Goal: Answer question/provide support: Share knowledge or assist other users

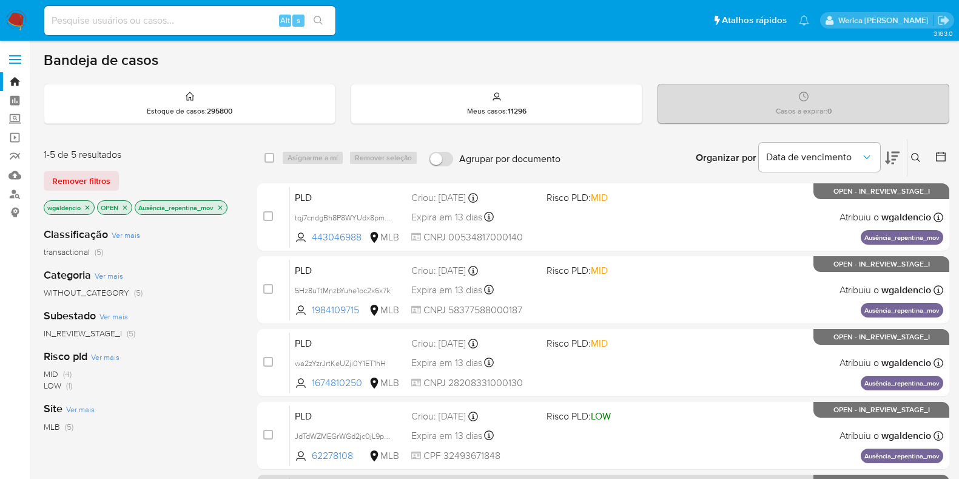
scroll to position [259, 0]
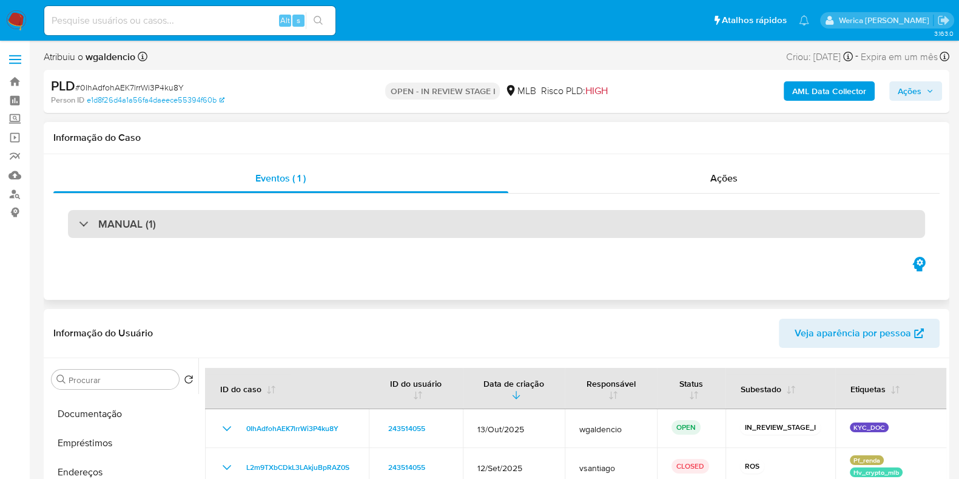
click at [524, 230] on div "MANUAL (1)" at bounding box center [496, 224] width 857 height 28
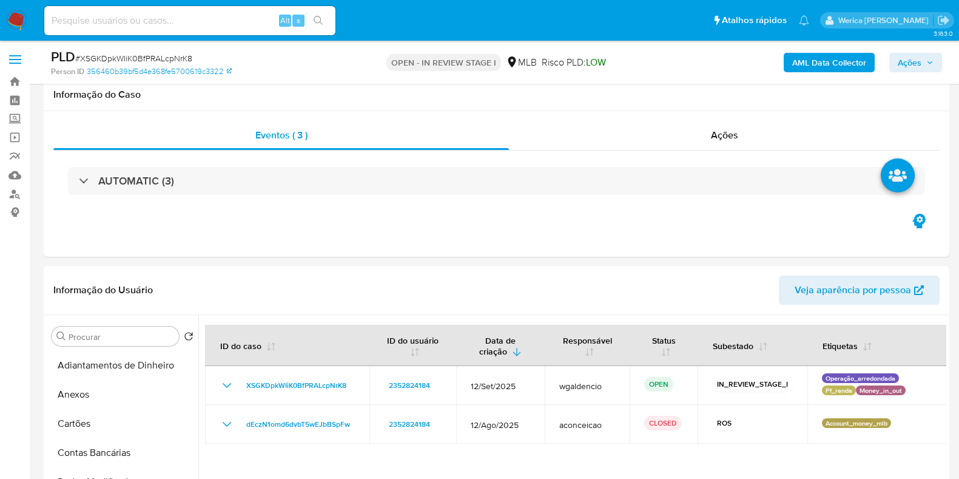
select select "10"
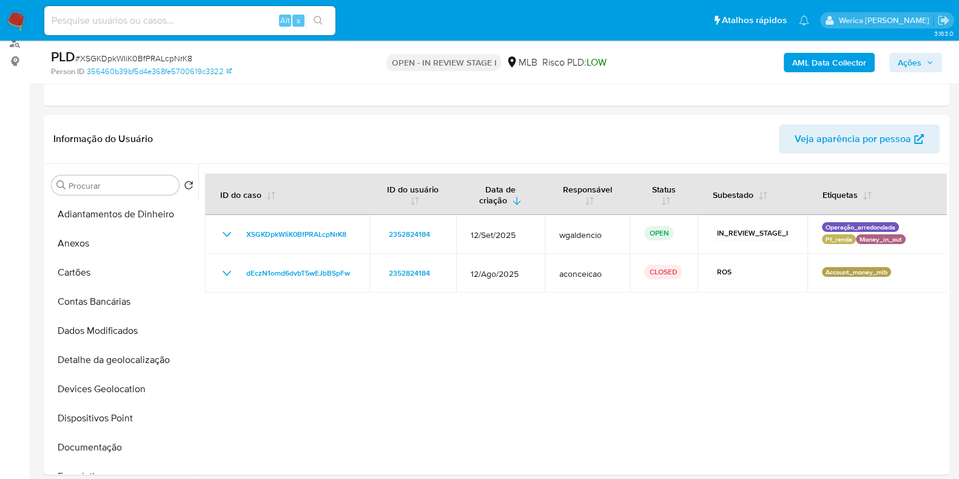
scroll to position [228, 0]
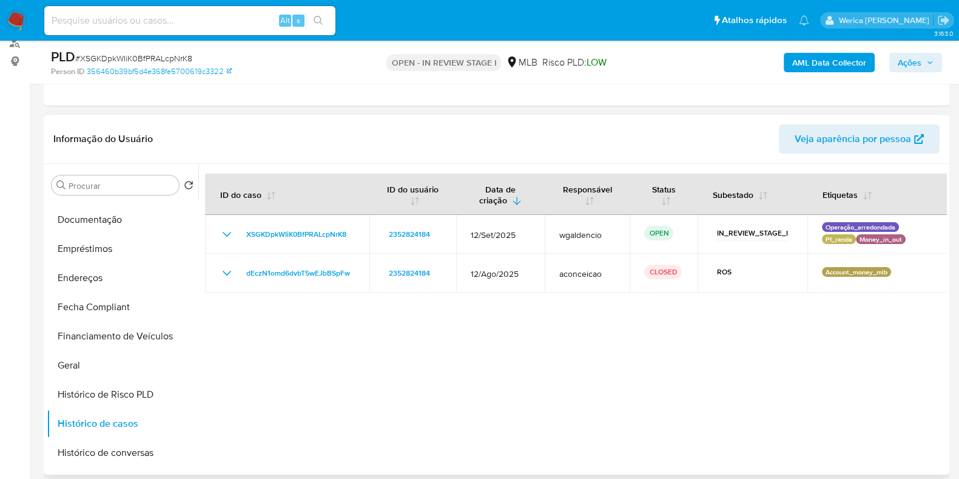
click at [390, 344] on div at bounding box center [572, 319] width 748 height 311
click at [98, 374] on button "Geral" at bounding box center [118, 365] width 142 height 29
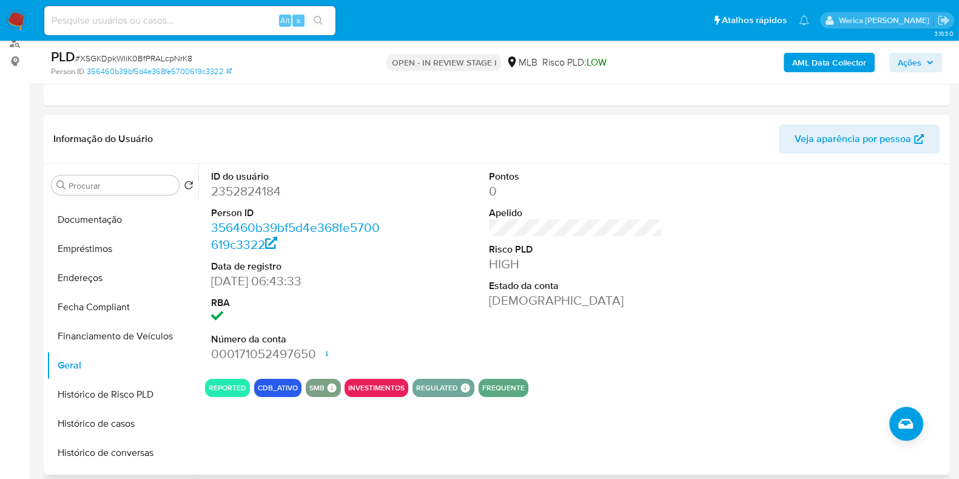
click at [233, 195] on dd "2352824184" at bounding box center [298, 191] width 174 height 17
copy dd "2352824184"
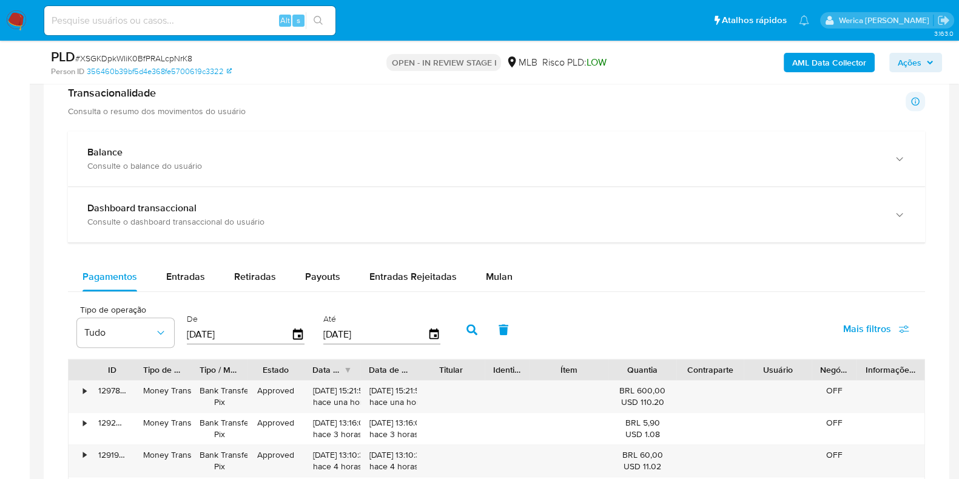
scroll to position [772, 0]
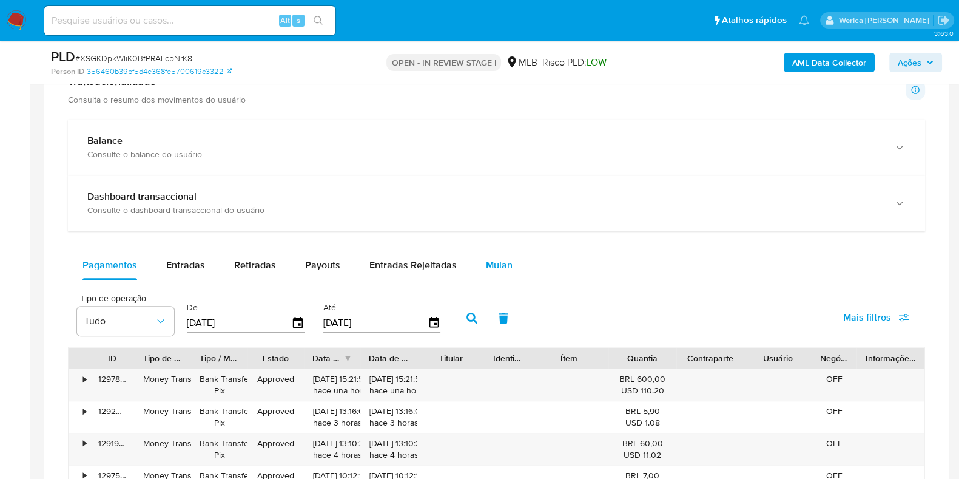
click at [507, 258] on span "Mulan" at bounding box center [499, 265] width 27 height 14
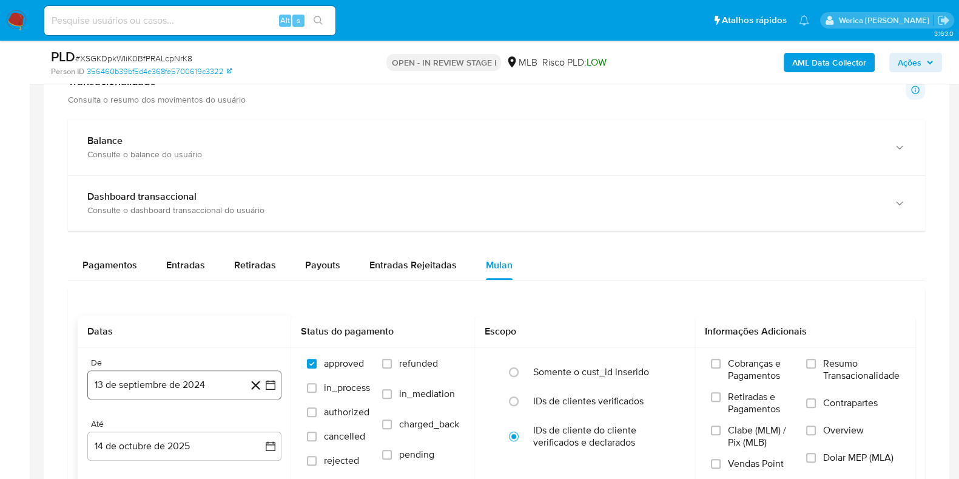
click at [167, 395] on button "13 de septiembre de 2024" at bounding box center [184, 384] width 194 height 29
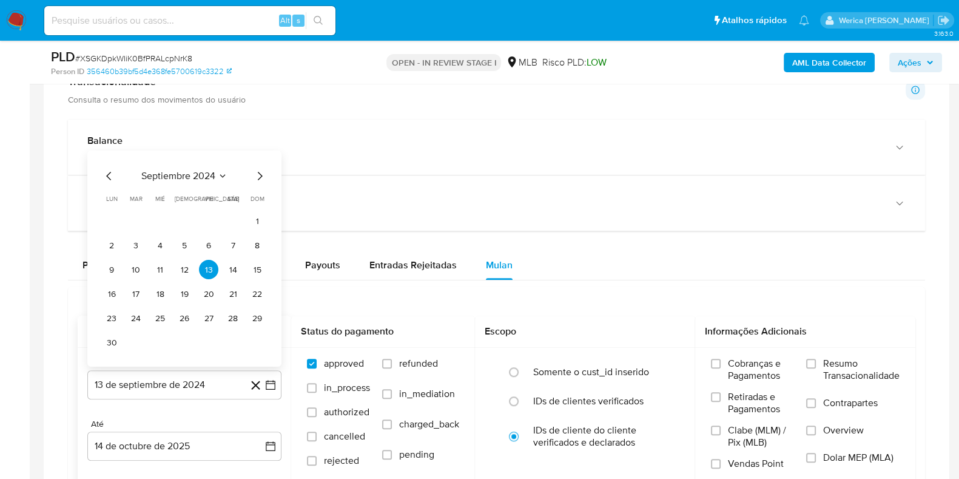
click at [206, 178] on span "septiembre 2024" at bounding box center [178, 176] width 74 height 12
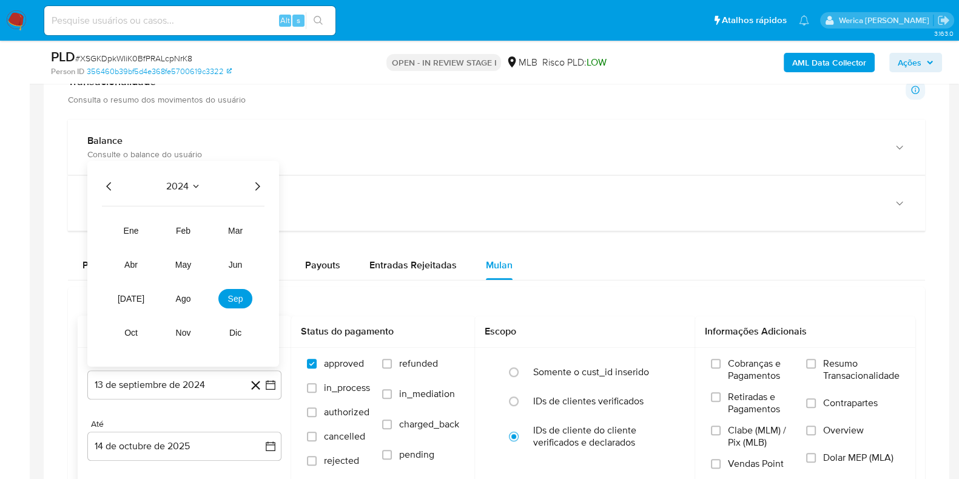
click at [251, 180] on icon "Año siguiente" at bounding box center [257, 186] width 15 height 15
click at [178, 302] on span "ago" at bounding box center [183, 299] width 15 height 10
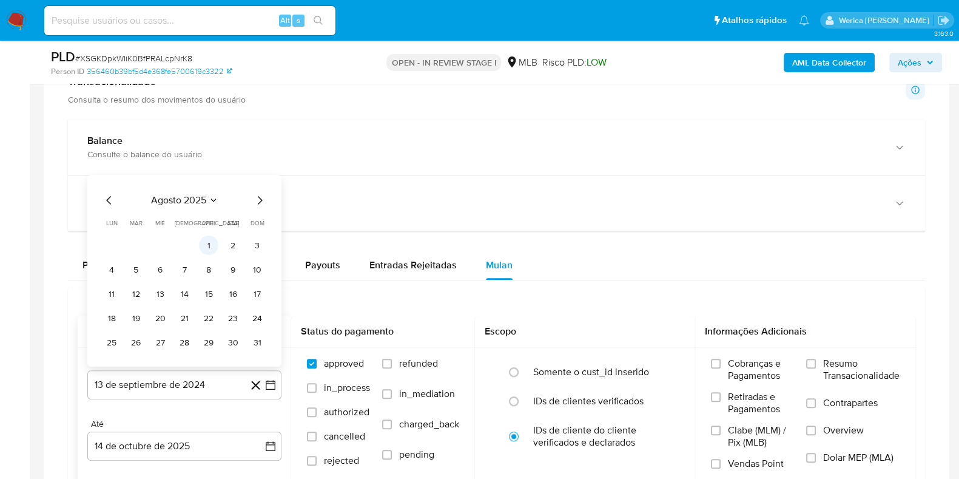
click at [207, 246] on button "1" at bounding box center [208, 244] width 19 height 19
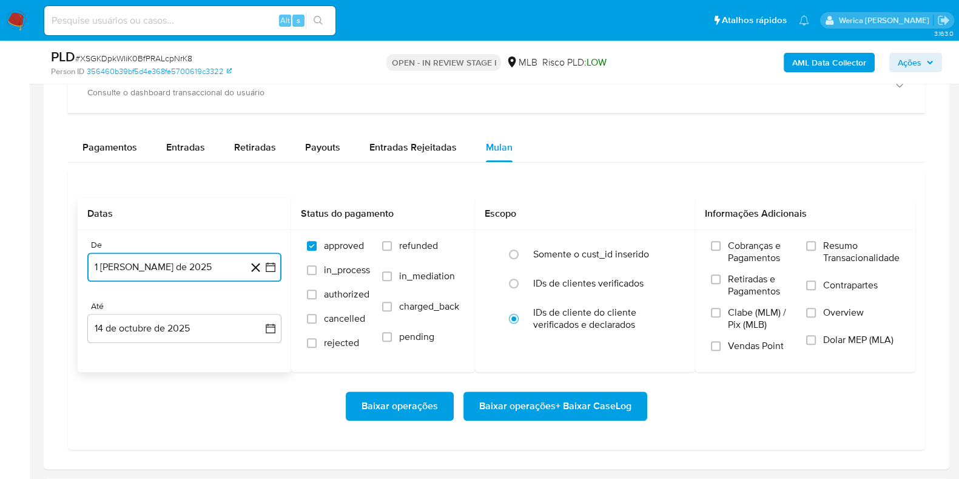
scroll to position [903, 0]
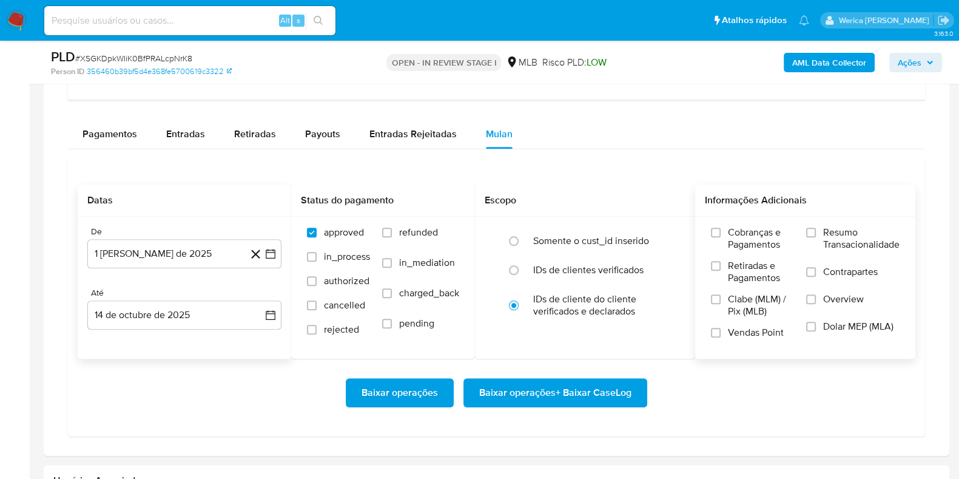
click at [852, 244] on span "Resumo Transacionalidade" at bounding box center [861, 238] width 76 height 24
click at [816, 237] on input "Resumo Transacionalidade" at bounding box center [811, 233] width 10 height 10
click at [828, 270] on span "Contrapartes" at bounding box center [850, 272] width 55 height 12
click at [816, 270] on input "Contrapartes" at bounding box center [811, 272] width 10 height 10
click at [843, 314] on label "Overview" at bounding box center [852, 306] width 93 height 27
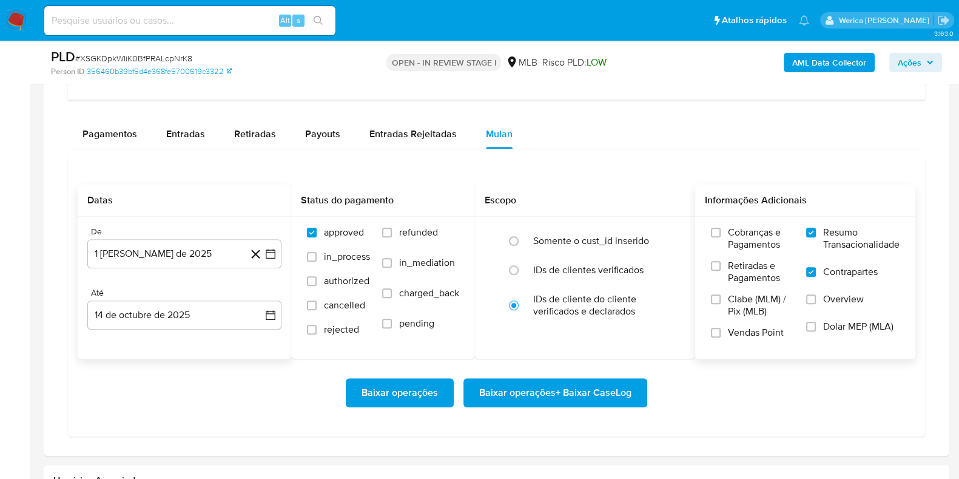
click at [816, 304] on input "Overview" at bounding box center [811, 299] width 10 height 10
click at [566, 397] on span "Baixar operações + Baixar CaseLog" at bounding box center [555, 392] width 152 height 27
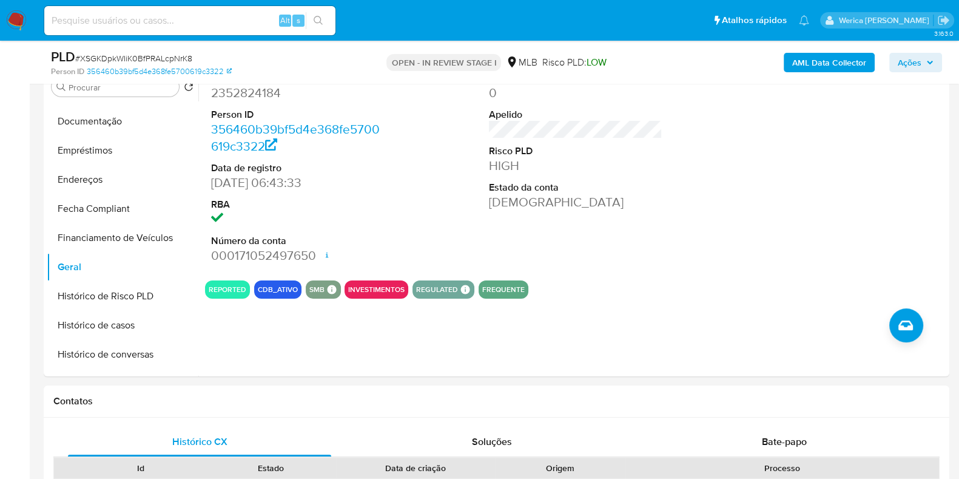
scroll to position [245, 0]
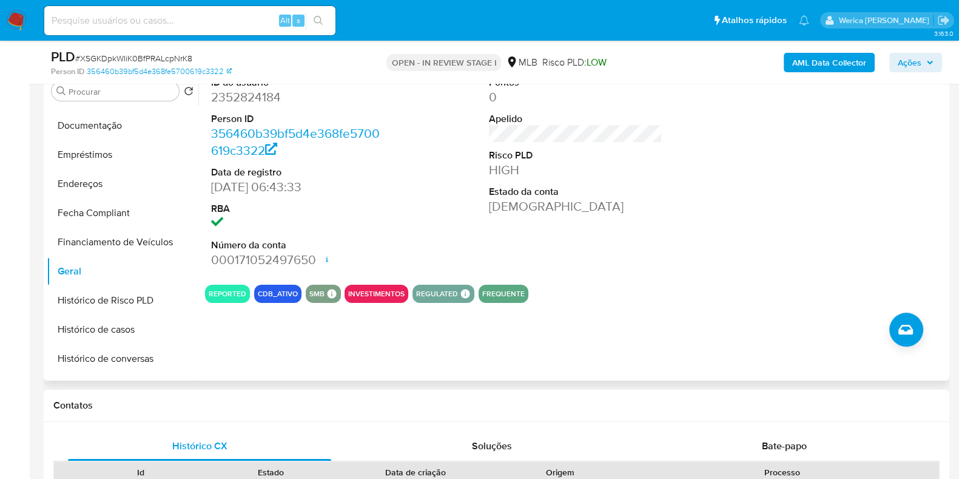
click at [263, 100] on dd "2352824184" at bounding box center [298, 97] width 174 height 17
copy dd "2352824184"
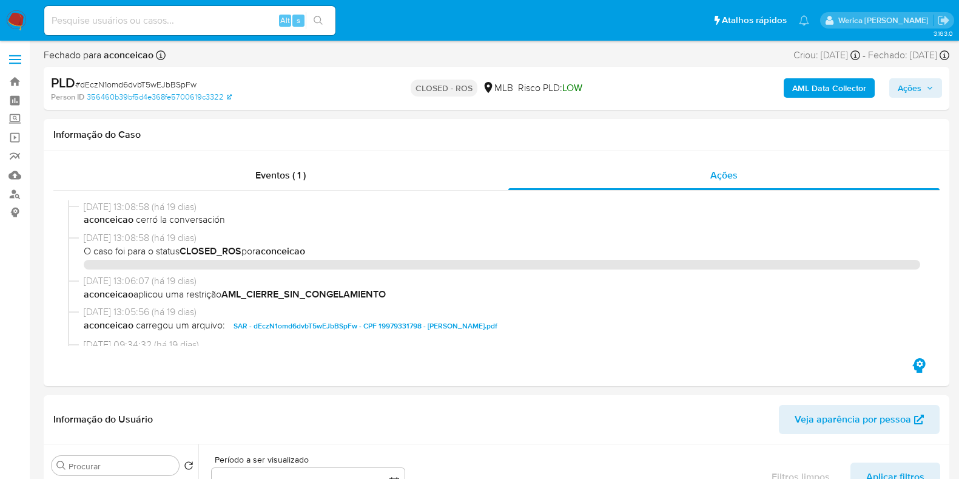
select select "10"
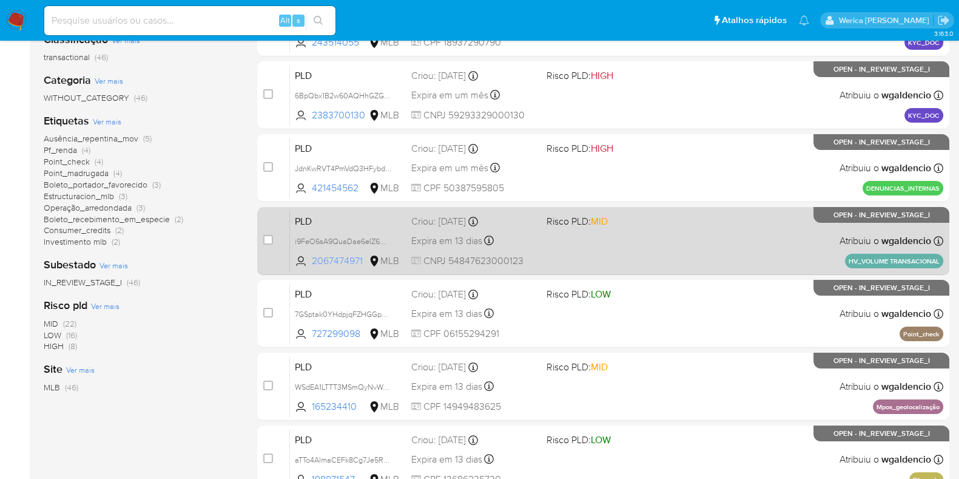
scroll to position [198, 0]
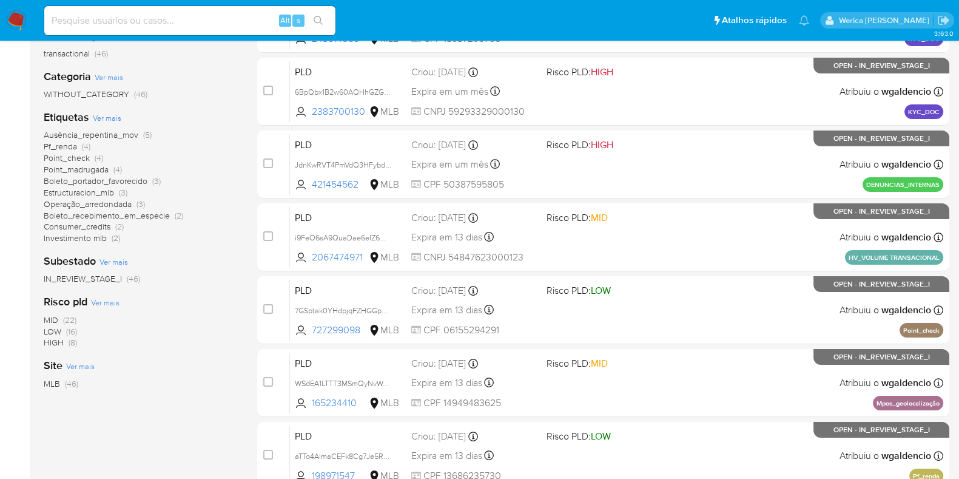
click at [112, 133] on span "Ausência_repentina_mov" at bounding box center [91, 135] width 95 height 12
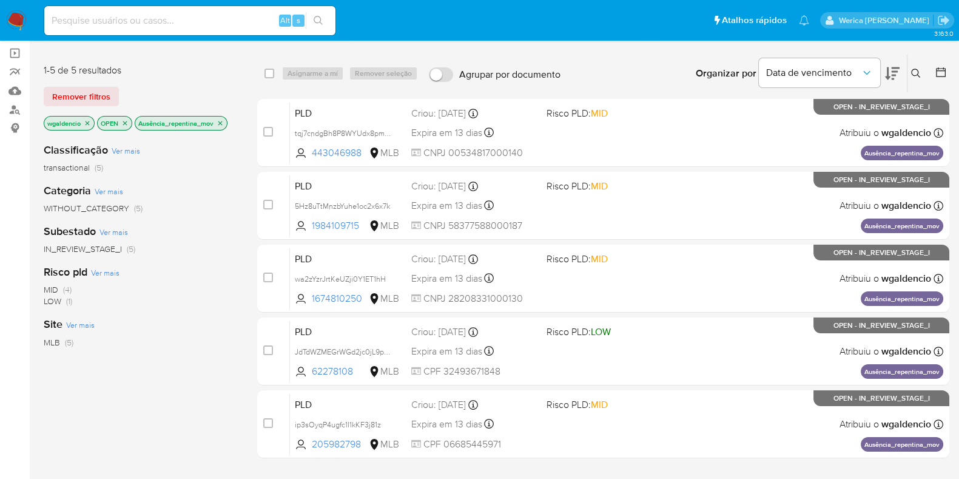
scroll to position [103, 0]
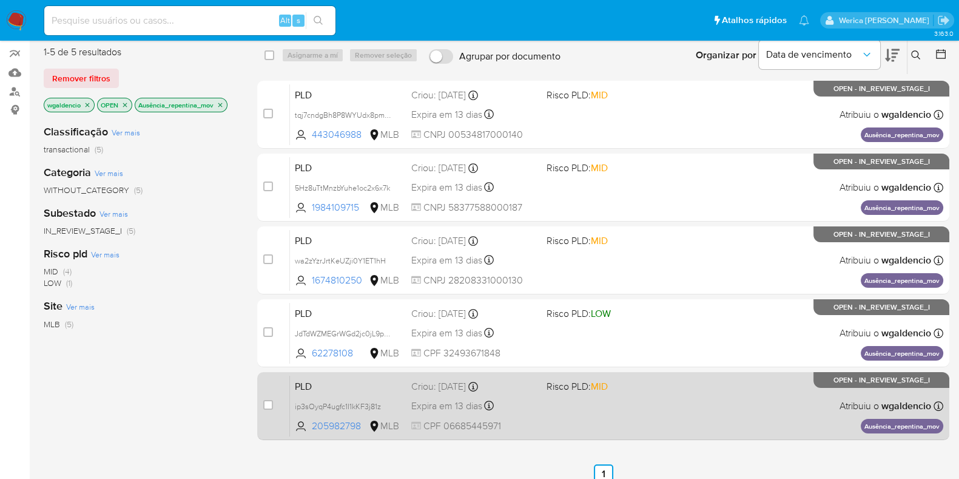
click at [662, 422] on div "PLD ip3sOyqP4ugfc1I1kKF3j81z 205982798 MLB Risco PLD: MID Criou: 12/09/2025 Cri…" at bounding box center [616, 405] width 653 height 61
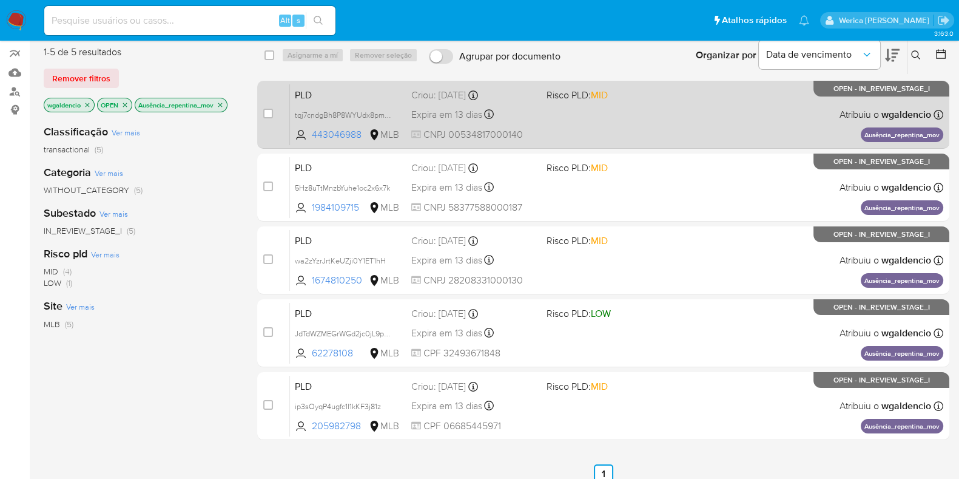
click at [643, 107] on div "PLD tqj7cndgBh8P8WYUdx8pmgR3 443046988 MLB Risco PLD: MID Criou: 12/09/2025 Cri…" at bounding box center [616, 114] width 653 height 61
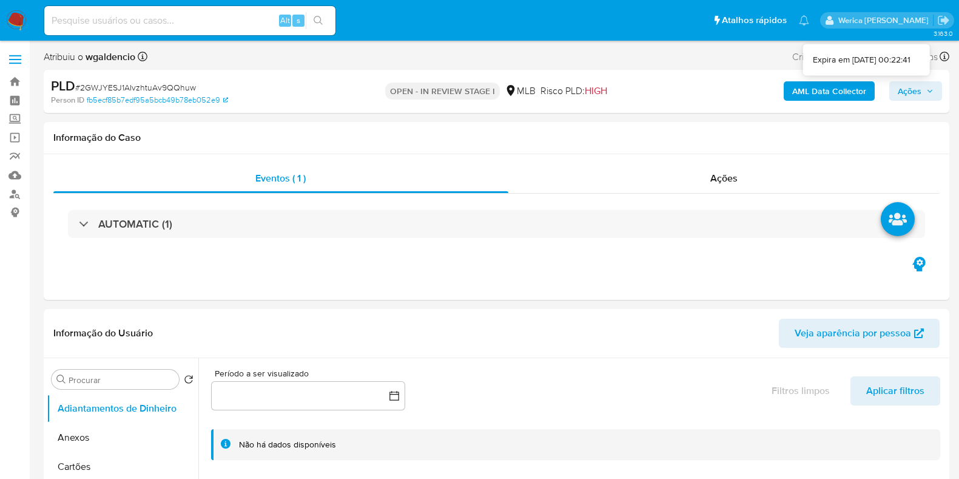
select select "10"
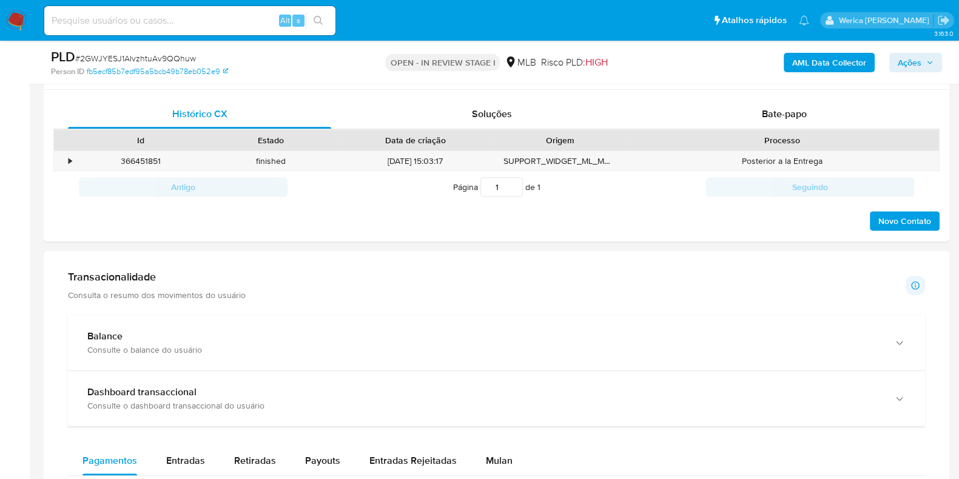
scroll to position [636, 0]
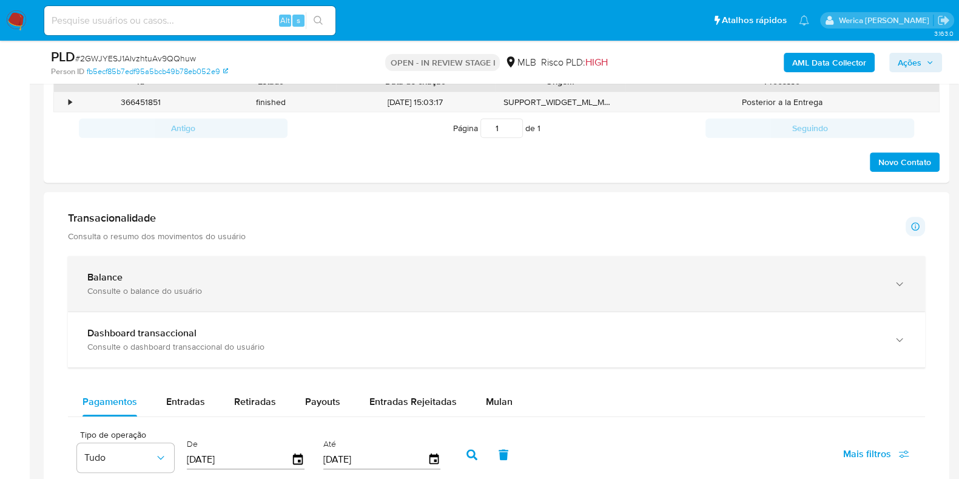
click at [785, 266] on div "Balance Consulte o balance do usuário" at bounding box center [496, 283] width 857 height 55
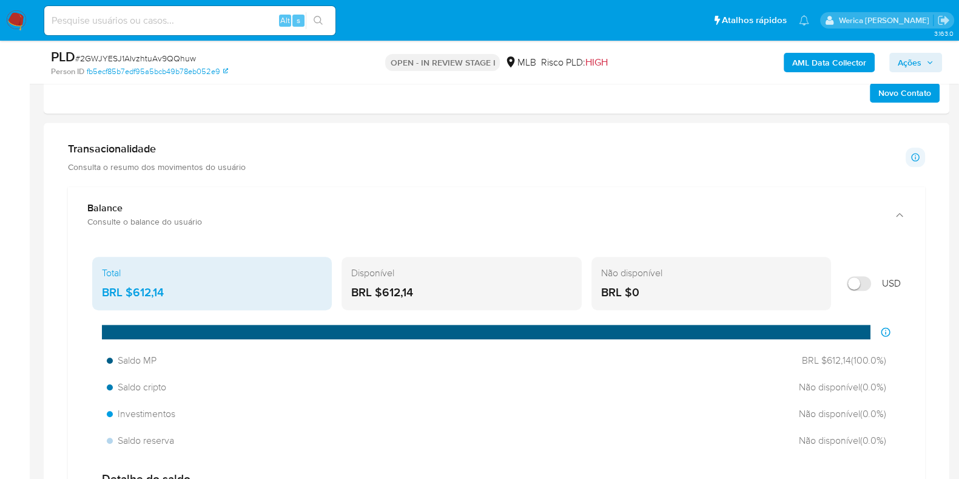
scroll to position [707, 0]
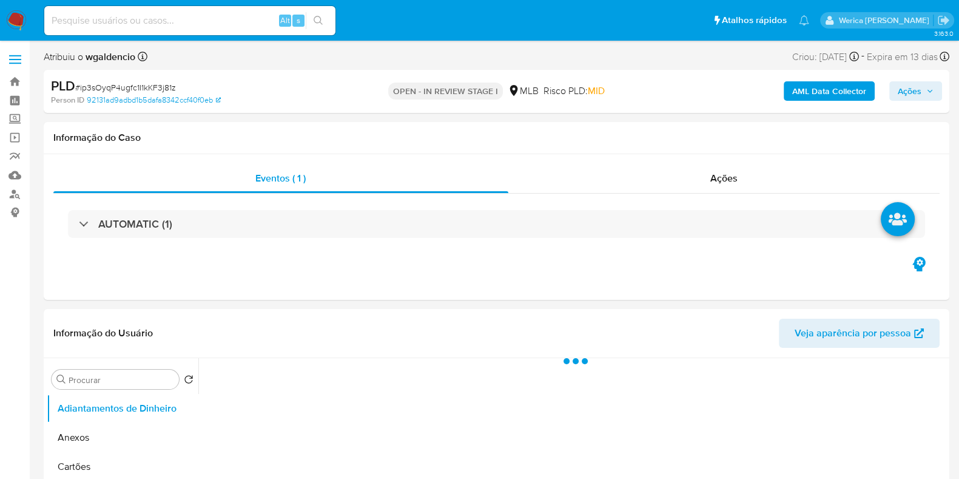
select select "10"
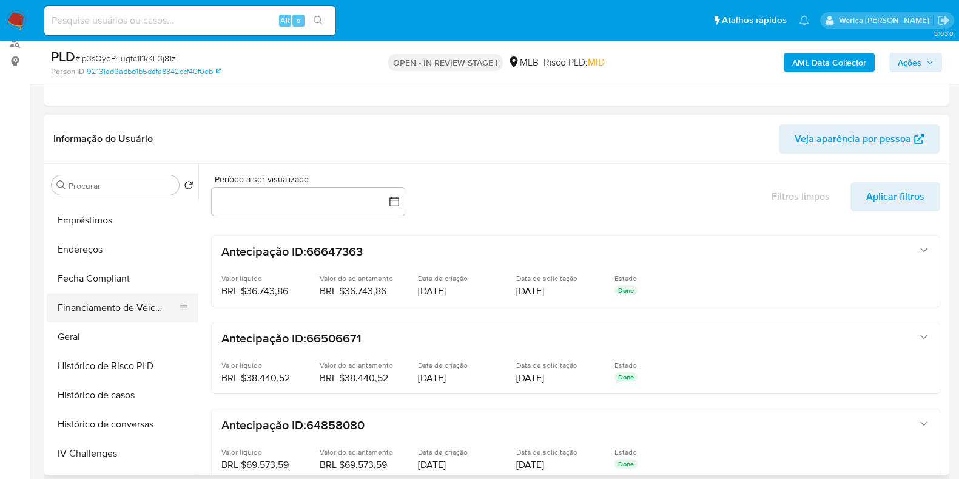
scroll to position [303, 0]
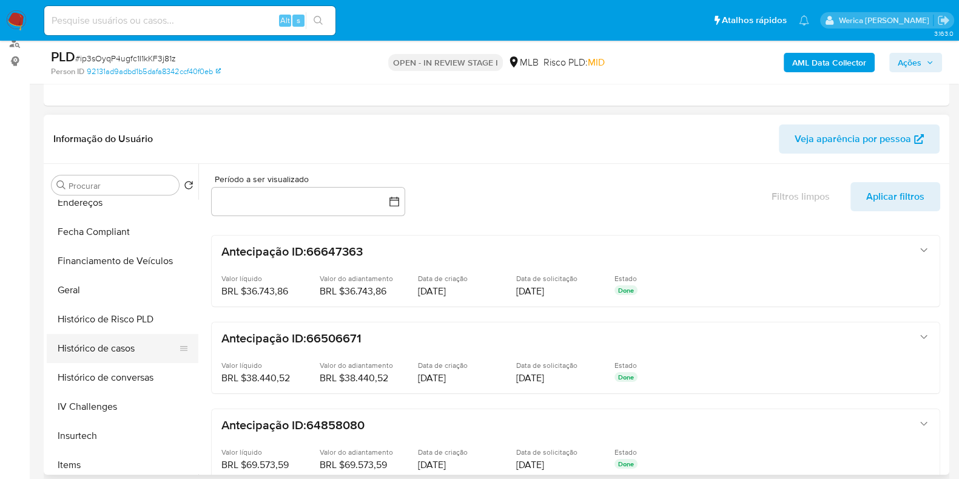
click at [126, 354] on button "Histórico de casos" at bounding box center [118, 348] width 142 height 29
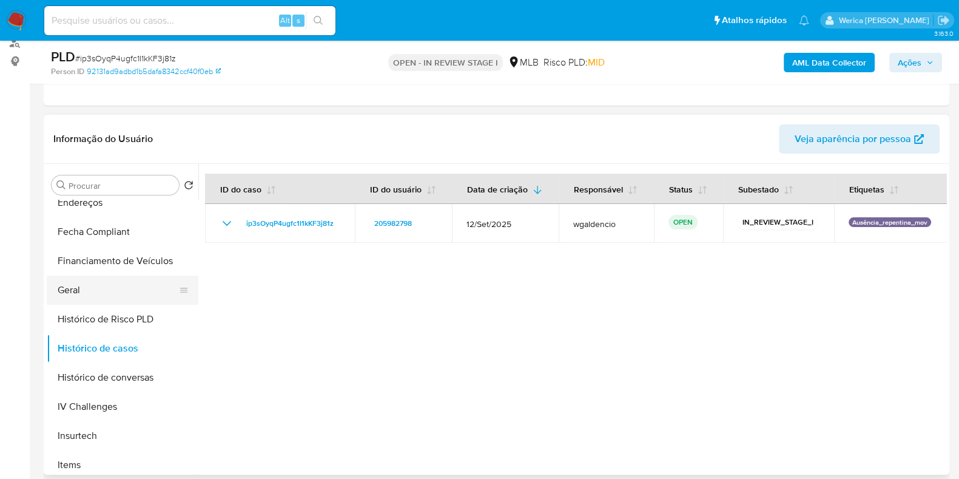
click at [95, 286] on button "Geral" at bounding box center [118, 289] width 142 height 29
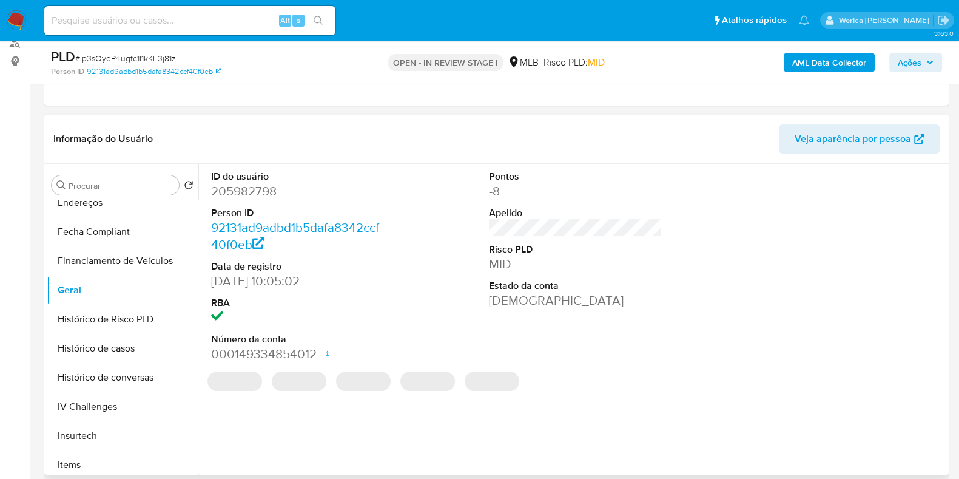
click at [267, 195] on dd "205982798" at bounding box center [298, 191] width 174 height 17
copy dd "205982798"
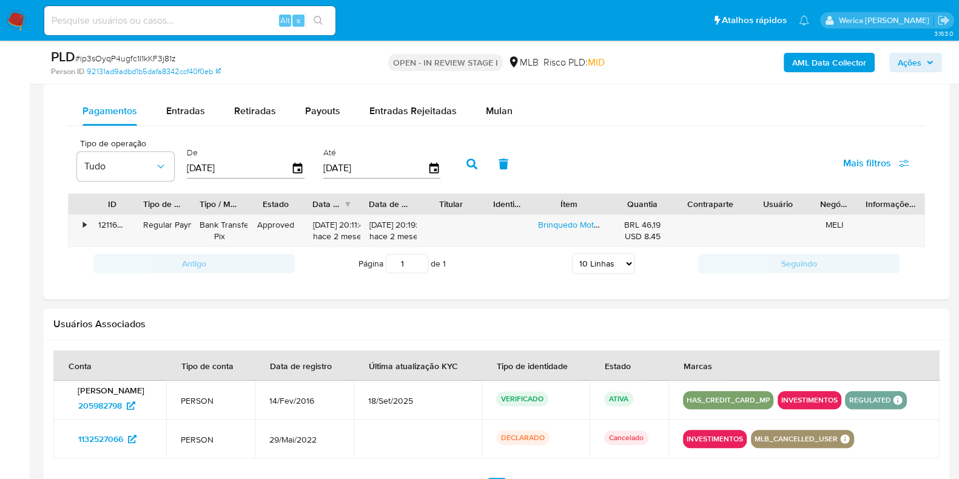
scroll to position [985, 0]
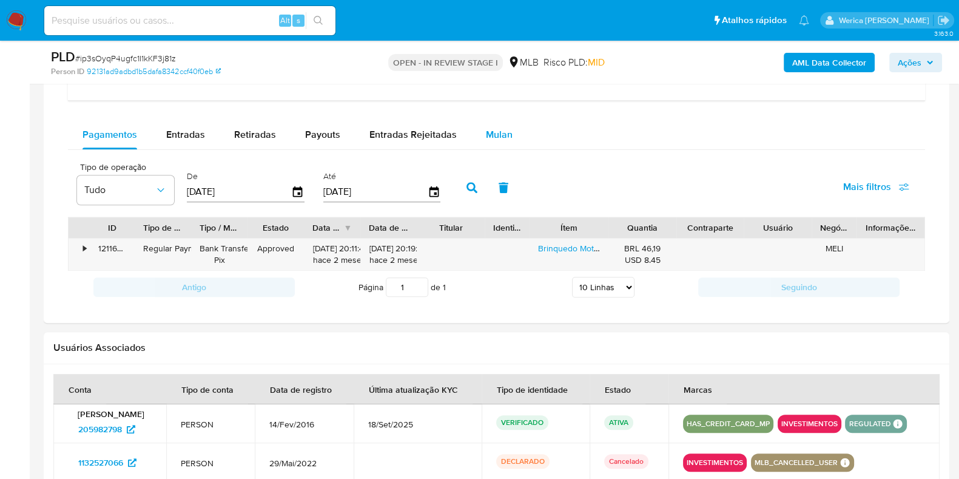
click at [490, 120] on div "Mulan" at bounding box center [499, 134] width 27 height 29
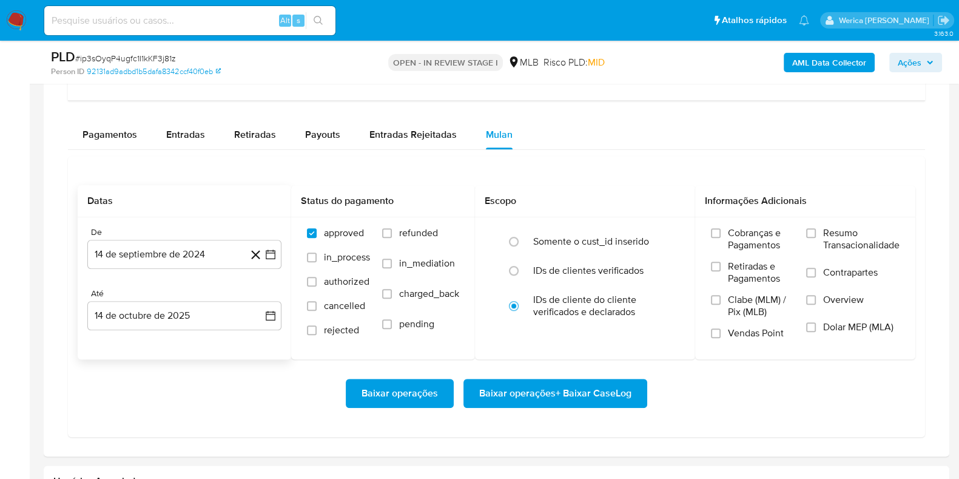
click at [220, 235] on div "De 14 de septiembre de 2024 14-09-2024" at bounding box center [184, 248] width 194 height 42
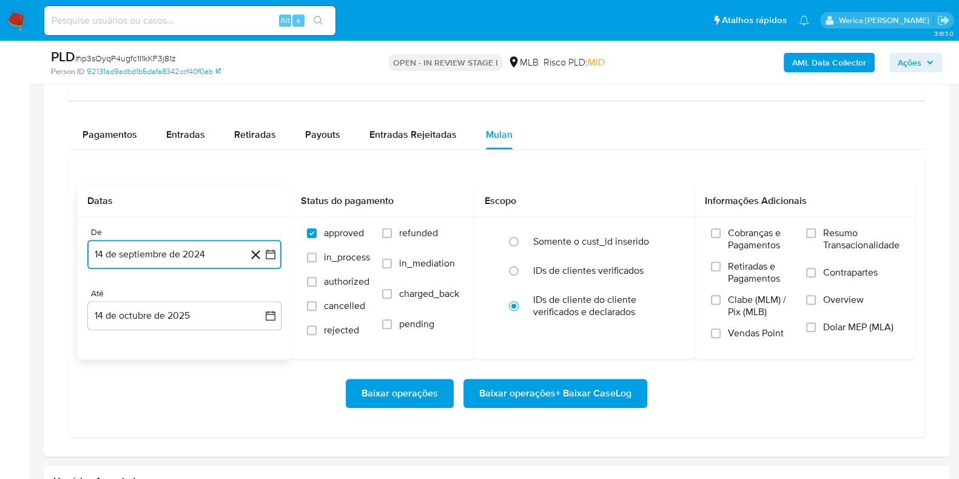
click at [220, 249] on button "14 de septiembre de 2024" at bounding box center [184, 254] width 194 height 29
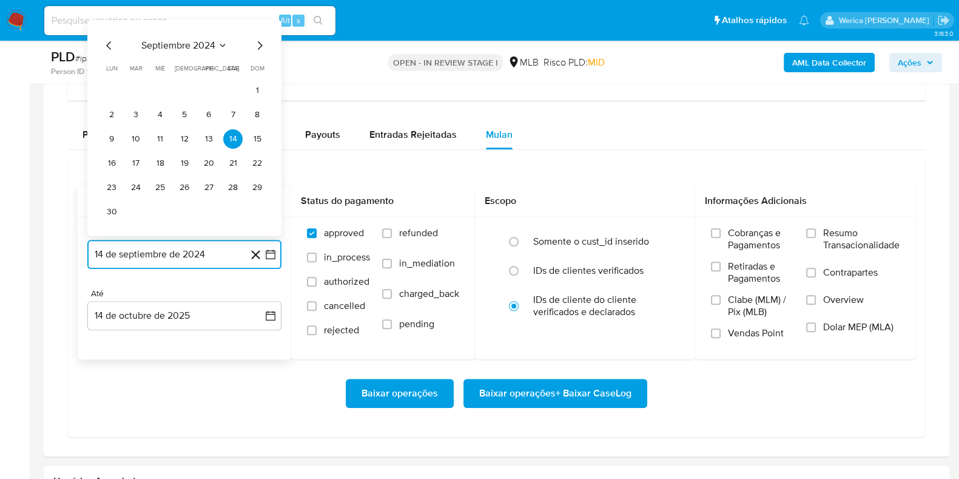
click at [224, 44] on button "septiembre 2024" at bounding box center [184, 45] width 86 height 12
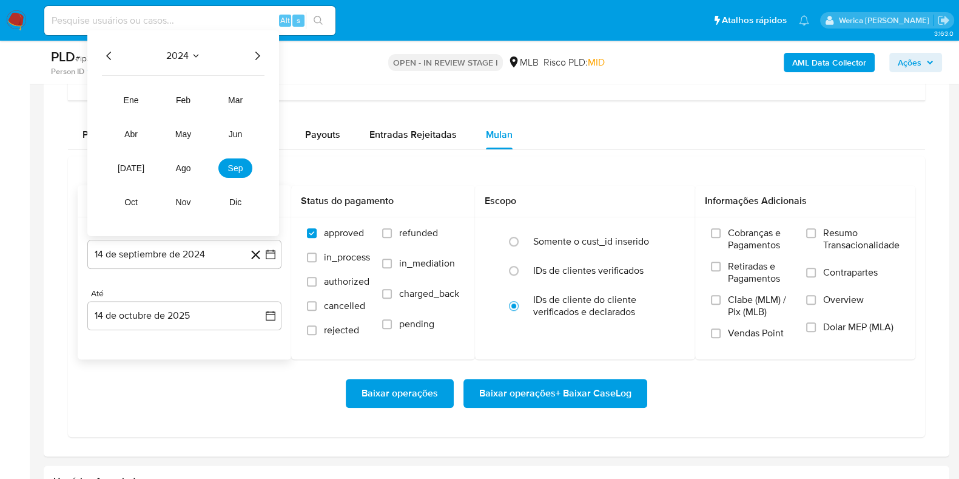
click at [256, 53] on icon "Año siguiente" at bounding box center [257, 56] width 15 height 15
click at [138, 160] on button "jul" at bounding box center [131, 167] width 34 height 19
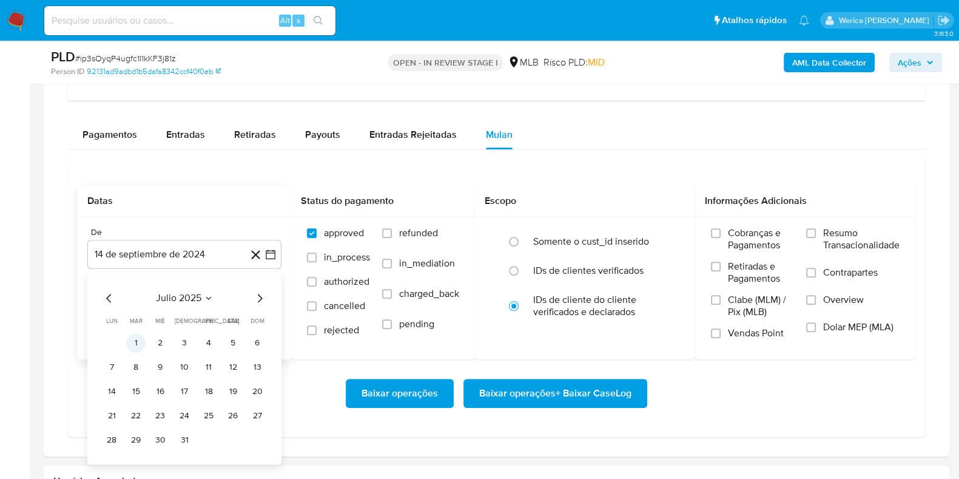
click at [137, 343] on button "1" at bounding box center [135, 342] width 19 height 19
click at [822, 282] on label "Contrapartes" at bounding box center [852, 279] width 93 height 27
click at [816, 277] on input "Contrapartes" at bounding box center [811, 273] width 10 height 10
click at [827, 300] on span "Overview" at bounding box center [843, 300] width 41 height 12
click at [825, 250] on label "Resumo Transacionalidade" at bounding box center [852, 246] width 93 height 39
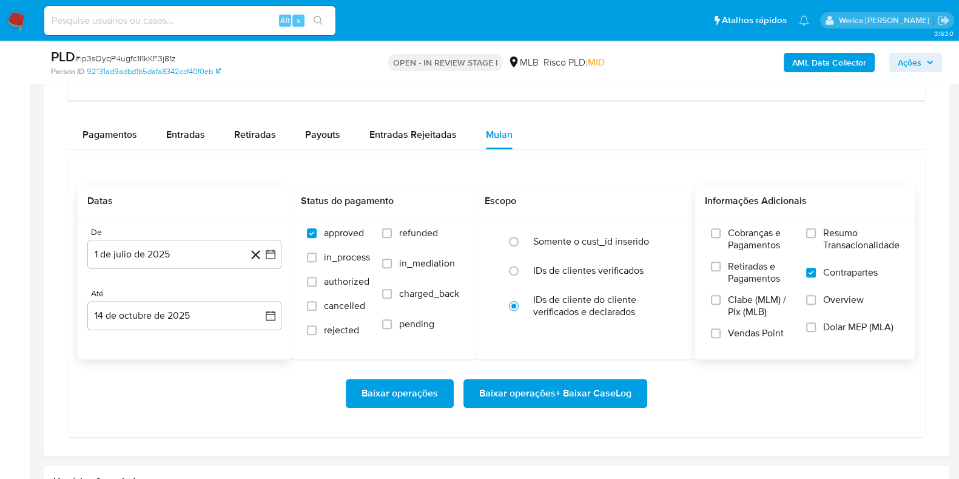
click at [816, 238] on input "Resumo Transacionalidade" at bounding box center [811, 233] width 10 height 10
click at [811, 309] on label "Overview" at bounding box center [852, 307] width 93 height 27
click at [811, 305] on input "Overview" at bounding box center [811, 300] width 10 height 10
click at [592, 399] on span "Baixar operações + Baixar CaseLog" at bounding box center [555, 393] width 152 height 27
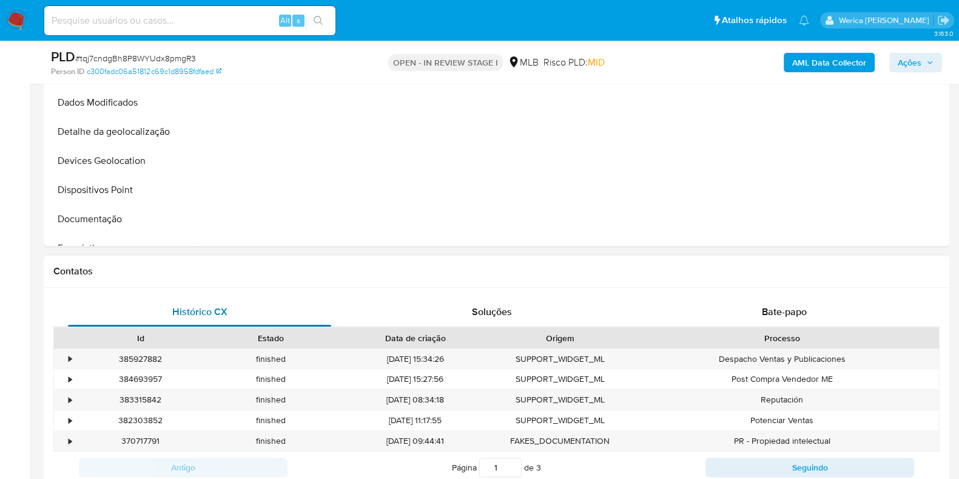
select select "10"
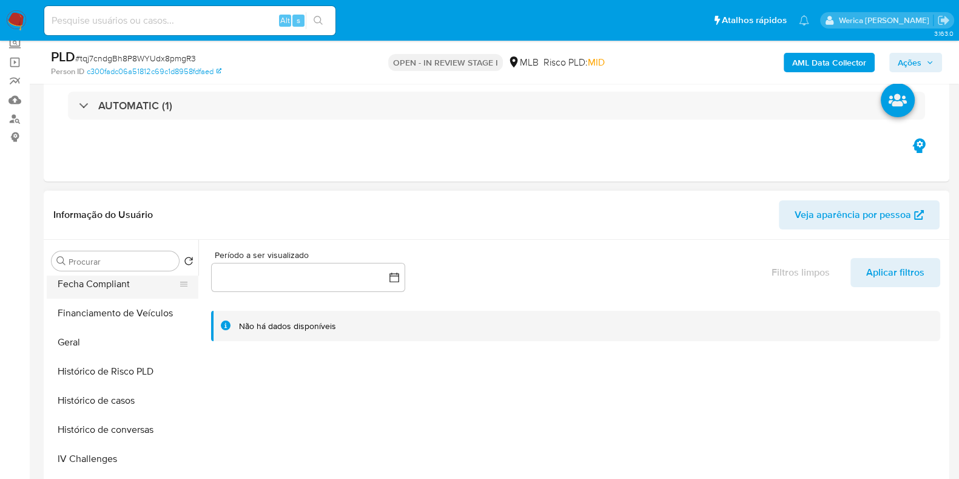
scroll to position [379, 0]
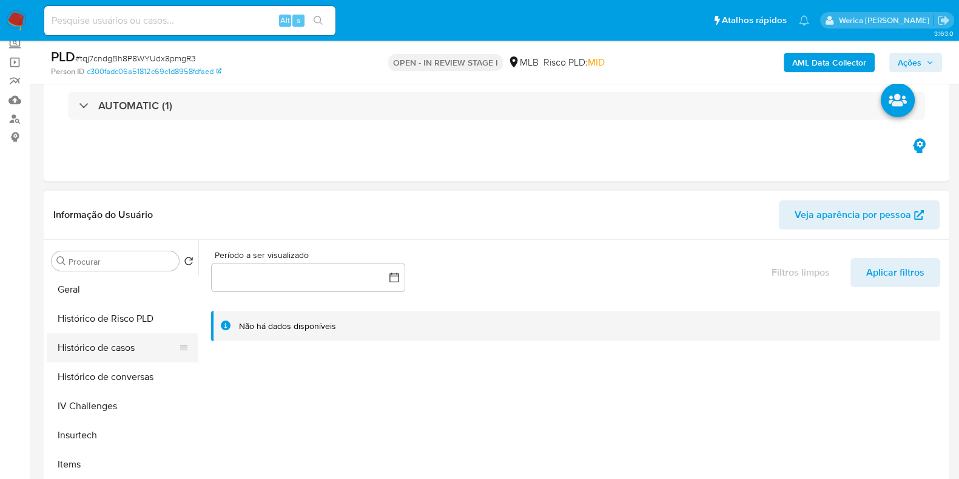
click at [125, 343] on button "Histórico de casos" at bounding box center [118, 347] width 142 height 29
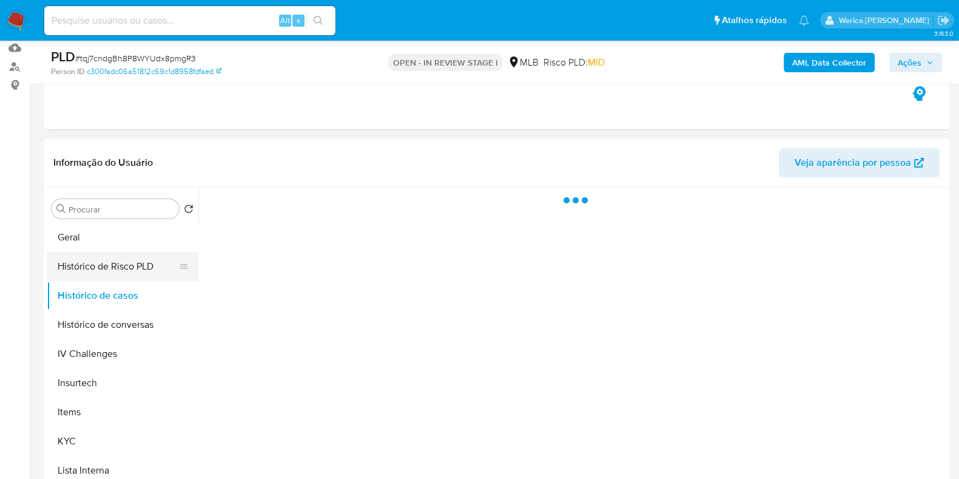
scroll to position [151, 0]
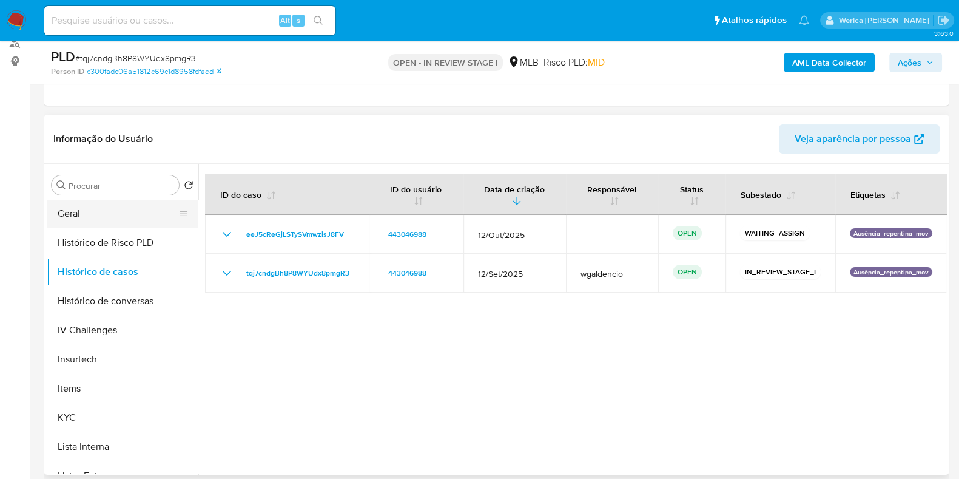
click at [108, 218] on button "Geral" at bounding box center [118, 213] width 142 height 29
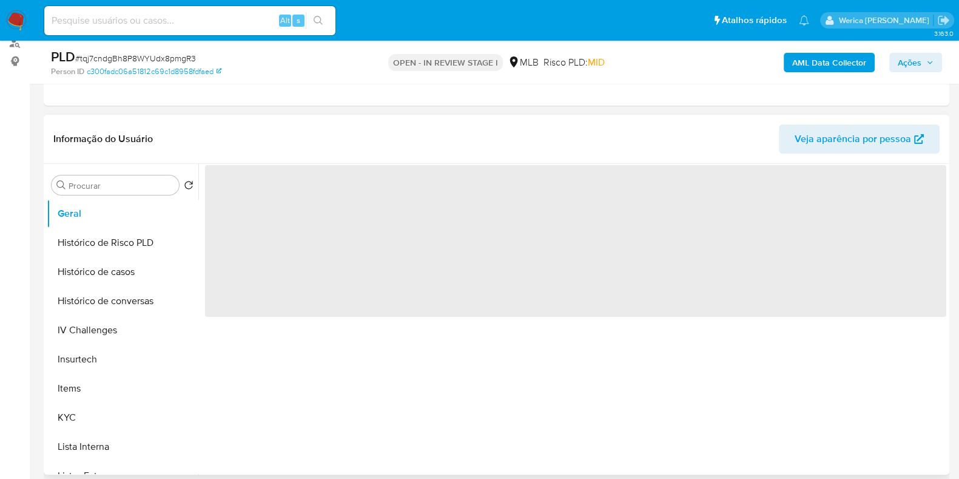
click at [260, 220] on span "‌" at bounding box center [575, 241] width 741 height 152
click at [254, 208] on span "‌" at bounding box center [575, 241] width 741 height 152
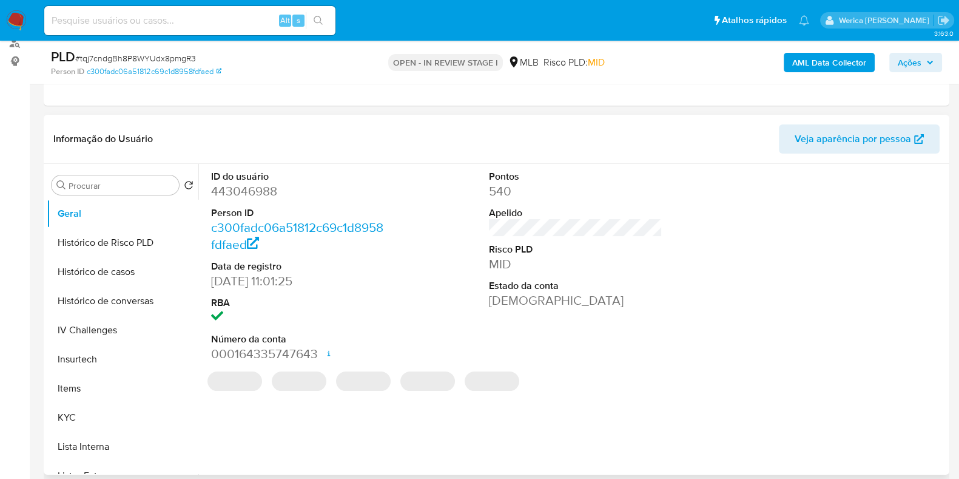
click at [254, 191] on dd "443046988" at bounding box center [298, 191] width 174 height 17
copy dd "443046988"
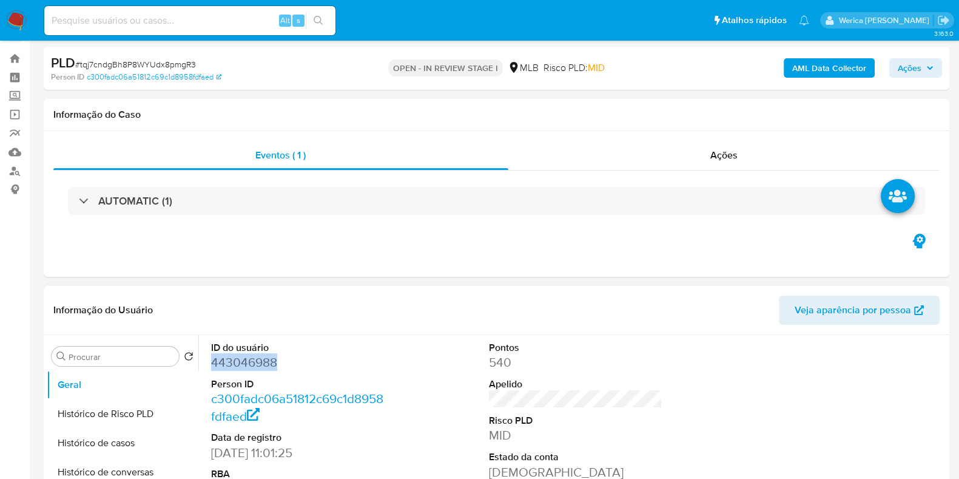
scroll to position [0, 0]
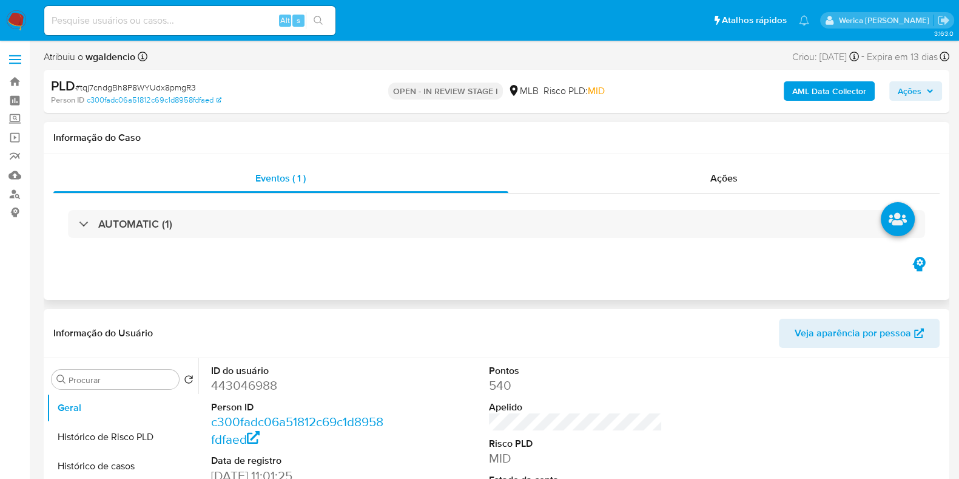
click at [429, 243] on div "AUTOMATIC (1)" at bounding box center [496, 224] width 886 height 61
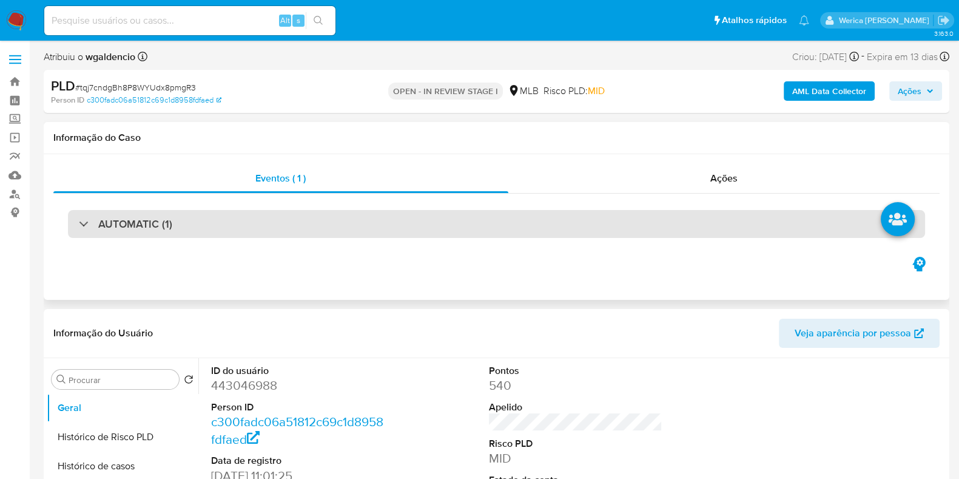
click at [428, 228] on div "AUTOMATIC (1)" at bounding box center [496, 224] width 857 height 28
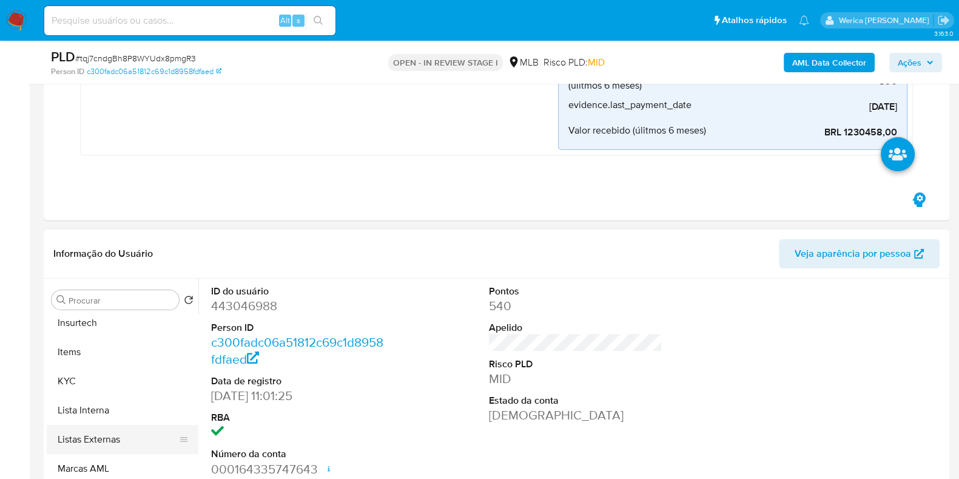
scroll to position [658, 0]
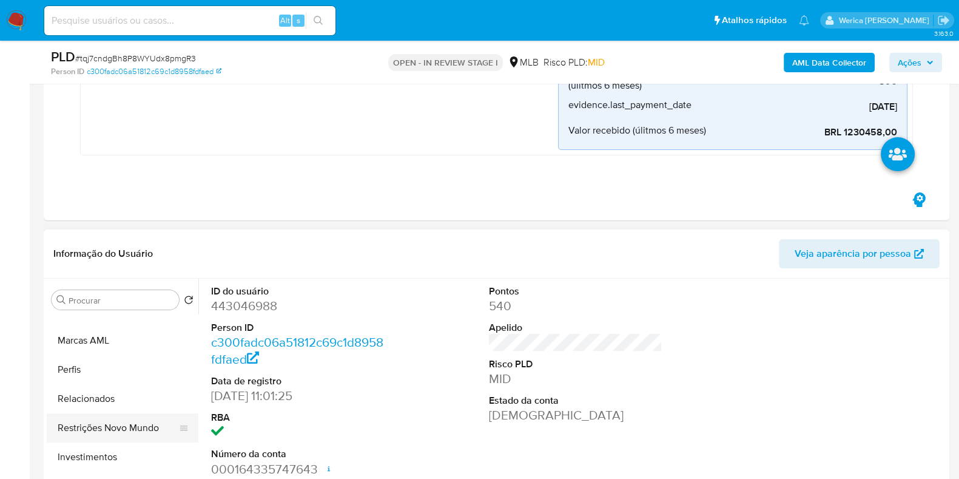
click at [127, 427] on button "Restrições Novo Mundo" at bounding box center [118, 427] width 142 height 29
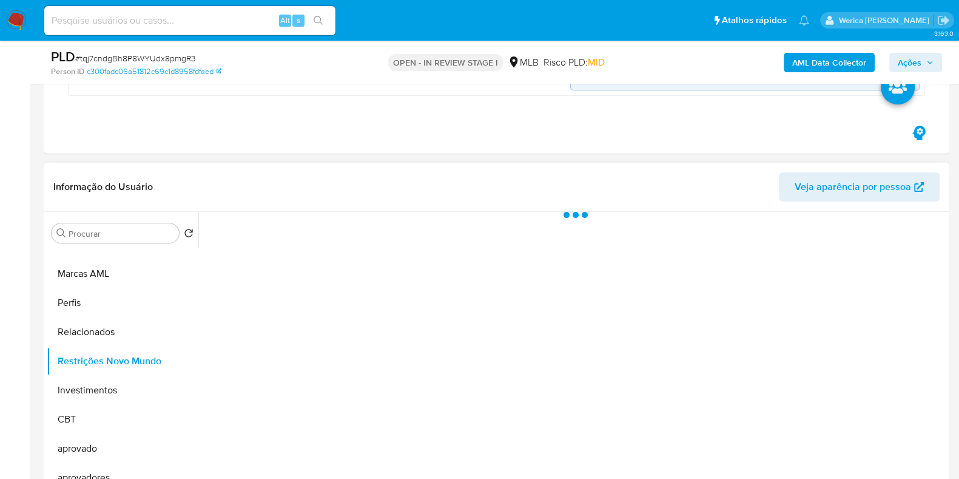
scroll to position [379, 0]
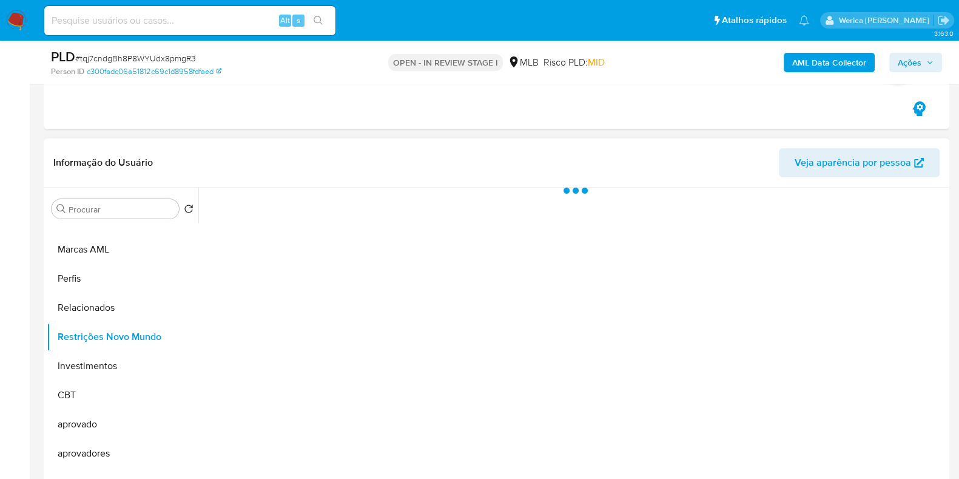
click at [300, 255] on div at bounding box center [572, 342] width 748 height 311
click at [328, 213] on div "Historial" at bounding box center [326, 203] width 37 height 32
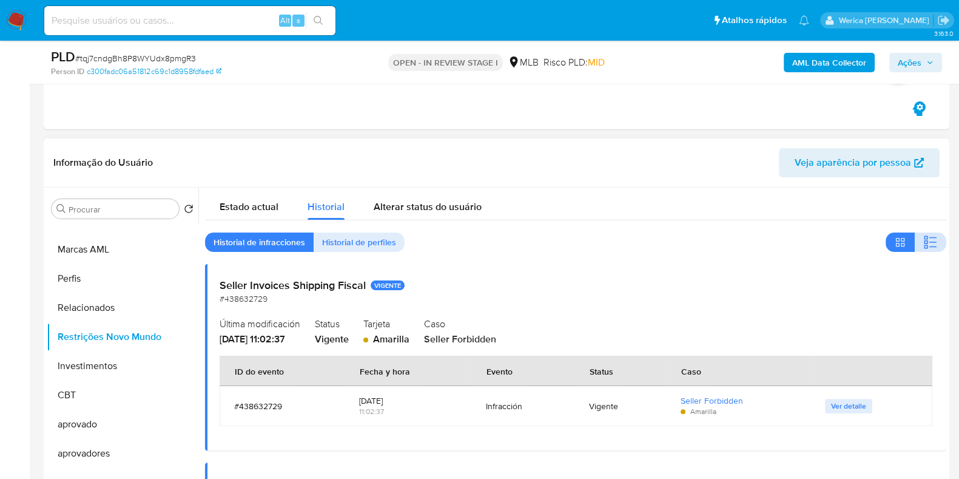
click at [923, 245] on icon "button" at bounding box center [930, 242] width 15 height 15
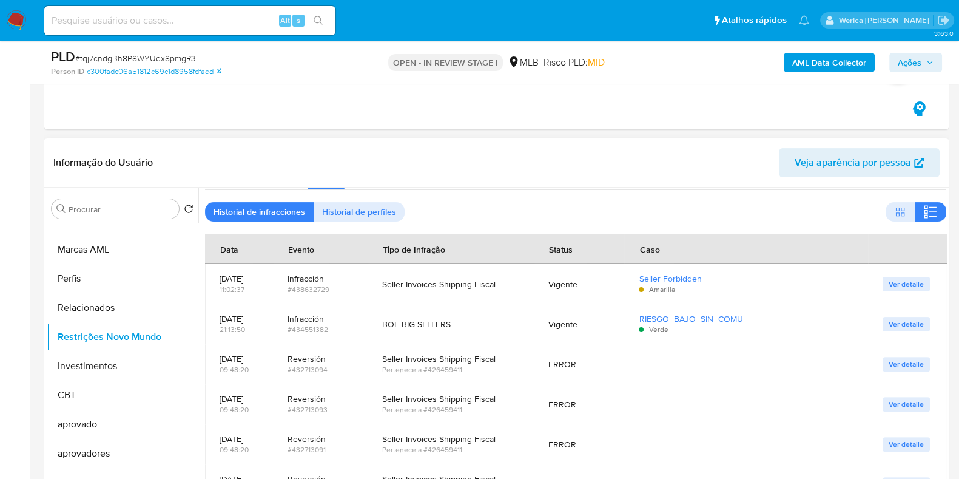
scroll to position [0, 0]
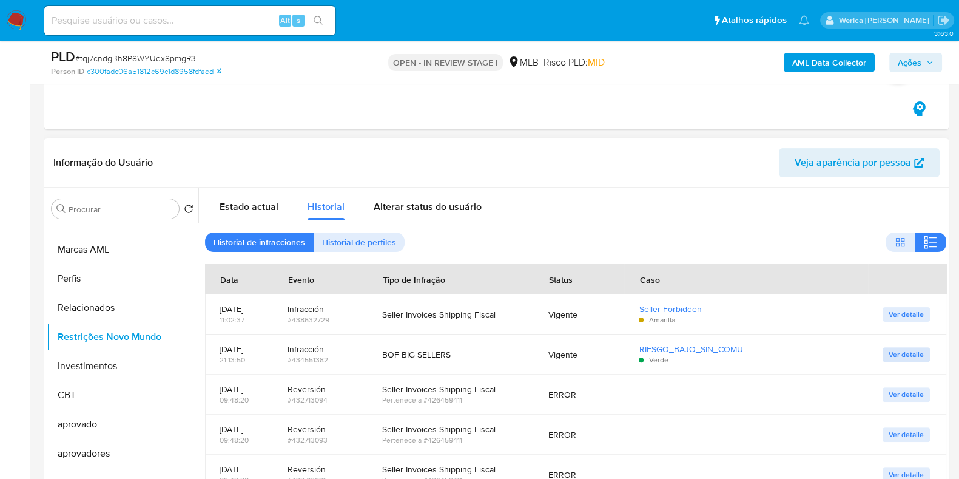
click at [899, 359] on span "Ver detalle" at bounding box center [906, 354] width 35 height 12
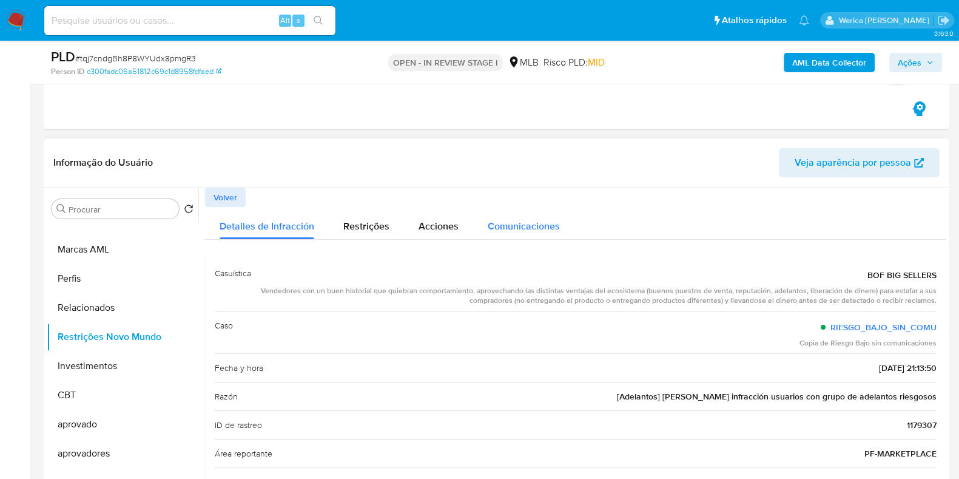
click at [507, 220] on span "Comunicaciones" at bounding box center [524, 226] width 72 height 14
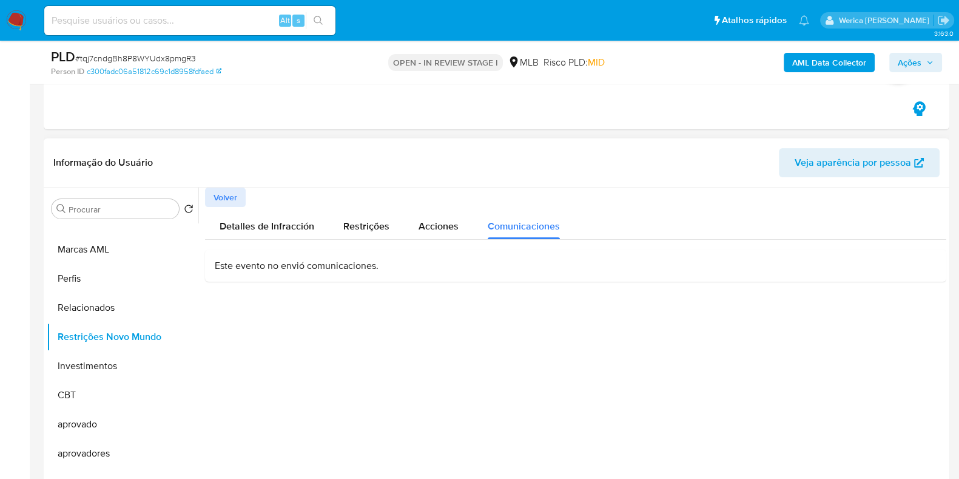
click at [322, 268] on p "Este evento no envió comunicaciones." at bounding box center [576, 265] width 722 height 13
click at [388, 229] on button "Restrições" at bounding box center [366, 223] width 75 height 32
click at [278, 229] on span "Detalles de Infracción" at bounding box center [267, 226] width 95 height 14
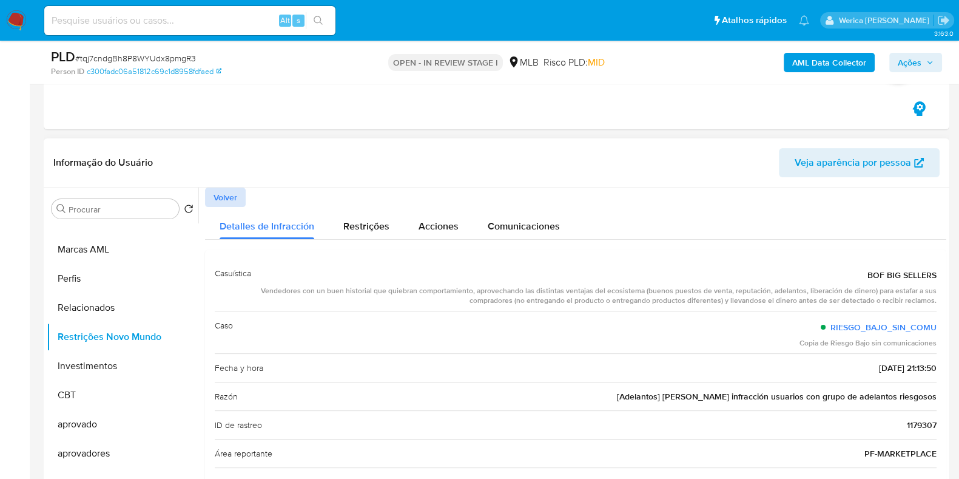
click at [229, 193] on span "Volver" at bounding box center [226, 197] width 24 height 17
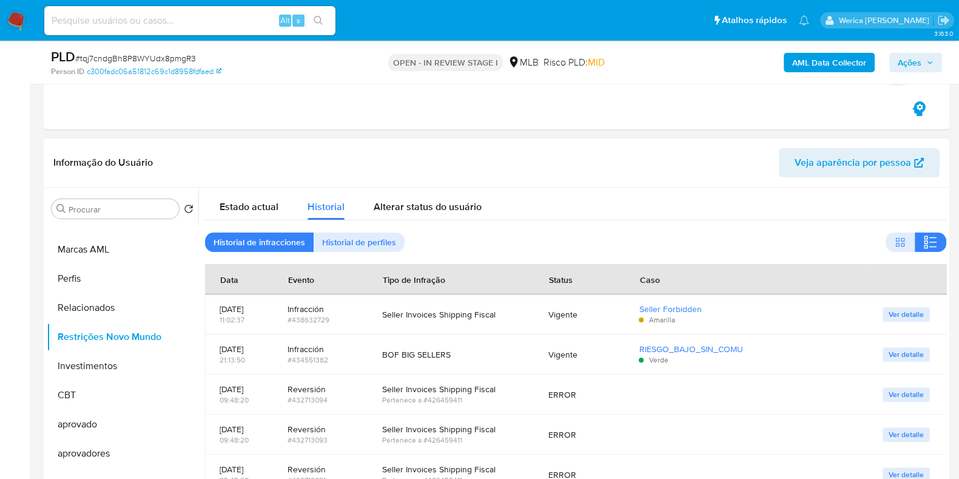
click at [897, 313] on span "Ver detalle" at bounding box center [906, 314] width 35 height 12
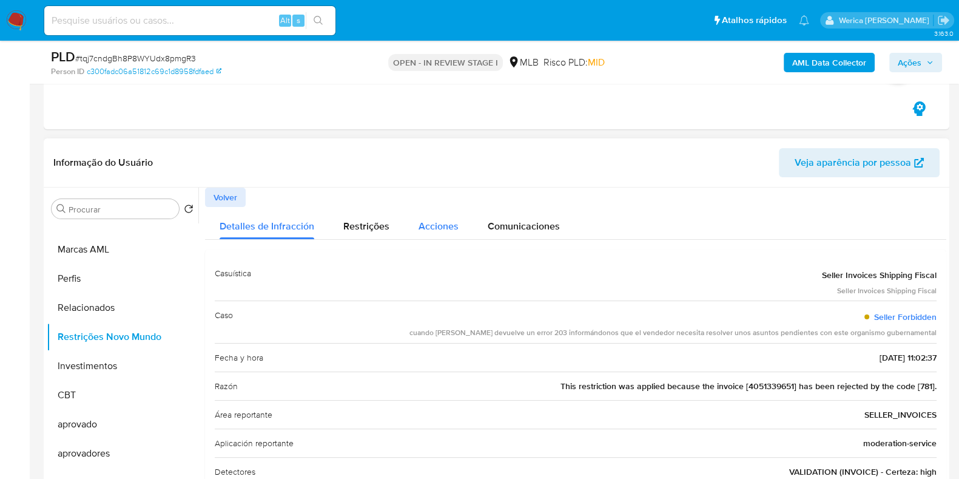
click at [419, 232] on div "Acciones" at bounding box center [439, 223] width 40 height 32
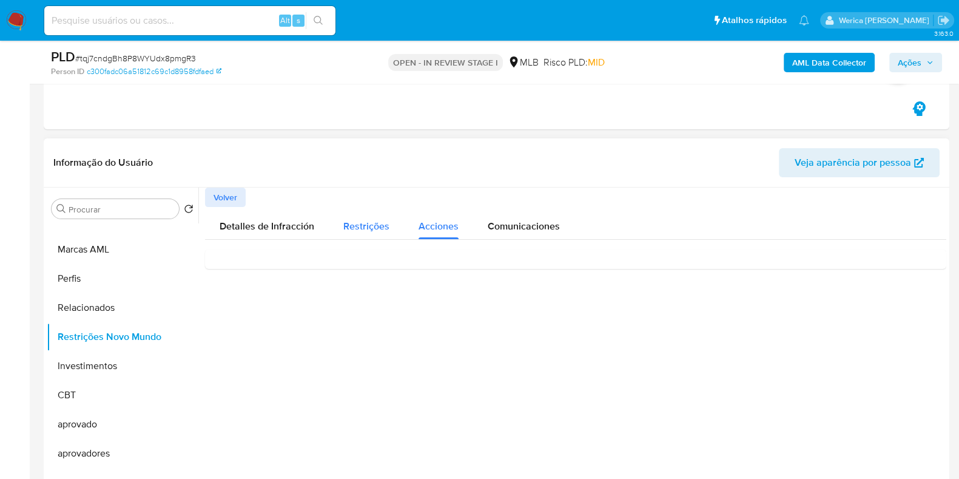
click at [373, 231] on span "Restrições" at bounding box center [366, 226] width 46 height 14
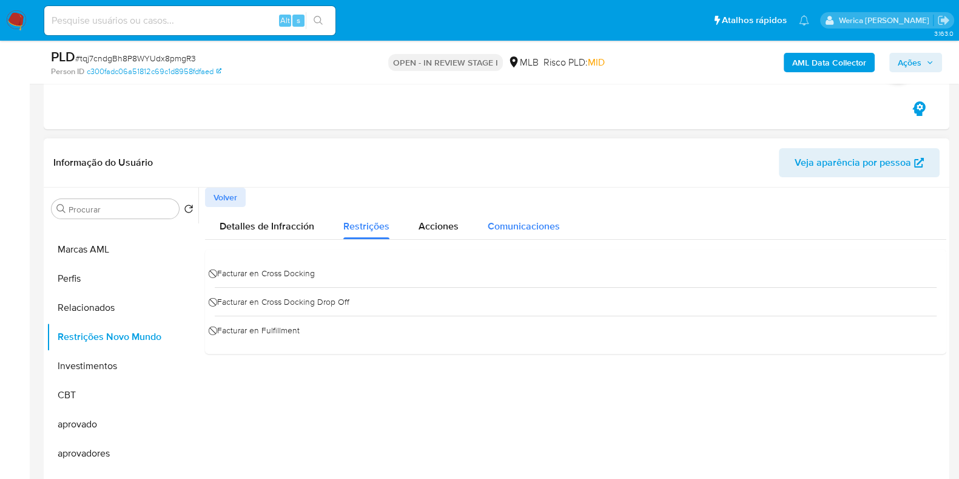
click at [516, 228] on span "Comunicaciones" at bounding box center [524, 226] width 72 height 14
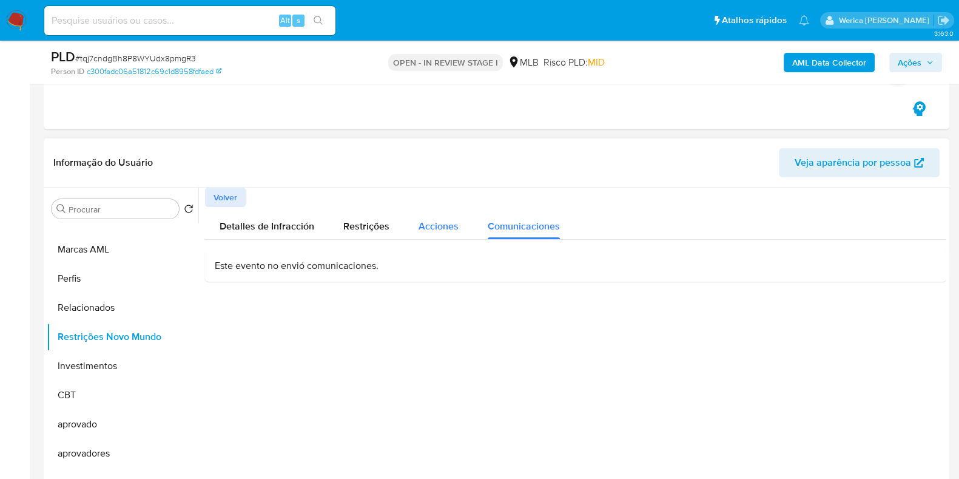
click at [451, 221] on span "Acciones" at bounding box center [439, 226] width 40 height 14
click at [411, 226] on button "Acciones" at bounding box center [438, 223] width 69 height 32
click at [525, 221] on span "Comunicaciones" at bounding box center [524, 226] width 72 height 14
click at [357, 238] on div "Restrições" at bounding box center [366, 223] width 46 height 32
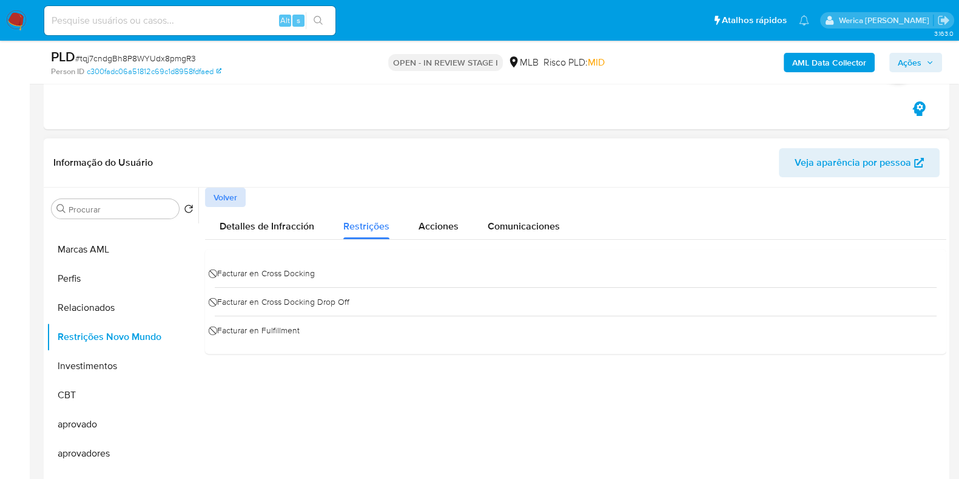
click at [223, 195] on span "Volver" at bounding box center [226, 197] width 24 height 17
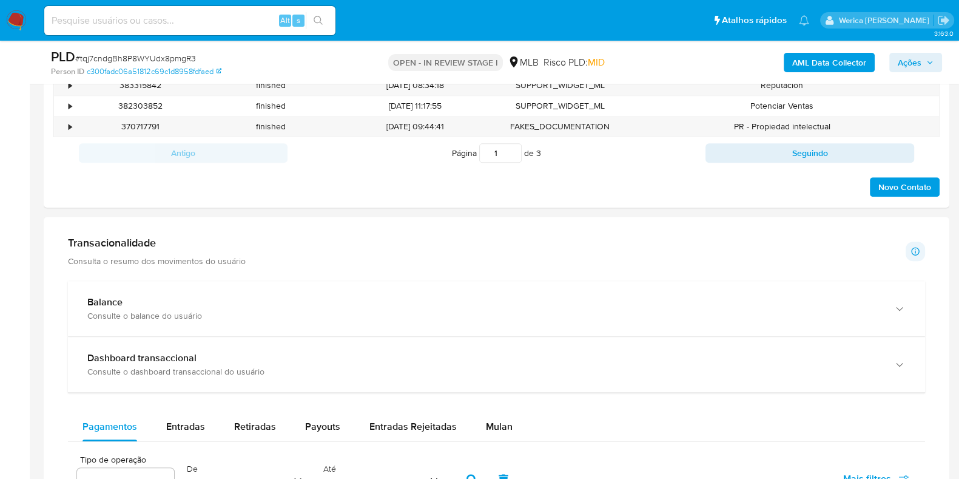
scroll to position [834, 0]
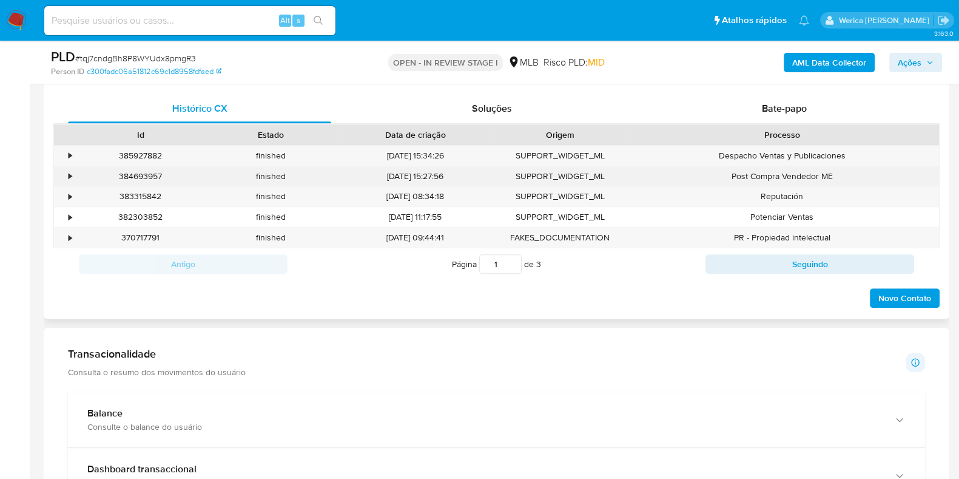
click at [73, 178] on div "•" at bounding box center [64, 176] width 21 height 20
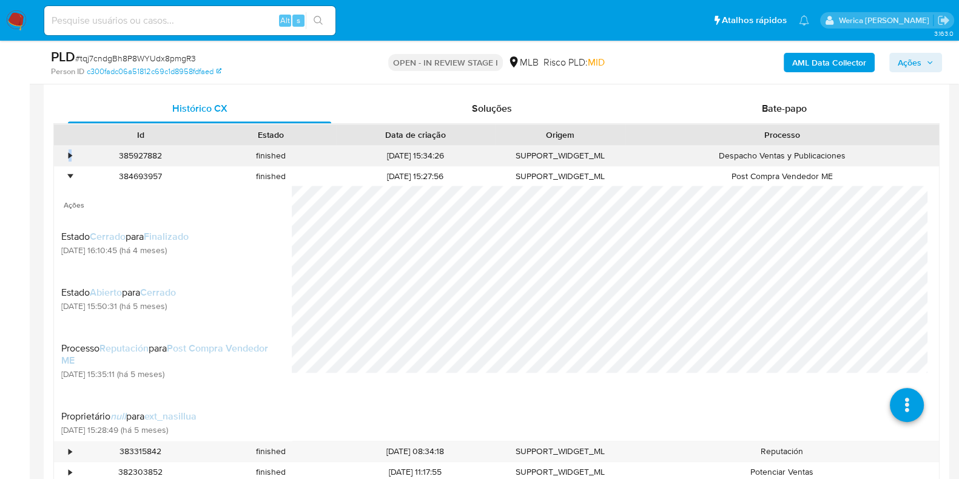
click at [67, 154] on div "•" at bounding box center [64, 156] width 21 height 20
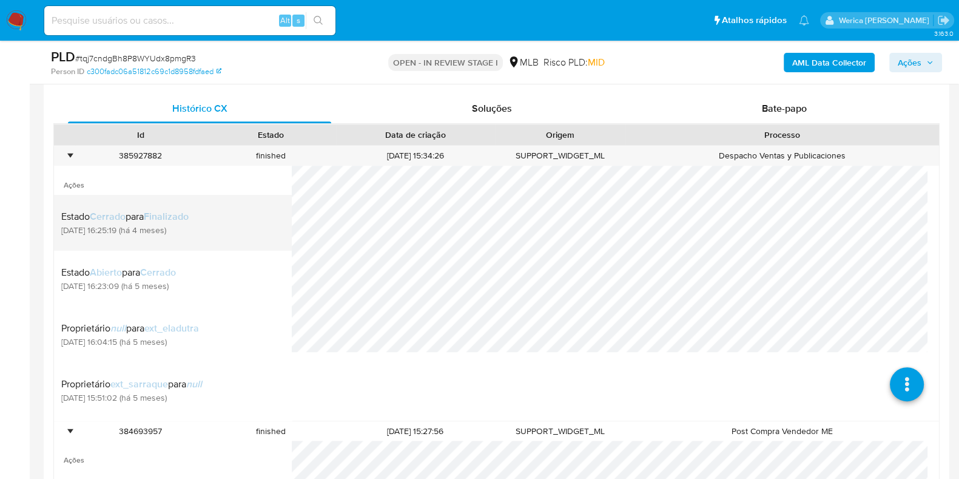
click at [179, 213] on span "Finalizado" at bounding box center [166, 216] width 45 height 14
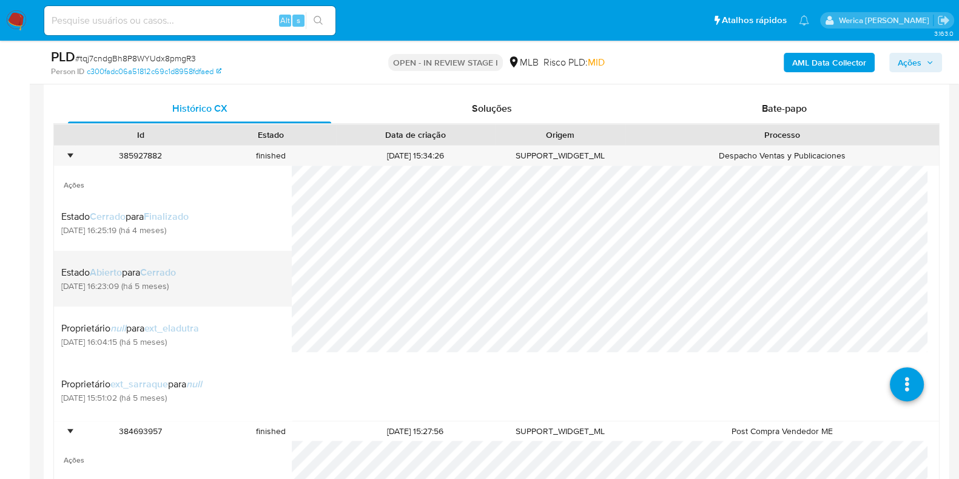
click at [172, 263] on div "Estado Abierto para Cerrado 20/05/2025 16:23:09 (há 5 meses)" at bounding box center [169, 278] width 216 height 41
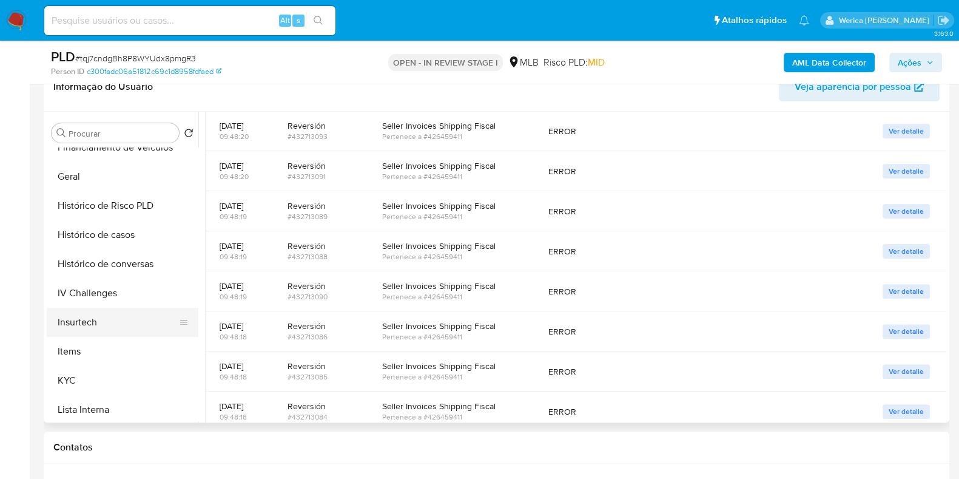
scroll to position [355, 0]
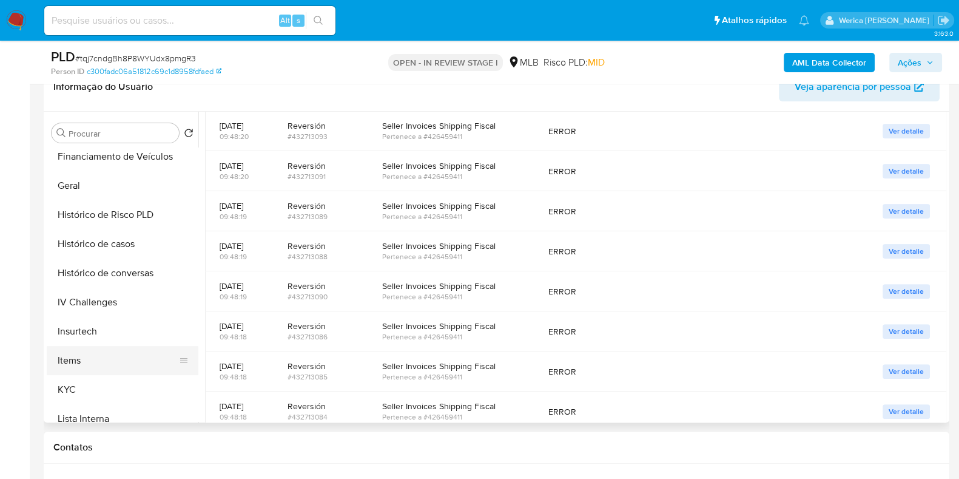
click at [102, 371] on button "Items" at bounding box center [118, 360] width 142 height 29
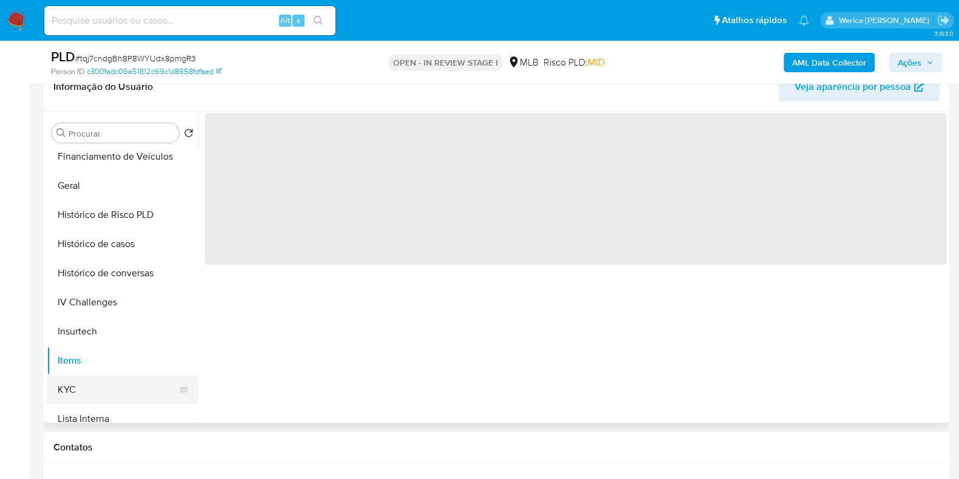
scroll to position [0, 0]
click at [103, 379] on button "KYC" at bounding box center [118, 389] width 142 height 29
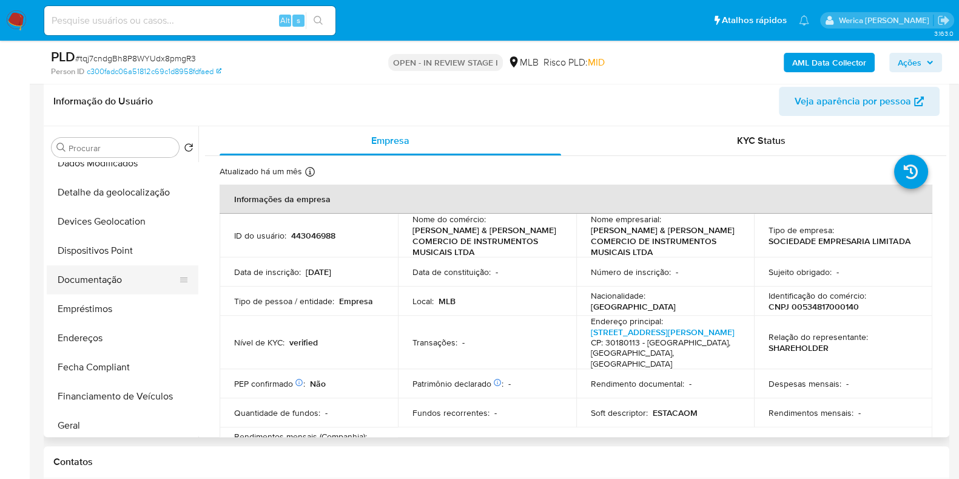
scroll to position [127, 0]
click at [115, 280] on button "Documentação" at bounding box center [118, 282] width 142 height 29
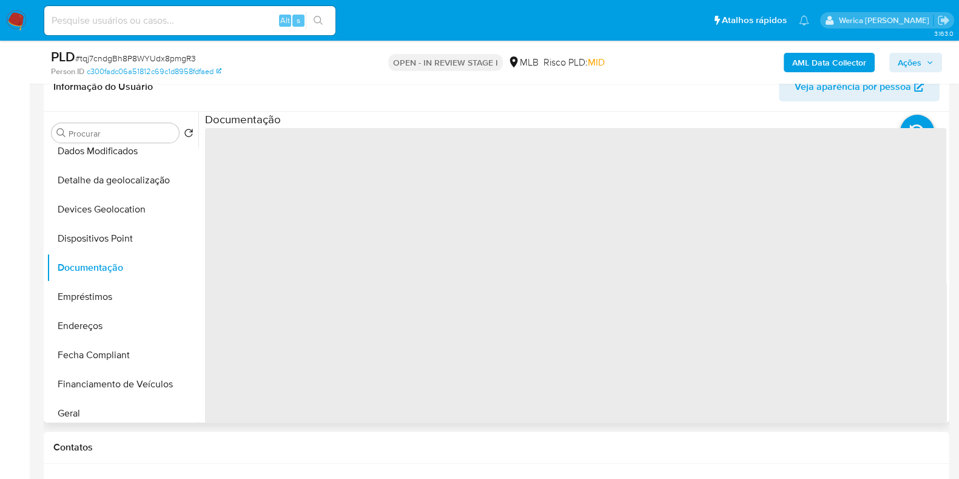
click at [289, 225] on div at bounding box center [572, 267] width 748 height 311
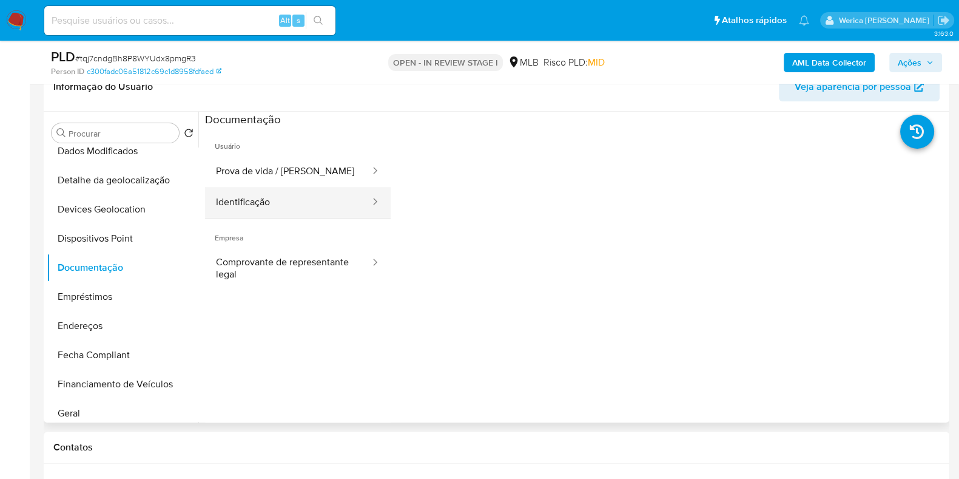
click at [275, 201] on button "Identificação" at bounding box center [288, 202] width 166 height 31
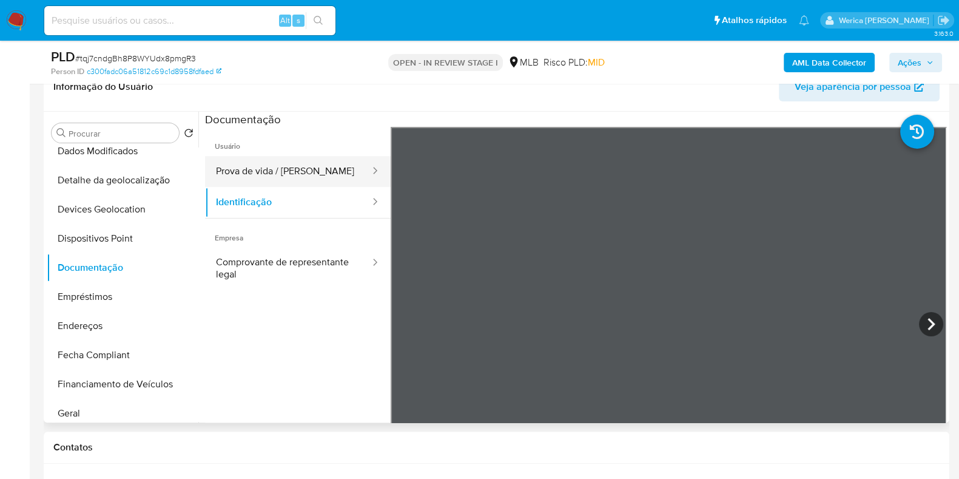
click at [334, 163] on button "Prova de vida / Selfie" at bounding box center [288, 171] width 166 height 31
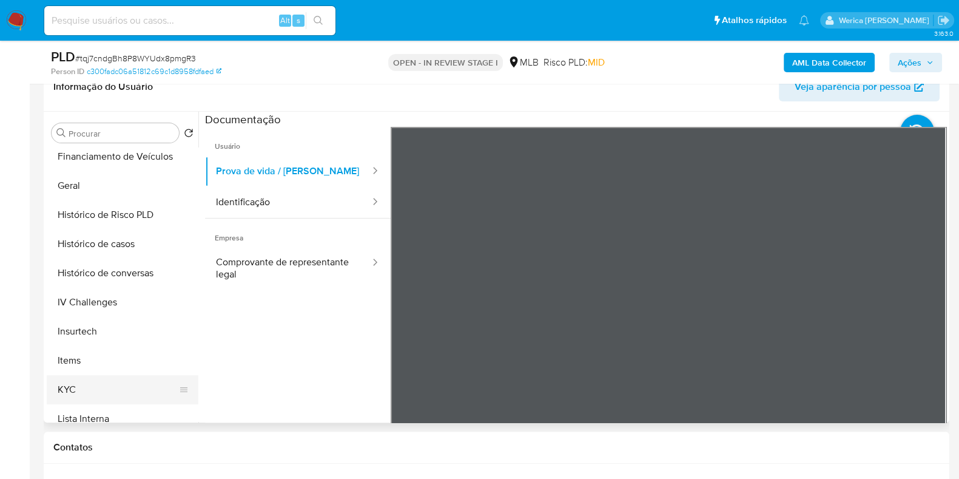
scroll to position [507, 0]
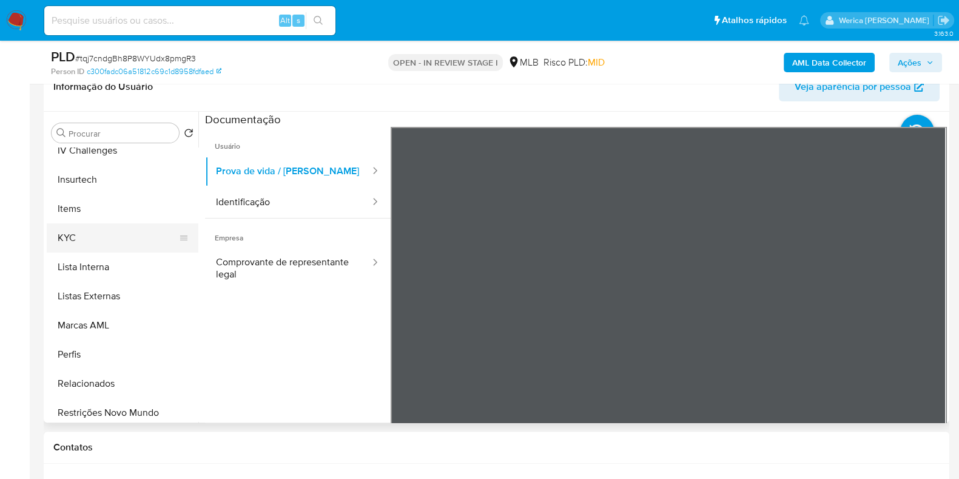
click at [110, 243] on button "KYC" at bounding box center [118, 237] width 142 height 29
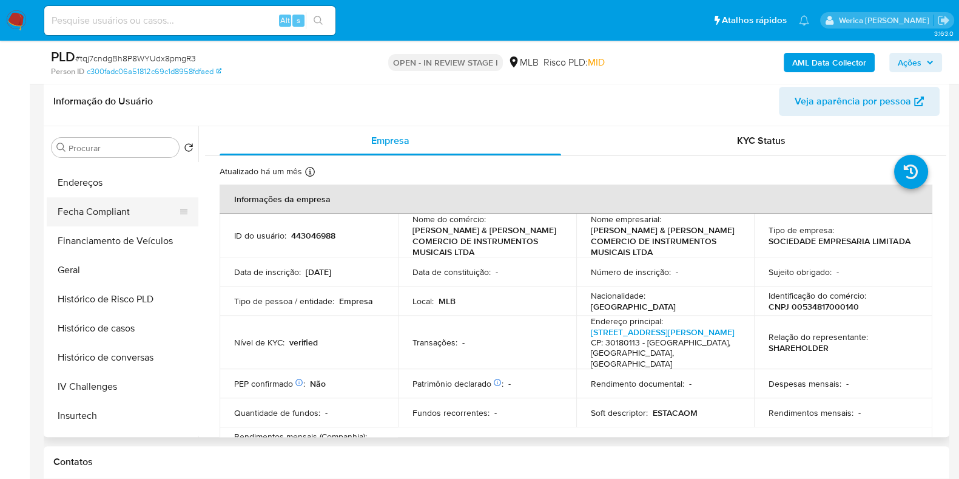
scroll to position [52, 0]
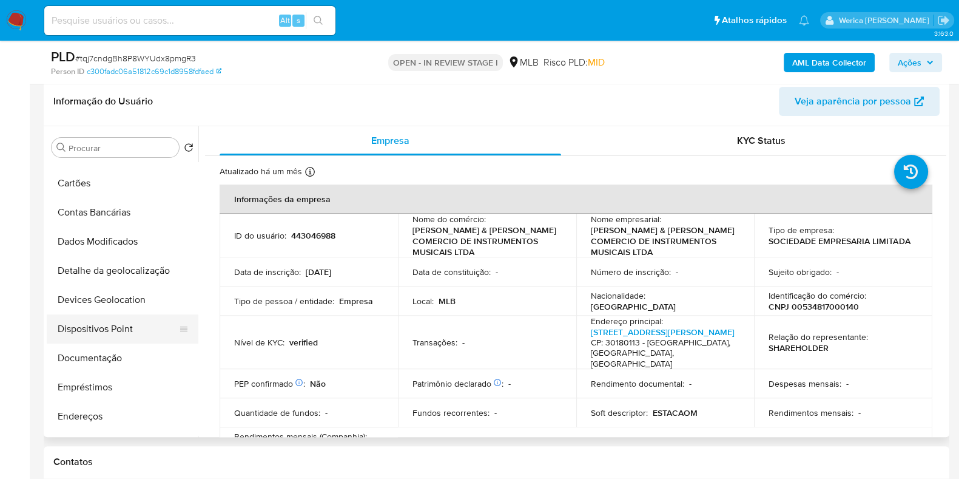
click at [94, 327] on button "Dispositivos Point" at bounding box center [118, 328] width 142 height 29
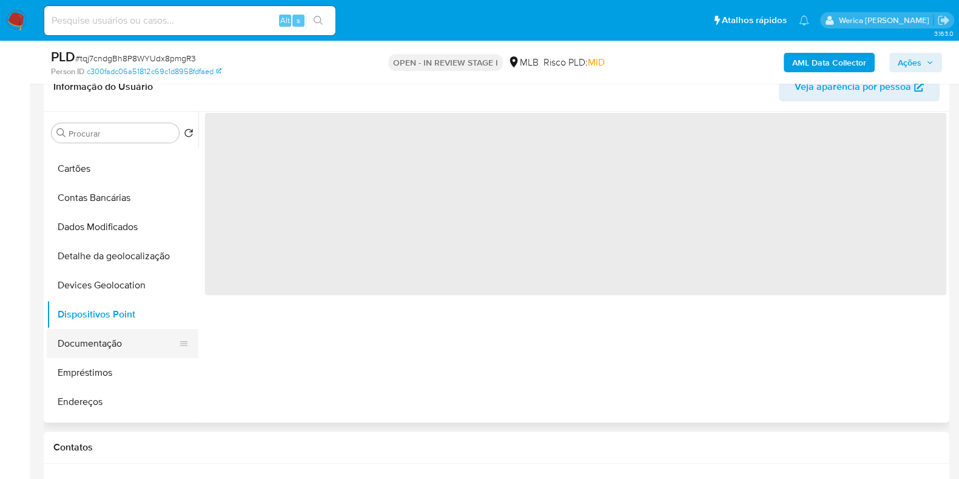
click at [94, 356] on button "Documentação" at bounding box center [118, 343] width 142 height 29
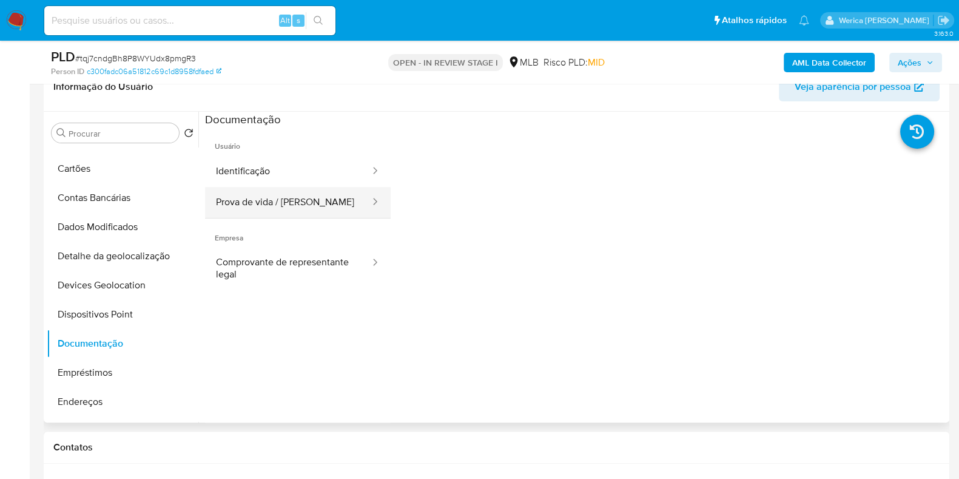
click at [283, 195] on button "Prova de vida / [PERSON_NAME]" at bounding box center [288, 202] width 166 height 31
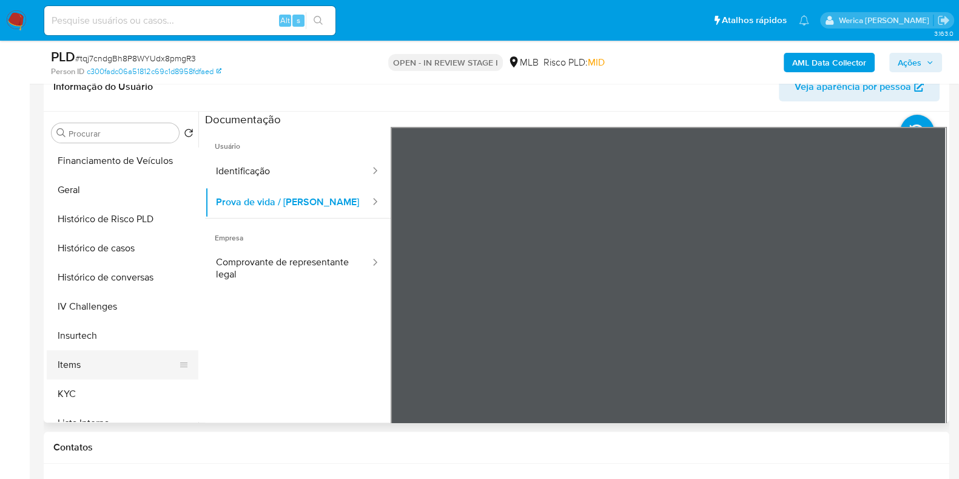
scroll to position [355, 0]
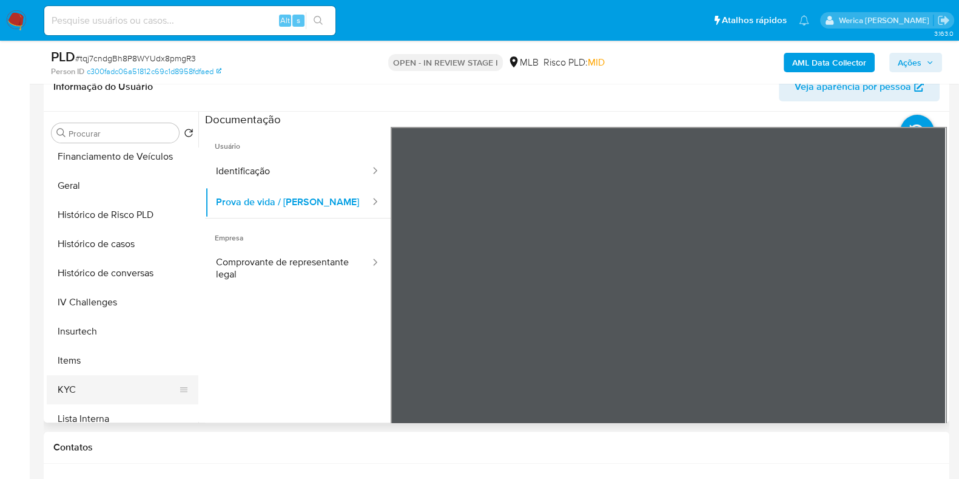
click at [104, 375] on button "KYC" at bounding box center [118, 389] width 142 height 29
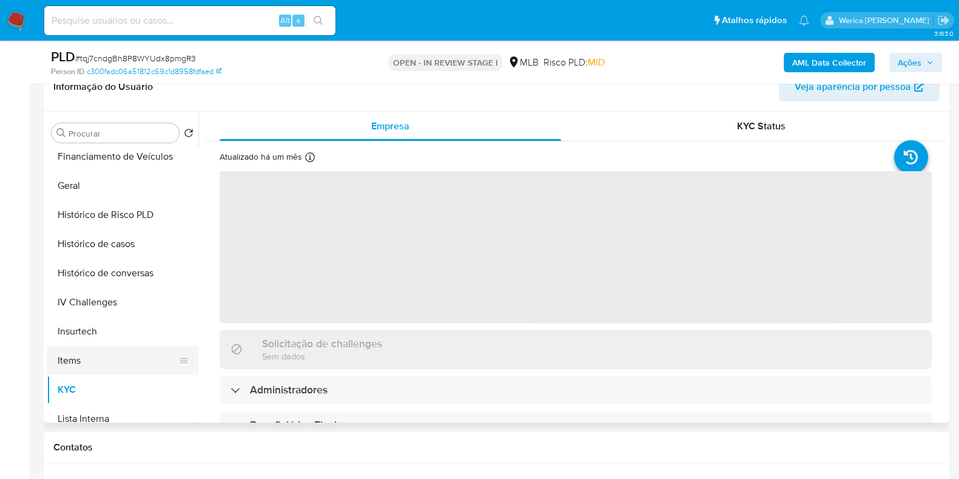
click at [104, 360] on button "Items" at bounding box center [118, 360] width 142 height 29
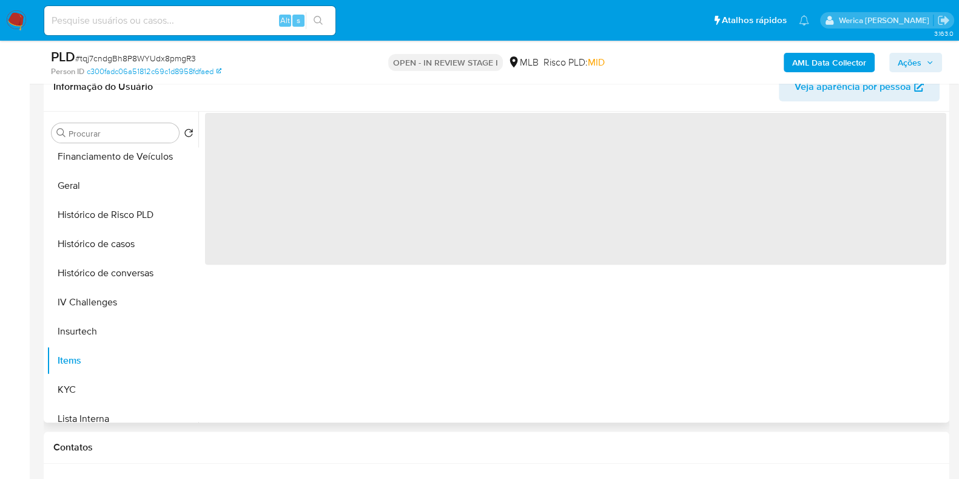
click at [358, 248] on span "‌" at bounding box center [575, 189] width 741 height 152
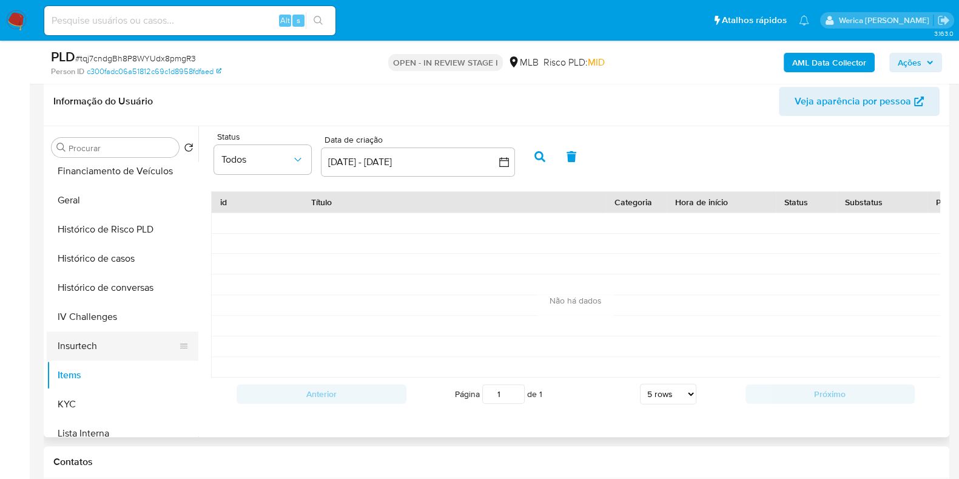
scroll to position [2, 0]
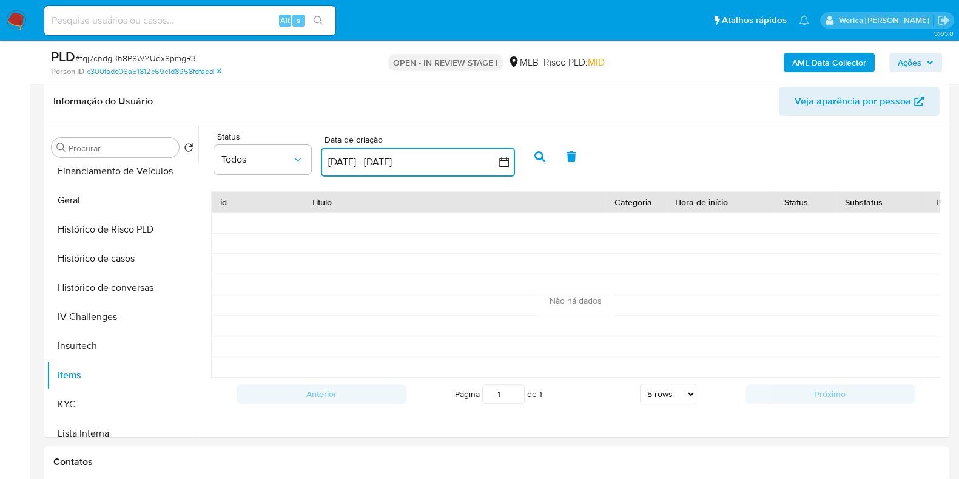
click at [396, 155] on button "14 sep 2025 - 14 oct 2025" at bounding box center [418, 161] width 194 height 29
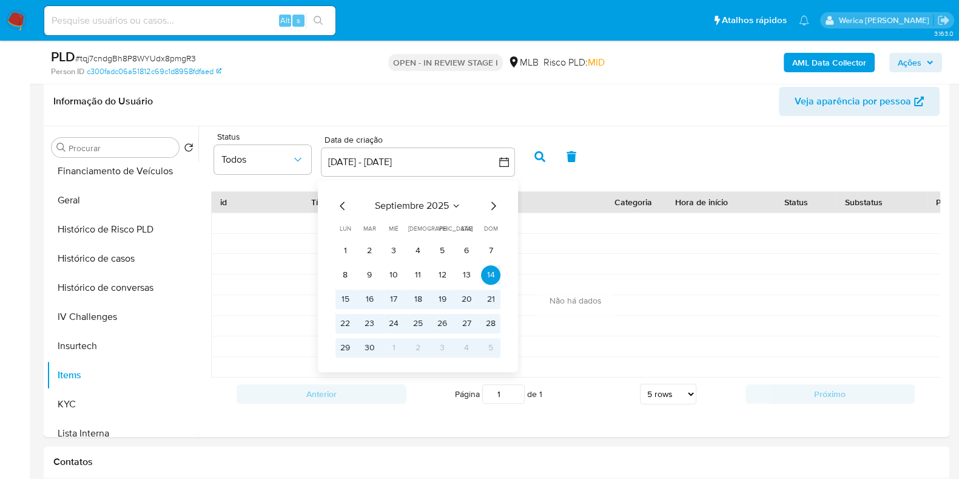
click at [334, 207] on div "septiembre 2025 septiembre 2025 lun lunes mar martes mié miércoles jue jueves v…" at bounding box center [418, 276] width 194 height 192
click at [337, 208] on icon "Mes anterior" at bounding box center [343, 205] width 15 height 15
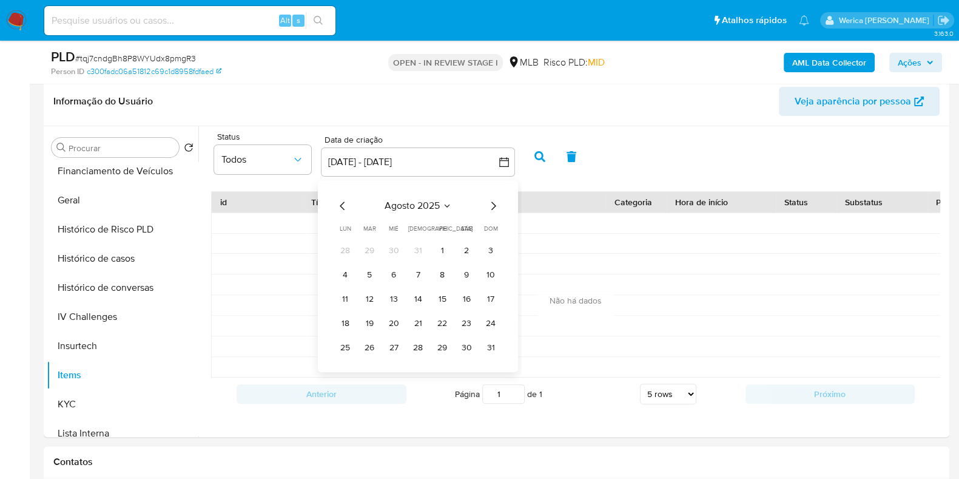
click at [340, 209] on icon "Mes anterior" at bounding box center [343, 205] width 15 height 15
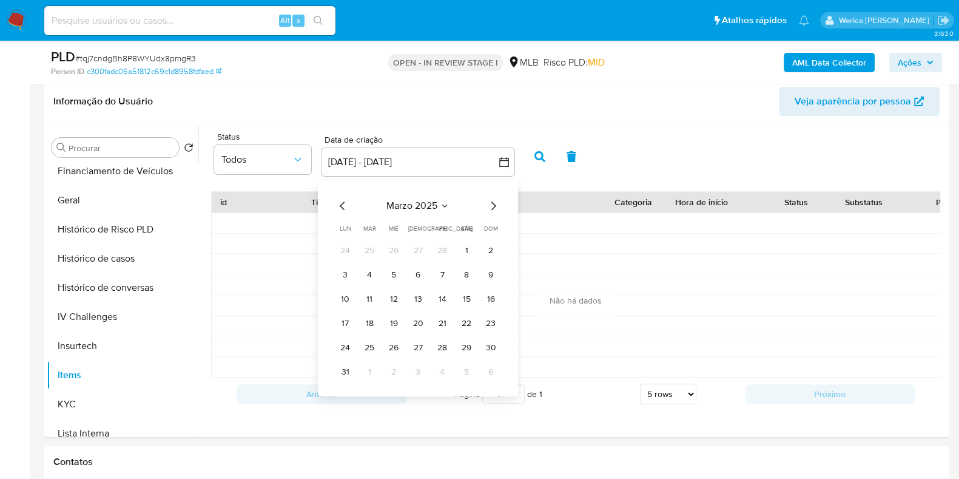
click at [340, 209] on icon "Mes anterior" at bounding box center [343, 205] width 15 height 15
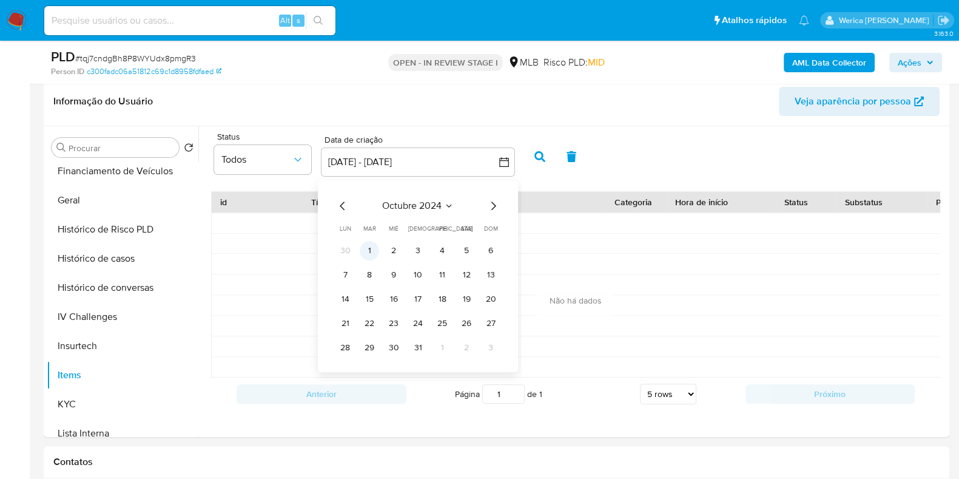
click at [377, 248] on button "1" at bounding box center [369, 250] width 19 height 19
click at [494, 204] on icon "Mes siguiente" at bounding box center [493, 205] width 5 height 8
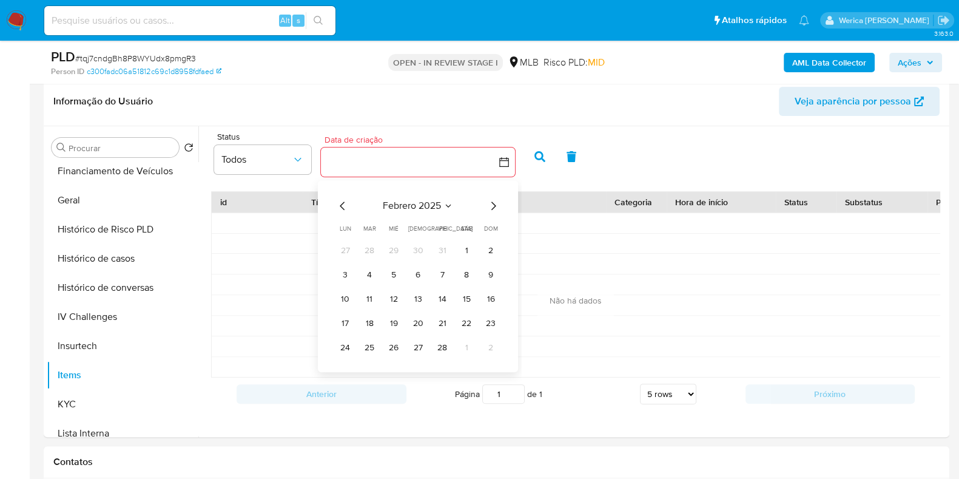
click at [494, 204] on icon "Mes siguiente" at bounding box center [493, 205] width 5 height 8
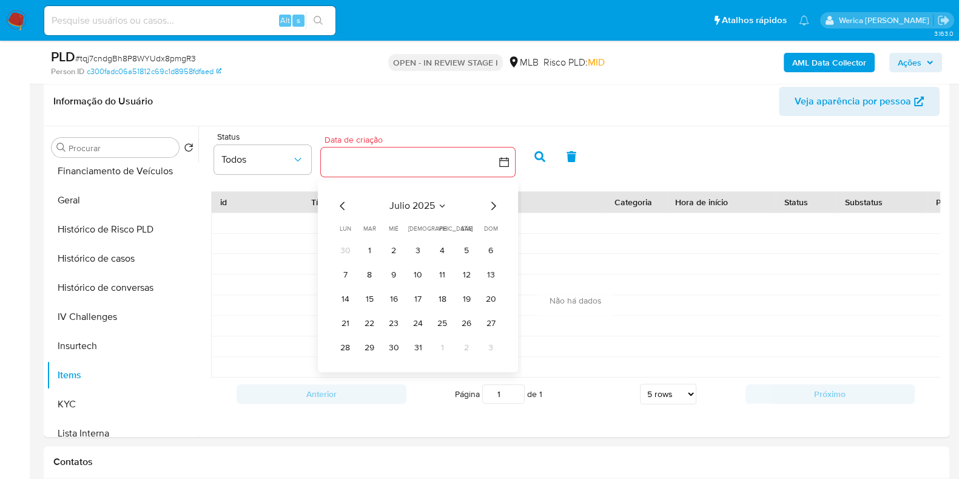
click at [494, 204] on icon "Mes siguiente" at bounding box center [493, 205] width 5 height 8
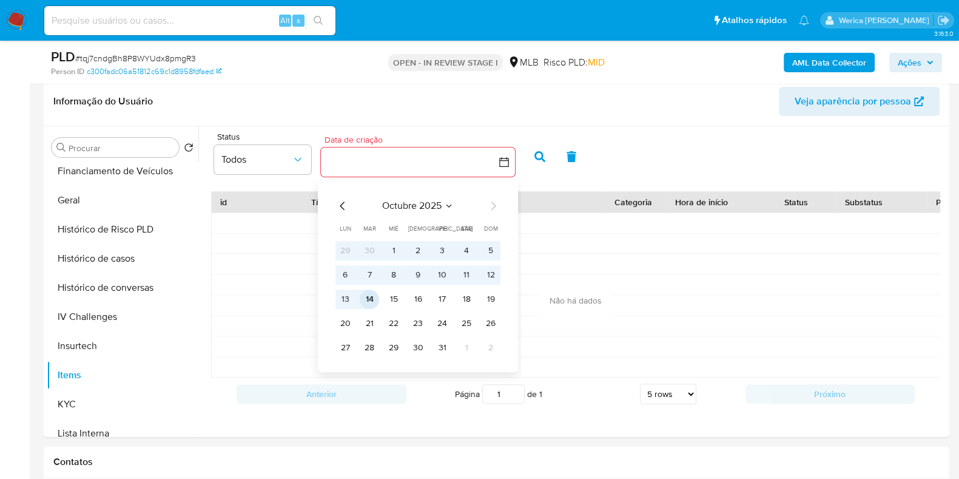
click at [371, 300] on button "14" at bounding box center [369, 298] width 19 height 19
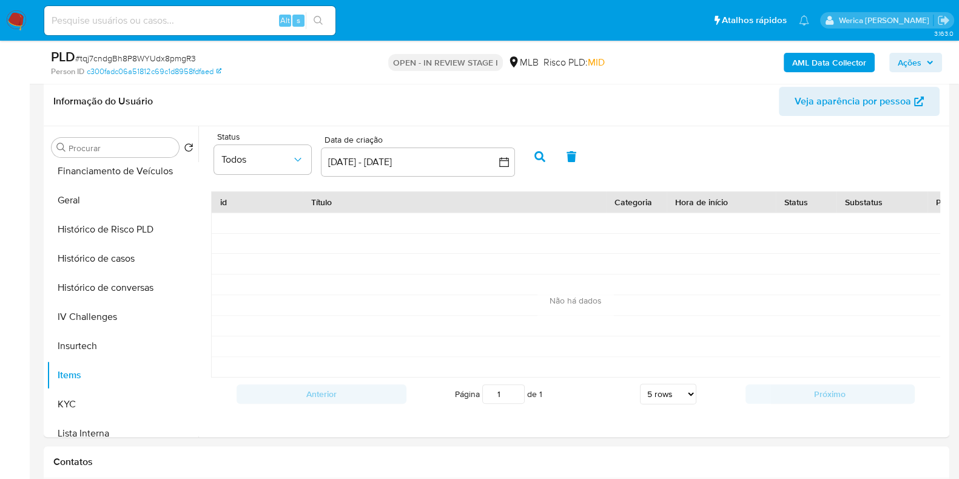
click at [544, 160] on button "button" at bounding box center [540, 156] width 32 height 29
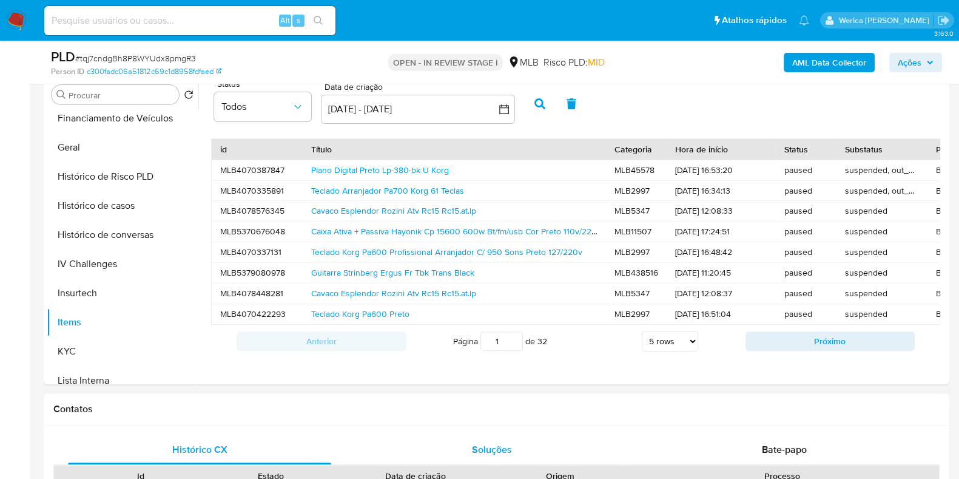
scroll to position [455, 0]
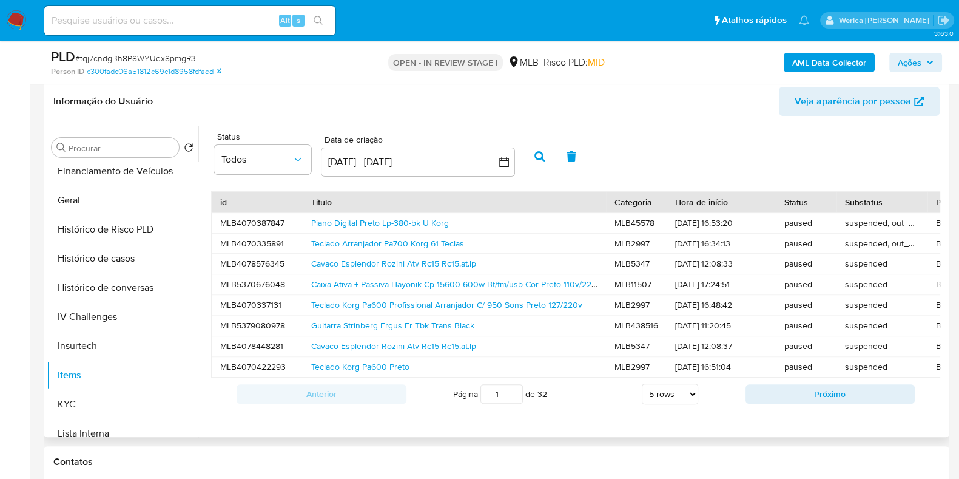
click at [668, 400] on select "5 rows 10 rows 20 rows 25 rows 50 rows 100 rows" at bounding box center [670, 393] width 56 height 21
click at [665, 392] on select "5 rows 10 rows 20 rows 25 rows 50 rows 100 rows" at bounding box center [670, 393] width 56 height 21
click at [667, 402] on select "5 rows 10 rows 20 rows 25 rows 50 rows 100 rows" at bounding box center [670, 393] width 56 height 21
click at [642, 391] on select "5 rows 10 rows 20 rows 25 rows 50 rows 100 rows" at bounding box center [670, 393] width 56 height 21
click at [670, 399] on select "5 rows 10 rows 20 rows 25 rows 50 rows 100 rows" at bounding box center [670, 393] width 56 height 21
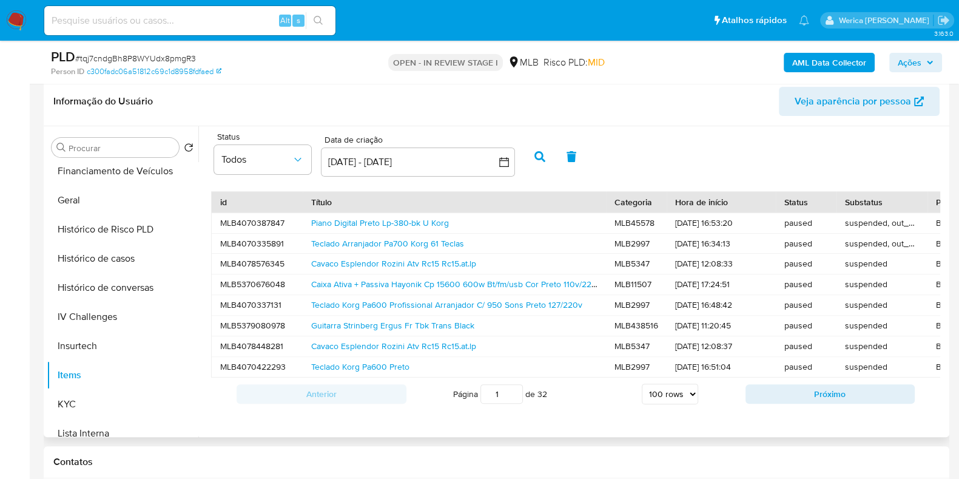
click at [642, 391] on select "5 rows 10 rows 20 rows 25 rows 50 rows 100 rows" at bounding box center [670, 393] width 56 height 21
click at [672, 400] on select "5 rows 10 rows 20 rows 25 rows 50 rows 100 rows" at bounding box center [670, 393] width 56 height 21
click at [642, 391] on select "5 rows 10 rows 20 rows 25 rows 50 rows 100 rows" at bounding box center [670, 393] width 56 height 21
click at [680, 396] on select "5 rows 10 rows 20 rows 25 rows 50 rows 100 rows" at bounding box center [670, 393] width 56 height 21
click at [642, 391] on select "5 rows 10 rows 20 rows 25 rows 50 rows 100 rows" at bounding box center [670, 393] width 56 height 21
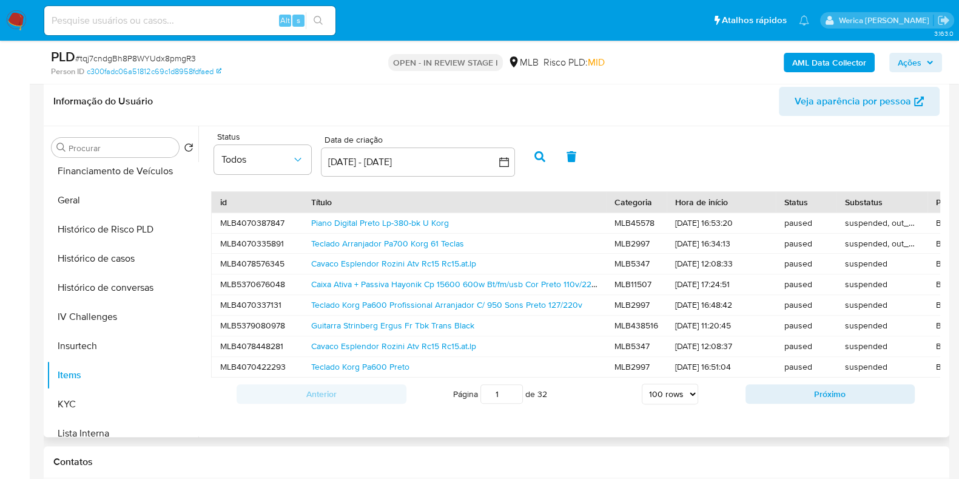
select select "5"
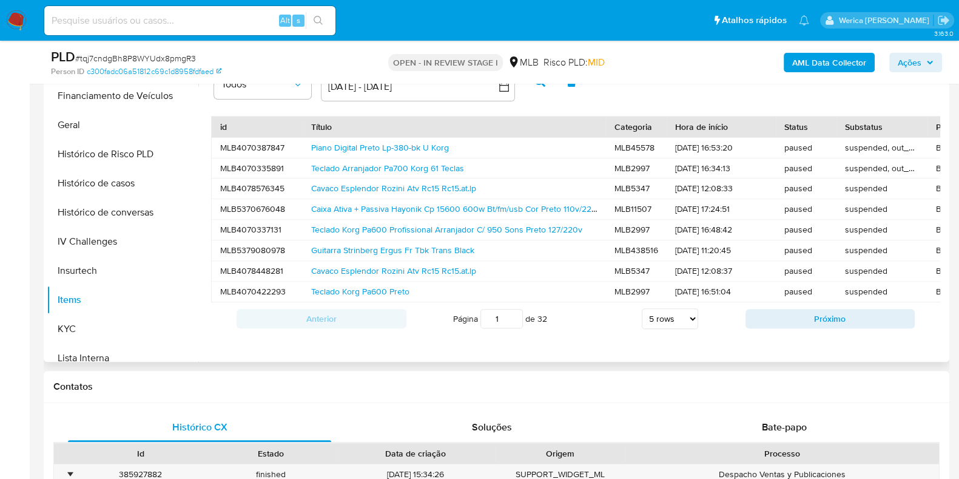
click at [760, 335] on div "Anterior Página 1 de 32 5 rows 10 rows 20 rows 25 rows 50 rows 100 rows Próximo" at bounding box center [575, 318] width 729 height 33
click at [274, 89] on span "Todos" at bounding box center [256, 84] width 70 height 12
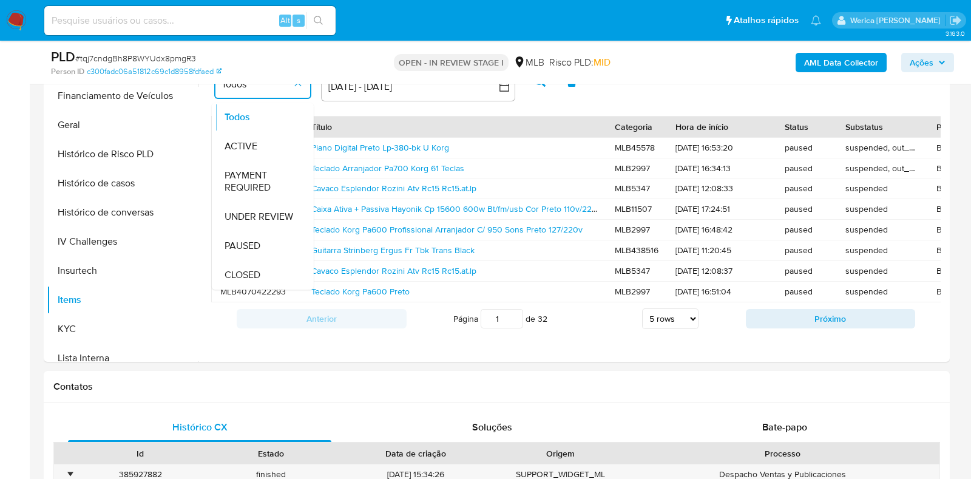
click at [275, 153] on div "ACTIVE" at bounding box center [263, 146] width 78 height 29
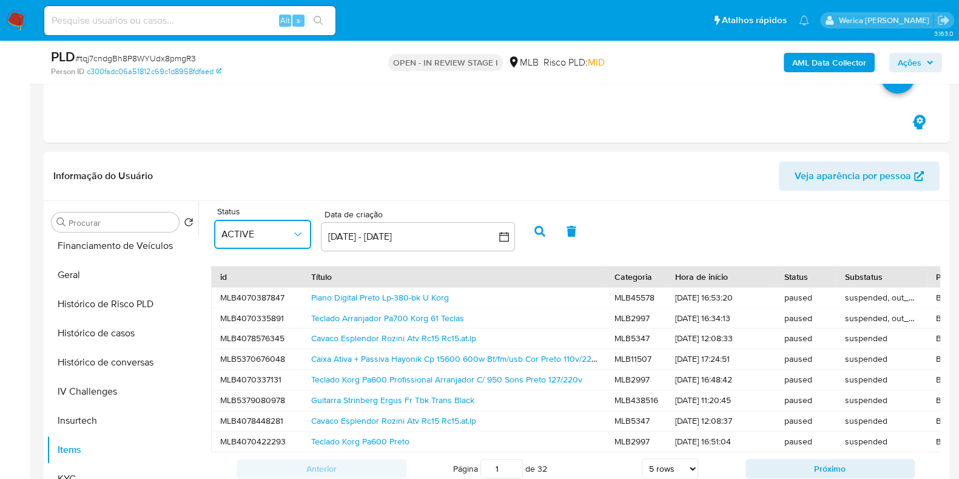
scroll to position [379, 0]
click at [541, 238] on button "button" at bounding box center [540, 232] width 32 height 29
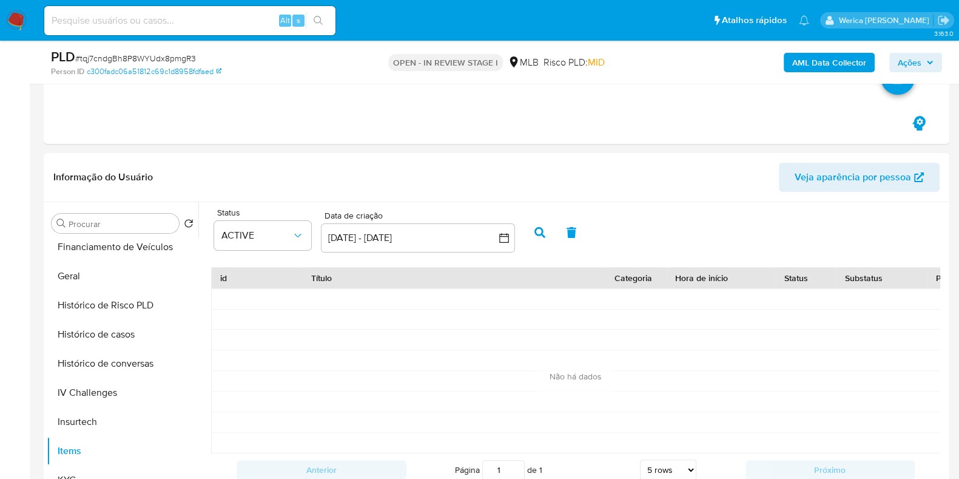
scroll to position [2, 0]
click at [228, 245] on button "ACTIVE" at bounding box center [262, 235] width 97 height 29
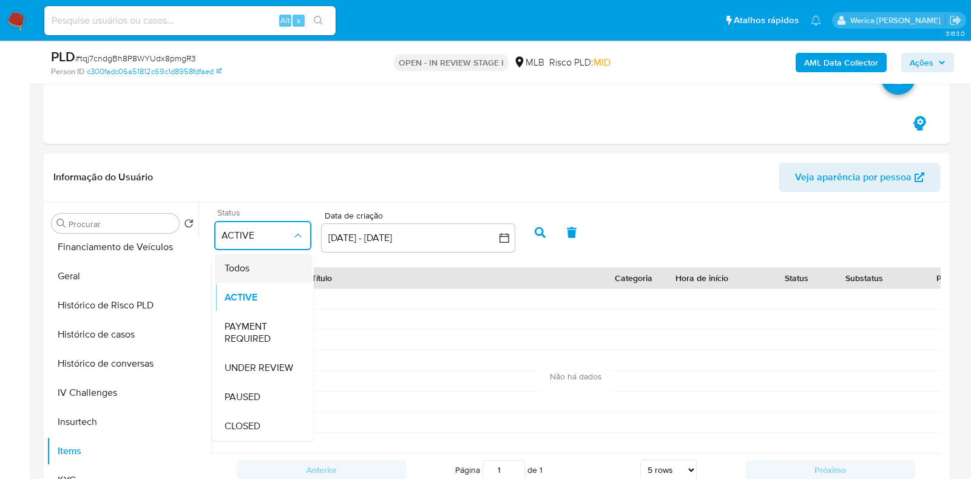
click at [248, 266] on span "Todos" at bounding box center [236, 268] width 25 height 12
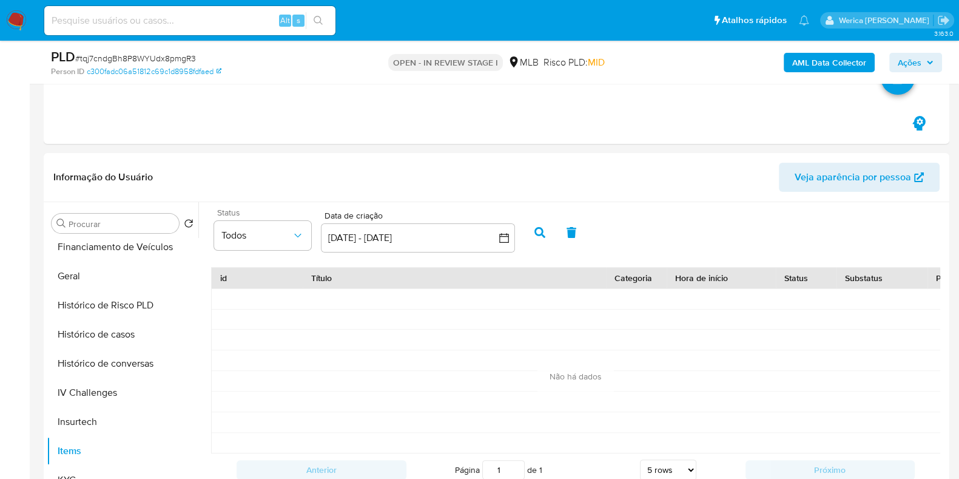
click at [538, 229] on icon "button" at bounding box center [540, 232] width 11 height 11
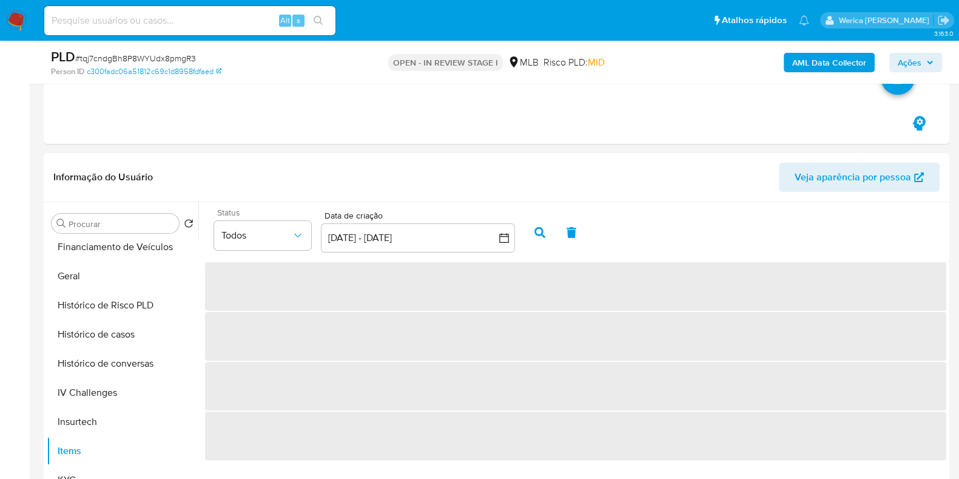
scroll to position [0, 0]
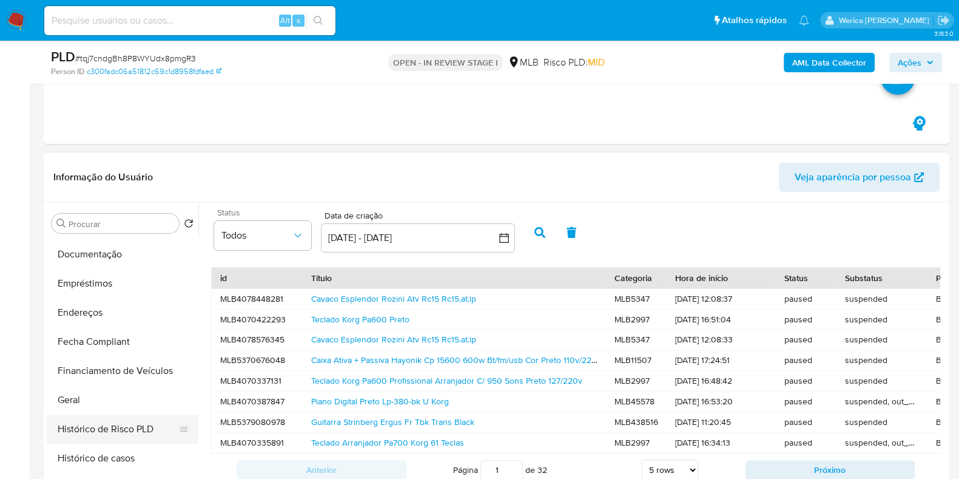
scroll to position [127, 0]
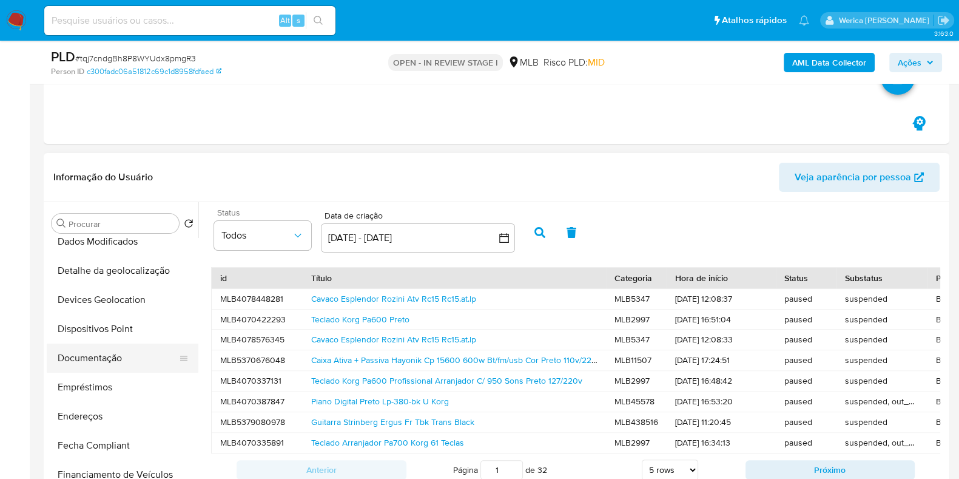
click at [140, 350] on button "Documentação" at bounding box center [118, 357] width 142 height 29
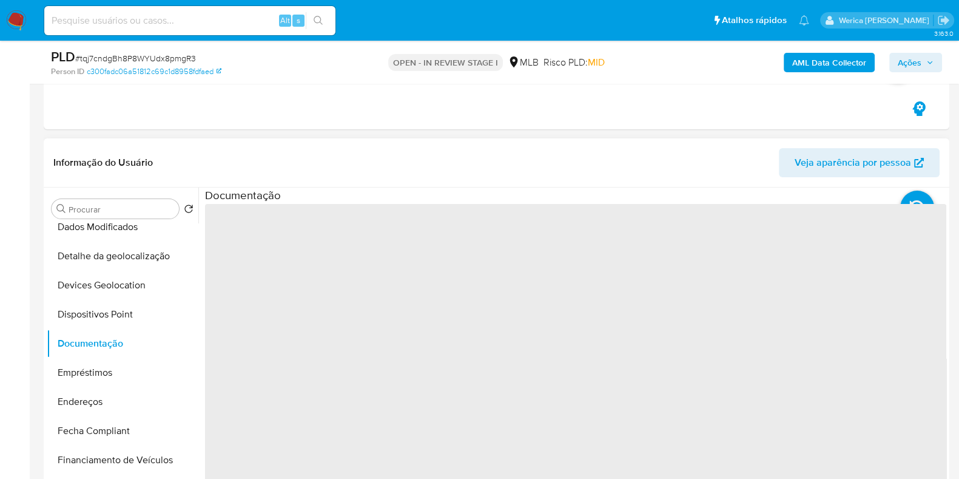
click at [303, 260] on span "‌" at bounding box center [575, 398] width 741 height 388
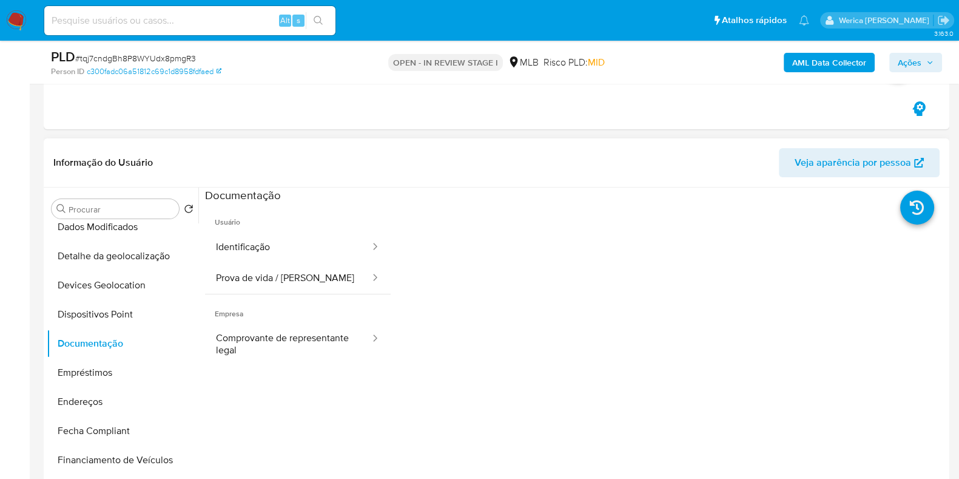
click at [297, 244] on button "Identificação" at bounding box center [288, 247] width 166 height 31
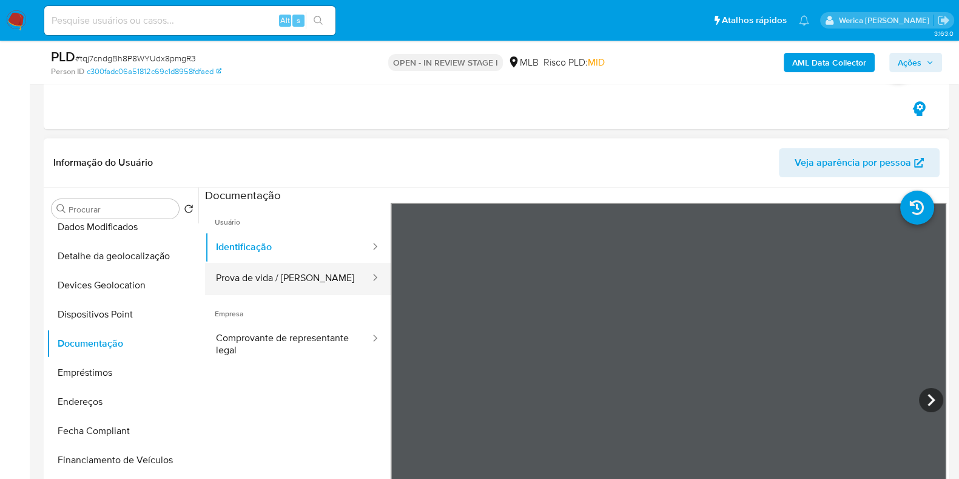
click at [311, 279] on button "Prova de vida / Selfie" at bounding box center [288, 278] width 166 height 31
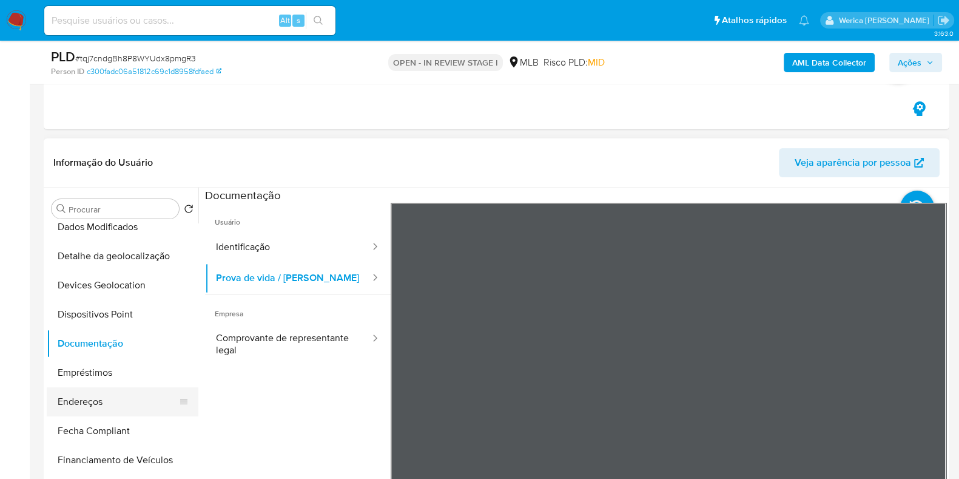
scroll to position [431, 0]
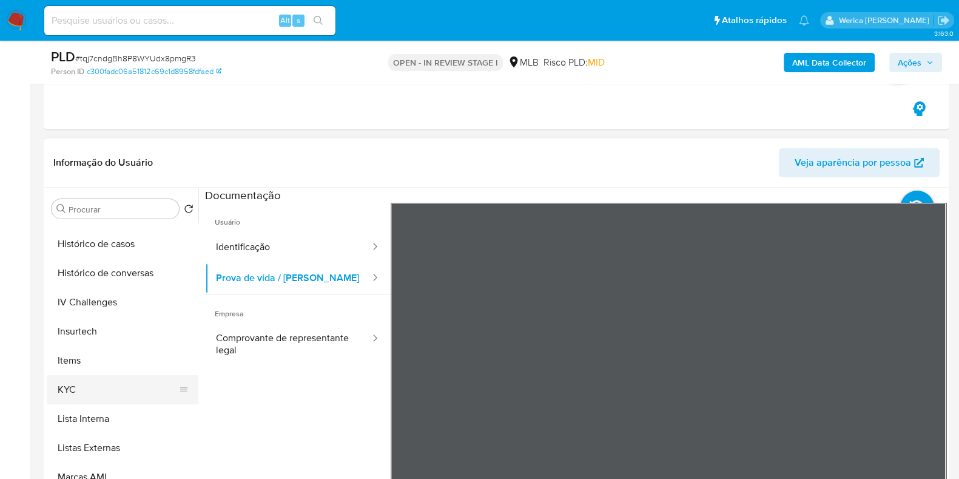
click at [108, 399] on button "KYC" at bounding box center [118, 389] width 142 height 29
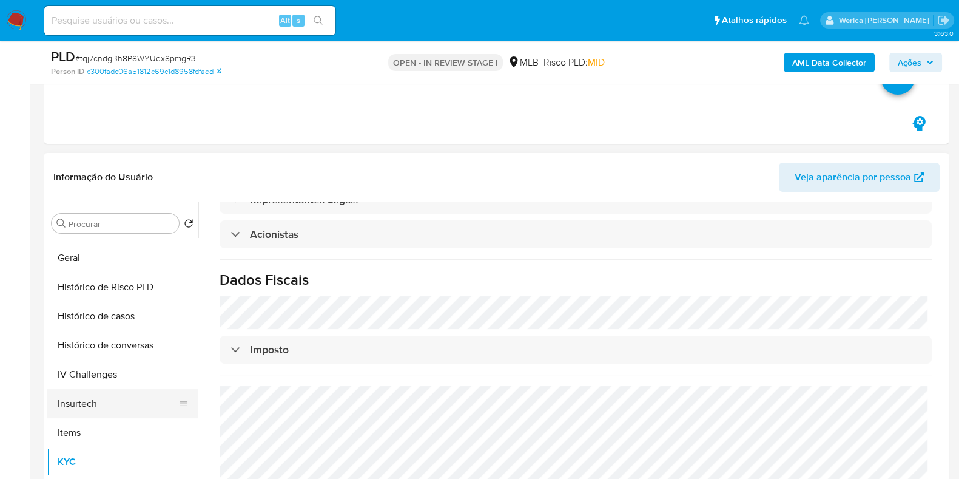
scroll to position [279, 0]
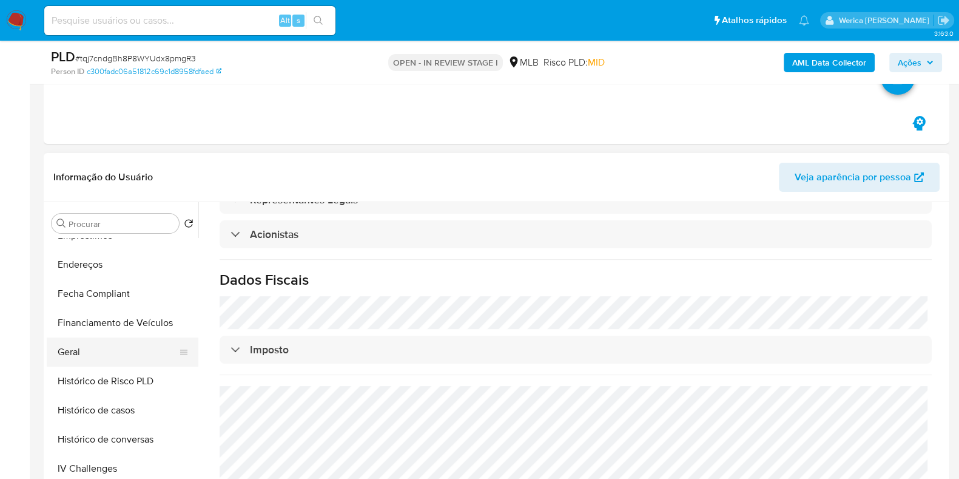
click at [110, 358] on button "Geral" at bounding box center [118, 351] width 142 height 29
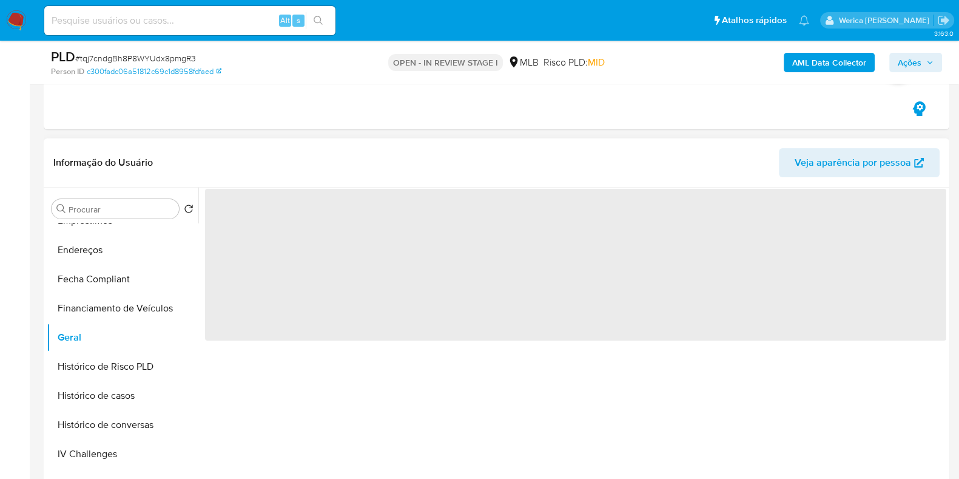
scroll to position [0, 0]
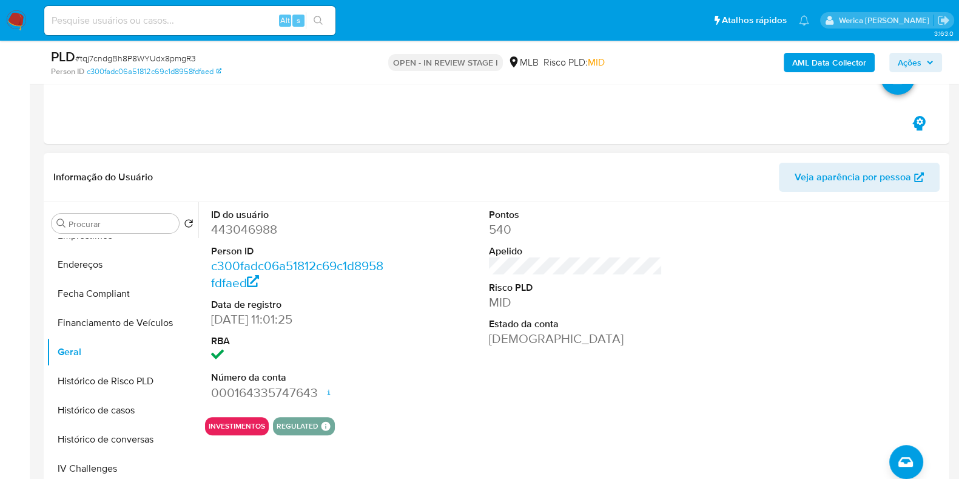
click at [798, 225] on div at bounding box center [854, 304] width 186 height 205
click at [808, 61] on b "AML Data Collector" at bounding box center [829, 62] width 74 height 19
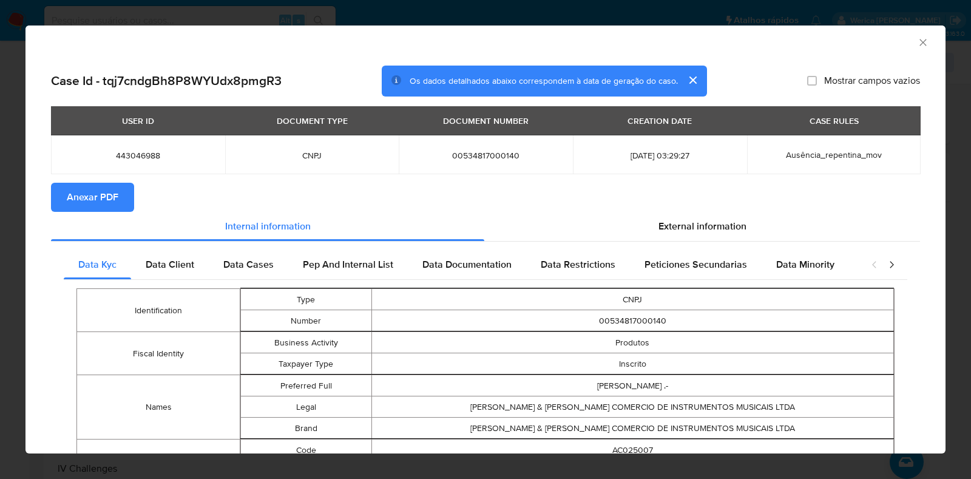
click at [103, 200] on span "Anexar PDF" at bounding box center [93, 197] width 52 height 27
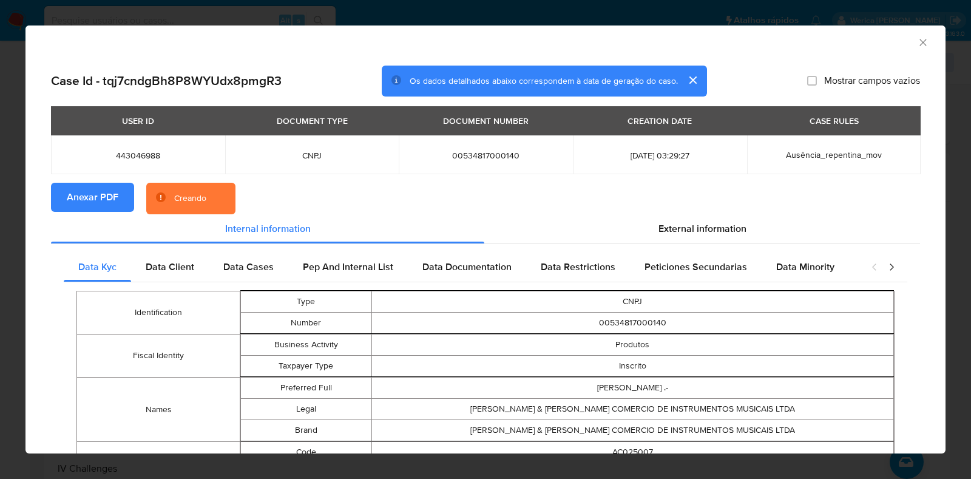
click at [917, 42] on icon "Fechar a janela" at bounding box center [923, 42] width 12 height 12
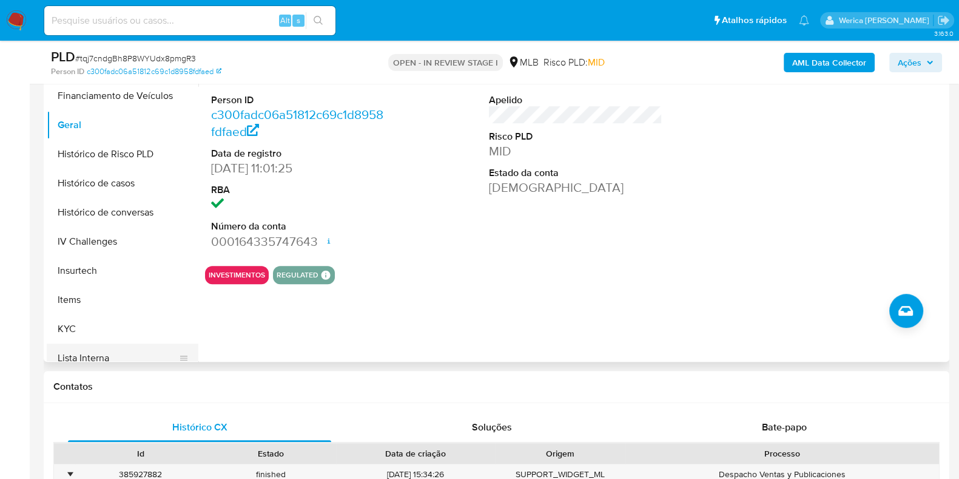
scroll to position [431, 0]
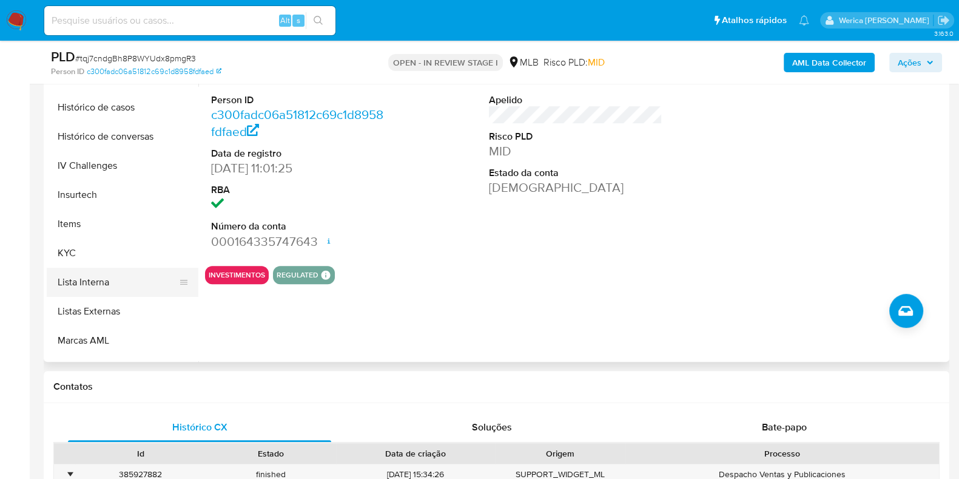
click at [133, 251] on button "KYC" at bounding box center [123, 252] width 152 height 29
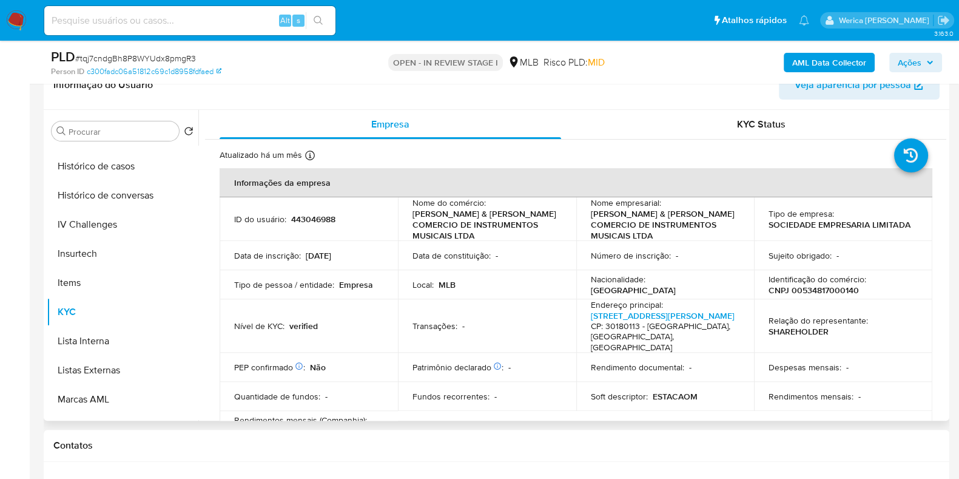
scroll to position [455, 0]
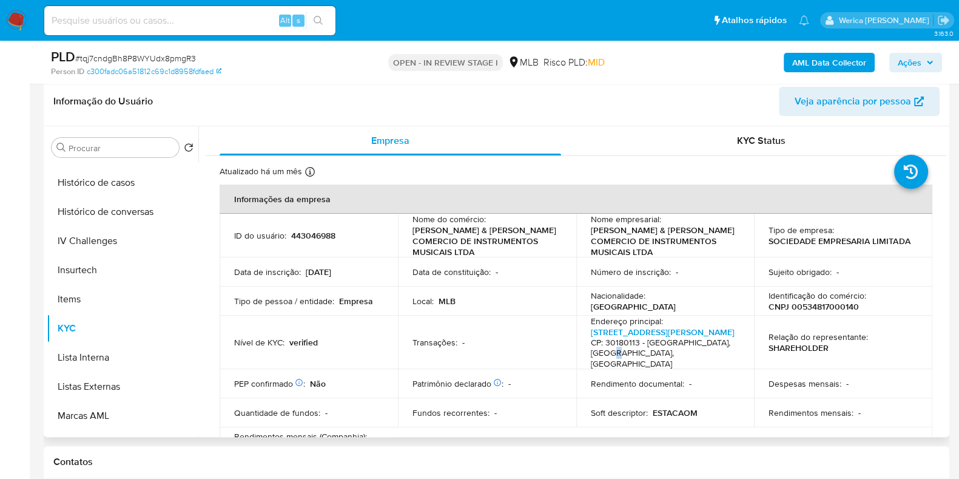
click at [599, 344] on h4 "CP: 30180113 - Belo Horizonte, Minas Gerais, Brasil" at bounding box center [663, 353] width 144 height 32
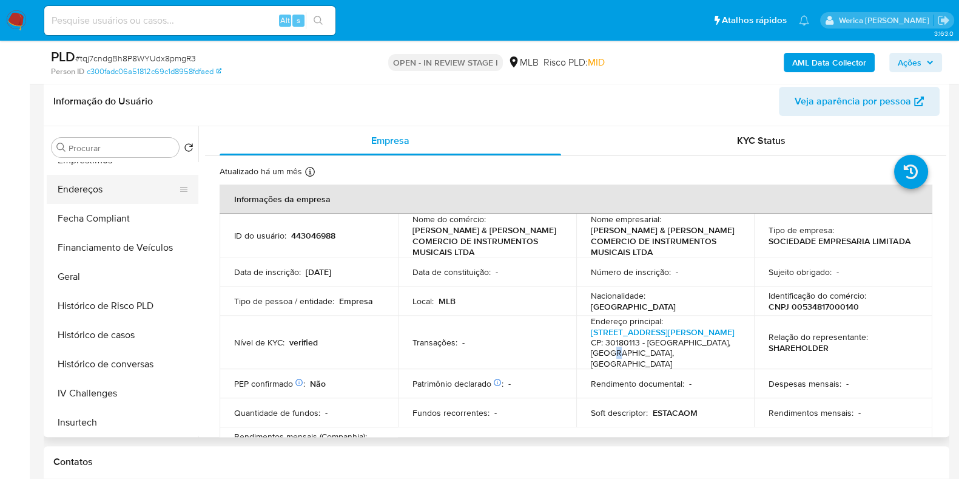
click at [121, 193] on button "Endereços" at bounding box center [118, 189] width 142 height 29
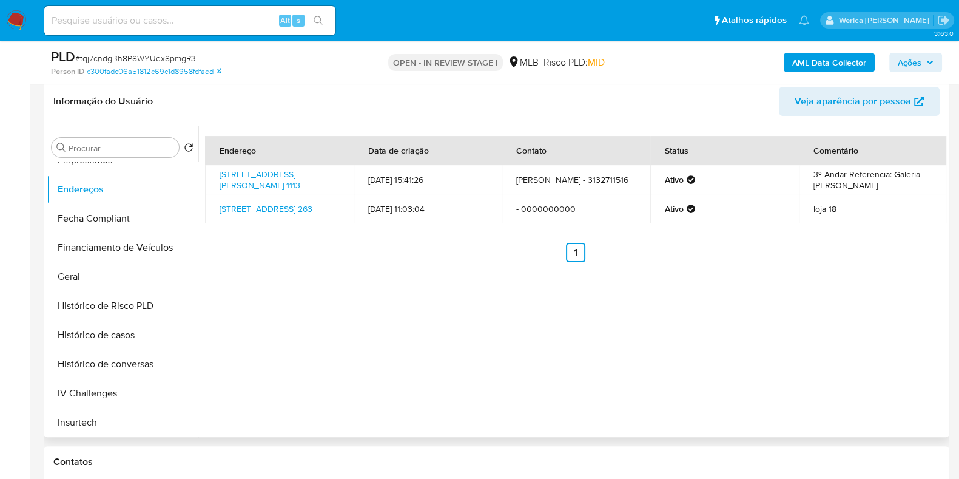
click at [755, 280] on div "Endereço Data de criação Contato Status Comentário Avenida Augusto De Lima 1113…" at bounding box center [572, 281] width 748 height 311
drag, startPoint x: 755, startPoint y: 280, endPoint x: 732, endPoint y: 248, distance: 39.6
click at [755, 283] on div "Endereço Data de criação Contato Status Comentário Avenida Augusto De Lima 1113…" at bounding box center [572, 281] width 748 height 311
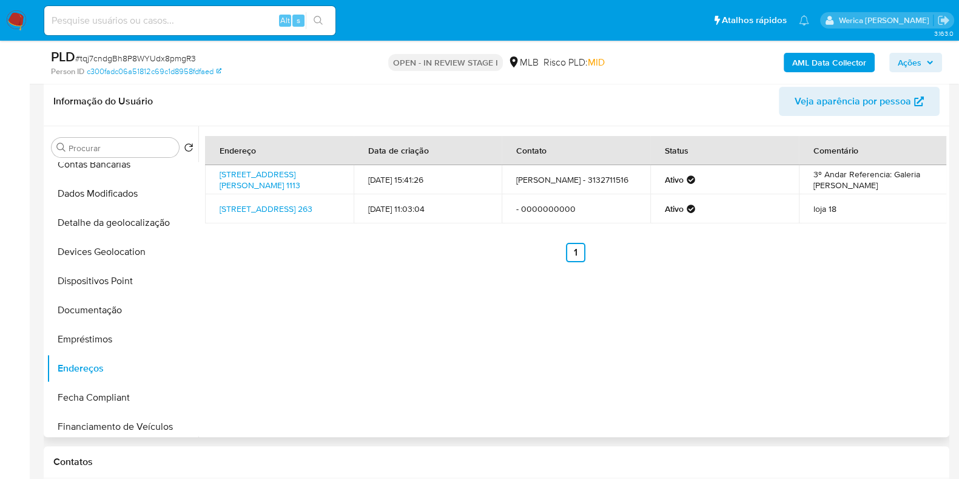
scroll to position [0, 0]
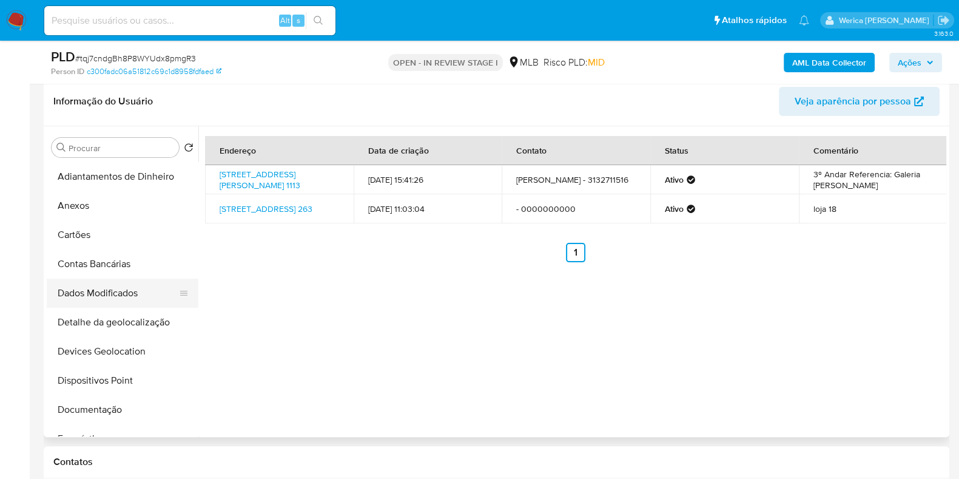
click at [155, 305] on button "Dados Modificados" at bounding box center [118, 292] width 142 height 29
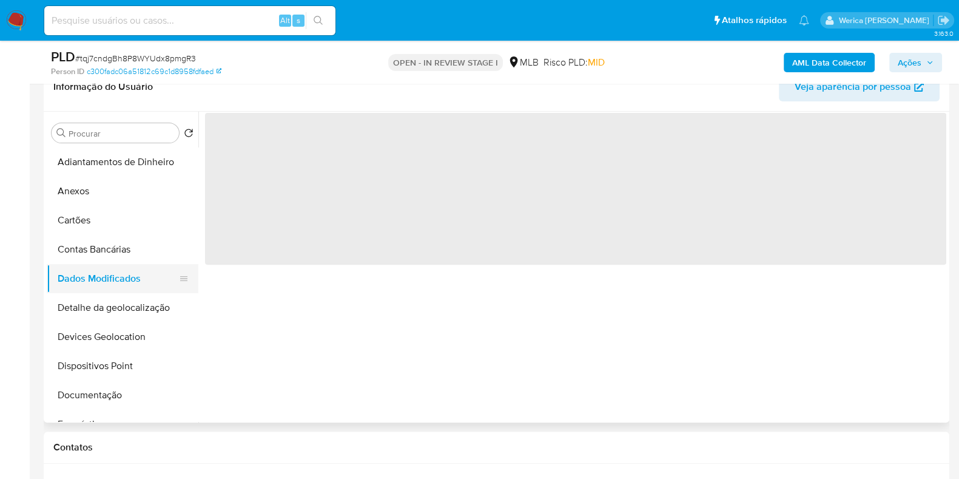
click at [155, 305] on button "Detalhe da geolocalização" at bounding box center [123, 307] width 152 height 29
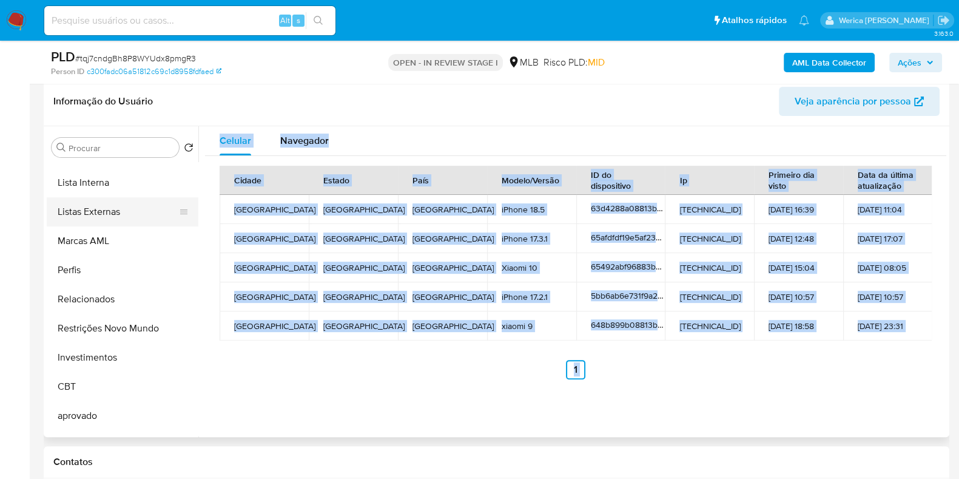
scroll to position [606, 0]
click at [141, 316] on button "Restrições Novo Mundo" at bounding box center [118, 327] width 142 height 29
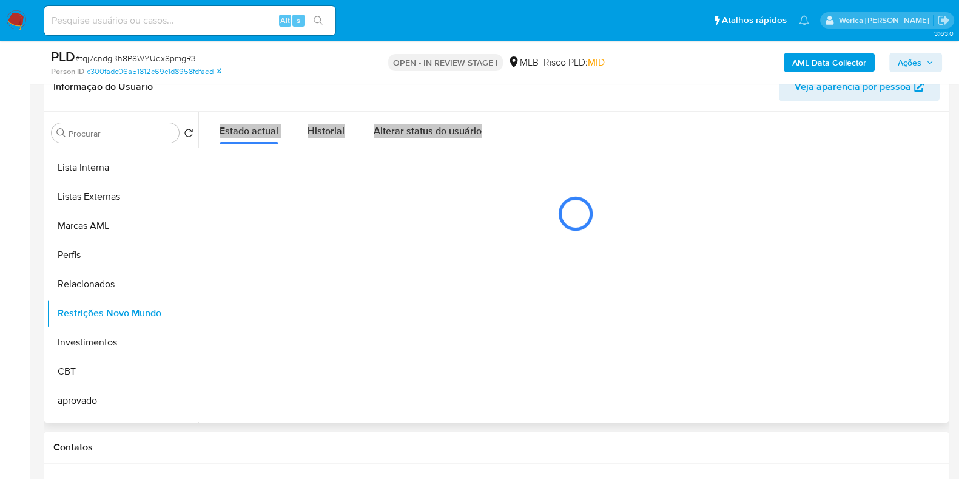
click at [312, 112] on div "Historial" at bounding box center [326, 128] width 37 height 32
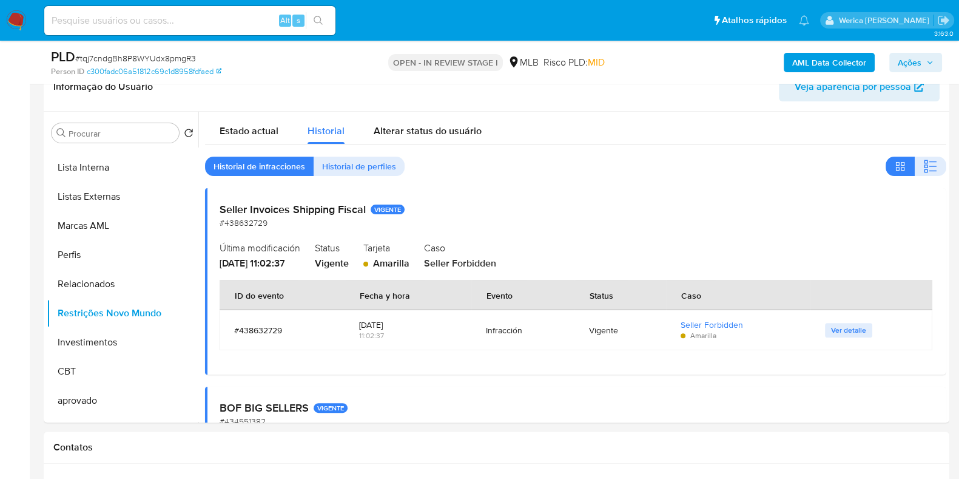
click at [370, 66] on div "OPEN - IN REVIEW STAGE I MLB Risco PLD: MID" at bounding box center [496, 62] width 294 height 29
click at [928, 166] on icon "button" at bounding box center [930, 166] width 15 height 15
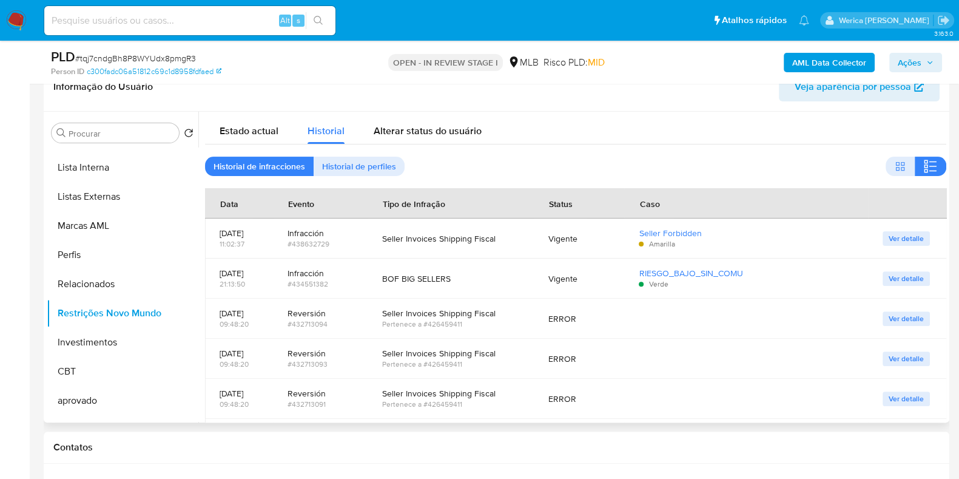
click at [728, 410] on td at bounding box center [745, 399] width 243 height 40
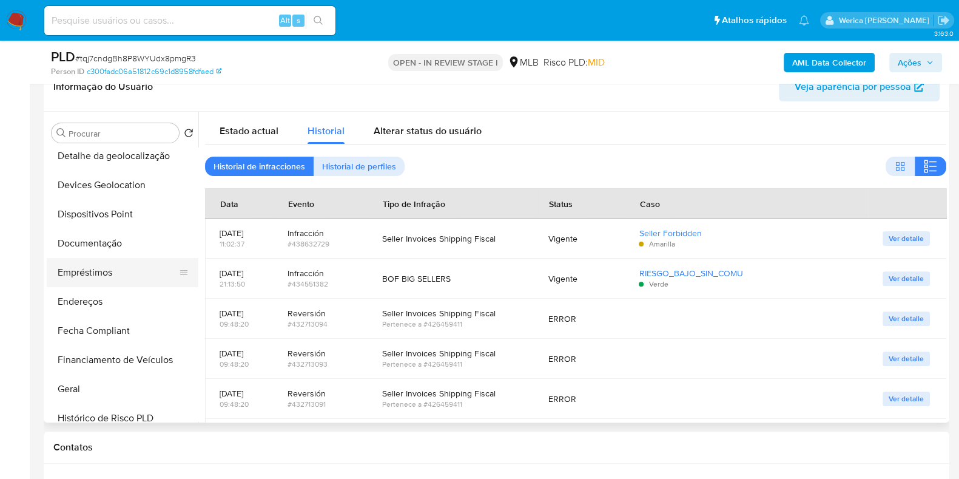
scroll to position [151, 0]
click at [140, 225] on button "Dispositivos Point" at bounding box center [118, 214] width 142 height 29
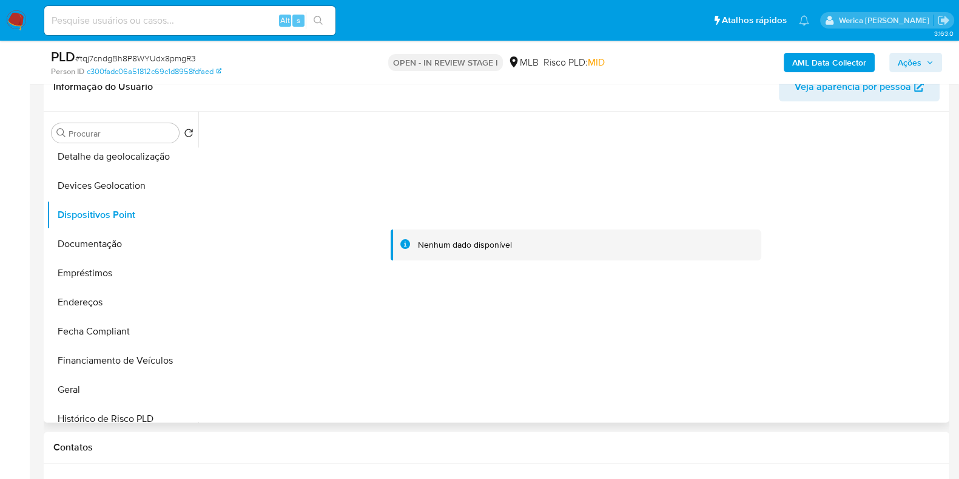
click at [800, 380] on div at bounding box center [572, 267] width 748 height 311
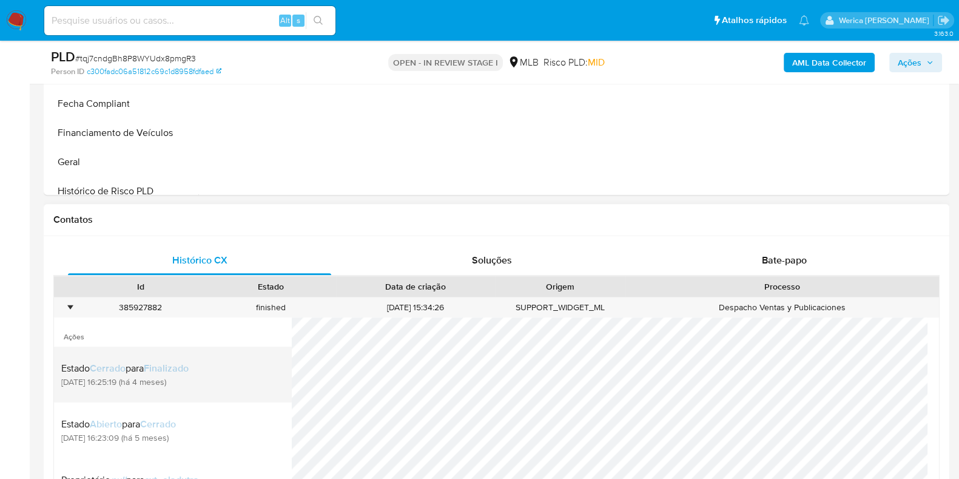
scroll to position [109, 0]
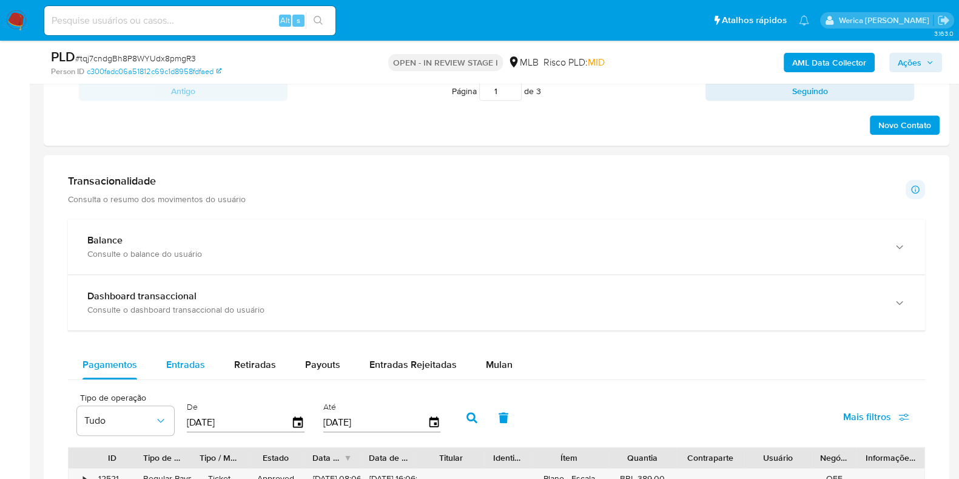
click at [203, 366] on span "Entradas" at bounding box center [185, 364] width 39 height 14
select select "10"
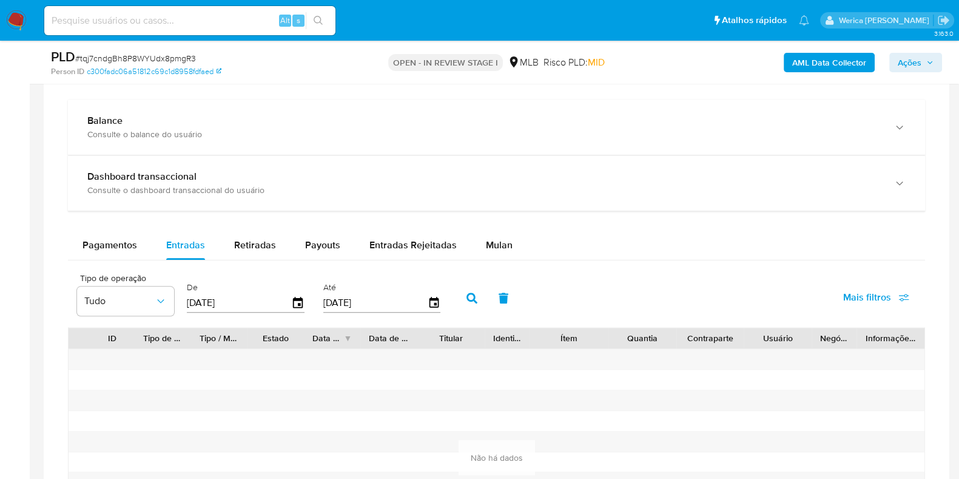
scroll to position [1744, 0]
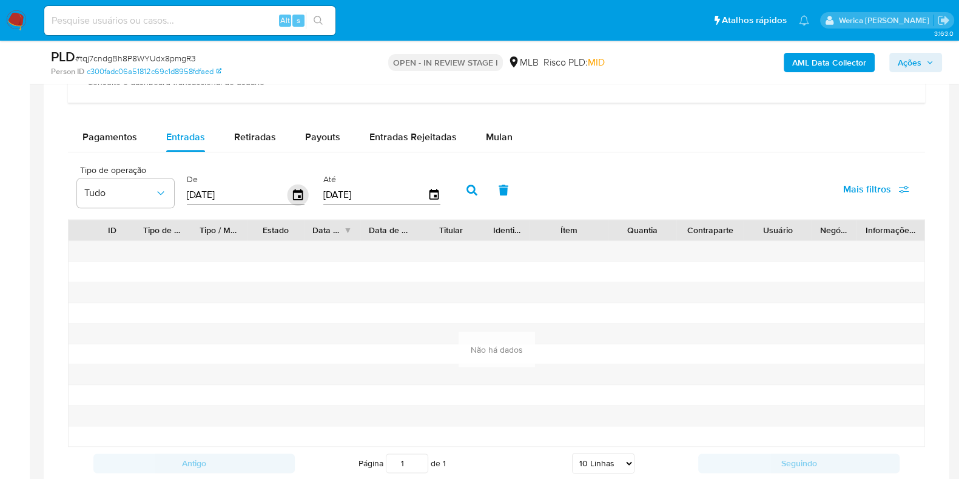
click at [290, 195] on icon "button" at bounding box center [298, 194] width 21 height 21
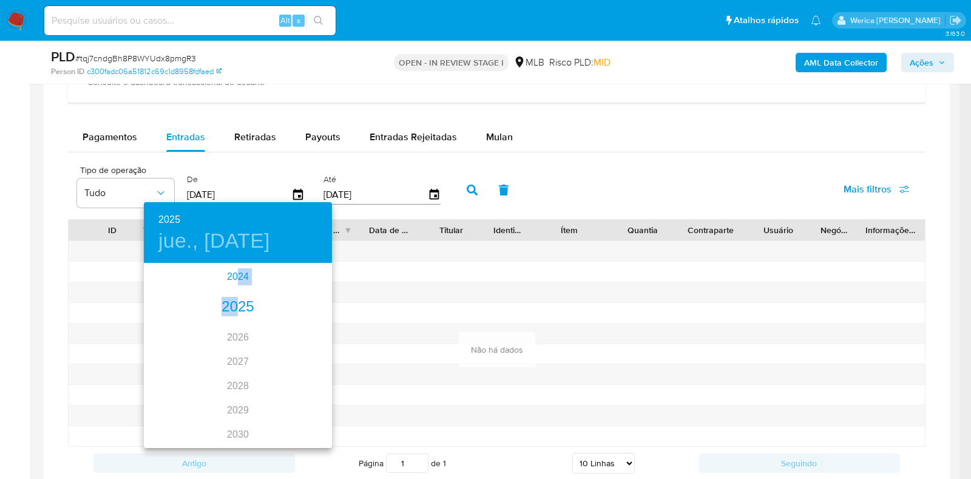
drag, startPoint x: 232, startPoint y: 278, endPoint x: 232, endPoint y: 297, distance: 18.2
click at [232, 297] on div "2024 2025 2026 2027 2028 2029 2030 2031 2032 2033 2034 2035" at bounding box center [238, 356] width 188 height 182
click at [234, 300] on div "2025" at bounding box center [238, 307] width 188 height 24
click at [175, 280] on div "ene." at bounding box center [175, 288] width 62 height 46
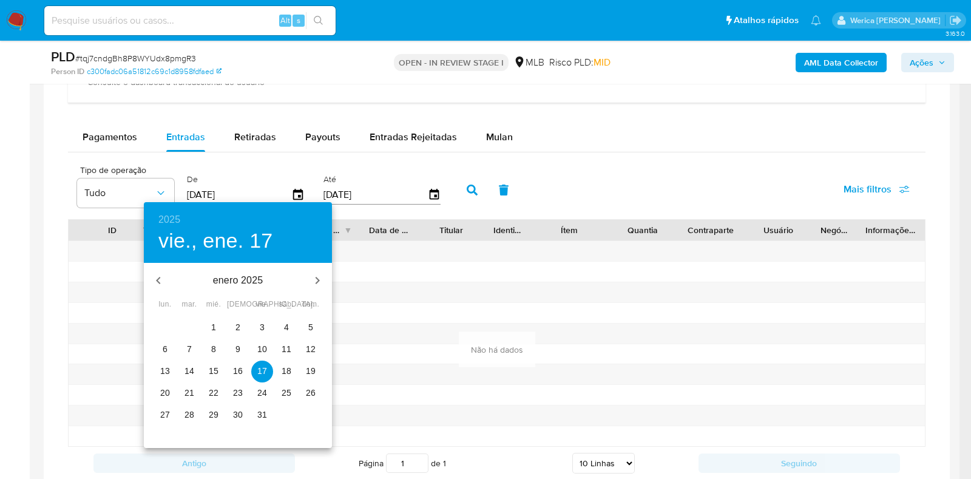
click at [212, 322] on p "1" at bounding box center [213, 327] width 5 height 12
type input "01/01/2025"
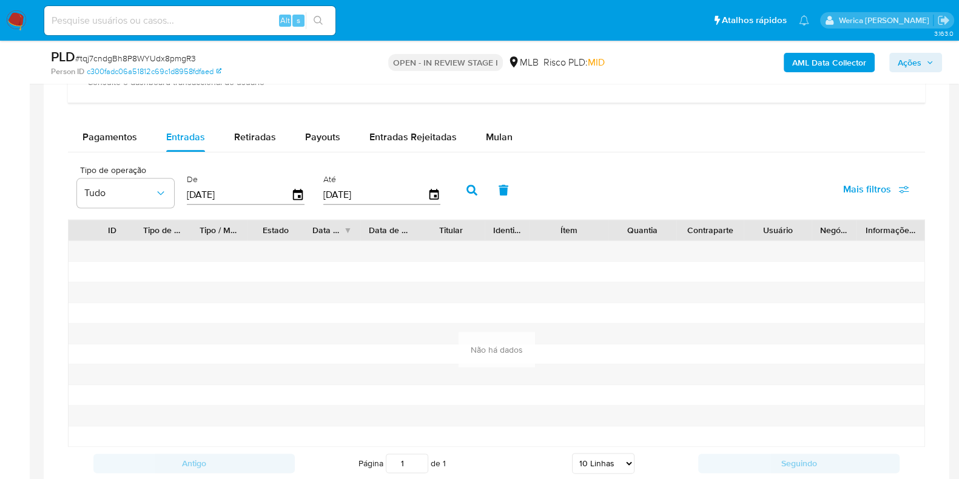
click at [467, 191] on icon "button" at bounding box center [472, 189] width 11 height 11
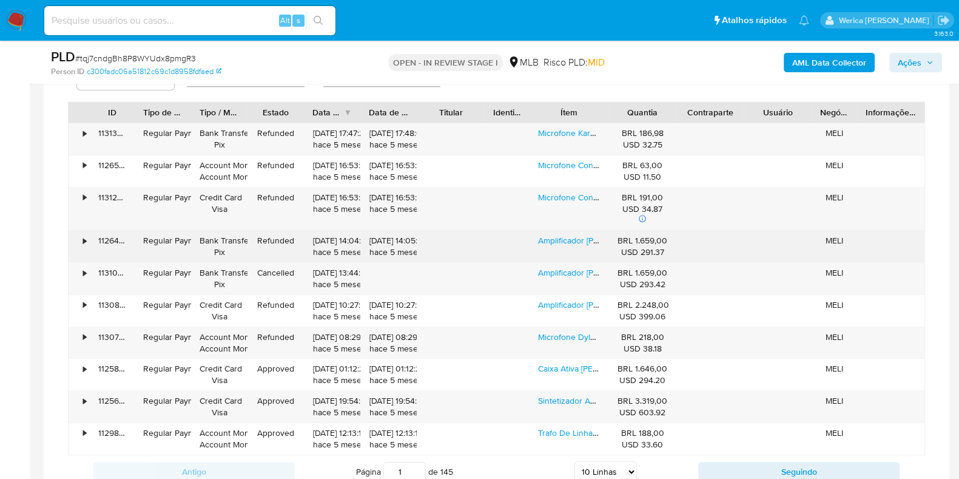
scroll to position [1441, 0]
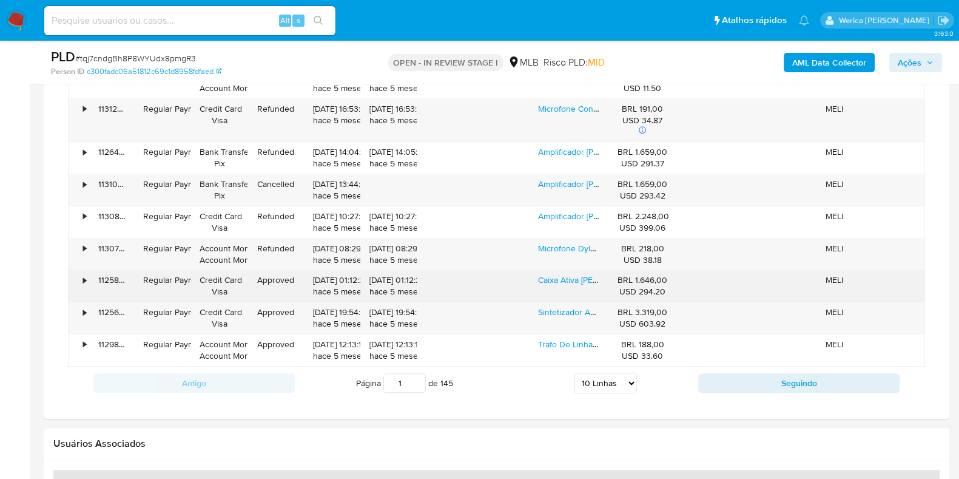
drag, startPoint x: 314, startPoint y: 280, endPoint x: 355, endPoint y: 277, distance: 40.8
click at [352, 277] on div "28/05/2025 01:12:27 hace 5 meses" at bounding box center [331, 285] width 39 height 23
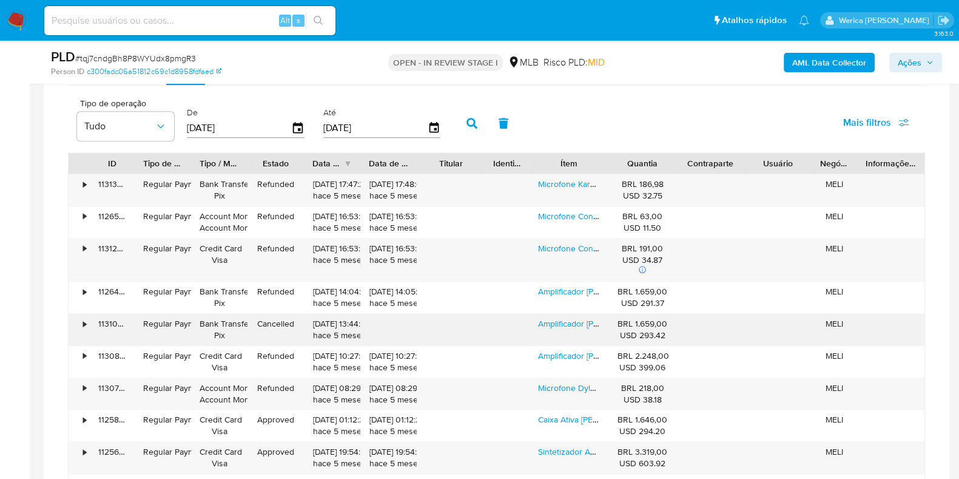
scroll to position [1289, 0]
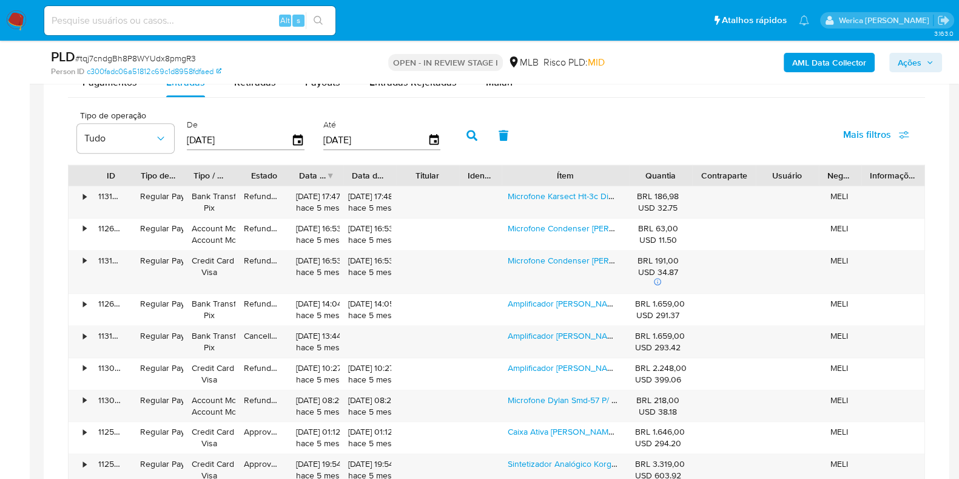
drag, startPoint x: 612, startPoint y: 169, endPoint x: 674, endPoint y: 172, distance: 62.5
click at [673, 173] on div "ID Tipo de operação Tipo / Método Estado Data de criação Data de aprovação Titu…" at bounding box center [497, 175] width 856 height 21
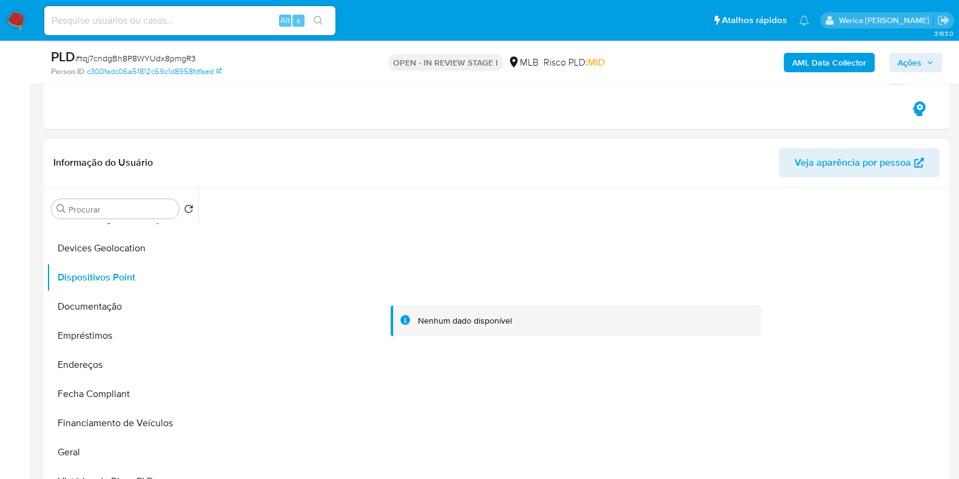
scroll to position [228, 0]
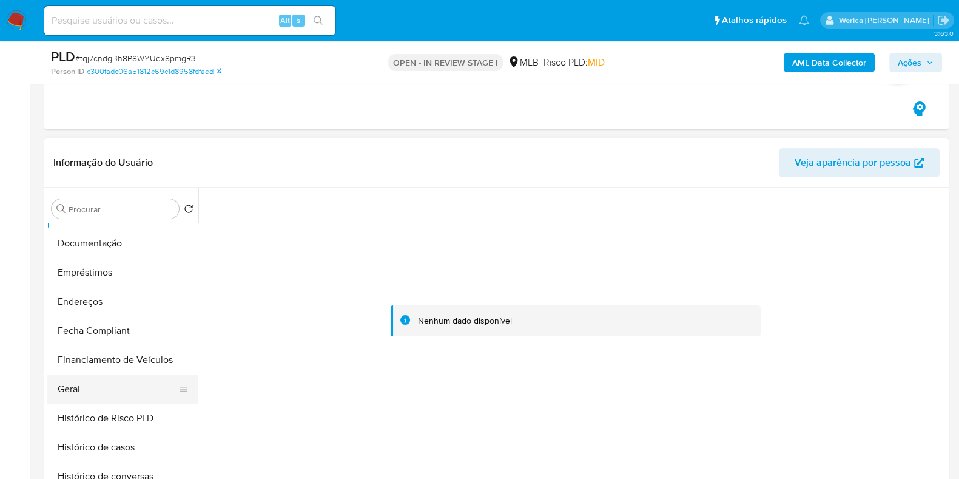
click at [115, 388] on button "Geral" at bounding box center [118, 388] width 142 height 29
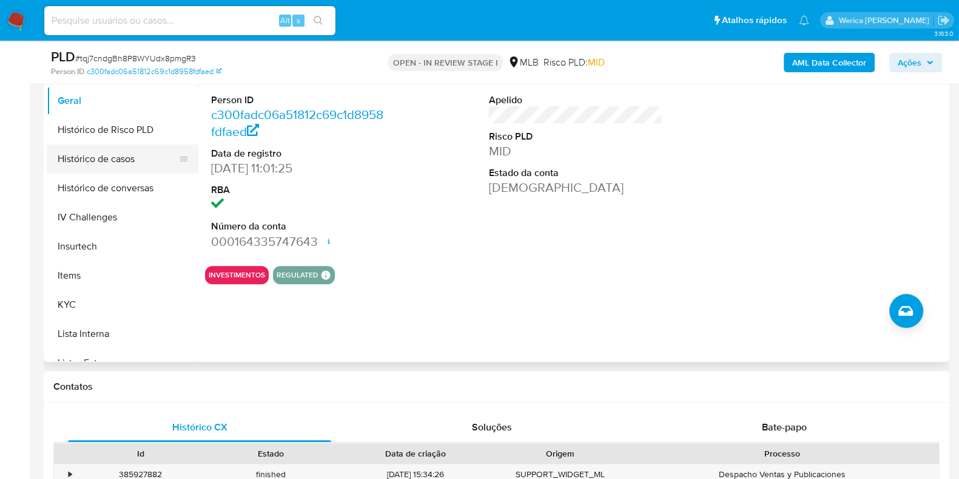
scroll to position [530, 0]
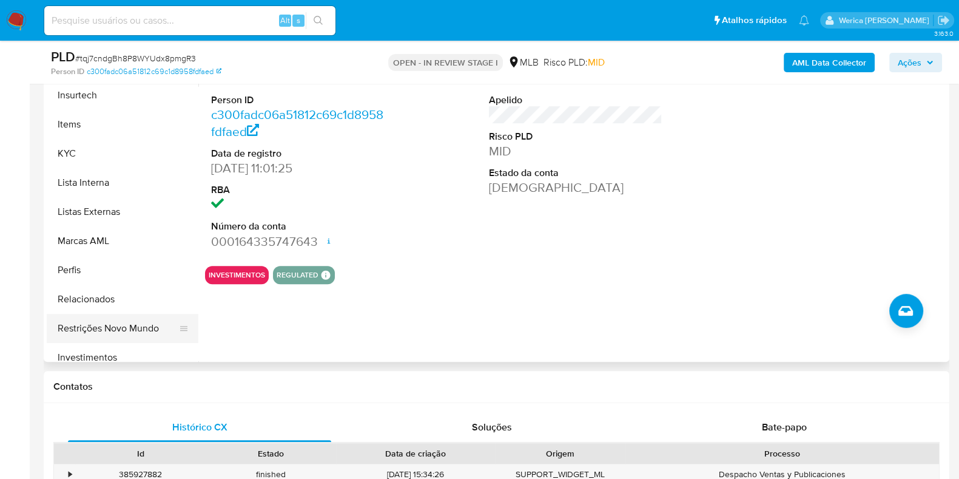
click at [132, 317] on button "Restrições Novo Mundo" at bounding box center [118, 328] width 142 height 29
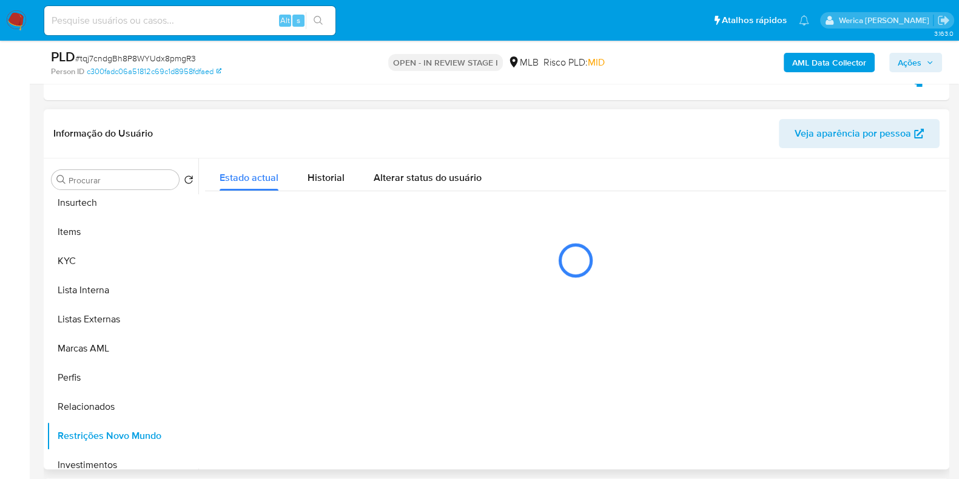
scroll to position [379, 0]
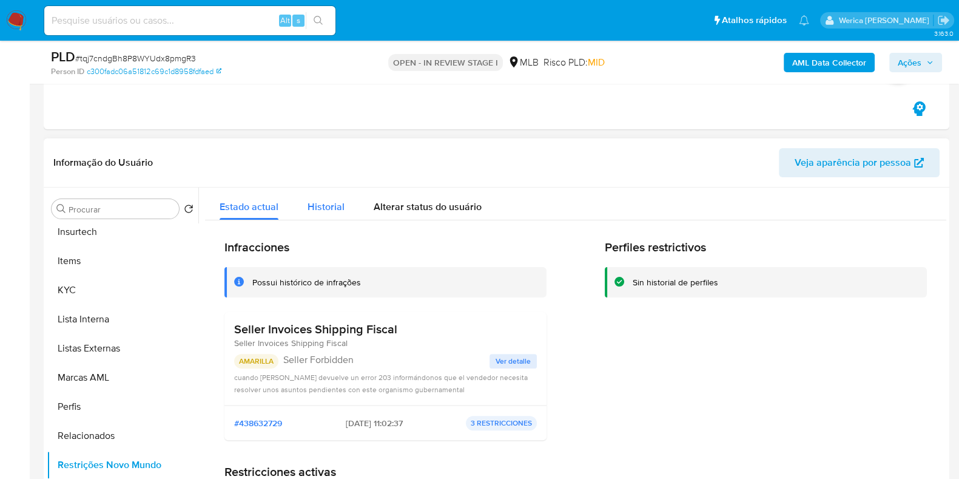
click at [328, 197] on div "Historial" at bounding box center [326, 203] width 37 height 32
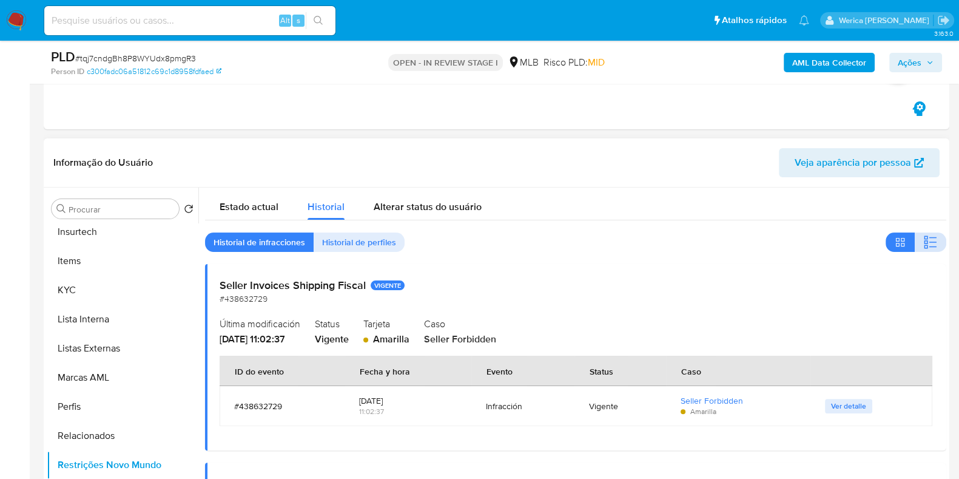
click at [924, 245] on icon "button" at bounding box center [926, 247] width 4 height 4
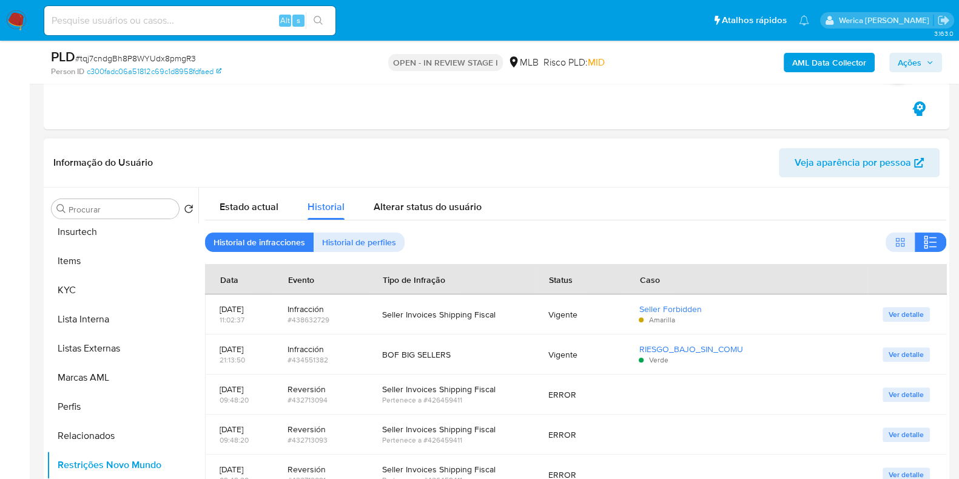
scroll to position [75, 0]
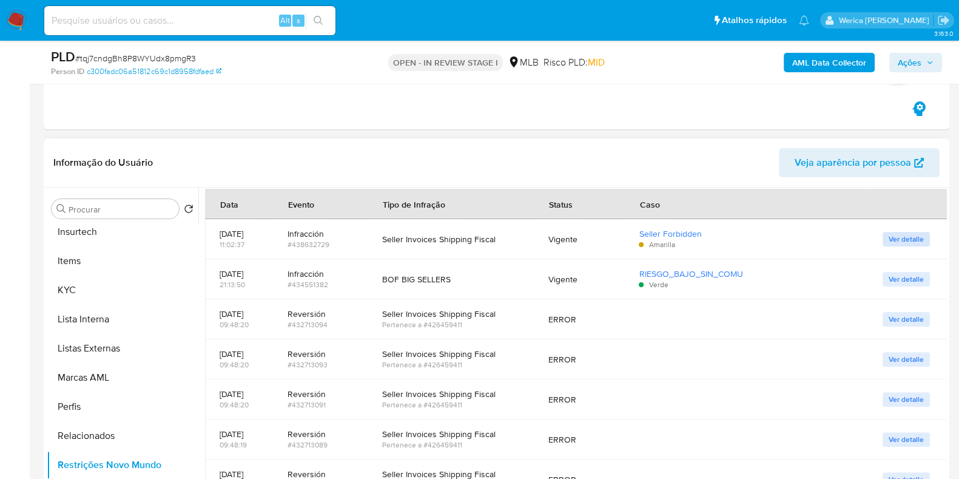
click at [904, 233] on span "Ver detalle" at bounding box center [906, 239] width 35 height 12
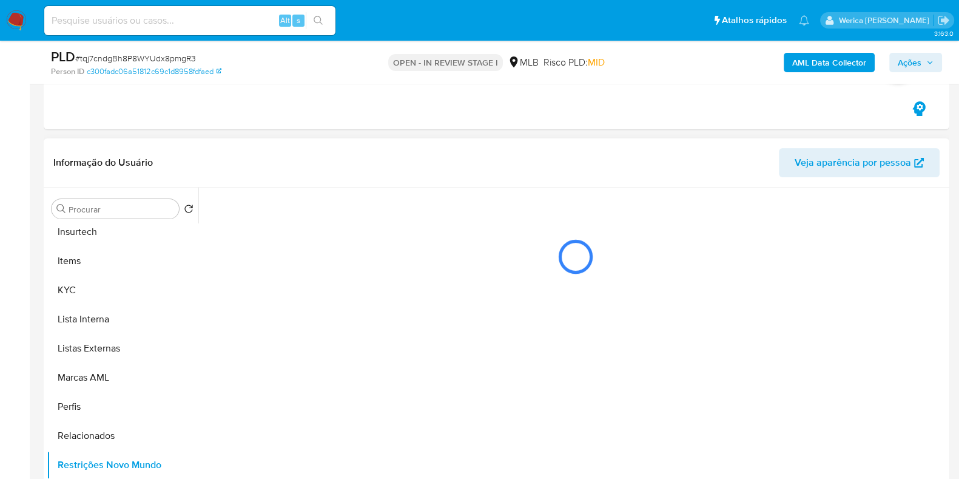
scroll to position [0, 0]
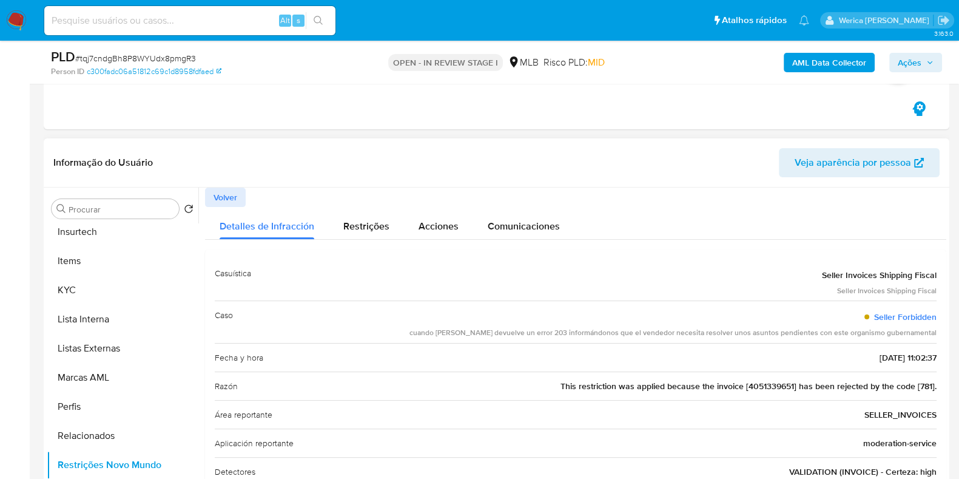
click at [308, 249] on div "Casuística Seller Invoices Shipping Fiscal Seller Invoices Shipping Fiscal Caso…" at bounding box center [575, 386] width 741 height 275
click at [343, 235] on div "Restrições" at bounding box center [366, 223] width 46 height 32
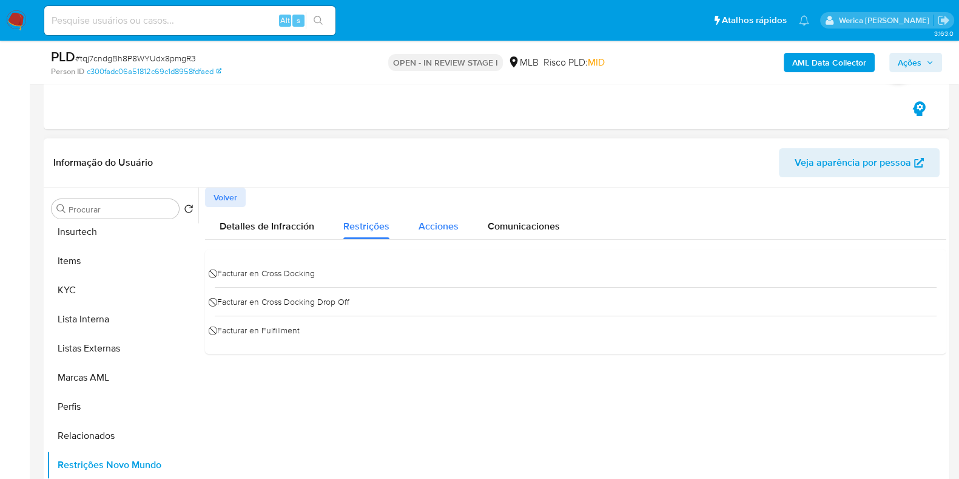
click at [419, 237] on div "Acciones" at bounding box center [439, 223] width 40 height 32
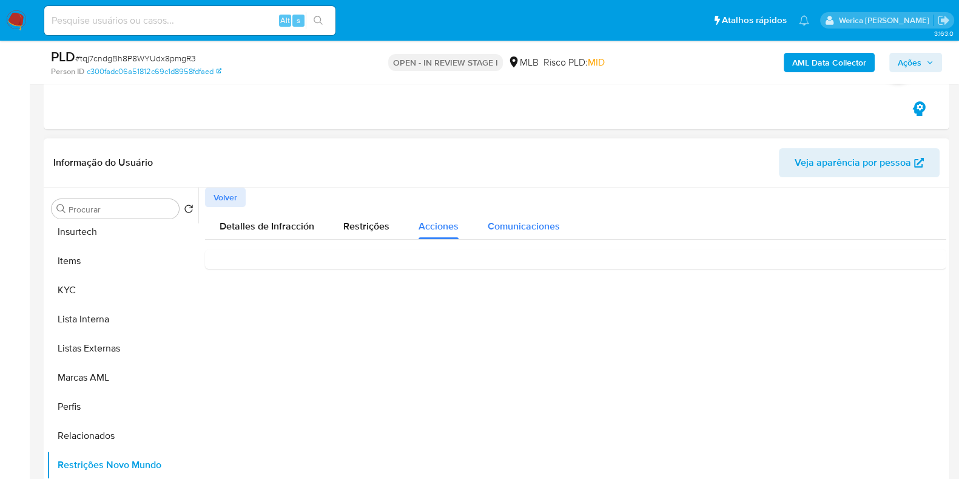
click at [505, 232] on div "Comunicaciones" at bounding box center [524, 223] width 72 height 32
click at [385, 242] on div "Detalles de Infracción Restrições Acciones Comunicaciones Este evento no envió …" at bounding box center [575, 244] width 741 height 75
click at [388, 231] on button "Restrições" at bounding box center [366, 223] width 75 height 32
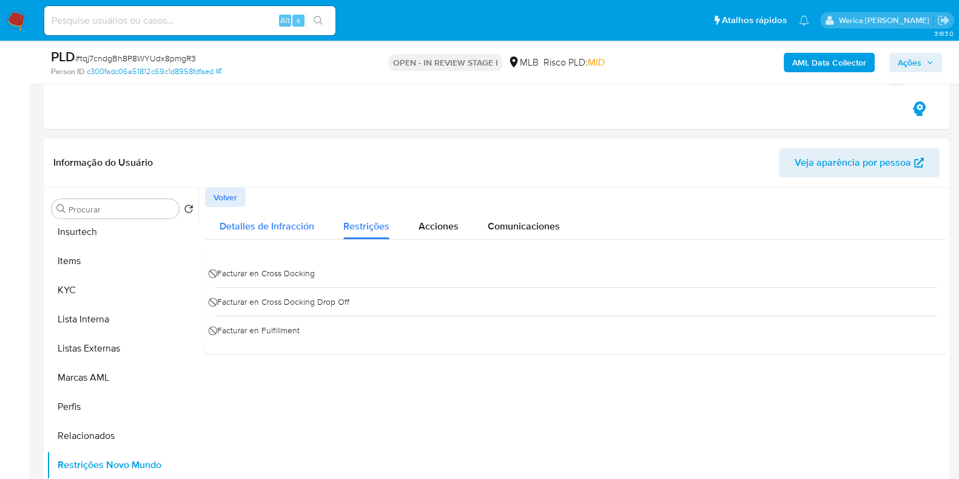
click at [306, 229] on span "Detalles de Infracción" at bounding box center [267, 226] width 95 height 14
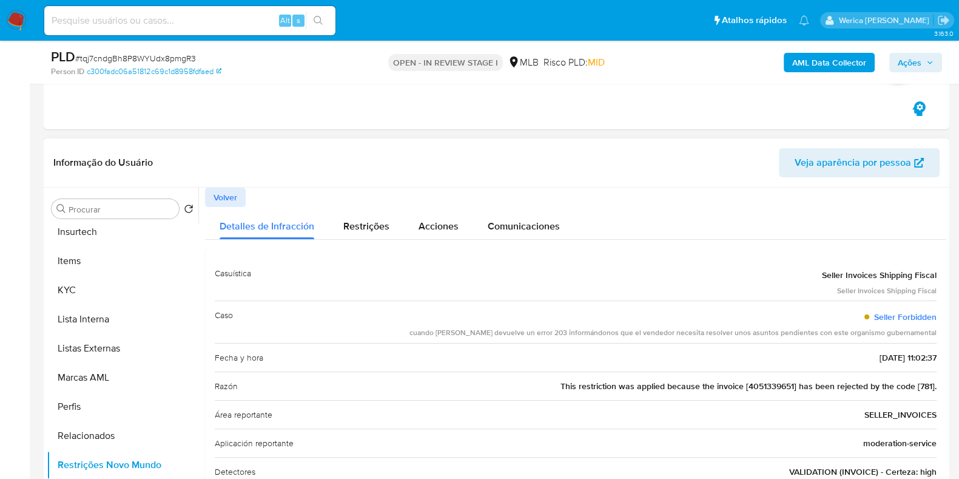
click at [889, 273] on span "Seller Invoices Shipping Fiscal" at bounding box center [879, 275] width 115 height 12
drag, startPoint x: 851, startPoint y: 354, endPoint x: 898, endPoint y: 353, distance: 46.7
click at [898, 353] on div "Fecha y hora 29/05/2025 - 11:02:37" at bounding box center [576, 357] width 722 height 29
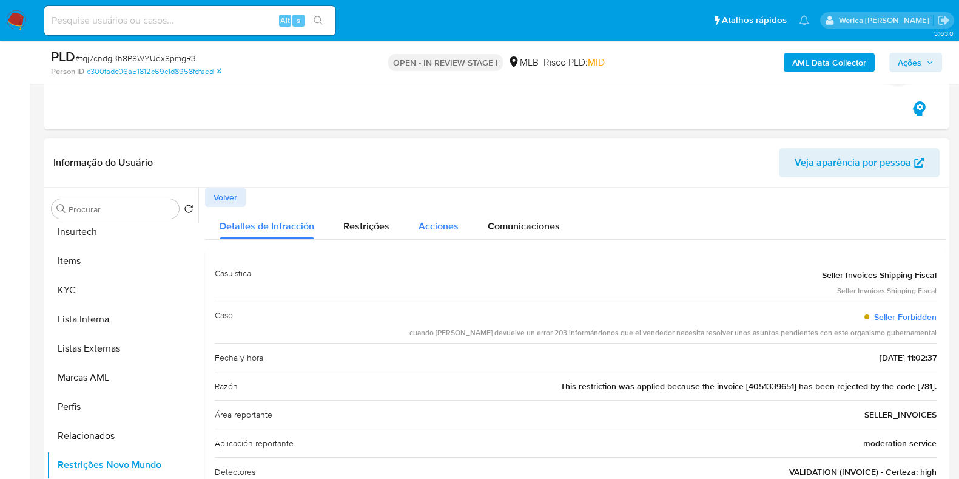
click at [433, 232] on div "Acciones" at bounding box center [439, 223] width 40 height 32
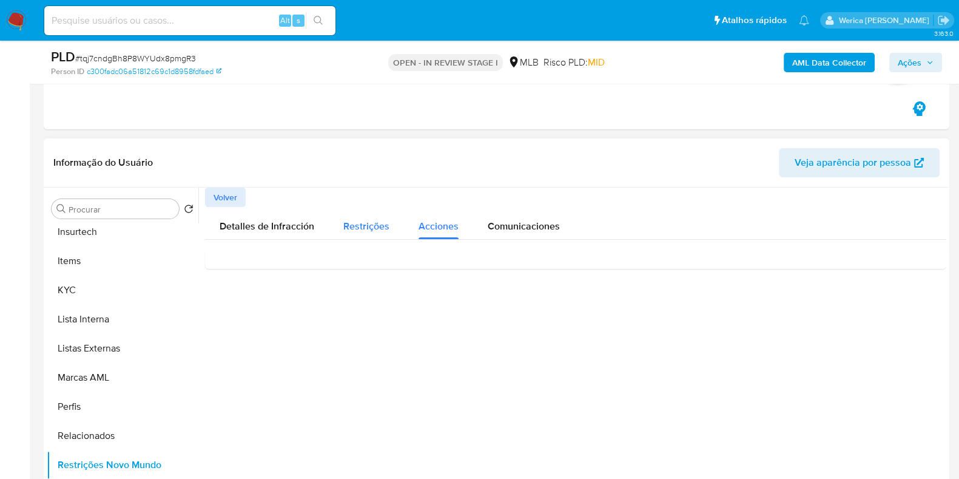
click at [376, 228] on span "Restrições" at bounding box center [366, 226] width 46 height 14
click at [780, 413] on div at bounding box center [572, 342] width 748 height 311
click at [737, 371] on div at bounding box center [572, 342] width 748 height 311
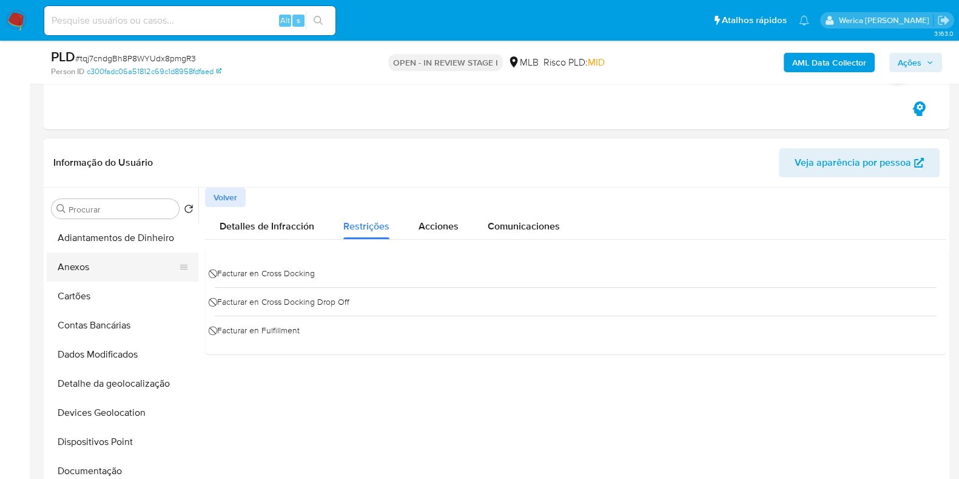
click at [115, 263] on button "Anexos" at bounding box center [118, 266] width 142 height 29
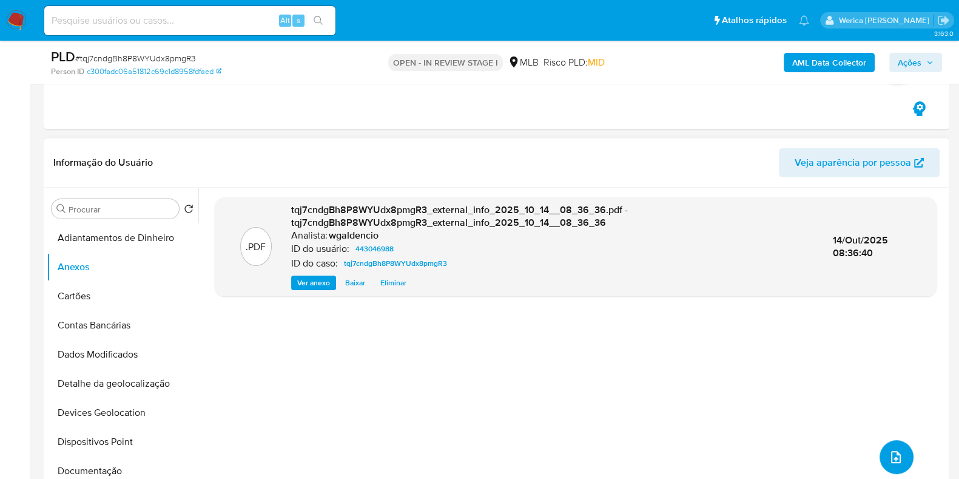
click at [887, 447] on button "upload-file" at bounding box center [897, 457] width 34 height 34
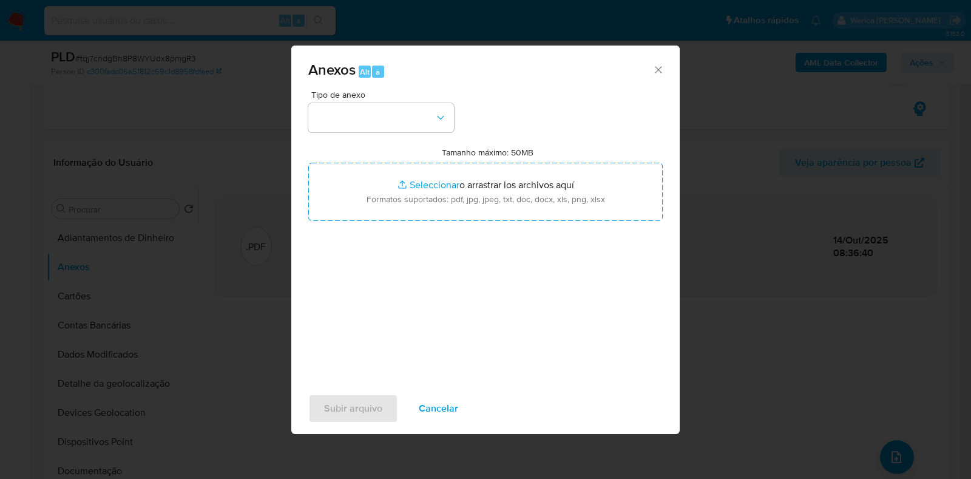
click at [397, 135] on div "Tipo de anexo Tamanho máximo: 50MB Seleccionar archivos Seleccionar o arrastrar…" at bounding box center [485, 233] width 354 height 286
click at [393, 122] on button "button" at bounding box center [381, 117] width 146 height 29
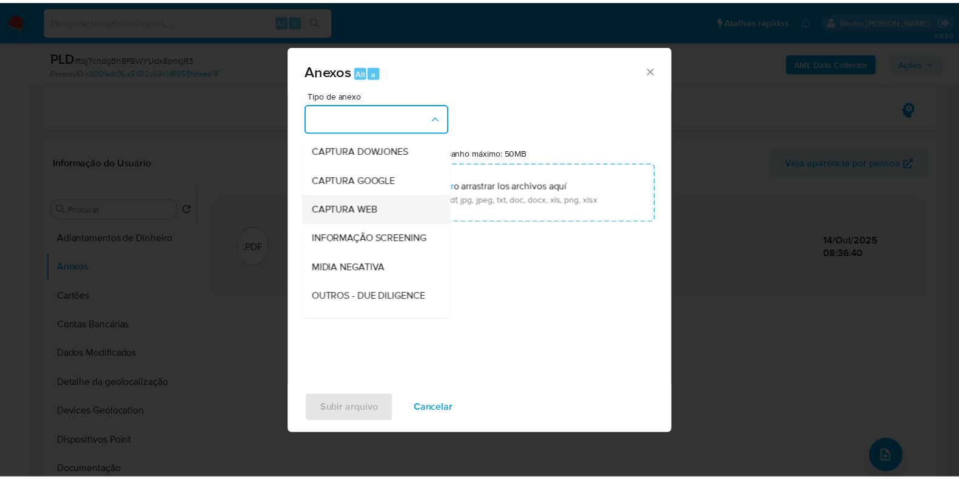
scroll to position [151, 0]
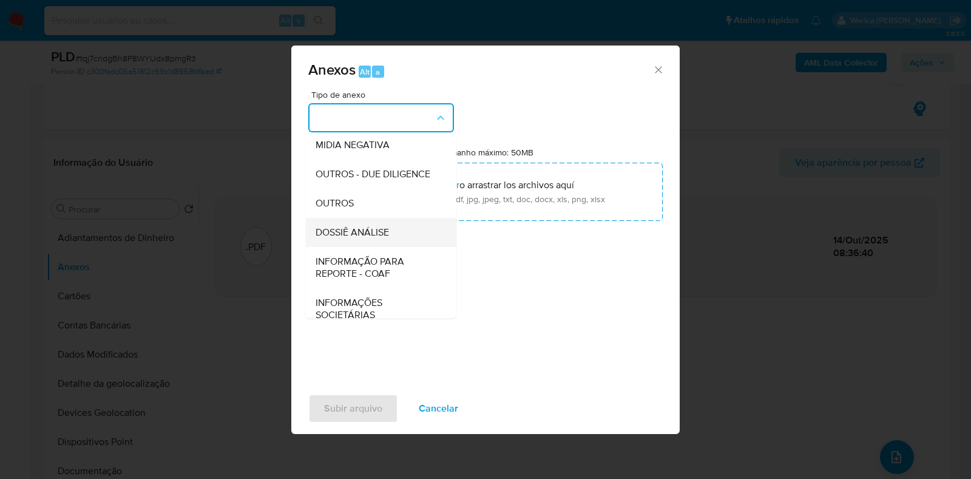
click at [384, 238] on span "DOSSIÊ ANÁLISE" at bounding box center [352, 232] width 73 height 12
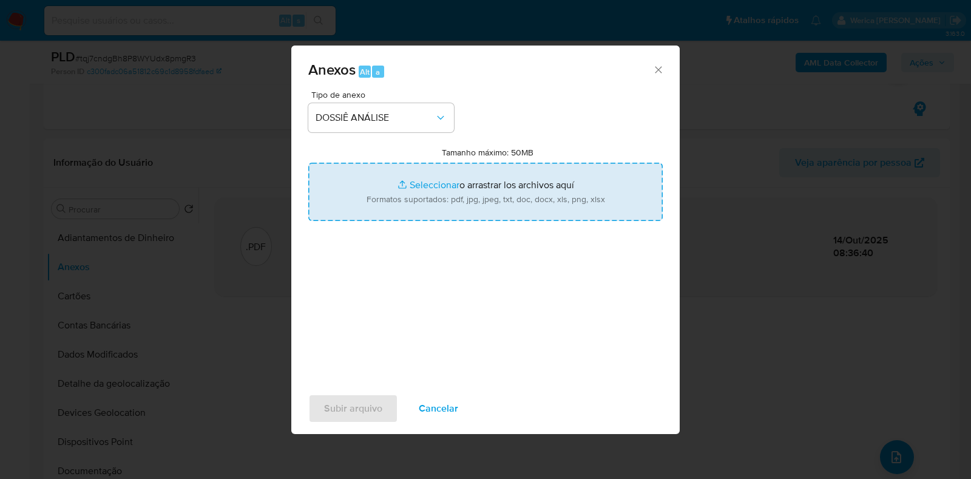
click at [411, 187] on input "Tamanho máximo: 50MB Seleccionar archivos" at bounding box center [485, 192] width 354 height 58
type input "C:\fakepath\Mulan 443046988_2025_10_06_08_55_21.xlsx"
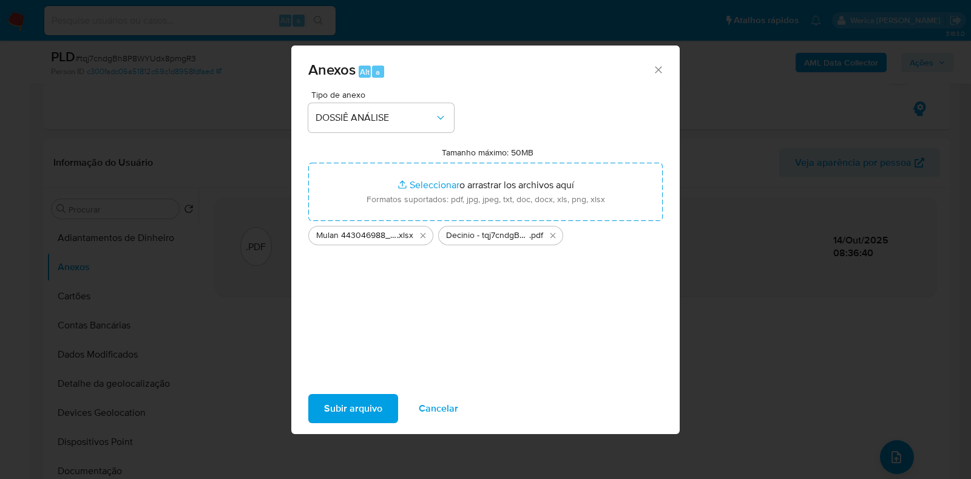
click at [358, 415] on span "Subir arquivo" at bounding box center [353, 408] width 58 height 27
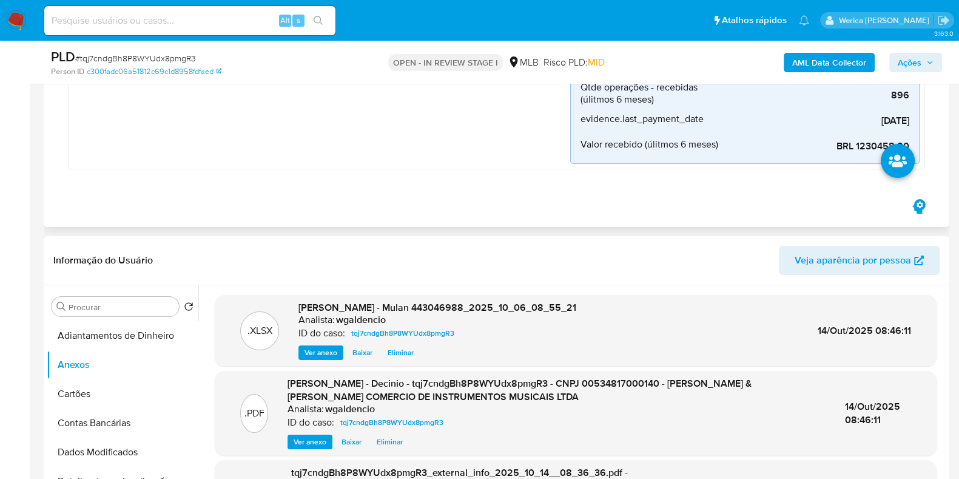
scroll to position [228, 0]
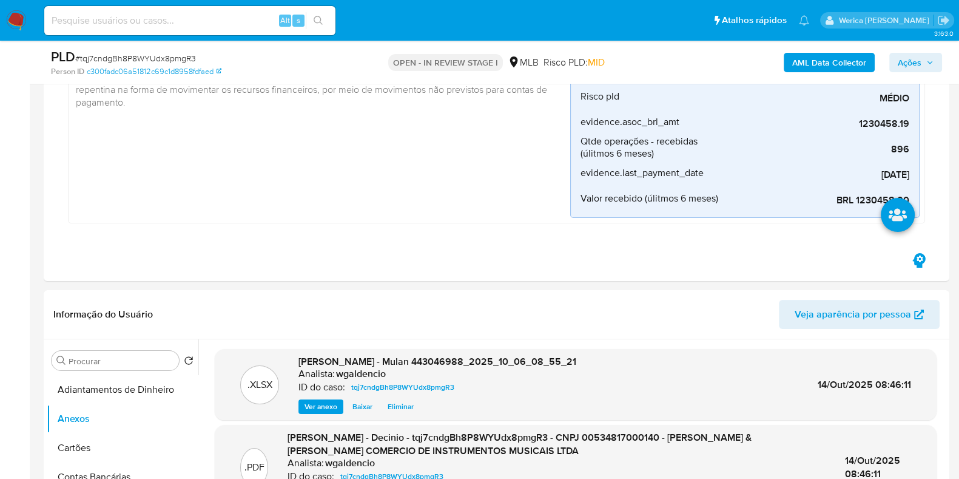
click at [902, 58] on span "Ações" at bounding box center [910, 62] width 24 height 19
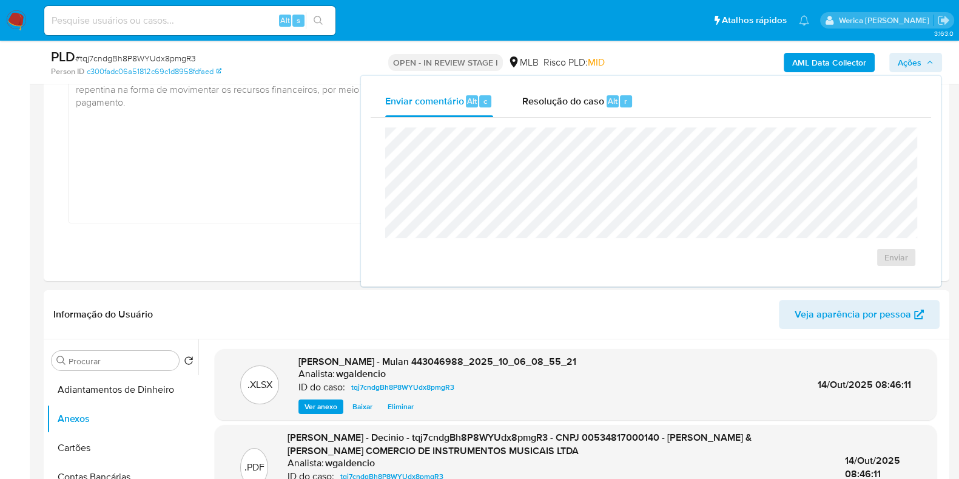
click at [563, 122] on div "Enviar" at bounding box center [651, 197] width 561 height 159
click at [567, 104] on span "Resolução do caso" at bounding box center [563, 100] width 82 height 14
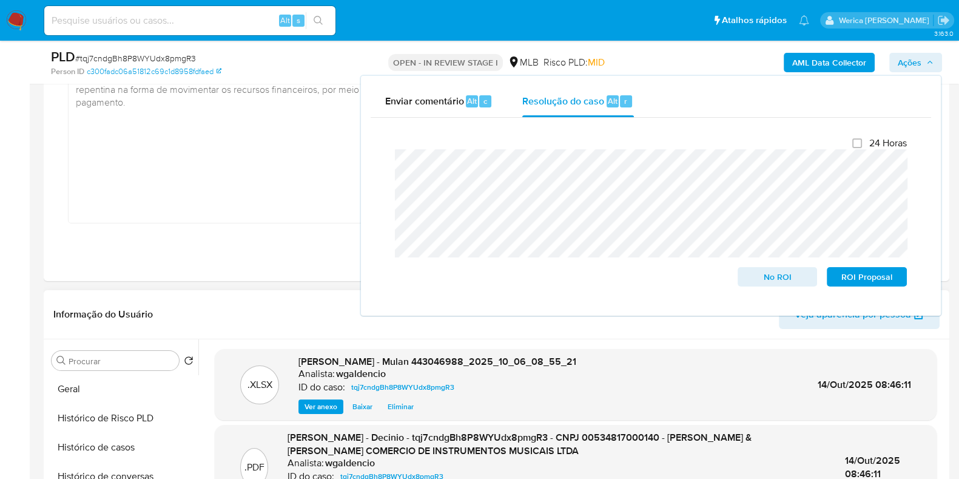
scroll to position [455, 0]
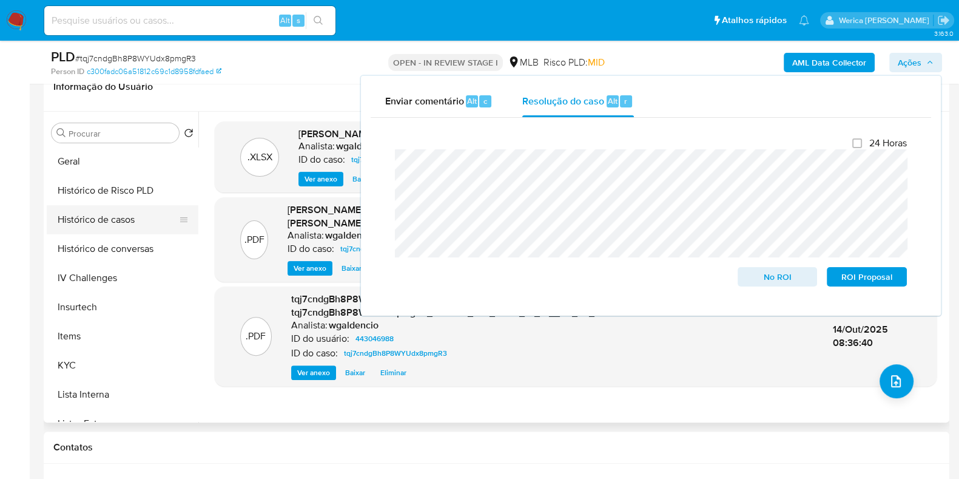
click at [118, 224] on button "Histórico de casos" at bounding box center [118, 219] width 142 height 29
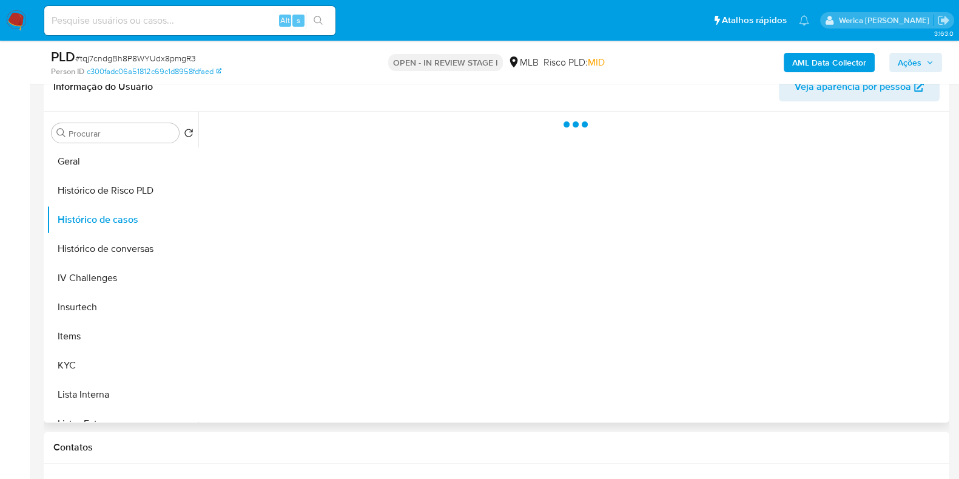
click at [329, 186] on div at bounding box center [572, 267] width 748 height 311
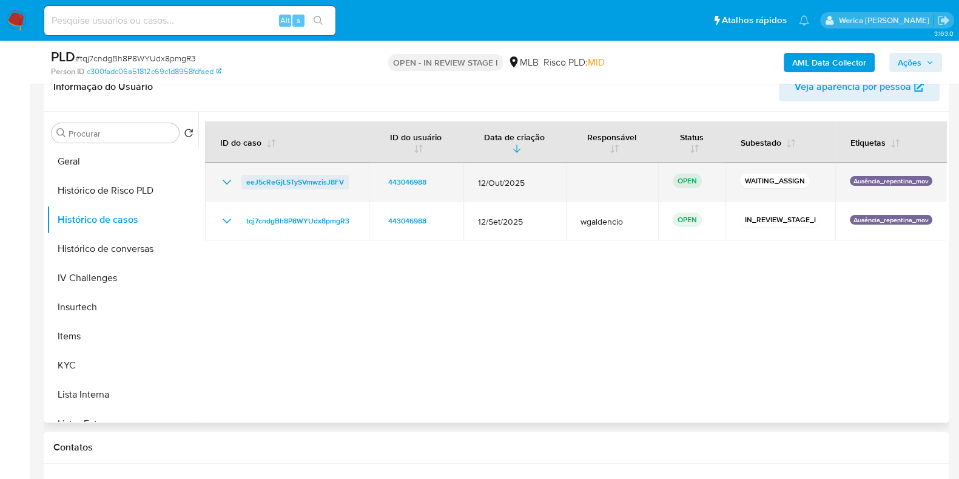
drag, startPoint x: 231, startPoint y: 184, endPoint x: 323, endPoint y: 177, distance: 93.1
click at [323, 177] on div "eeJ5cReGjLSTySVmwzisJ8FV" at bounding box center [287, 182] width 135 height 15
drag, startPoint x: 356, startPoint y: 186, endPoint x: 237, endPoint y: 186, distance: 118.9
click at [237, 186] on td "eeJ5cReGjLSTySVmwzisJ8FV" at bounding box center [287, 182] width 164 height 39
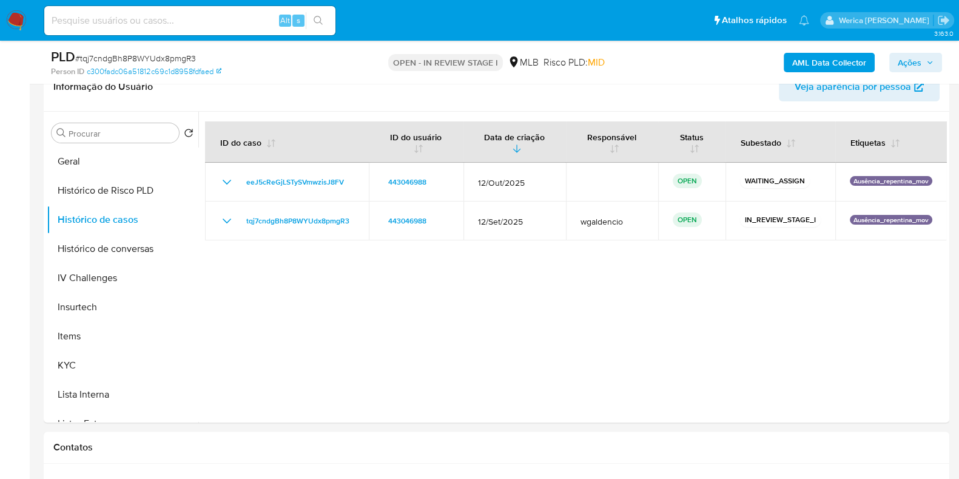
click at [895, 62] on button "Ações" at bounding box center [915, 62] width 53 height 19
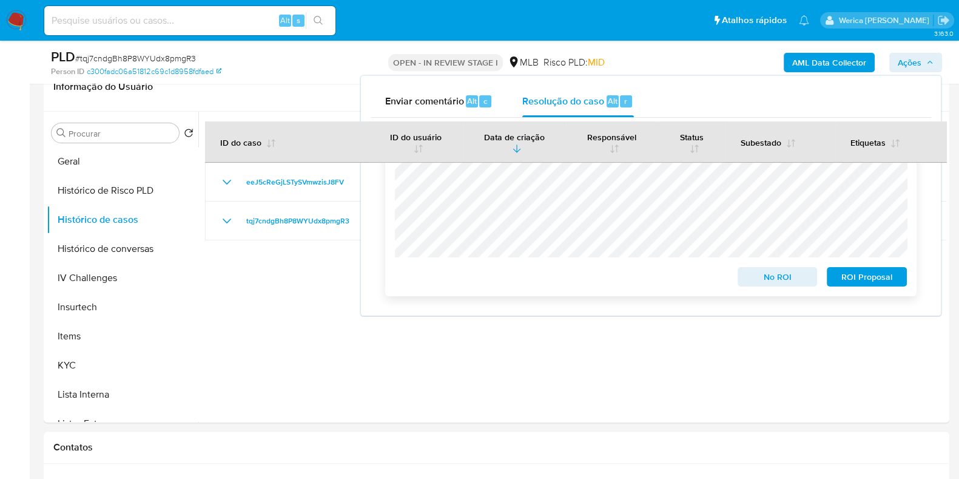
click at [754, 274] on span "No ROI" at bounding box center [777, 276] width 63 height 17
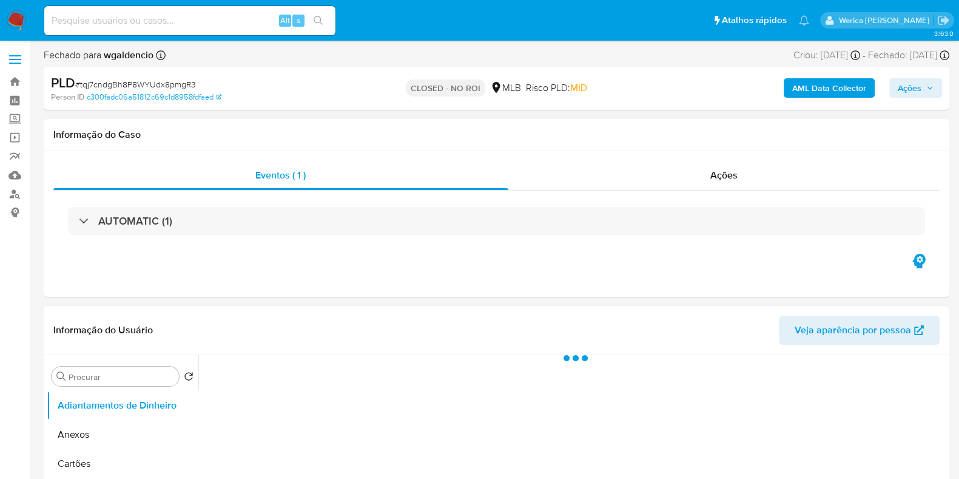
select select "10"
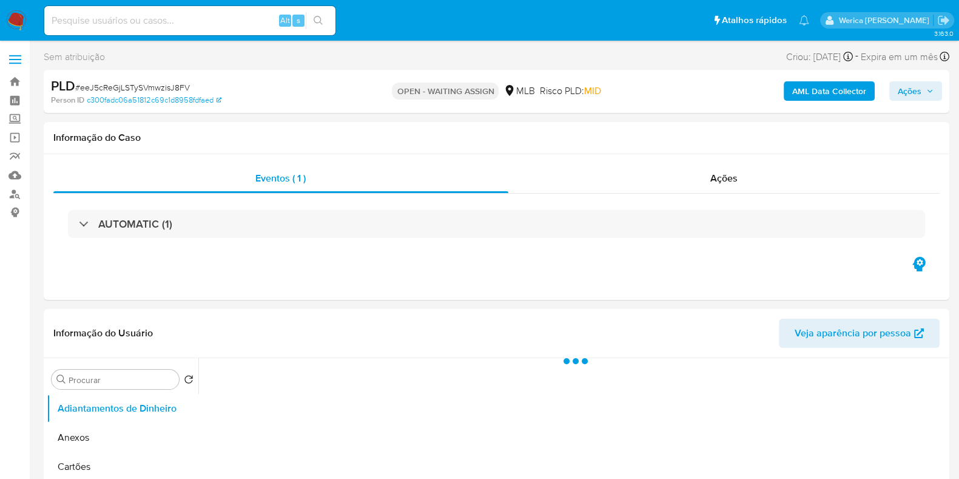
select select "10"
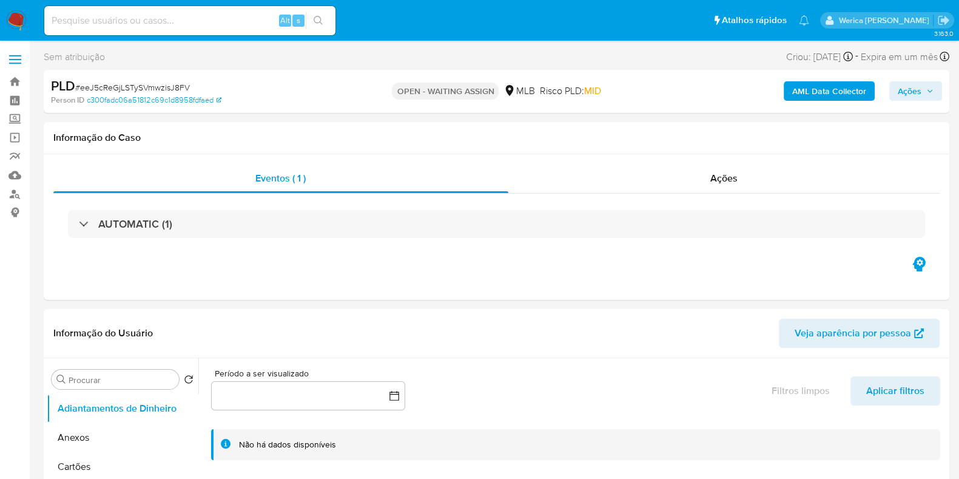
click at [900, 95] on span "Ações" at bounding box center [910, 90] width 24 height 19
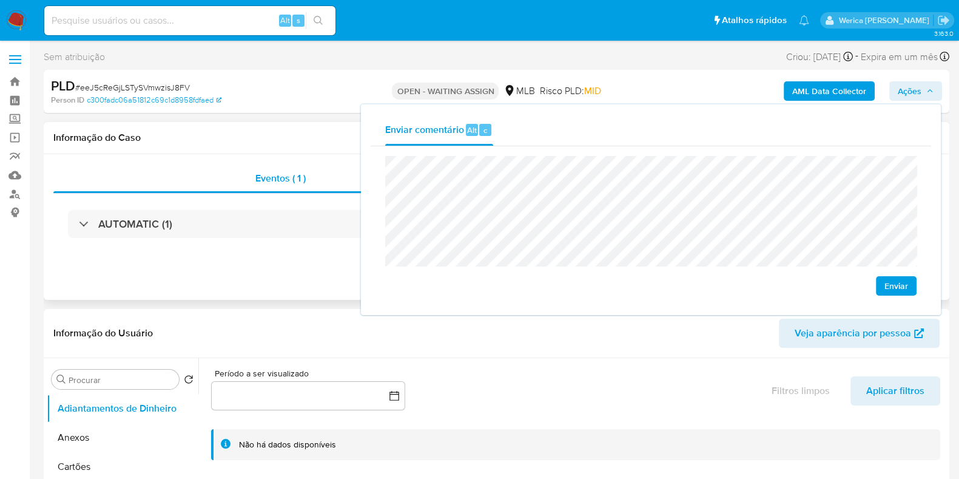
click at [294, 256] on div "Eventos ( 1 ) Ações AUTOMATIC (1)" at bounding box center [497, 227] width 906 height 146
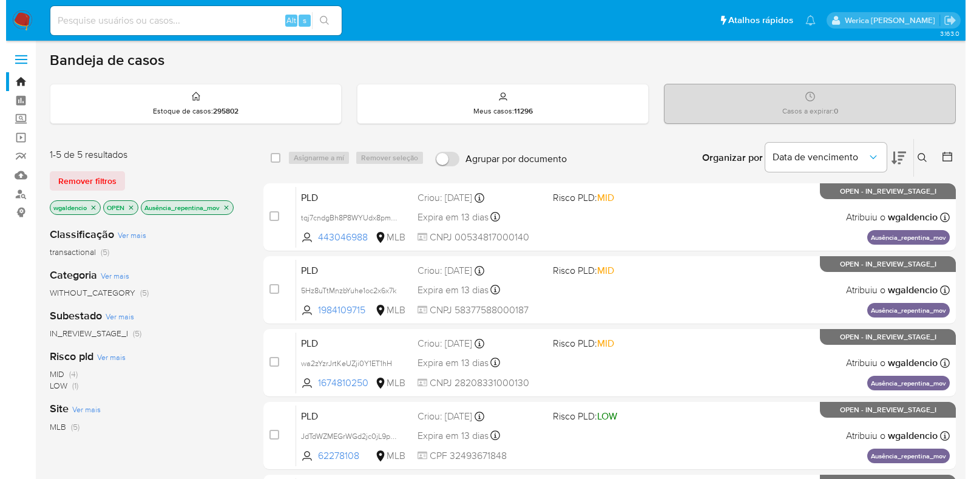
scroll to position [103, 0]
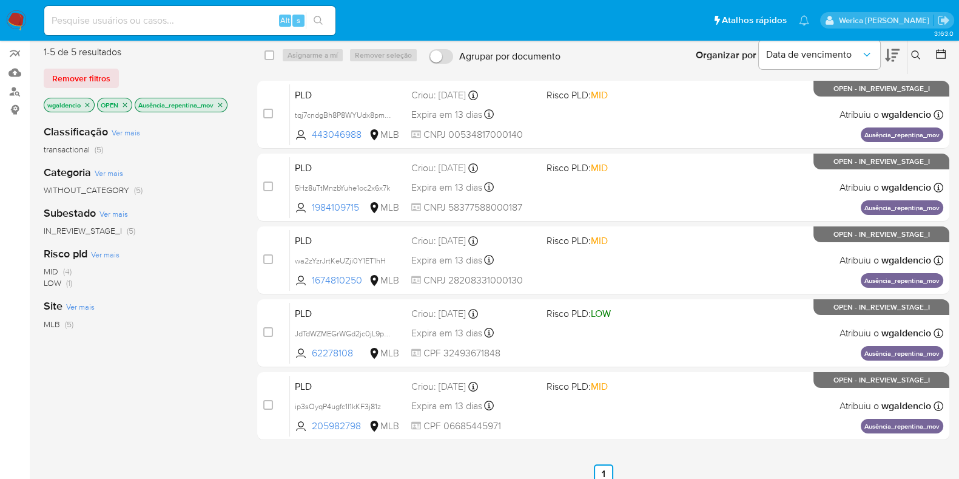
click at [914, 52] on icon at bounding box center [916, 55] width 10 height 10
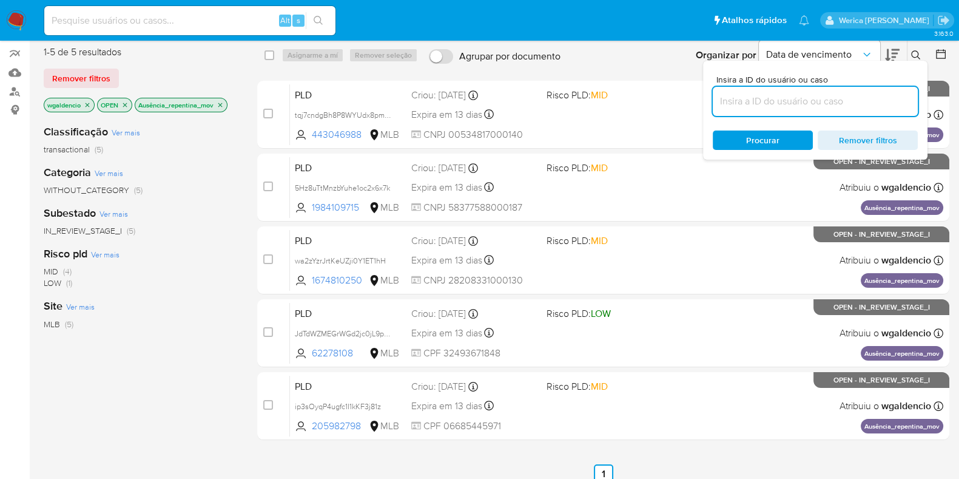
click at [795, 98] on input at bounding box center [815, 101] width 205 height 16
type input "eeJ5cReGjLSTySVmwzisJ8FV"
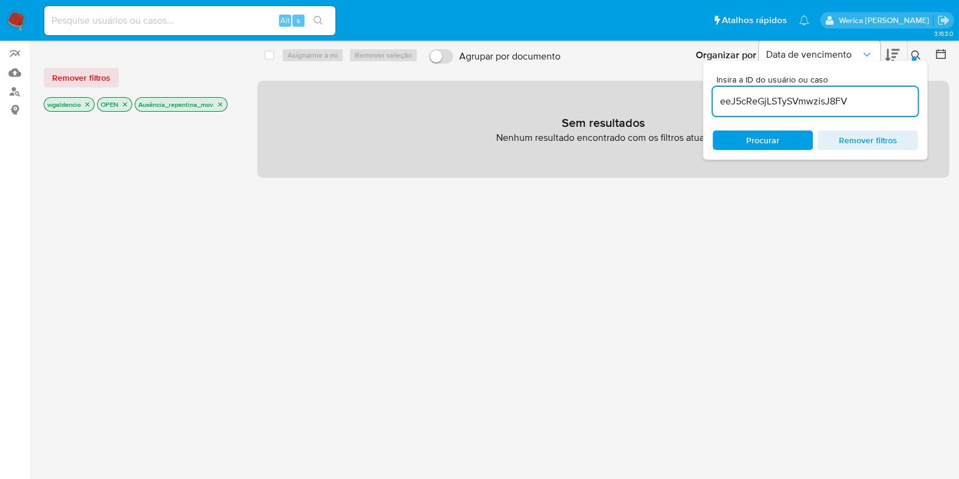
click at [91, 76] on span "Remover filtros" at bounding box center [81, 77] width 58 height 17
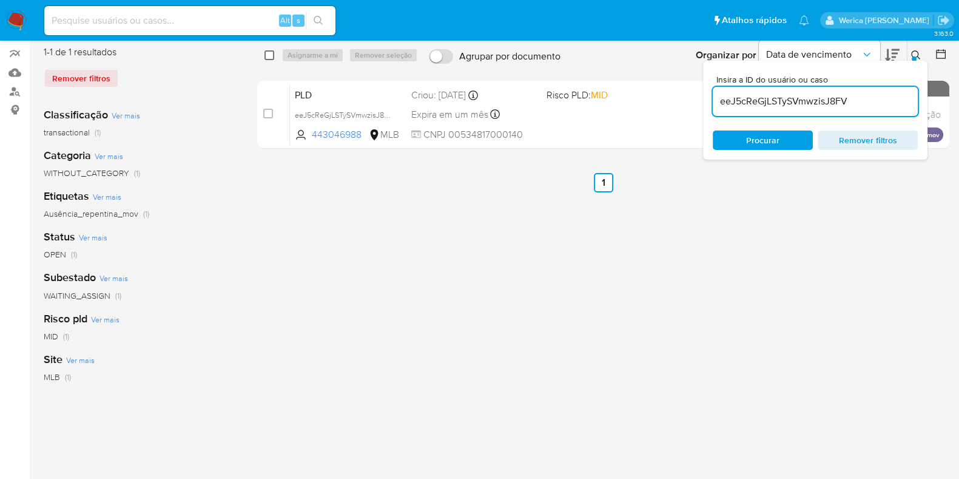
click at [271, 56] on input "checkbox" at bounding box center [270, 55] width 10 height 10
checkbox input "true"
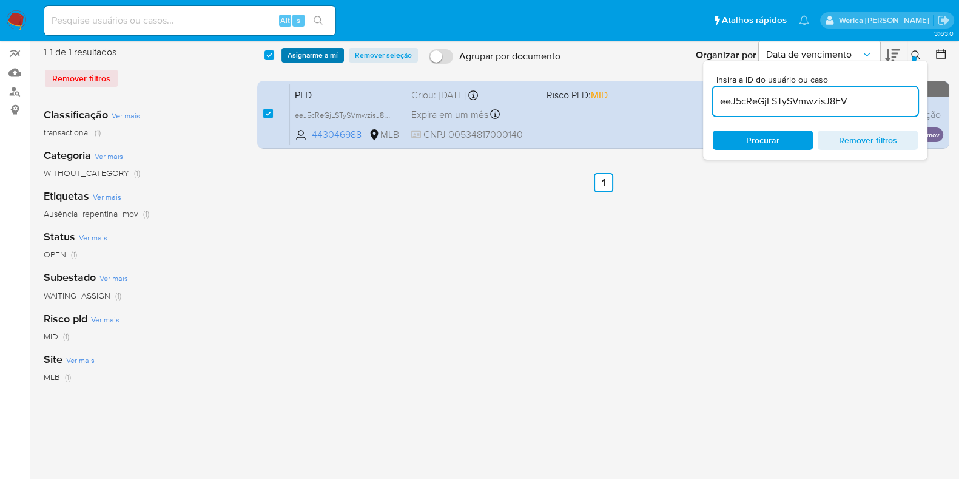
click at [295, 56] on span "Asignarme a mí" at bounding box center [313, 55] width 50 height 12
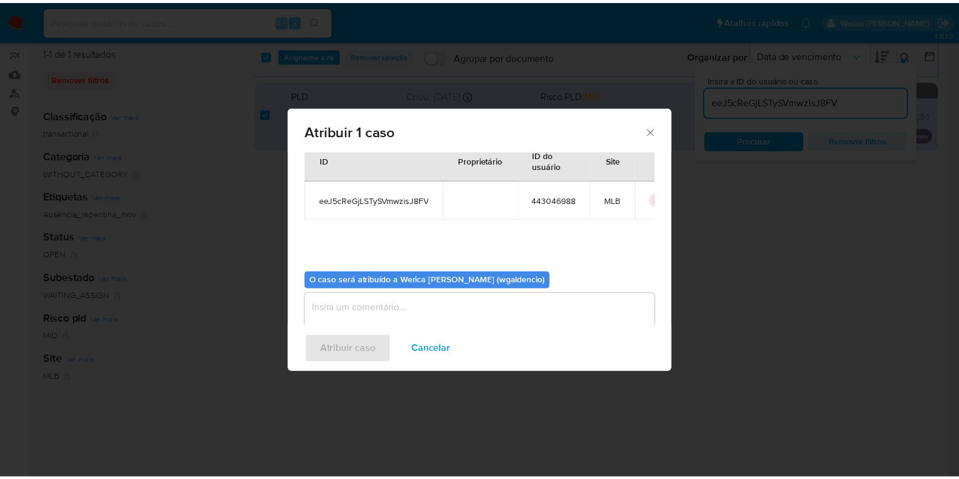
scroll to position [62, 0]
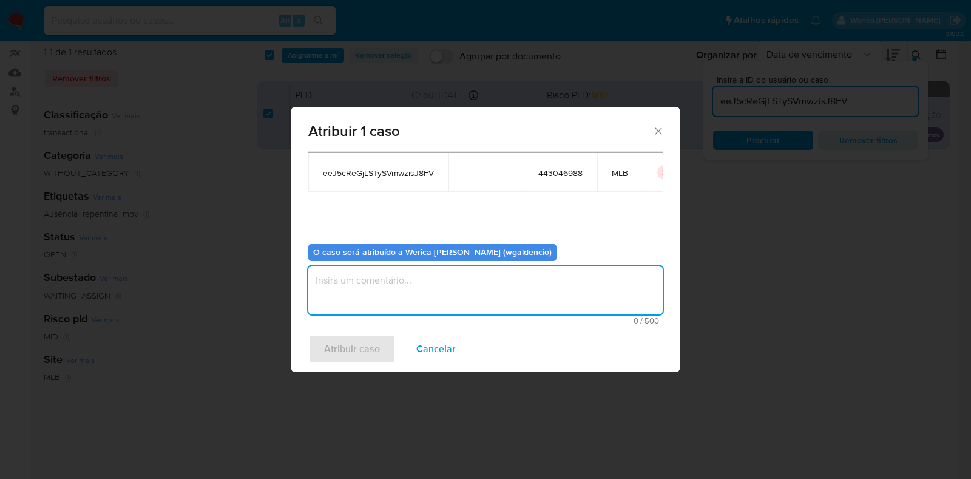
click at [379, 288] on textarea "assign-modal" at bounding box center [485, 290] width 354 height 49
click at [354, 351] on span "Atribuir caso" at bounding box center [352, 349] width 56 height 27
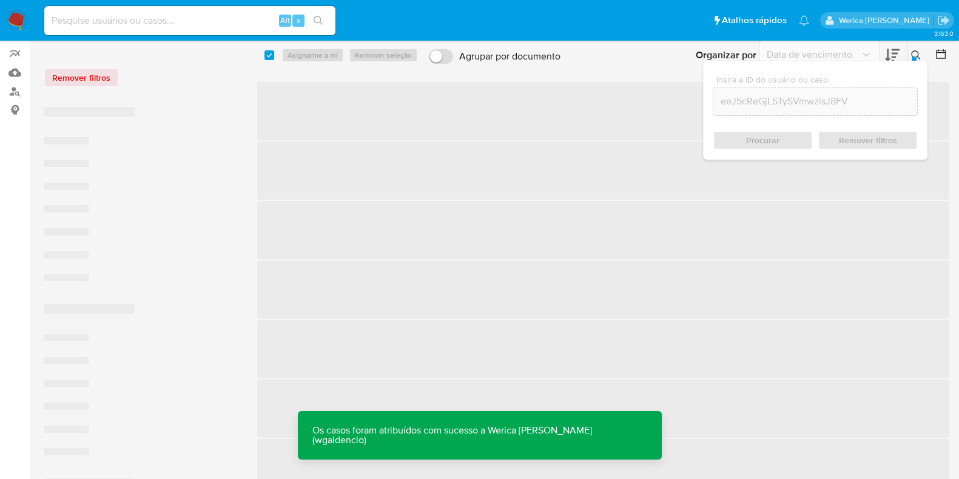
click at [718, 245] on span "‌" at bounding box center [603, 230] width 692 height 58
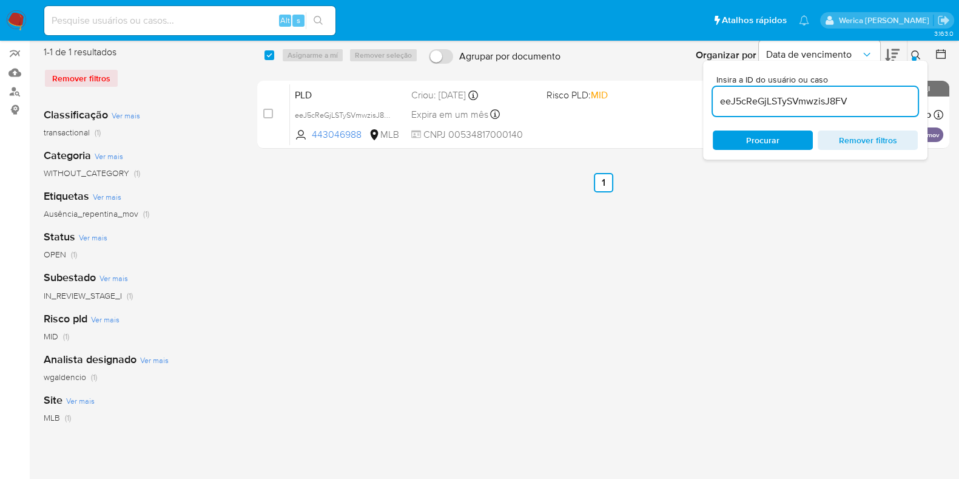
click at [918, 56] on icon at bounding box center [915, 54] width 9 height 9
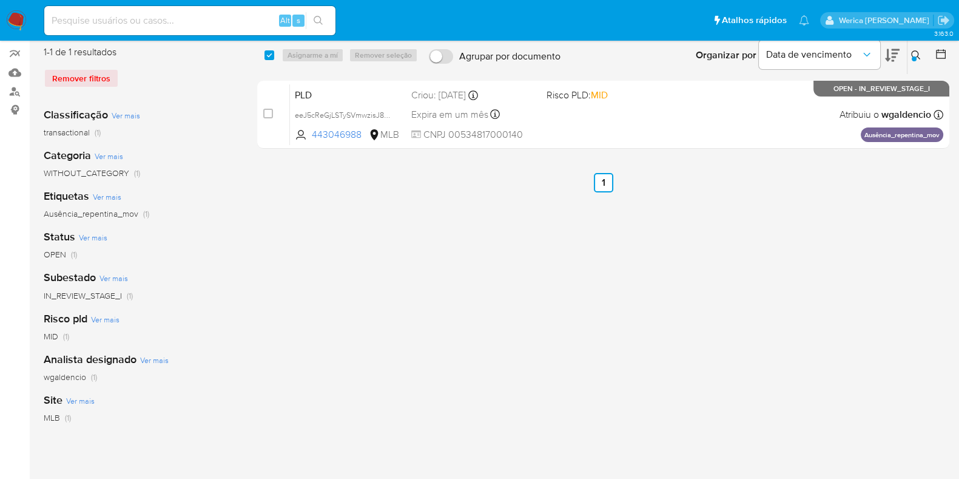
click at [87, 86] on div "Remover filtros" at bounding box center [141, 78] width 194 height 19
click at [87, 80] on div "Remover filtros" at bounding box center [141, 78] width 194 height 19
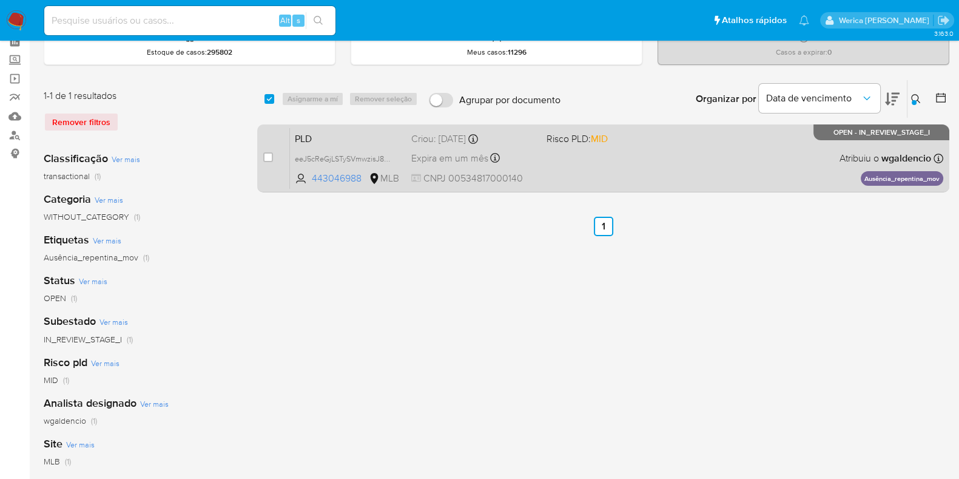
scroll to position [0, 0]
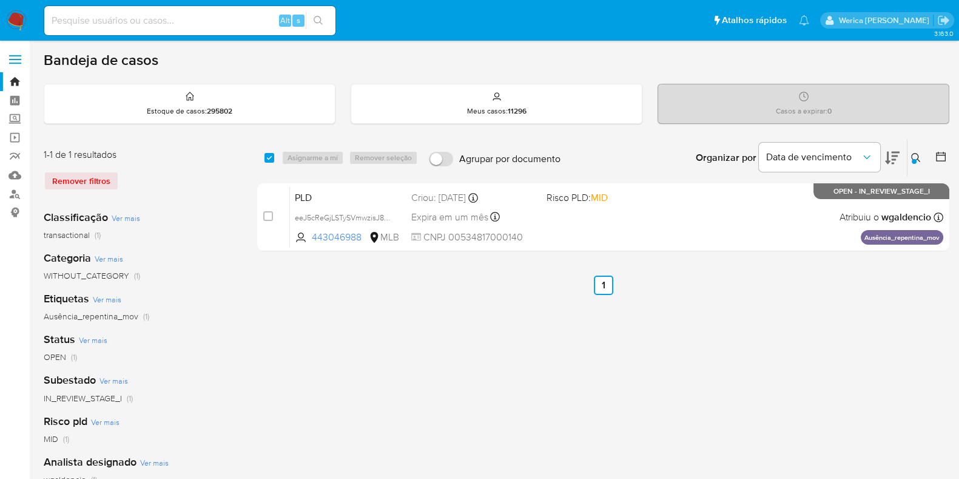
click at [82, 183] on div "Remover filtros" at bounding box center [141, 180] width 194 height 19
click at [90, 187] on div "Remover filtros" at bounding box center [141, 180] width 194 height 19
click at [91, 183] on div "Remover filtros" at bounding box center [141, 180] width 194 height 19
click at [8, 10] on img at bounding box center [16, 20] width 21 height 21
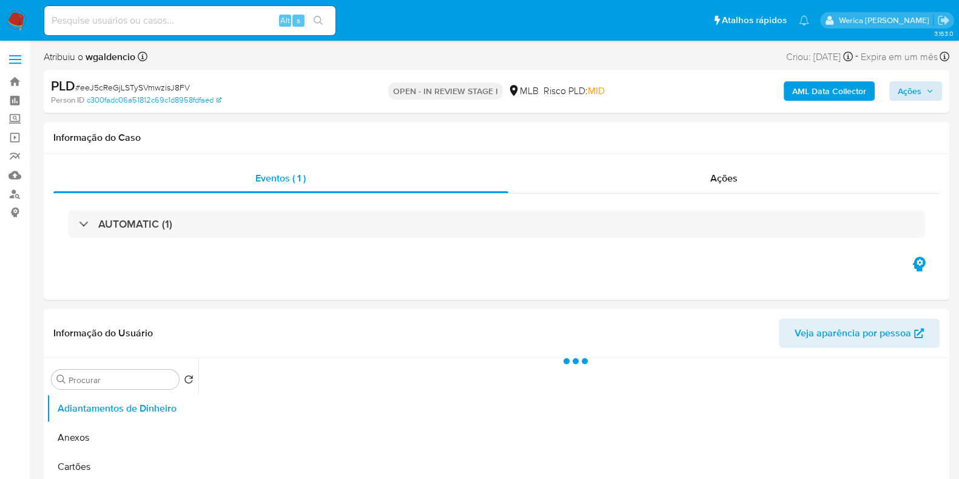
select select "10"
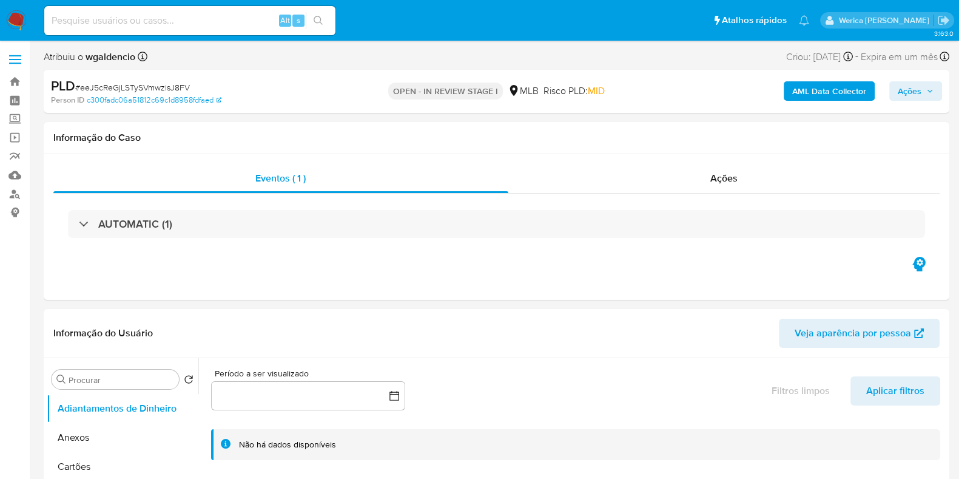
drag, startPoint x: 934, startPoint y: 93, endPoint x: 912, endPoint y: 98, distance: 22.4
click at [933, 93] on icon "button" at bounding box center [930, 90] width 7 height 7
click at [688, 198] on div "AUTOMATIC (1)" at bounding box center [496, 224] width 886 height 61
click at [896, 98] on button "Ações" at bounding box center [915, 90] width 53 height 19
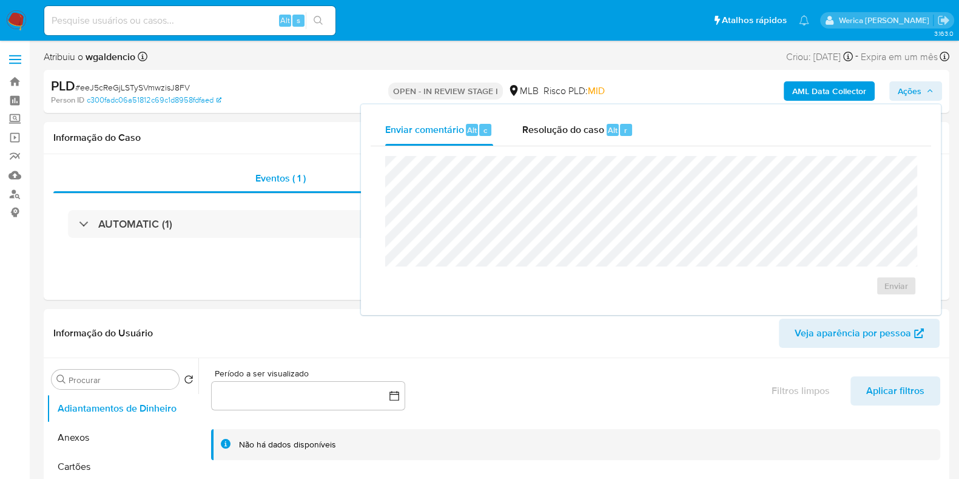
click at [585, 147] on div "Enviar" at bounding box center [651, 225] width 561 height 159
click at [571, 138] on div "Resolução do caso Alt r" at bounding box center [577, 130] width 111 height 32
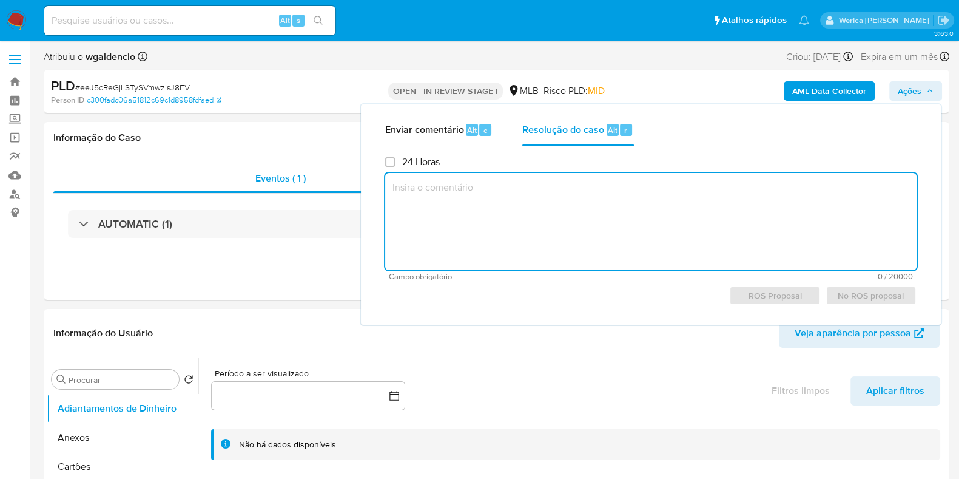
paste textarea "Data do alerta: 12/10/2025 O cliente foi analisado hoje (13/10/2025), através d…"
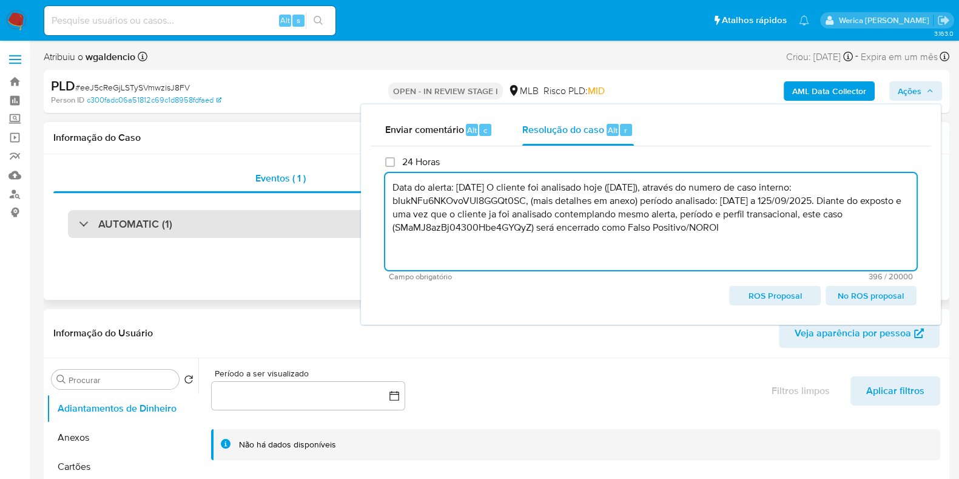
type textarea "Data do alerta: 12/10/2025 O cliente foi analisado hoje (13/10/2025), através d…"
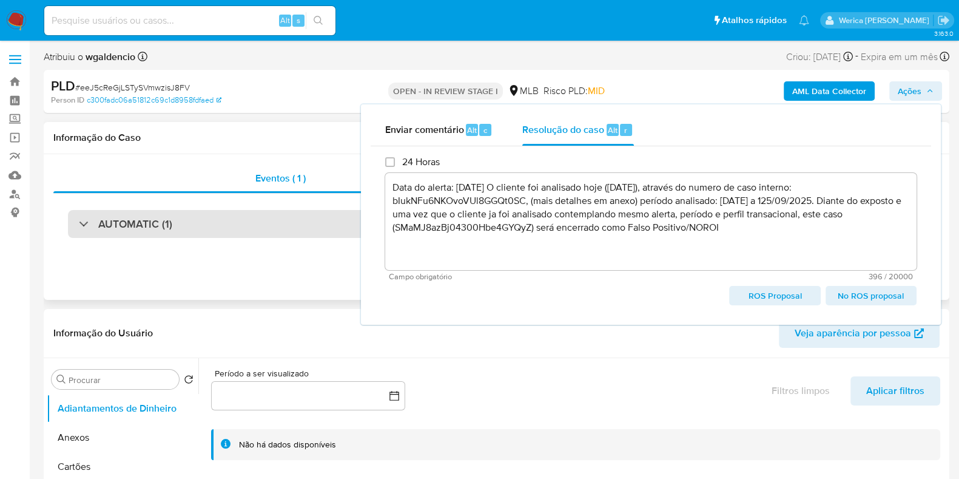
click at [294, 220] on div "AUTOMATIC (1)" at bounding box center [496, 224] width 857 height 28
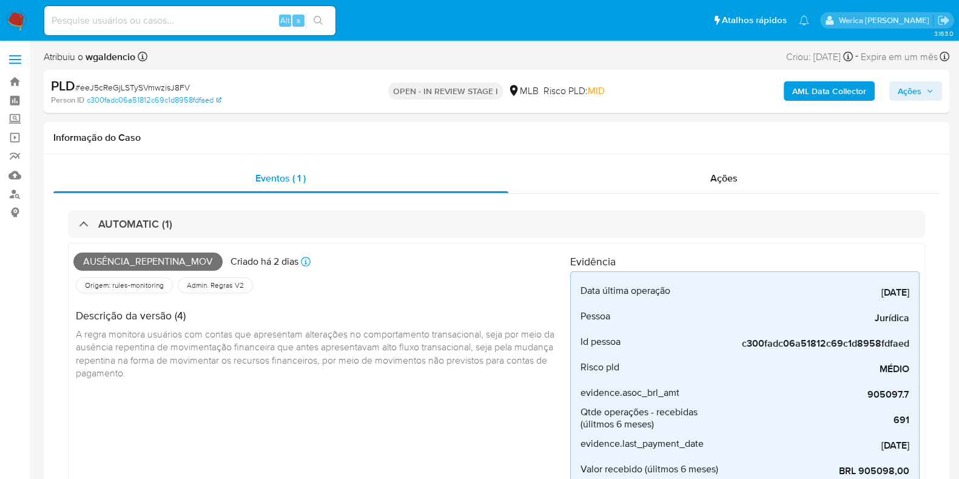
click at [920, 101] on span "Ações" at bounding box center [910, 90] width 24 height 19
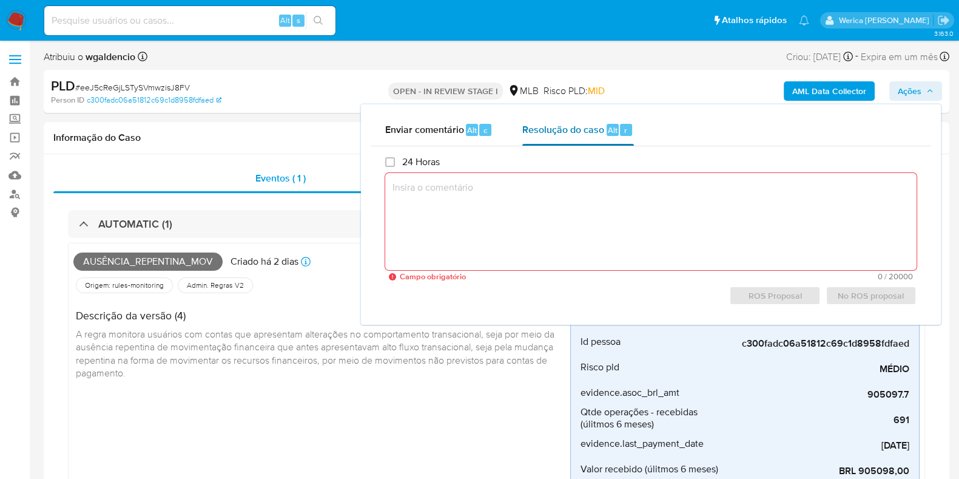
click at [575, 116] on div "Resolução do caso Alt r" at bounding box center [577, 130] width 111 height 32
click at [535, 206] on textarea at bounding box center [651, 221] width 532 height 97
paste textarea "Data do alerta: 12/10/2025 O cliente foi analisado hoje (13/10/2025), através d…"
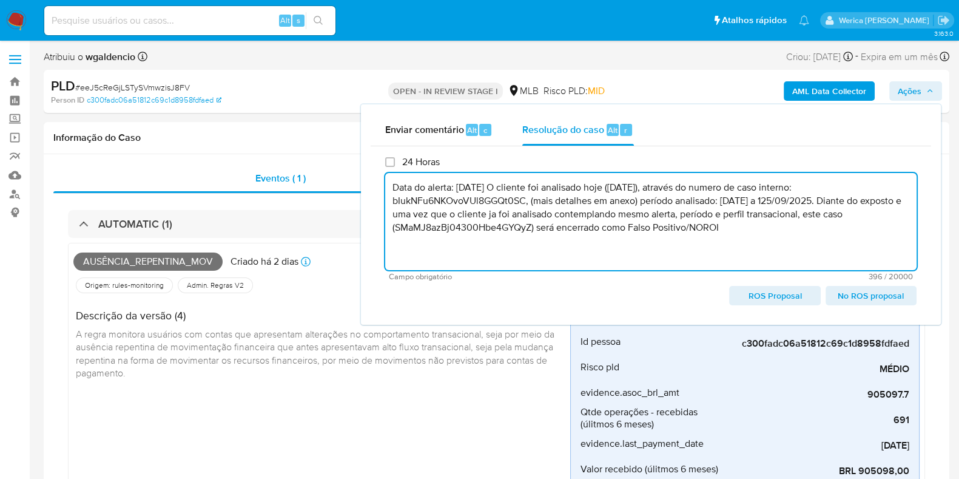
click at [504, 187] on textarea "Data do alerta: 12/10/2025 O cliente foi analisado hoje (13/10/2025), através d…" at bounding box center [651, 221] width 532 height 97
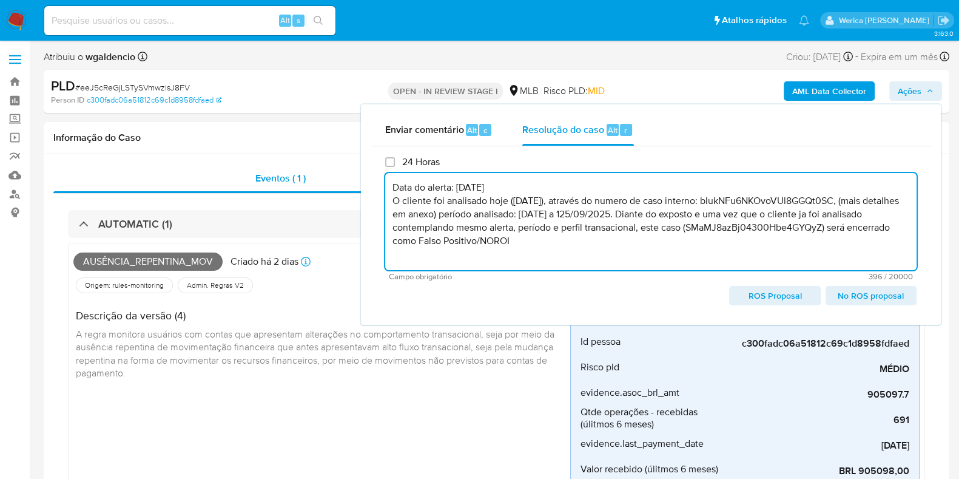
click at [524, 207] on textarea "Data do alerta: 12/10/2025 O cliente foi analisado hoje (13/10/2025), através d…" at bounding box center [651, 221] width 532 height 97
click at [744, 200] on textarea "Data do alerta: 12/10/2025 O cliente foi analisado hoje (14/10/2025), através d…" at bounding box center [651, 221] width 532 height 97
paste textarea "tqj7cndgBh8P8WYUdx8pmgR3"
click at [562, 223] on textarea "Data do alerta: 12/10/2025 O cliente foi analisado hoje (14/10/2025), através d…" at bounding box center [651, 221] width 532 height 97
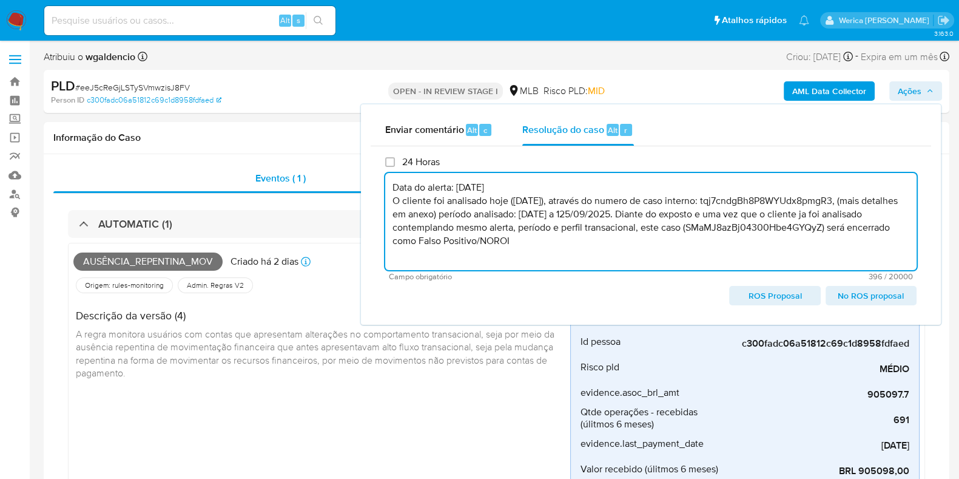
click at [618, 220] on textarea "Data do alerta: 12/10/2025 O cliente foi analisado hoje (14/10/2025), através d…" at bounding box center [651, 221] width 532 height 97
click at [580, 213] on textarea "Data do alerta: 12/10/2025 O cliente foi analisado hoje (14/10/2025), através d…" at bounding box center [651, 221] width 532 height 97
drag, startPoint x: 618, startPoint y: 218, endPoint x: 668, endPoint y: 216, distance: 50.4
click at [668, 216] on textarea "Data do alerta: 12/10/2025 O cliente foi analisado hoje (14/10/2025), através d…" at bounding box center [651, 221] width 532 height 97
paste textarea "1/09/2025"
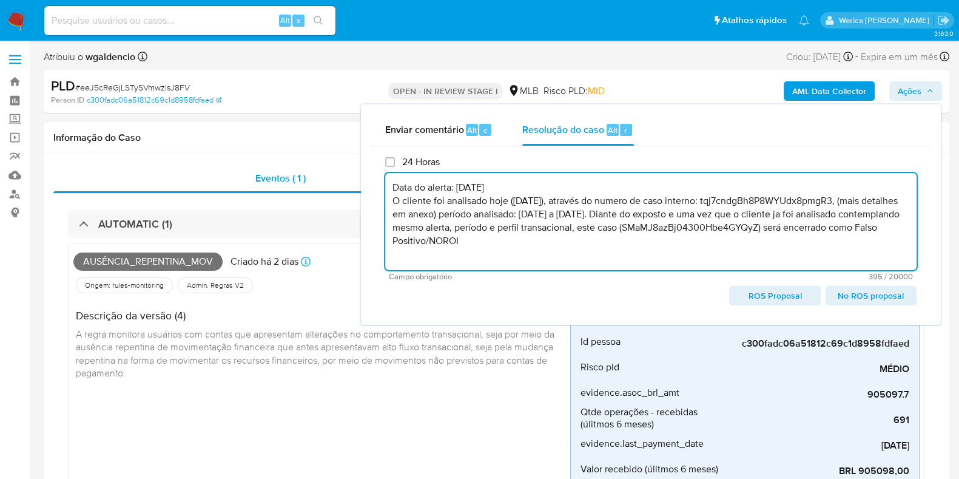
click at [625, 231] on textarea "Data do alerta: 12/10/2025 O cliente foi analisado hoje (14/10/2025), através d…" at bounding box center [651, 221] width 532 height 97
click at [597, 245] on textarea "Data do alerta: 12/10/2025 O cliente foi analisado hoje (14/10/2025), através d…" at bounding box center [651, 221] width 532 height 97
click at [758, 231] on textarea "Data do alerta: 12/10/2025 O cliente foi analisado hoje (14/10/2025), através d…" at bounding box center [651, 221] width 532 height 97
paste textarea "eeJ5cReGjLSTySVmwzisJ8FV"
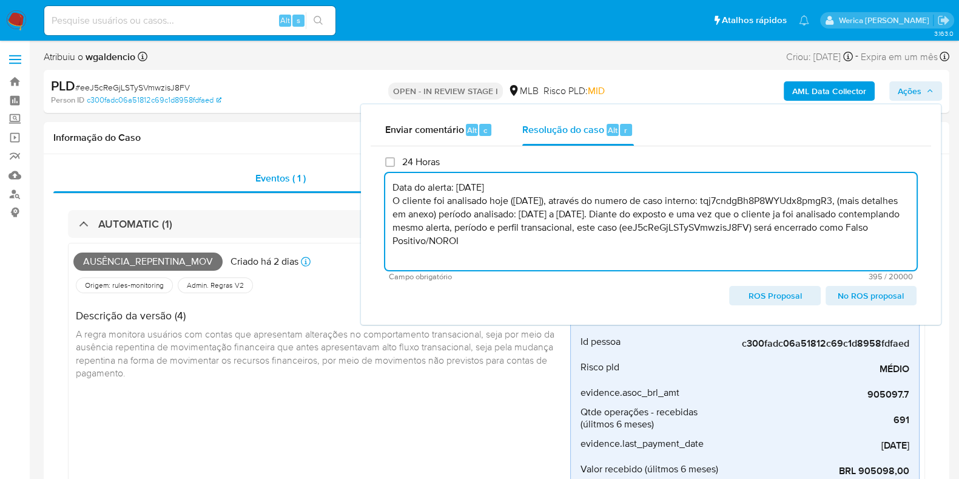
click at [707, 246] on textarea "Data do alerta: 12/10/2025 O cliente foi analisado hoje (14/10/2025), através d…" at bounding box center [651, 221] width 532 height 97
click at [831, 226] on textarea "Data do alerta: 12/10/2025 O cliente foi analisado hoje (14/10/2025), através d…" at bounding box center [651, 221] width 532 height 97
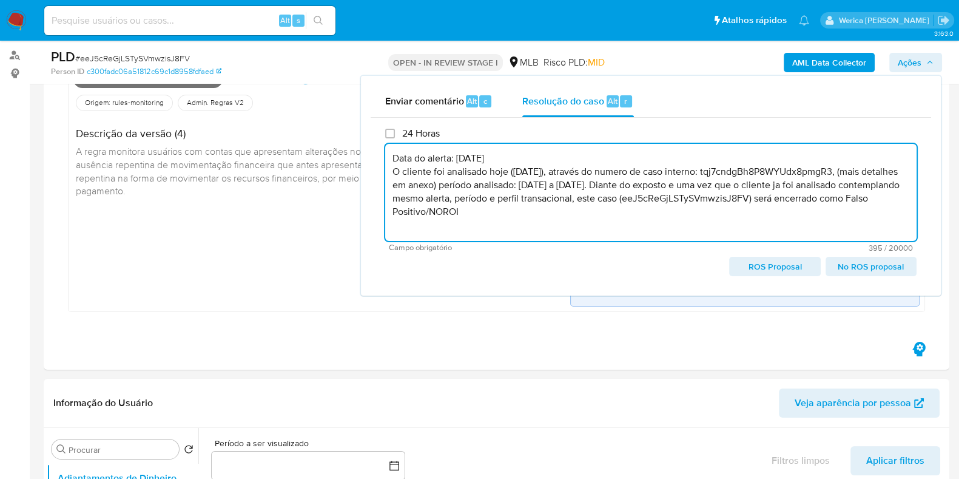
scroll to position [151, 0]
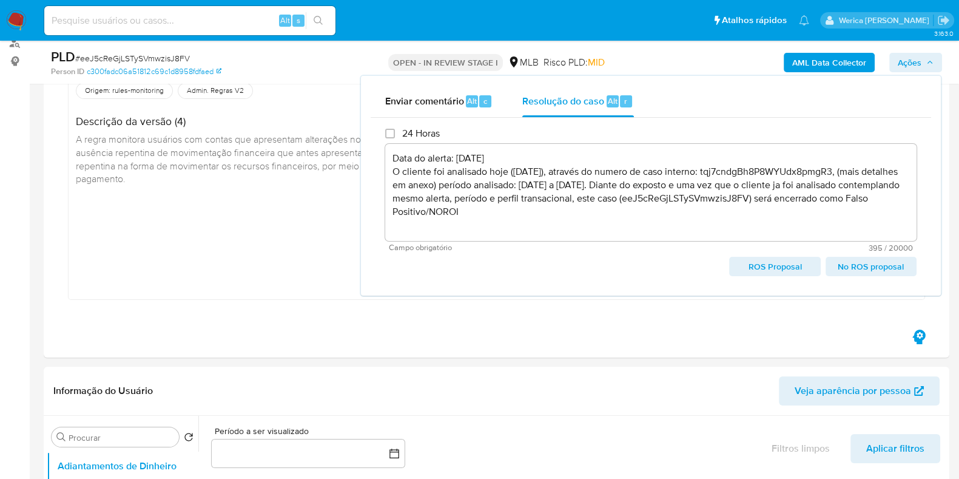
drag, startPoint x: 868, startPoint y: 263, endPoint x: 745, endPoint y: 187, distance: 145.0
click at [745, 187] on div "24 Horas Data do alerta: 12/10/2025 O cliente foi analisado hoje (14/10/2025), …" at bounding box center [651, 201] width 532 height 149
click at [856, 267] on span "No ROS proposal" at bounding box center [871, 266] width 74 height 17
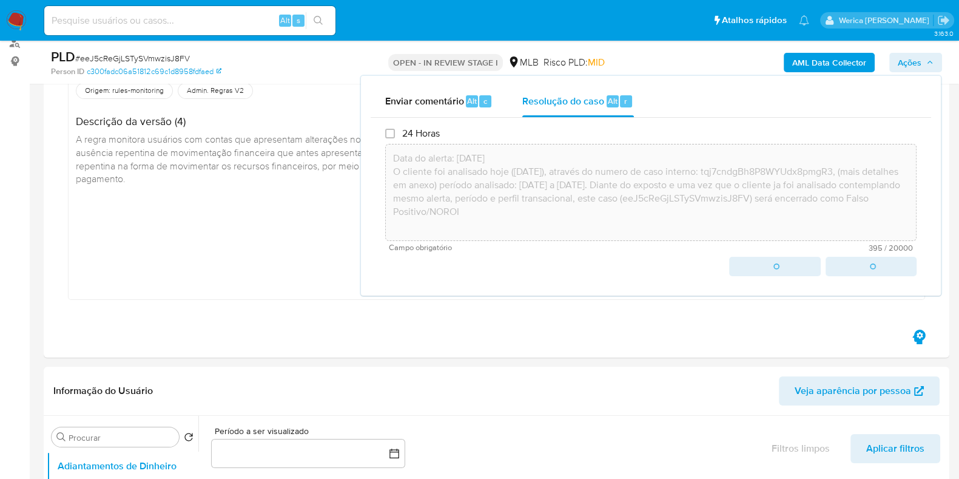
type textarea "Data do alerta: 12/10/2025 O cliente foi analisado hoje (14/10/2025), através d…"
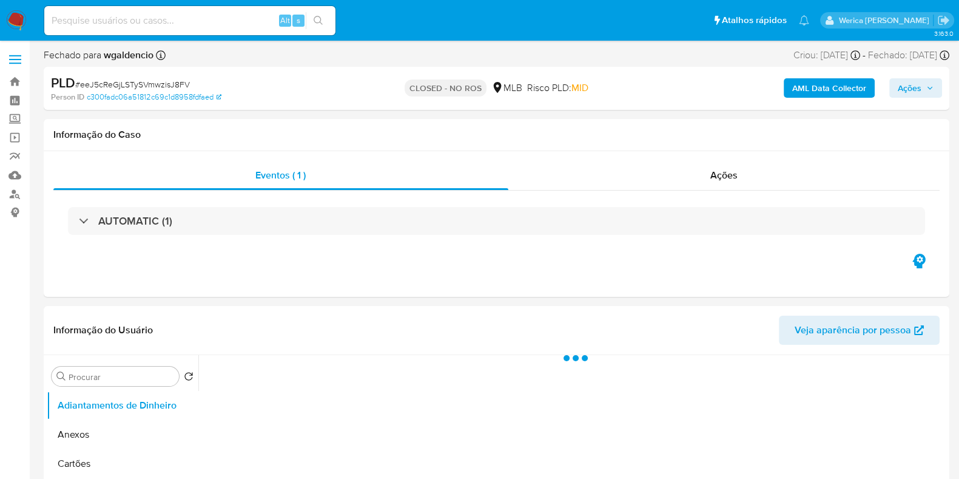
select select "10"
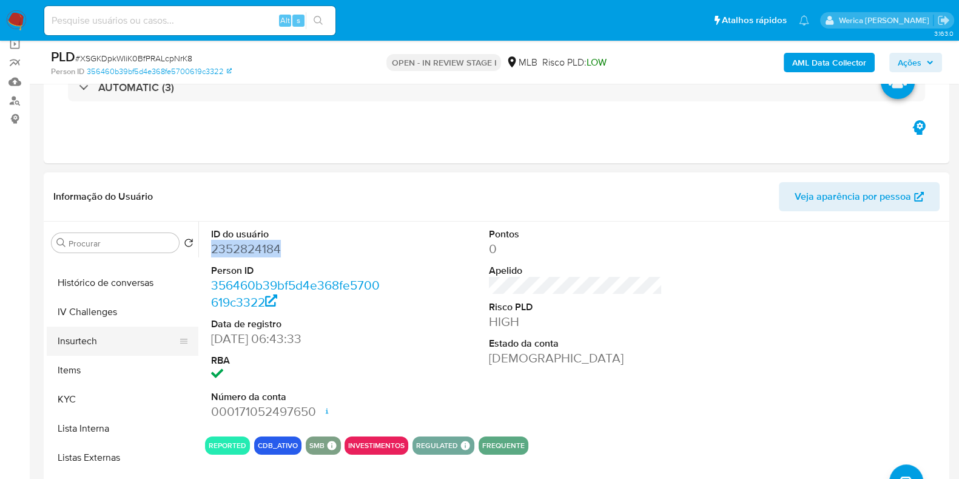
scroll to position [379, 0]
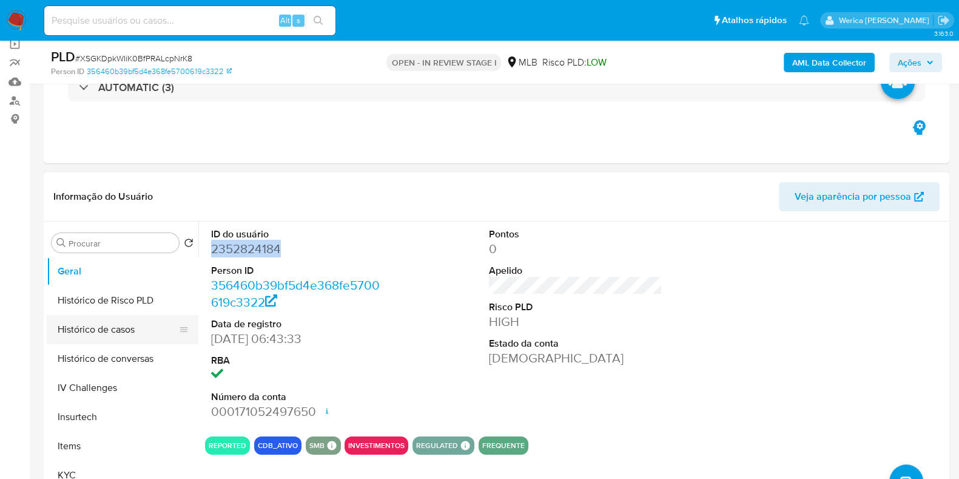
click at [126, 332] on button "Histórico de casos" at bounding box center [118, 329] width 142 height 29
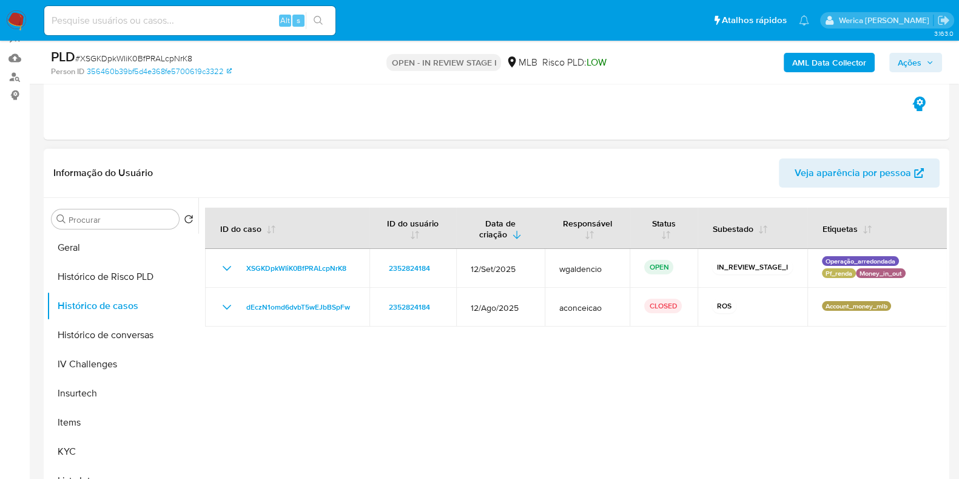
scroll to position [93, 0]
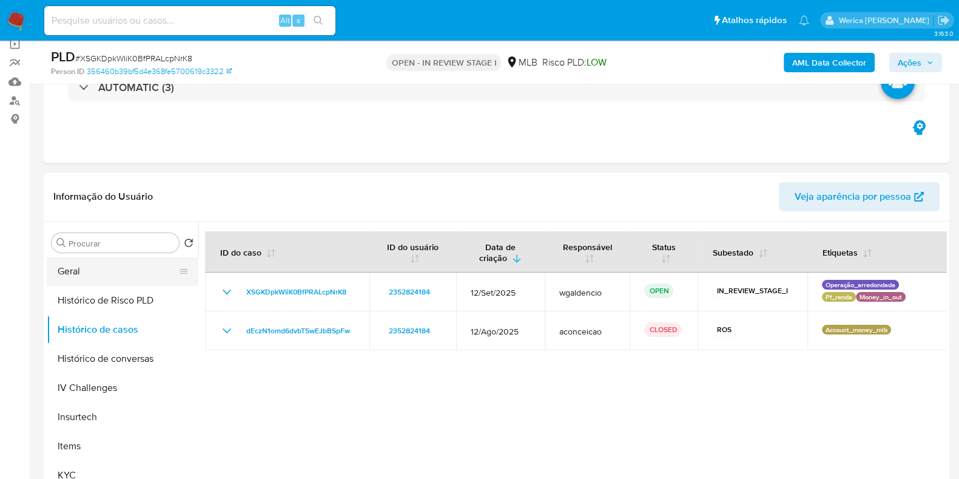
click at [91, 276] on button "Geral" at bounding box center [118, 271] width 142 height 29
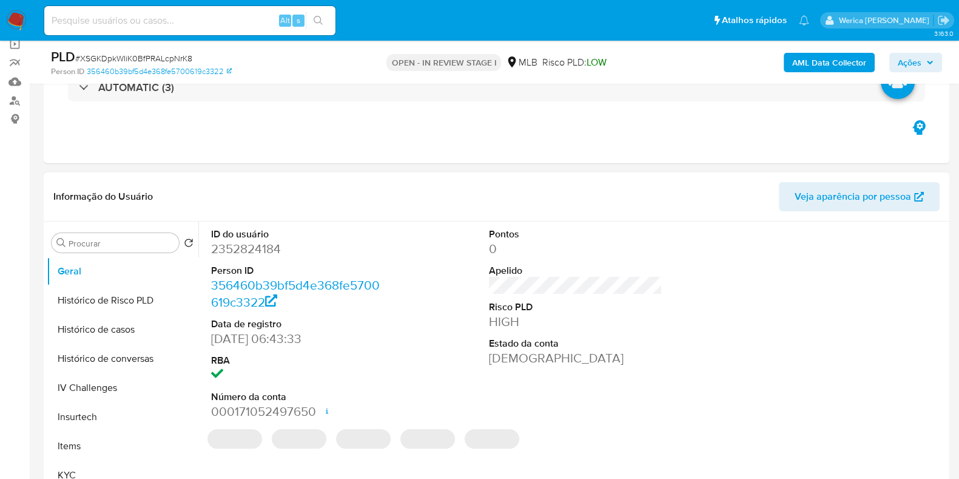
click at [245, 254] on dd "2352824184" at bounding box center [298, 248] width 174 height 17
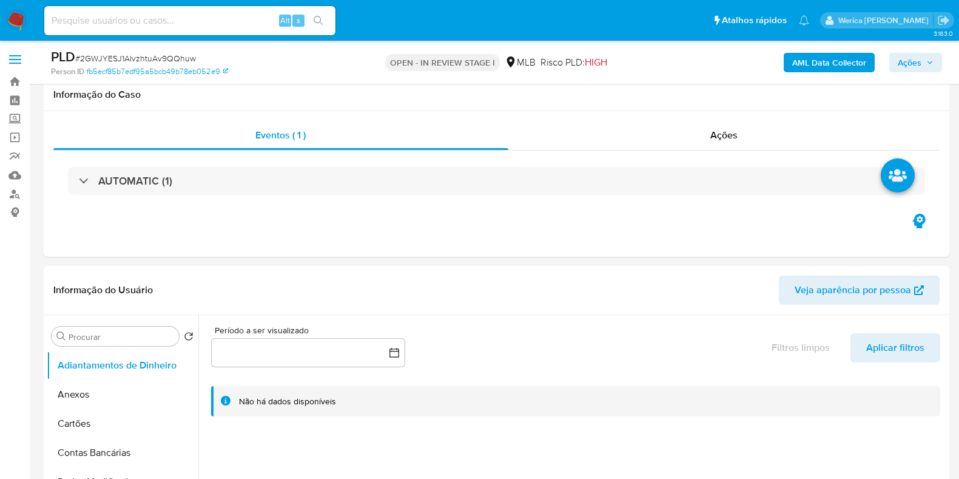
select select "10"
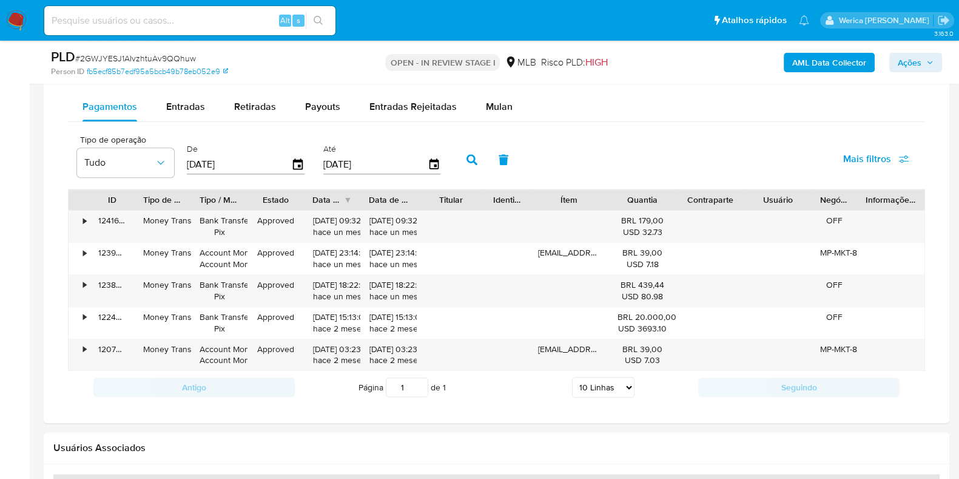
scroll to position [1238, 0]
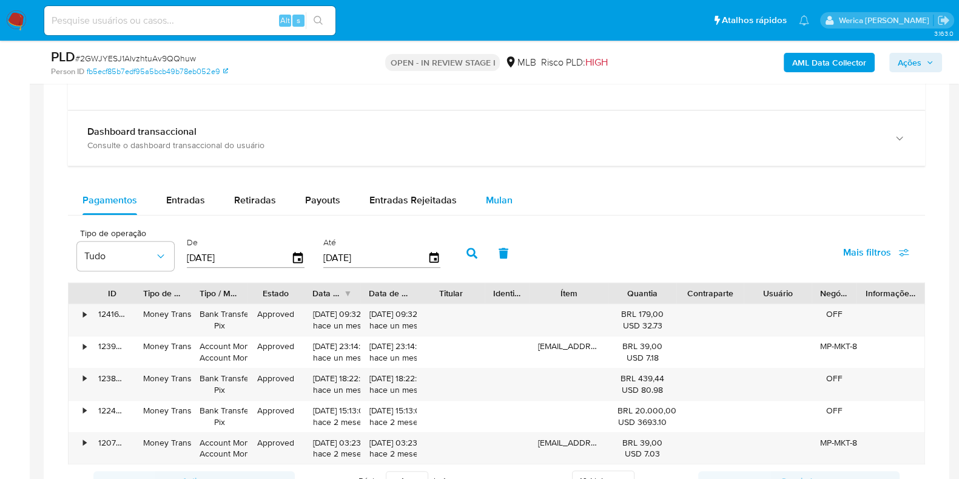
click at [489, 193] on span "Mulan" at bounding box center [499, 200] width 27 height 14
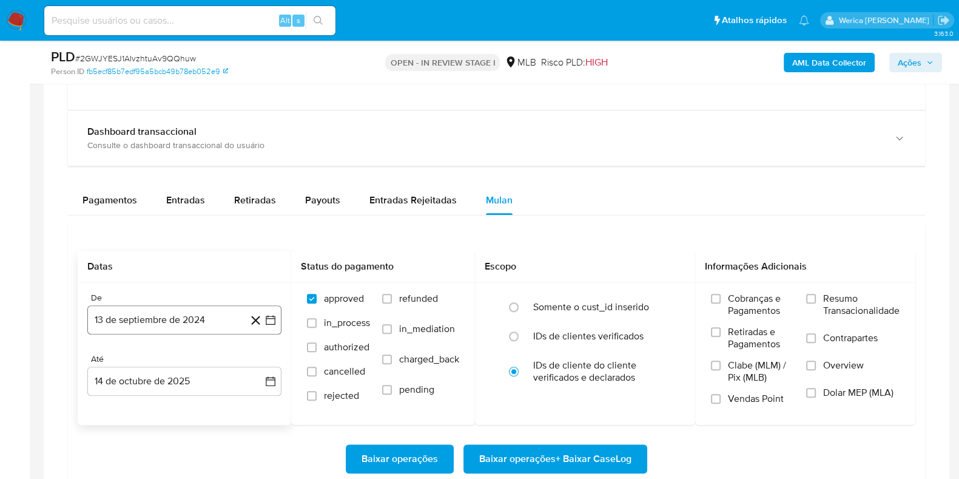
click at [187, 317] on button "13 de septiembre de 2024" at bounding box center [184, 319] width 194 height 29
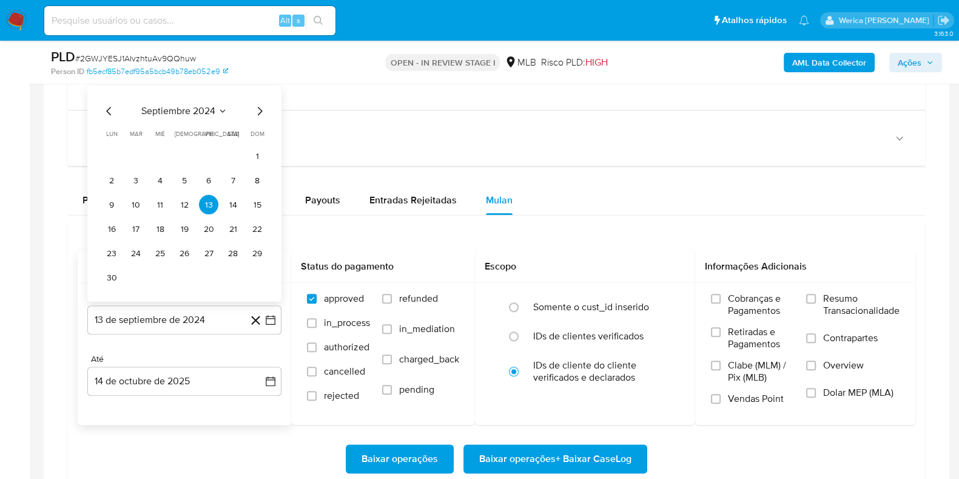
click at [208, 111] on span "septiembre 2024" at bounding box center [178, 111] width 74 height 12
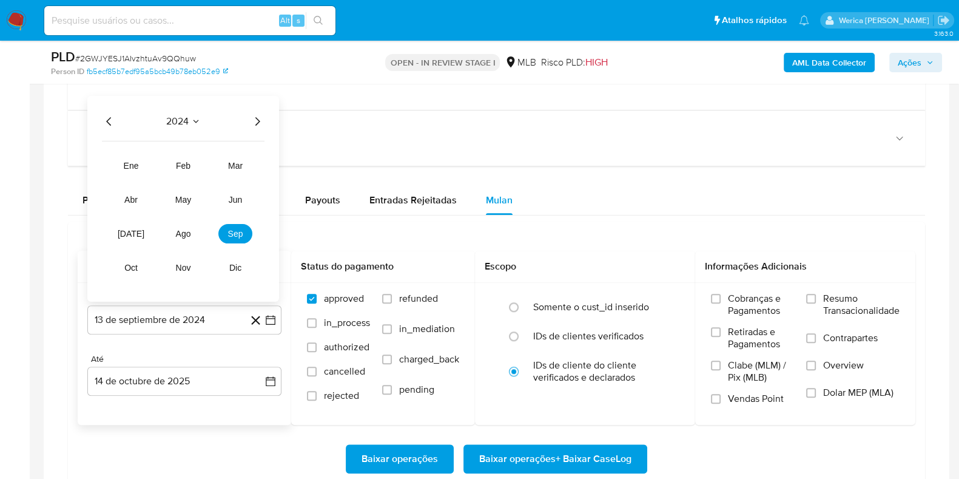
drag, startPoint x: 255, startPoint y: 120, endPoint x: 254, endPoint y: 133, distance: 13.4
click at [254, 120] on icon "Año siguiente" at bounding box center [257, 121] width 15 height 15
click at [178, 161] on span "feb" at bounding box center [183, 166] width 15 height 10
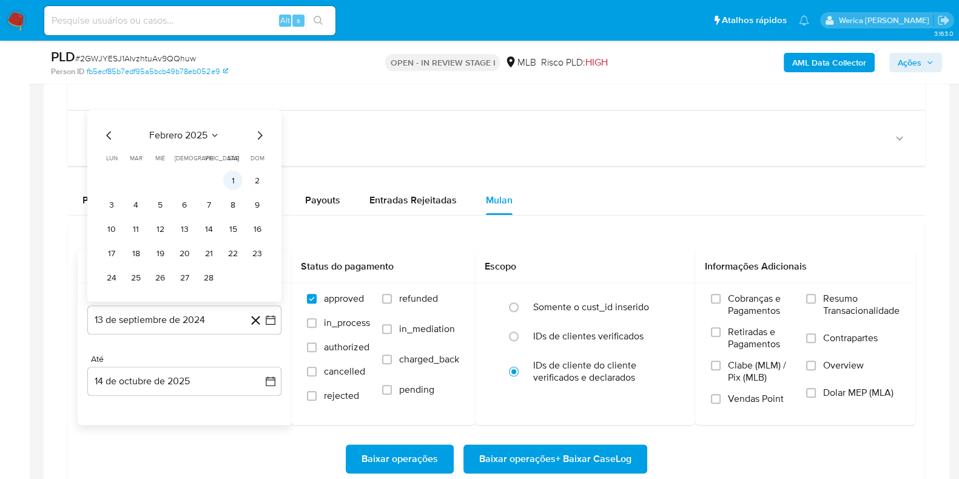
click at [240, 181] on button "1" at bounding box center [232, 179] width 19 height 19
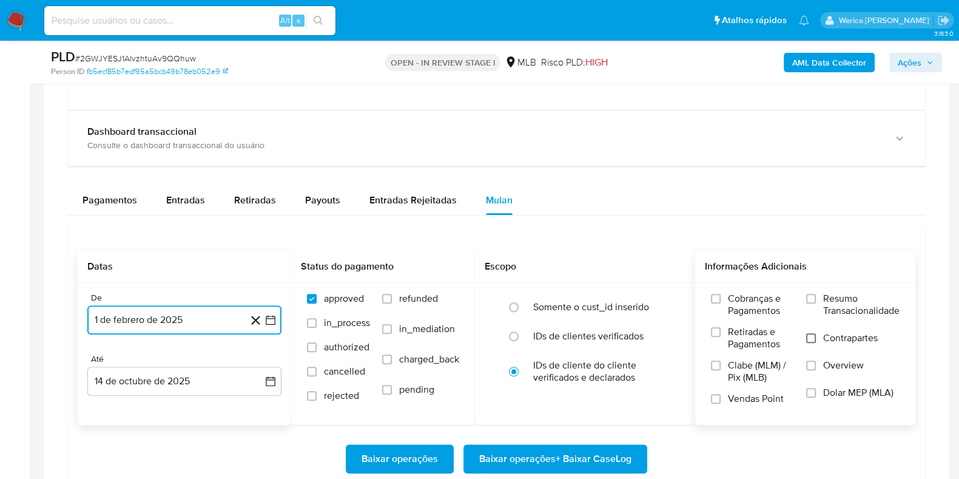
click at [813, 336] on input "Contrapartes" at bounding box center [811, 338] width 10 height 10
click at [814, 363] on input "Overview" at bounding box center [811, 365] width 10 height 10
click at [828, 309] on span "Resumo Transacionalidade" at bounding box center [861, 304] width 76 height 24
click at [816, 303] on input "Resumo Transacionalidade" at bounding box center [811, 299] width 10 height 10
click at [607, 456] on span "Baixar operações + Baixar CaseLog" at bounding box center [555, 458] width 152 height 27
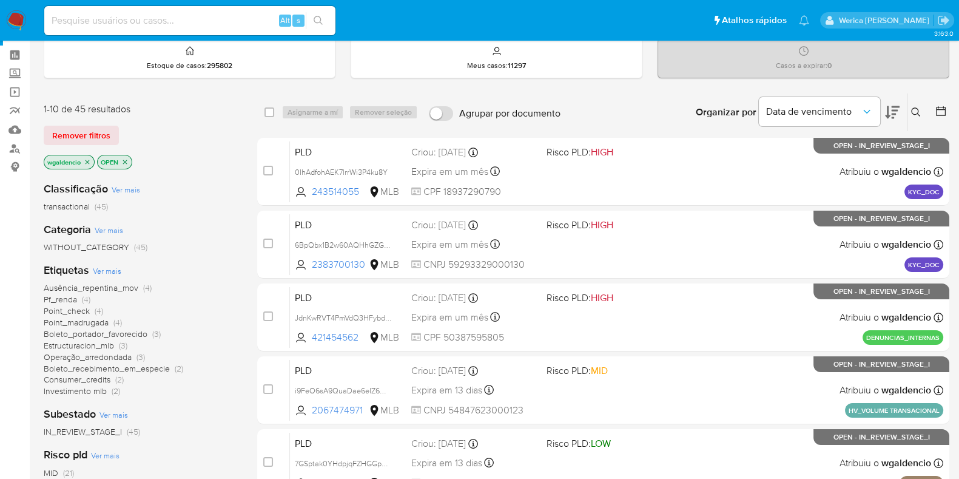
scroll to position [75, 0]
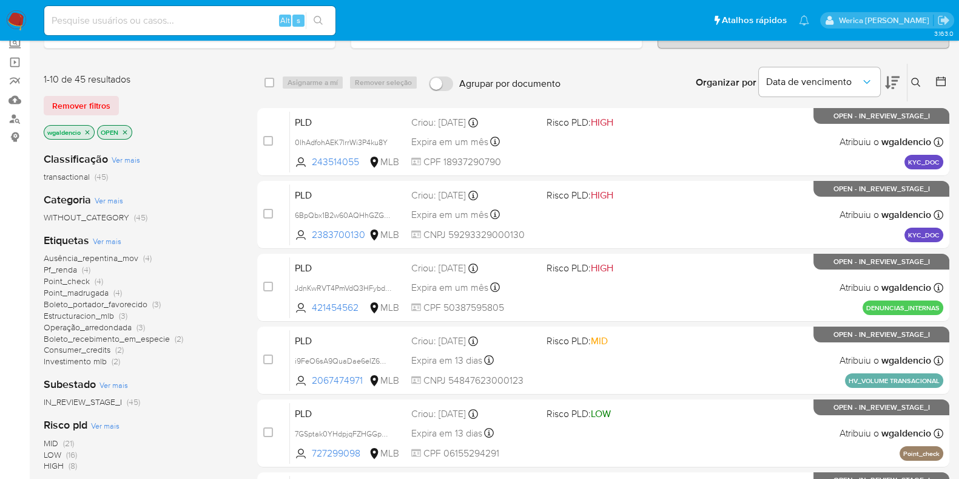
click at [112, 254] on span "Ausência_repentina_mov" at bounding box center [91, 258] width 95 height 12
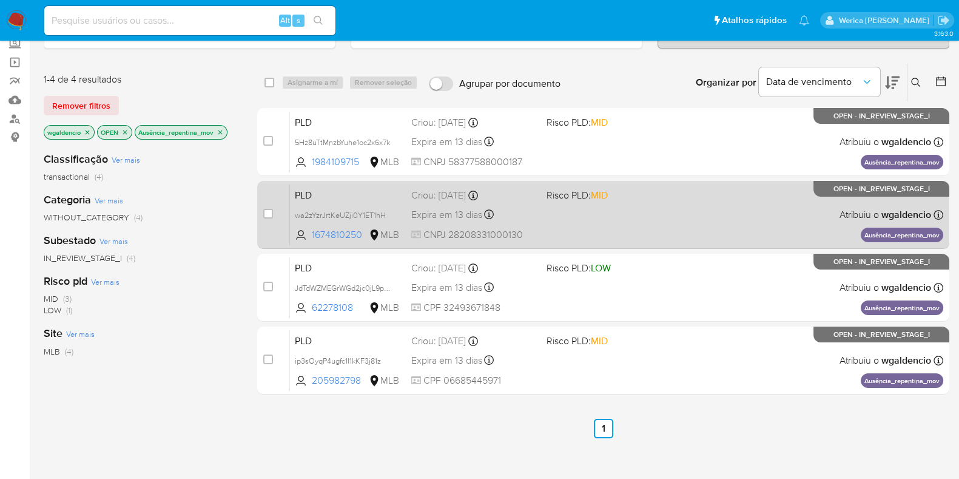
click at [720, 212] on div "PLD wa2zYzrJrtKeUZji0Y1ET1hH 1674810250 MLB Risco PLD: MID Criou: [DATE] Criou:…" at bounding box center [616, 214] width 653 height 61
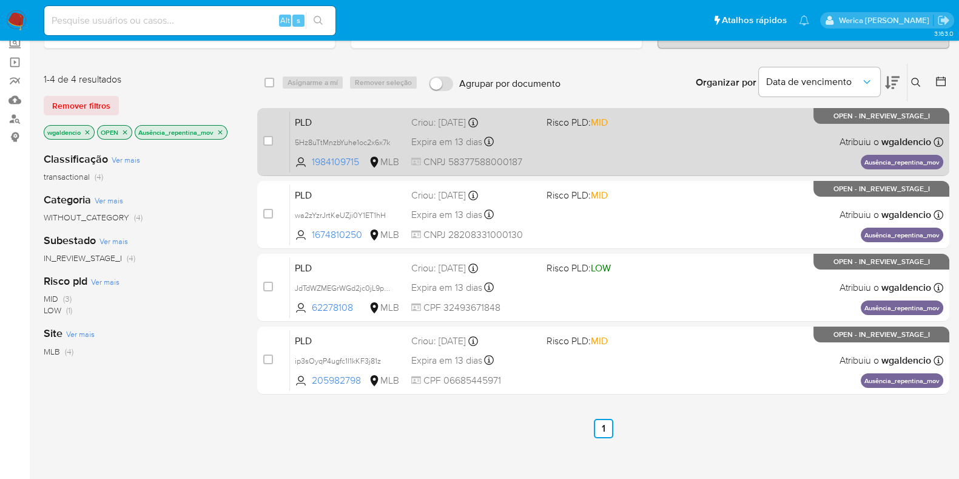
click at [636, 134] on div "PLD 5Hz8uTtMnzbYuhe1oc2x6x7k 1984109715 MLB Risco PLD: MID Criou: [DATE] Criou:…" at bounding box center [616, 141] width 653 height 61
click at [658, 155] on div "PLD 5Hz8uTtMnzbYuhe1oc2x6x7k 1984109715 MLB Risco PLD: MID Criou: [DATE] Criou:…" at bounding box center [616, 141] width 653 height 61
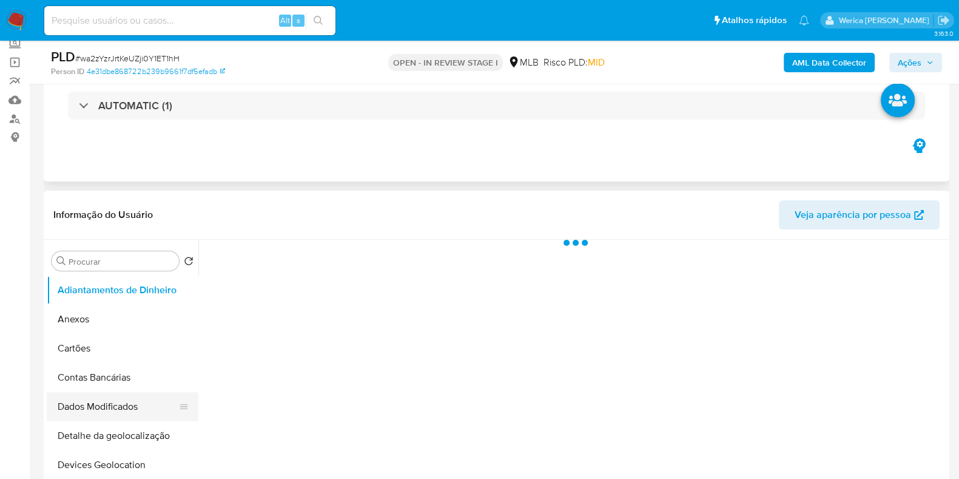
scroll to position [151, 0]
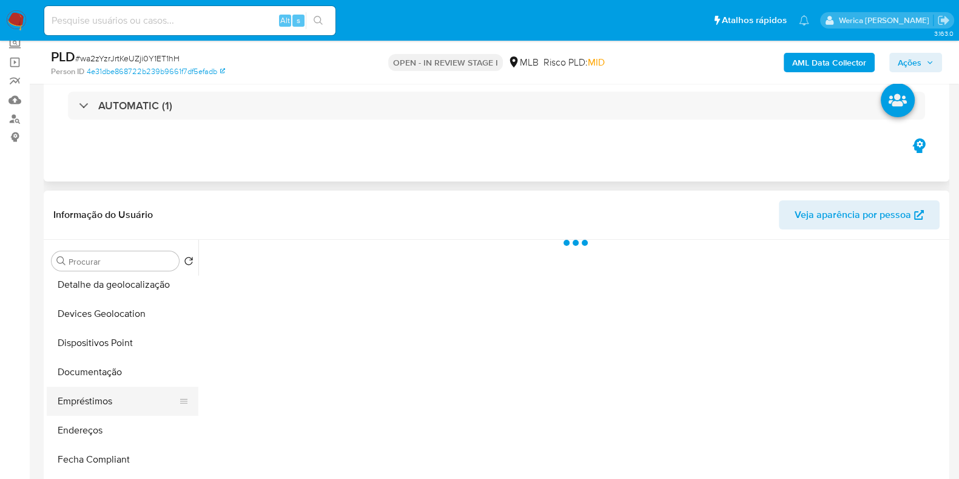
select select "10"
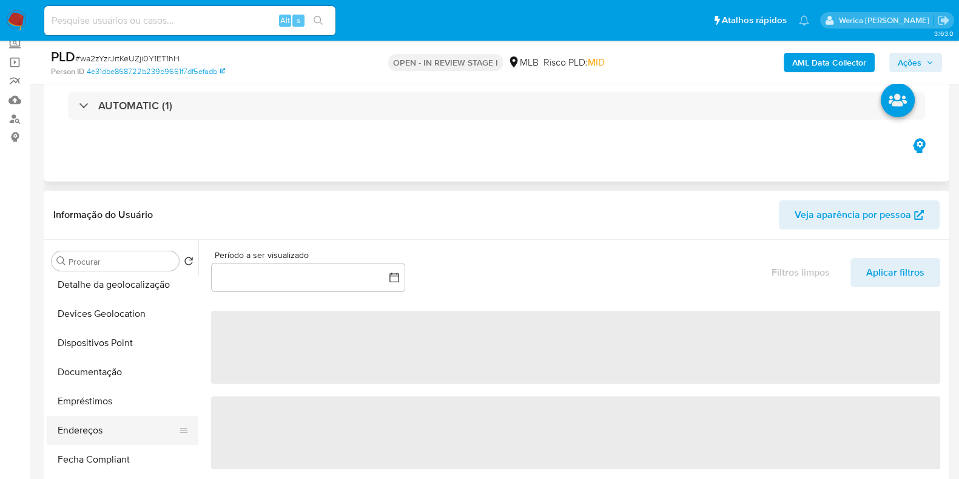
scroll to position [303, 0]
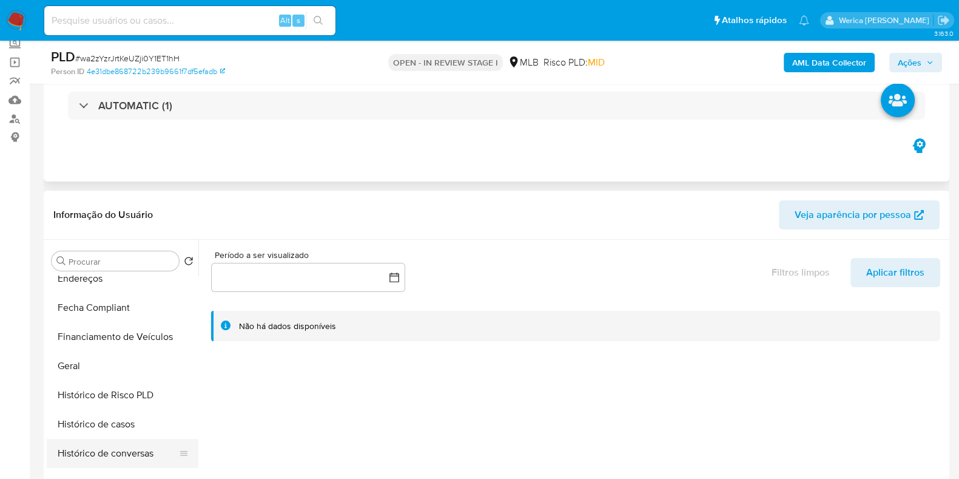
click at [111, 439] on button "Histórico de conversas" at bounding box center [118, 453] width 142 height 29
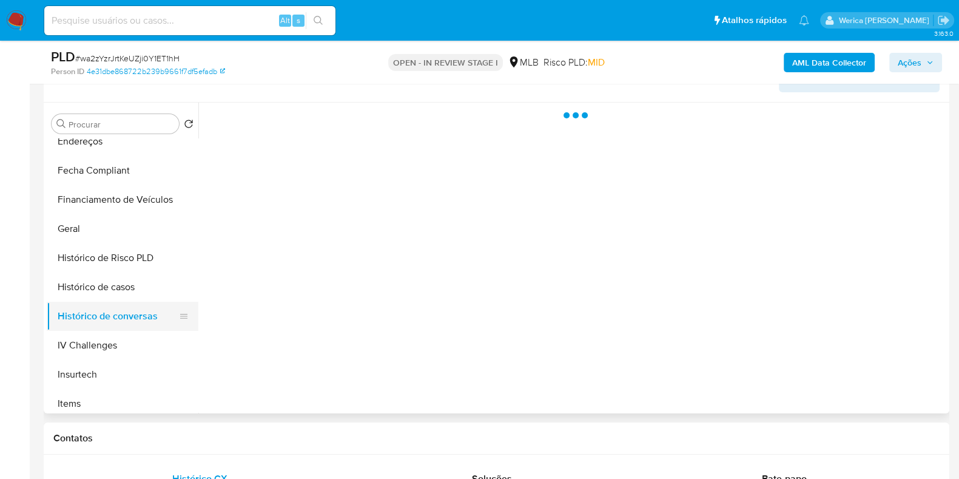
scroll to position [228, 0]
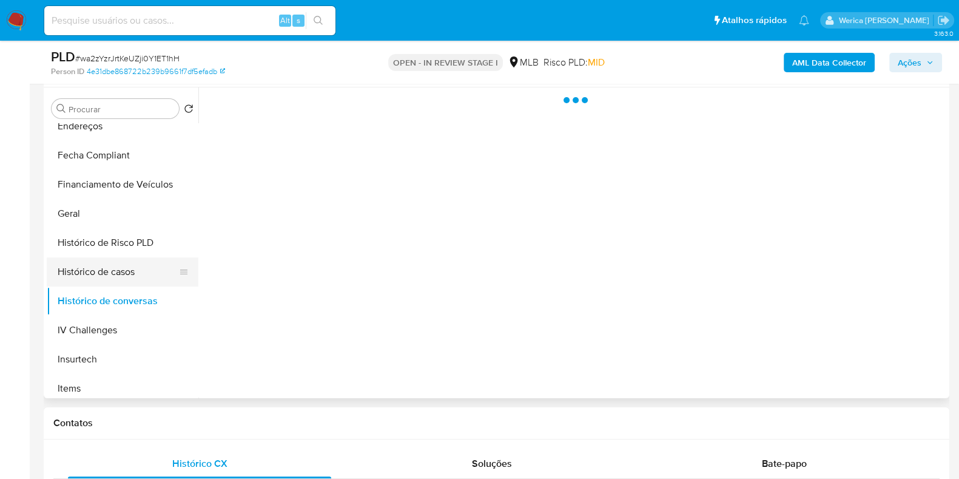
click at [102, 271] on button "Histórico de casos" at bounding box center [118, 271] width 142 height 29
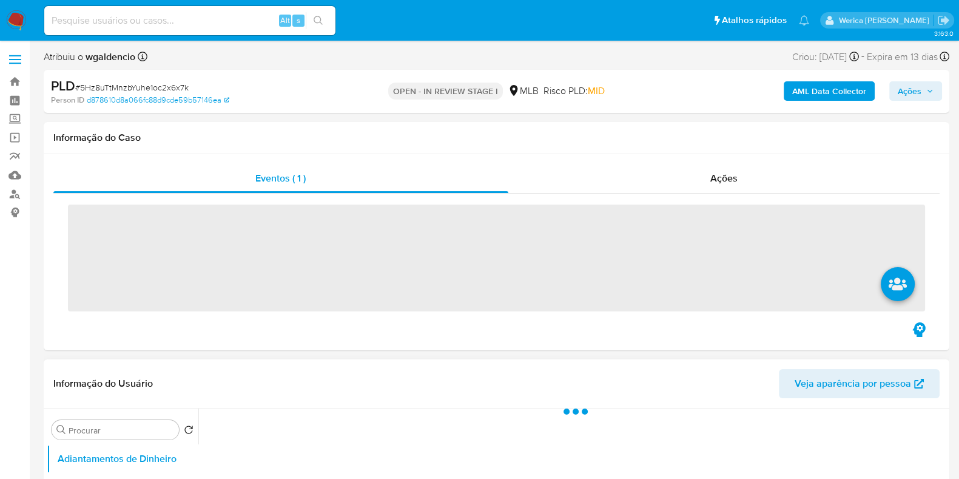
scroll to position [151, 0]
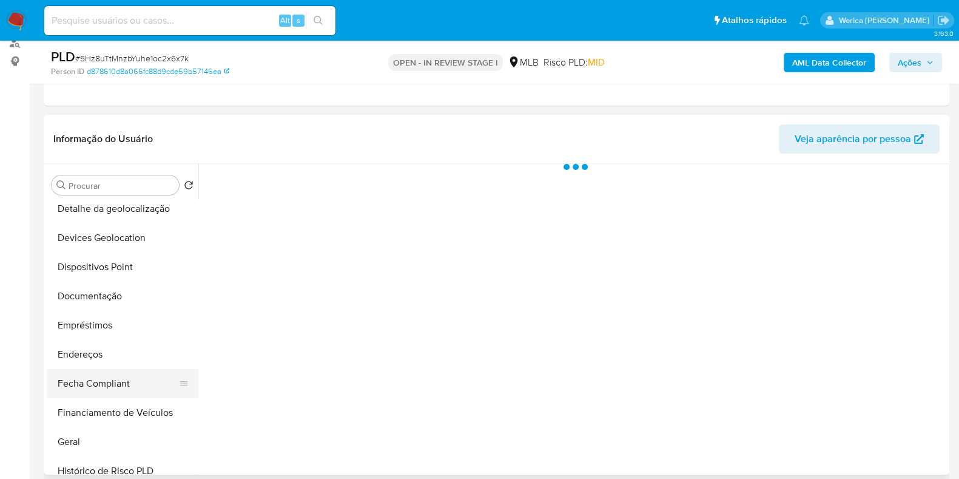
select select "10"
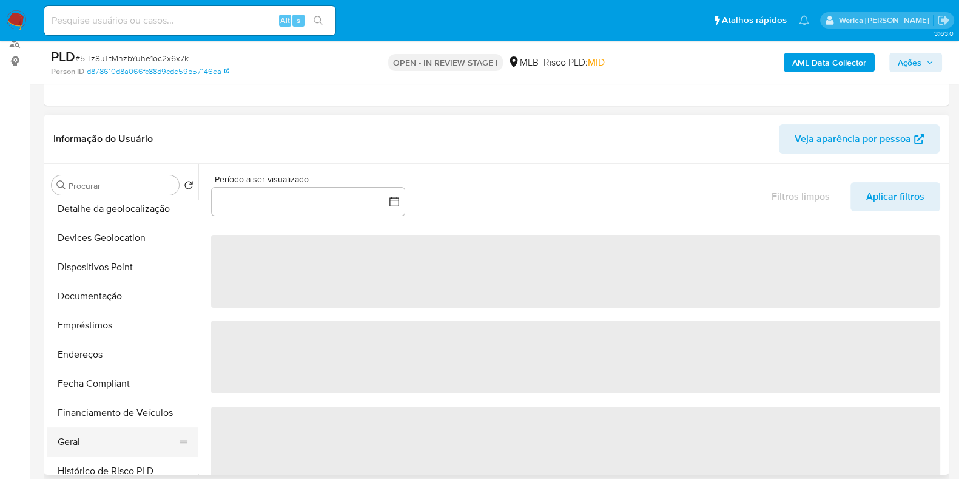
scroll to position [228, 0]
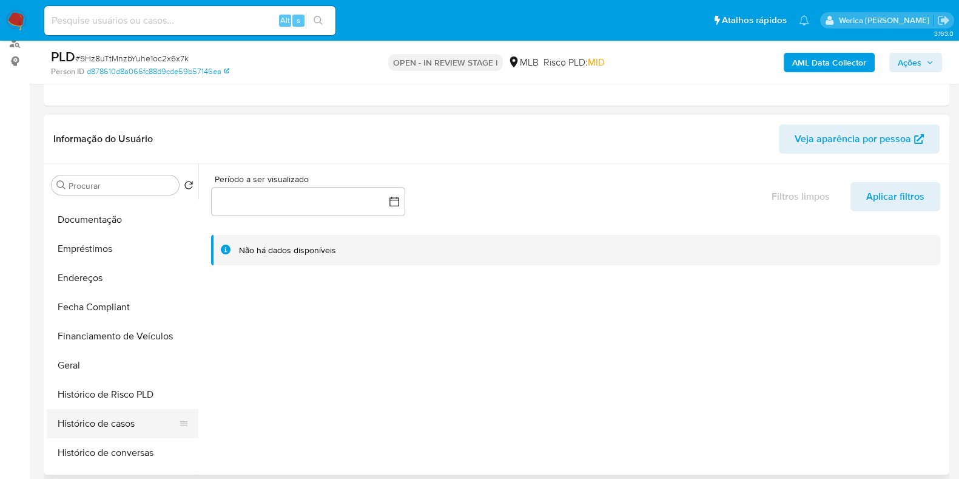
click at [129, 428] on button "Histórico de casos" at bounding box center [118, 423] width 142 height 29
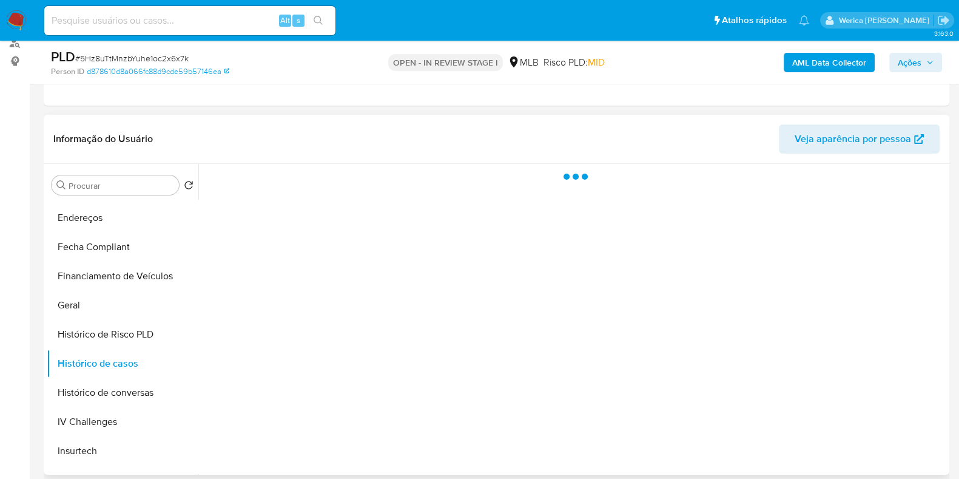
scroll to position [303, 0]
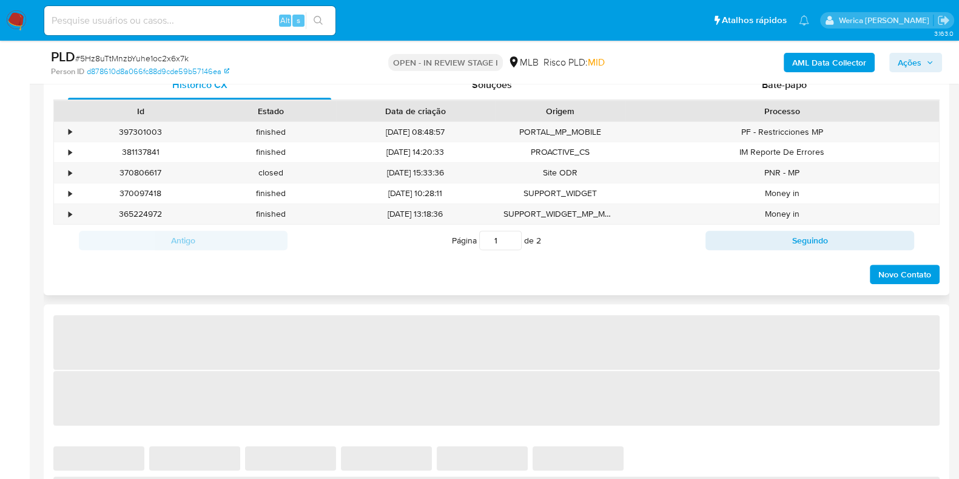
select select "10"
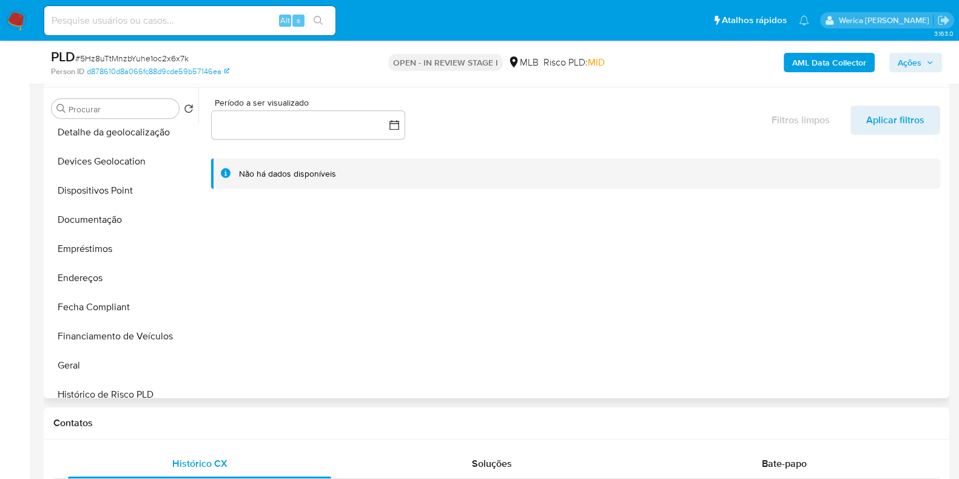
scroll to position [303, 0]
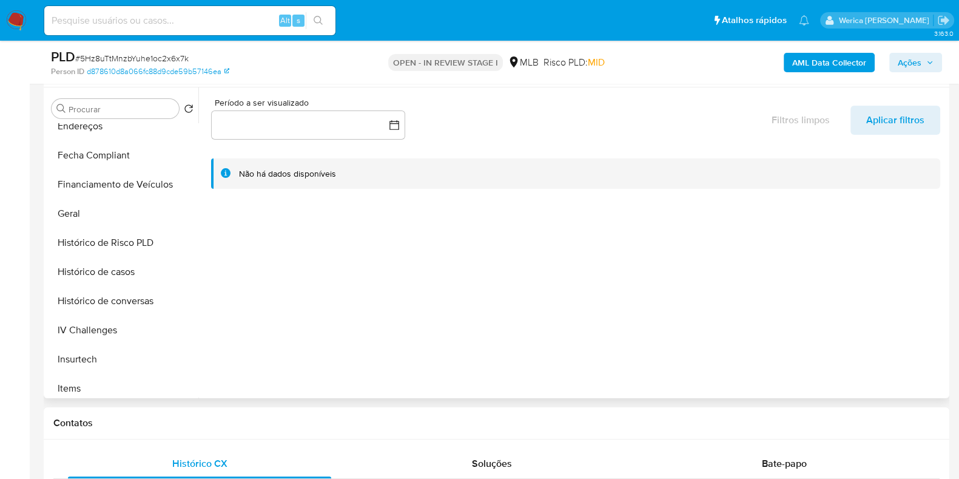
click at [119, 238] on button "Histórico de Risco PLD" at bounding box center [123, 242] width 152 height 29
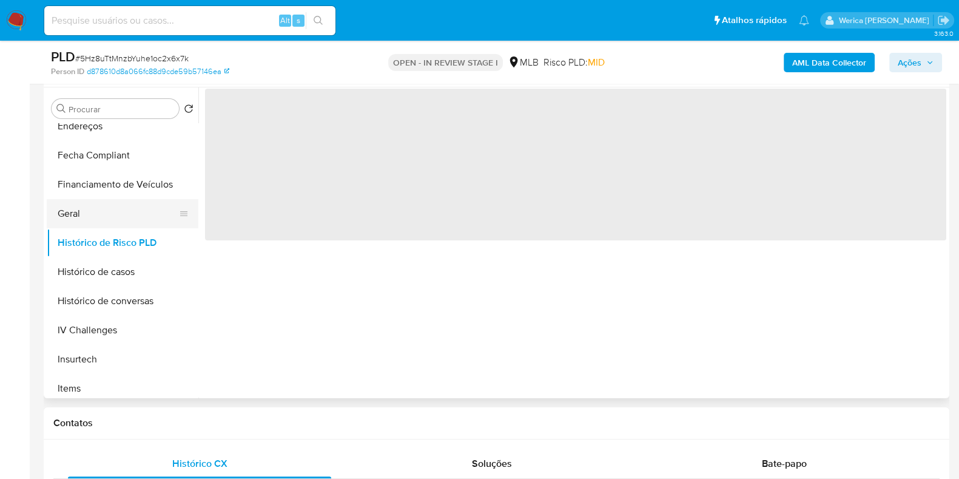
click at [119, 214] on button "Geral" at bounding box center [118, 213] width 142 height 29
click at [293, 162] on span "‌" at bounding box center [575, 165] width 741 height 152
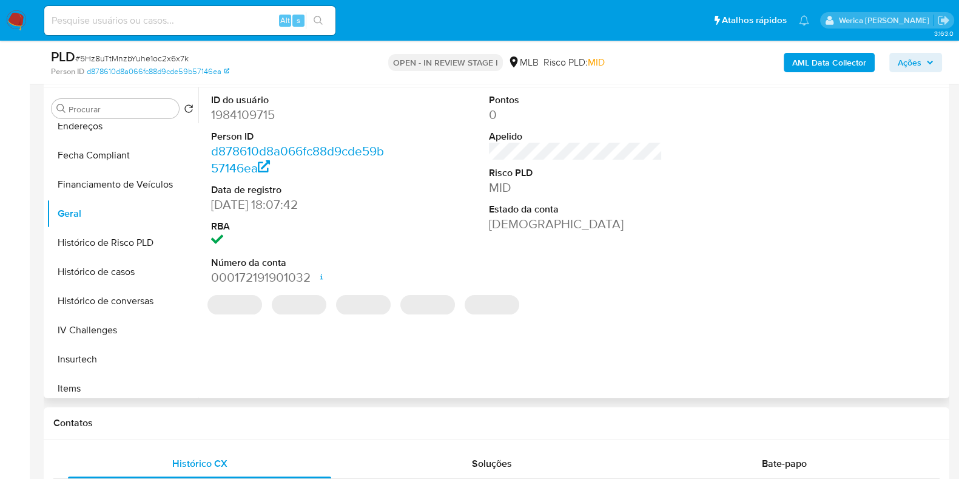
click at [287, 113] on dd "1984109715" at bounding box center [298, 114] width 174 height 17
click at [258, 110] on dd "1984109715" at bounding box center [298, 114] width 174 height 17
copy dd "1984109715"
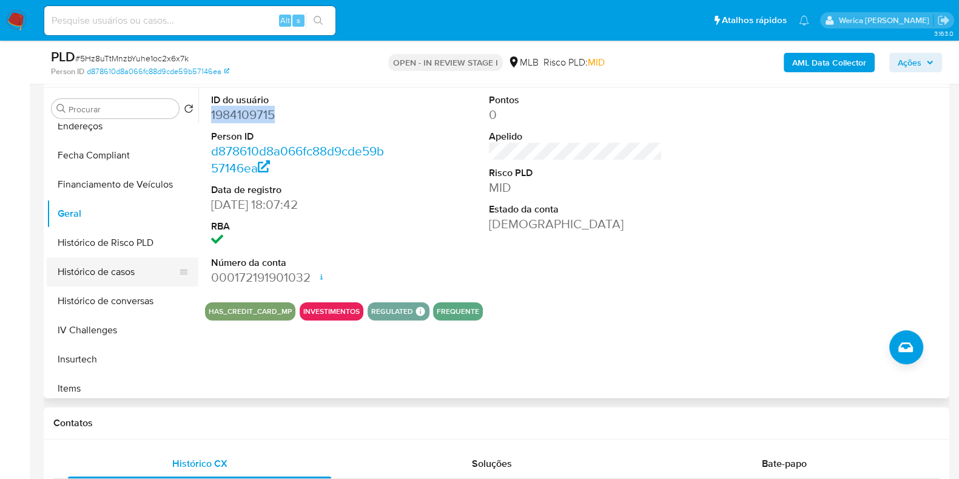
click at [121, 269] on button "Histórico de casos" at bounding box center [118, 271] width 142 height 29
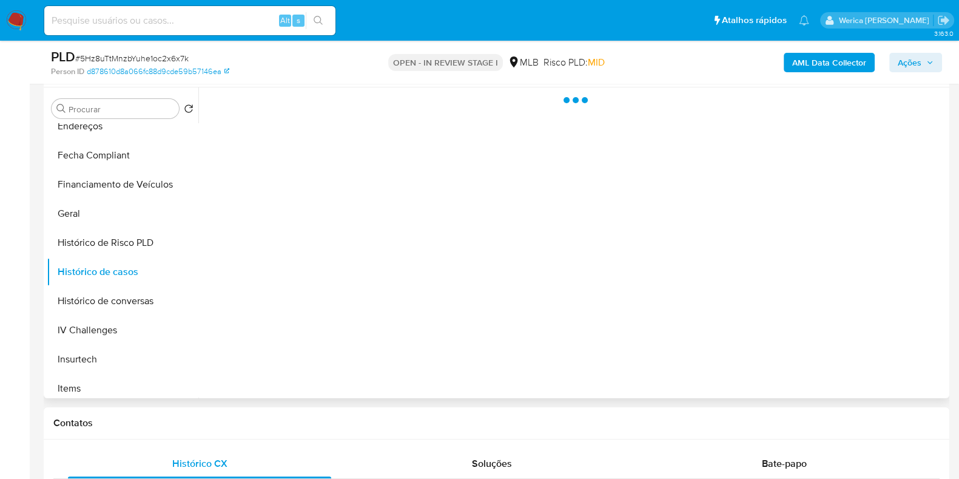
click at [285, 268] on div at bounding box center [572, 242] width 748 height 311
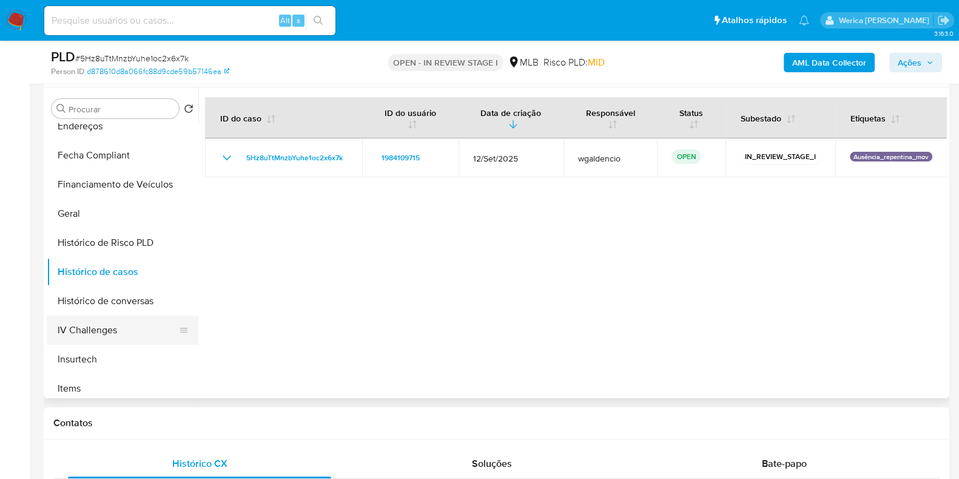
scroll to position [606, 0]
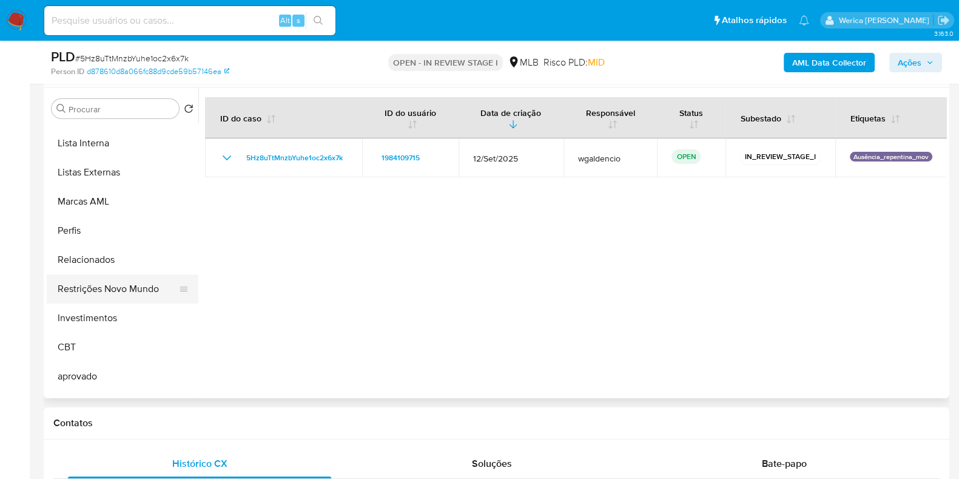
click at [133, 290] on button "Restrições Novo Mundo" at bounding box center [118, 288] width 142 height 29
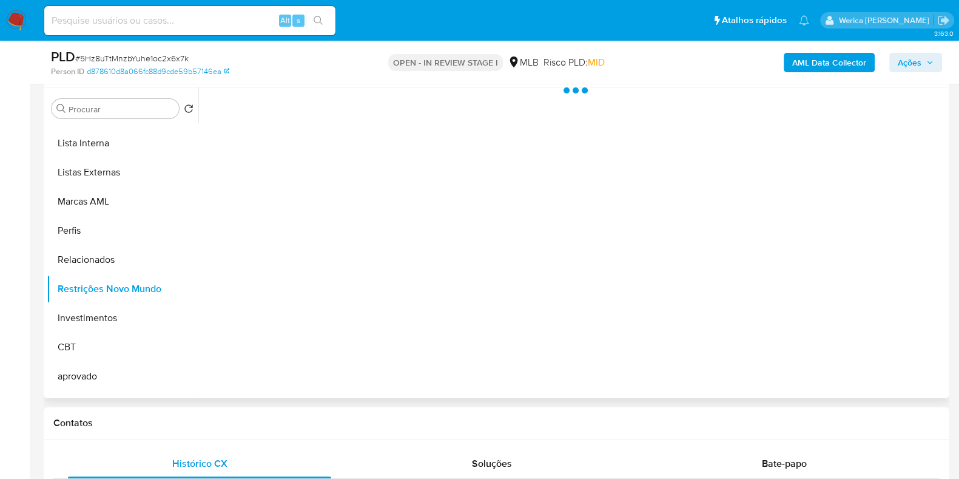
scroll to position [151, 0]
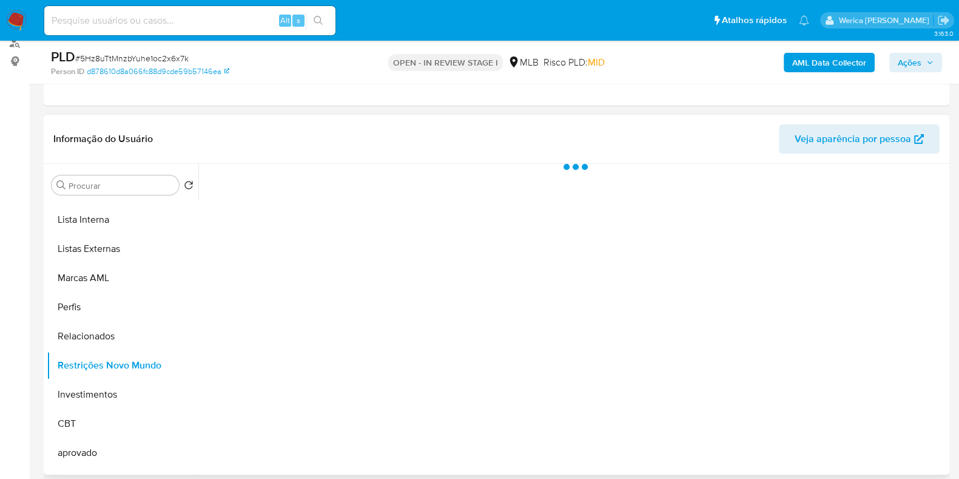
click at [285, 219] on div at bounding box center [572, 319] width 748 height 311
click at [292, 187] on div at bounding box center [572, 319] width 748 height 311
click at [308, 187] on span "Historial" at bounding box center [326, 183] width 37 height 14
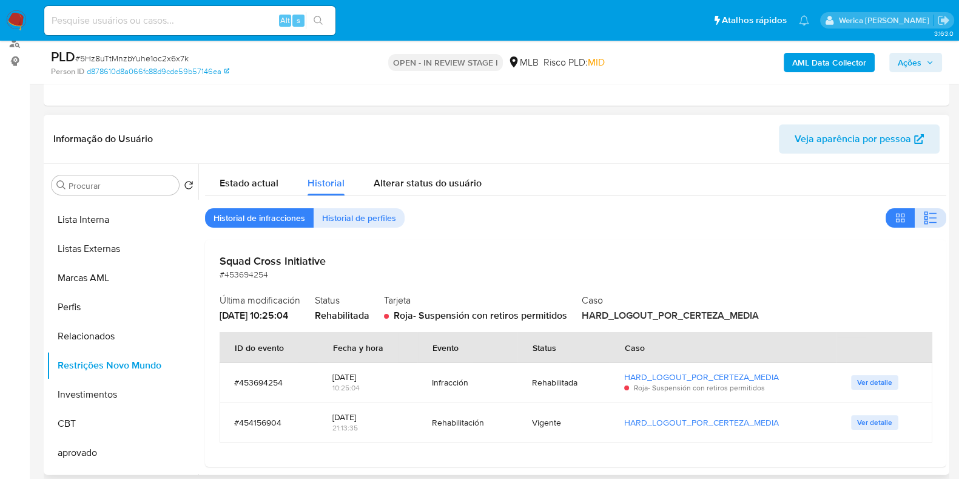
click at [927, 212] on icon "button" at bounding box center [930, 218] width 15 height 15
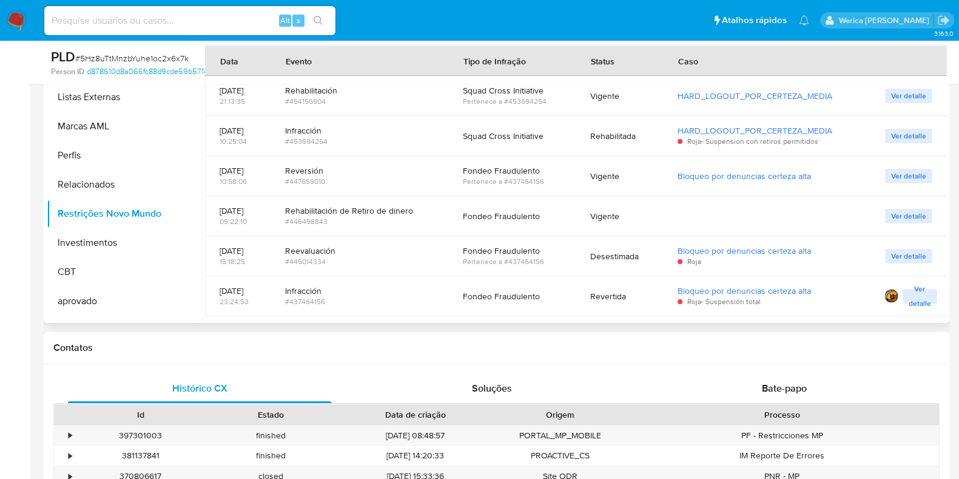
scroll to position [379, 0]
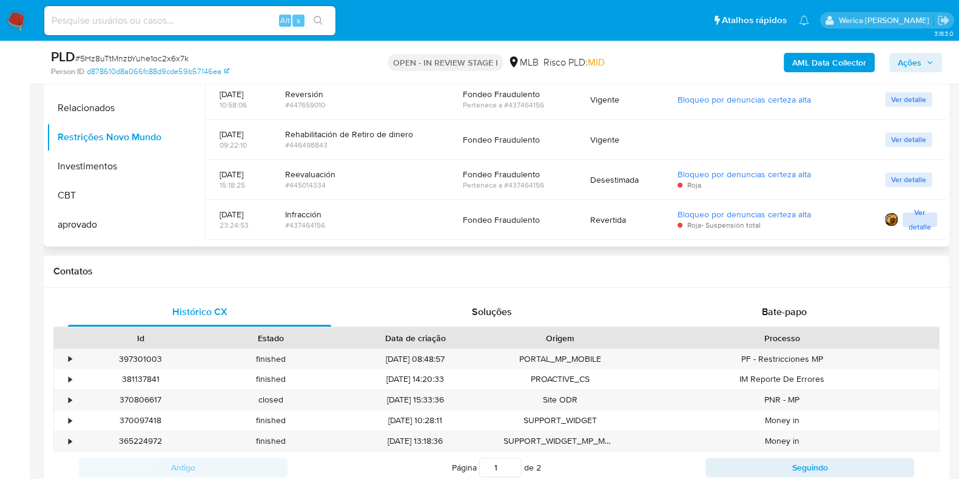
click at [922, 224] on span "Ver detalle" at bounding box center [920, 220] width 22 height 12
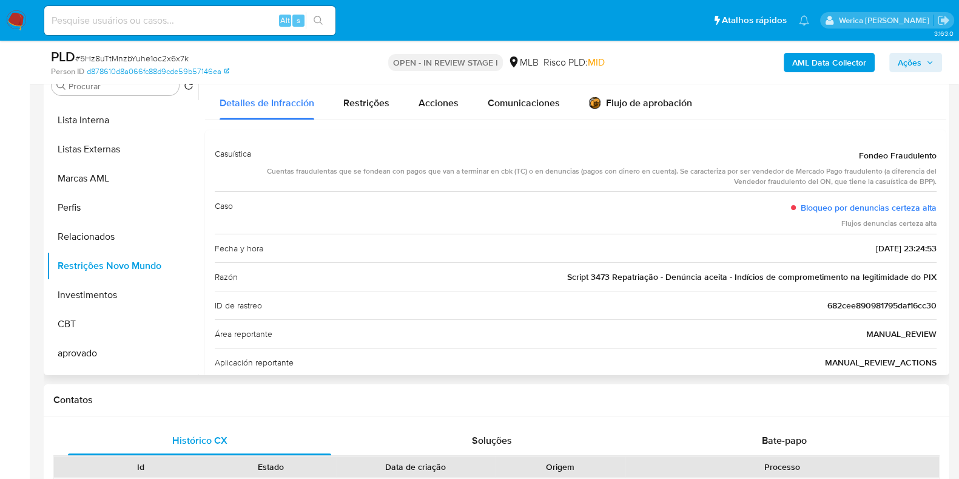
scroll to position [228, 0]
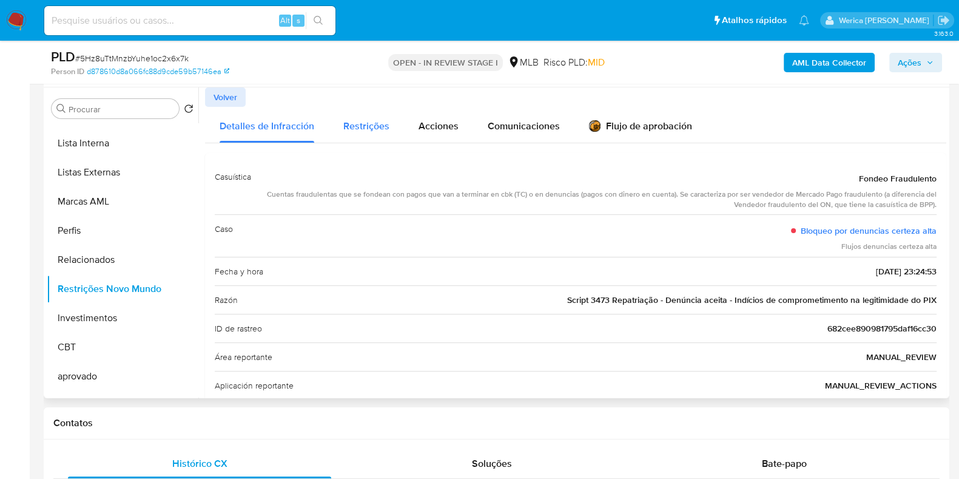
click at [356, 129] on span "Restrições" at bounding box center [366, 126] width 46 height 14
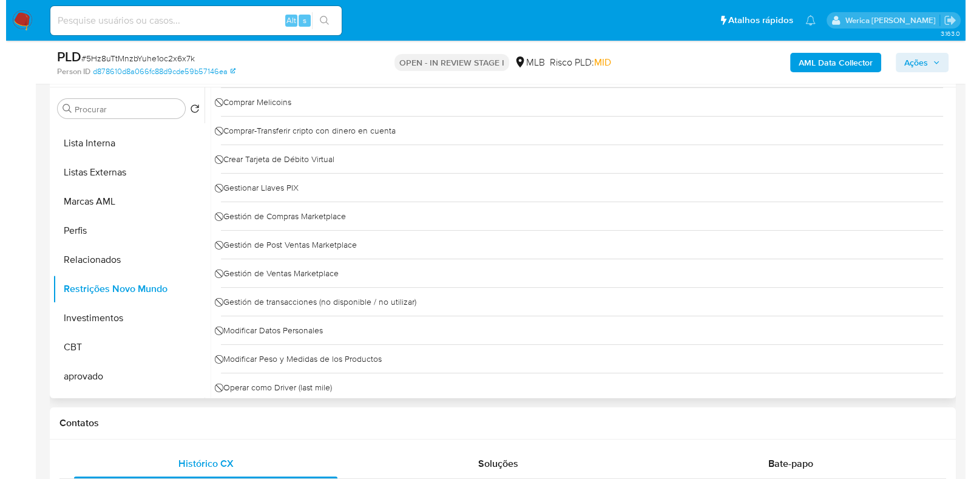
scroll to position [0, 0]
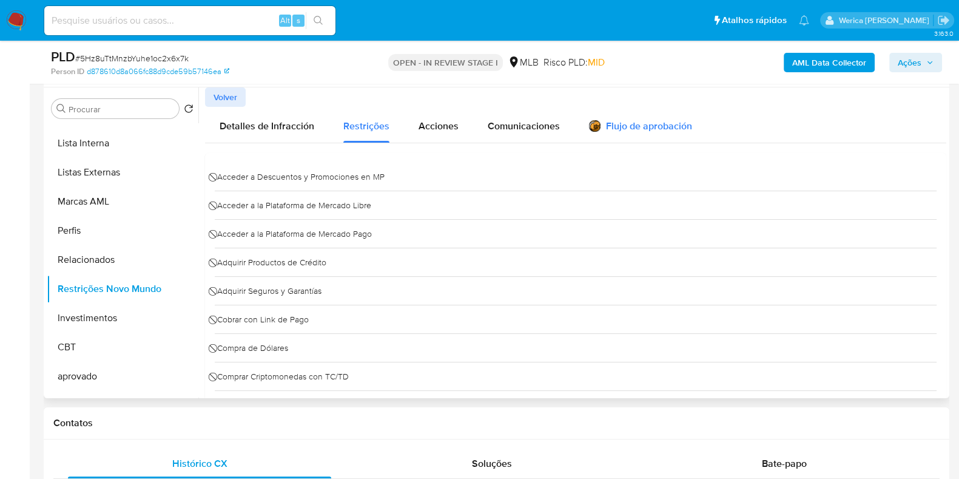
click at [613, 126] on div "Flujo de aprobación" at bounding box center [640, 127] width 103 height 13
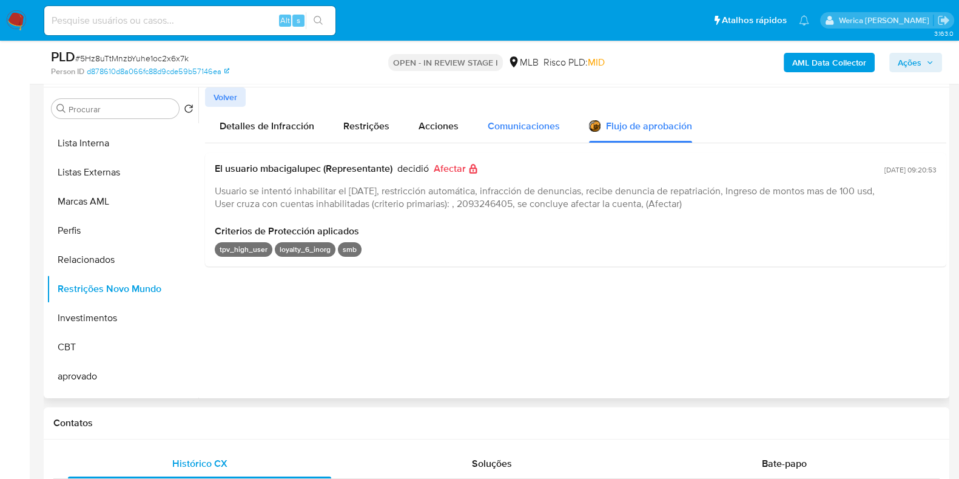
click at [507, 126] on span "Comunicaciones" at bounding box center [524, 126] width 72 height 14
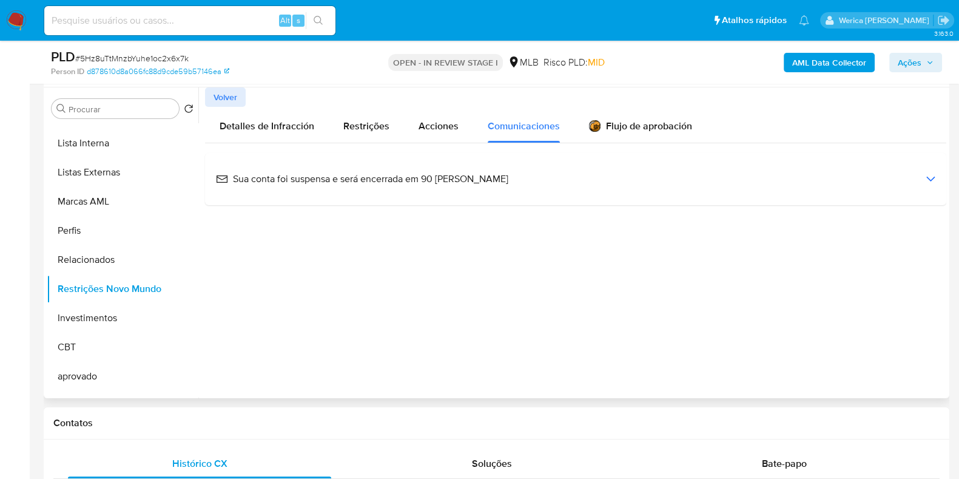
click at [425, 181] on span "Sua conta foi suspensa e será encerrada em 90 dias" at bounding box center [362, 178] width 292 height 13
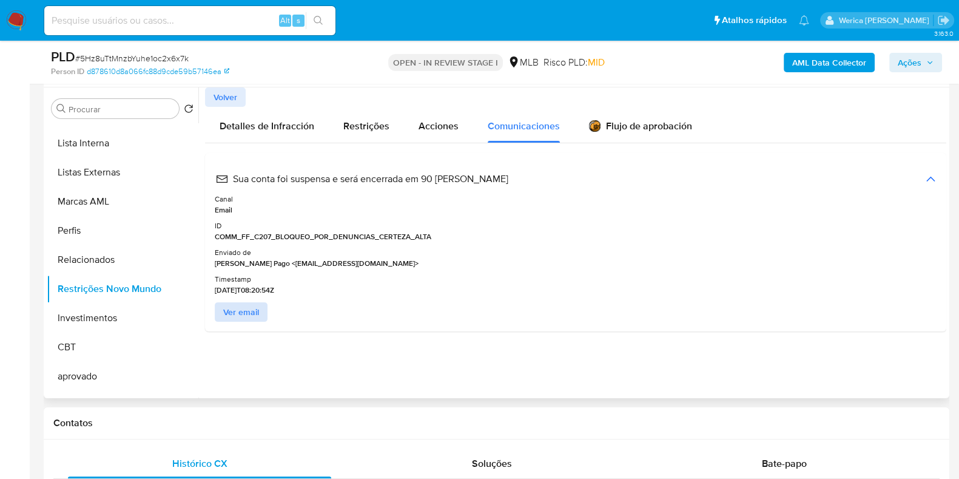
click at [231, 309] on span "Ver email" at bounding box center [241, 311] width 36 height 17
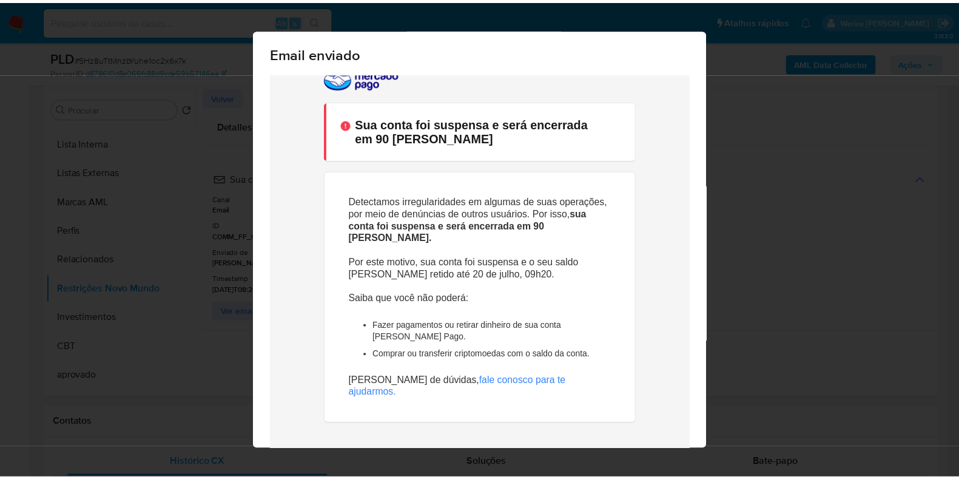
scroll to position [51, 0]
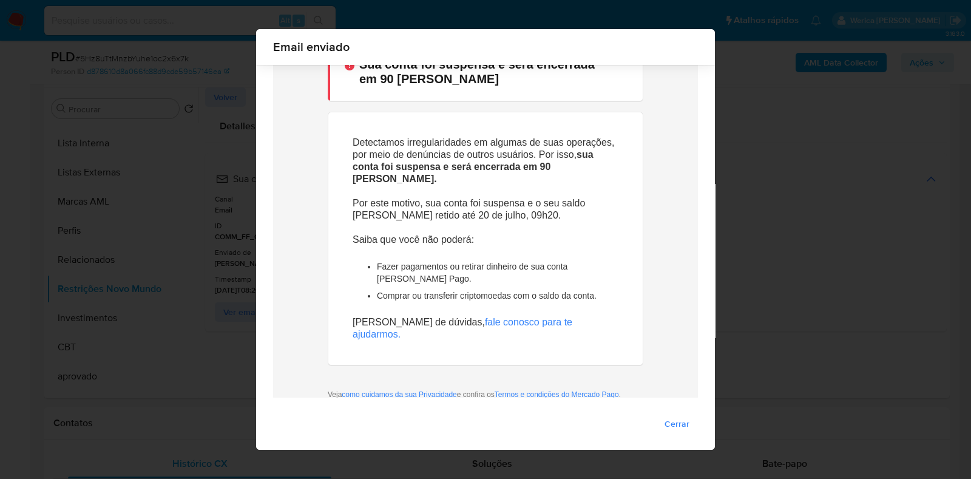
click at [801, 159] on div "Email enviado Cerrar" at bounding box center [485, 239] width 971 height 479
click at [698, 294] on div at bounding box center [485, 214] width 459 height 400
click at [683, 423] on span "Cerrar" at bounding box center [676, 423] width 25 height 17
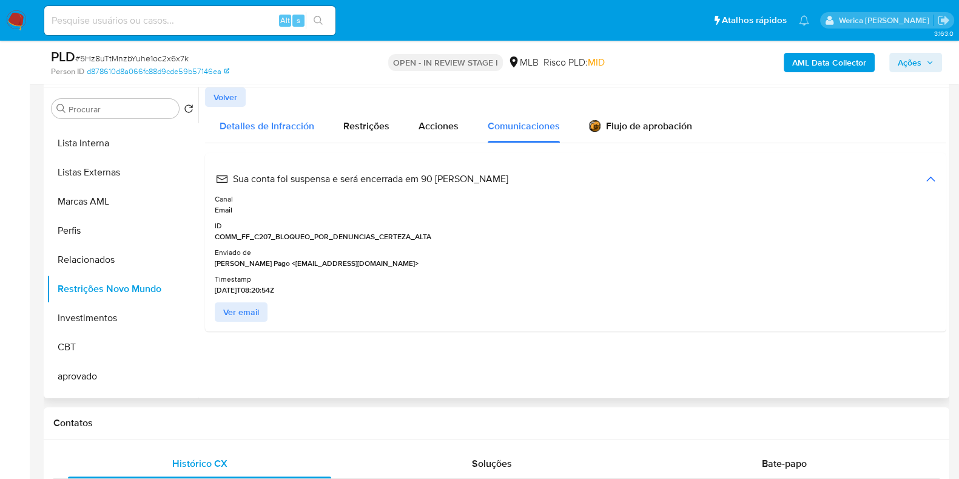
click at [303, 129] on span "Detalles de Infracción" at bounding box center [267, 126] width 95 height 14
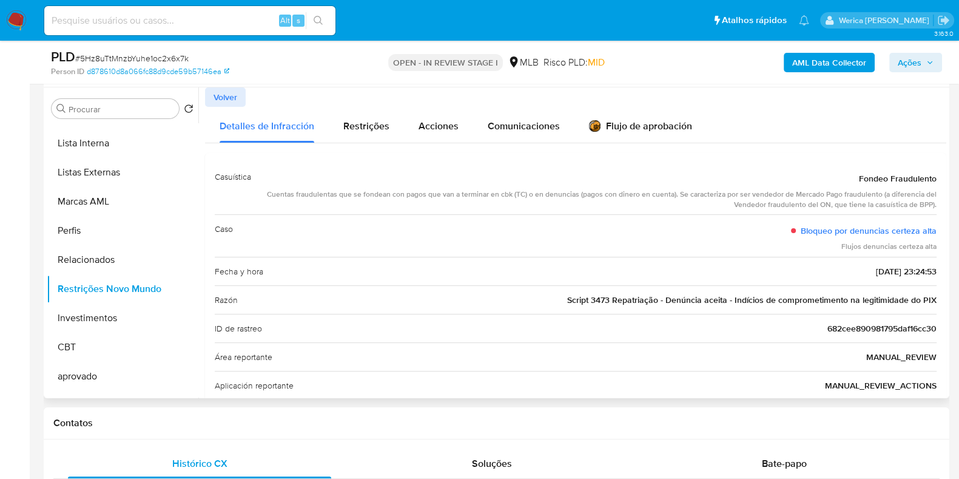
click at [232, 84] on div "Informação do Usuário Veja aparência por pessoa" at bounding box center [497, 62] width 906 height 49
click at [232, 103] on span "Volver" at bounding box center [226, 97] width 24 height 17
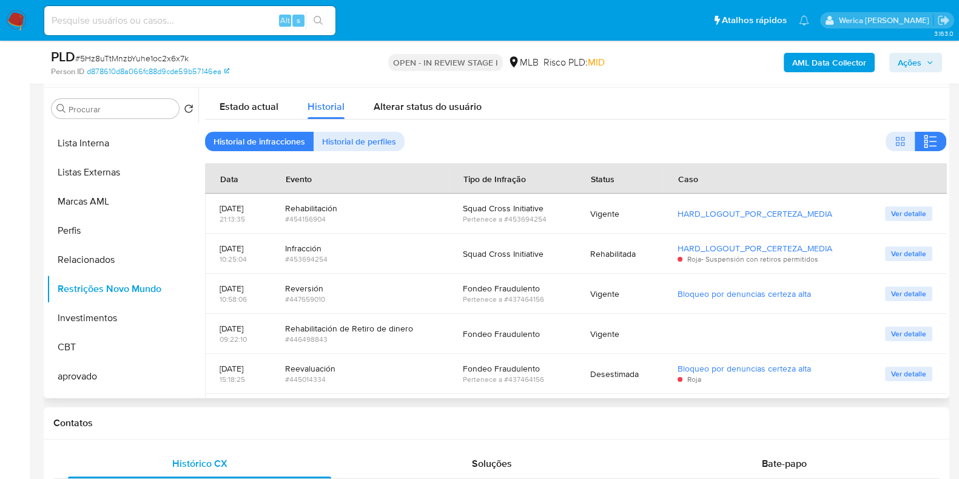
scroll to position [42, 0]
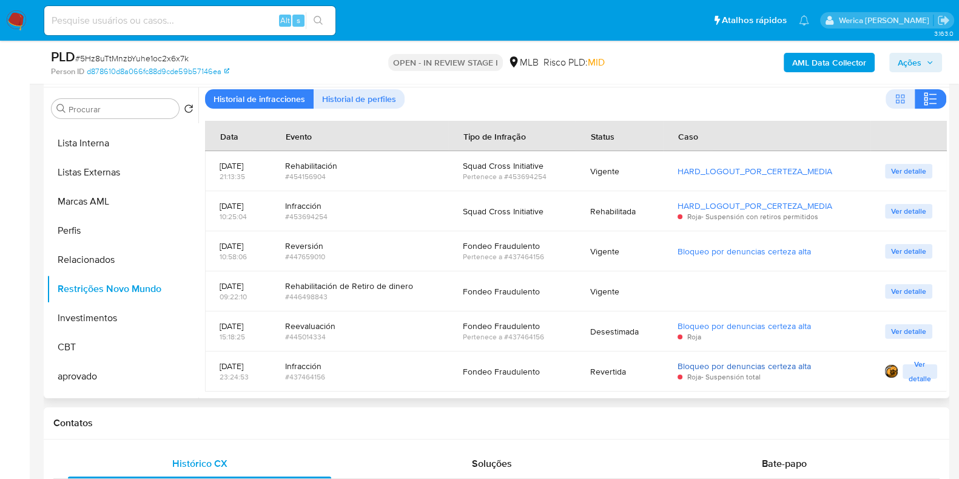
drag, startPoint x: 766, startPoint y: 411, endPoint x: 766, endPoint y: 361, distance: 49.8
click at [766, 411] on div "Contatos" at bounding box center [497, 423] width 906 height 32
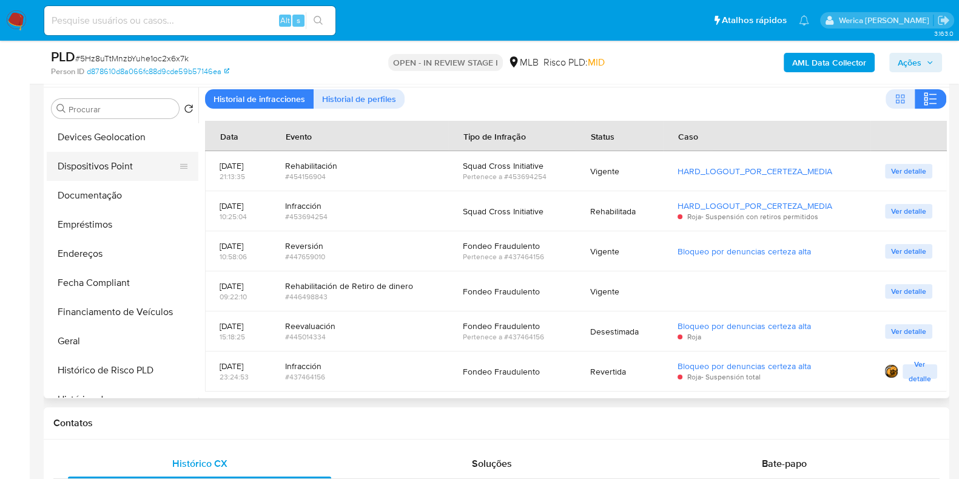
scroll to position [151, 0]
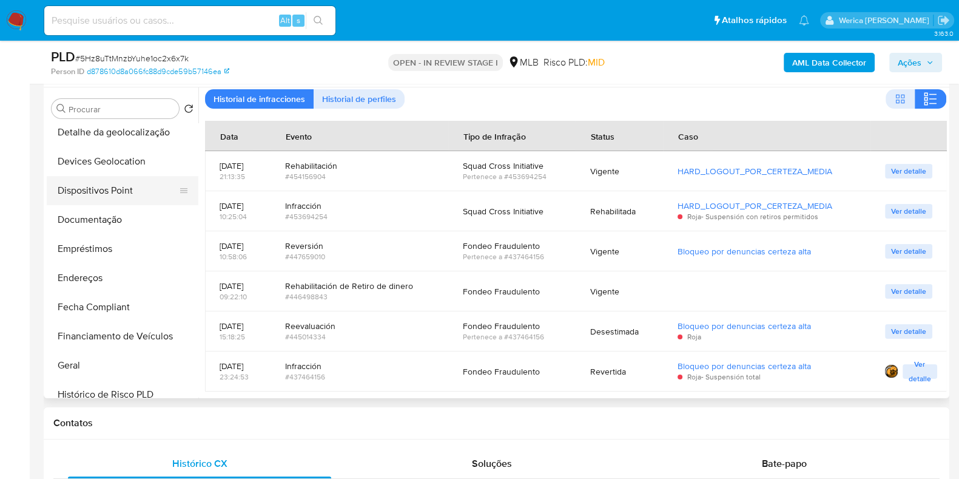
click at [118, 184] on button "Dispositivos Point" at bounding box center [118, 190] width 142 height 29
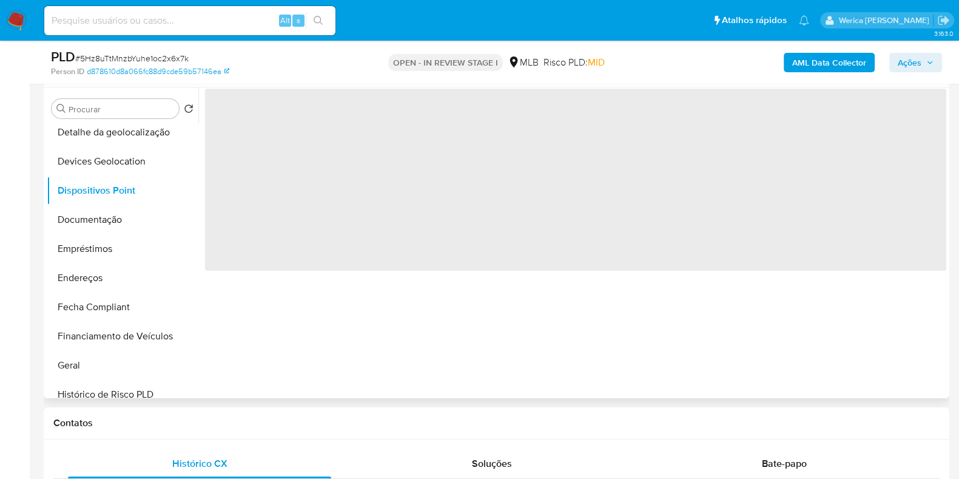
scroll to position [0, 0]
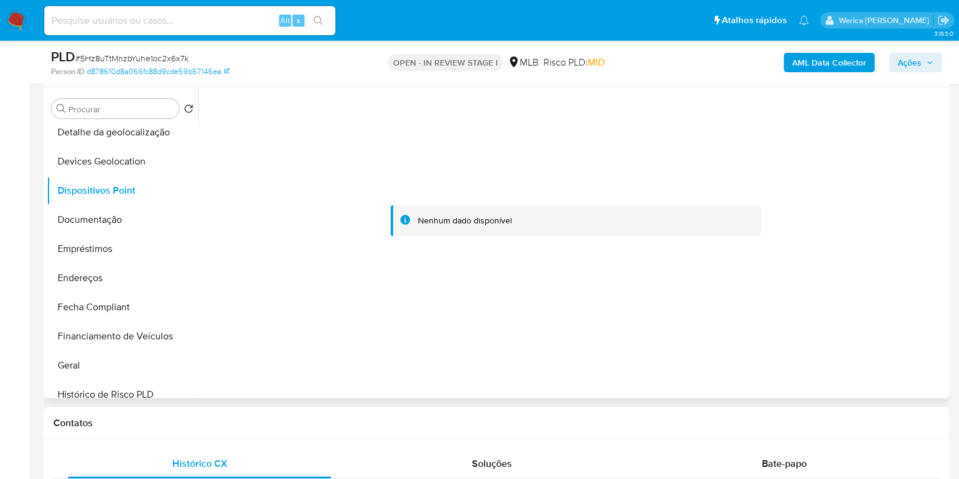
click at [859, 261] on div at bounding box center [575, 220] width 741 height 267
click at [812, 56] on b "AML Data Collector" at bounding box center [829, 62] width 74 height 19
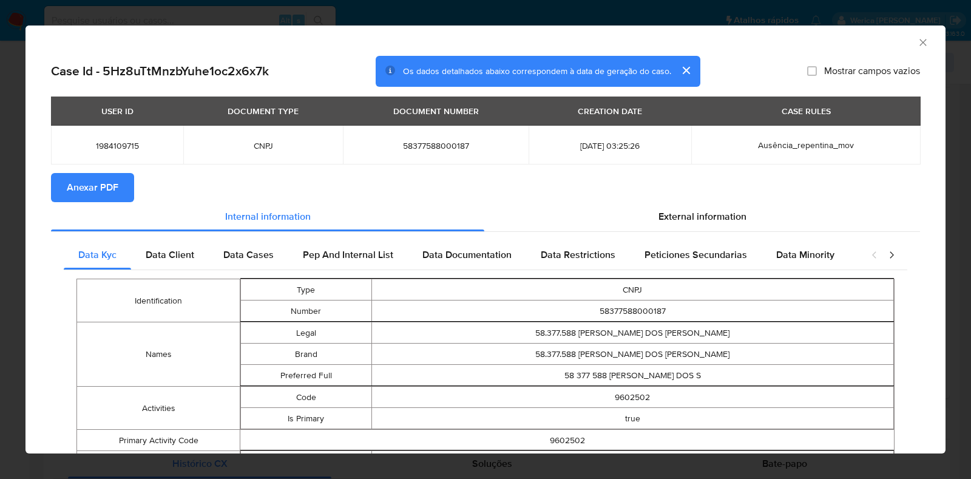
click at [105, 195] on span "Anexar PDF" at bounding box center [93, 187] width 52 height 27
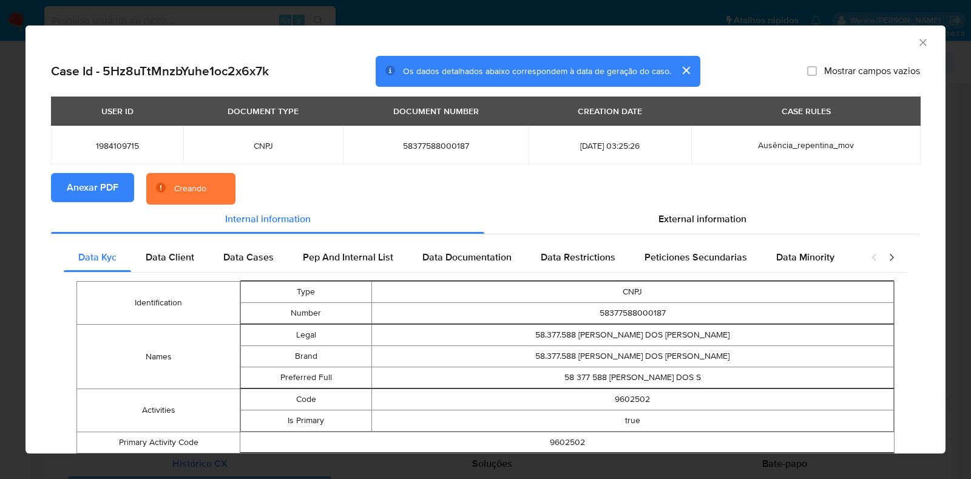
click at [908, 50] on div "AML Data Collector" at bounding box center [485, 40] width 920 height 30
click at [917, 41] on icon "Fechar a janela" at bounding box center [923, 42] width 12 height 12
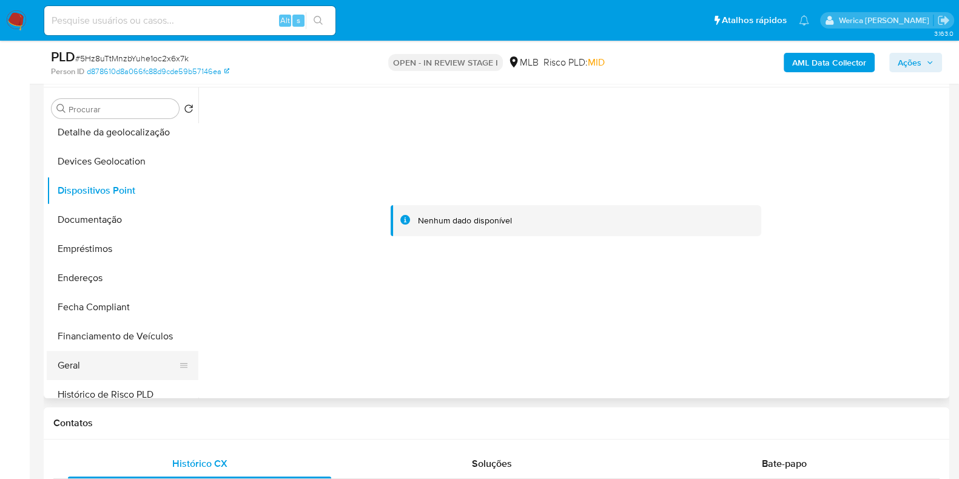
click at [96, 363] on button "Geral" at bounding box center [118, 365] width 142 height 29
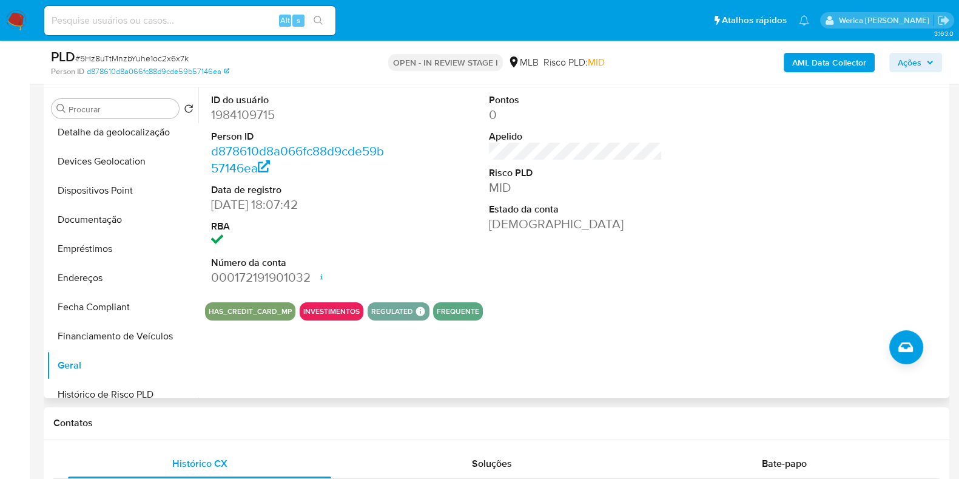
click at [720, 203] on div "ID do usuário 1984109715 Person ID d878610d8a066fc88d9cde59b57146ea Data de reg…" at bounding box center [575, 189] width 741 height 205
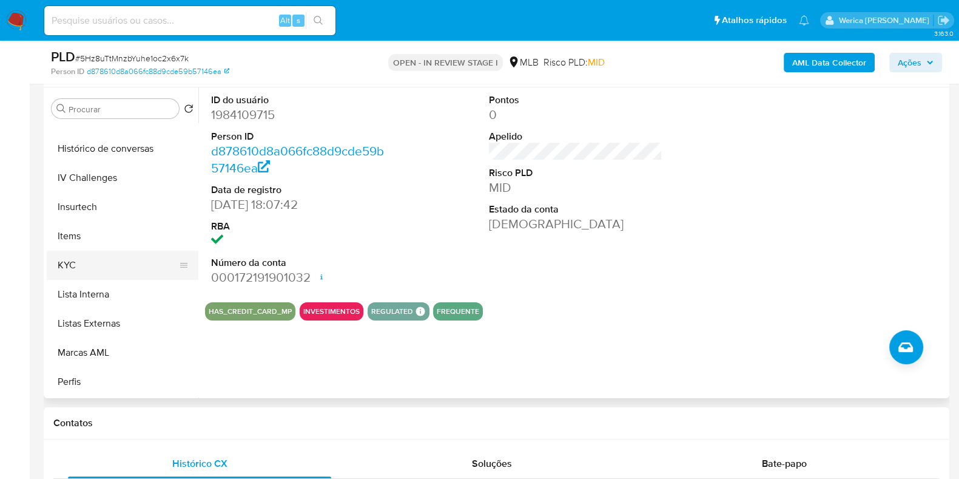
drag, startPoint x: 92, startPoint y: 267, endPoint x: 103, endPoint y: 271, distance: 12.1
click at [92, 267] on button "KYC" at bounding box center [118, 265] width 142 height 29
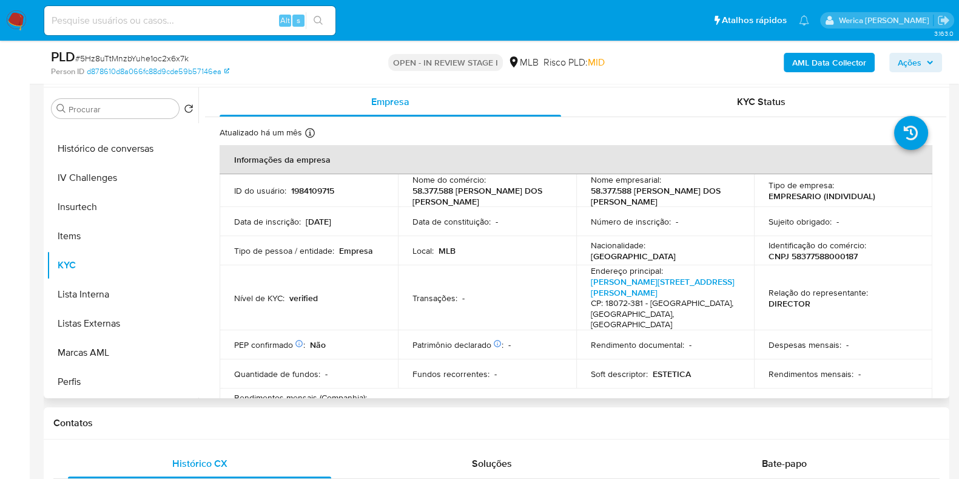
click at [880, 330] on td "Despesas mensais : -" at bounding box center [843, 344] width 178 height 29
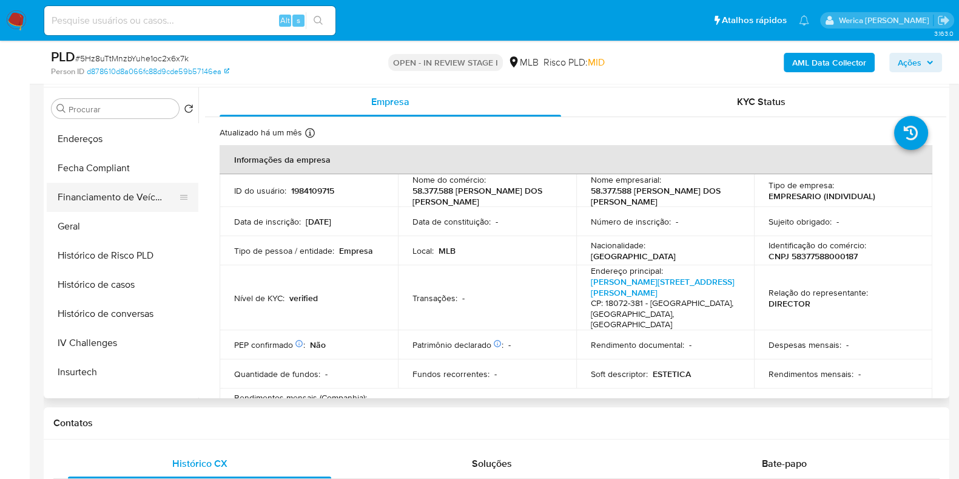
scroll to position [228, 0]
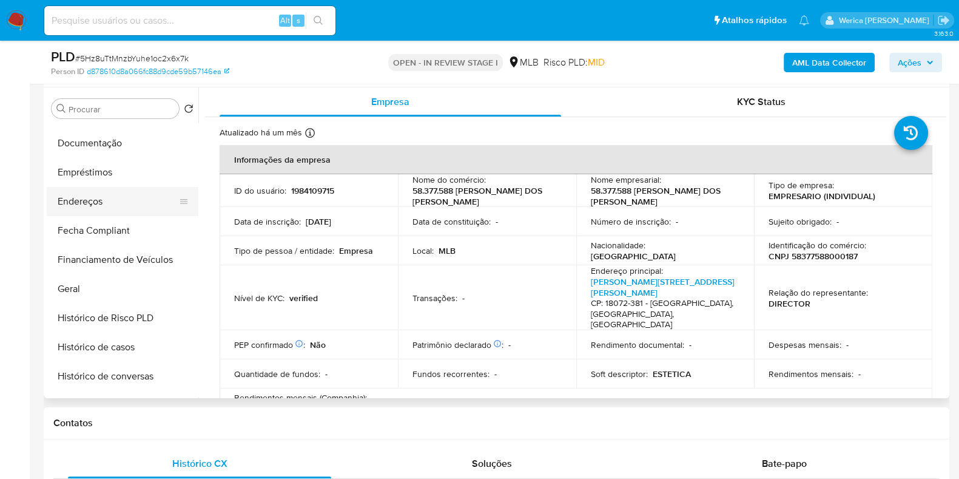
click at [121, 199] on button "Endereços" at bounding box center [118, 201] width 142 height 29
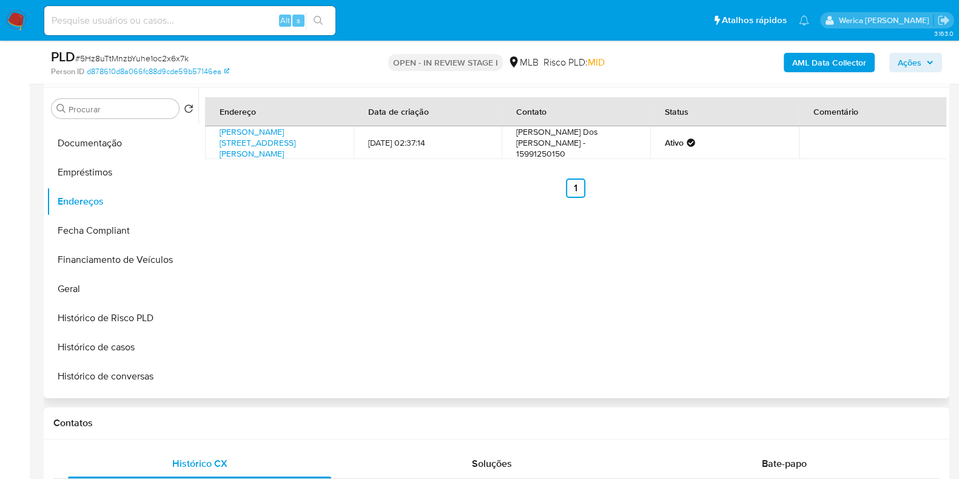
drag, startPoint x: 780, startPoint y: 212, endPoint x: 778, endPoint y: 198, distance: 14.1
click at [781, 213] on div "Endereço Data de criação Contato Status Comentário Rua Pedro Geniro Dezen 113, …" at bounding box center [572, 242] width 748 height 311
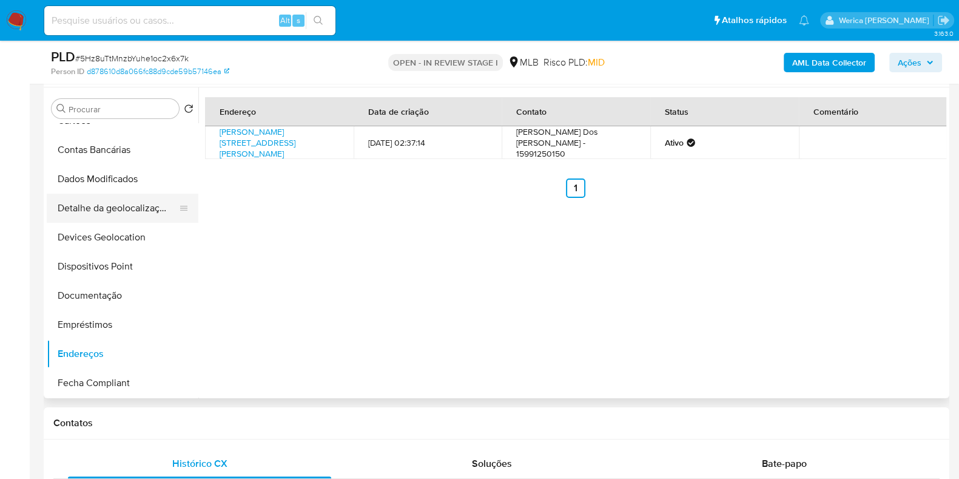
click at [137, 217] on button "Detalhe da geolocalização" at bounding box center [118, 208] width 142 height 29
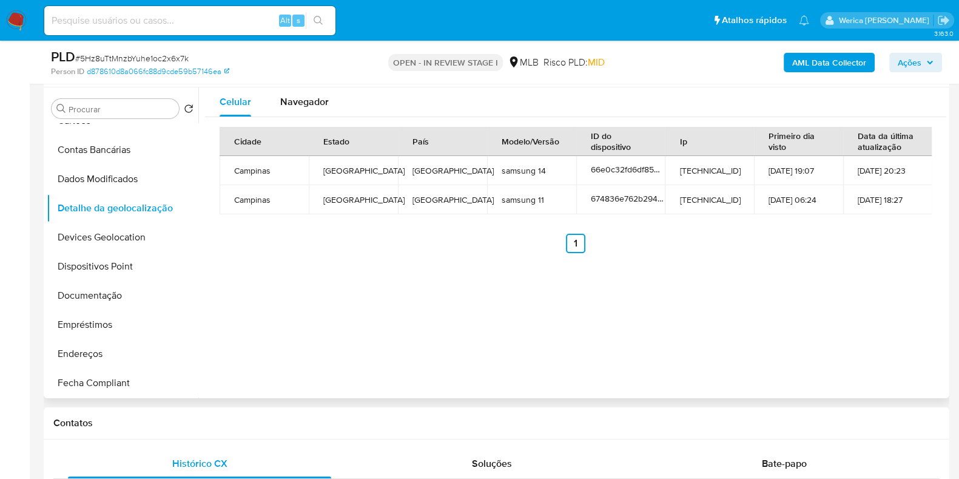
click at [856, 241] on ul "Anterior 1 Siguiente" at bounding box center [576, 243] width 712 height 19
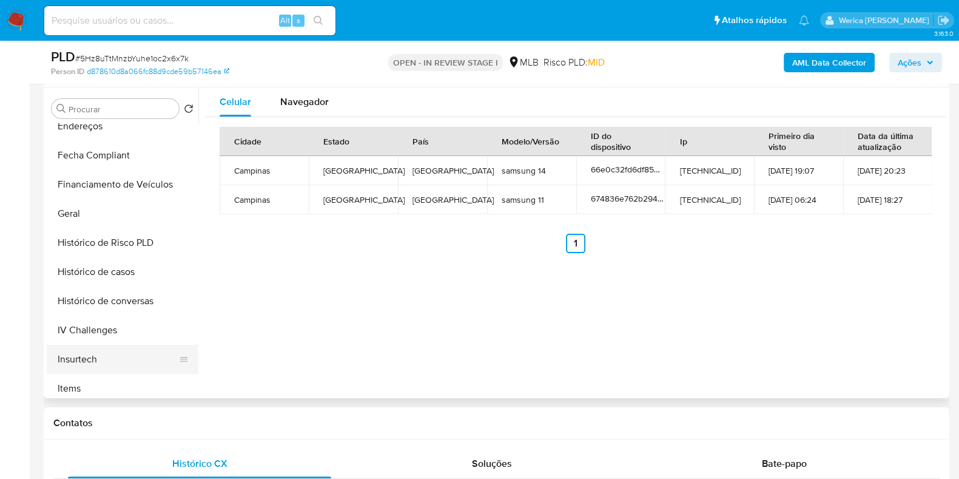
scroll to position [530, 0]
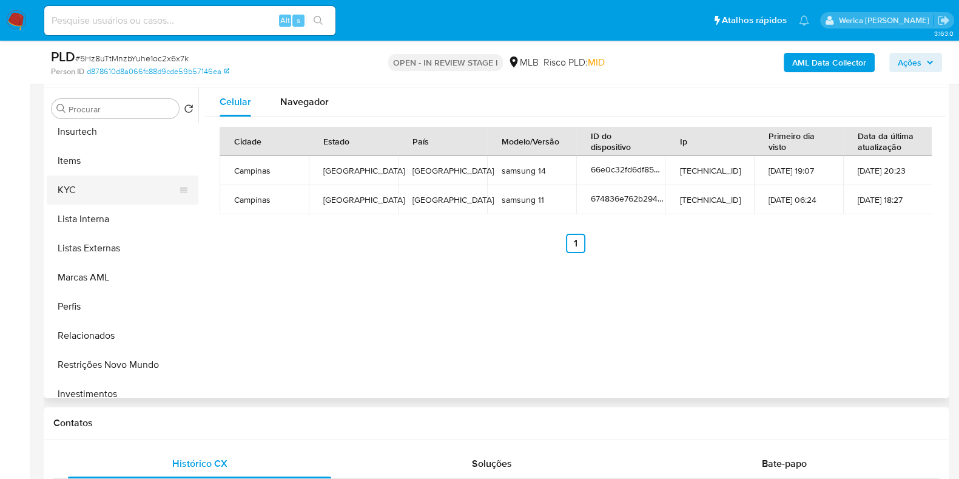
click at [109, 195] on button "KYC" at bounding box center [118, 189] width 142 height 29
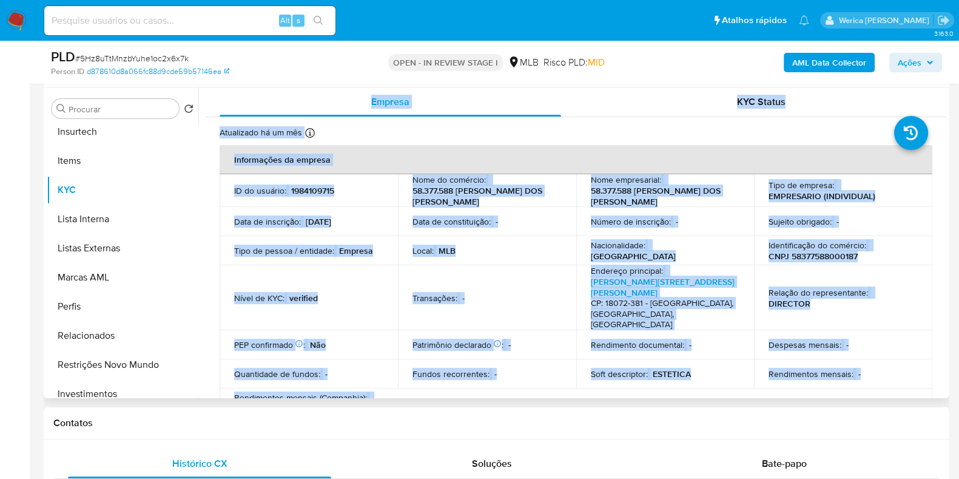
click at [576, 224] on td "Número de inscrição : -" at bounding box center [665, 221] width 178 height 29
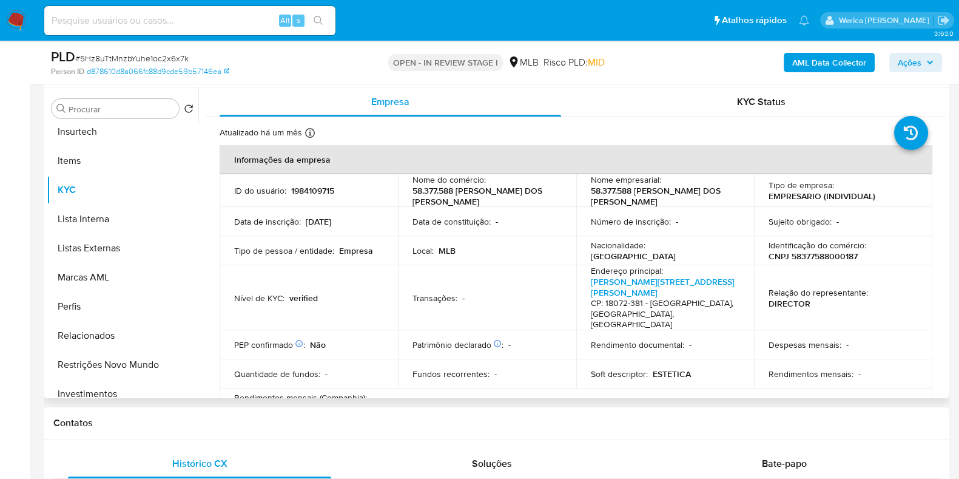
click at [832, 256] on p "CNPJ 58377588000187" at bounding box center [813, 256] width 89 height 11
click at [834, 260] on p "CNPJ 58377588000187" at bounding box center [813, 256] width 89 height 11
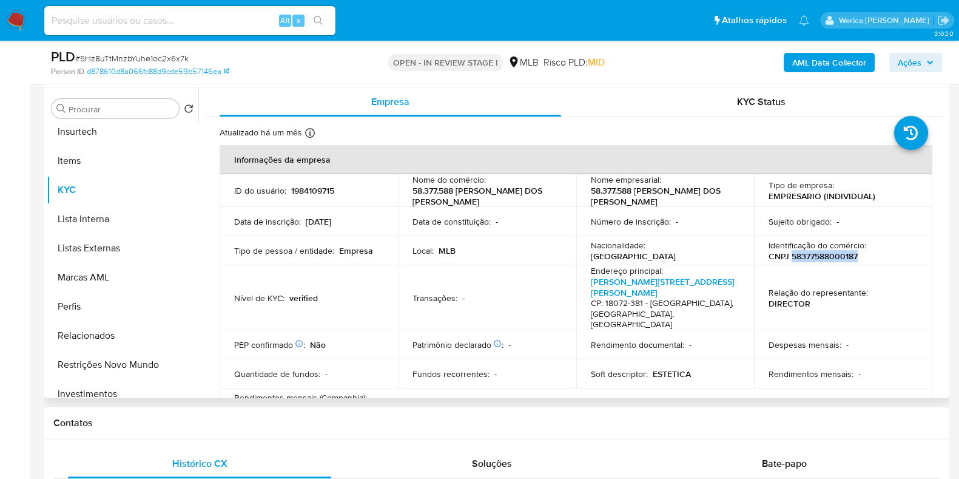
copy p "58377588000187"
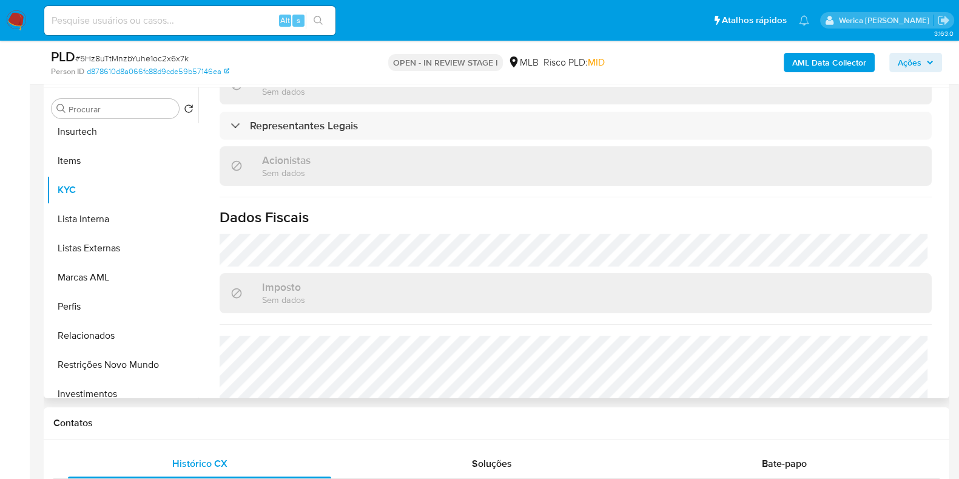
scroll to position [301, 0]
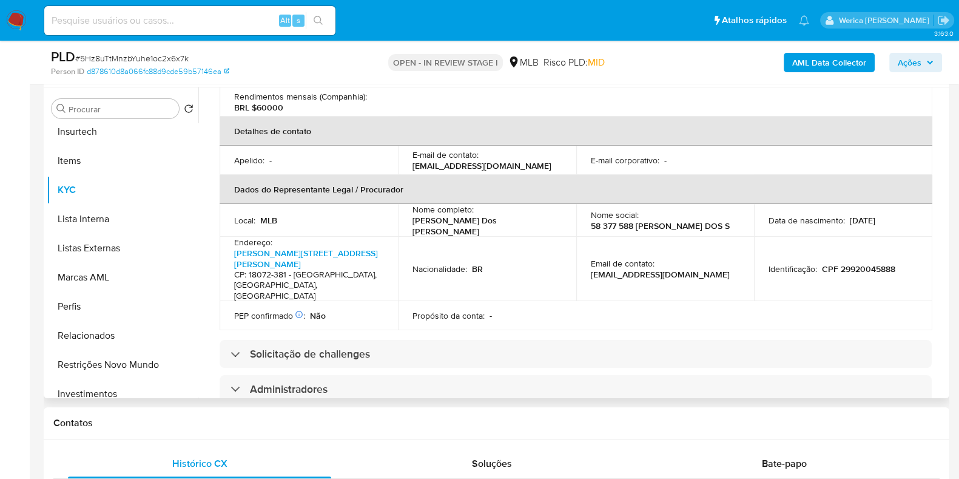
click at [868, 263] on p "CPF 29920045888" at bounding box center [858, 268] width 73 height 11
copy p "29920045888"
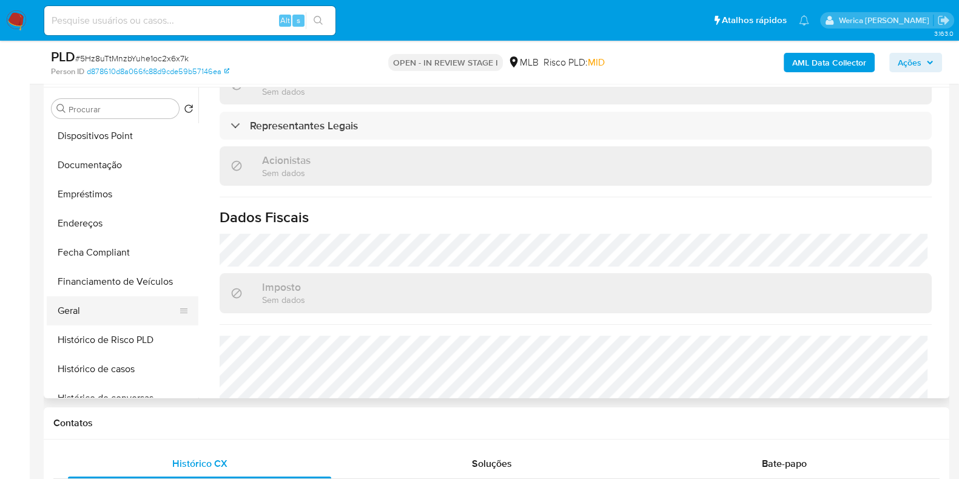
scroll to position [52, 0]
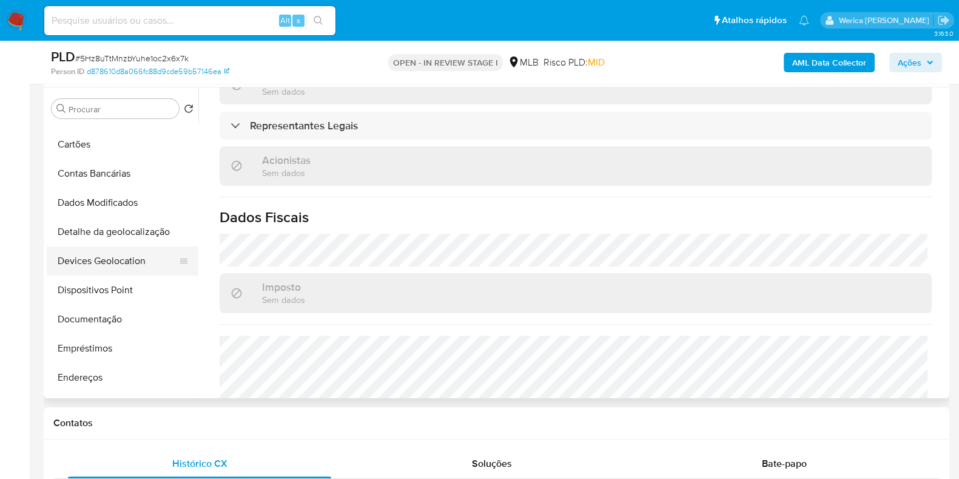
click at [162, 274] on button "Devices Geolocation" at bounding box center [118, 260] width 142 height 29
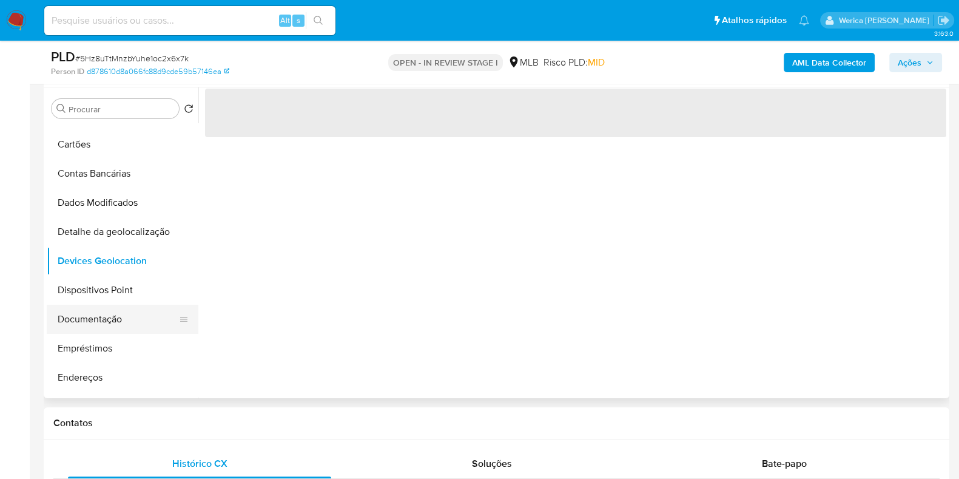
click at [167, 320] on button "Documentação" at bounding box center [118, 319] width 142 height 29
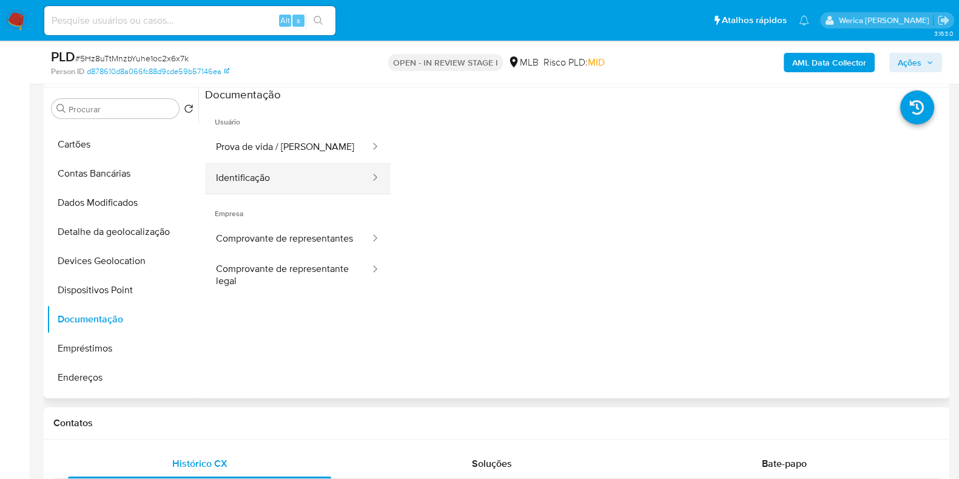
click at [251, 165] on button "Identificação" at bounding box center [288, 178] width 166 height 31
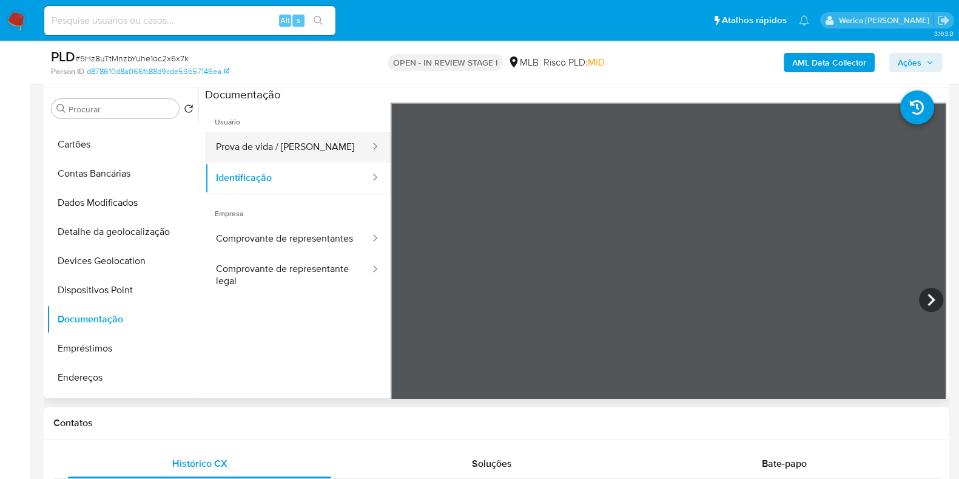
click at [339, 137] on button "Prova de vida / [PERSON_NAME]" at bounding box center [288, 147] width 166 height 31
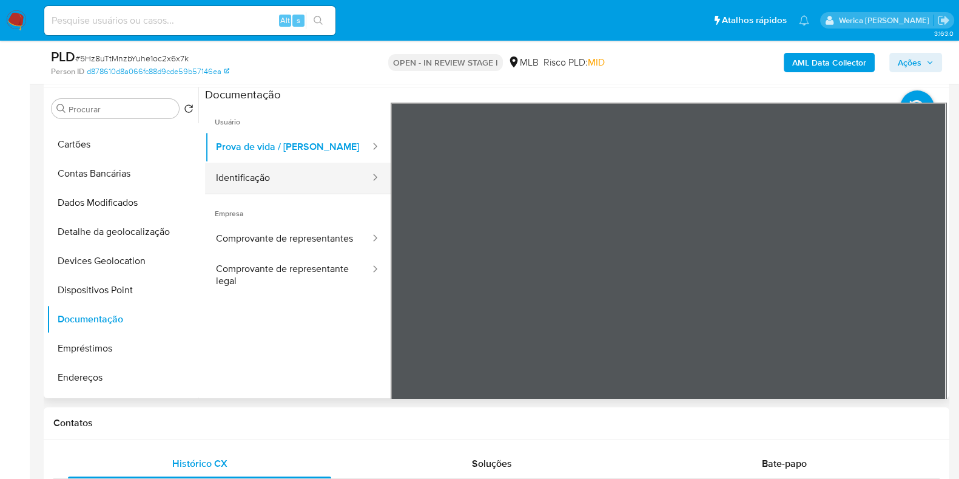
click at [332, 175] on button "Identificação" at bounding box center [288, 178] width 166 height 31
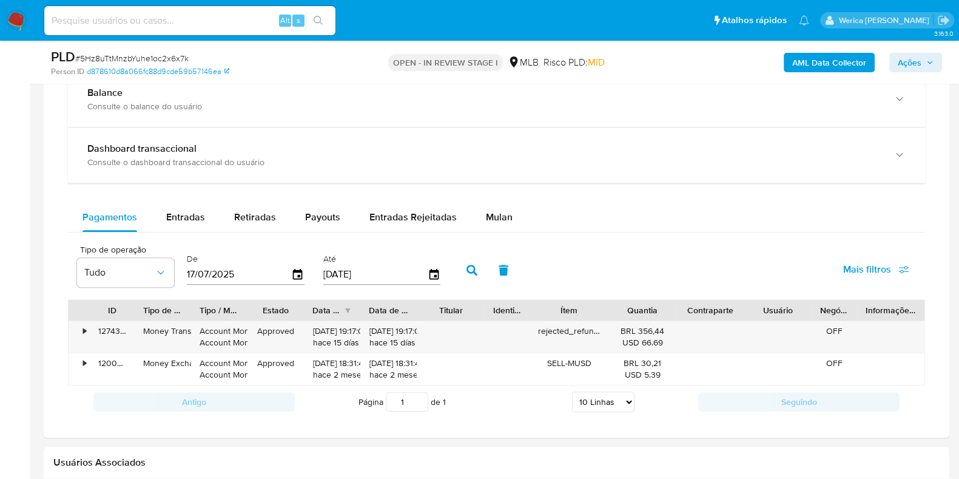
scroll to position [1061, 0]
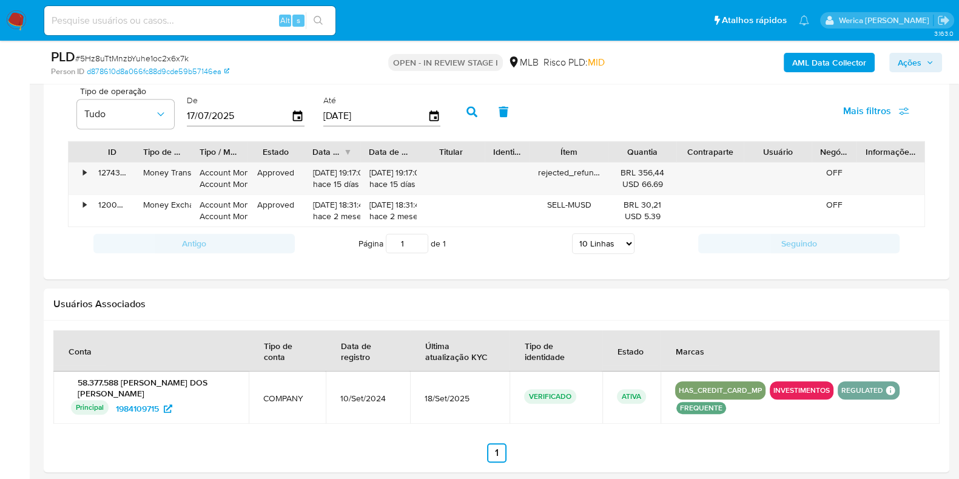
drag, startPoint x: 590, startPoint y: 153, endPoint x: 624, endPoint y: 149, distance: 34.2
click at [624, 149] on div "ID Tipo de operação Tipo / Método Estado Data de criação Data de aprovação Titu…" at bounding box center [497, 151] width 856 height 21
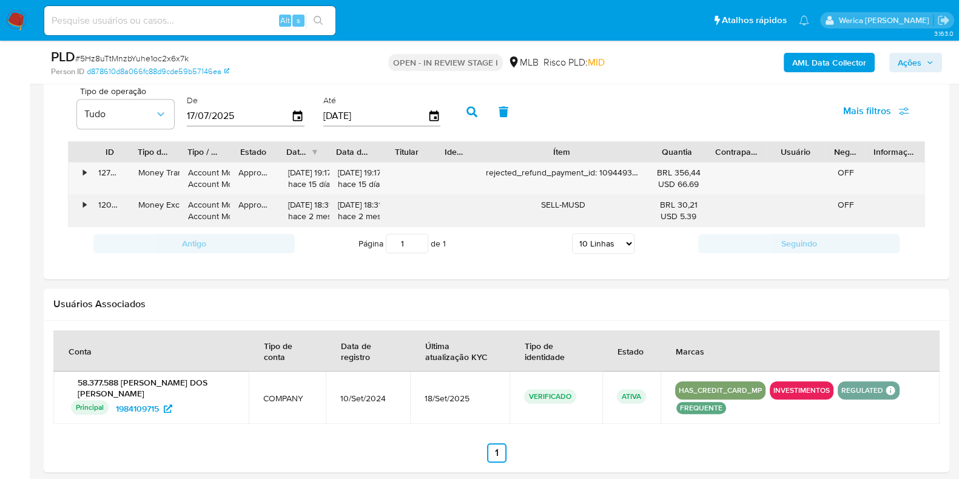
drag, startPoint x: 606, startPoint y: 141, endPoint x: 659, endPoint y: 197, distance: 77.7
click at [667, 197] on div "ID Tipo de operação Tipo / Método Estado Data de criação Data de aprovação Titu…" at bounding box center [496, 184] width 857 height 86
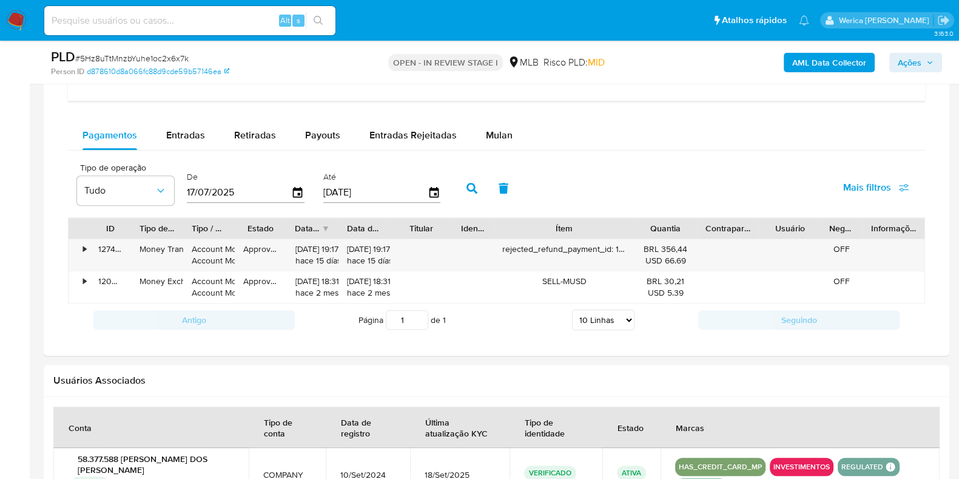
scroll to position [910, 0]
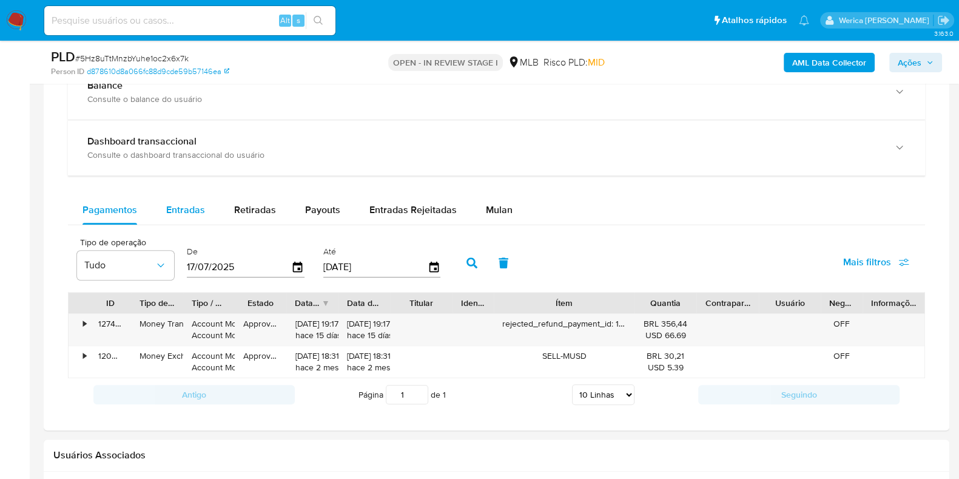
click at [182, 209] on span "Entradas" at bounding box center [185, 210] width 39 height 14
select select "10"
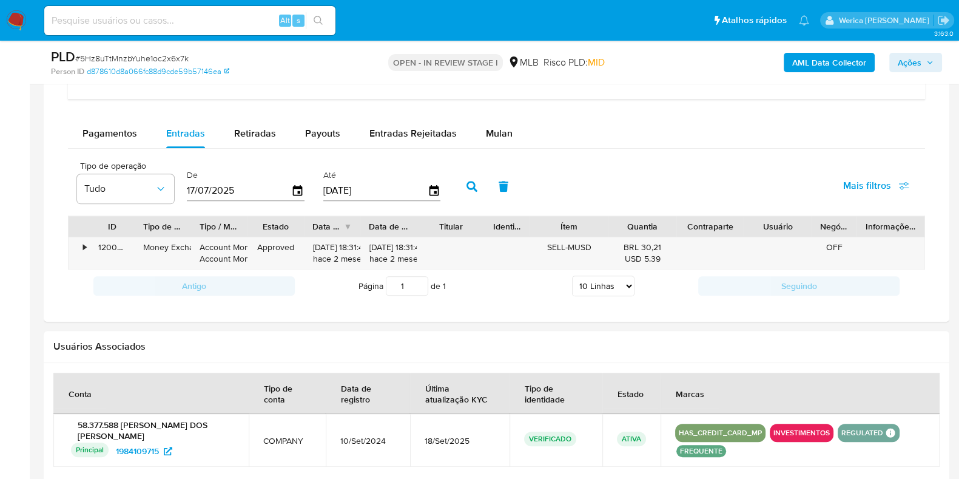
scroll to position [1061, 0]
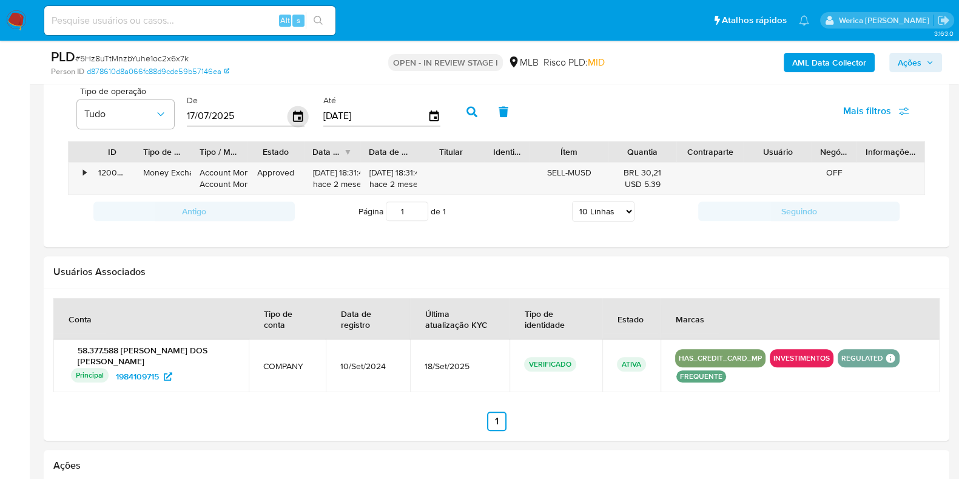
click at [291, 116] on icon "button" at bounding box center [298, 116] width 21 height 21
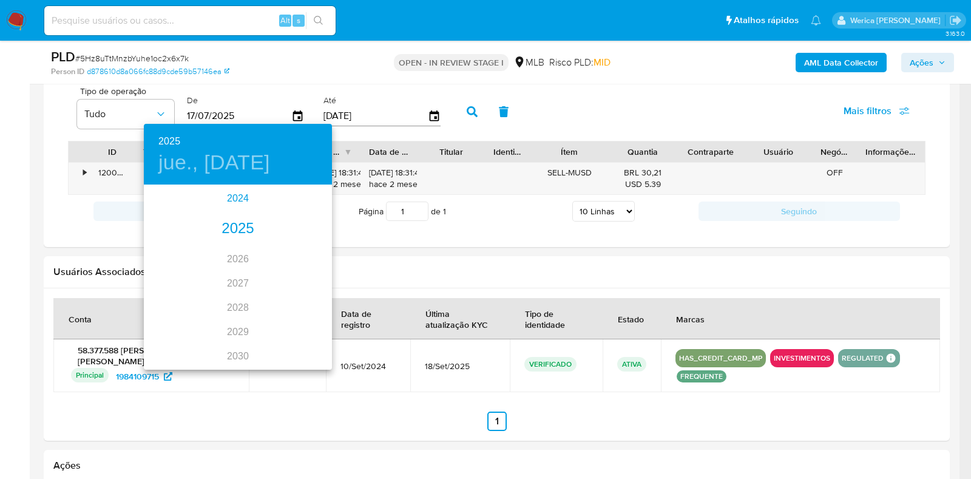
click at [235, 201] on div "2024" at bounding box center [238, 198] width 188 height 24
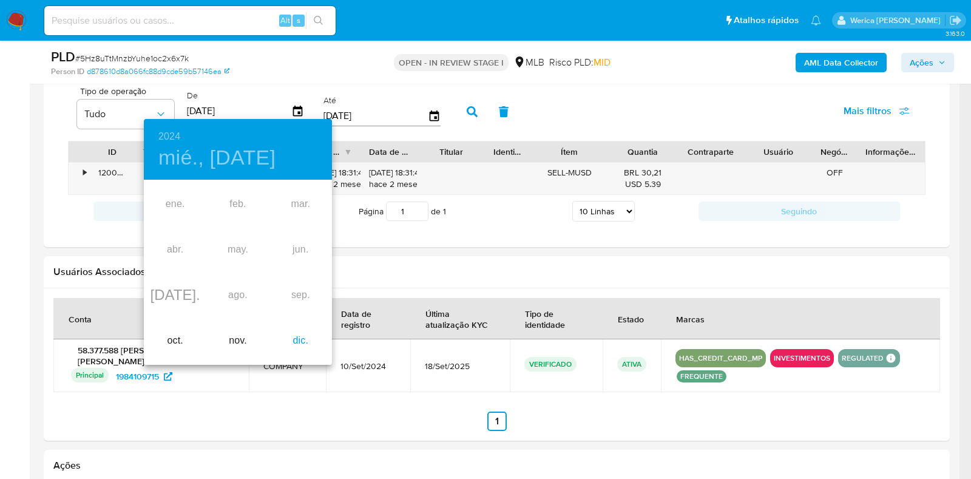
click at [309, 340] on div "dic." at bounding box center [300, 341] width 62 height 46
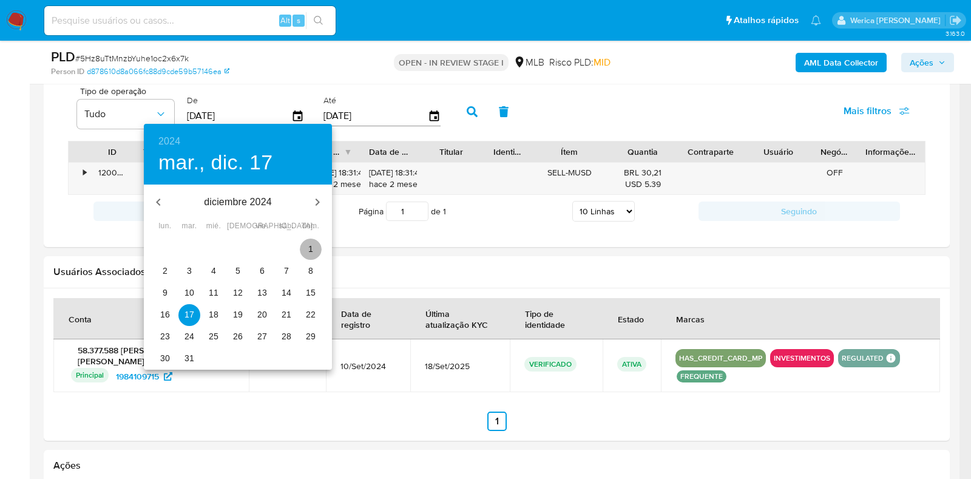
click at [309, 248] on p "1" at bounding box center [310, 249] width 5 height 12
type input "01/12/2024"
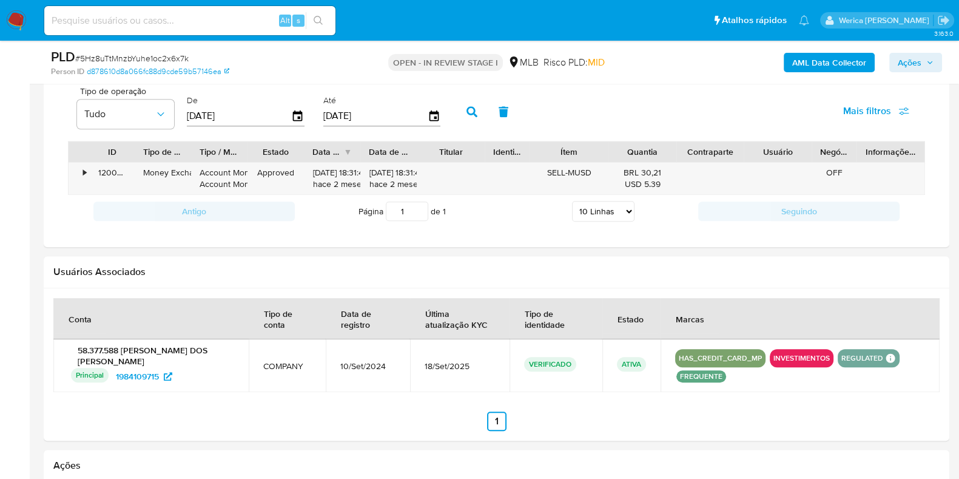
click at [474, 118] on button "button" at bounding box center [472, 111] width 32 height 29
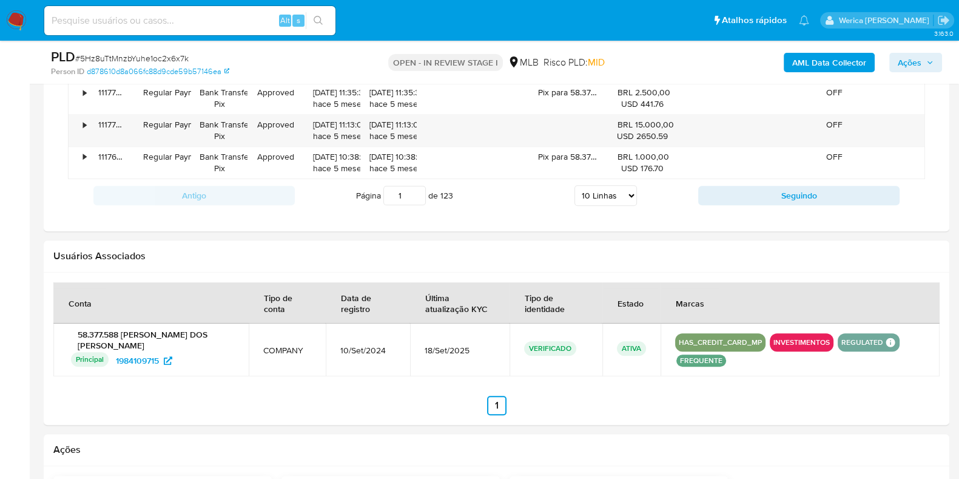
scroll to position [1441, 0]
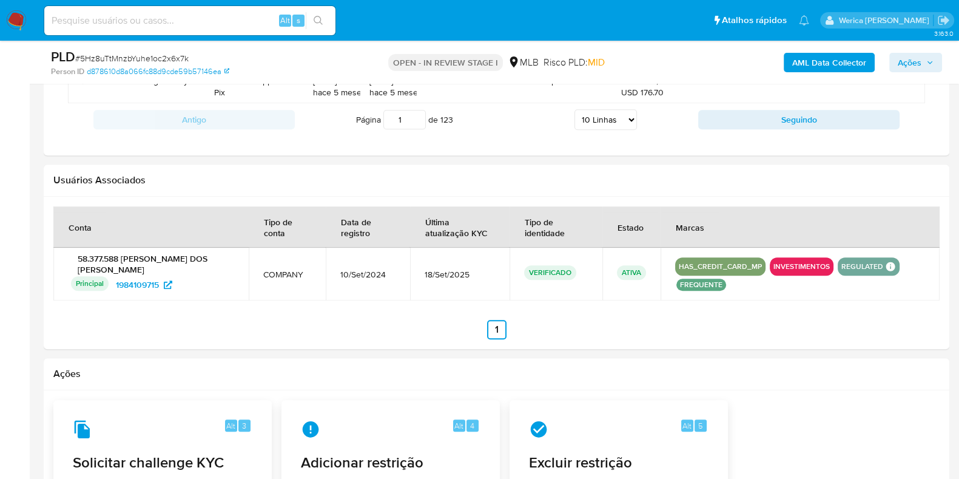
click at [602, 114] on select "5 Linhas 10 Linhas 20 Linhas 25 Linhas 50 Linhas 100 Linhas" at bounding box center [606, 119] width 62 height 21
select select "100"
click at [575, 109] on select "5 Linhas 10 Linhas 20 Linhas 25 Linhas 50 Linhas 100 Linhas" at bounding box center [606, 119] width 62 height 21
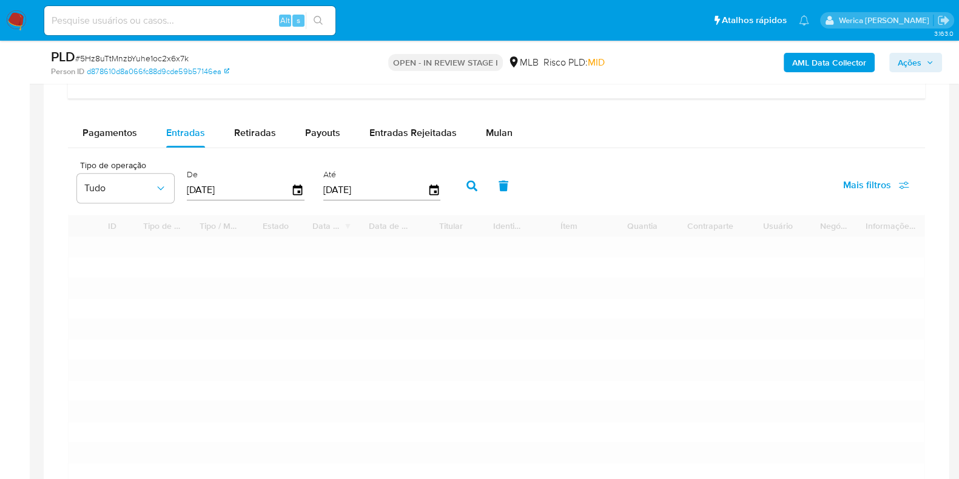
scroll to position [985, 0]
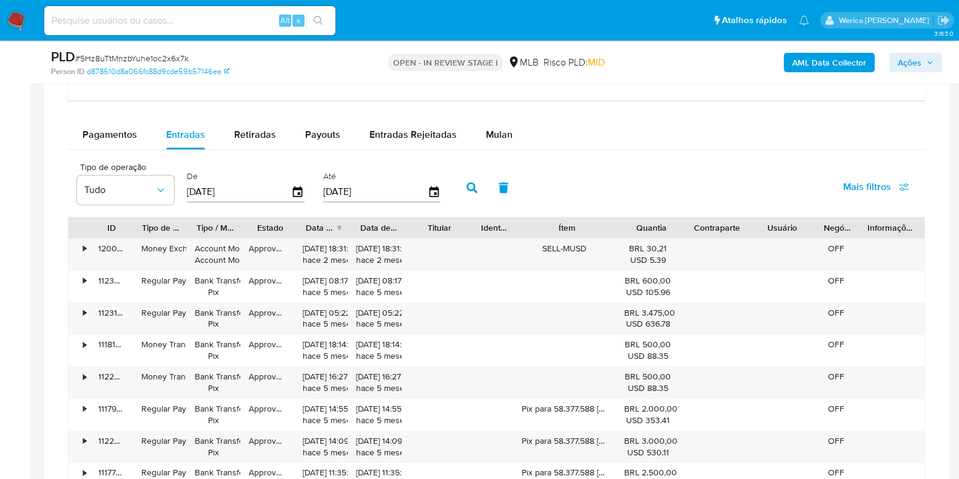
drag, startPoint x: 628, startPoint y: 221, endPoint x: 643, endPoint y: 221, distance: 15.2
click at [643, 221] on div "ID Tipo de operação Tipo / Método Estado Data de criação Data de aprovação Titu…" at bounding box center [497, 227] width 856 height 21
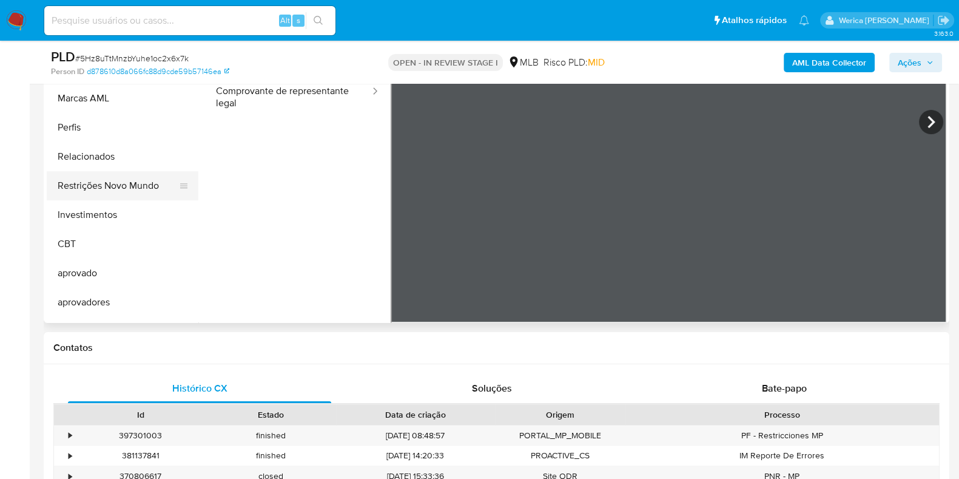
scroll to position [658, 0]
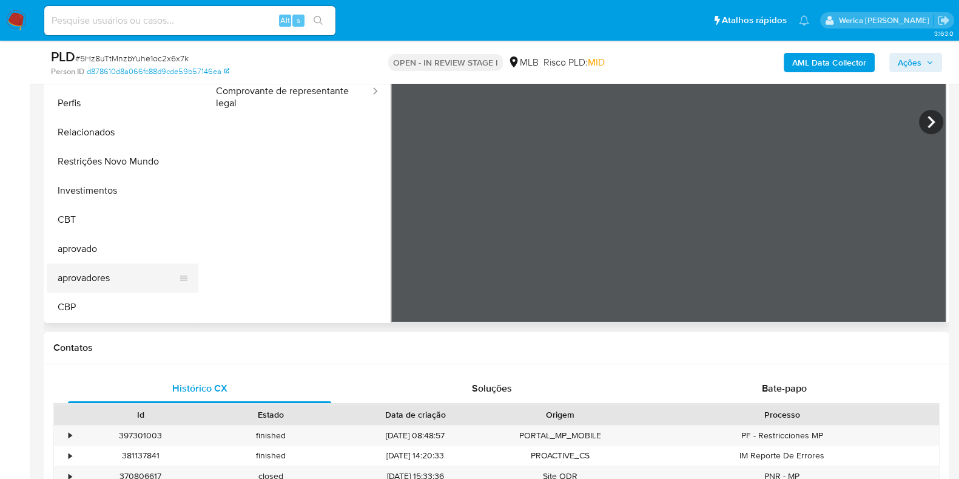
click at [137, 265] on button "aprovadores" at bounding box center [118, 277] width 142 height 29
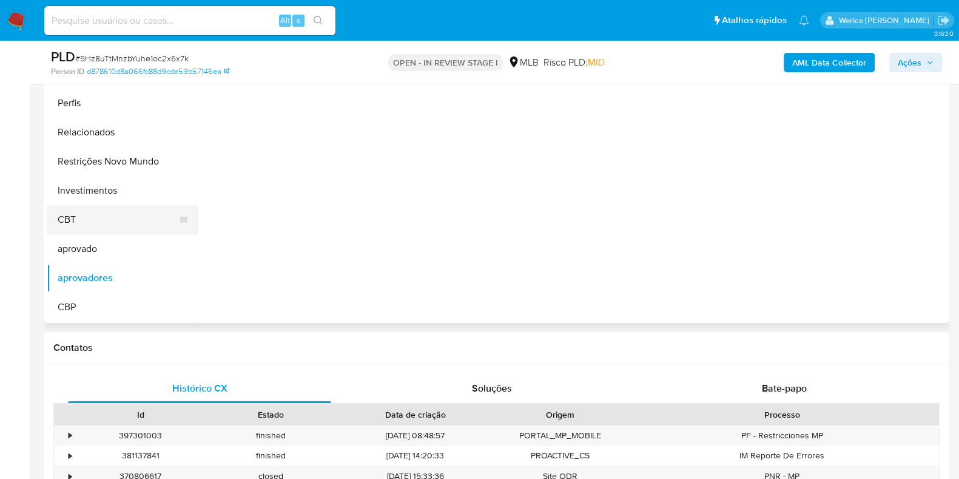
scroll to position [0, 0]
click at [144, 144] on button "Relacionados" at bounding box center [118, 132] width 142 height 29
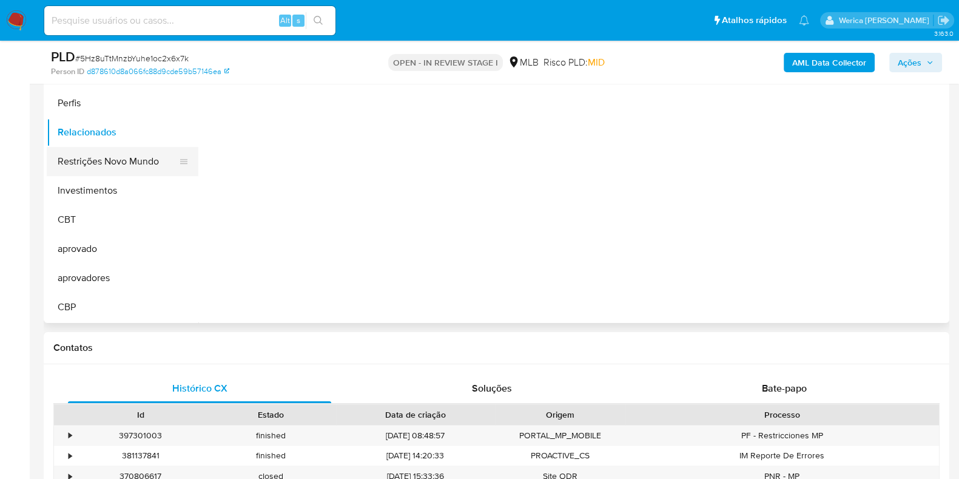
click at [155, 154] on button "Restrições Novo Mundo" at bounding box center [118, 161] width 142 height 29
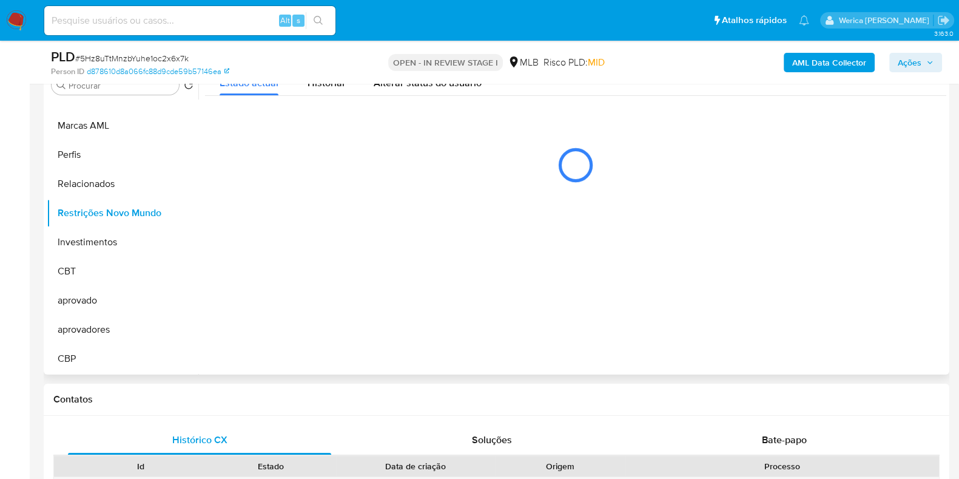
scroll to position [228, 0]
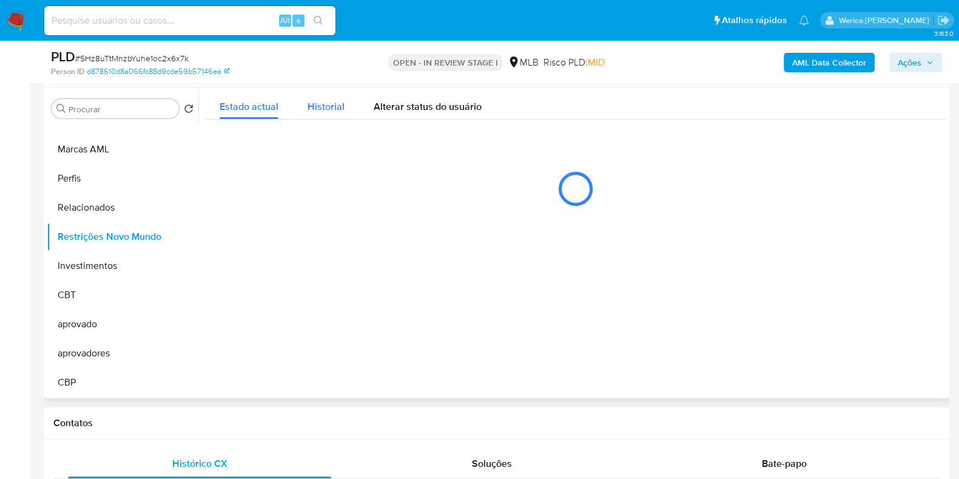
click at [341, 102] on span "Historial" at bounding box center [326, 107] width 37 height 14
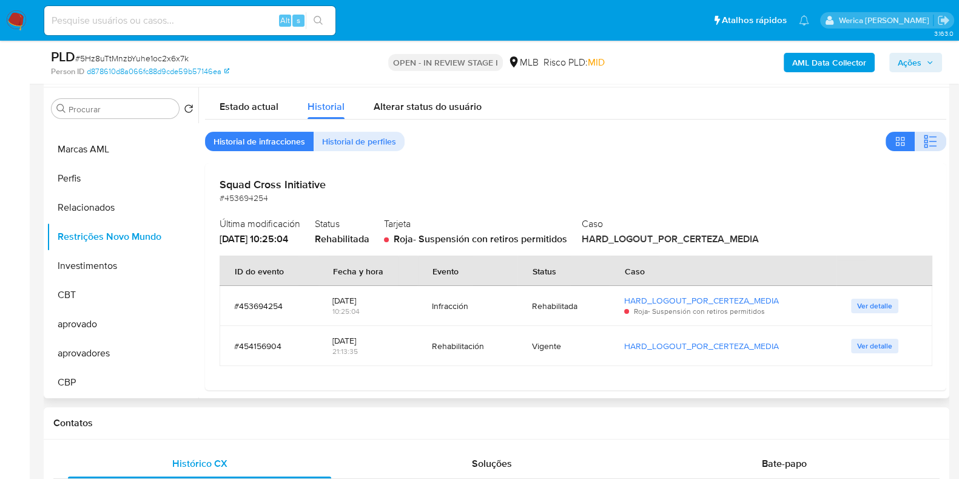
click at [915, 144] on button "button" at bounding box center [931, 141] width 32 height 19
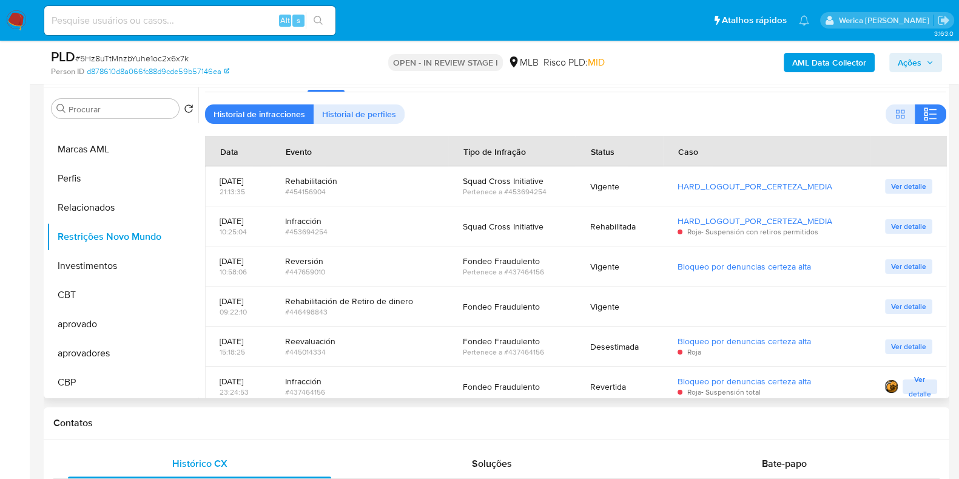
scroll to position [42, 0]
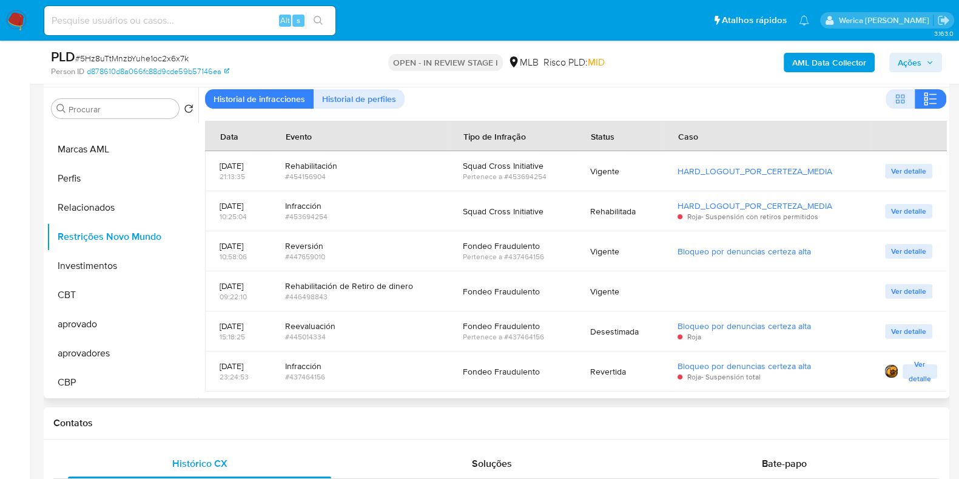
click at [917, 365] on span "Ver detalle" at bounding box center [920, 371] width 22 height 12
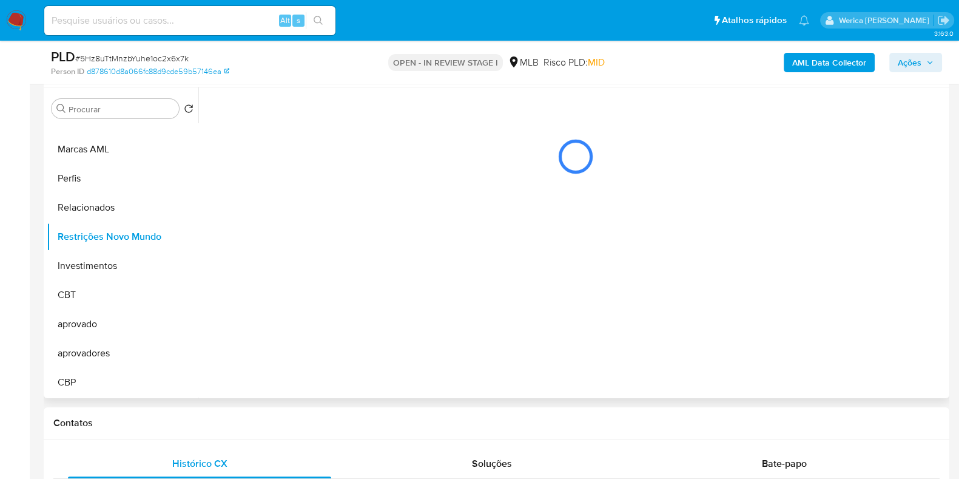
scroll to position [0, 0]
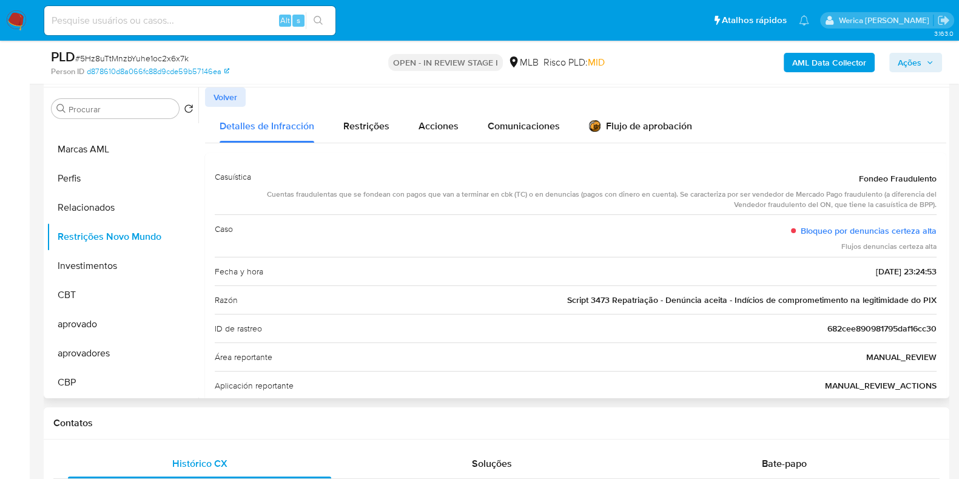
click at [794, 208] on div "Cuentas fraudulentas que se fondean con pagos que van a terminar en cbk (TC) o …" at bounding box center [599, 199] width 676 height 21
click at [385, 129] on span "Restrições" at bounding box center [366, 126] width 46 height 14
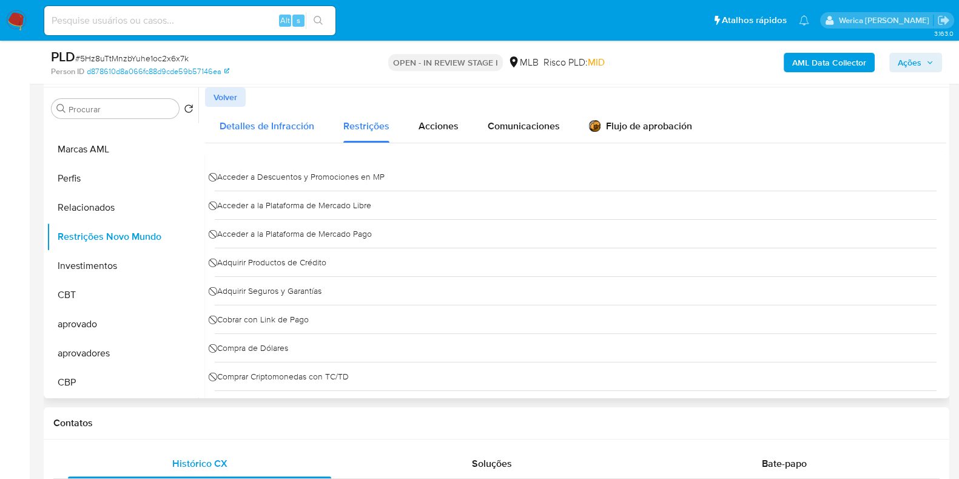
click at [297, 135] on div "Detalles de Infracción" at bounding box center [267, 125] width 95 height 36
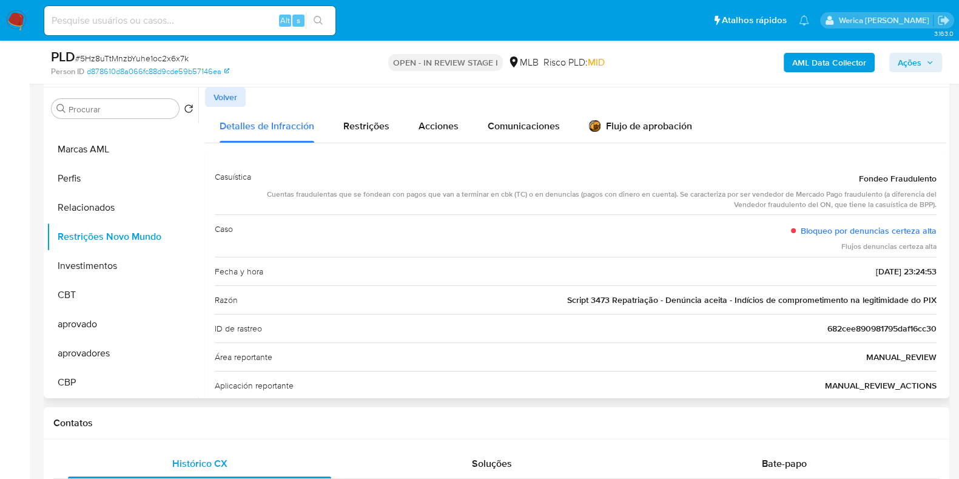
click at [789, 301] on span "Script 3473 Repatriação - Denúncia aceita - Indícios de comprometimento na legi…" at bounding box center [752, 300] width 370 height 12
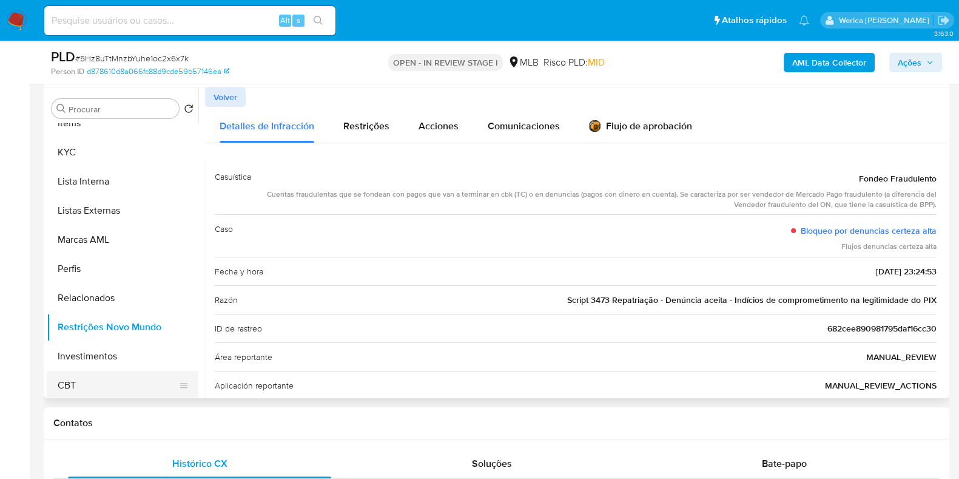
scroll to position [431, 0]
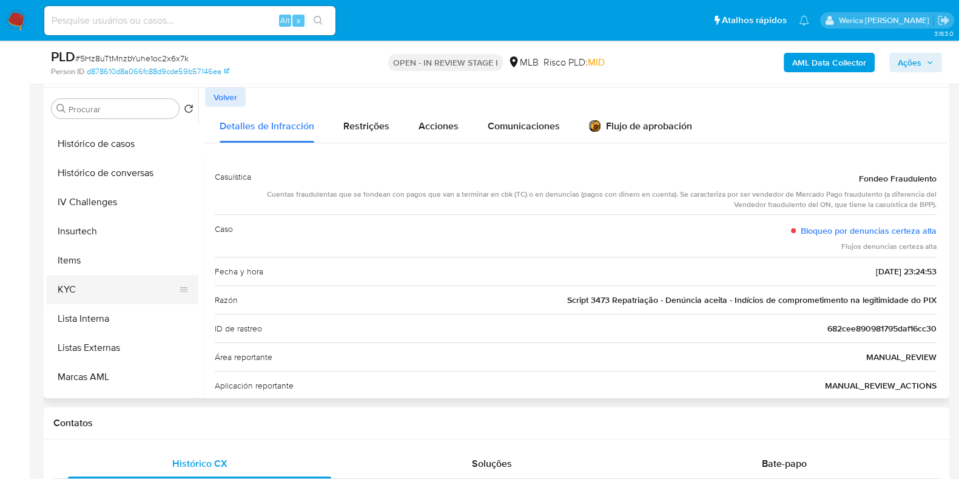
click at [124, 284] on button "KYC" at bounding box center [118, 289] width 142 height 29
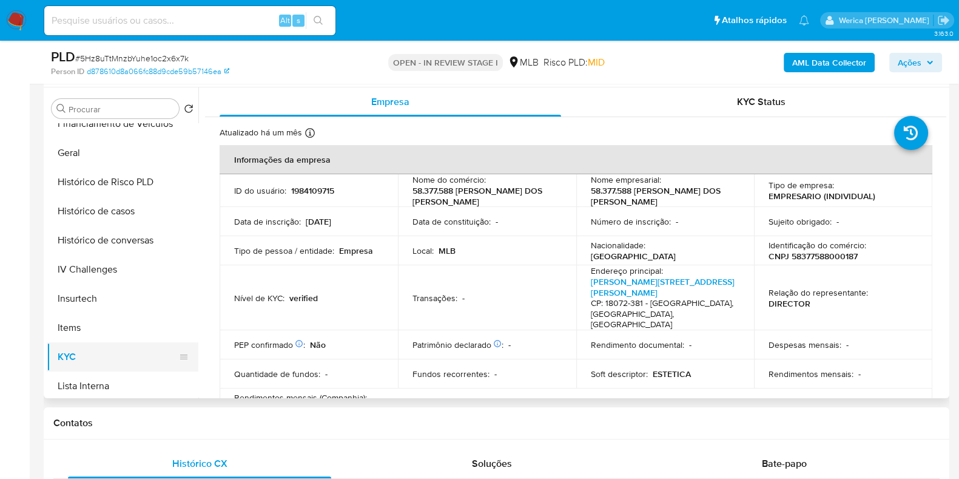
scroll to position [203, 0]
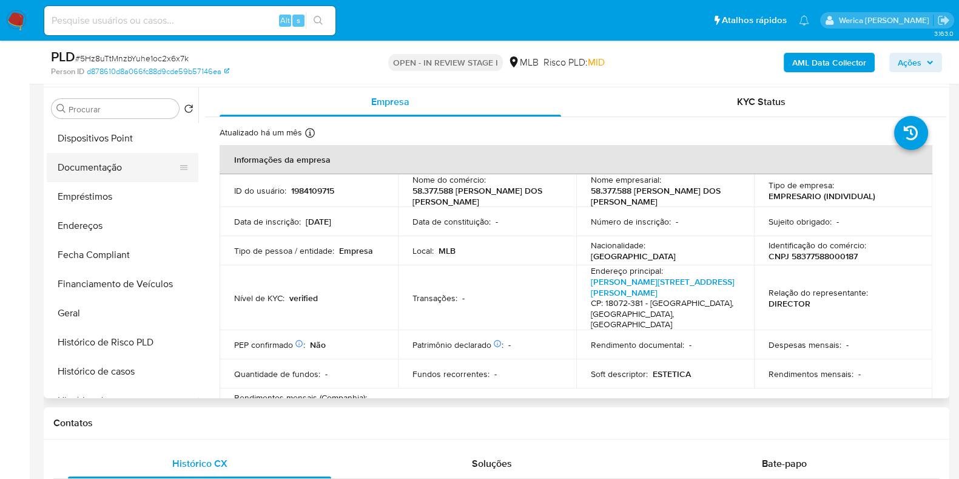
click at [161, 158] on button "Documentação" at bounding box center [118, 167] width 142 height 29
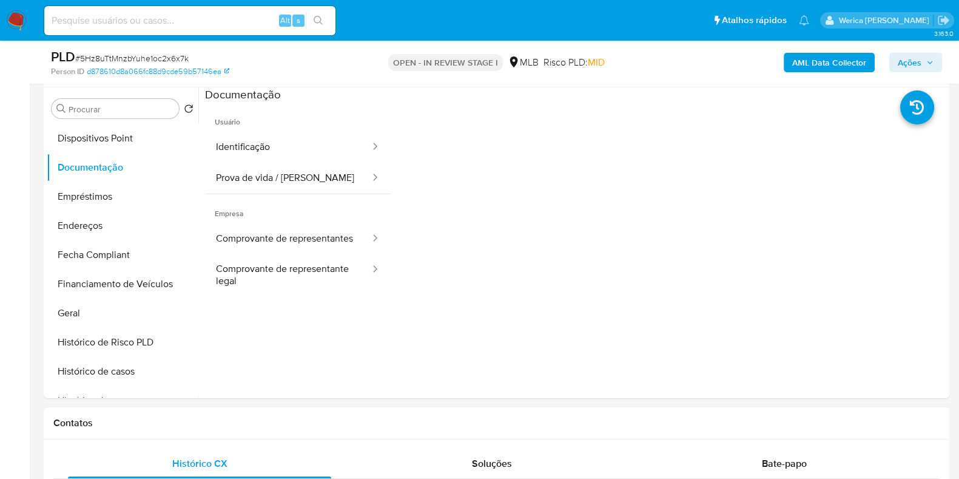
click at [297, 141] on button "Identificação" at bounding box center [288, 147] width 166 height 31
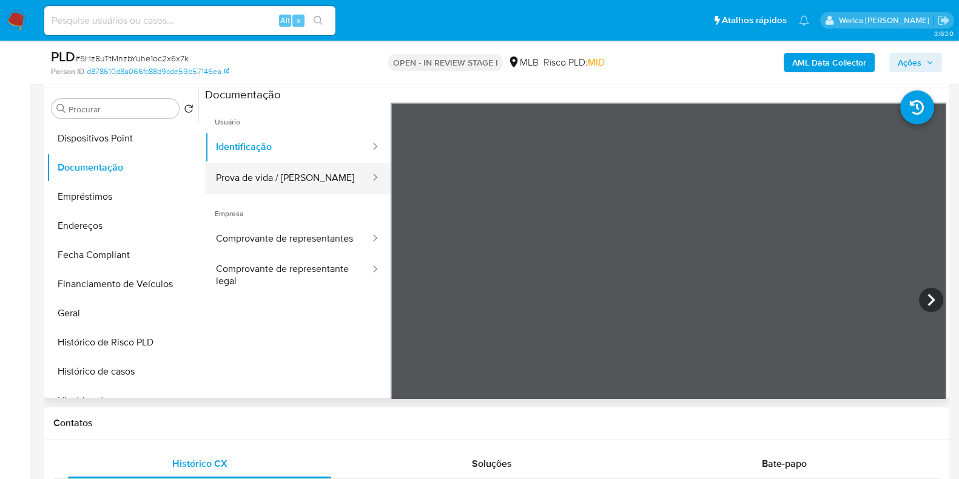
click at [303, 181] on button "Prova de vida / Selfie" at bounding box center [288, 178] width 166 height 31
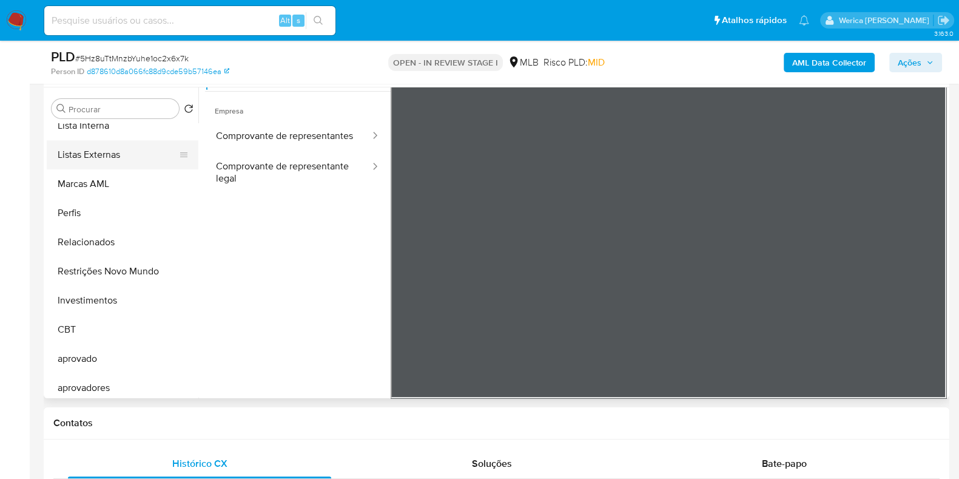
scroll to position [658, 0]
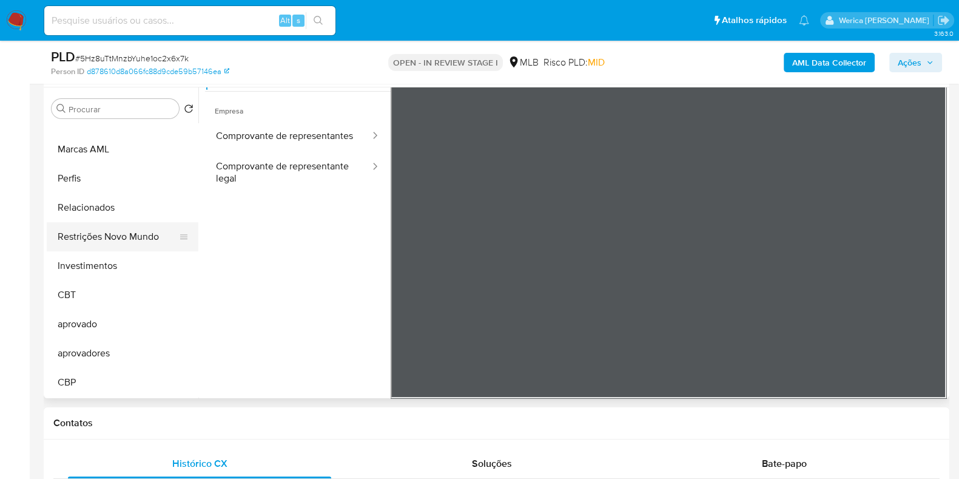
click at [90, 247] on button "Restrições Novo Mundo" at bounding box center [118, 236] width 142 height 29
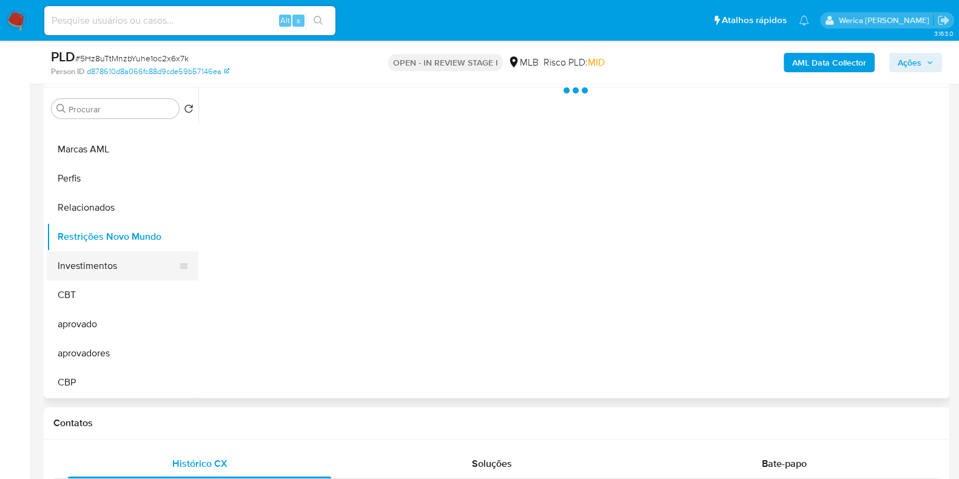
scroll to position [0, 0]
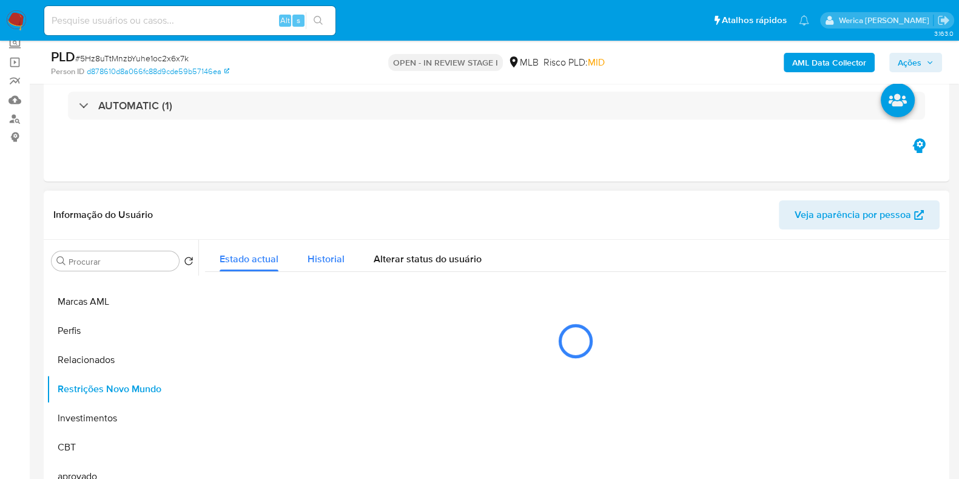
click at [326, 257] on span "Historial" at bounding box center [326, 259] width 37 height 14
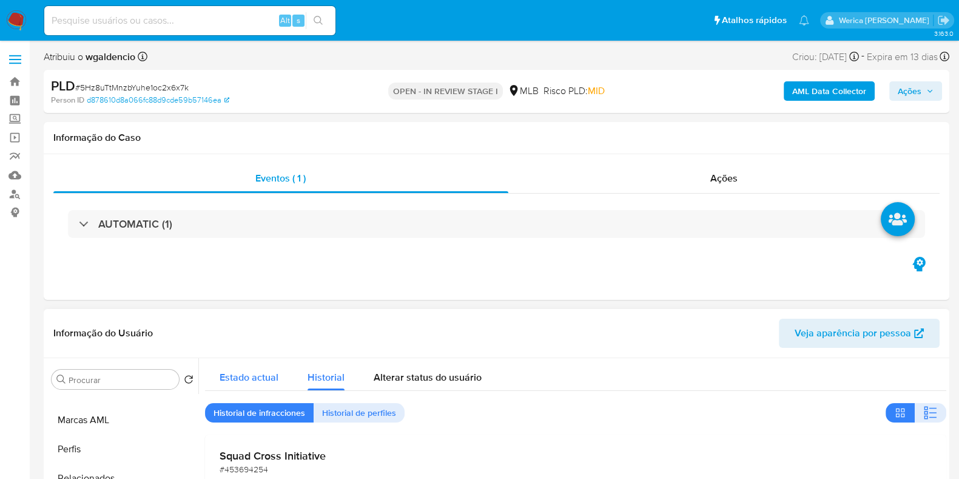
click at [267, 368] on div "Estado actual" at bounding box center [249, 374] width 59 height 32
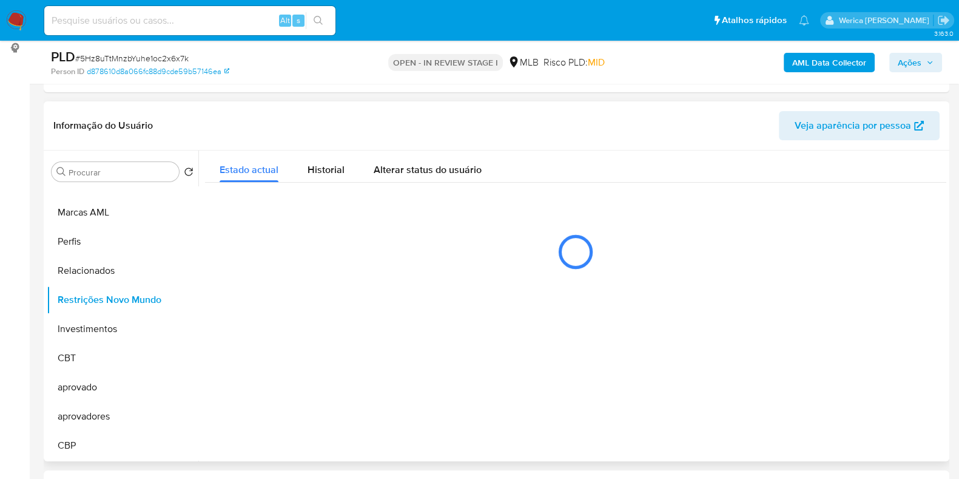
scroll to position [228, 0]
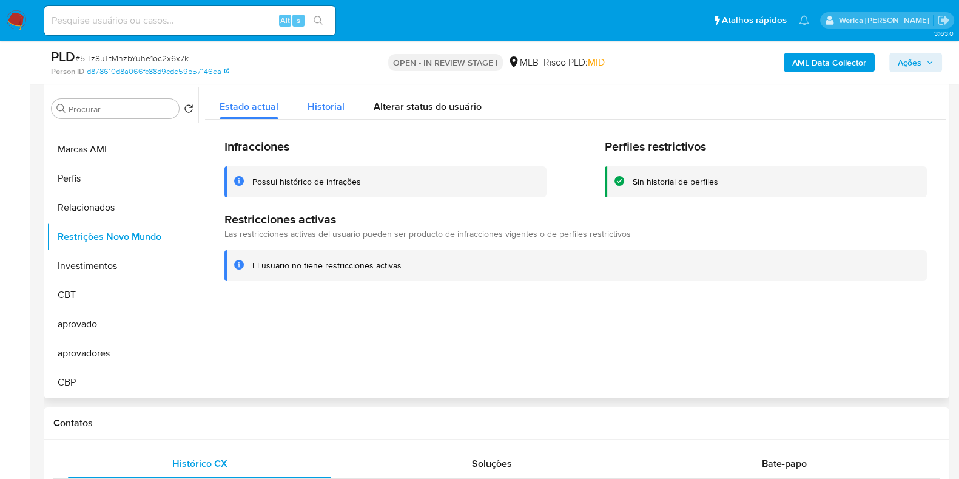
click at [328, 113] on span "Historial" at bounding box center [326, 107] width 37 height 14
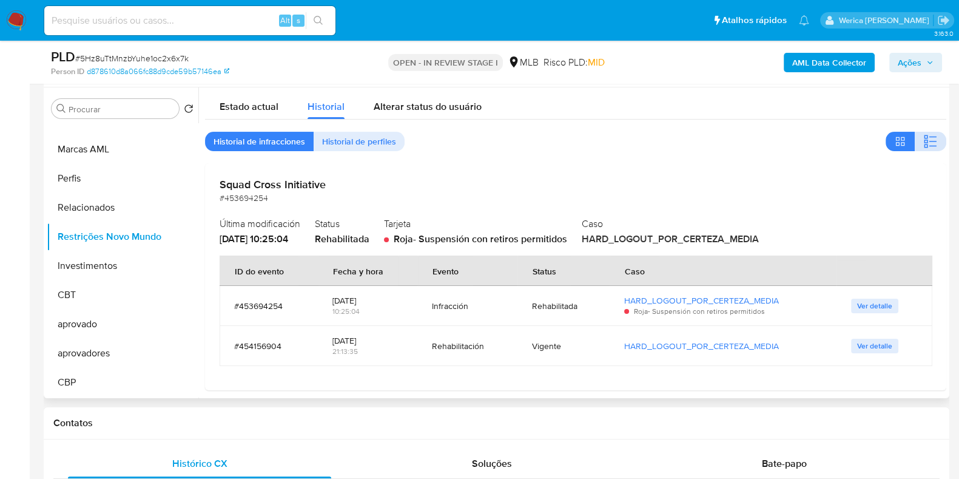
click at [924, 140] on icon "button" at bounding box center [926, 142] width 4 height 4
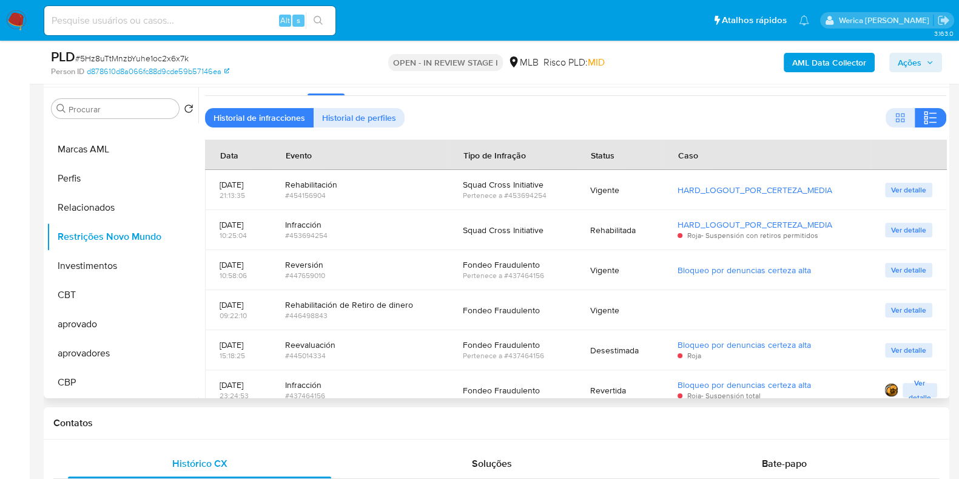
scroll to position [42, 0]
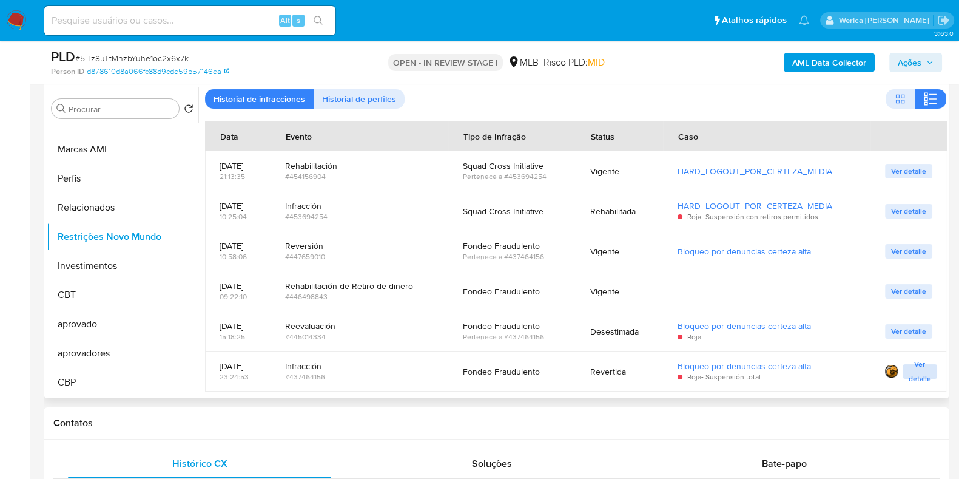
click at [912, 367] on span "Ver detalle" at bounding box center [920, 371] width 22 height 12
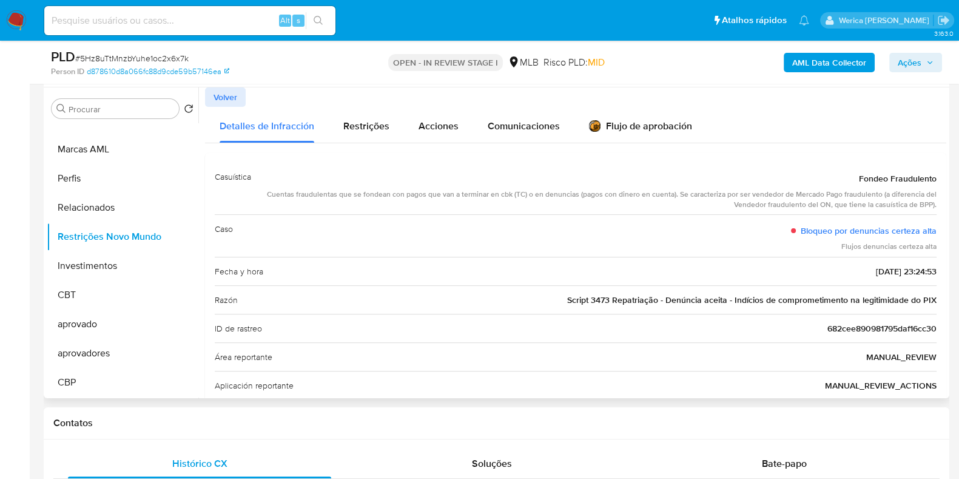
drag, startPoint x: 849, startPoint y: 271, endPoint x: 889, endPoint y: 277, distance: 40.5
click at [890, 277] on span "20/05/2025 - 23:24:53" at bounding box center [906, 271] width 61 height 12
drag, startPoint x: 843, startPoint y: 273, endPoint x: 891, endPoint y: 273, distance: 48.5
click at [894, 275] on div "Fecha y hora 20/05/2025 - 23:24:53" at bounding box center [576, 271] width 722 height 29
click at [348, 121] on span "Restrições" at bounding box center [366, 126] width 46 height 14
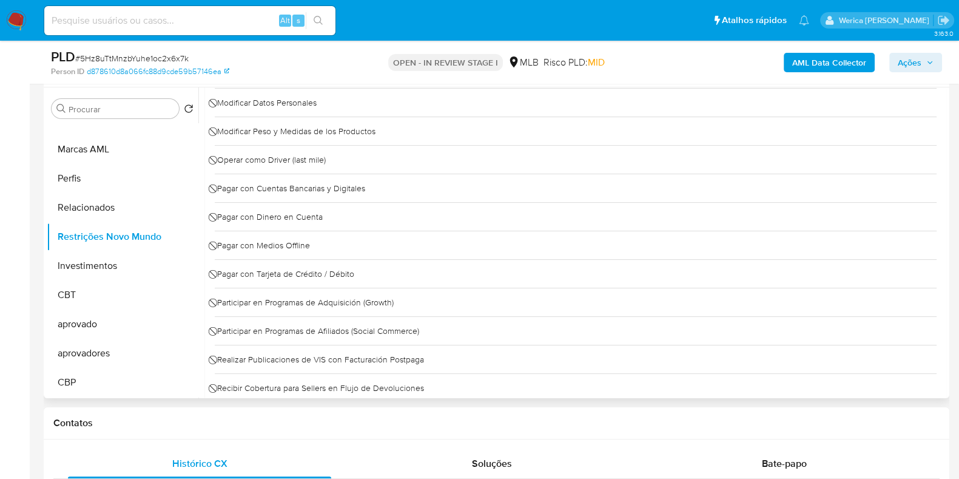
click at [747, 291] on div "⃠ Participar en Programas de Adquisición (Growth)" at bounding box center [576, 302] width 722 height 29
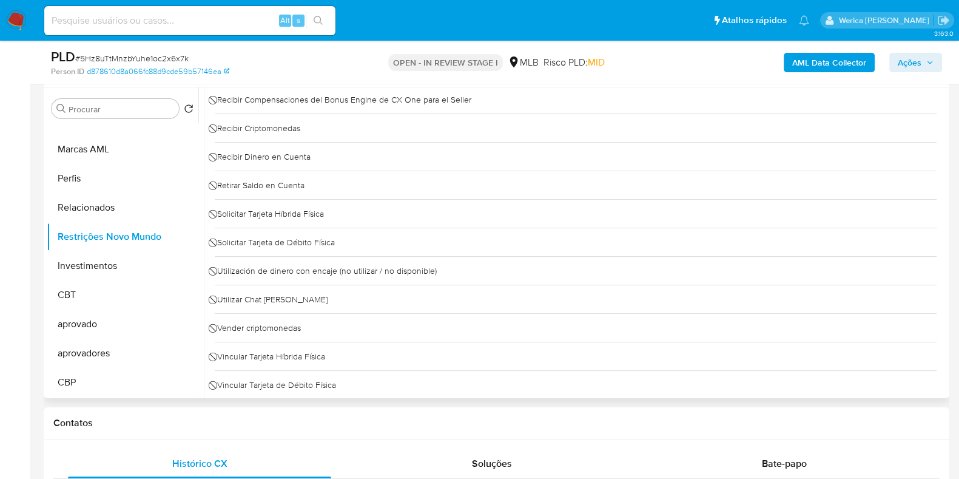
scroll to position [898, 0]
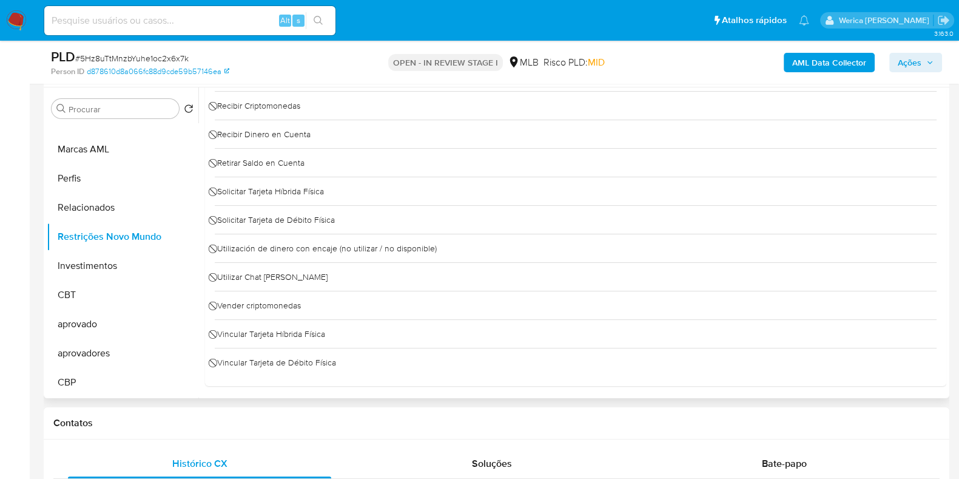
click at [788, 371] on div "⃠ Vincular Tarjeta de Débito Física" at bounding box center [576, 362] width 722 height 29
click at [813, 68] on b "AML Data Collector" at bounding box center [829, 62] width 74 height 19
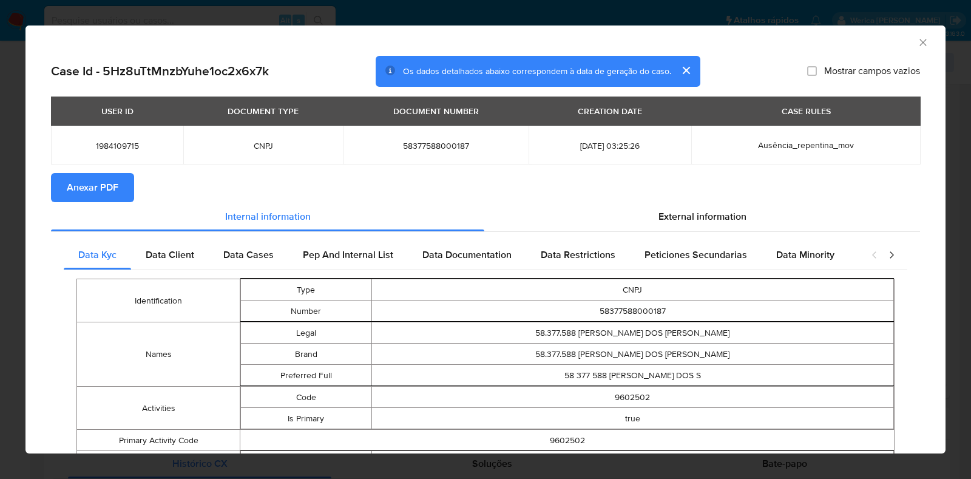
click at [114, 184] on span "Anexar PDF" at bounding box center [93, 187] width 52 height 27
click at [919, 41] on icon "Fechar a janela" at bounding box center [922, 42] width 7 height 7
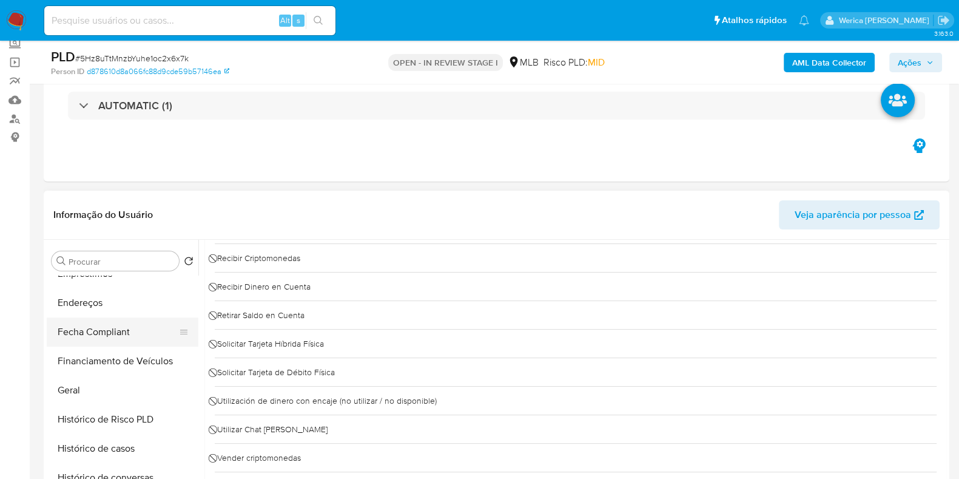
scroll to position [0, 0]
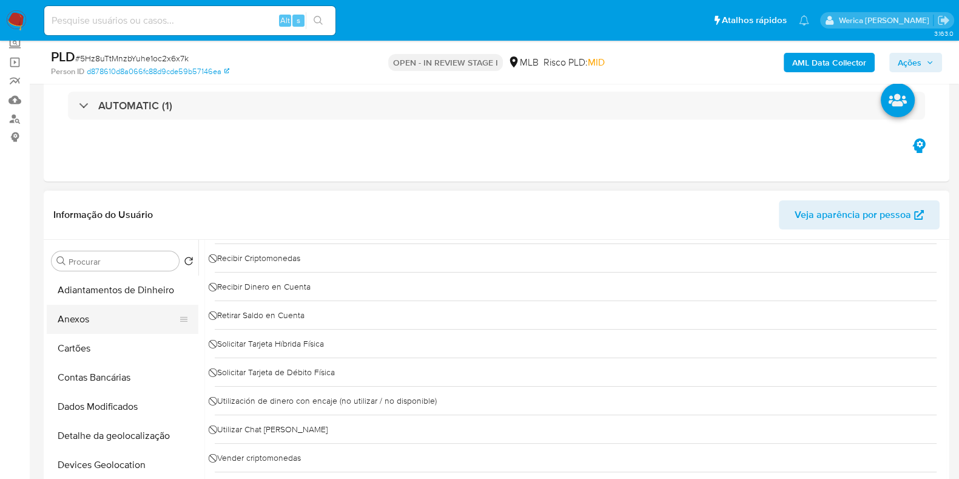
click at [107, 323] on button "Anexos" at bounding box center [118, 319] width 142 height 29
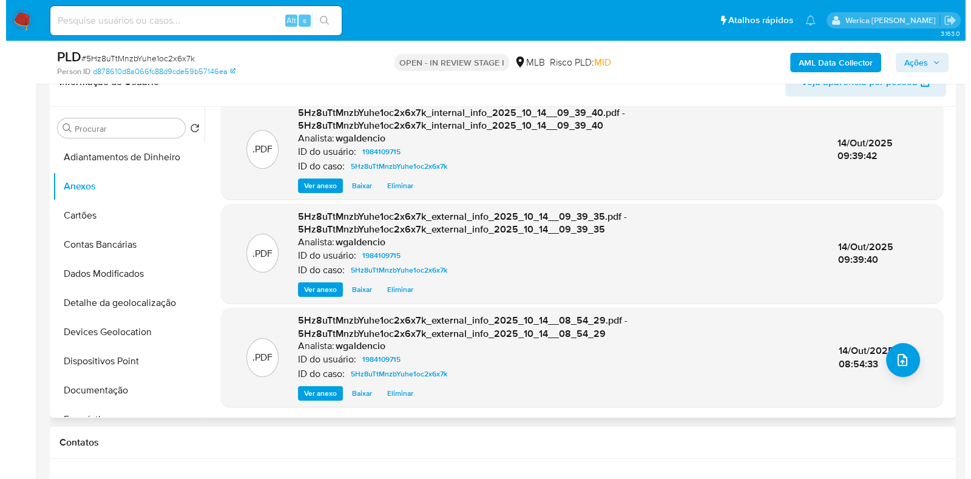
scroll to position [303, 0]
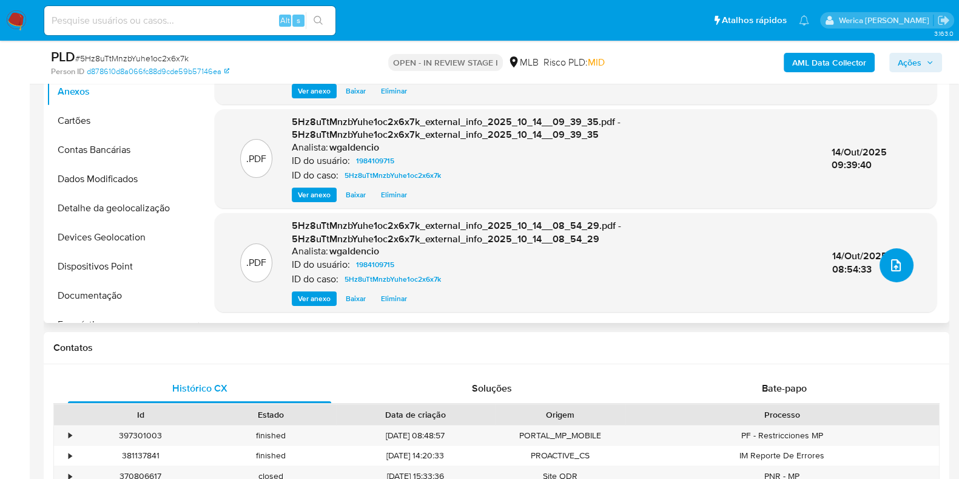
click at [897, 259] on icon "upload-file" at bounding box center [896, 265] width 15 height 15
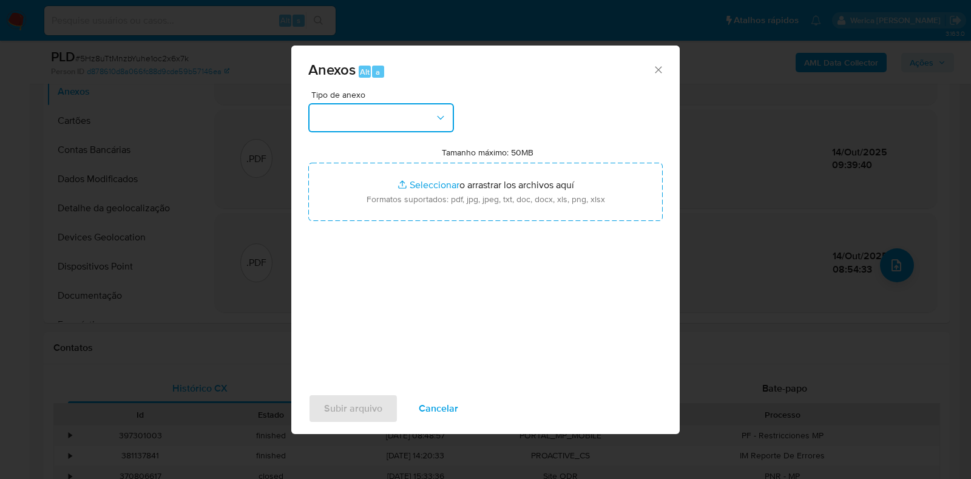
click at [406, 116] on button "button" at bounding box center [381, 117] width 146 height 29
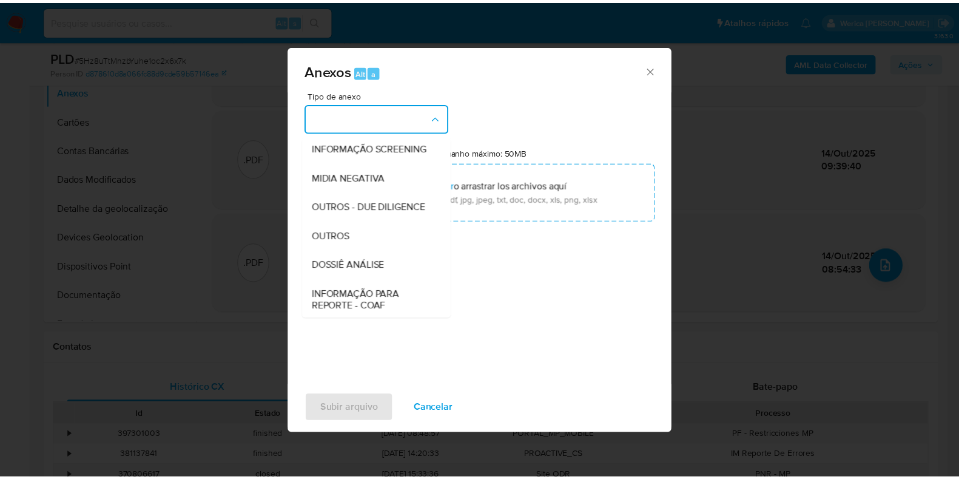
scroll to position [151, 0]
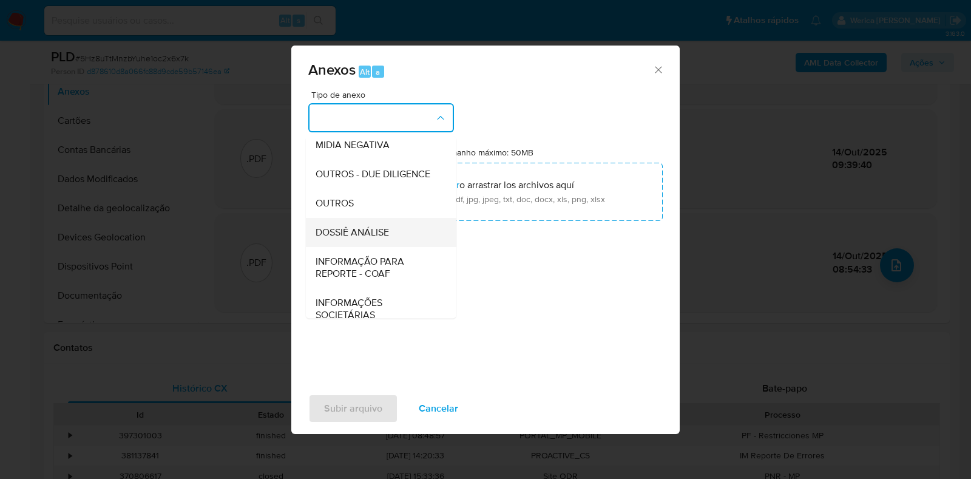
click at [391, 244] on div "DOSSIÊ ANÁLISE" at bounding box center [378, 232] width 124 height 29
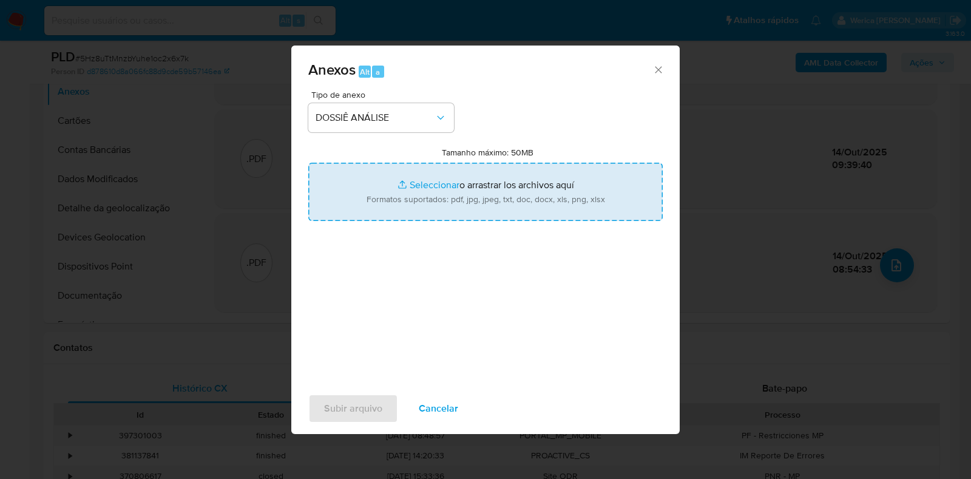
click at [428, 195] on input "Tamanho máximo: 50MB Seleccionar archivos" at bounding box center [485, 192] width 354 height 58
type input "C:\fakepath\SAR - XXXXX - CNPJ 58377588000187 - 58.377.588 DANIELA GOMES DOS SA…"
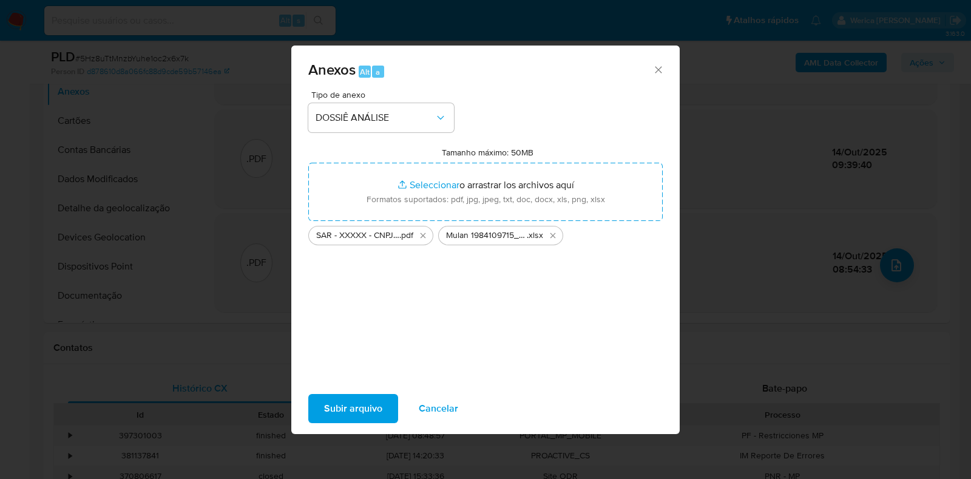
click at [343, 400] on span "Subir arquivo" at bounding box center [353, 408] width 58 height 27
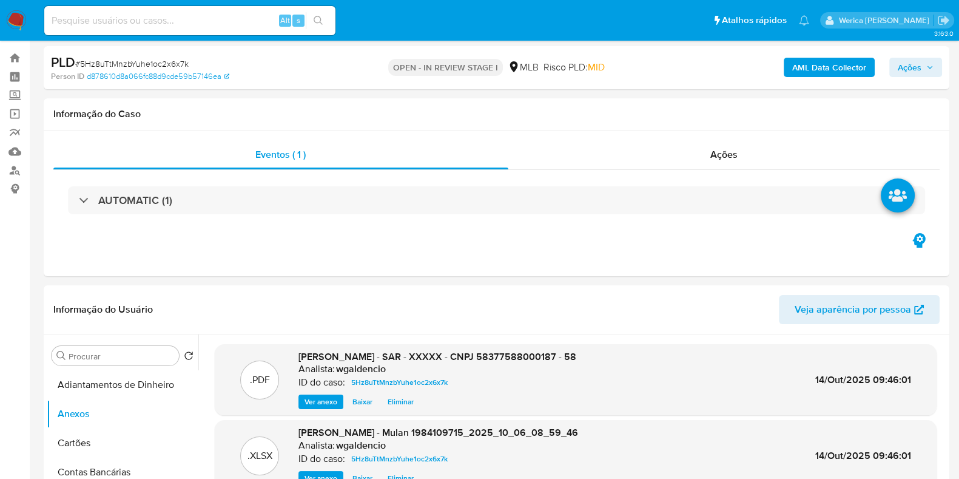
scroll to position [0, 0]
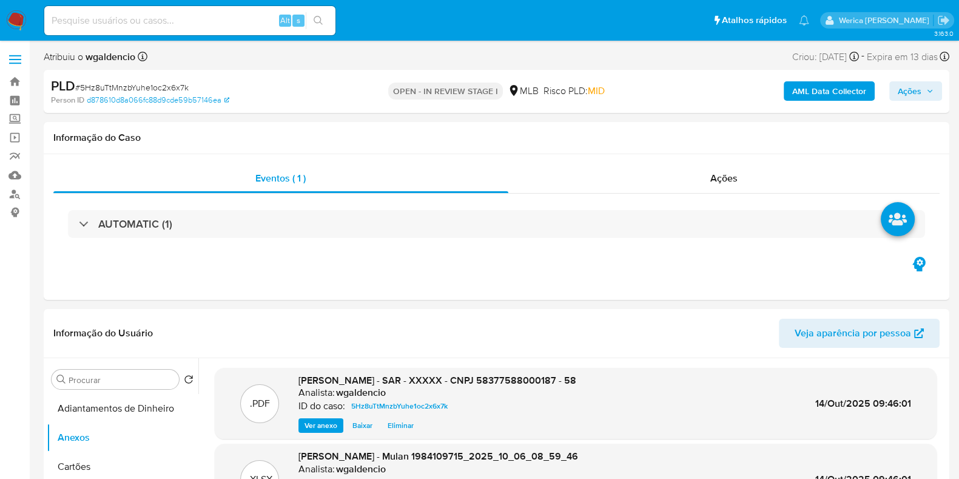
click at [915, 93] on span "Ações" at bounding box center [910, 90] width 24 height 19
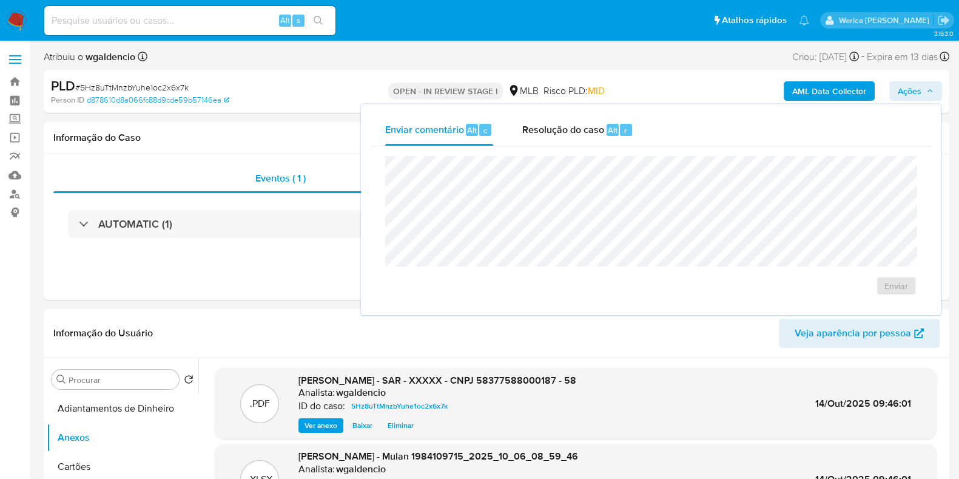
click at [592, 147] on div "Enviar comentário Alt c Resolução do caso Alt r Enviar" at bounding box center [651, 209] width 561 height 191
click at [587, 132] on span "Resolução do caso" at bounding box center [563, 130] width 82 height 14
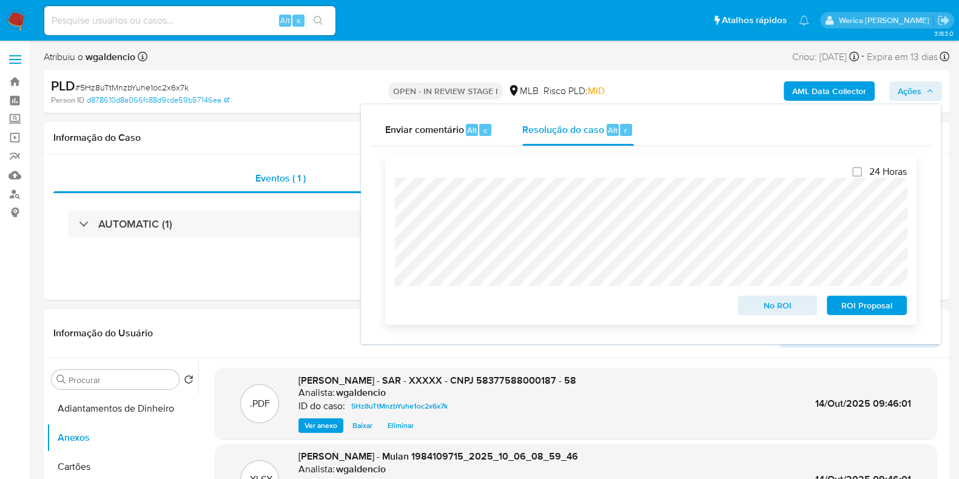
click at [857, 308] on span "ROI Proposal" at bounding box center [866, 305] width 63 height 17
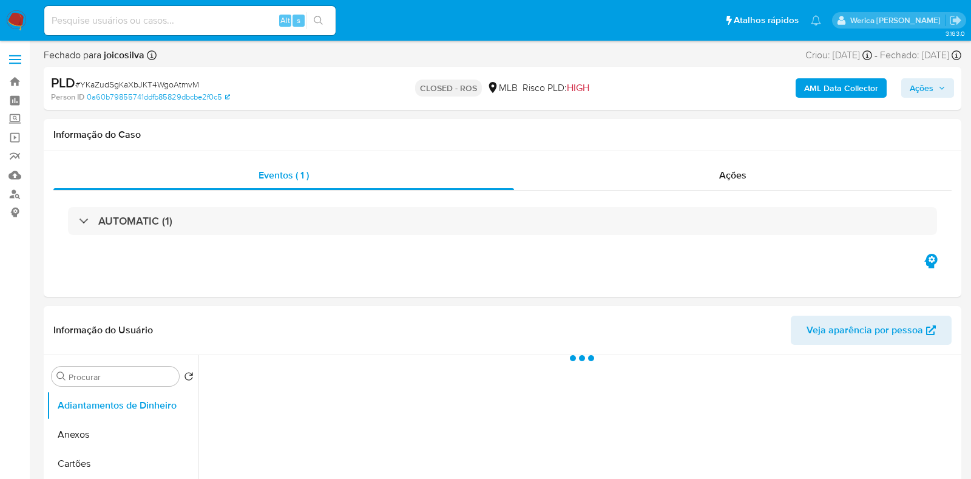
select select "10"
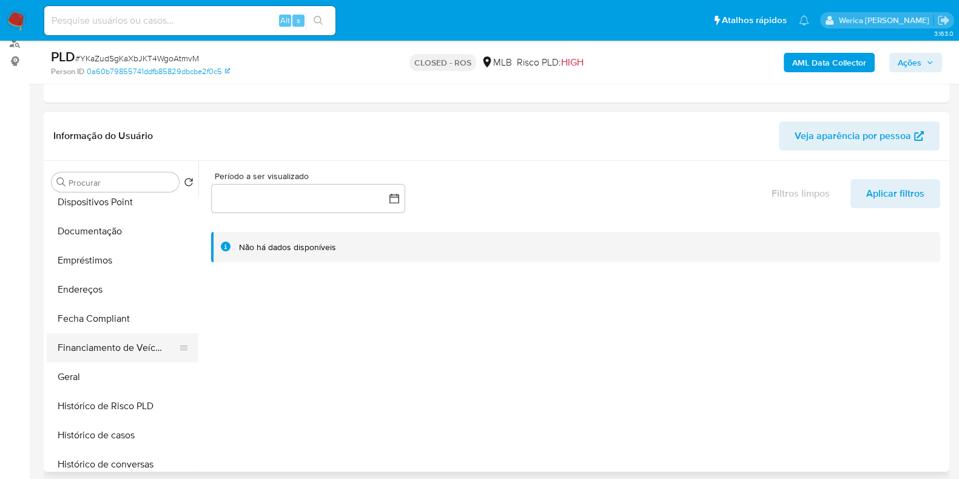
scroll to position [228, 0]
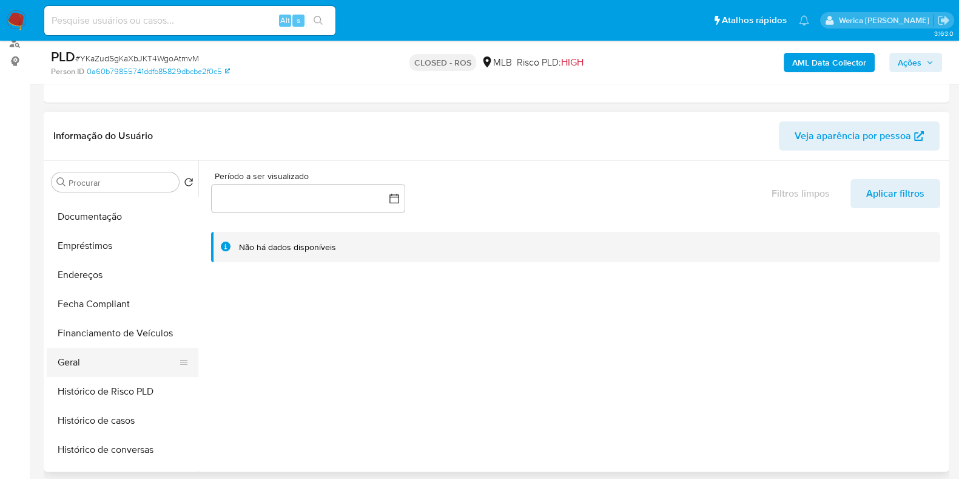
click at [124, 356] on button "Geral" at bounding box center [118, 362] width 142 height 29
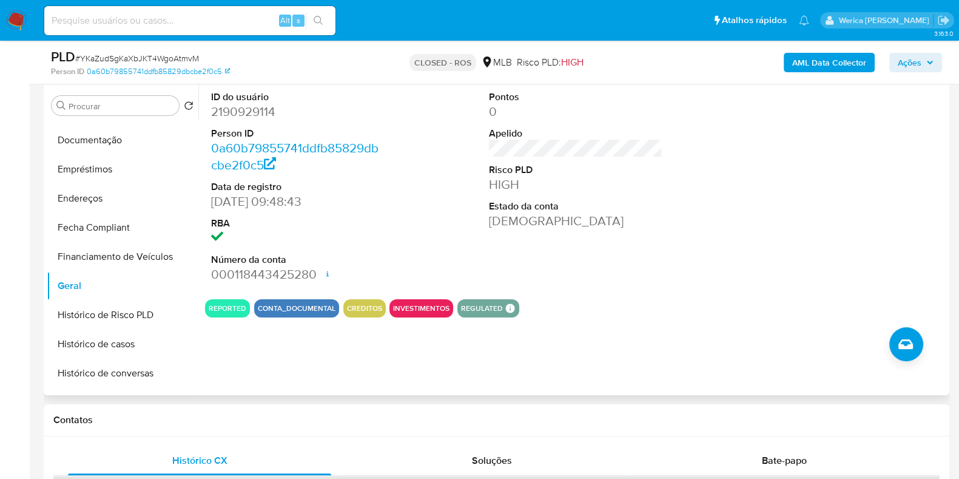
click at [801, 247] on div at bounding box center [854, 186] width 186 height 205
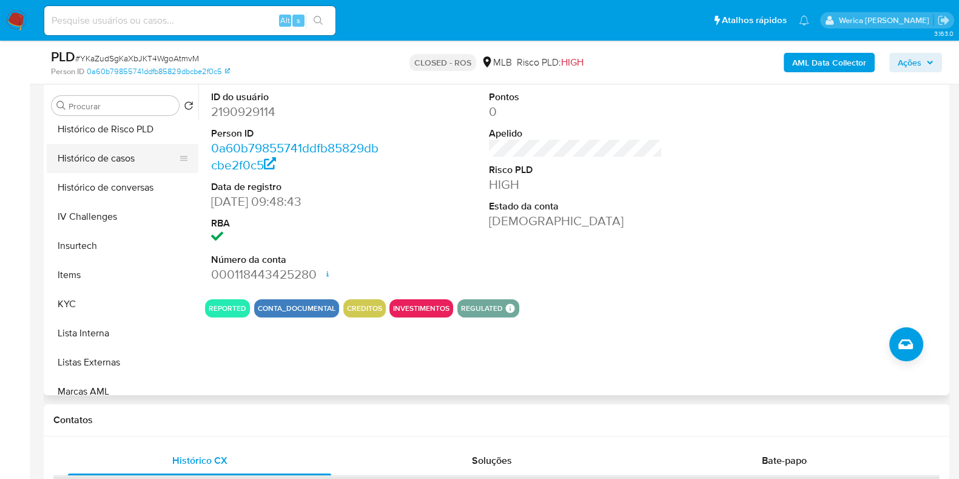
scroll to position [379, 0]
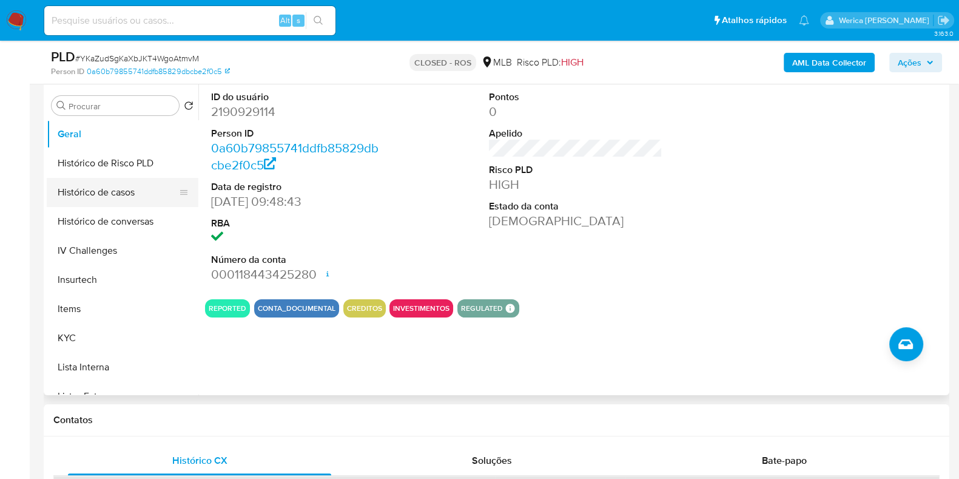
click at [123, 196] on button "Histórico de casos" at bounding box center [118, 192] width 142 height 29
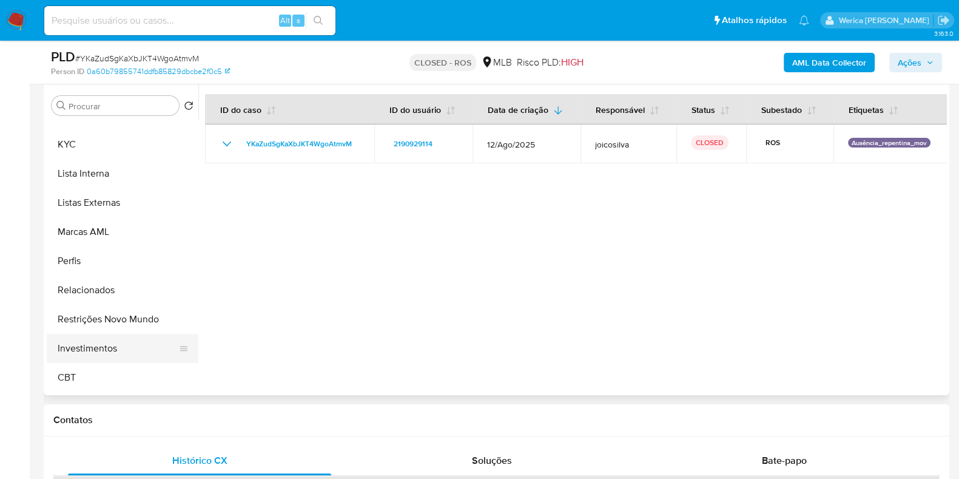
scroll to position [506, 0]
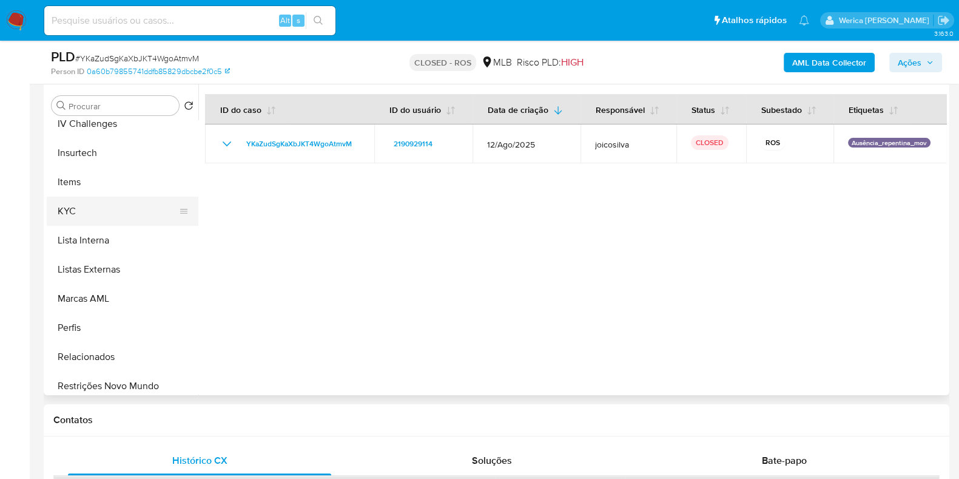
click at [106, 211] on button "KYC" at bounding box center [118, 211] width 142 height 29
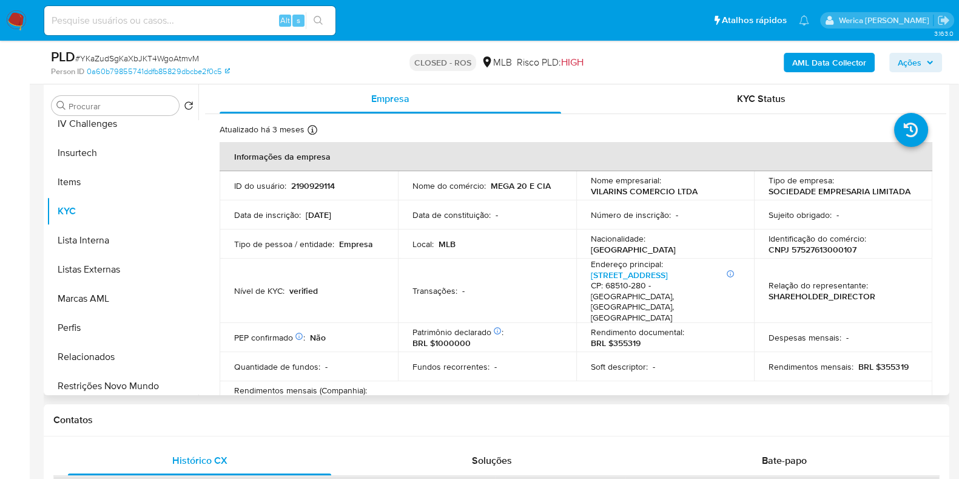
click at [765, 289] on td "Relação do representante : SHAREHOLDER_DIRECTOR" at bounding box center [843, 290] width 178 height 64
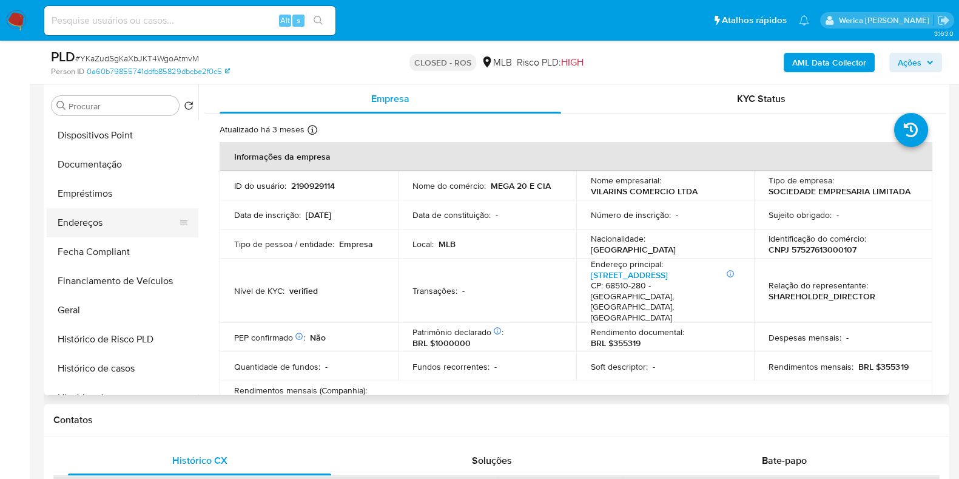
click at [121, 220] on button "Endereços" at bounding box center [118, 222] width 142 height 29
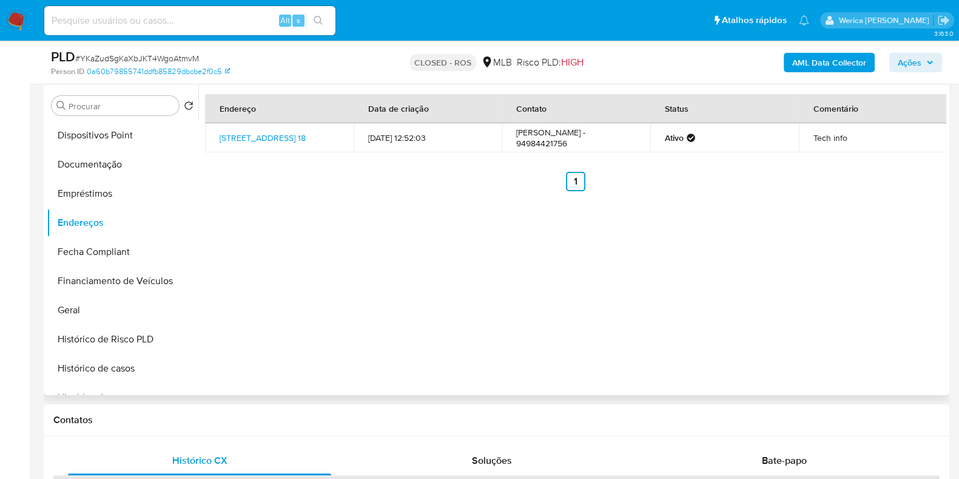
drag, startPoint x: 865, startPoint y: 351, endPoint x: 839, endPoint y: 251, distance: 103.3
click at [865, 351] on div "Endereço Data de criação Contato Status Comentário [STREET_ADDRESS] 18 [DATE] 1…" at bounding box center [572, 239] width 748 height 311
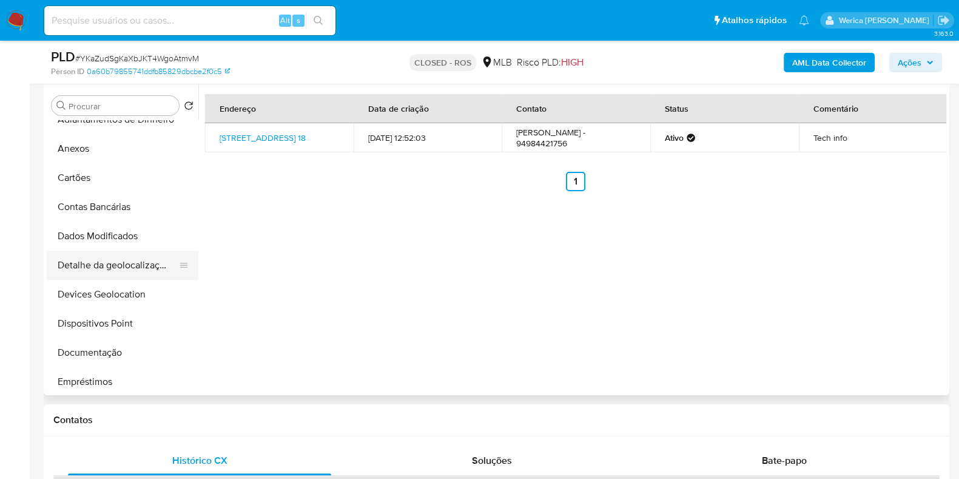
scroll to position [0, 0]
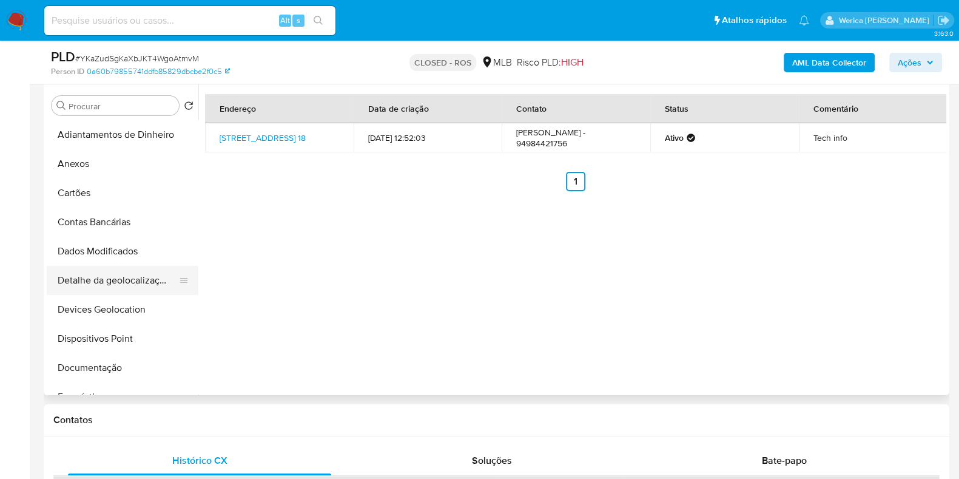
click at [146, 272] on button "Detalhe da geolocalização" at bounding box center [118, 280] width 142 height 29
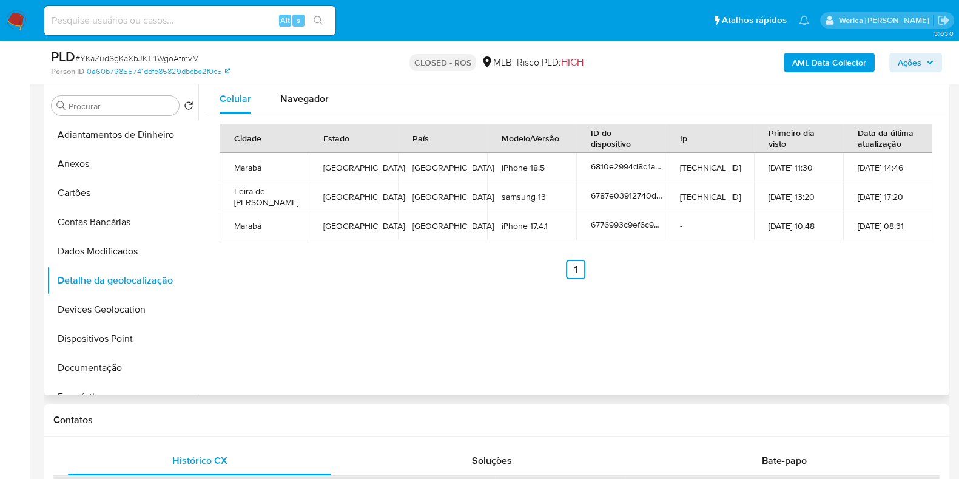
click at [726, 316] on div "Celular Navegador Cidade Estado País Modelo/Versão ID do dispositivo Ip Primeir…" at bounding box center [572, 239] width 748 height 311
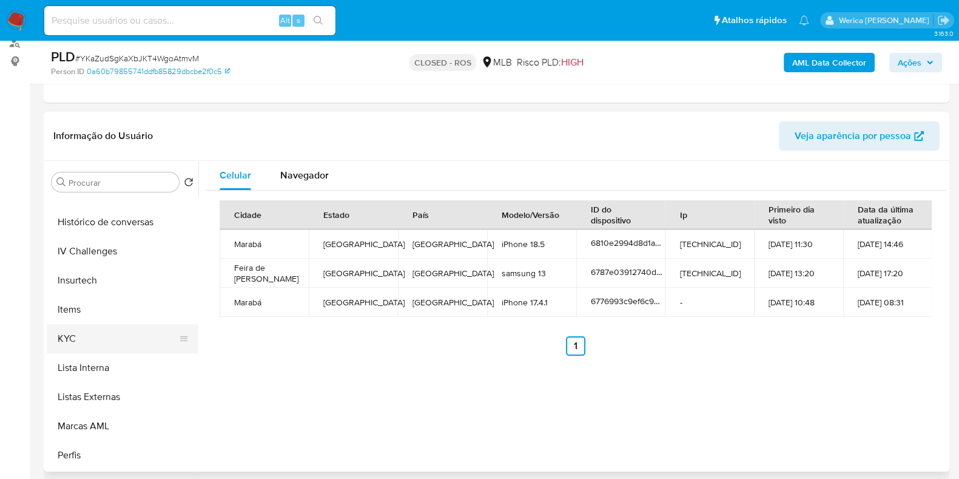
scroll to position [658, 0]
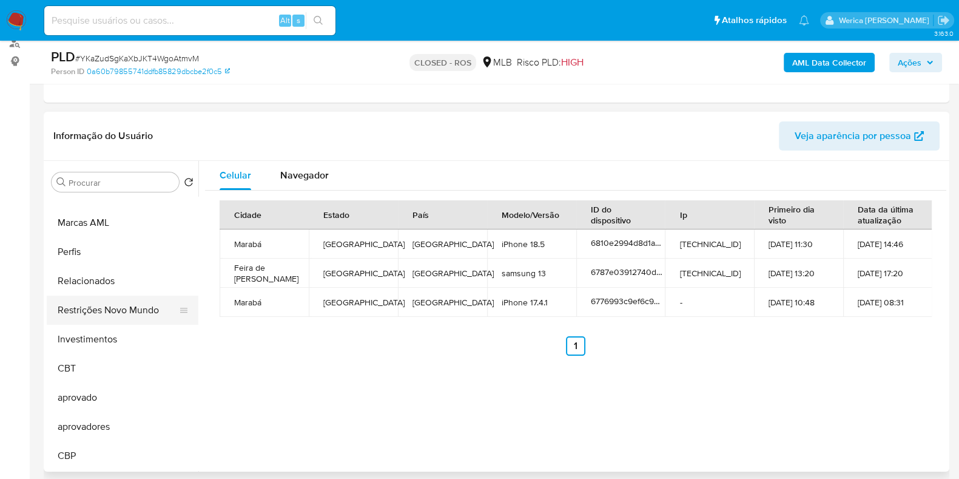
click at [129, 323] on button "Restrições Novo Mundo" at bounding box center [118, 309] width 142 height 29
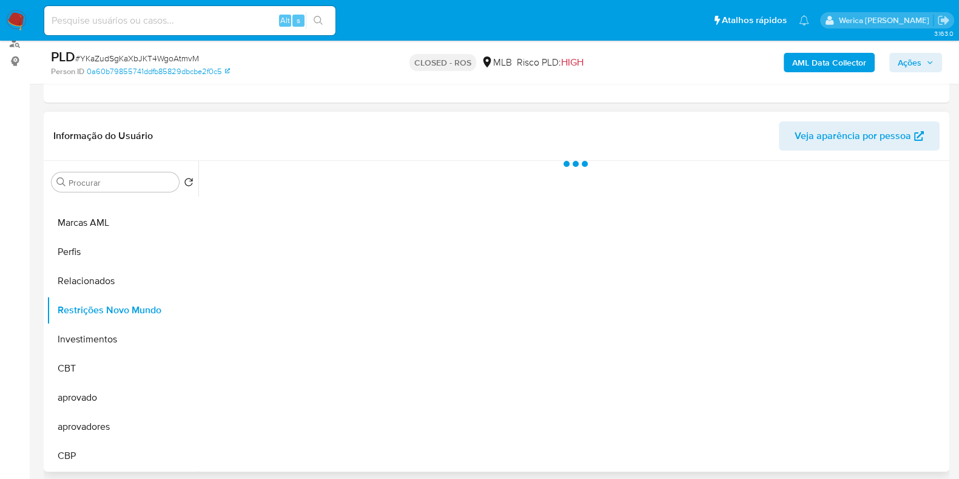
click at [365, 247] on div at bounding box center [572, 316] width 748 height 311
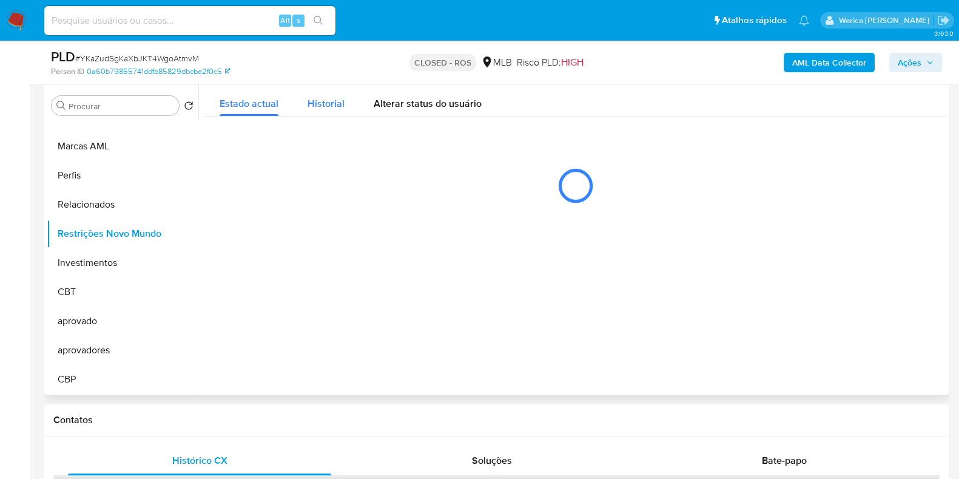
click at [339, 107] on span "Historial" at bounding box center [326, 103] width 37 height 14
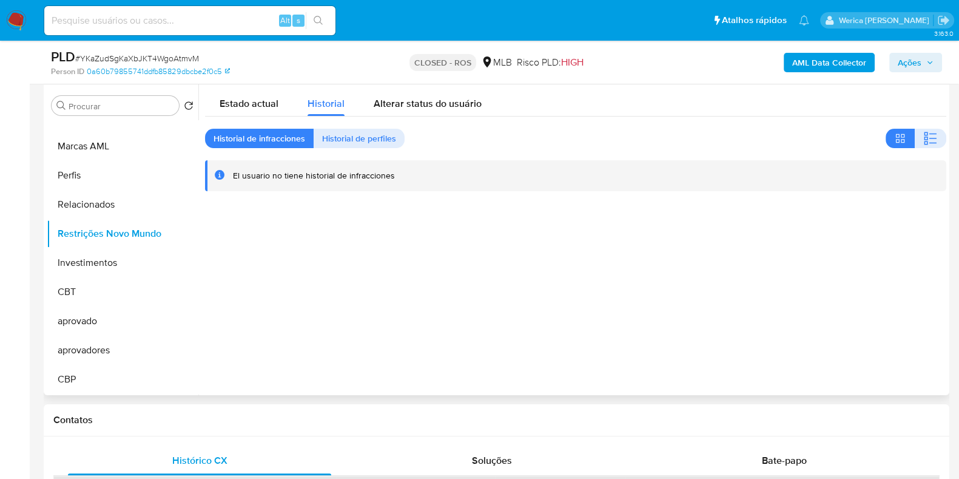
click at [938, 127] on div "Estado actual Historial Alterar status do usuário Historial de infracciones His…" at bounding box center [575, 137] width 741 height 107
drag, startPoint x: 825, startPoint y: 326, endPoint x: 818, endPoint y: 300, distance: 26.5
click at [825, 326] on div at bounding box center [572, 239] width 748 height 311
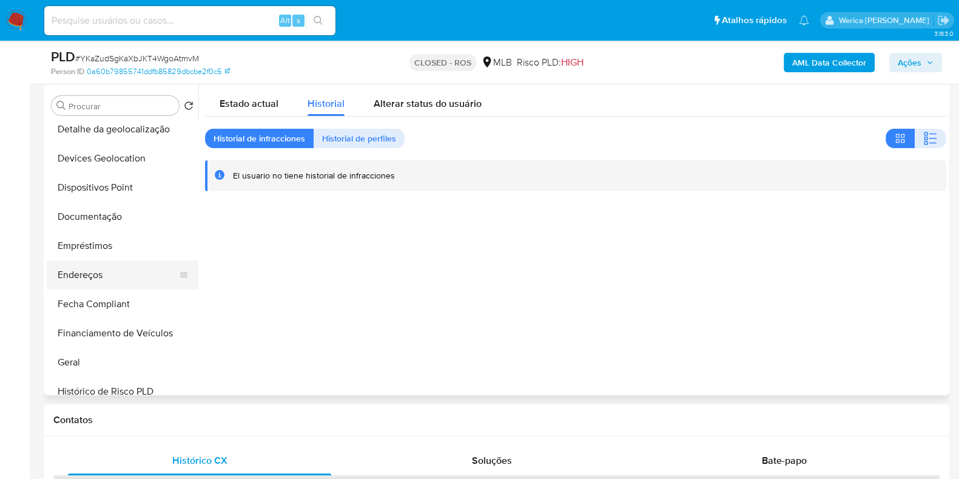
scroll to position [127, 0]
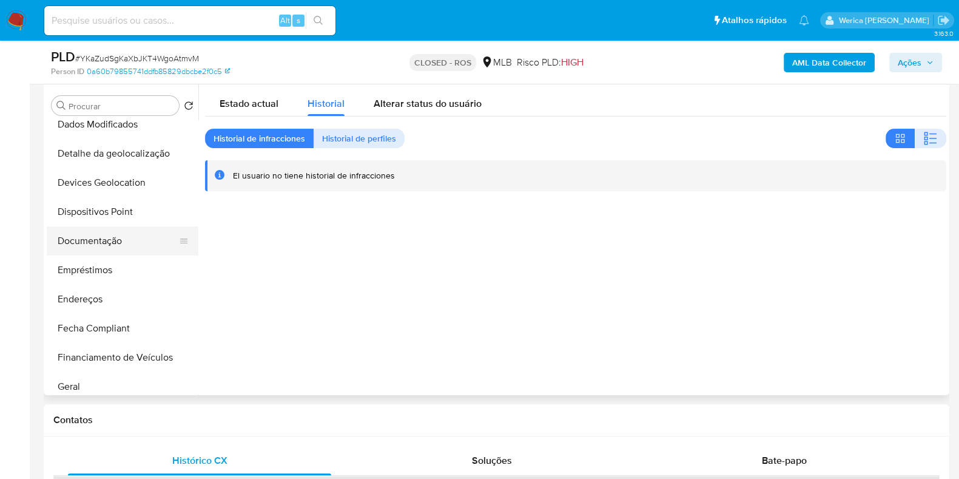
click at [125, 228] on button "Documentação" at bounding box center [118, 240] width 142 height 29
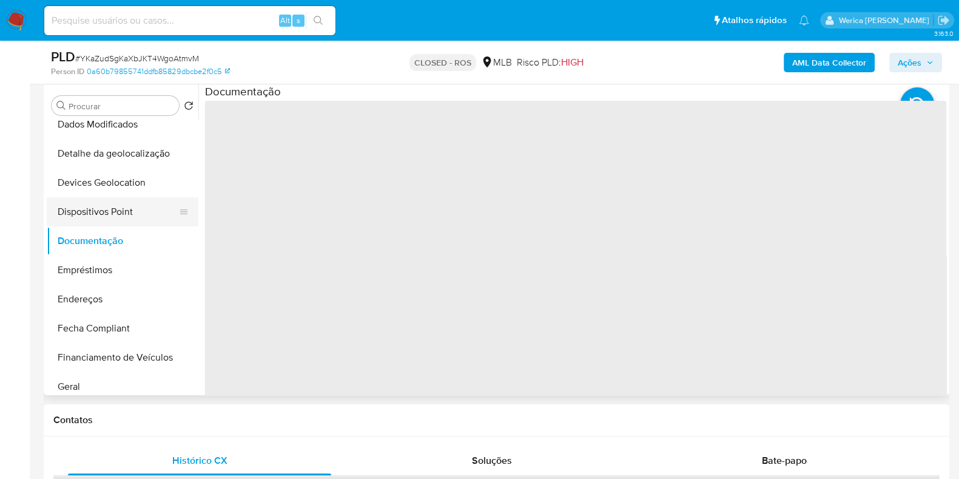
click at [130, 215] on button "Dispositivos Point" at bounding box center [118, 211] width 142 height 29
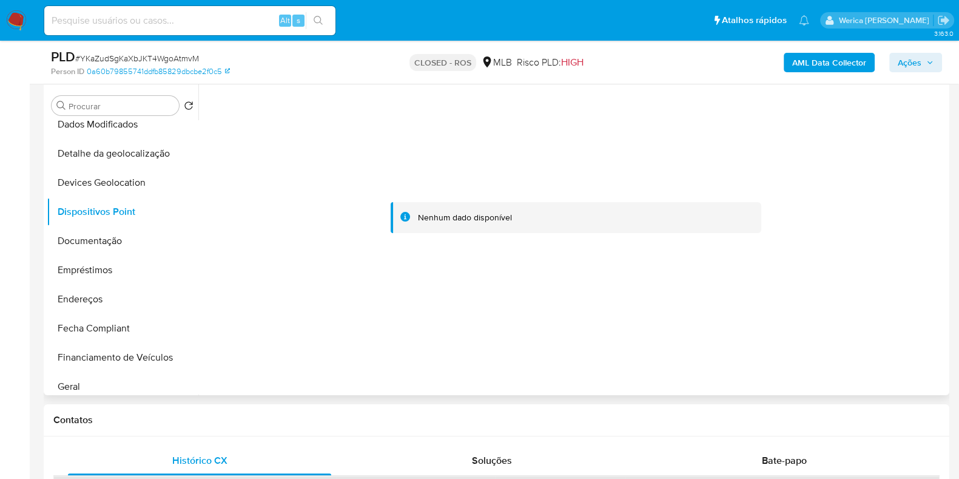
click at [780, 359] on div at bounding box center [572, 239] width 748 height 311
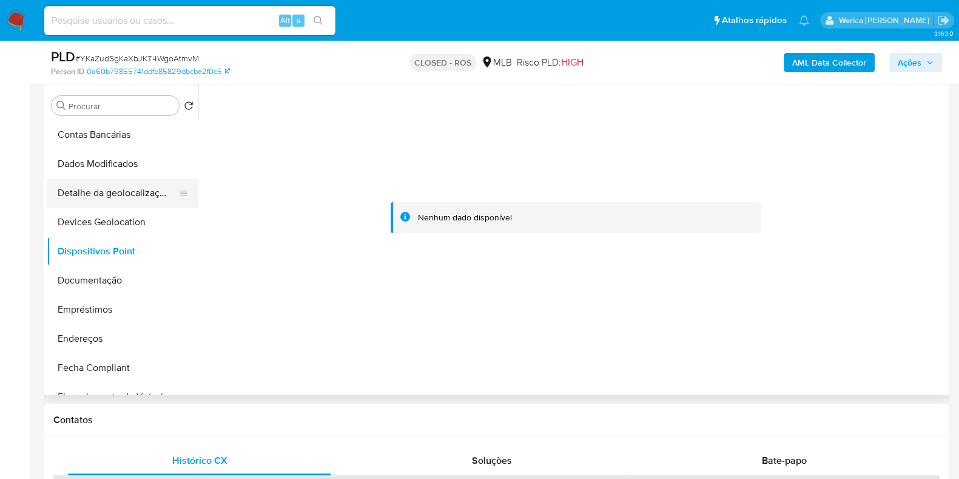
scroll to position [0, 0]
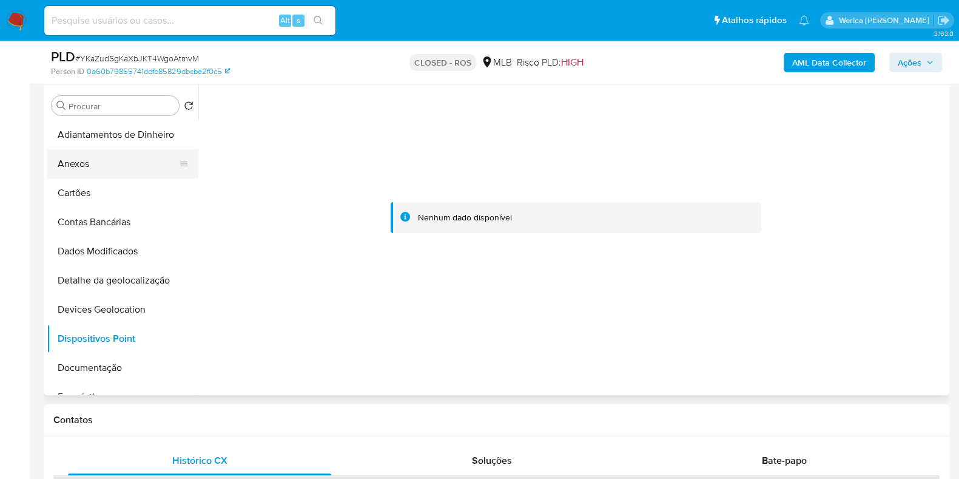
click at [118, 172] on button "Anexos" at bounding box center [118, 163] width 142 height 29
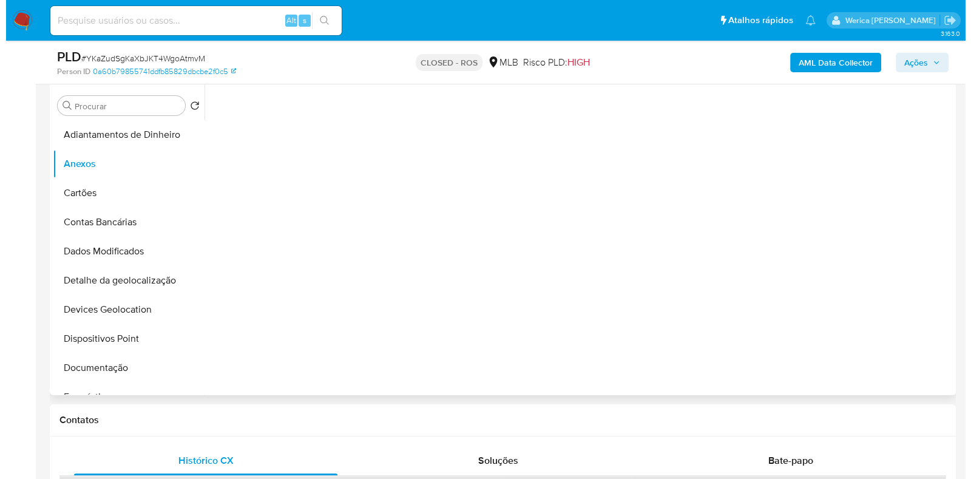
scroll to position [227, 0]
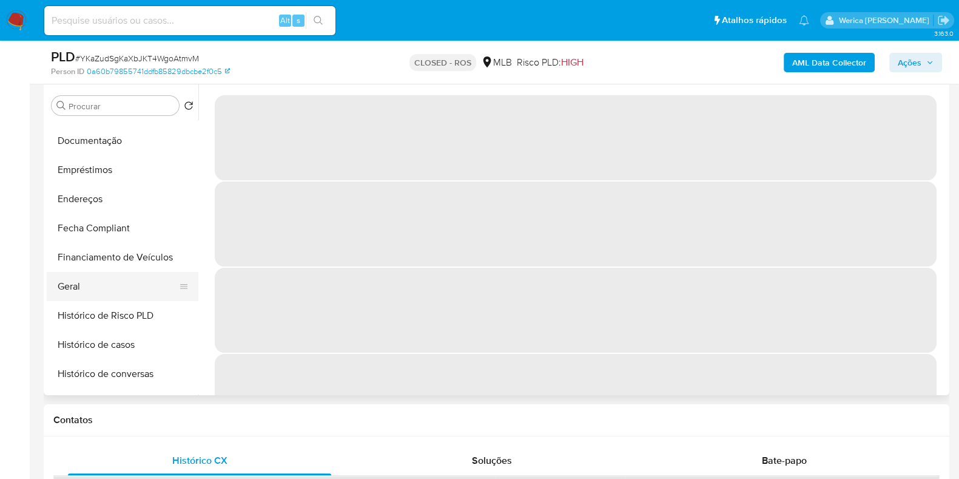
click at [123, 294] on button "Geral" at bounding box center [118, 286] width 142 height 29
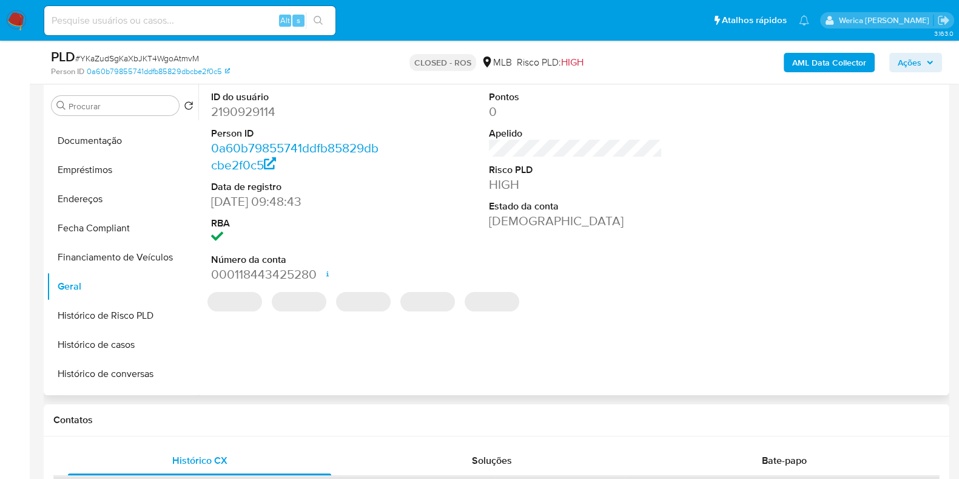
click at [927, 330] on div "ID do usuário 2190929114 Person ID 0a60b79855741ddfb85829dbcbe2f0c5 Data de reg…" at bounding box center [572, 239] width 748 height 311
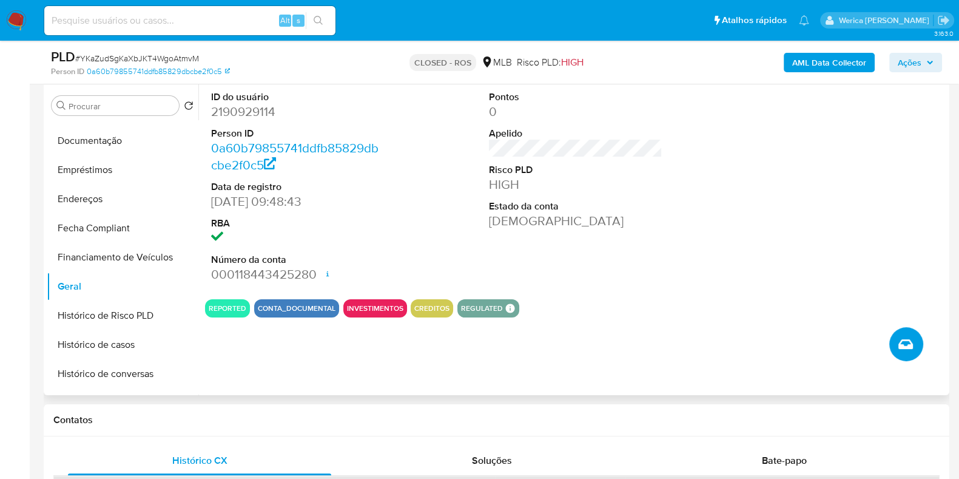
click at [904, 337] on icon "Criar caso manual" at bounding box center [906, 344] width 15 height 15
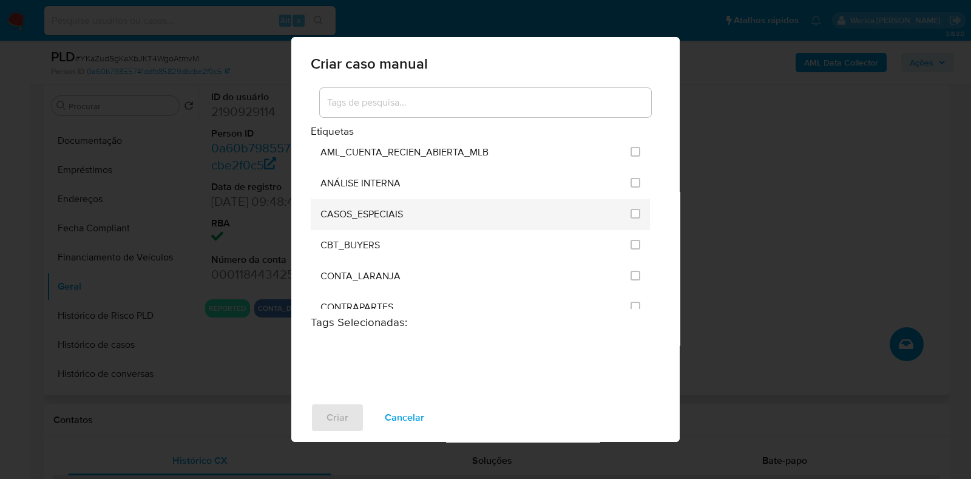
scroll to position [75, 0]
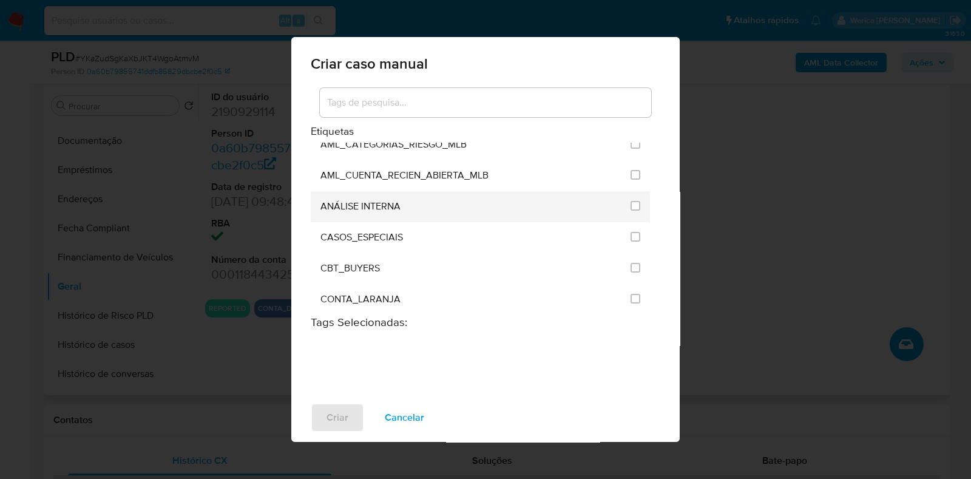
click at [630, 209] on span at bounding box center [635, 207] width 10 height 14
click at [630, 204] on input "1886" at bounding box center [635, 206] width 10 height 10
checkbox input "true"
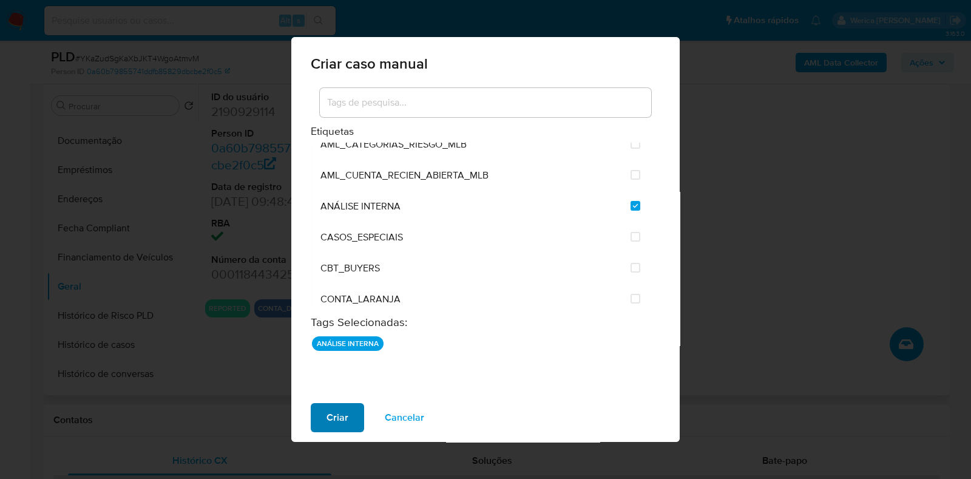
click at [343, 421] on span "Criar" at bounding box center [337, 417] width 22 height 27
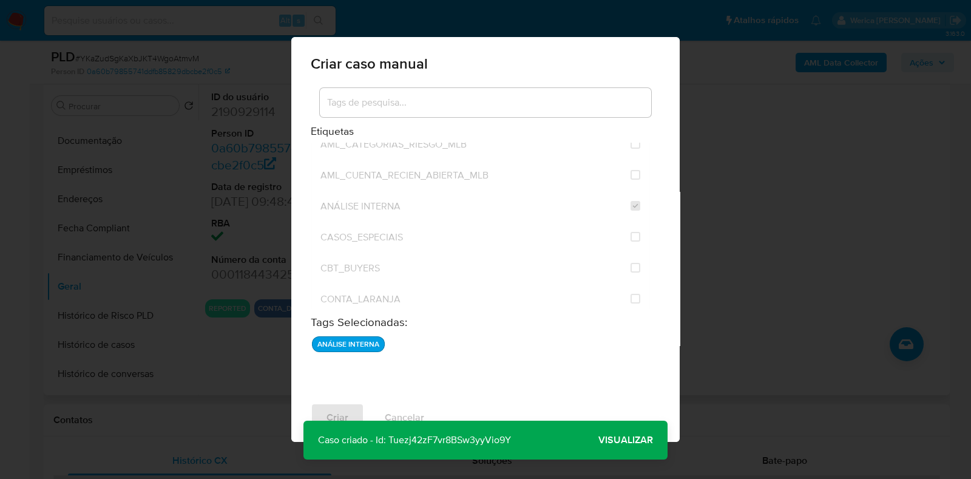
click at [616, 440] on span "Visualizar" at bounding box center [625, 440] width 55 height 0
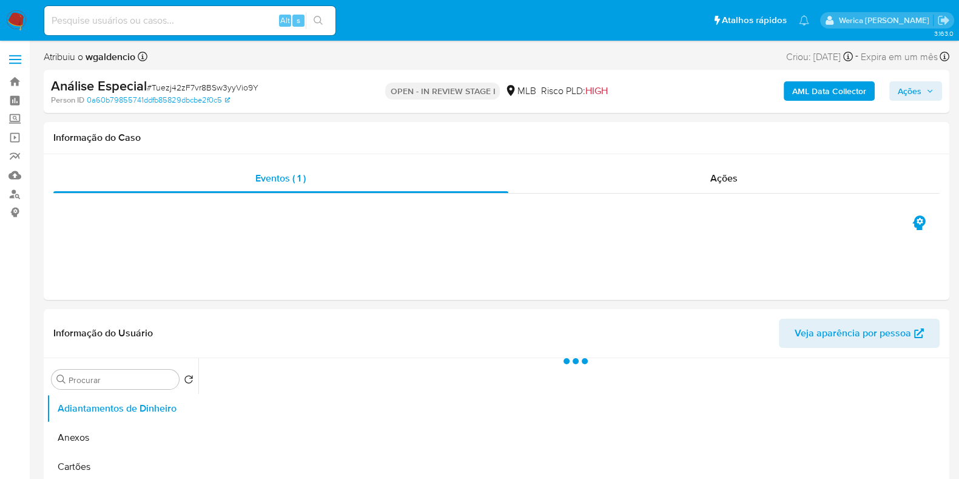
click at [833, 90] on b "AML Data Collector" at bounding box center [829, 90] width 74 height 19
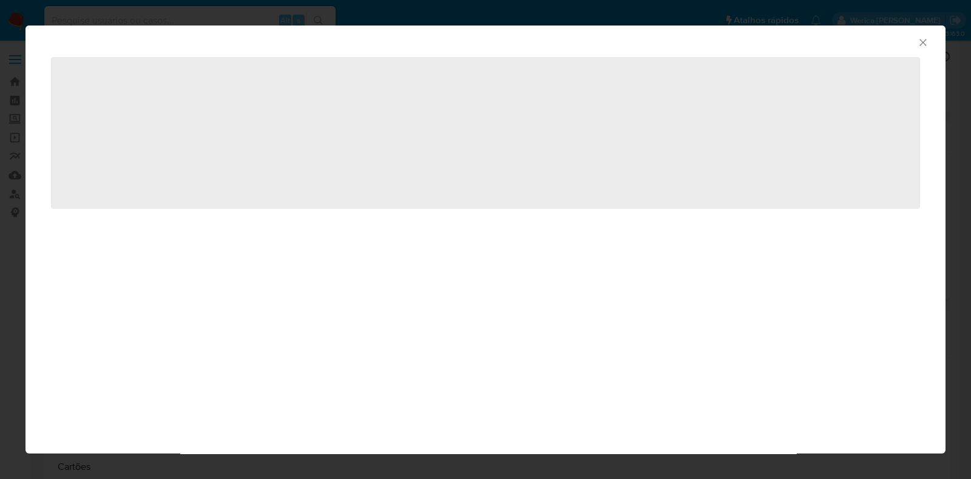
select select "10"
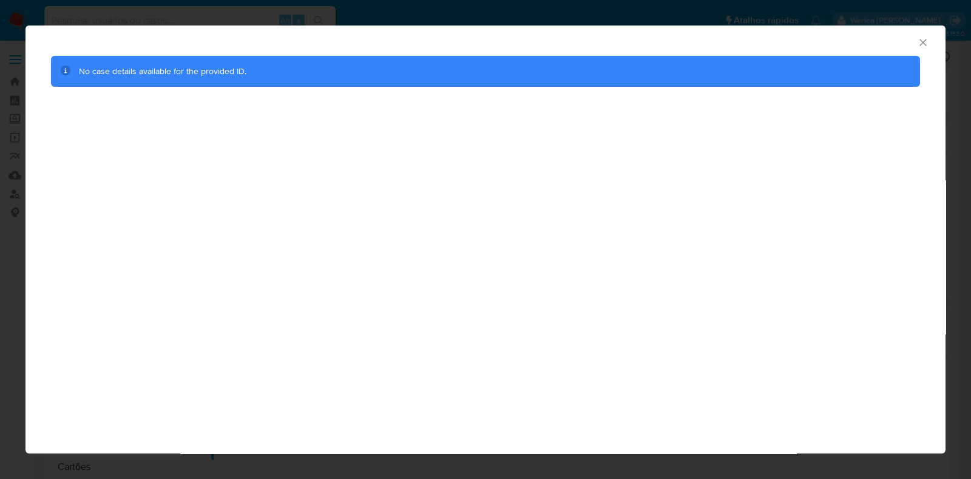
click at [930, 39] on div "AML Data Collector" at bounding box center [485, 40] width 920 height 30
click at [925, 42] on icon "Fechar a janela" at bounding box center [923, 42] width 12 height 12
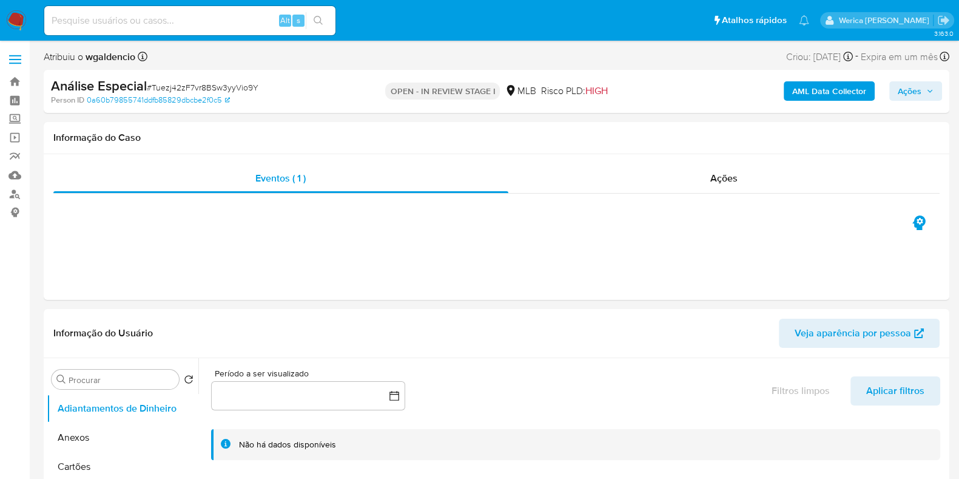
click at [828, 89] on b "AML Data Collector" at bounding box center [829, 90] width 74 height 19
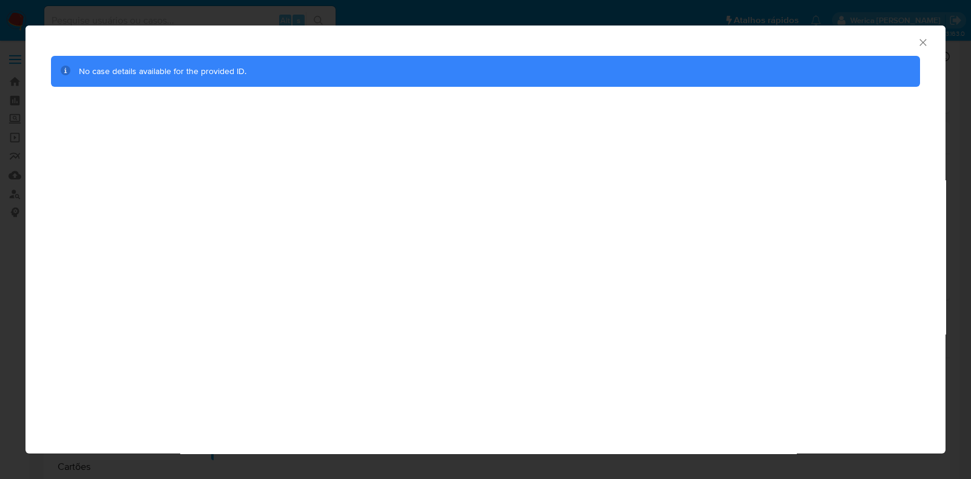
click at [927, 38] on icon "Fechar a janela" at bounding box center [923, 42] width 12 height 12
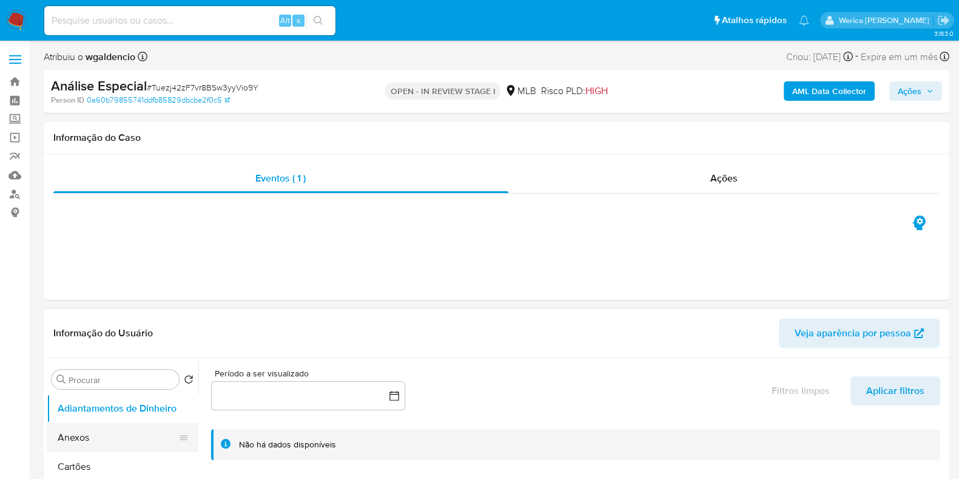
click at [87, 448] on button "Anexos" at bounding box center [118, 437] width 142 height 29
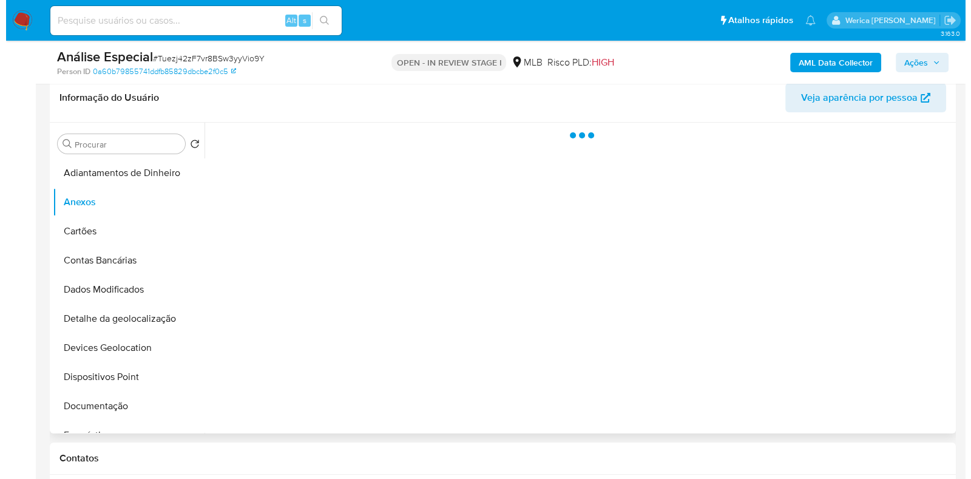
scroll to position [228, 0]
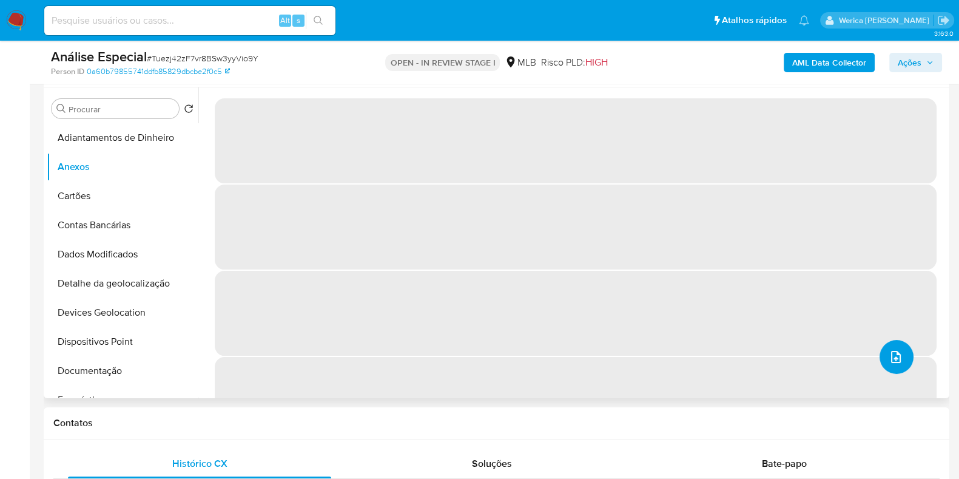
click at [880, 365] on button "upload-file" at bounding box center [897, 357] width 34 height 34
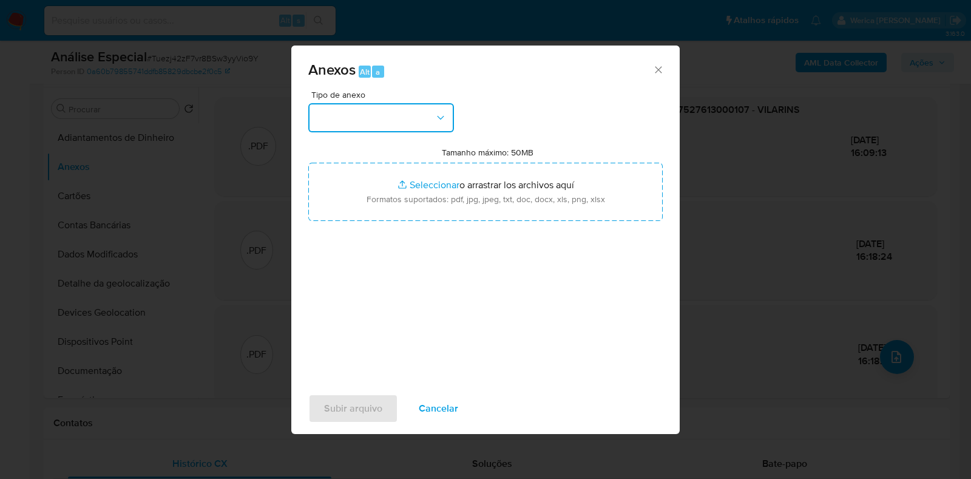
click at [397, 115] on button "button" at bounding box center [381, 117] width 146 height 29
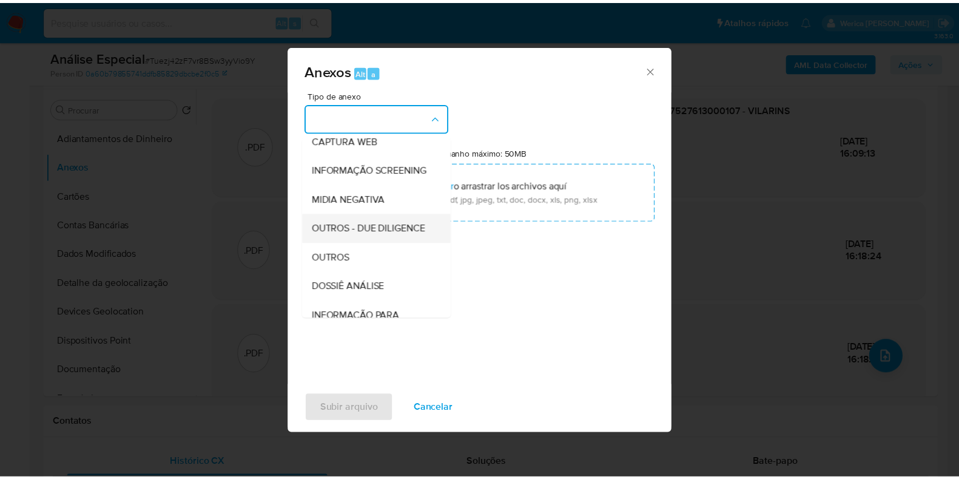
scroll to position [151, 0]
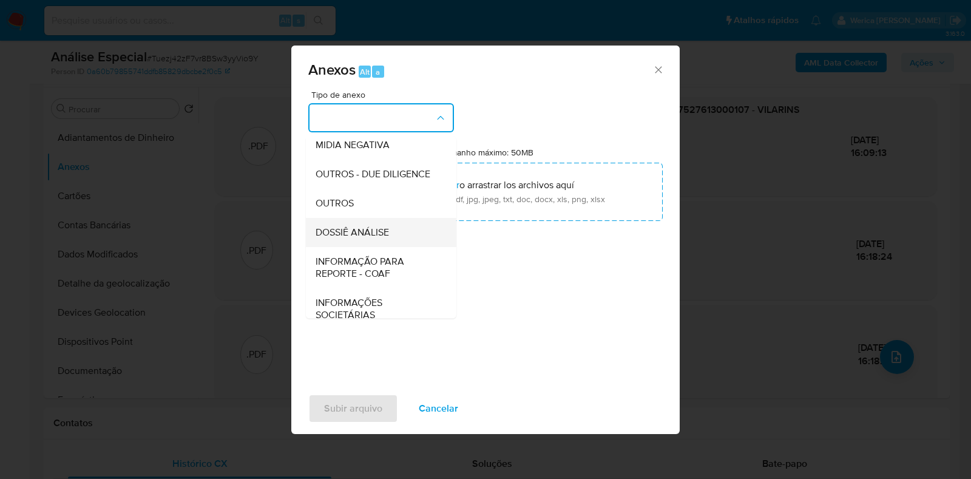
click at [394, 247] on div "DOSSIÊ ANÁLISE" at bounding box center [378, 232] width 124 height 29
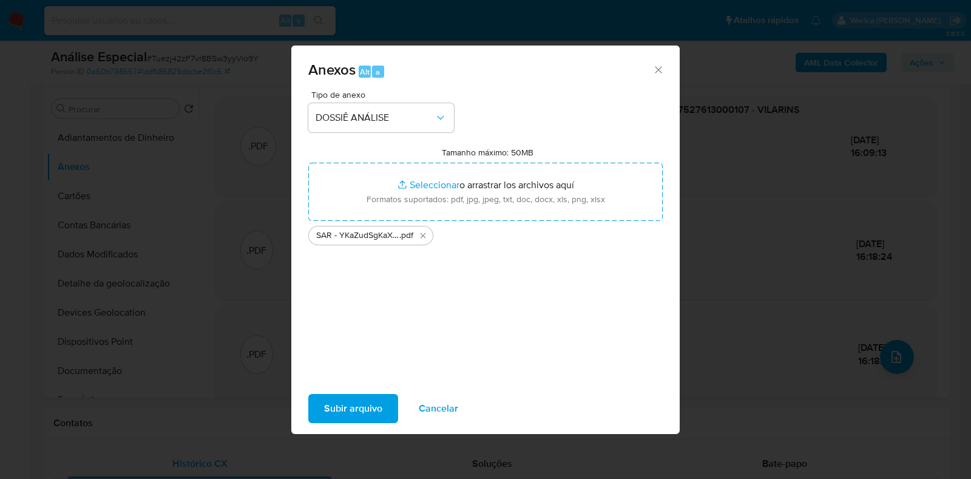
click at [360, 395] on span "Subir arquivo" at bounding box center [353, 408] width 58 height 27
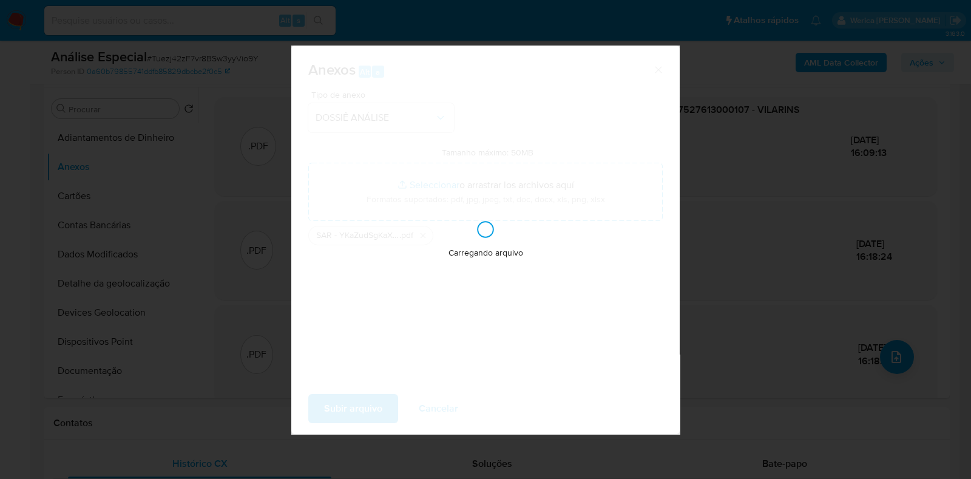
click at [909, 77] on div "Anexos Alt a Tipo de anexo DOSSIÊ ANÁLISE Tamanho máximo: 50MB Seleccionar arch…" at bounding box center [485, 239] width 971 height 479
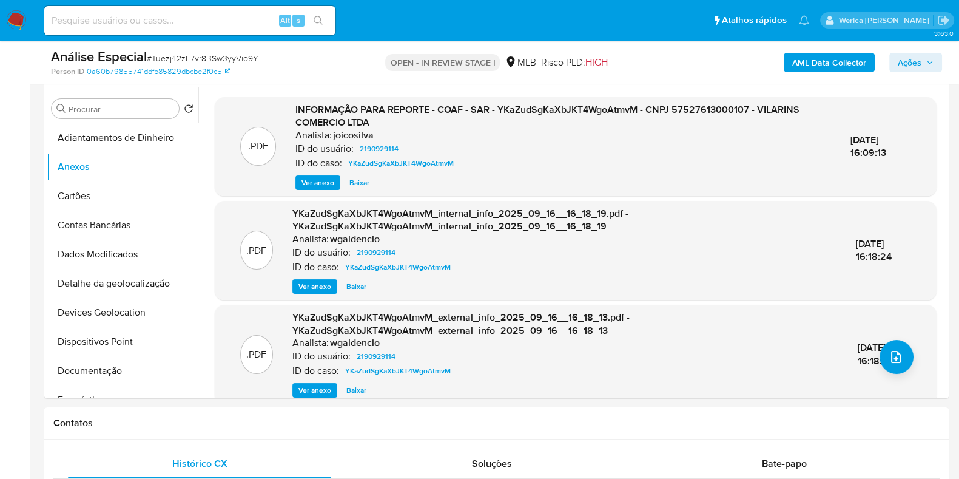
click at [922, 55] on span "Ações" at bounding box center [916, 62] width 36 height 17
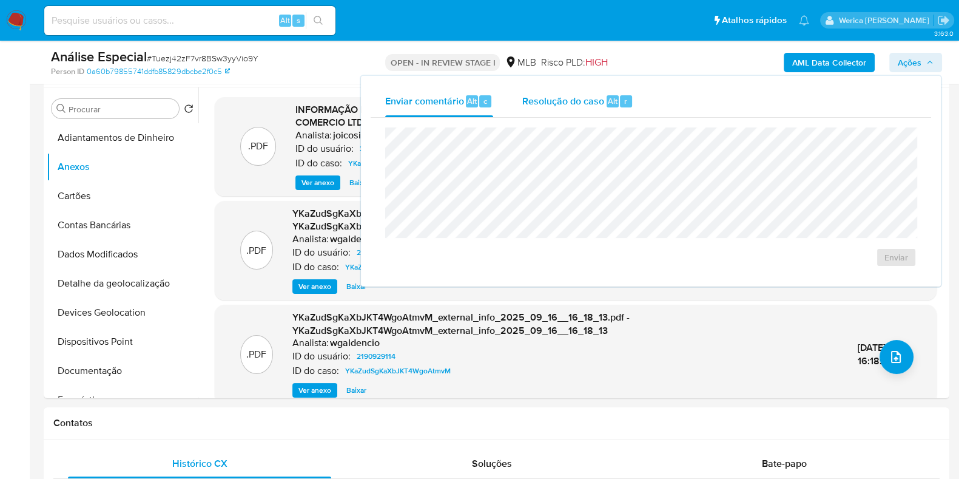
click at [586, 103] on span "Resolução do caso" at bounding box center [563, 100] width 82 height 14
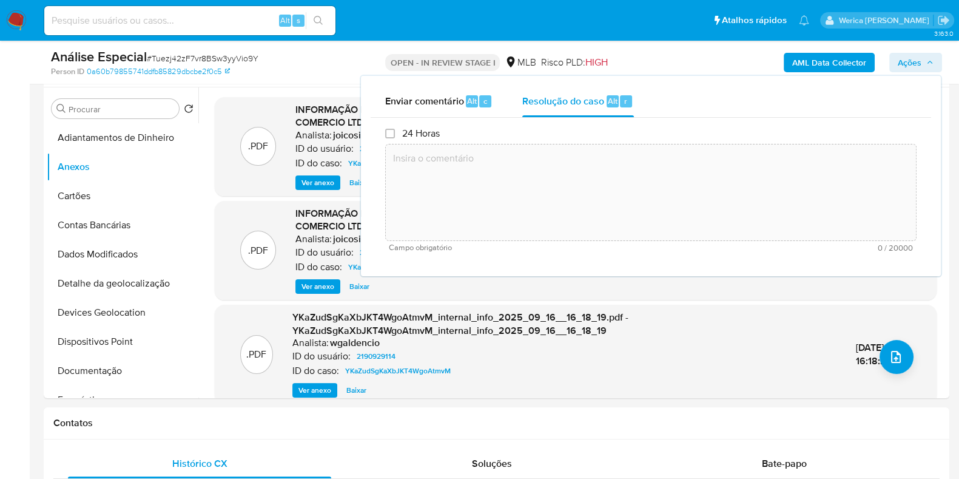
click at [579, 201] on textarea at bounding box center [651, 192] width 530 height 97
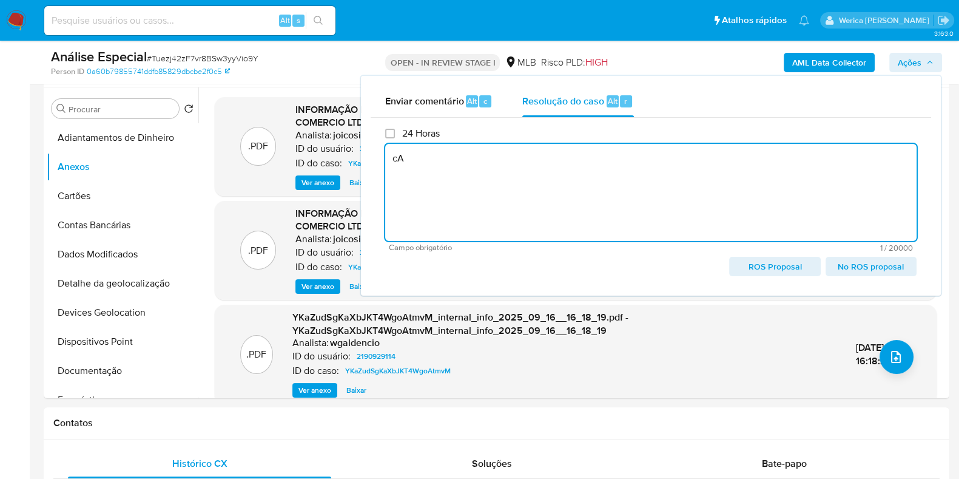
type textarea "c"
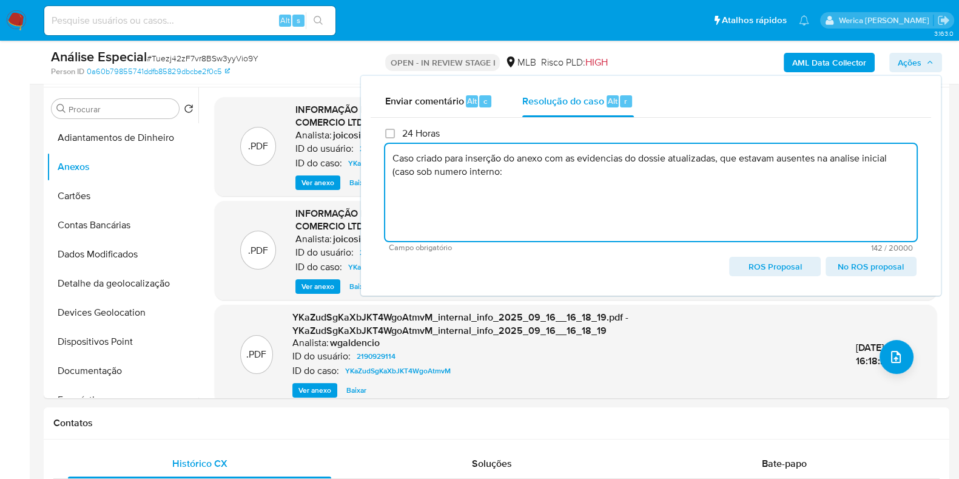
paste textarea "YKaZudSgKaXbJKT4WgoAtmvM"
click at [715, 160] on textarea "Caso criado para inserção do anexo com as evidencias do dossie atualizadas, que…" at bounding box center [651, 192] width 532 height 97
click at [717, 162] on textarea "Caso criado para inserção do anexo com as evidencias do dossie atualizadas, que…" at bounding box center [651, 192] width 532 height 97
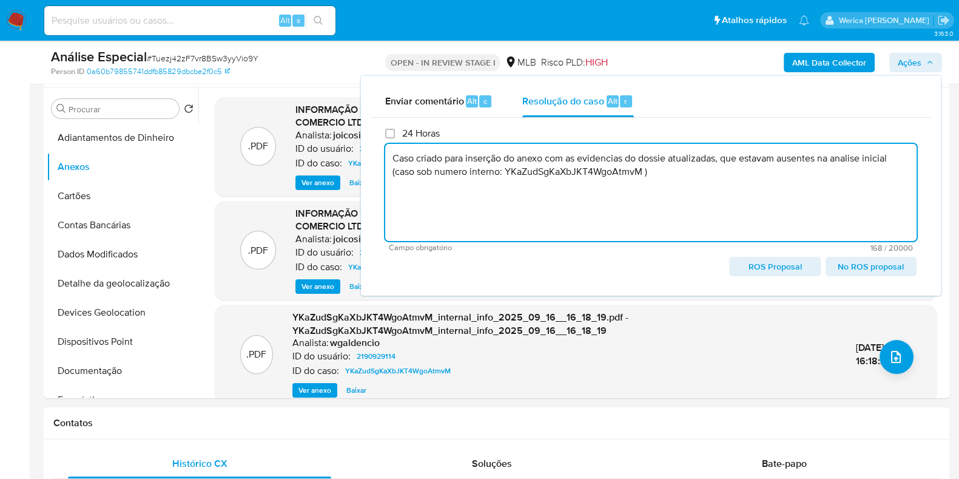
click at [582, 172] on textarea "Caso criado para inserção do anexo com as evidencias do dossie atualizadas, que…" at bounding box center [651, 192] width 532 height 97
click at [463, 218] on textarea "Caso criado para inserção do anexo com as evidencias do dossie atualizadas, que…" at bounding box center [651, 192] width 532 height 97
click at [670, 177] on textarea "Caso criado para inserção do anexo com as evidencias do dossie atualizadas, que…" at bounding box center [651, 192] width 532 height 97
paste textarea "Este caso foi criado para a inclusão de anexos contendo as evidências atualizad…"
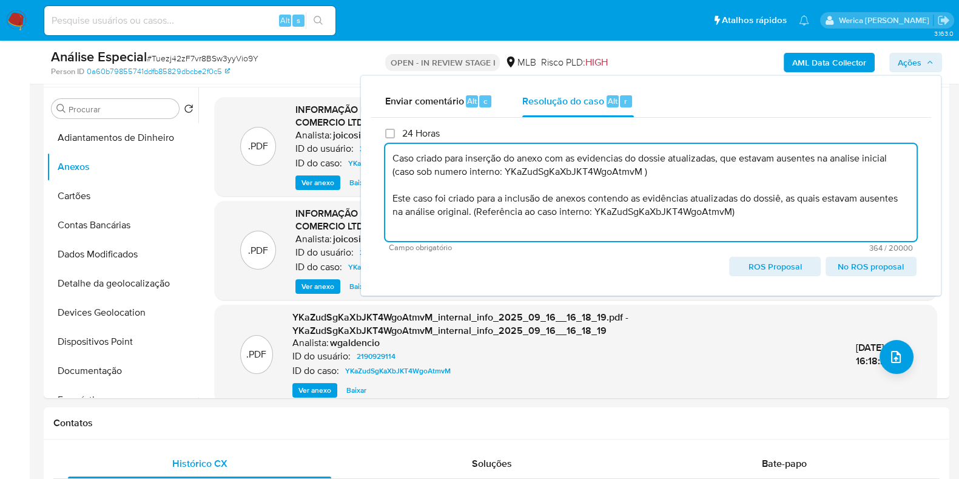
click at [642, 171] on textarea "Caso criado para inserção do anexo com as evidencias do dossie atualizadas, que…" at bounding box center [651, 192] width 532 height 97
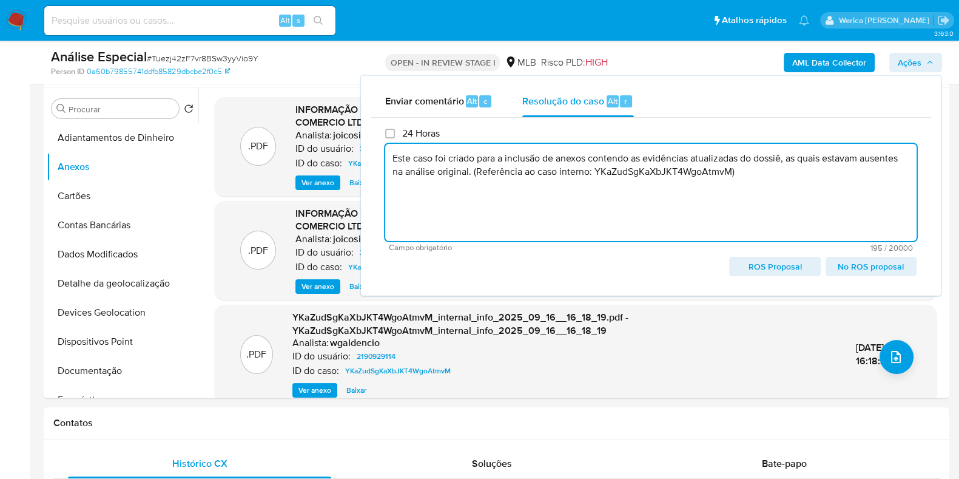
click at [868, 267] on span "No ROS proposal" at bounding box center [871, 266] width 74 height 17
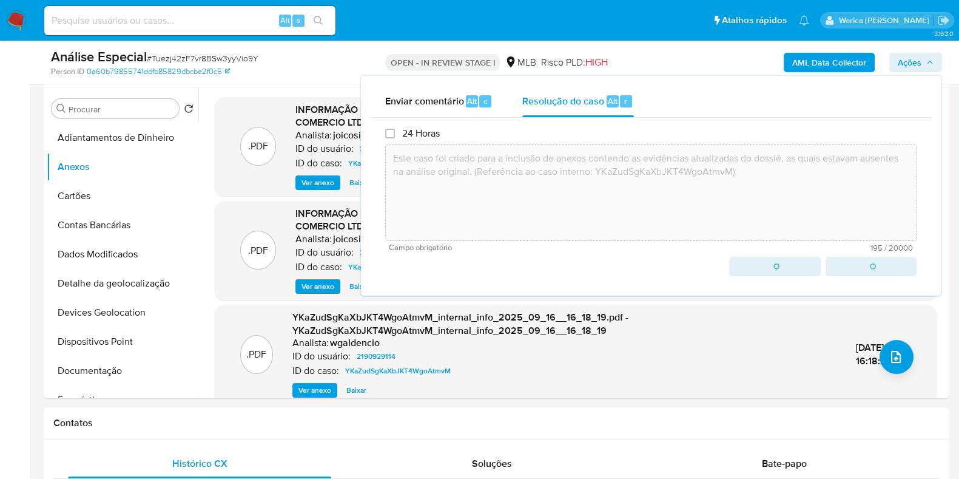
type textarea "Este caso foi criado para a inclusão de anexos contendo as evidências atualizad…"
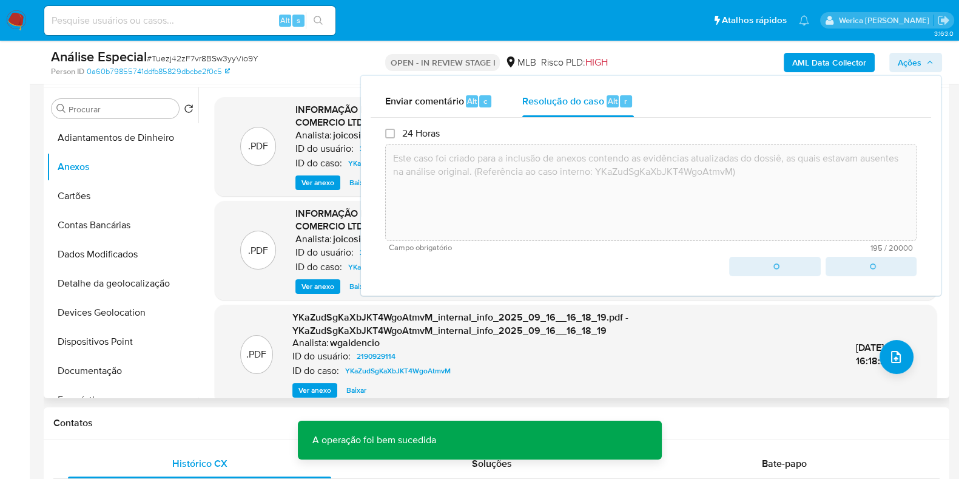
drag, startPoint x: 643, startPoint y: 339, endPoint x: 646, endPoint y: 345, distance: 6.5
click at [646, 345] on div "Analista: wgaldencio" at bounding box center [564, 343] width 544 height 12
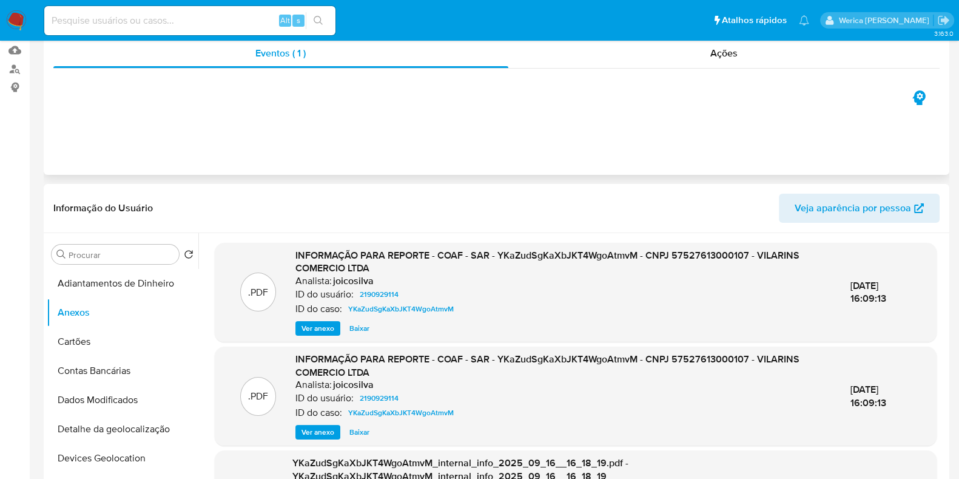
scroll to position [0, 0]
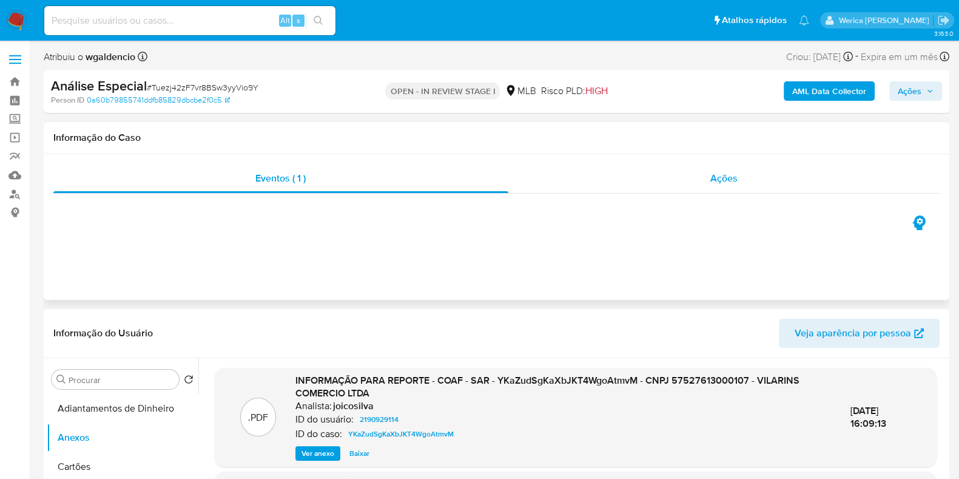
click at [734, 178] on span "Ações" at bounding box center [724, 178] width 27 height 14
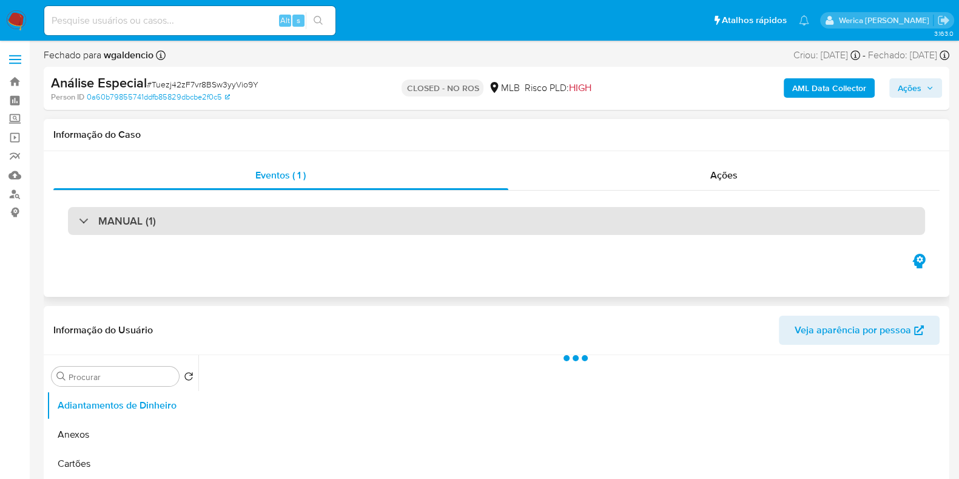
click at [427, 224] on div "MANUAL (1)" at bounding box center [496, 221] width 857 height 28
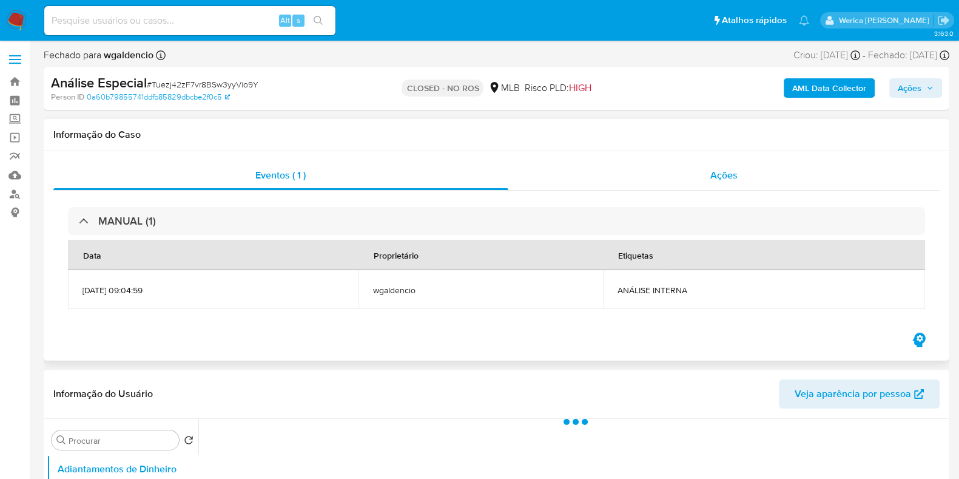
select select "10"
click at [727, 179] on span "Ações" at bounding box center [724, 175] width 27 height 14
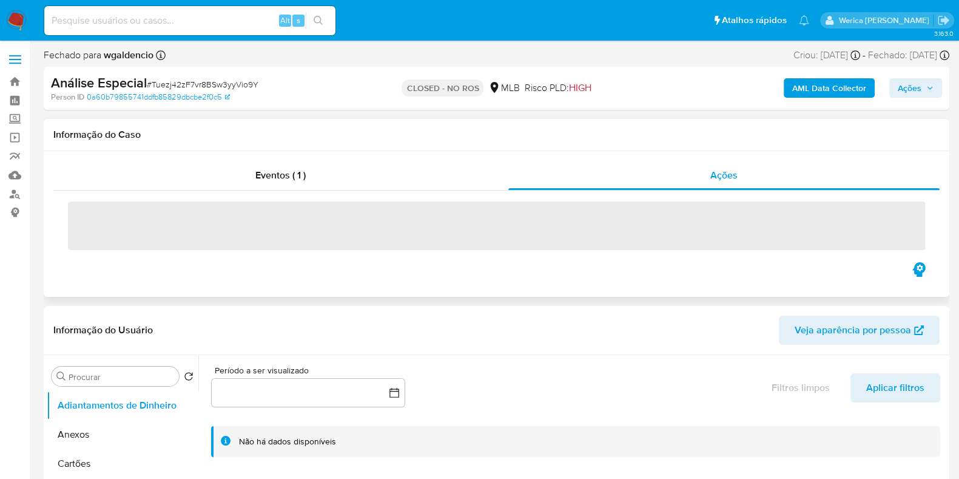
click at [300, 211] on span "‌" at bounding box center [496, 225] width 857 height 49
click at [304, 224] on span "‌" at bounding box center [496, 225] width 857 height 49
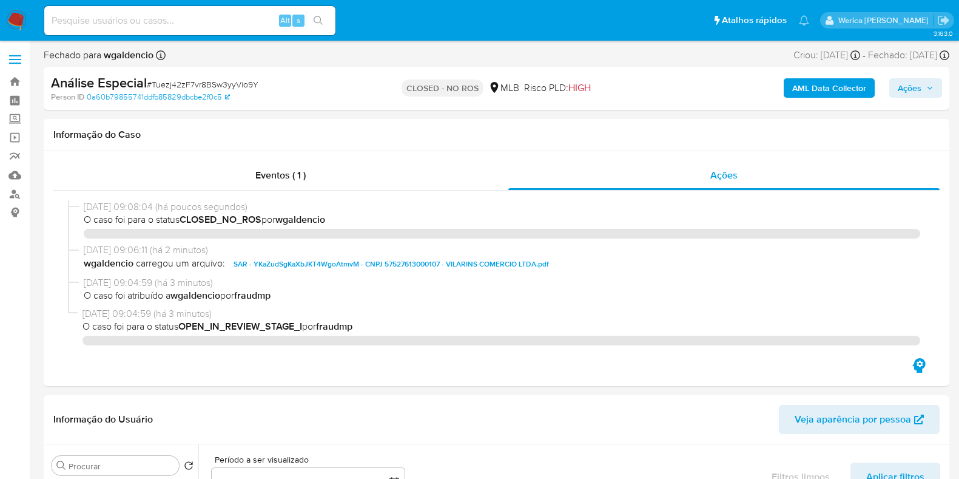
select select "10"
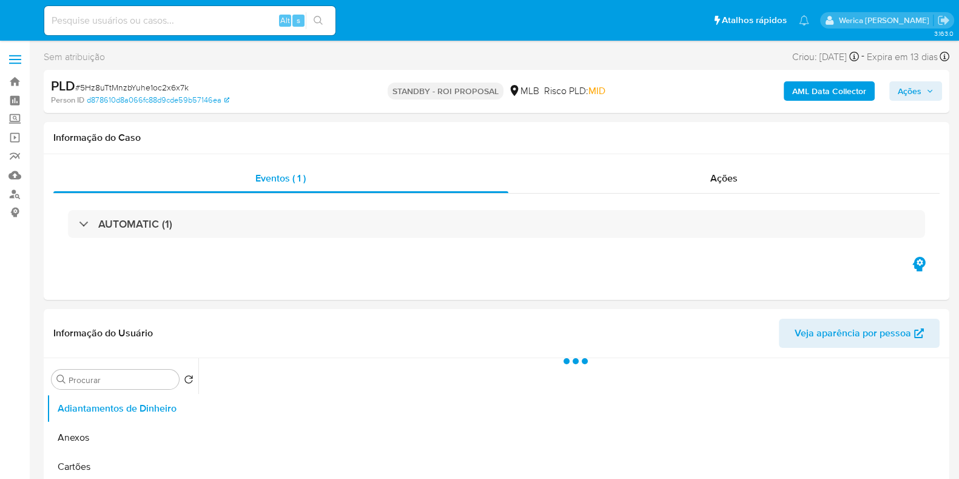
select select "10"
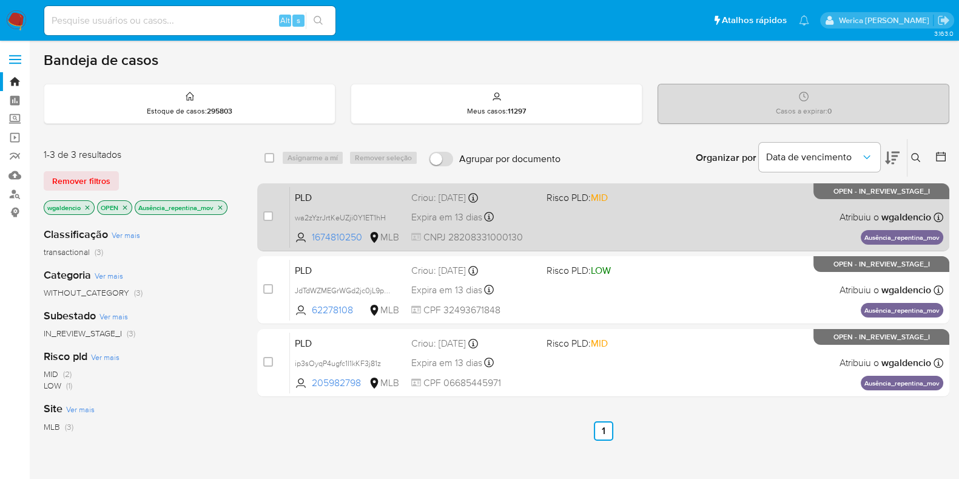
click at [677, 206] on div "PLD wa2zYzrJrtKeUZji0Y1ET1hH 1674810250 MLB Risco PLD: MID Criou: 12/09/2025 Cr…" at bounding box center [616, 216] width 653 height 61
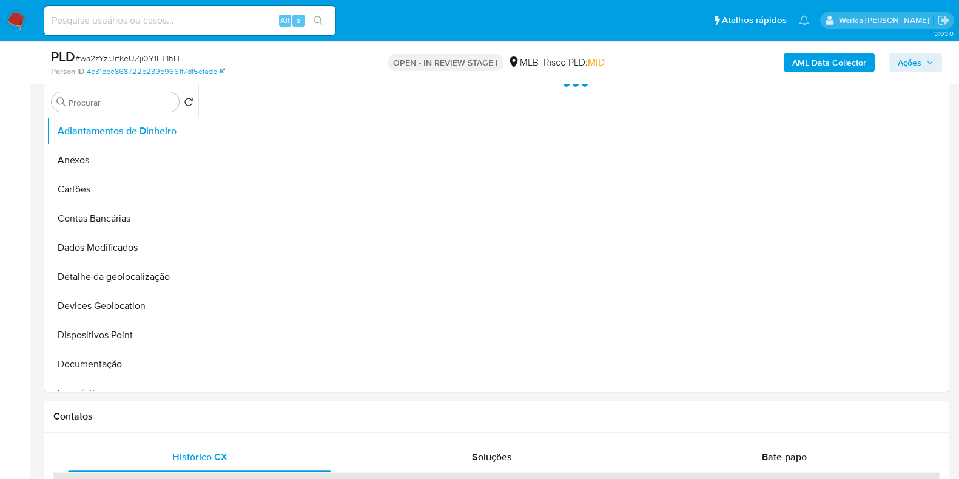
scroll to position [303, 0]
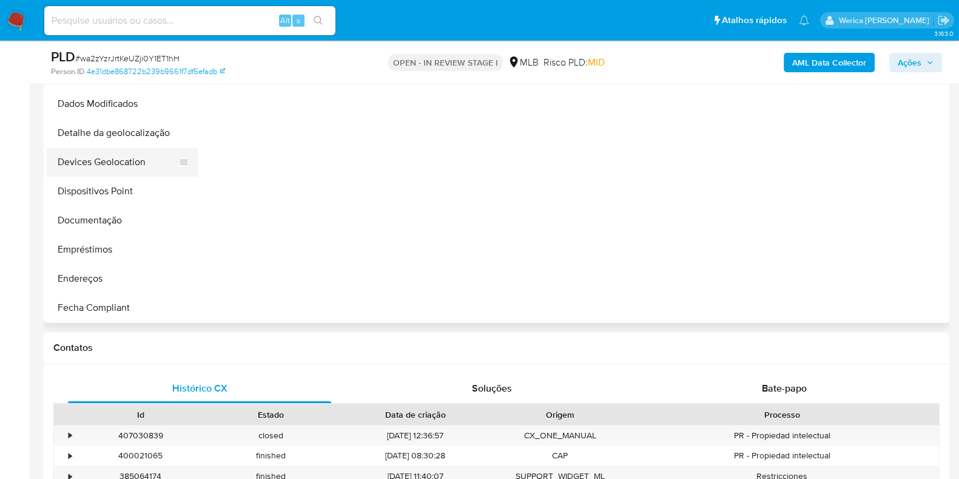
select select "10"
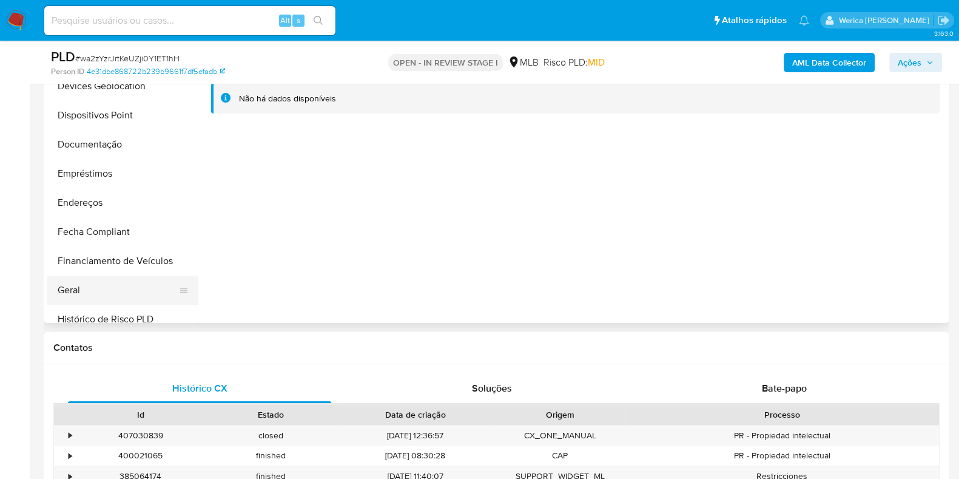
click at [157, 277] on button "Geral" at bounding box center [118, 289] width 142 height 29
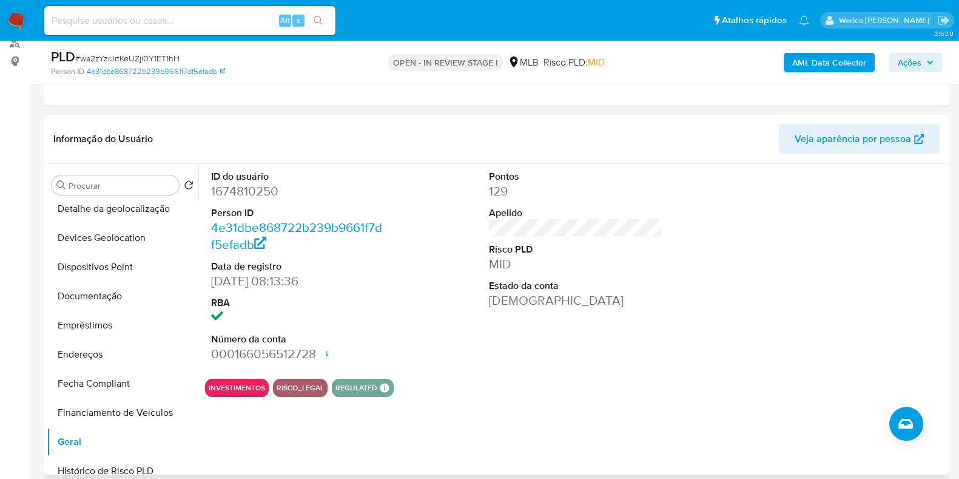
click at [242, 188] on dd "1674810250" at bounding box center [298, 191] width 174 height 17
drag, startPoint x: 242, startPoint y: 188, endPoint x: 231, endPoint y: 192, distance: 12.3
click at [231, 192] on dd "1674810250" at bounding box center [298, 191] width 174 height 17
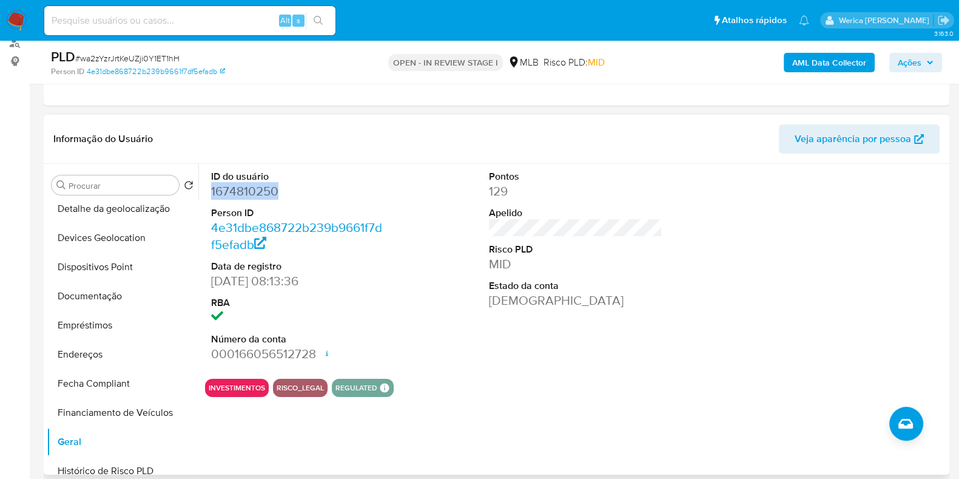
copy dd "1674810250"
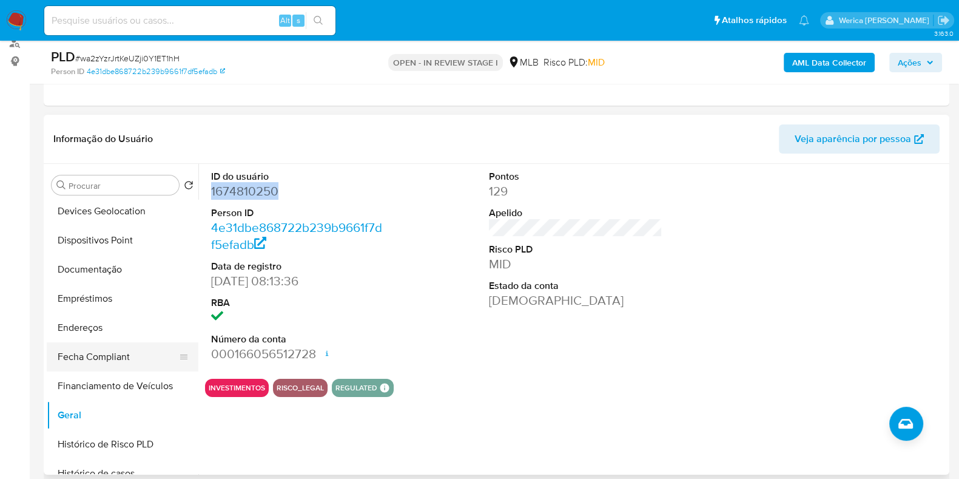
scroll to position [303, 0]
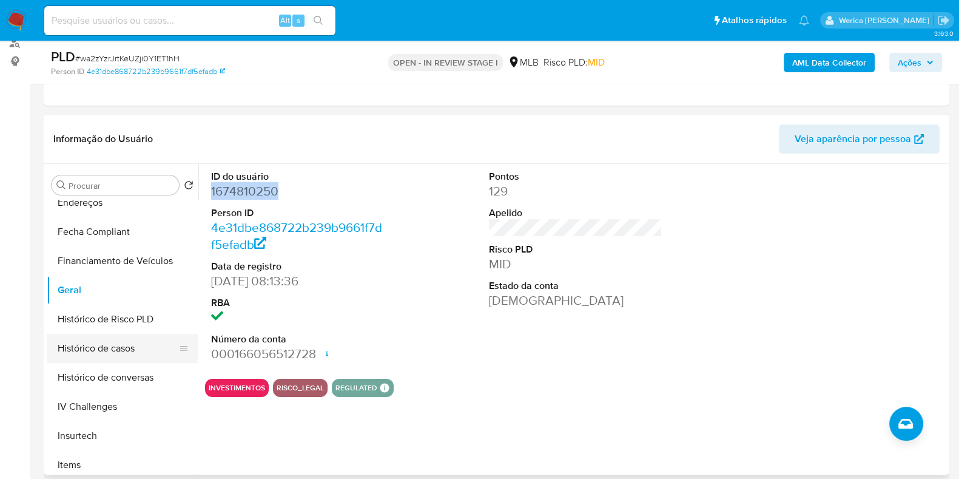
click at [133, 354] on button "Histórico de casos" at bounding box center [118, 348] width 142 height 29
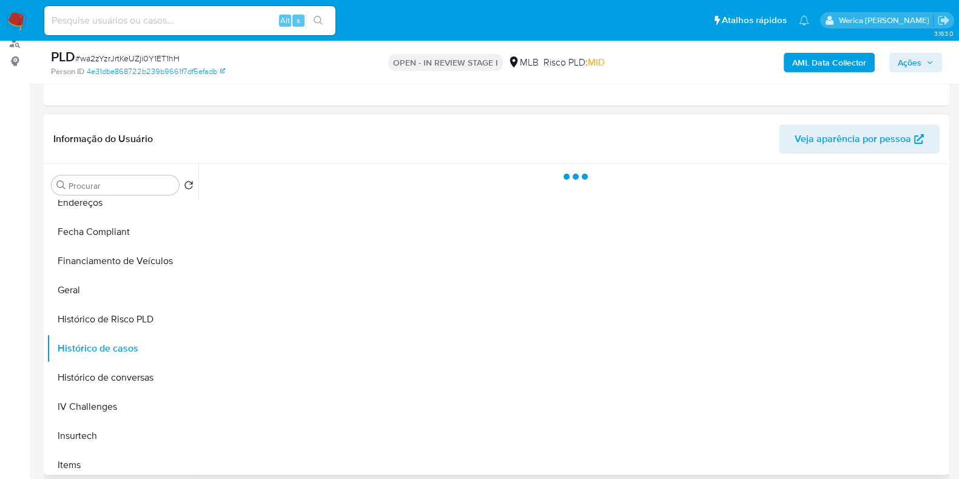
click at [379, 271] on div at bounding box center [572, 319] width 748 height 311
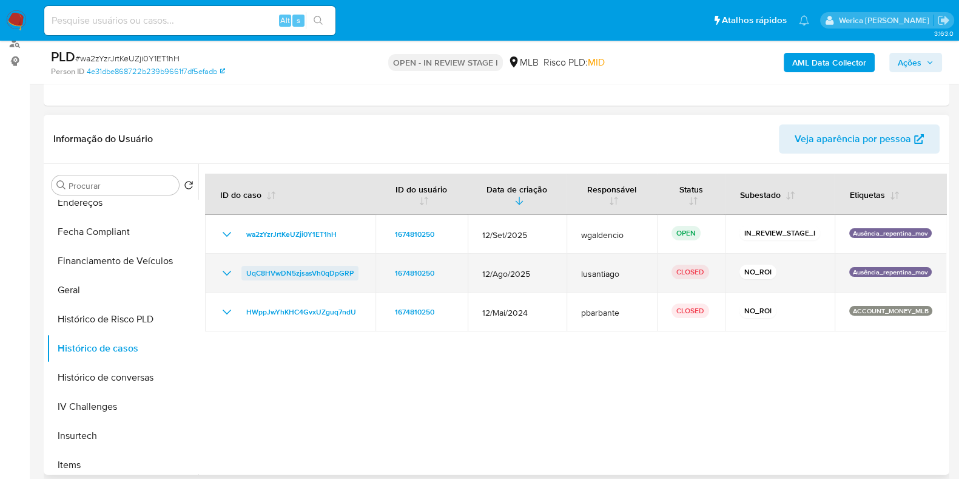
click at [288, 275] on span "UqC8HVwDN5zjsasVh0qDpGRP" at bounding box center [299, 273] width 107 height 15
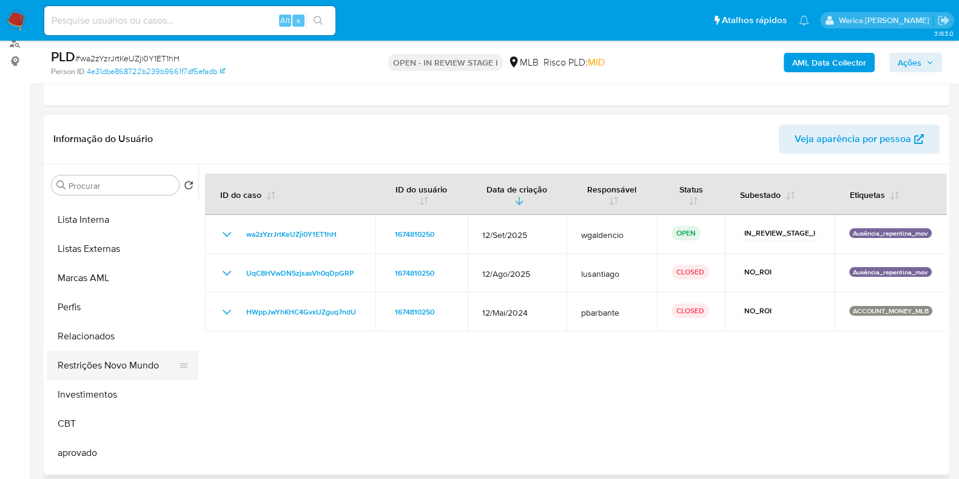
scroll to position [379, 0]
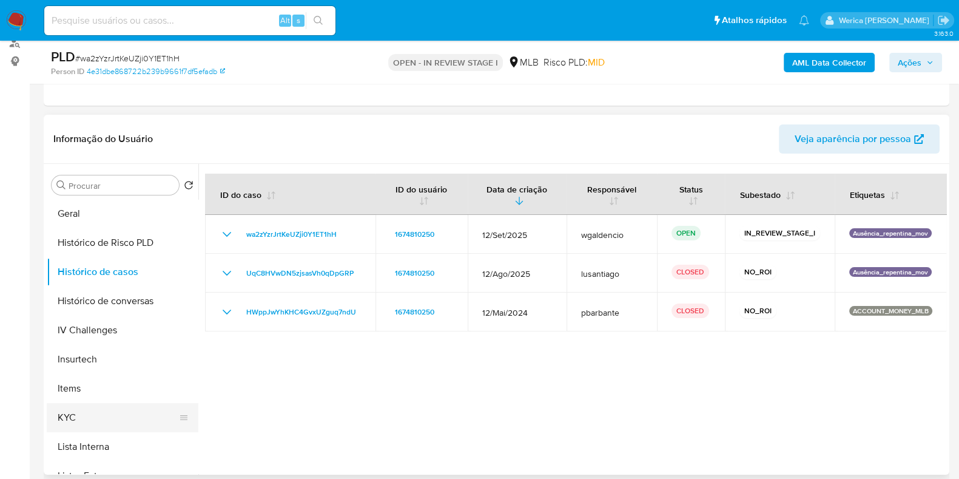
click at [121, 420] on button "KYC" at bounding box center [118, 417] width 142 height 29
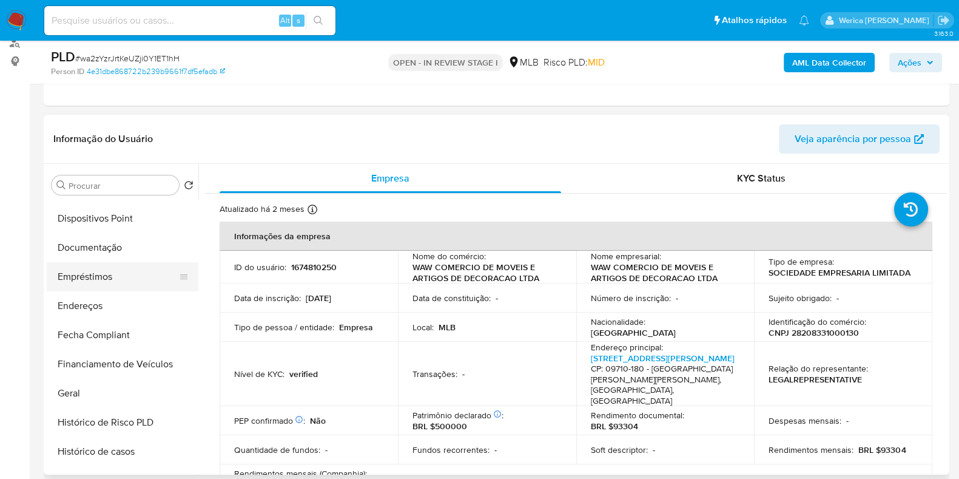
scroll to position [151, 0]
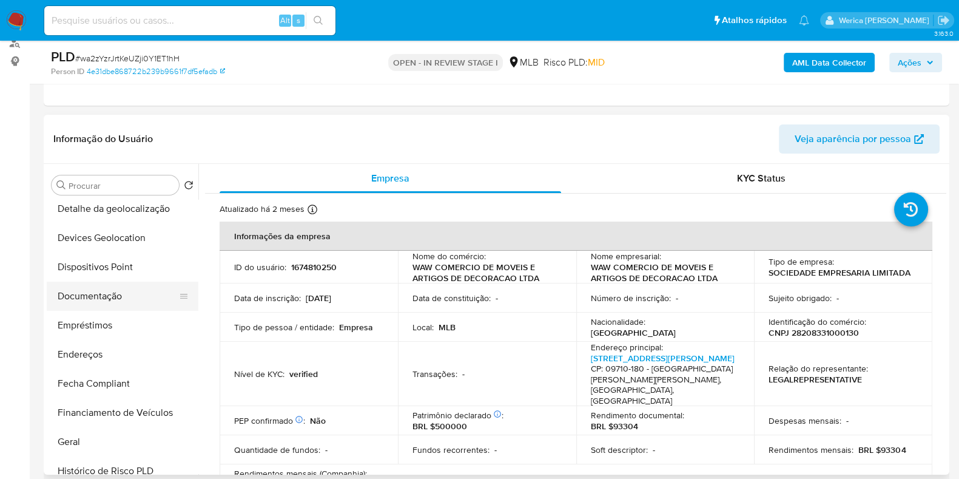
click at [116, 286] on button "Documentação" at bounding box center [118, 296] width 142 height 29
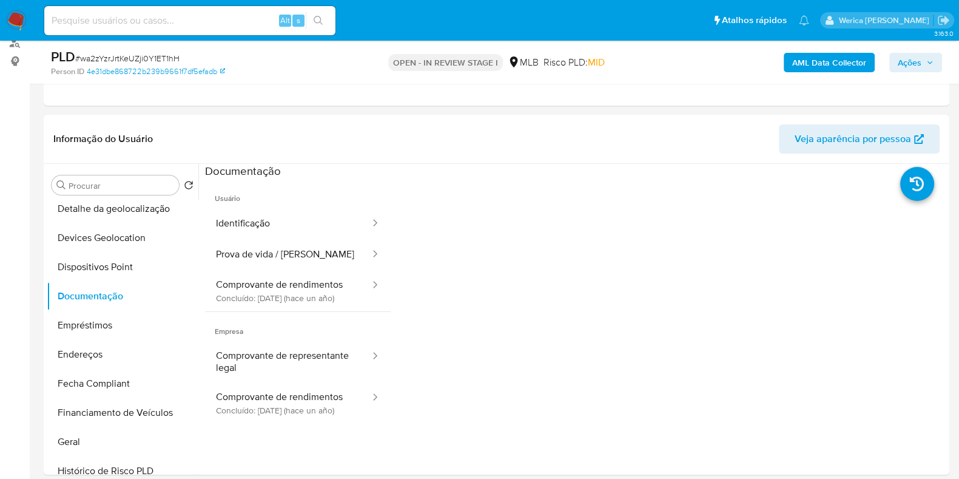
click at [298, 209] on button "Identificação" at bounding box center [288, 223] width 166 height 31
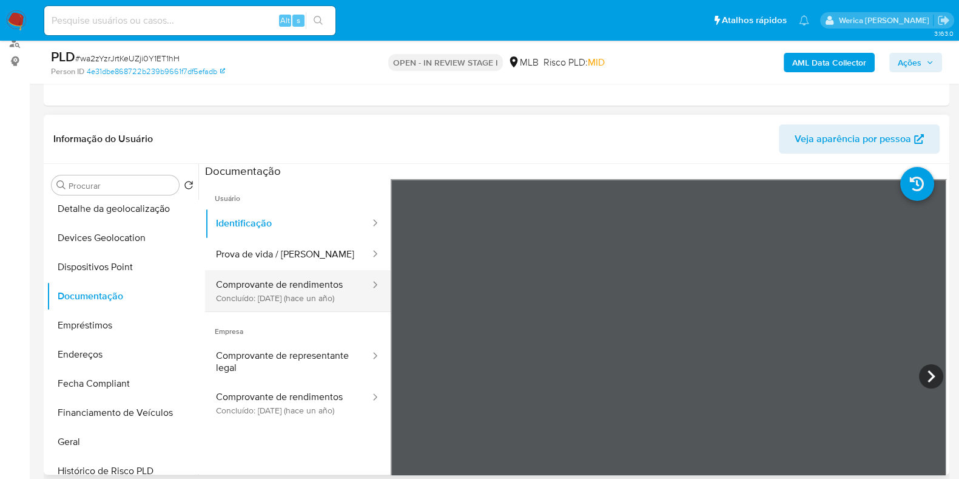
click at [305, 272] on button "Comprovante de rendimentos Concluído: 28/05/2024 (hace un año)" at bounding box center [288, 290] width 166 height 41
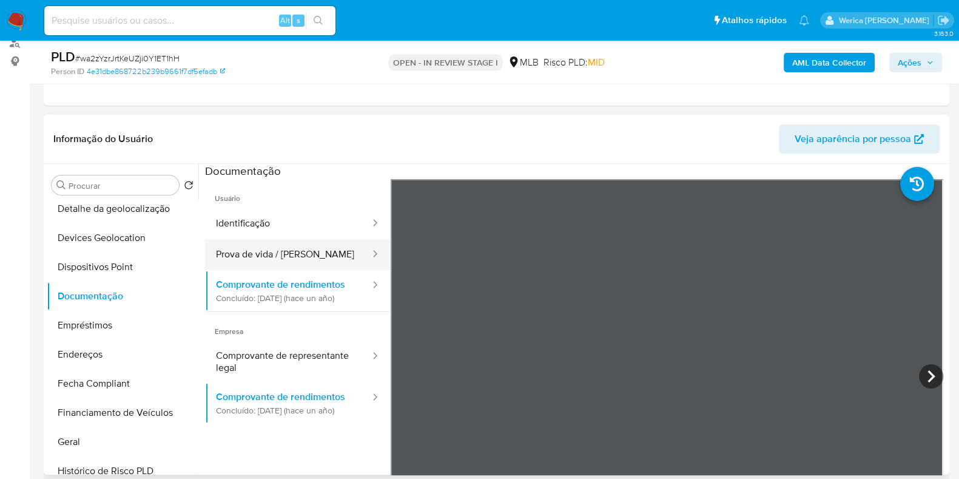
click at [323, 258] on button "Prova de vida / [PERSON_NAME]" at bounding box center [288, 254] width 166 height 31
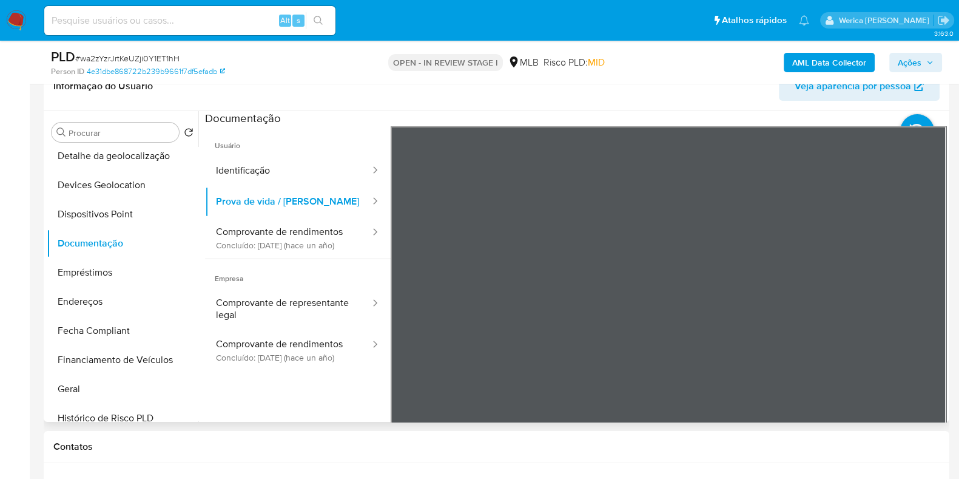
scroll to position [228, 0]
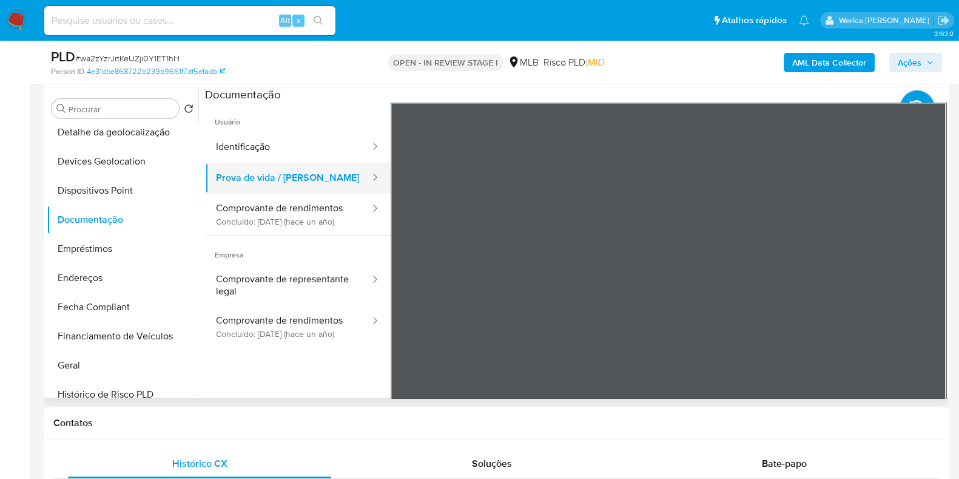
click at [329, 165] on button "Prova de vida / [PERSON_NAME]" at bounding box center [288, 178] width 166 height 31
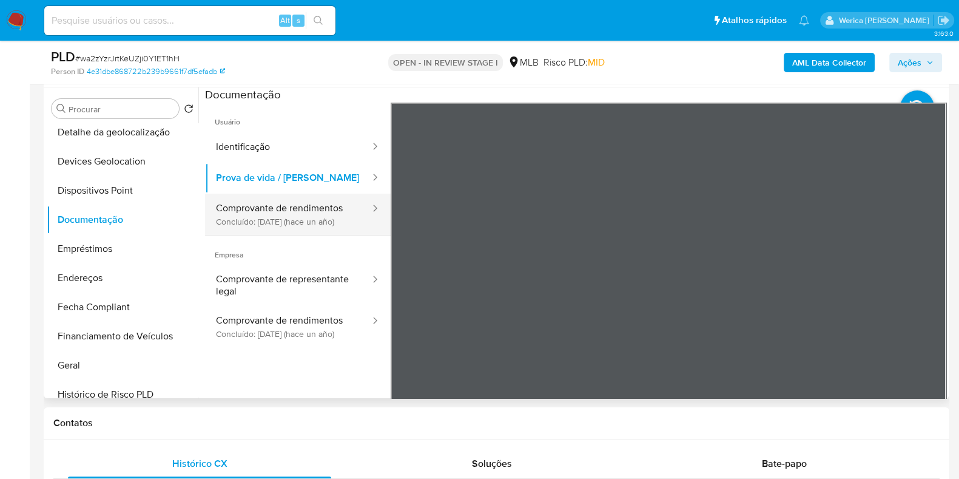
click at [328, 218] on button "Comprovante de rendimentos Concluído: 28/05/2024 (hace un año)" at bounding box center [288, 214] width 166 height 41
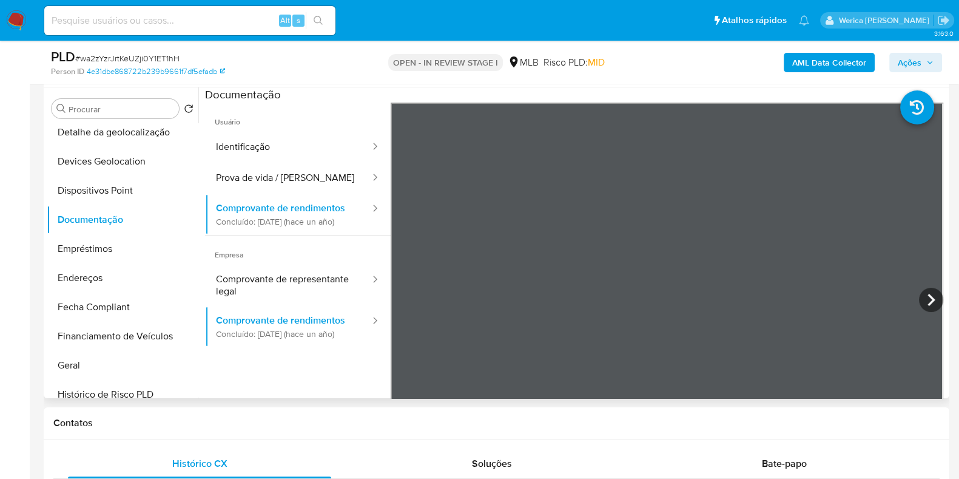
click at [942, 291] on div at bounding box center [572, 242] width 748 height 311
click at [937, 297] on icon at bounding box center [931, 300] width 24 height 24
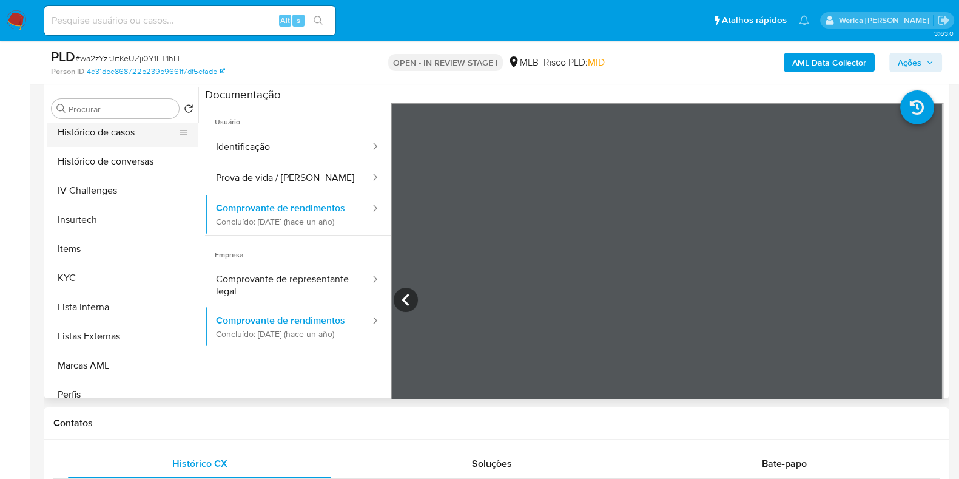
scroll to position [455, 0]
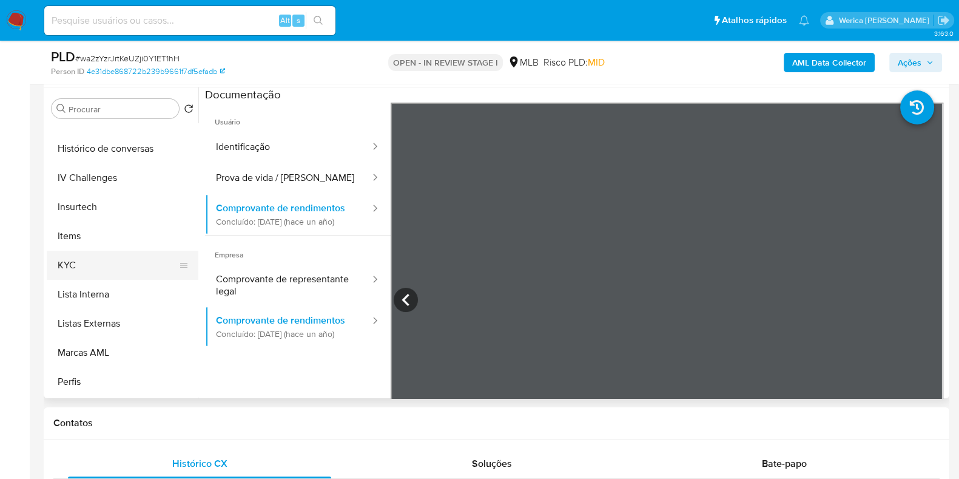
click at [118, 266] on button "KYC" at bounding box center [118, 265] width 142 height 29
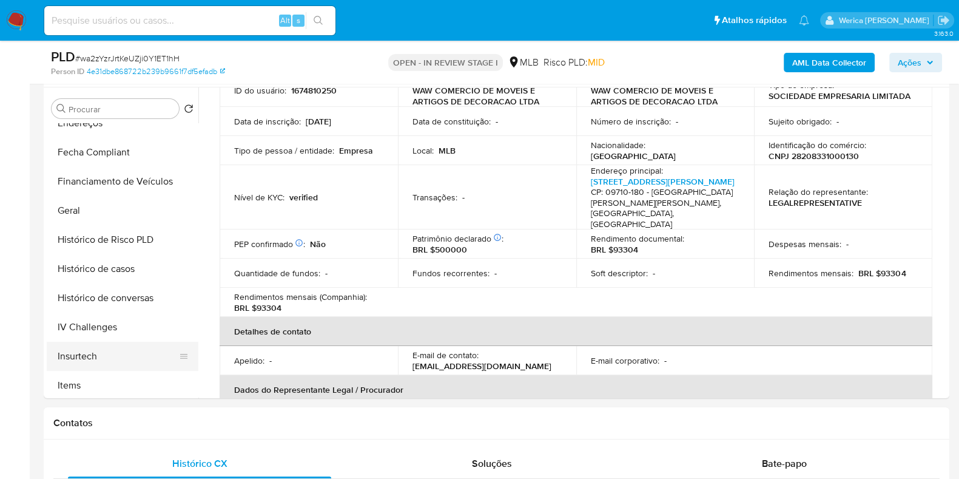
scroll to position [228, 0]
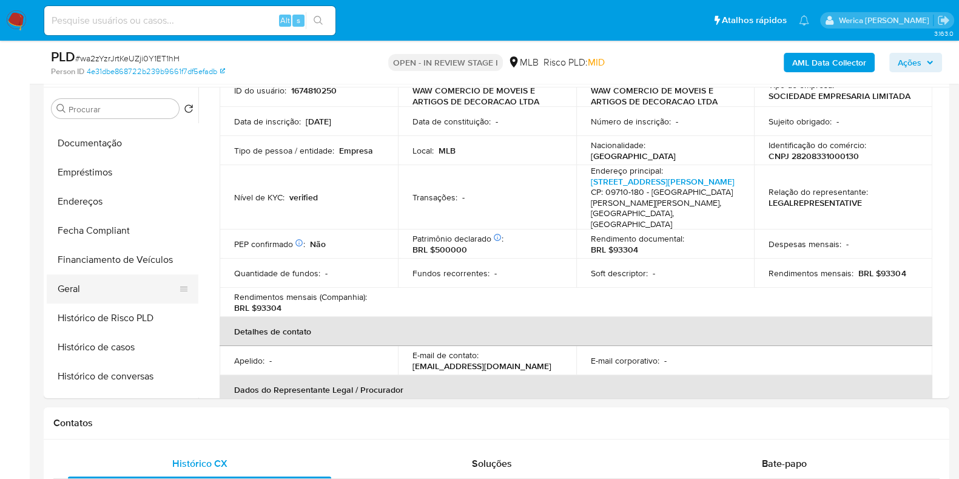
click at [130, 286] on button "Geral" at bounding box center [118, 288] width 142 height 29
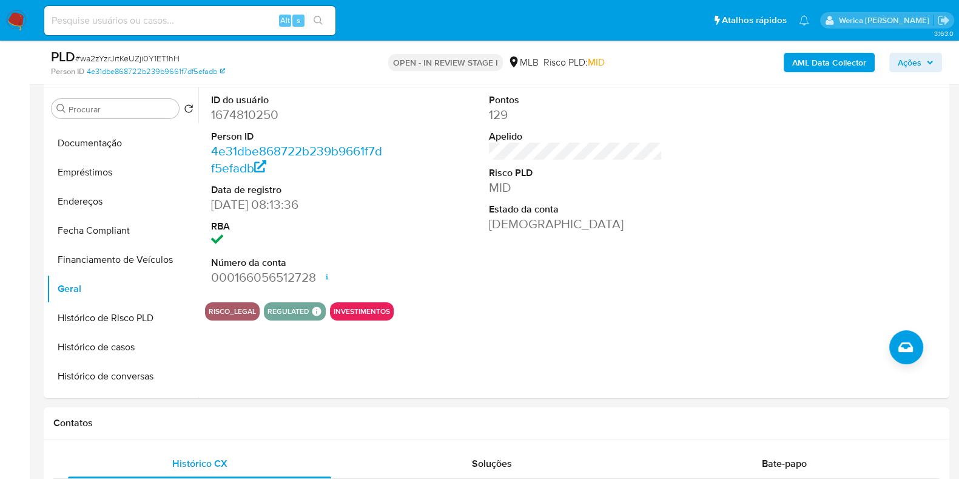
drag, startPoint x: 755, startPoint y: 267, endPoint x: 746, endPoint y: 247, distance: 22.3
click at [755, 267] on div "ID do usuário 1674810250 Person ID 4e31dbe868722b239b9661f7df5efadb Data de reg…" at bounding box center [575, 189] width 741 height 205
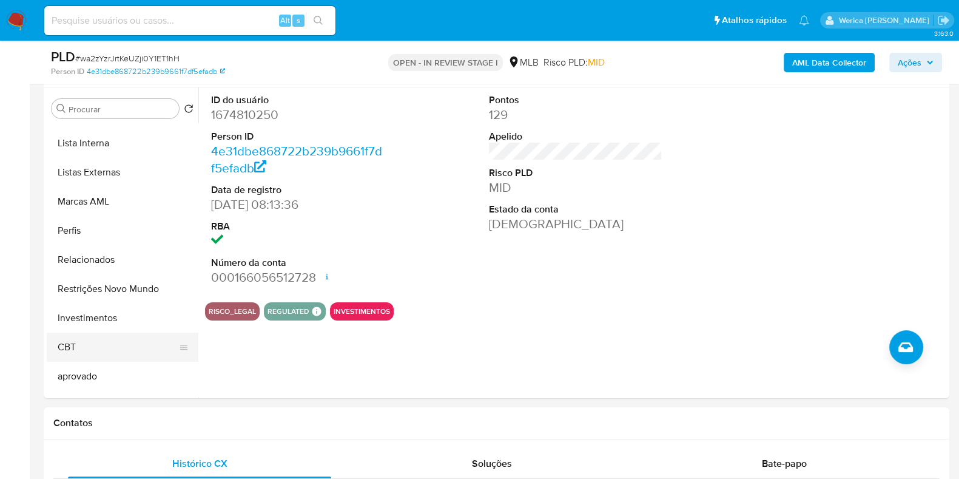
click at [99, 339] on button "CBT" at bounding box center [118, 346] width 142 height 29
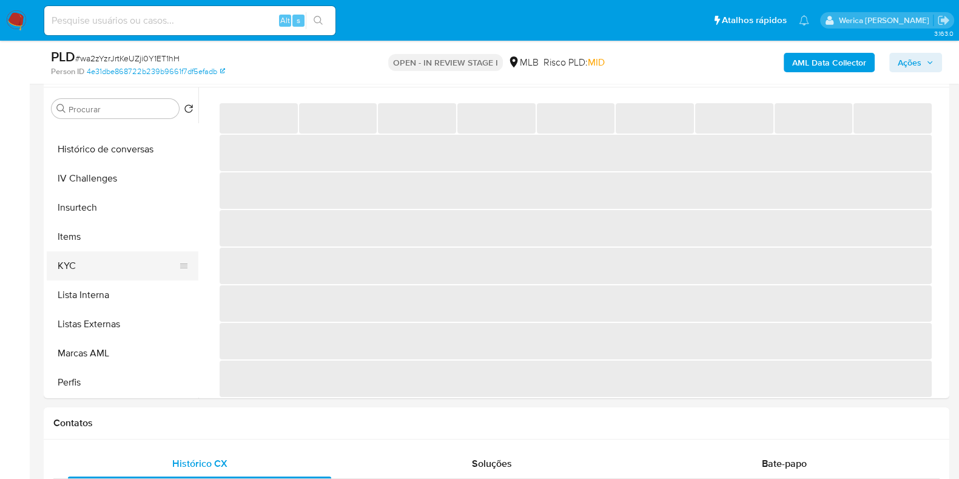
scroll to position [431, 0]
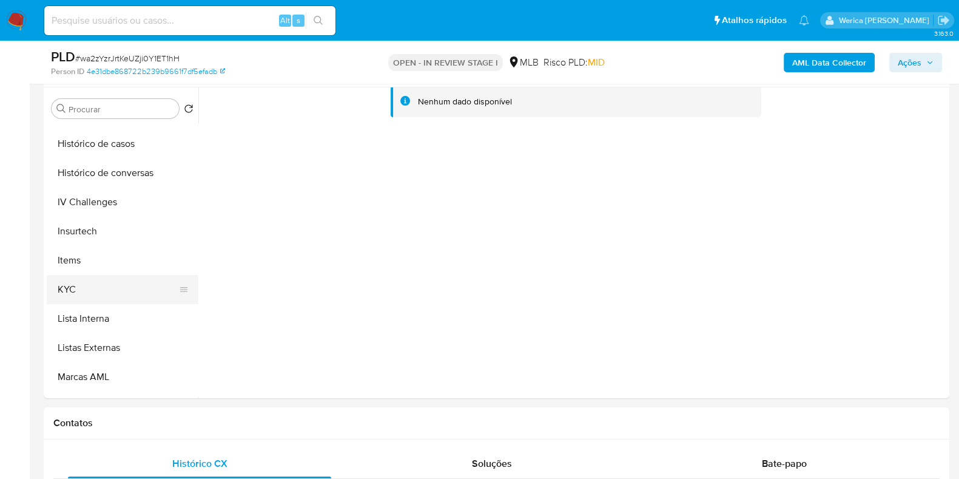
click at [110, 291] on button "KYC" at bounding box center [118, 289] width 142 height 29
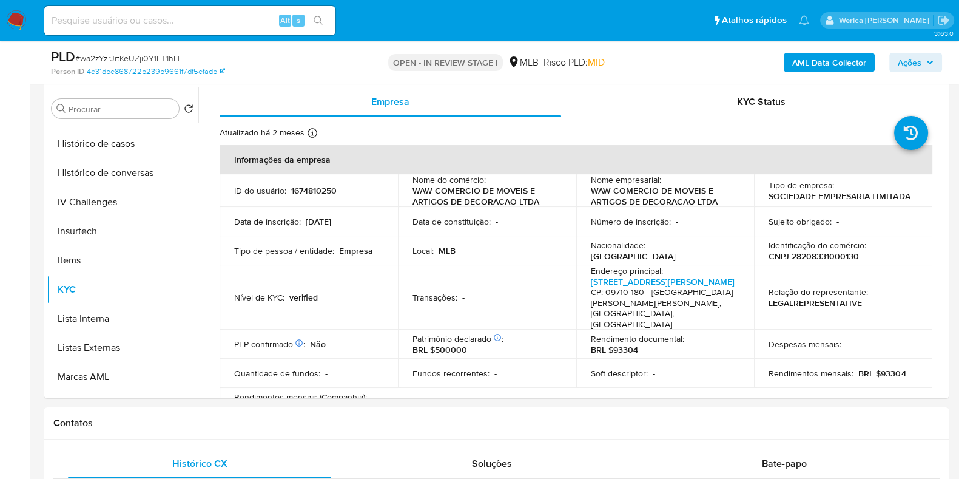
click at [806, 297] on p "LEGALREPRESENTATIVE" at bounding box center [815, 302] width 93 height 11
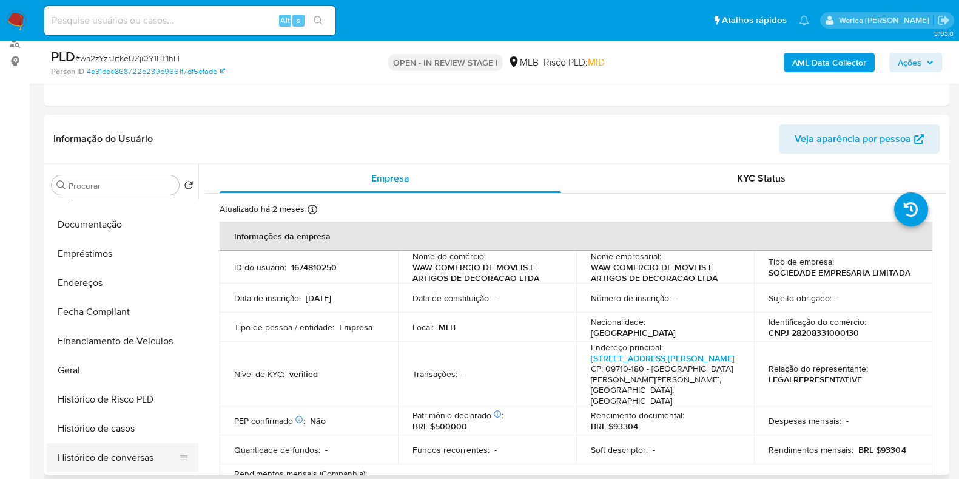
scroll to position [203, 0]
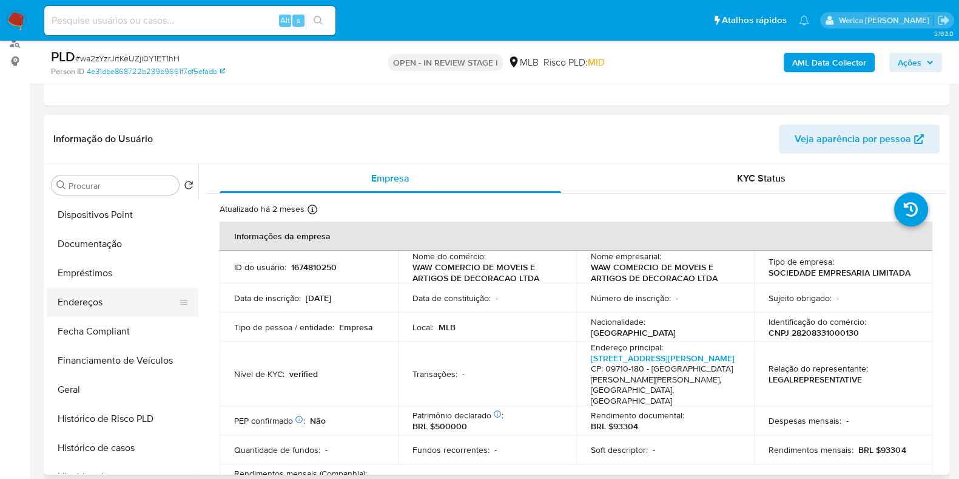
click at [82, 313] on button "Endereços" at bounding box center [118, 302] width 142 height 29
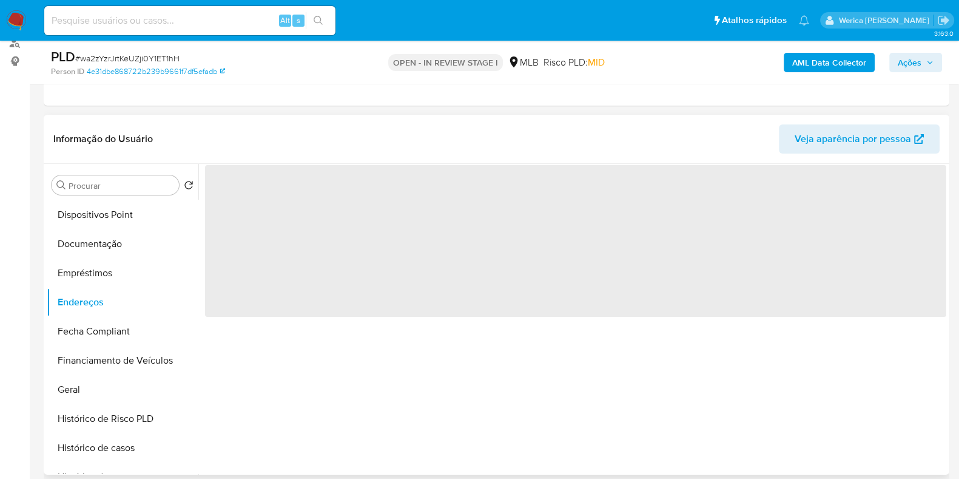
click at [440, 401] on div "‌" at bounding box center [572, 319] width 748 height 311
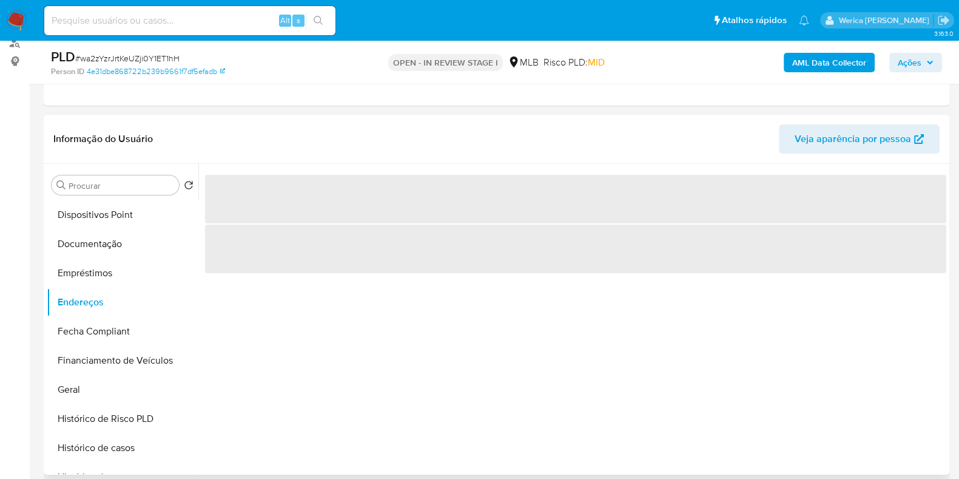
click at [440, 401] on div "‌ ‌" at bounding box center [572, 319] width 748 height 311
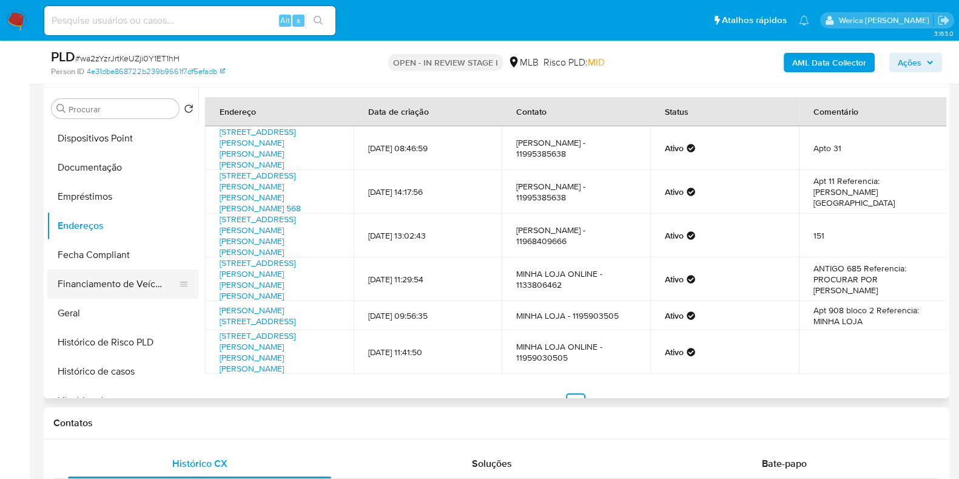
scroll to position [0, 0]
click at [118, 277] on button "Detalhe da geolocalização" at bounding box center [118, 283] width 142 height 29
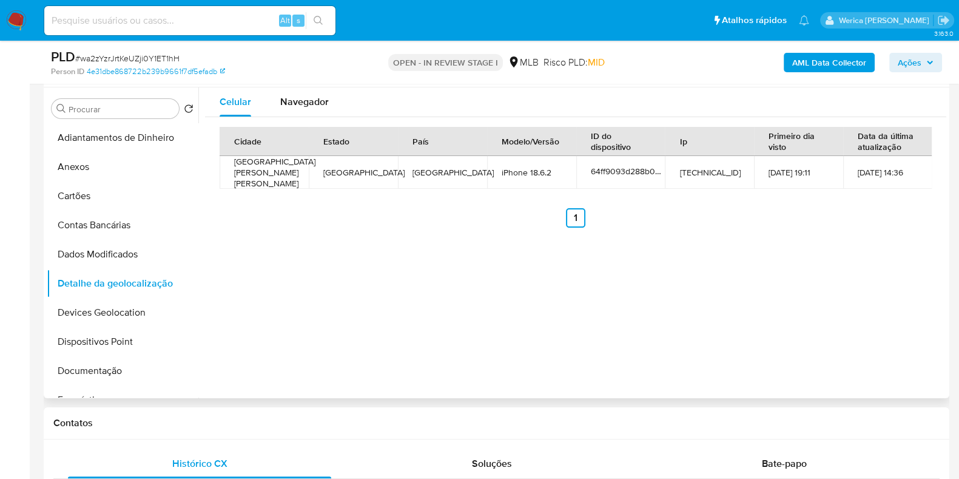
drag, startPoint x: 880, startPoint y: 323, endPoint x: 877, endPoint y: 317, distance: 6.8
click at [880, 323] on div "Celular Navegador Cidade Estado País Modelo/Versão ID do dispositivo Ip Primeir…" at bounding box center [572, 242] width 748 height 311
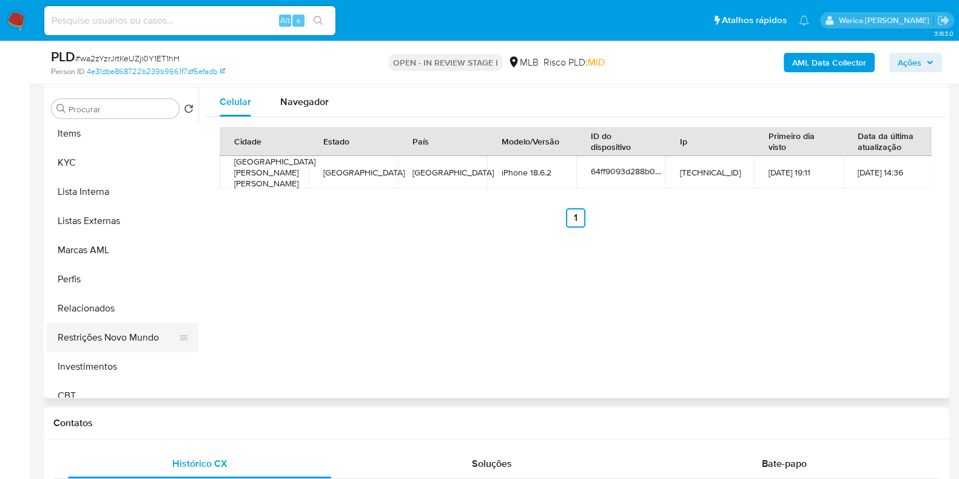
scroll to position [658, 0]
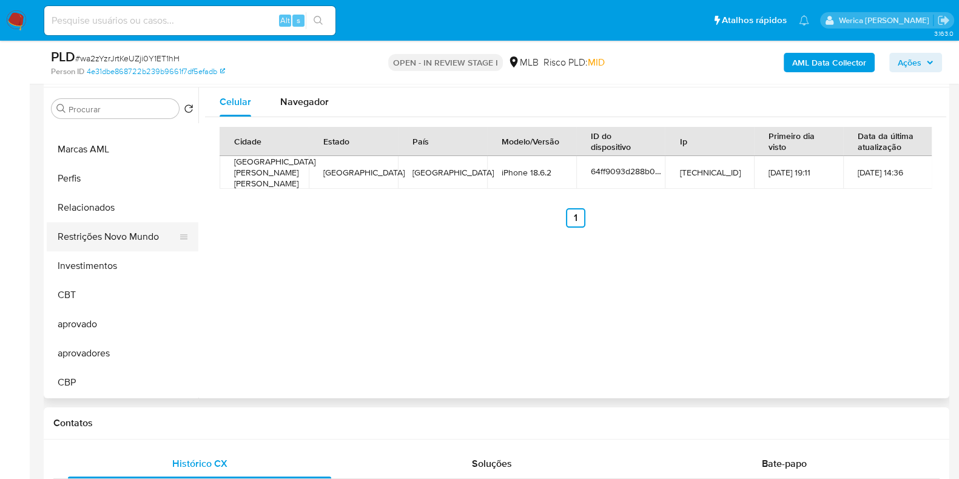
click at [124, 226] on button "Restrições Novo Mundo" at bounding box center [118, 236] width 142 height 29
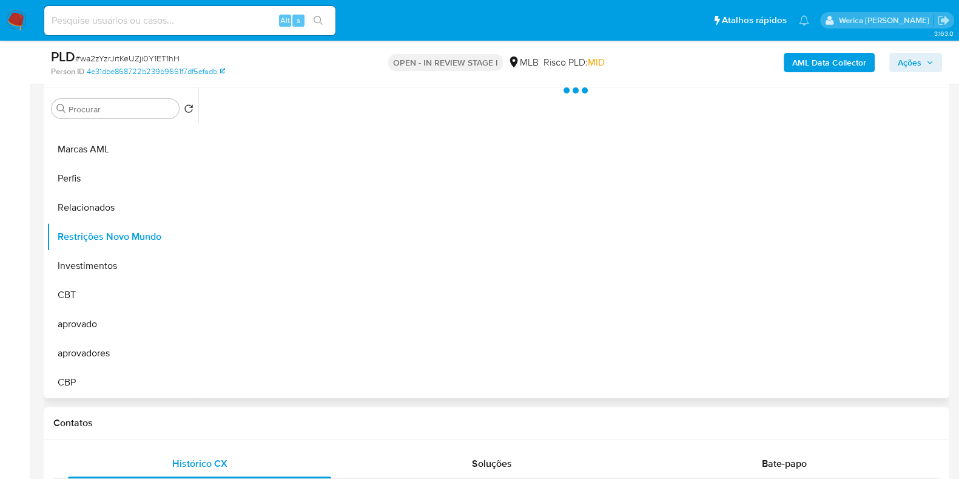
click at [346, 191] on div at bounding box center [572, 242] width 748 height 311
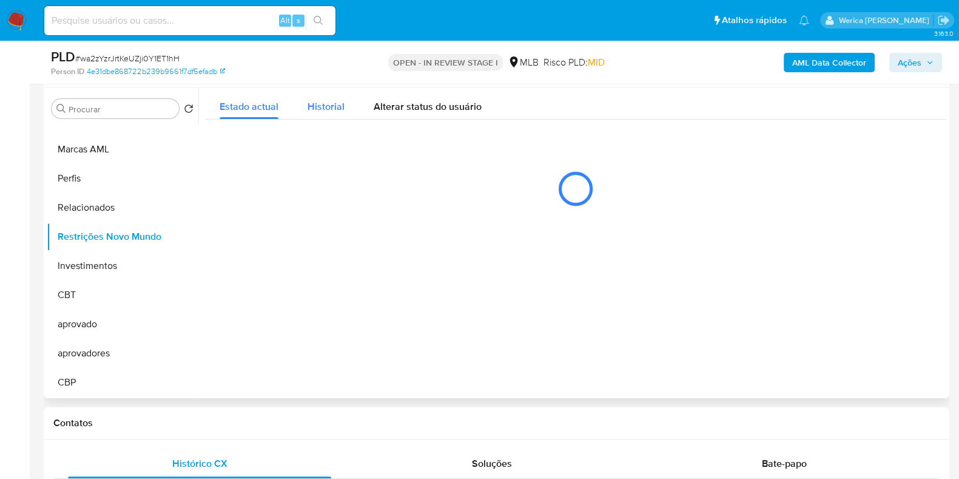
click at [347, 112] on button "Historial" at bounding box center [326, 103] width 66 height 32
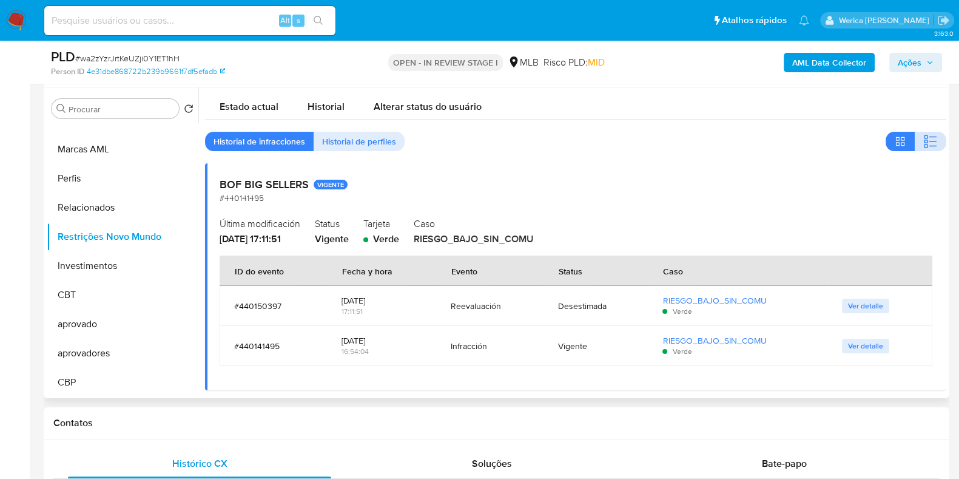
click at [923, 143] on icon "button" at bounding box center [930, 141] width 15 height 15
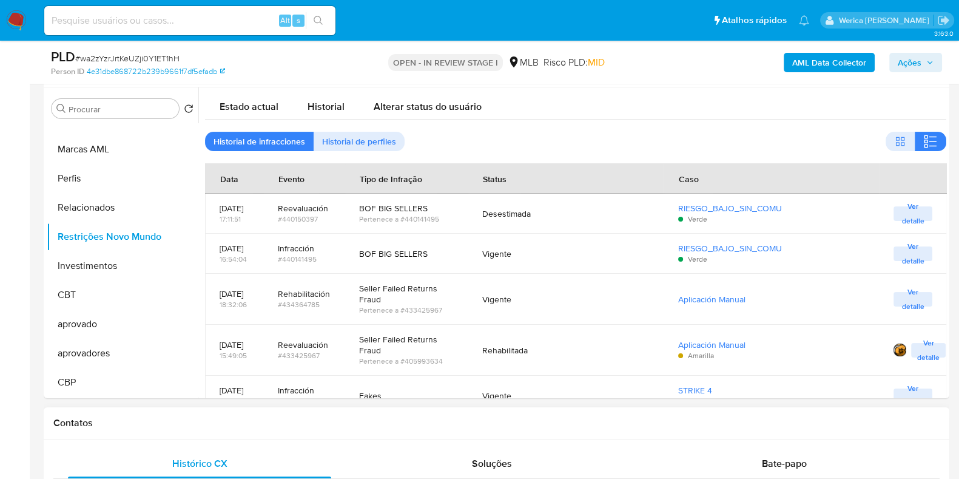
click at [285, 424] on h1 "Contatos" at bounding box center [496, 423] width 886 height 12
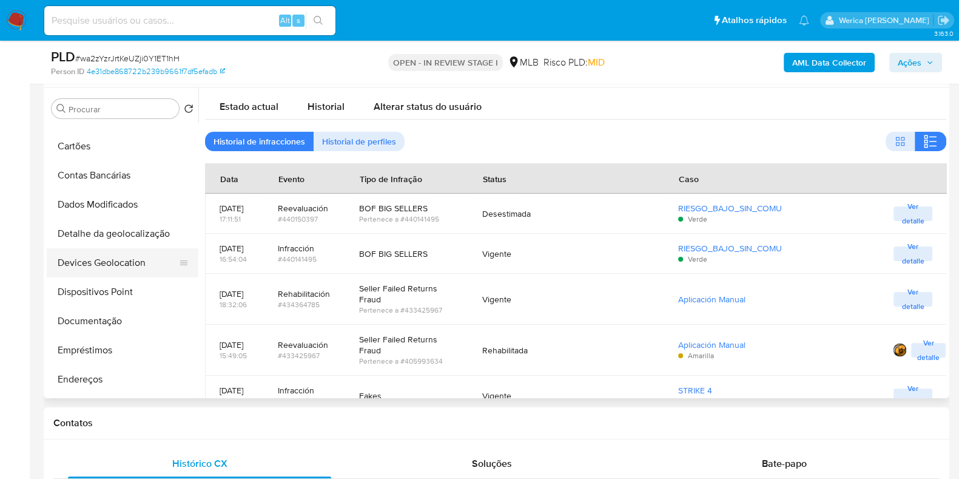
scroll to position [0, 0]
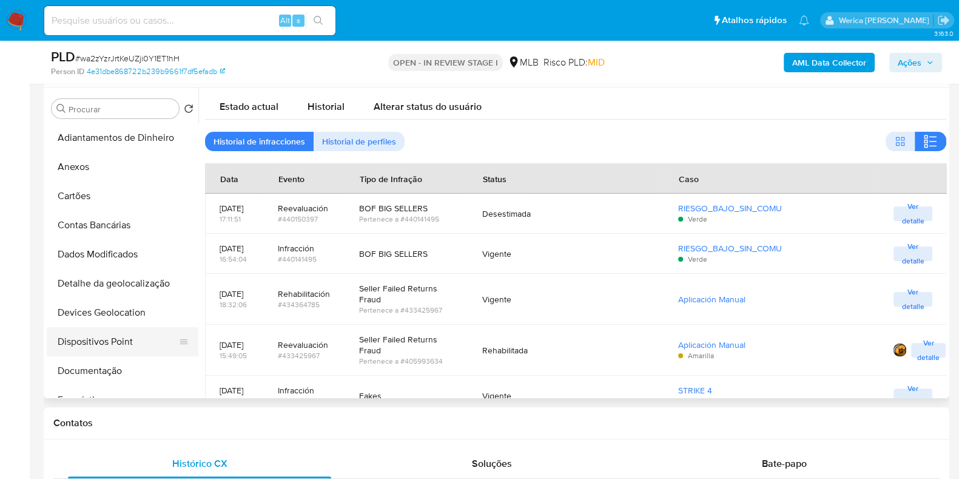
click at [103, 340] on button "Dispositivos Point" at bounding box center [118, 341] width 142 height 29
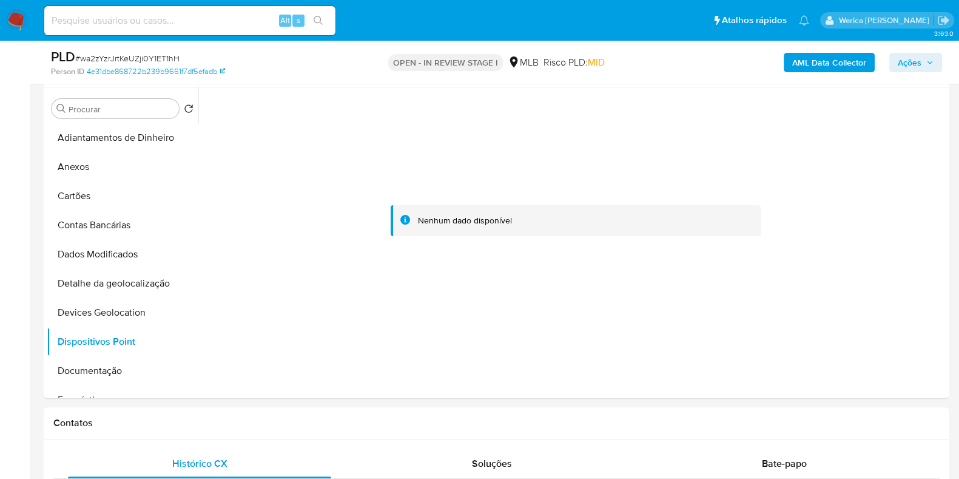
click at [871, 262] on div at bounding box center [575, 220] width 741 height 267
click at [869, 260] on div at bounding box center [575, 220] width 741 height 267
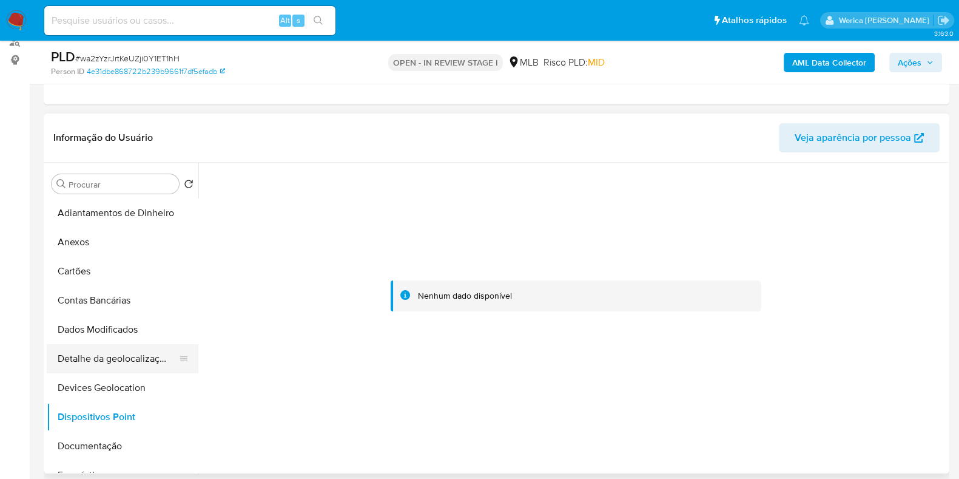
scroll to position [228, 0]
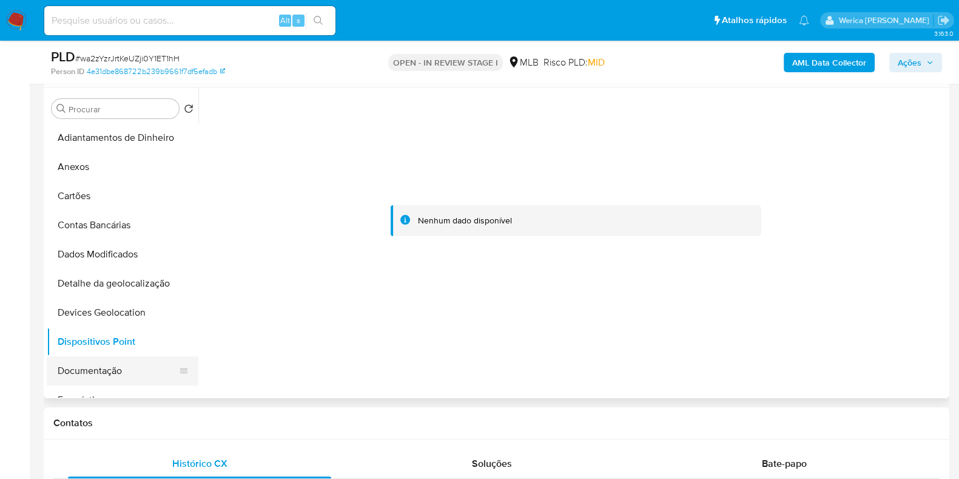
drag, startPoint x: 109, startPoint y: 367, endPoint x: 123, endPoint y: 356, distance: 18.1
click at [109, 367] on button "Documentação" at bounding box center [118, 370] width 142 height 29
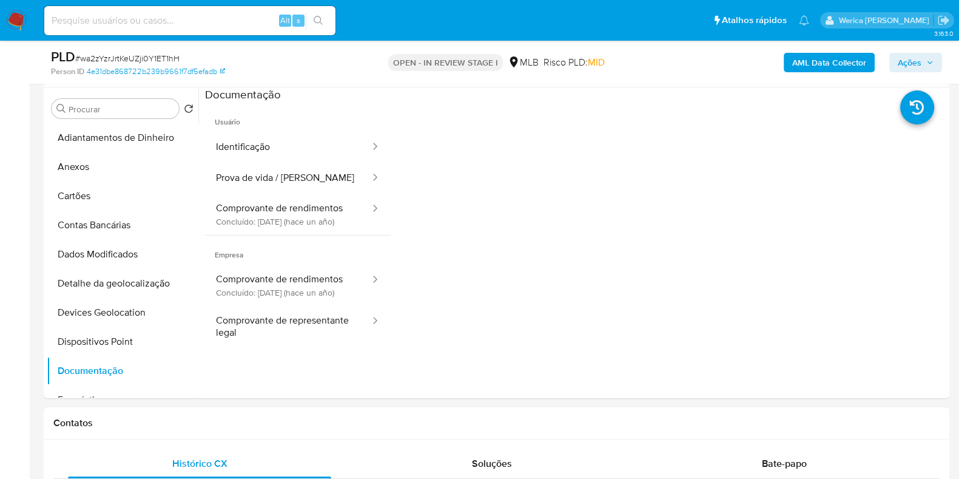
click at [308, 187] on button "Prova de vida / Selfie" at bounding box center [288, 178] width 166 height 31
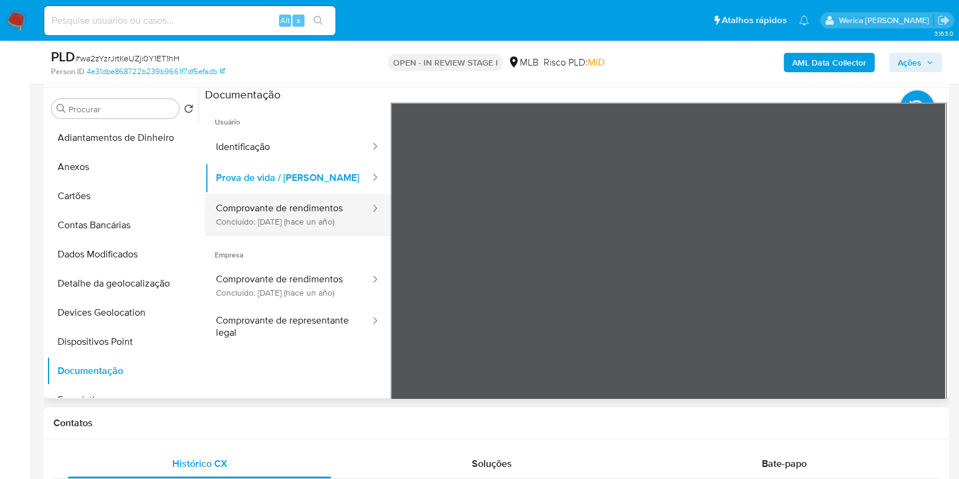
click at [339, 204] on button "Comprovante de rendimentos Concluído: 28/05/2024 (hace un año)" at bounding box center [288, 214] width 166 height 41
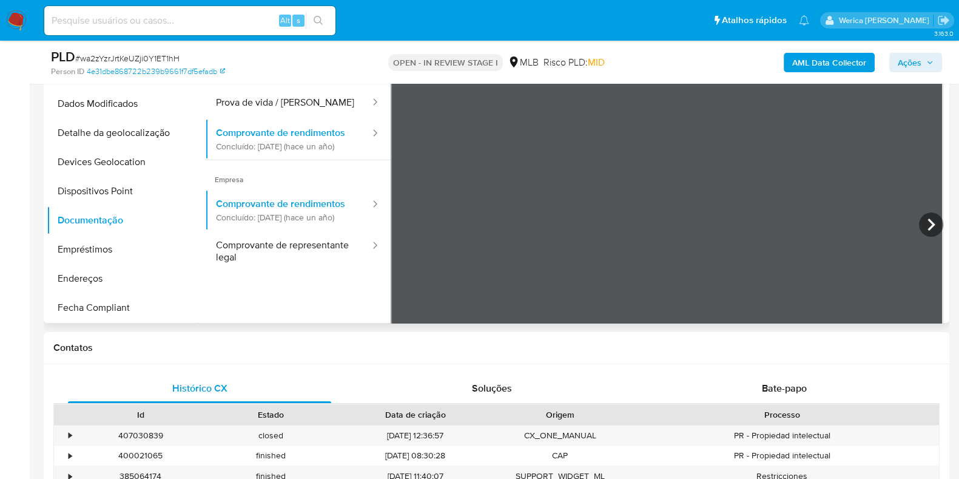
scroll to position [303, 0]
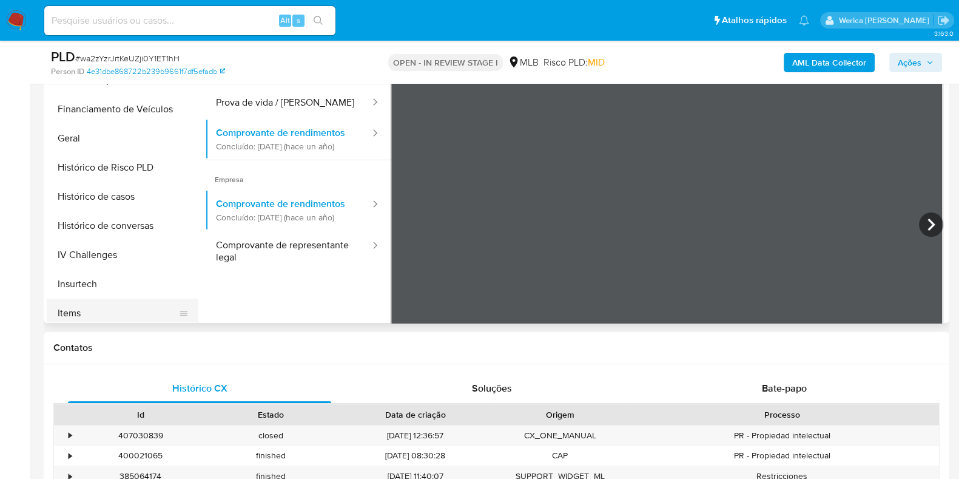
click at [130, 305] on button "Items" at bounding box center [118, 313] width 142 height 29
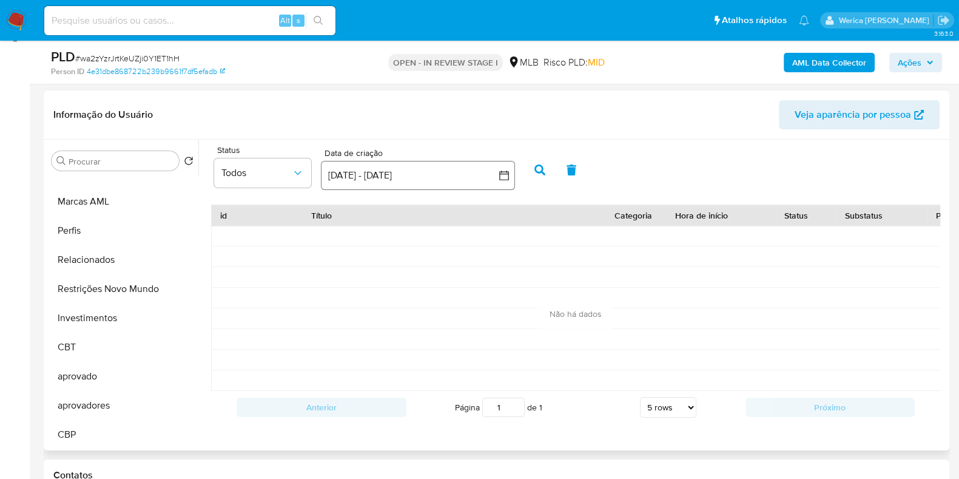
scroll to position [151, 0]
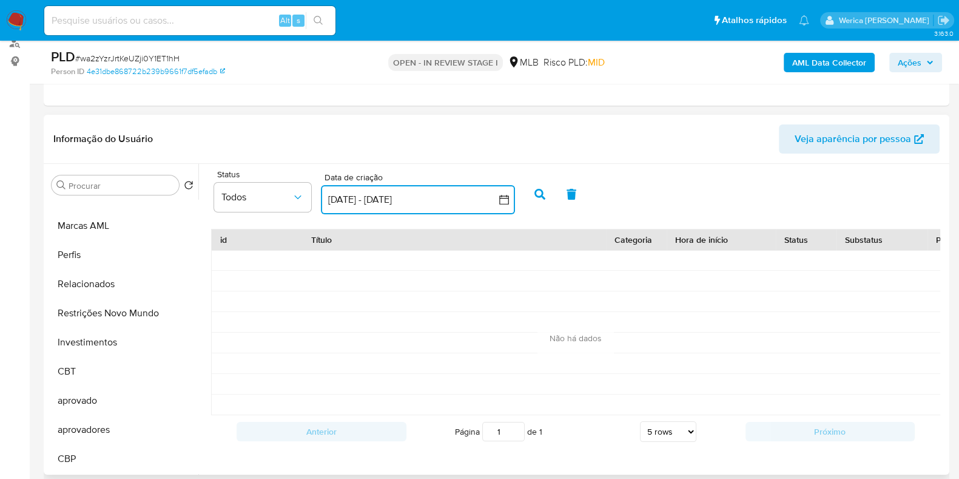
click at [386, 195] on button "14 sep 2025 - 14 oct 2025" at bounding box center [418, 199] width 194 height 29
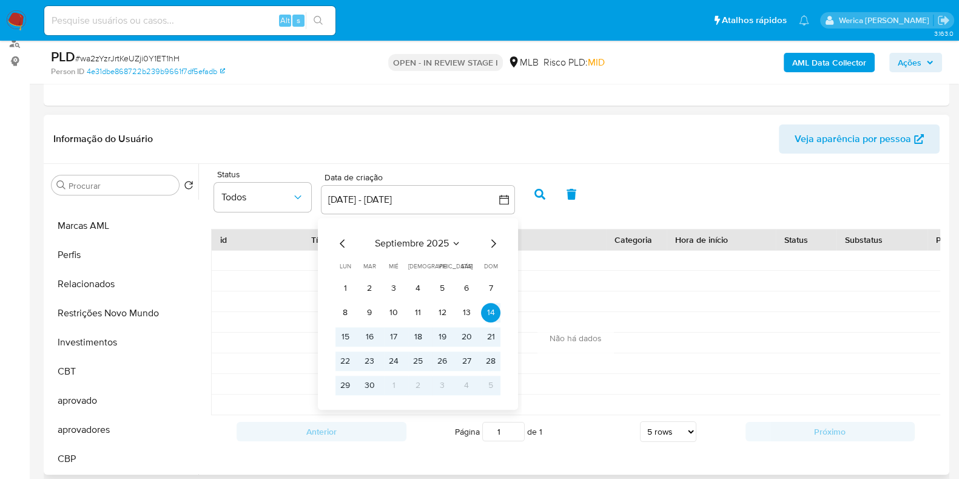
click at [345, 250] on div "septiembre 2025 septiembre 2025 lun lunes mar martes mié miércoles jue jueves v…" at bounding box center [418, 315] width 165 height 159
click at [343, 240] on icon "Mes anterior" at bounding box center [342, 243] width 5 height 8
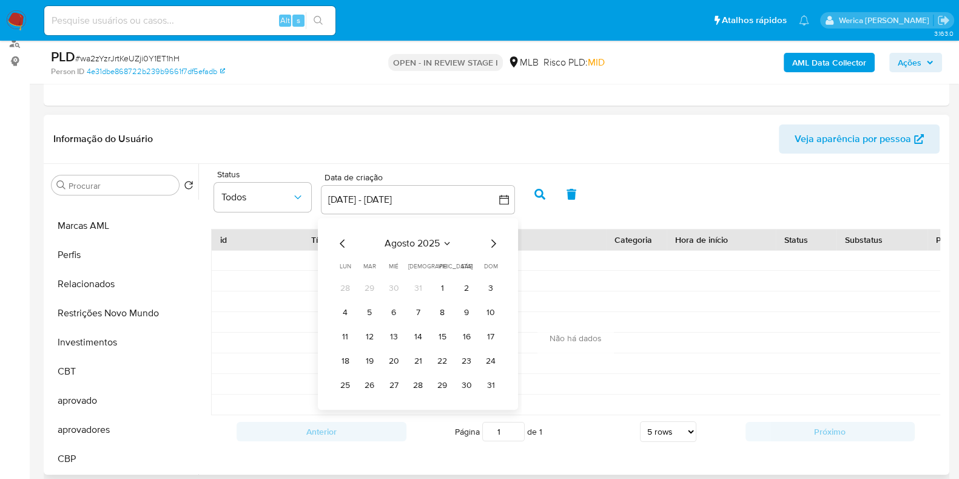
click at [343, 240] on icon "Mes anterior" at bounding box center [342, 243] width 5 height 8
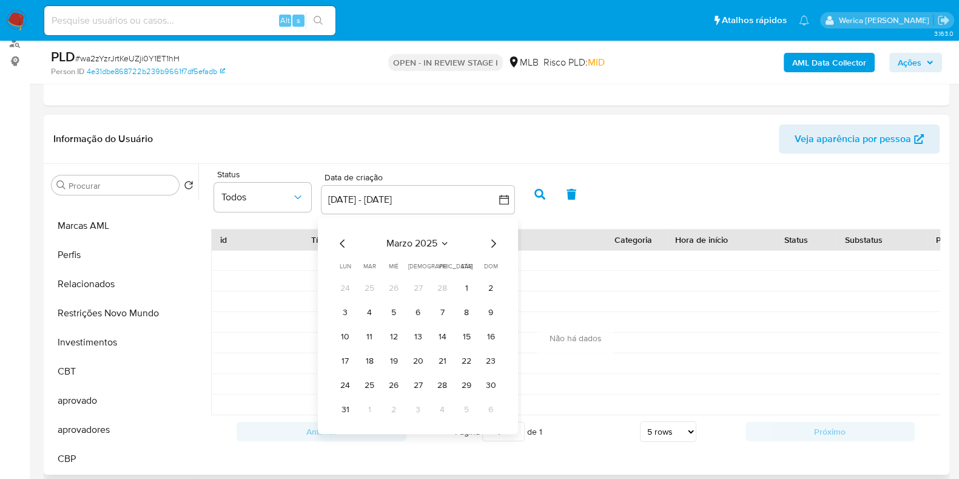
click at [343, 240] on icon "Mes anterior" at bounding box center [342, 243] width 5 height 8
click at [393, 292] on button "1" at bounding box center [393, 287] width 19 height 19
click at [492, 245] on icon "Mes siguiente" at bounding box center [493, 243] width 5 height 8
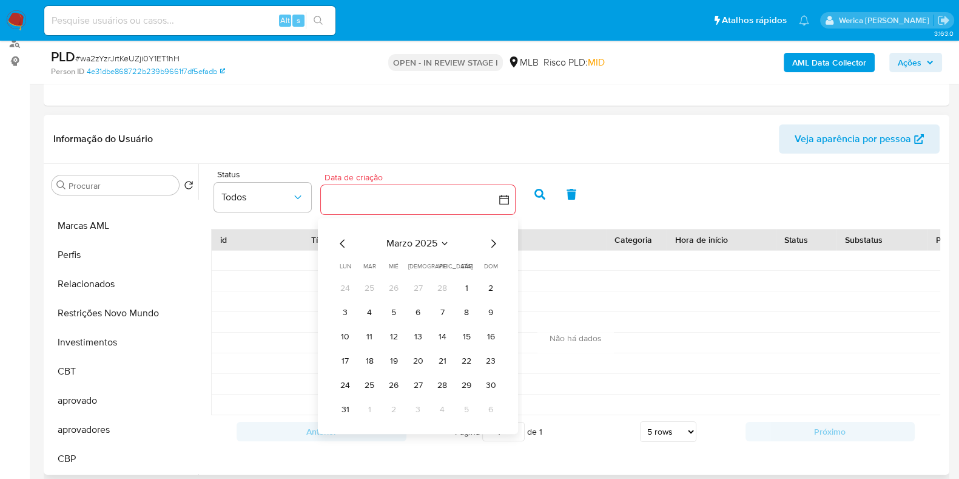
click at [492, 245] on icon "Mes siguiente" at bounding box center [493, 243] width 5 height 8
click at [491, 245] on icon "Mes siguiente" at bounding box center [493, 243] width 15 height 15
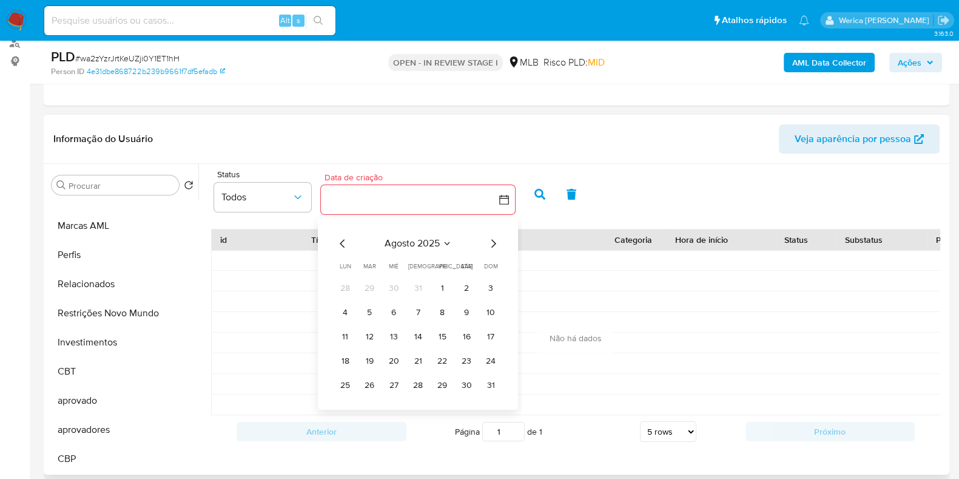
click at [491, 245] on icon "Mes siguiente" at bounding box center [493, 243] width 15 height 15
click at [490, 245] on icon "Mes siguiente" at bounding box center [493, 243] width 15 height 15
click at [465, 288] on button "4" at bounding box center [466, 287] width 19 height 19
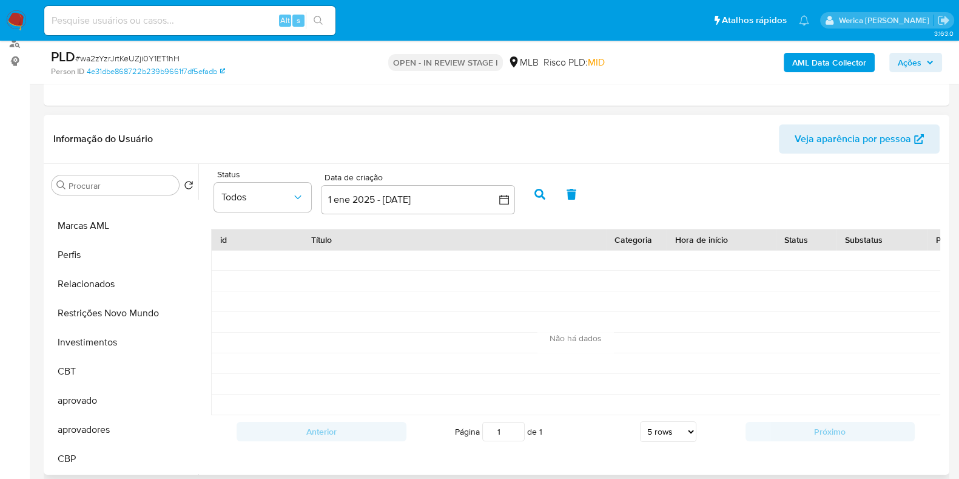
click at [532, 200] on button "button" at bounding box center [540, 194] width 32 height 29
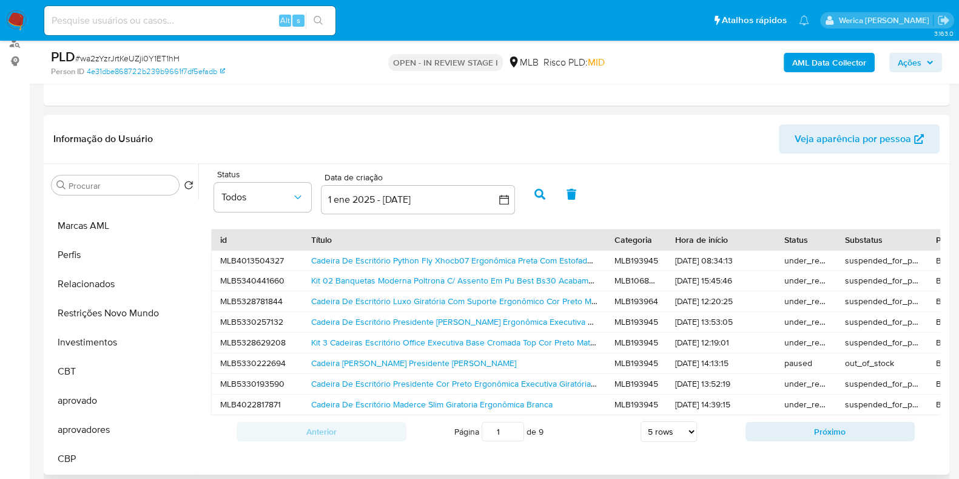
scroll to position [2, 0]
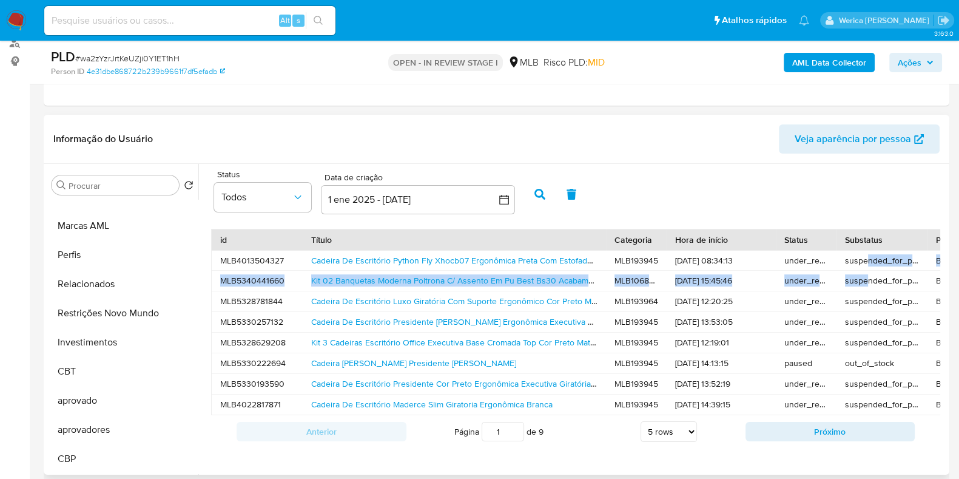
click at [868, 270] on div "MLB4013504327 Cadeira De Escritório Python Fly Xhocb07 Ergonômica Preta Com Est…" at bounding box center [861, 332] width 1300 height 165
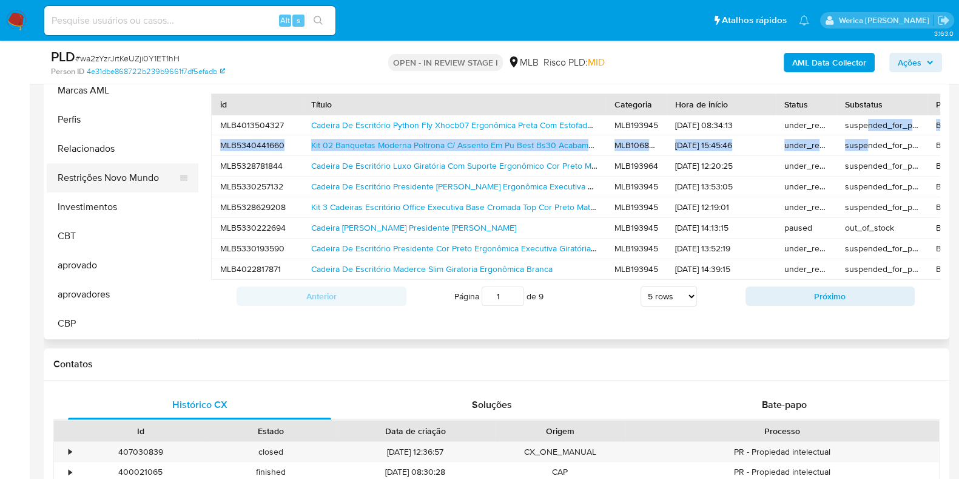
scroll to position [228, 0]
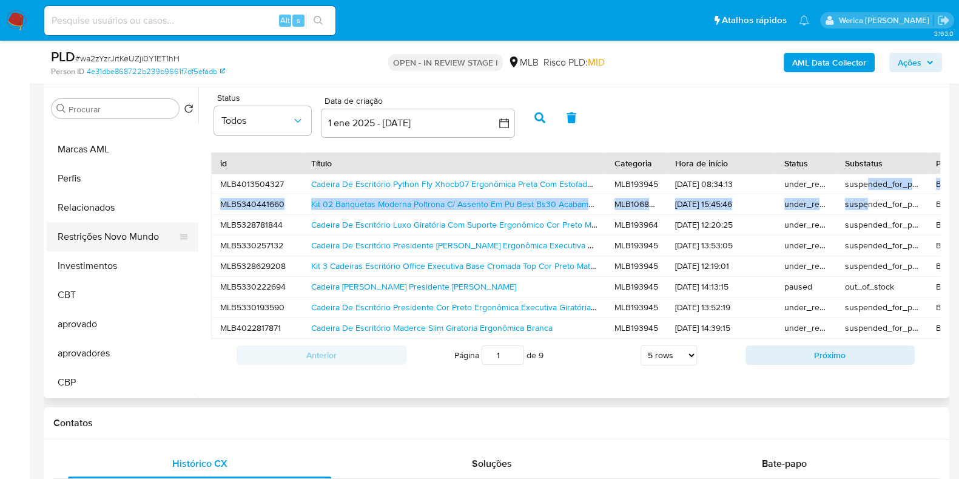
click at [124, 238] on button "Restrições Novo Mundo" at bounding box center [118, 236] width 142 height 29
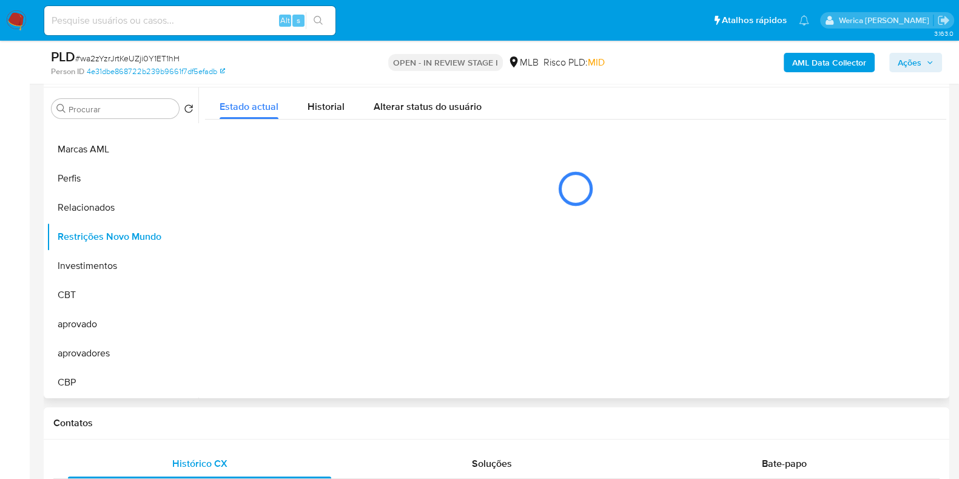
click at [334, 120] on div "Estado actual Historial Alterar status do usuário" at bounding box center [575, 153] width 741 height 132
click at [328, 106] on span "Historial" at bounding box center [326, 107] width 37 height 14
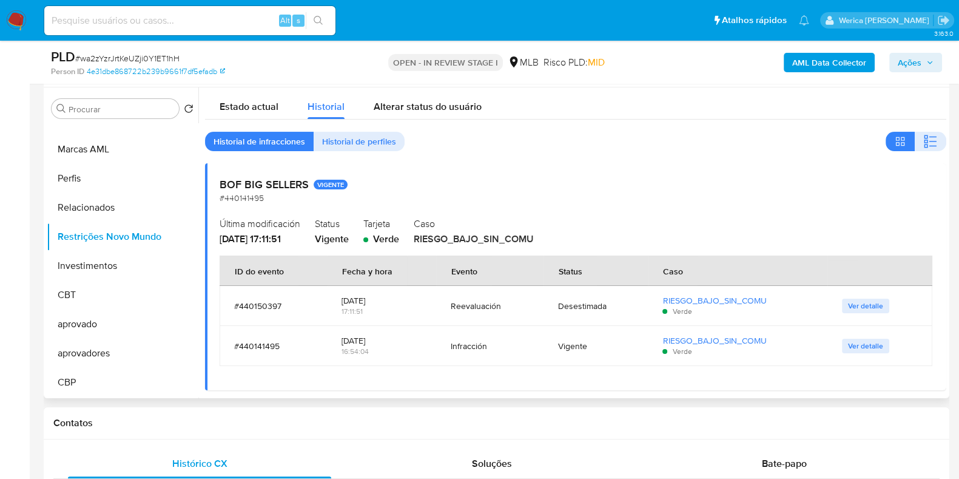
click at [930, 137] on icon "button" at bounding box center [933, 137] width 7 height 1
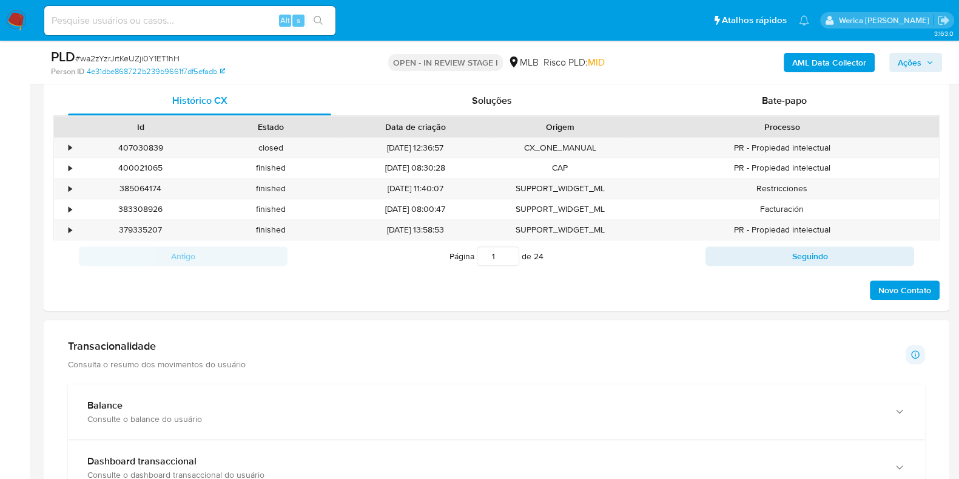
scroll to position [834, 0]
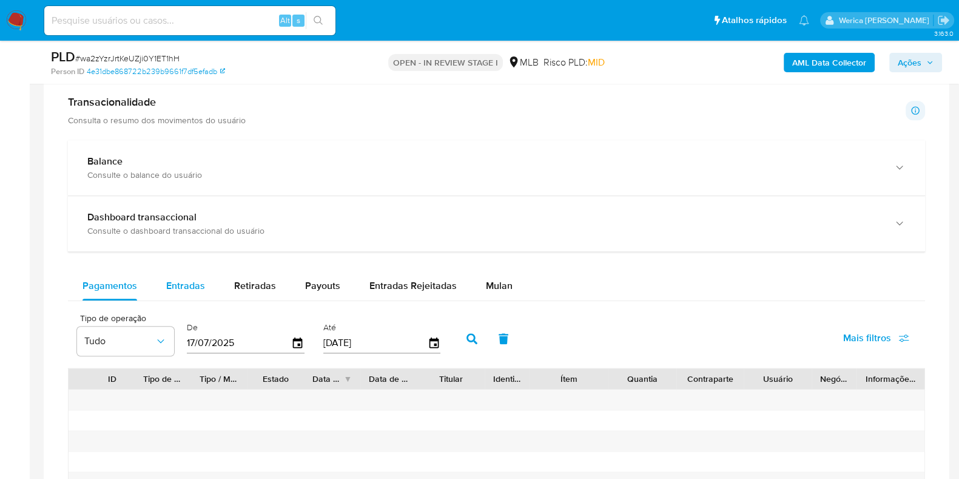
click at [194, 286] on span "Entradas" at bounding box center [185, 285] width 39 height 14
select select "10"
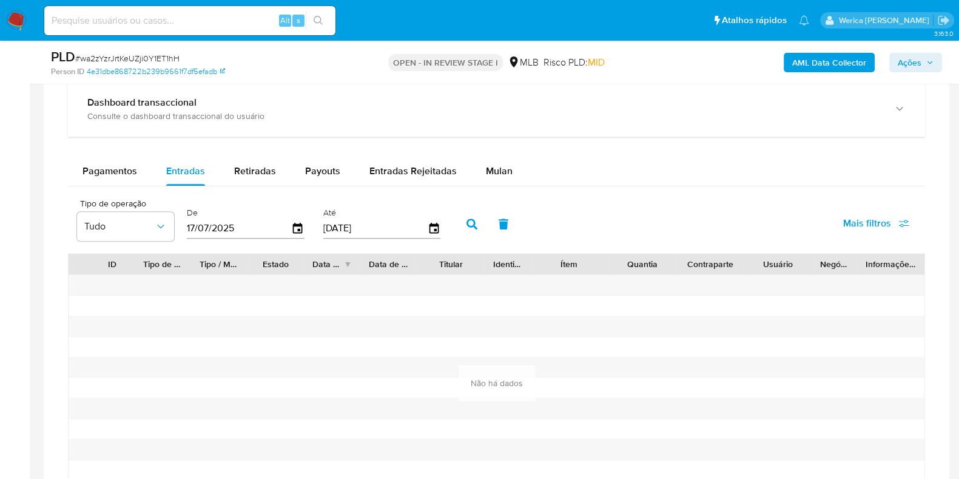
scroll to position [985, 0]
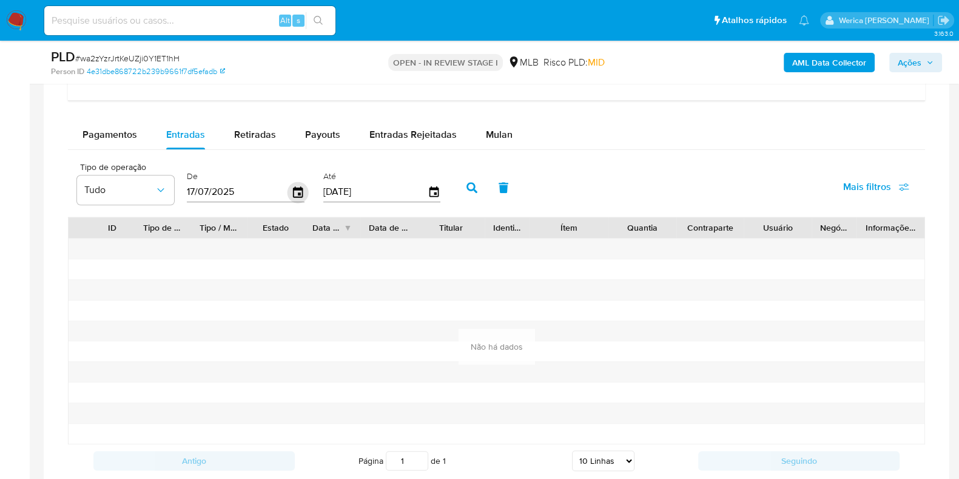
click at [289, 191] on icon "button" at bounding box center [298, 191] width 21 height 21
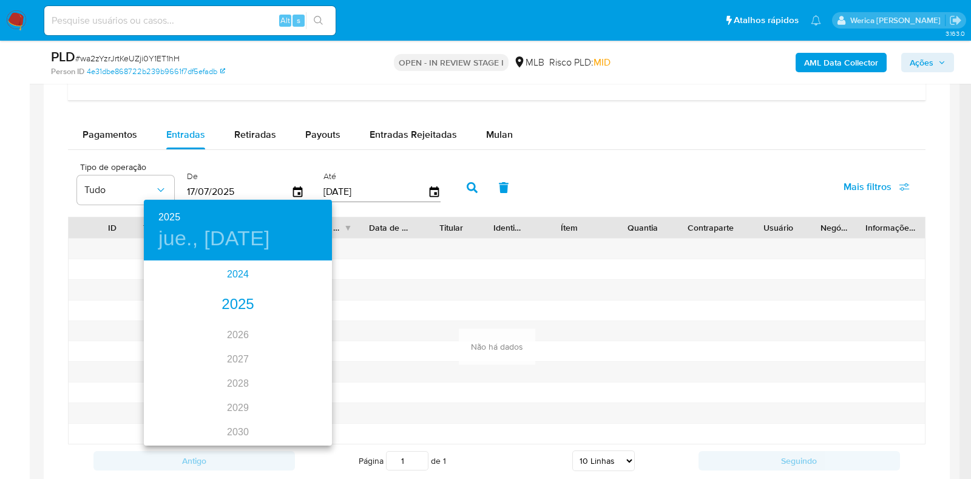
click at [226, 268] on div "2024" at bounding box center [238, 274] width 188 height 24
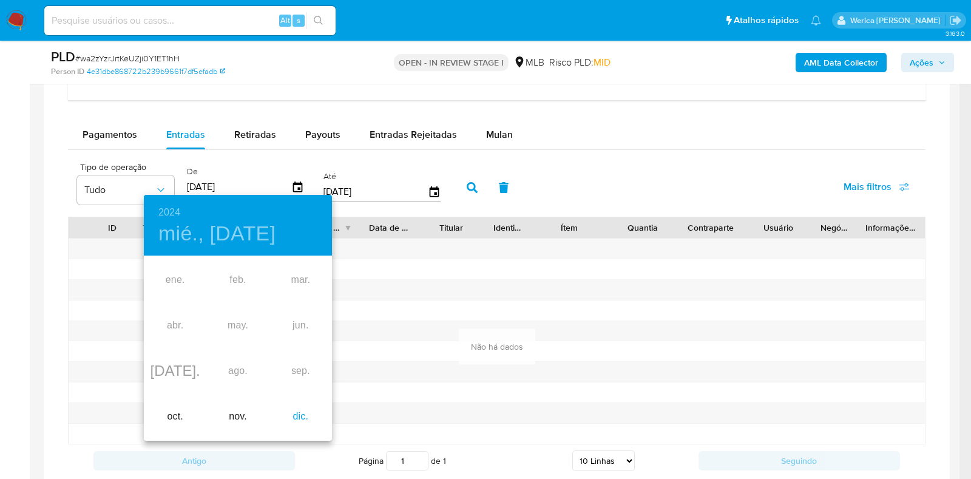
click at [302, 417] on div "dic." at bounding box center [300, 417] width 62 height 46
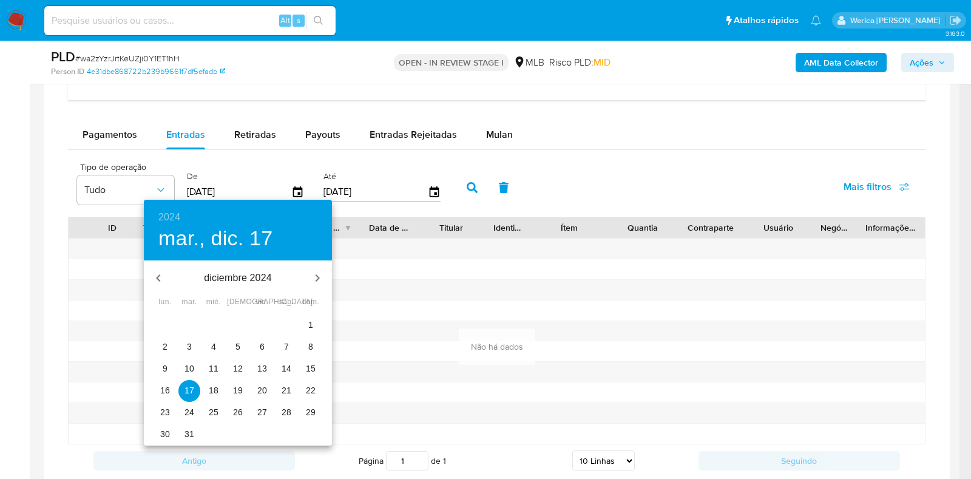
click at [303, 322] on span "1" at bounding box center [311, 325] width 22 height 12
type input "01/12/2024"
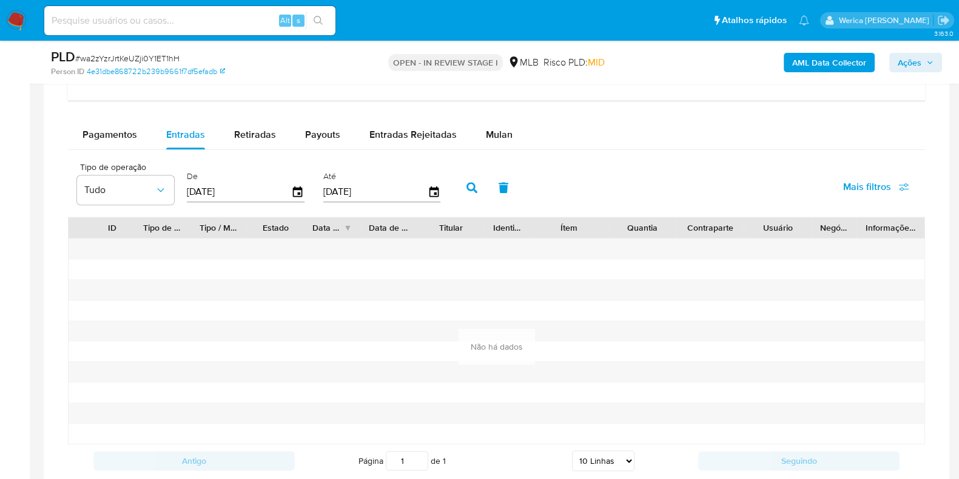
click at [481, 187] on button "button" at bounding box center [472, 187] width 32 height 29
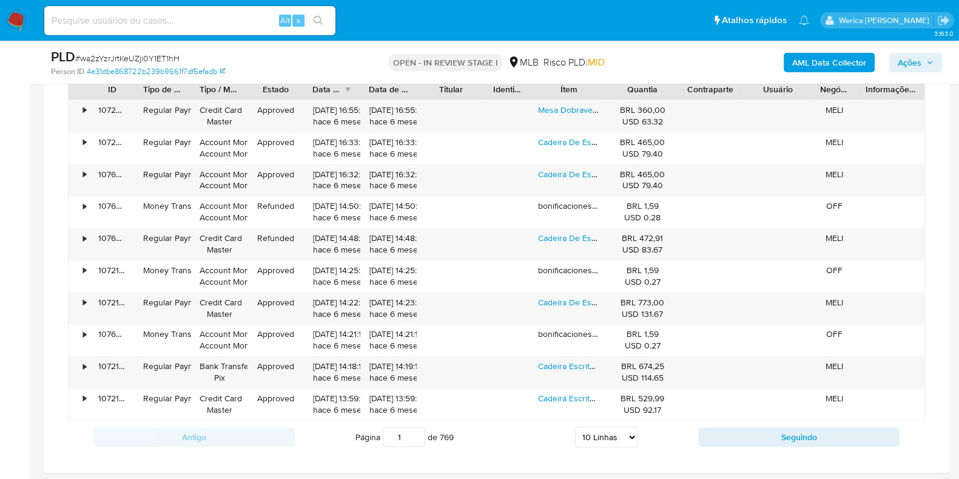
scroll to position [910, 0]
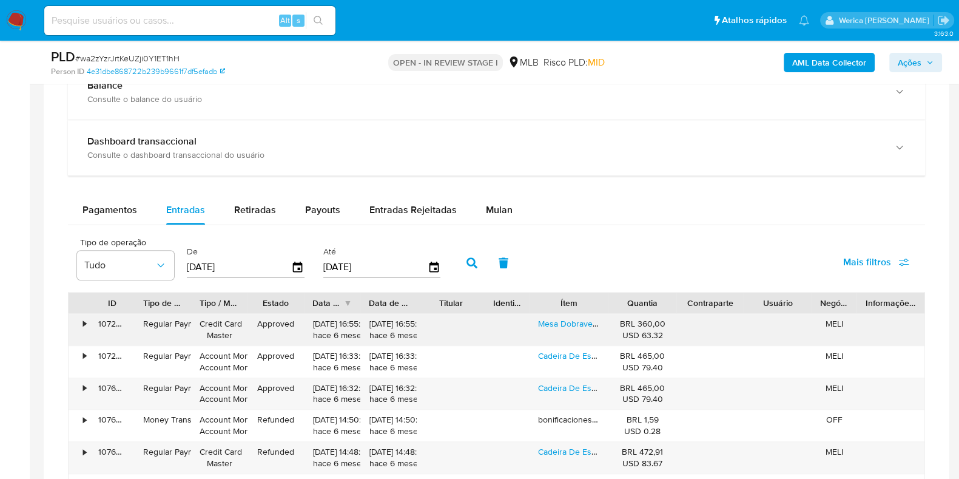
drag, startPoint x: 309, startPoint y: 325, endPoint x: 358, endPoint y: 322, distance: 49.2
click at [358, 322] on div "07/04/2025 16:55:20 hace 6 meses" at bounding box center [332, 330] width 56 height 32
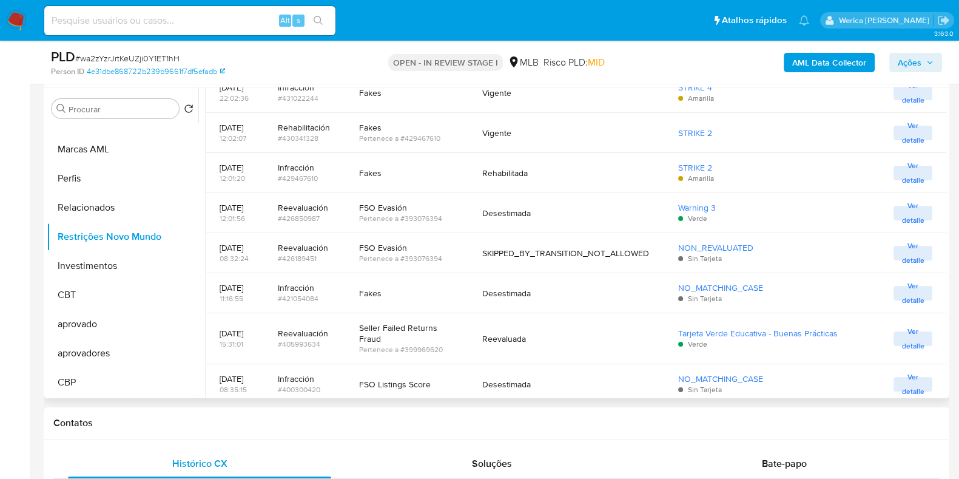
scroll to position [228, 0]
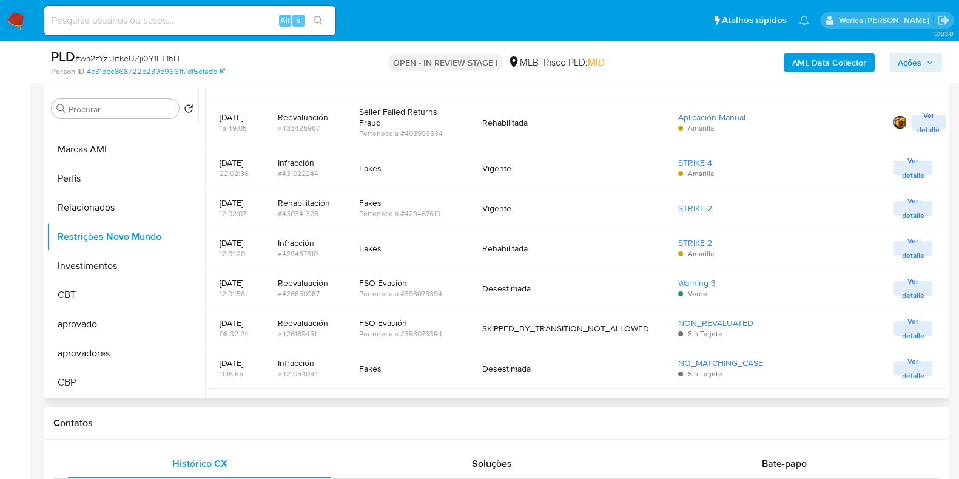
click at [908, 322] on span "Ver detalle" at bounding box center [913, 328] width 27 height 12
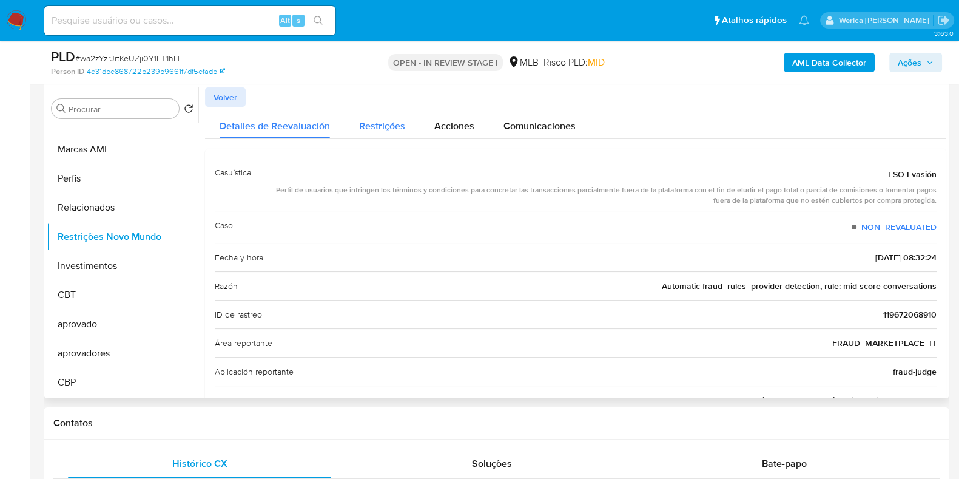
drag, startPoint x: 383, startPoint y: 124, endPoint x: 388, endPoint y: 137, distance: 13.6
click at [388, 137] on div "Restrições" at bounding box center [382, 123] width 46 height 32
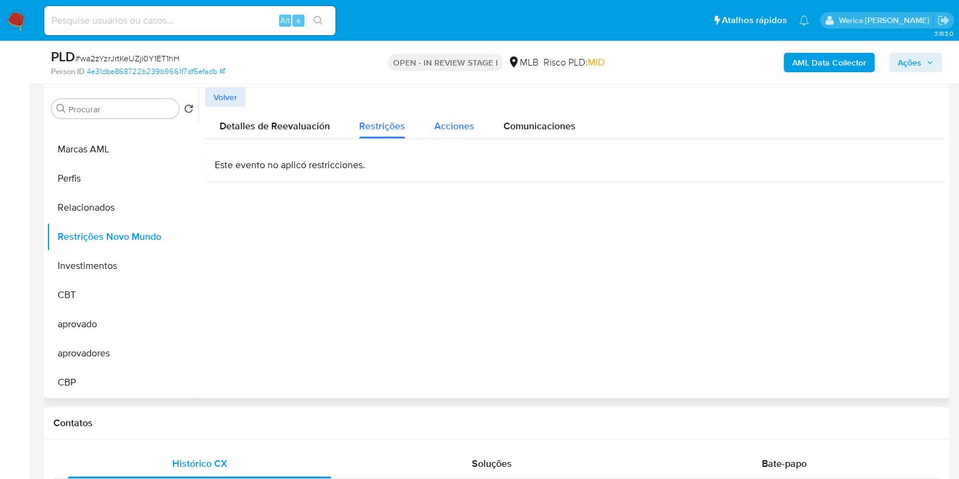
click at [436, 132] on div "Acciones" at bounding box center [454, 123] width 40 height 32
click at [229, 95] on span "Volver" at bounding box center [226, 97] width 24 height 17
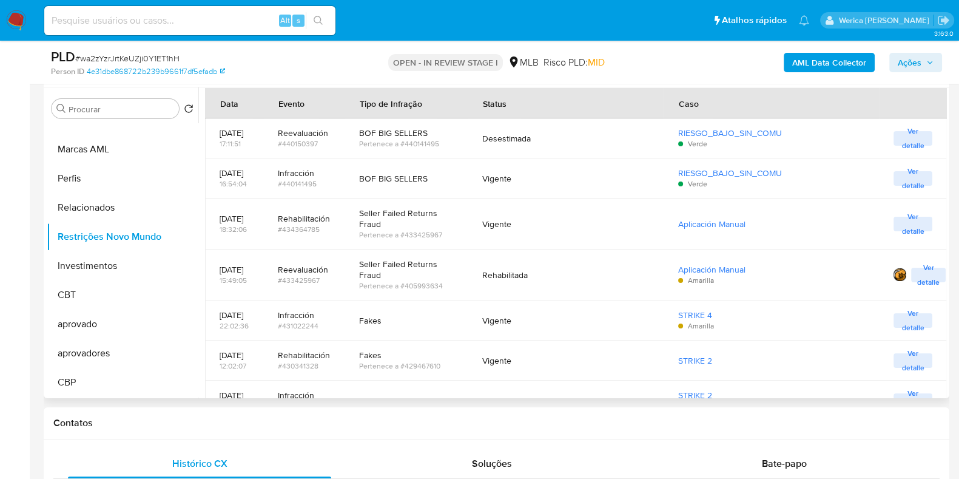
scroll to position [151, 0]
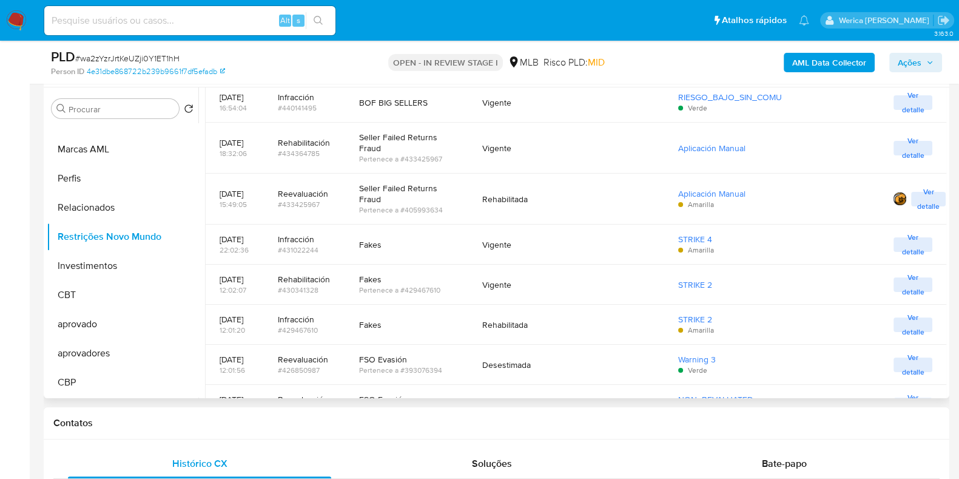
click at [916, 142] on span "Ver detalle" at bounding box center [913, 148] width 27 height 12
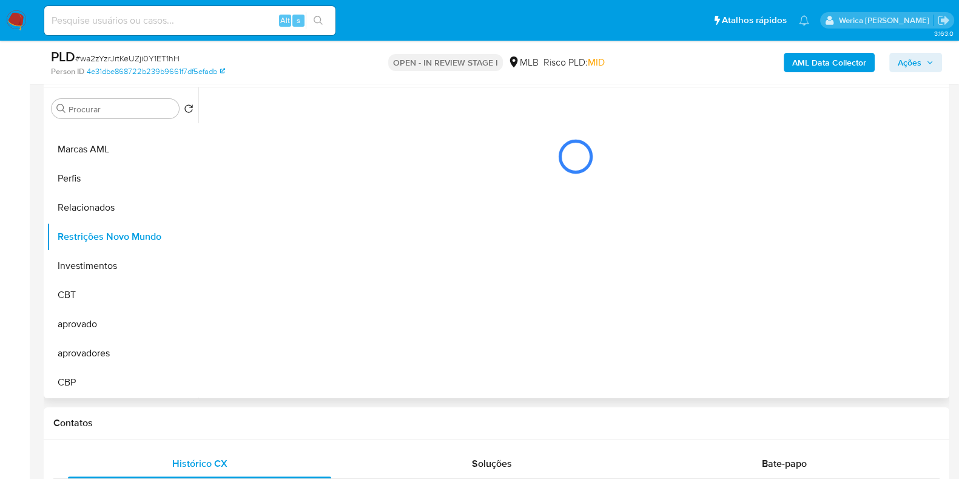
scroll to position [0, 0]
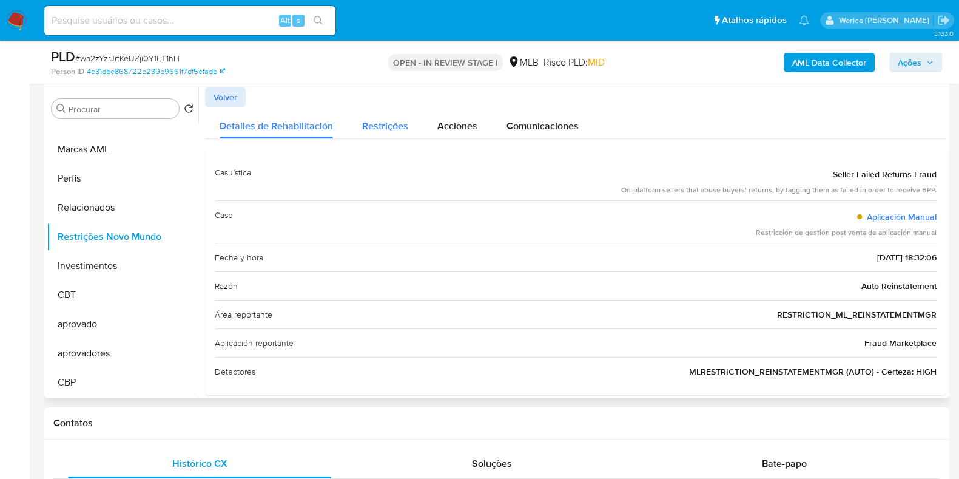
click at [380, 124] on span "Restrições" at bounding box center [385, 126] width 46 height 14
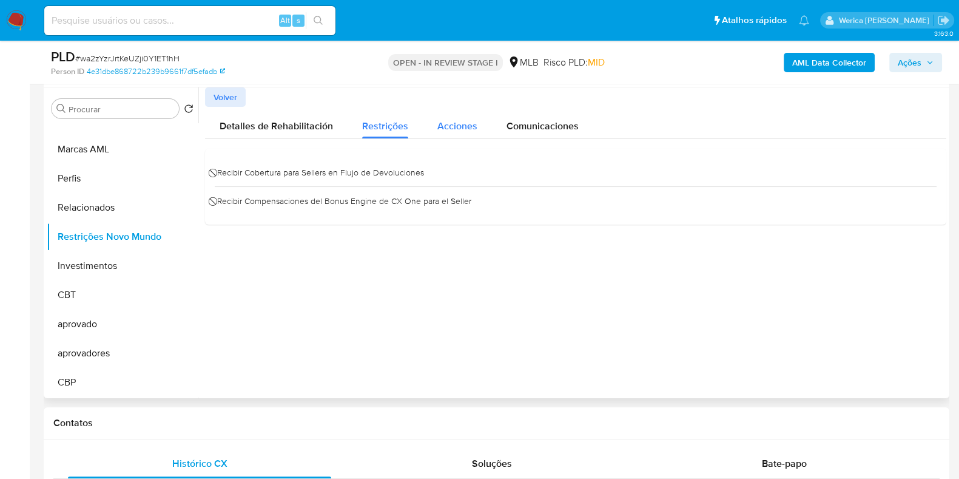
drag, startPoint x: 443, startPoint y: 116, endPoint x: 444, endPoint y: 123, distance: 6.7
click at [444, 123] on div "Acciones" at bounding box center [457, 123] width 40 height 32
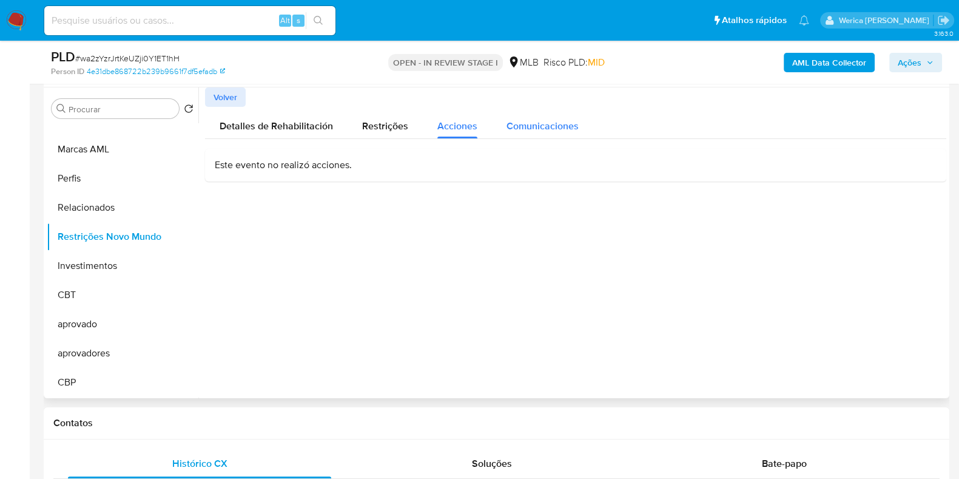
click at [528, 128] on span "Comunicaciones" at bounding box center [543, 126] width 72 height 14
click at [223, 92] on span "Volver" at bounding box center [226, 97] width 24 height 17
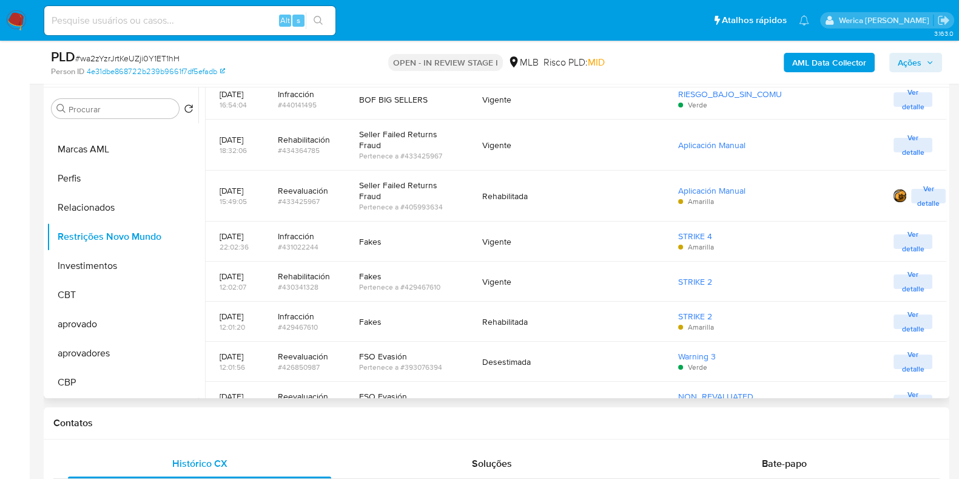
scroll to position [75, 0]
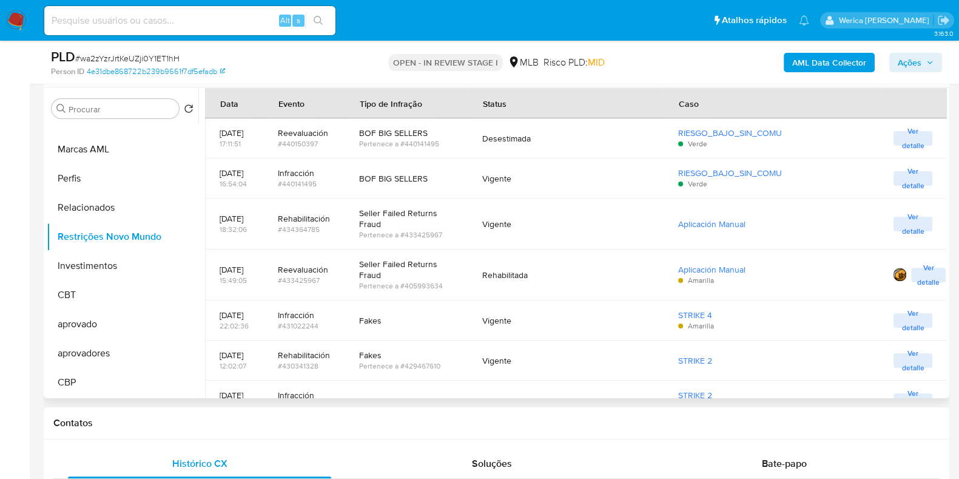
click at [904, 175] on span "Ver detalle" at bounding box center [913, 178] width 27 height 12
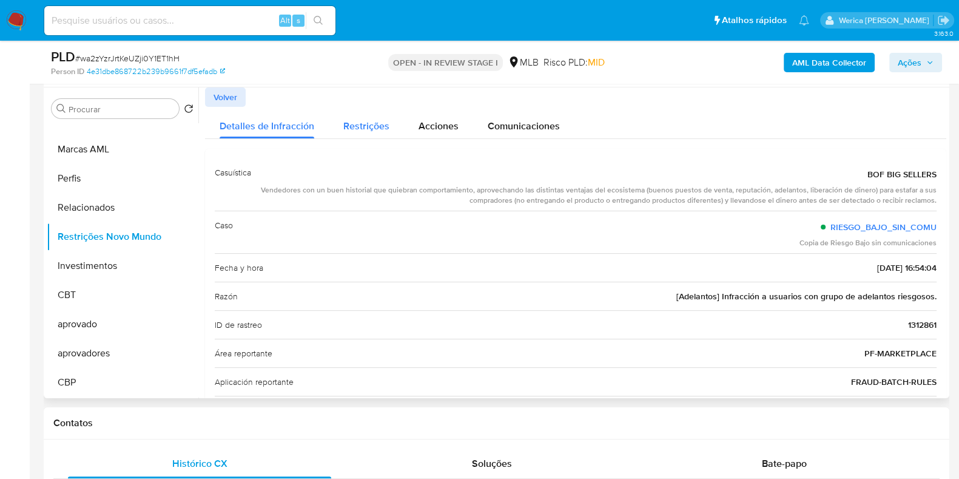
click at [372, 128] on span "Restrições" at bounding box center [366, 126] width 46 height 14
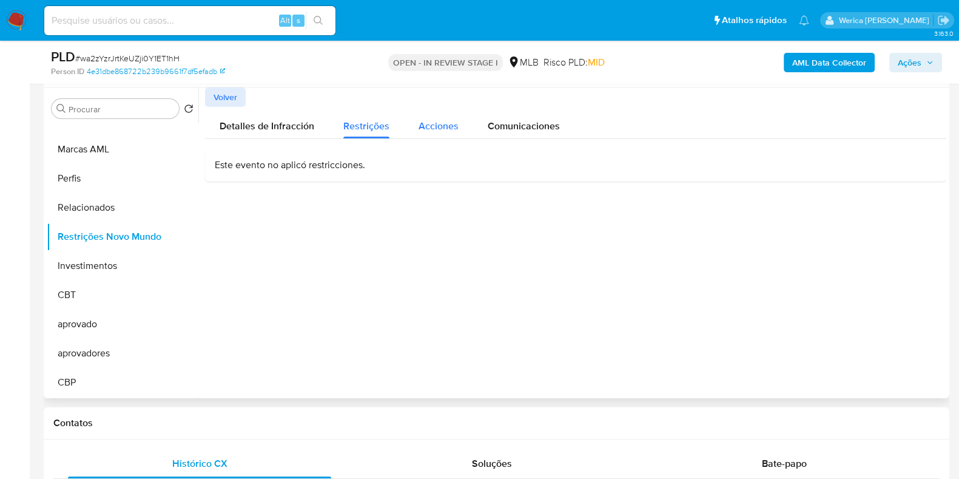
click at [411, 131] on button "Acciones" at bounding box center [438, 123] width 69 height 32
click at [214, 102] on span "Volver" at bounding box center [226, 97] width 24 height 17
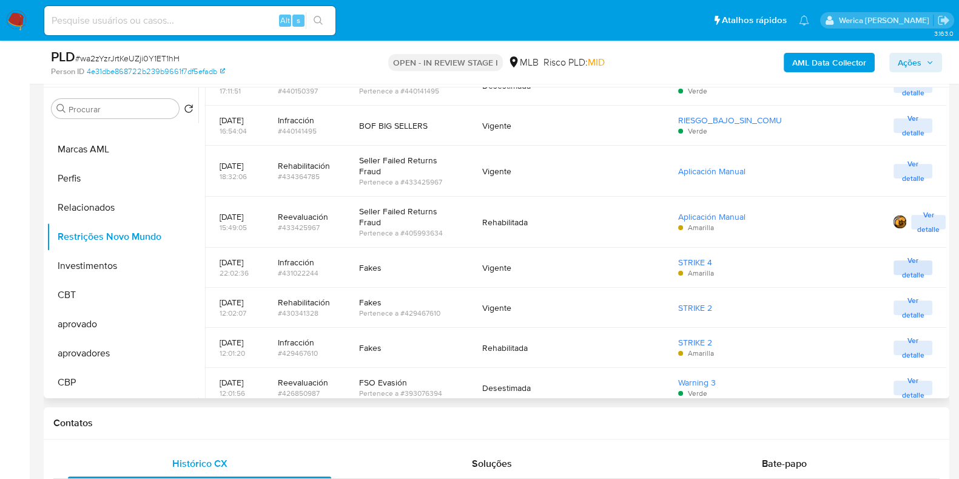
scroll to position [151, 0]
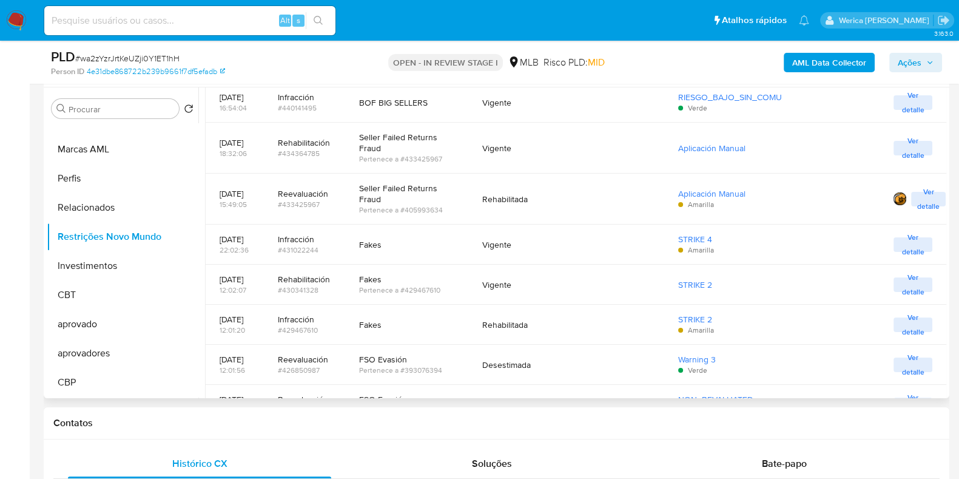
click at [916, 246] on span "Ver detalle" at bounding box center [913, 244] width 27 height 12
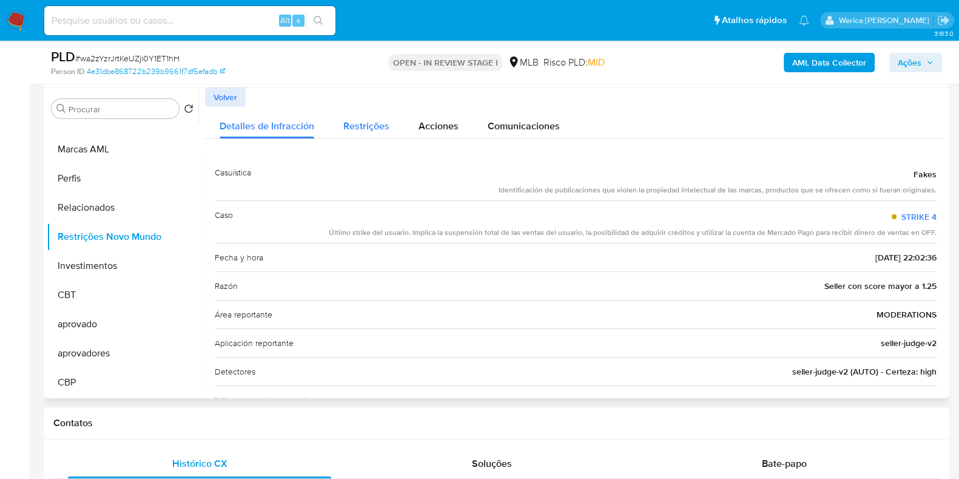
click at [373, 129] on span "Restrições" at bounding box center [366, 126] width 46 height 14
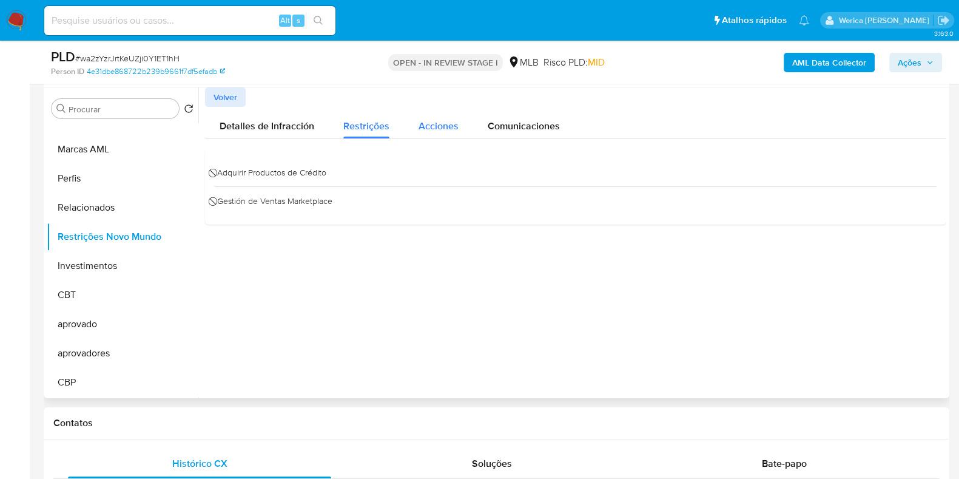
click at [419, 128] on span "Acciones" at bounding box center [439, 126] width 40 height 14
click at [367, 127] on span "Restrições" at bounding box center [366, 126] width 46 height 14
click at [704, 363] on div at bounding box center [572, 242] width 748 height 311
click at [300, 130] on span "Detalles de Infracción" at bounding box center [267, 126] width 95 height 14
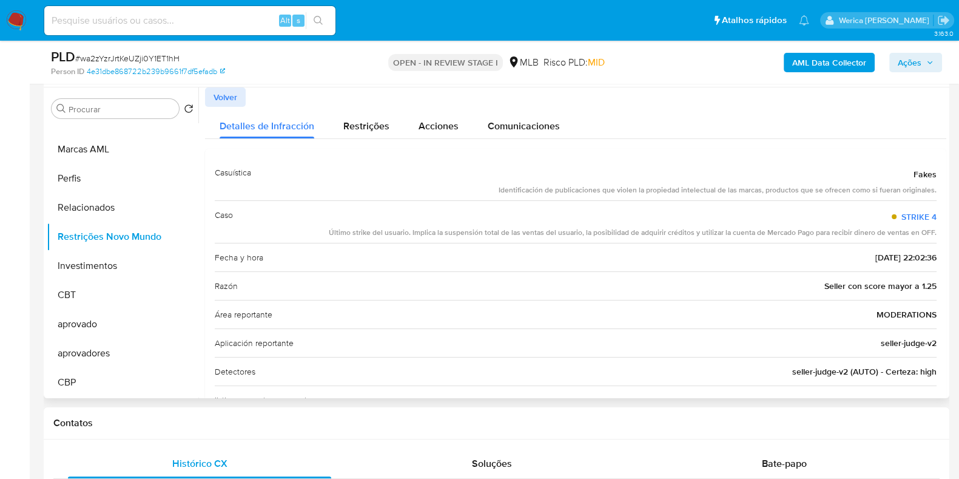
click at [918, 179] on span "Fakes" at bounding box center [925, 174] width 23 height 12
drag, startPoint x: 843, startPoint y: 255, endPoint x: 891, endPoint y: 255, distance: 47.3
click at [891, 255] on div "Fecha y hora 07/04/2025 - 22:02:36" at bounding box center [576, 257] width 722 height 29
click at [685, 194] on div "Identificación de publicaciones que violen la propiedad intelectual de las marc…" at bounding box center [718, 190] width 438 height 10
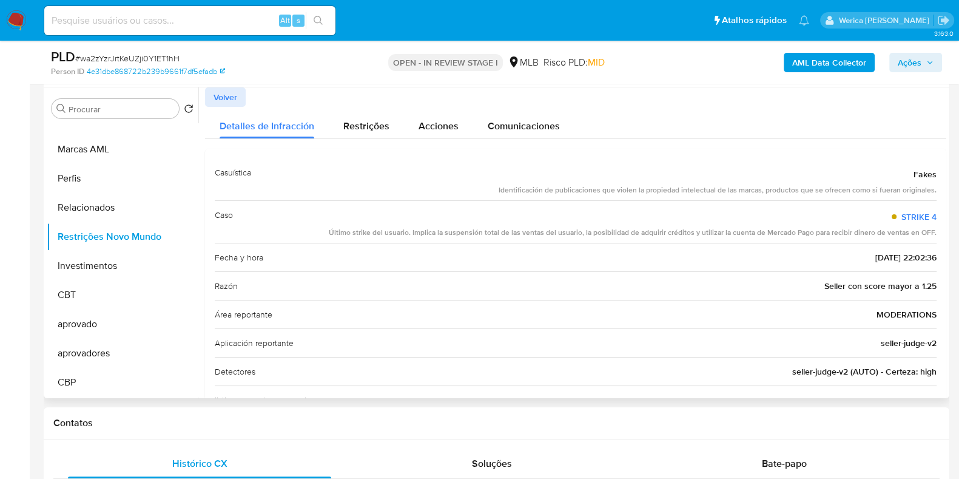
click at [685, 194] on div "Identificación de publicaciones que violen la propiedad intelectual de las marc…" at bounding box center [718, 190] width 438 height 10
click at [820, 64] on b "AML Data Collector" at bounding box center [829, 62] width 74 height 19
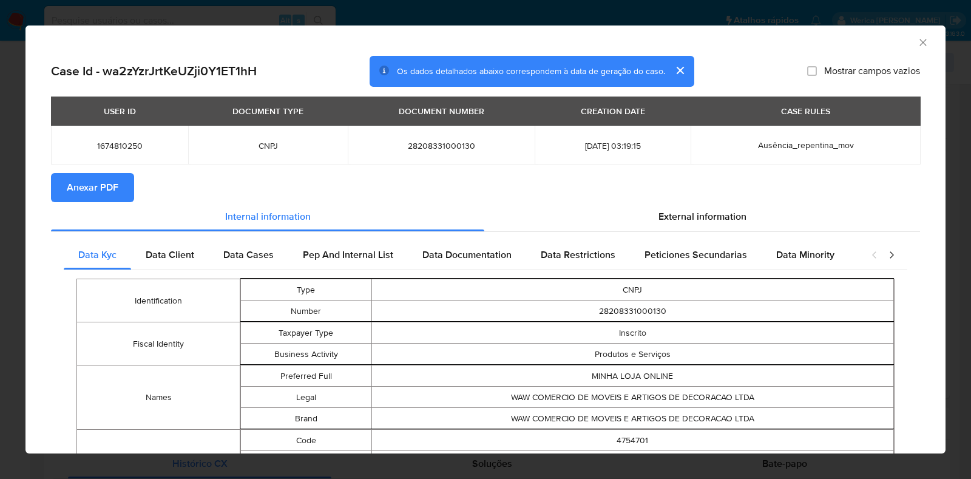
click at [83, 185] on span "Anexar PDF" at bounding box center [93, 187] width 52 height 27
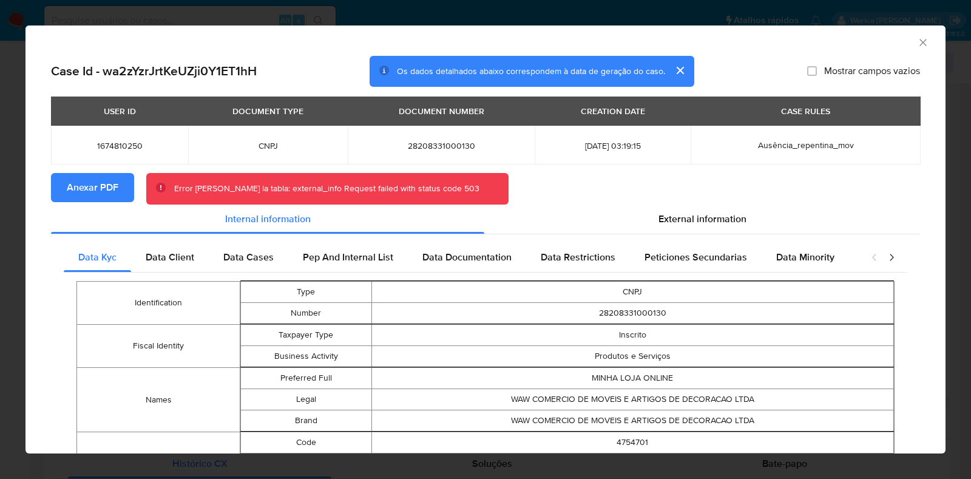
click at [904, 34] on div "AML Data Collector" at bounding box center [475, 40] width 883 height 13
click at [917, 38] on icon "Fechar a janela" at bounding box center [923, 42] width 12 height 12
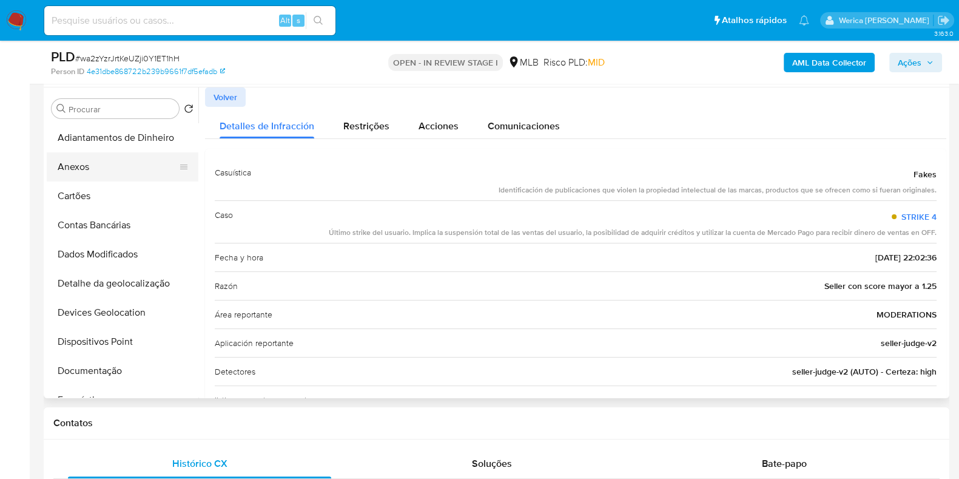
click at [109, 158] on button "Anexos" at bounding box center [118, 166] width 142 height 29
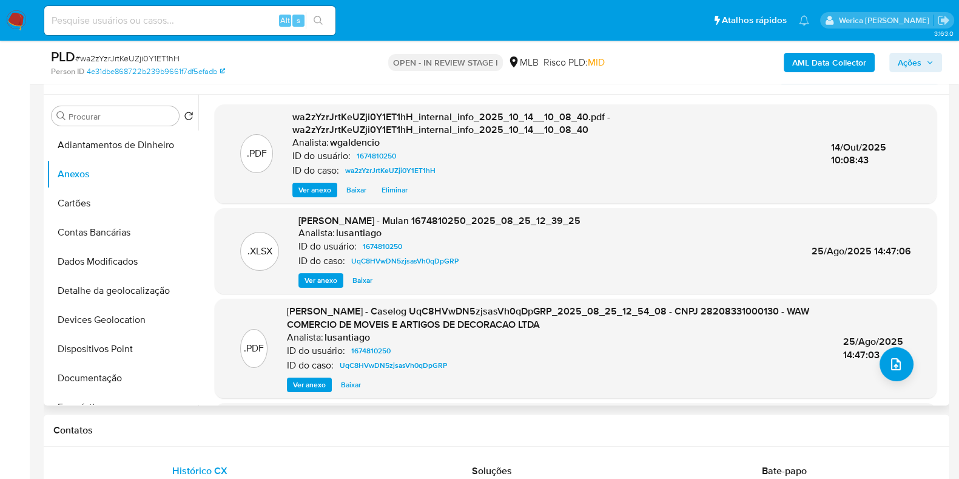
scroll to position [228, 0]
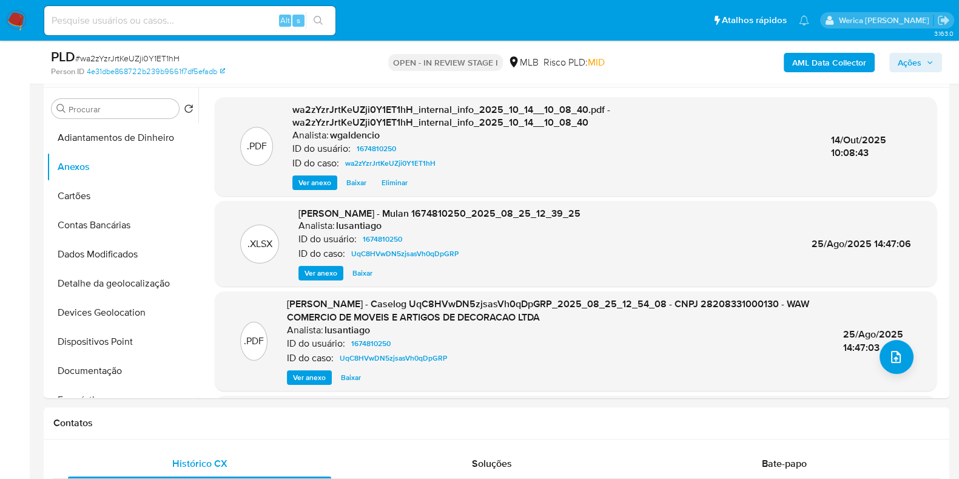
click at [913, 62] on span "Ações" at bounding box center [910, 62] width 24 height 19
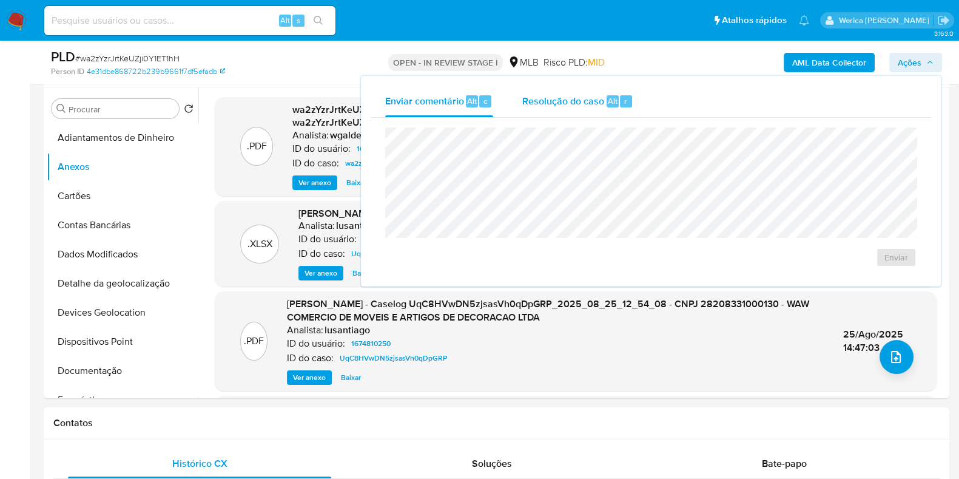
click at [602, 106] on span "Resolução do caso" at bounding box center [563, 100] width 82 height 14
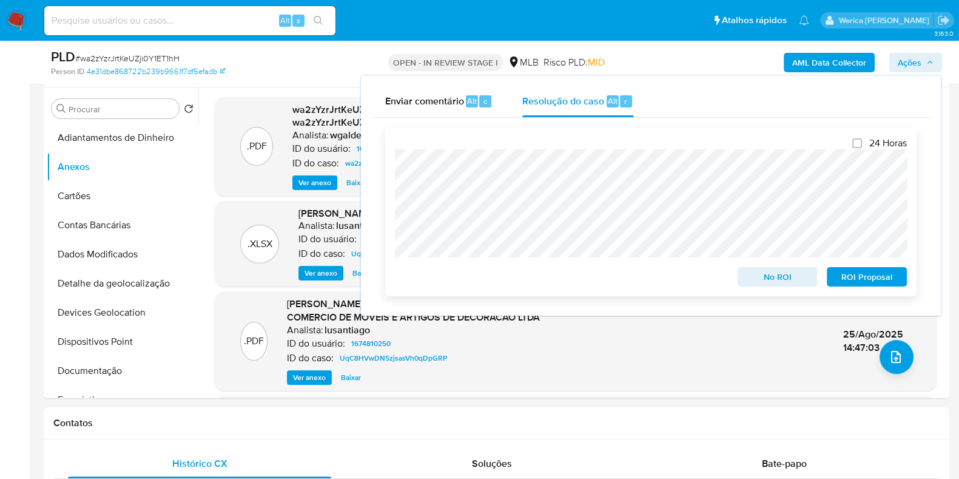
click at [797, 280] on span "No ROI" at bounding box center [777, 276] width 63 height 17
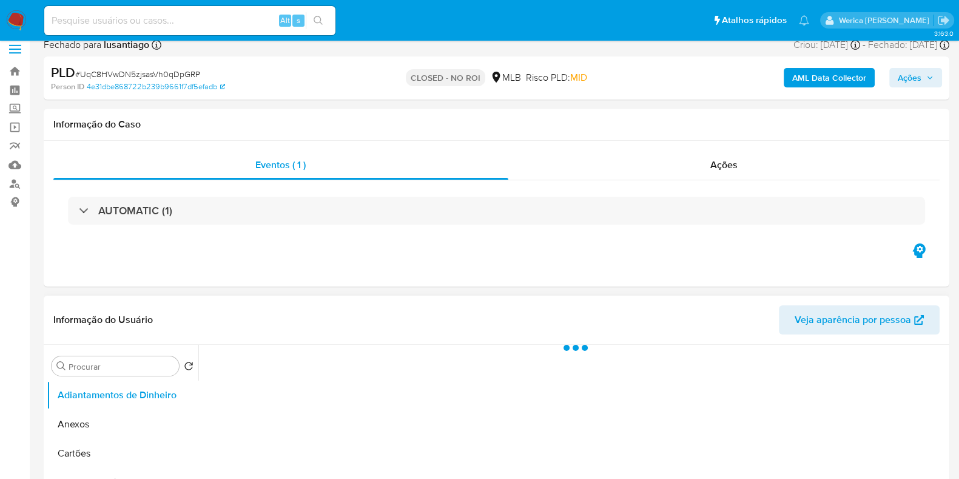
scroll to position [75, 0]
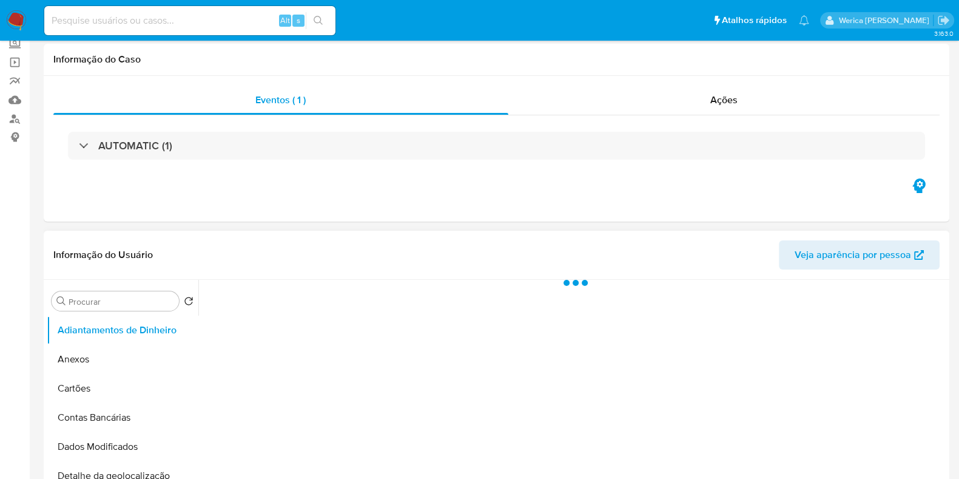
select select "10"
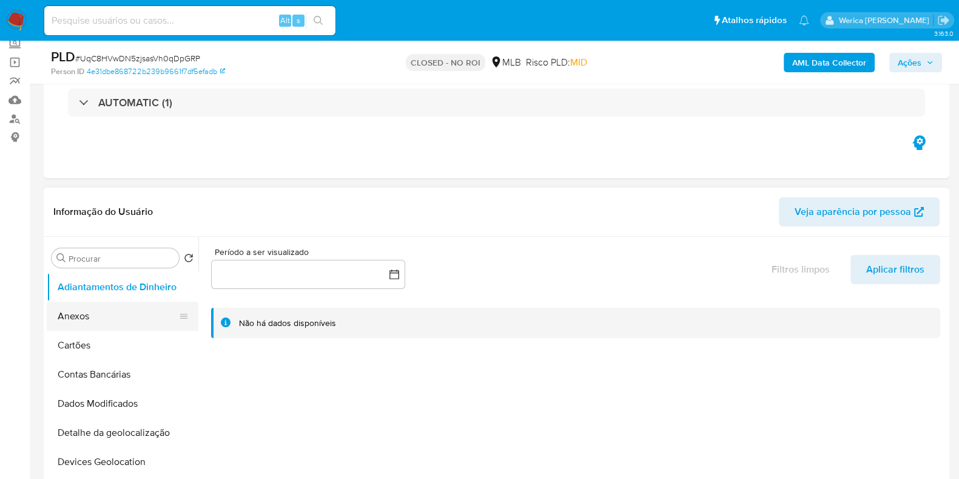
click at [112, 322] on button "Anexos" at bounding box center [118, 316] width 142 height 29
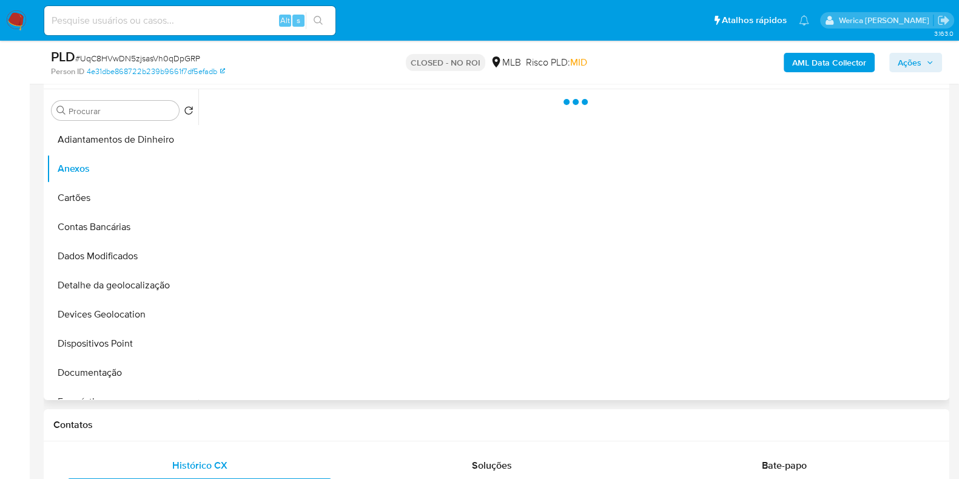
scroll to position [228, 0]
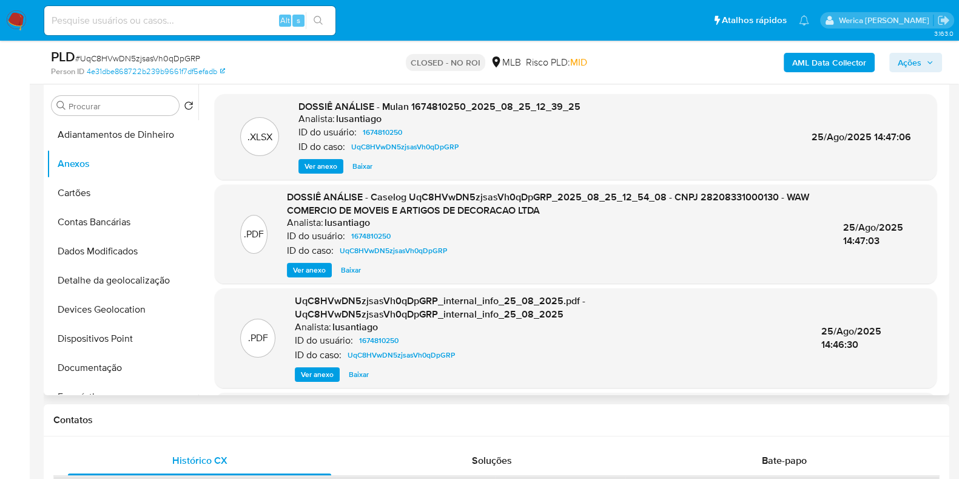
click at [308, 271] on span "Ver anexo" at bounding box center [309, 270] width 33 height 12
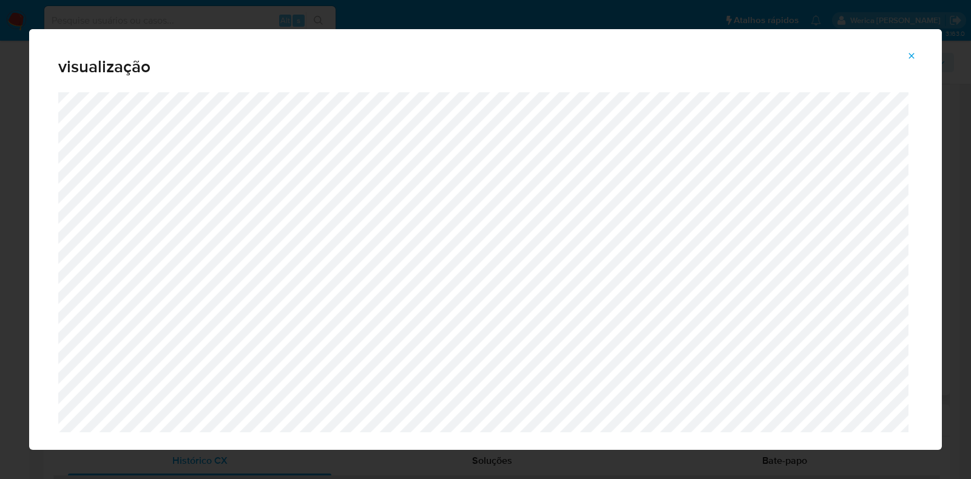
click at [916, 51] on icon "Attachment preview" at bounding box center [911, 56] width 10 height 10
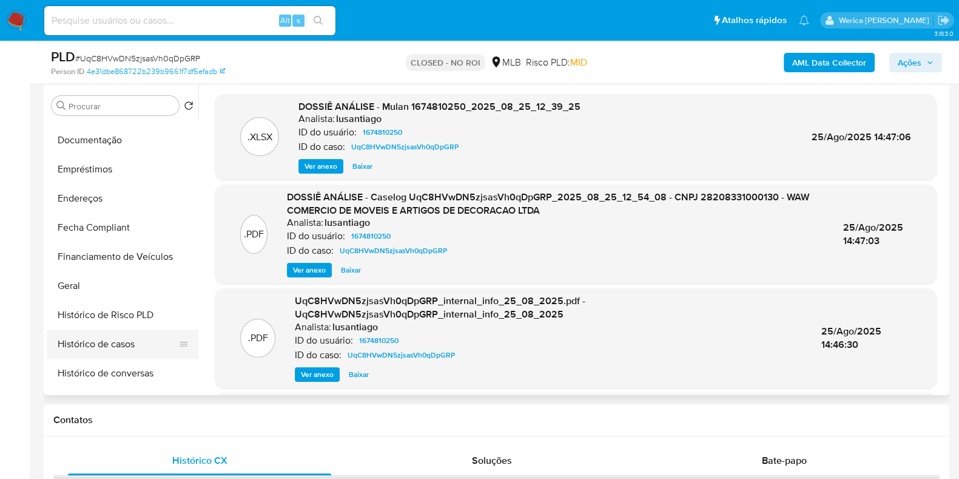
click at [130, 338] on button "Histórico de casos" at bounding box center [118, 343] width 142 height 29
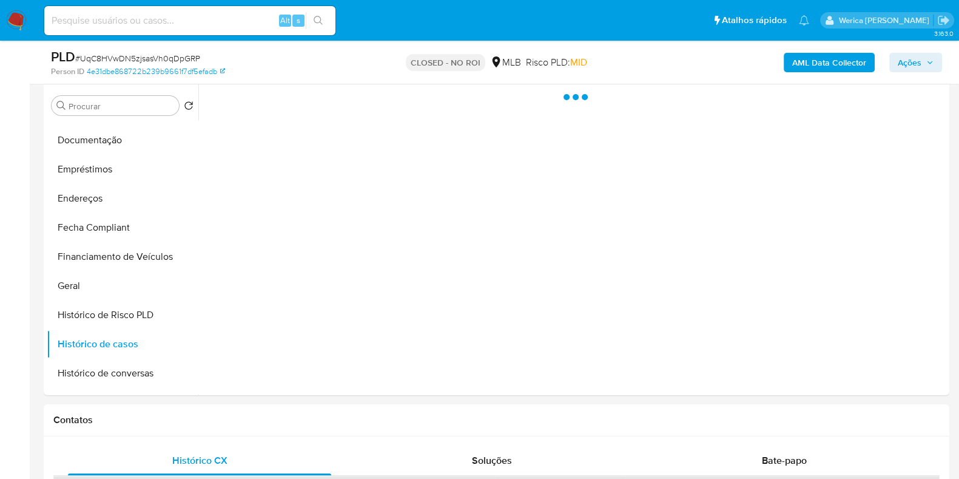
click at [521, 226] on div at bounding box center [572, 239] width 748 height 311
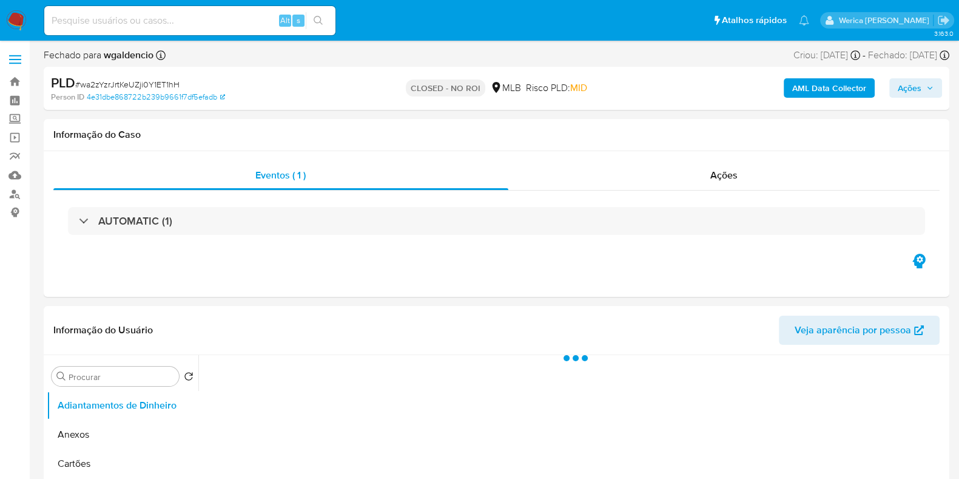
select select "10"
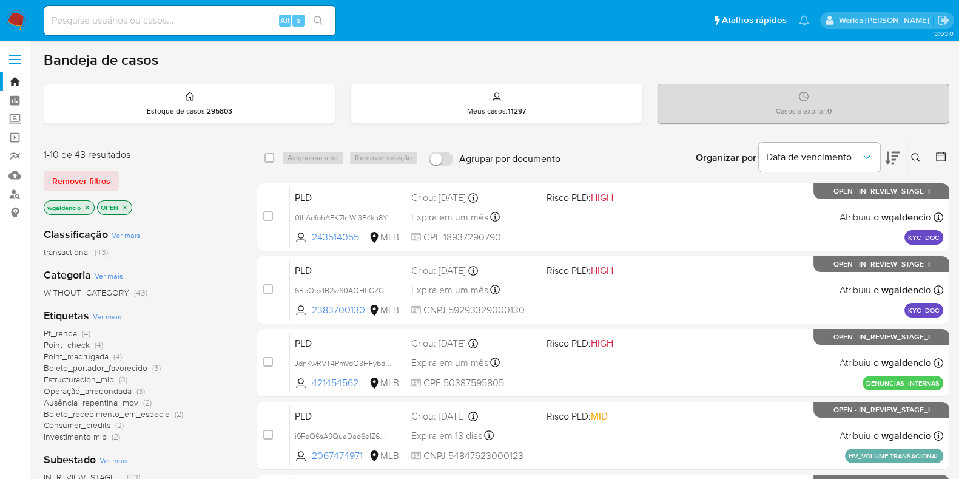
click at [104, 399] on span "Ausência_repentina_mov" at bounding box center [91, 402] width 95 height 12
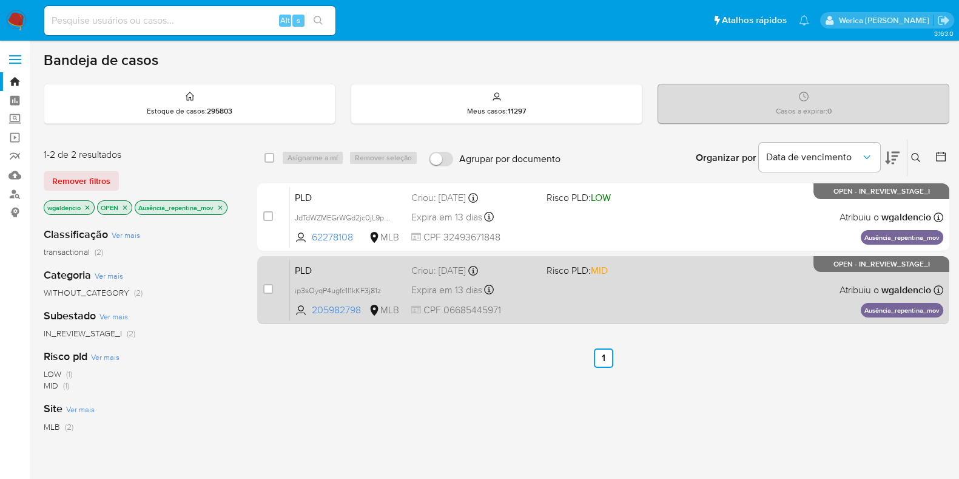
click at [663, 275] on span "Risco PLD: MID" at bounding box center [610, 270] width 126 height 16
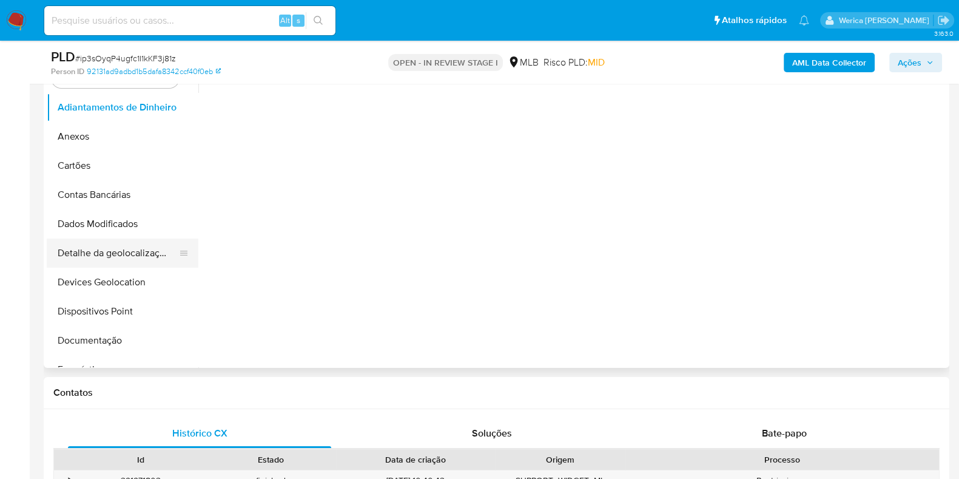
select select "10"
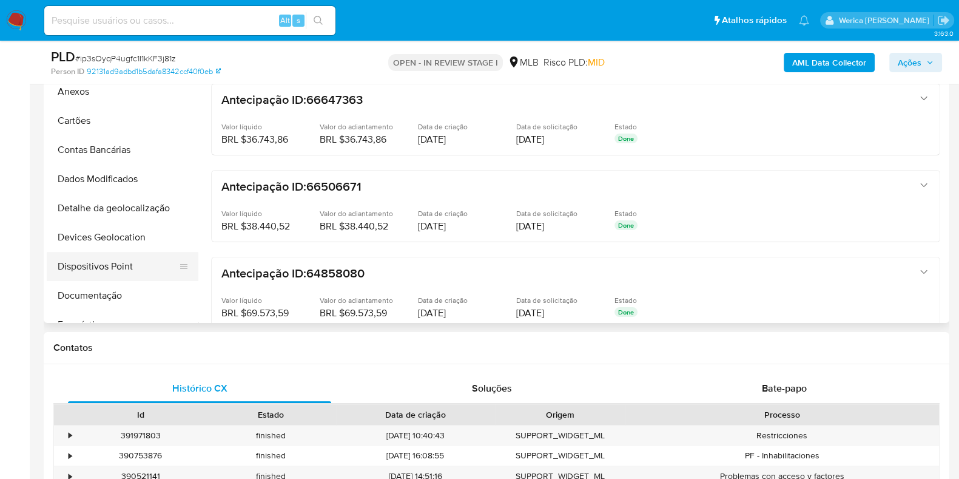
scroll to position [151, 0]
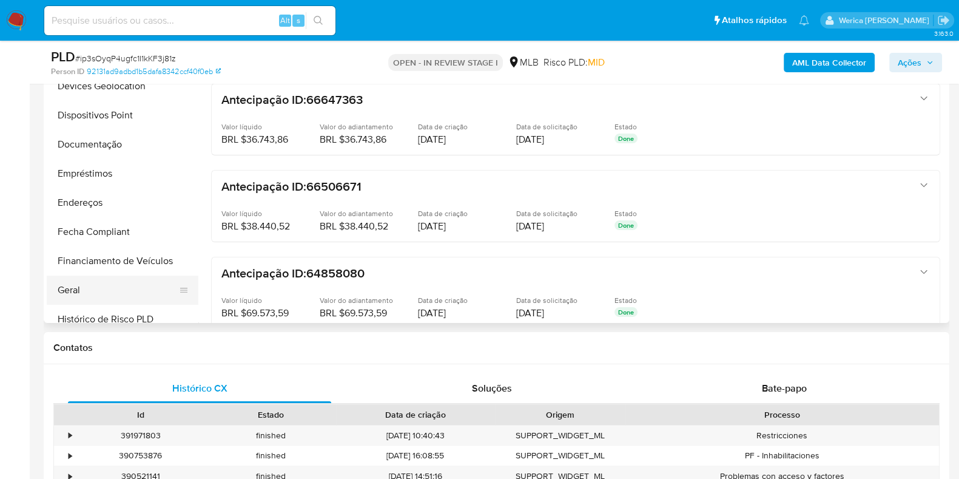
click at [146, 275] on button "Geral" at bounding box center [118, 289] width 142 height 29
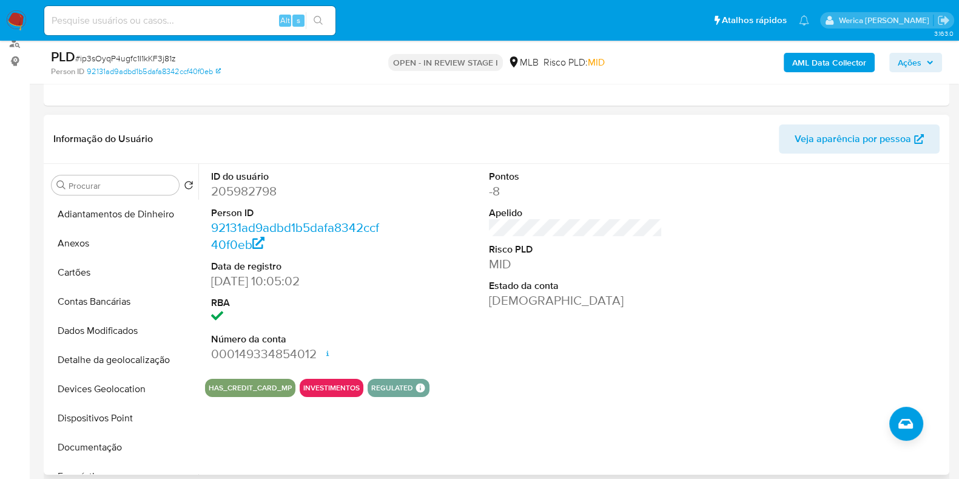
click at [237, 191] on dd "205982798" at bounding box center [298, 191] width 174 height 17
copy dd "205982798"
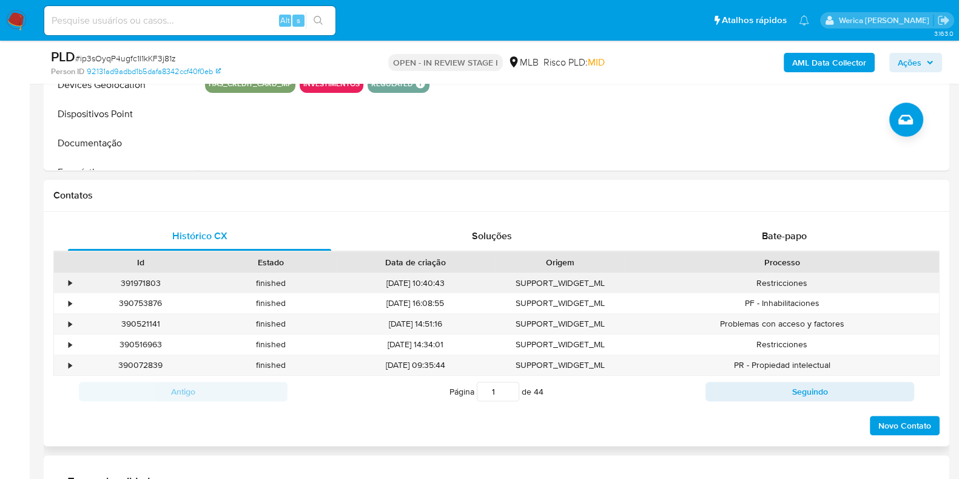
click at [74, 286] on div "•" at bounding box center [64, 283] width 21 height 20
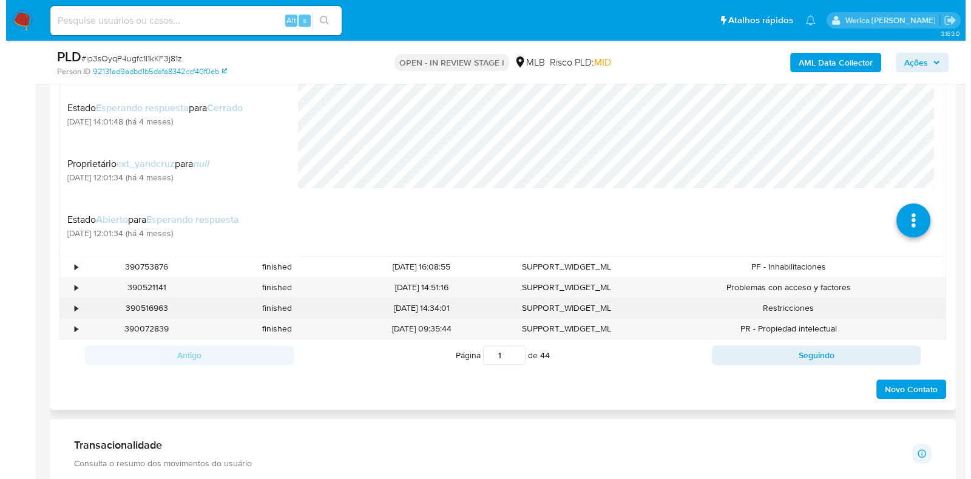
scroll to position [758, 0]
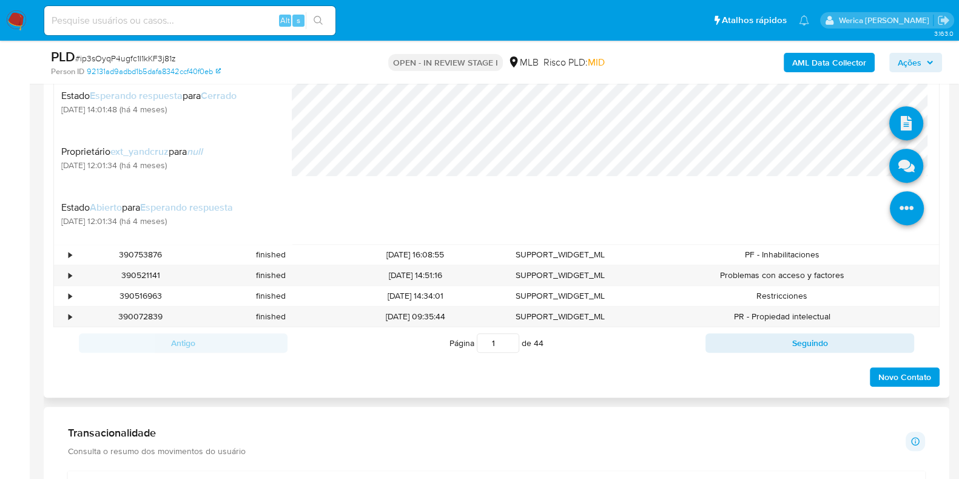
click at [892, 208] on icon at bounding box center [907, 208] width 34 height 34
click at [895, 162] on icon at bounding box center [906, 166] width 34 height 34
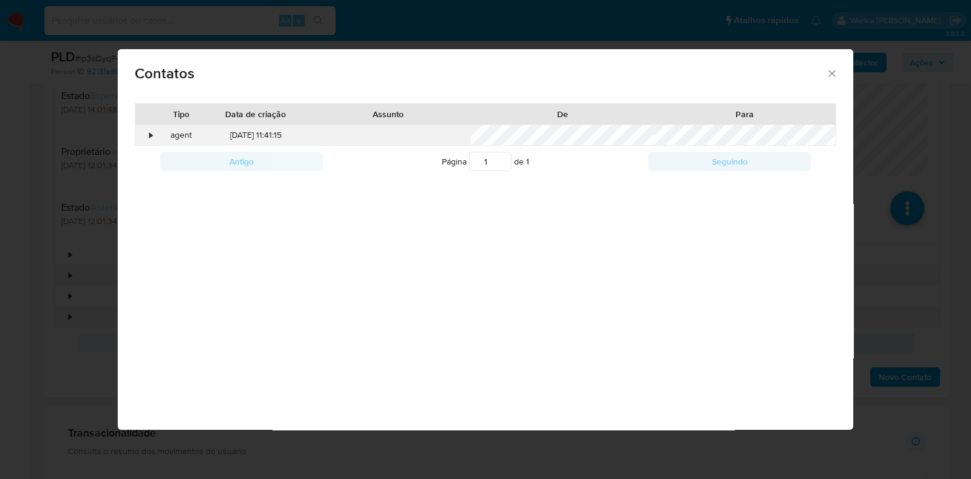
click at [149, 139] on div "•" at bounding box center [145, 135] width 21 height 21
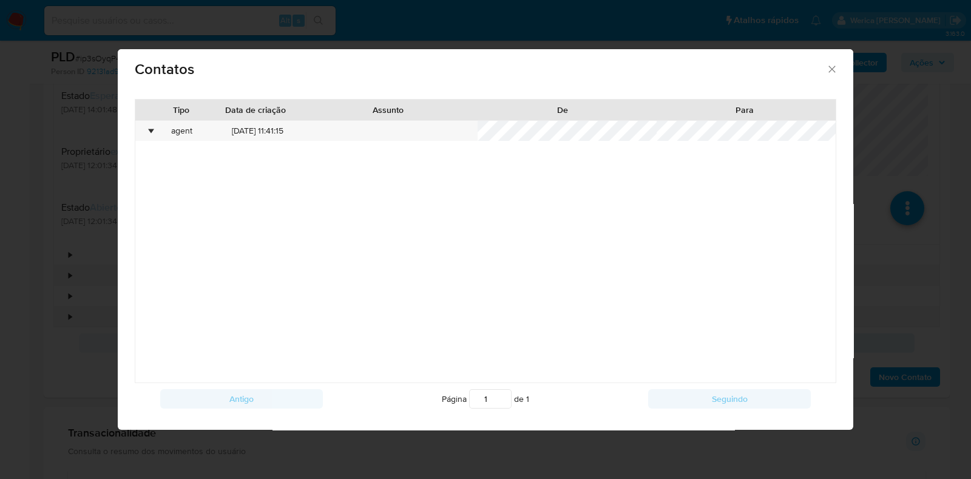
scroll to position [5, 0]
click at [814, 76] on div "Contatos" at bounding box center [486, 66] width 736 height 44
click at [828, 70] on icon "close" at bounding box center [831, 67] width 7 height 7
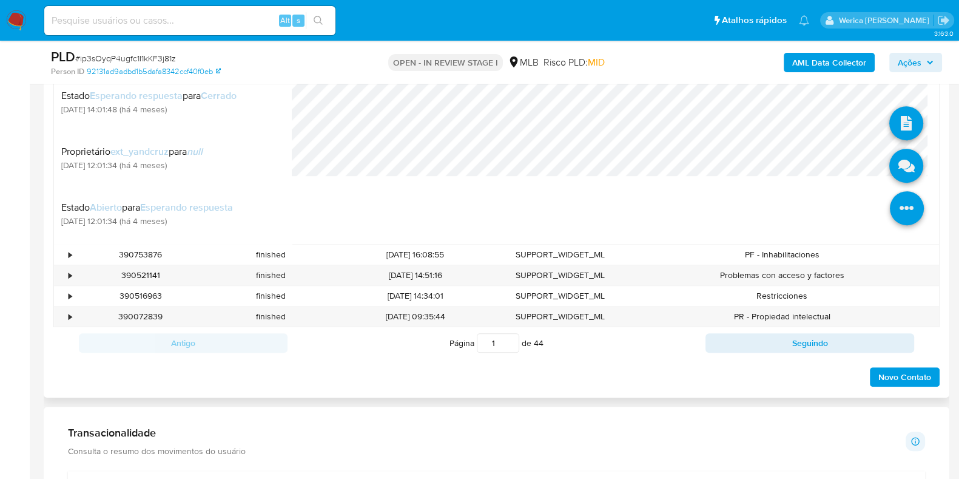
click at [910, 201] on icon at bounding box center [907, 208] width 34 height 34
click at [894, 123] on icon at bounding box center [906, 123] width 34 height 34
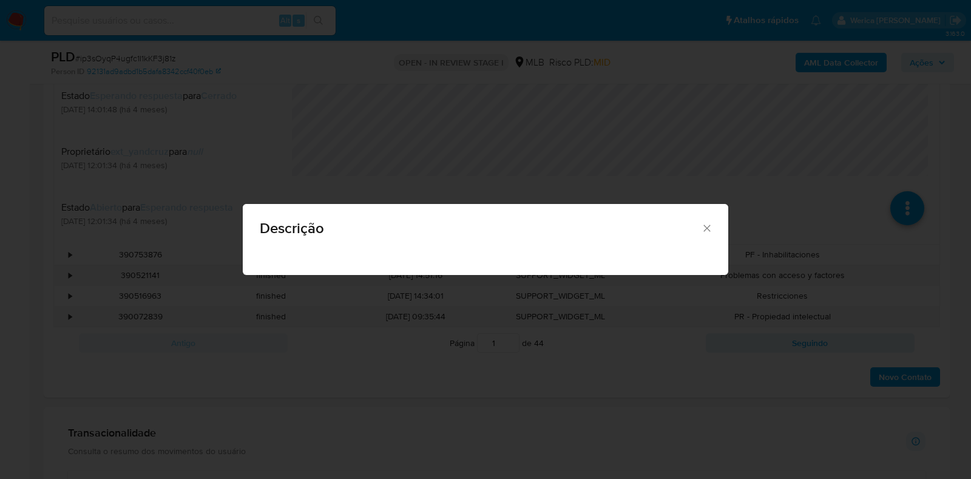
click at [709, 231] on icon "Fechar" at bounding box center [707, 228] width 12 height 12
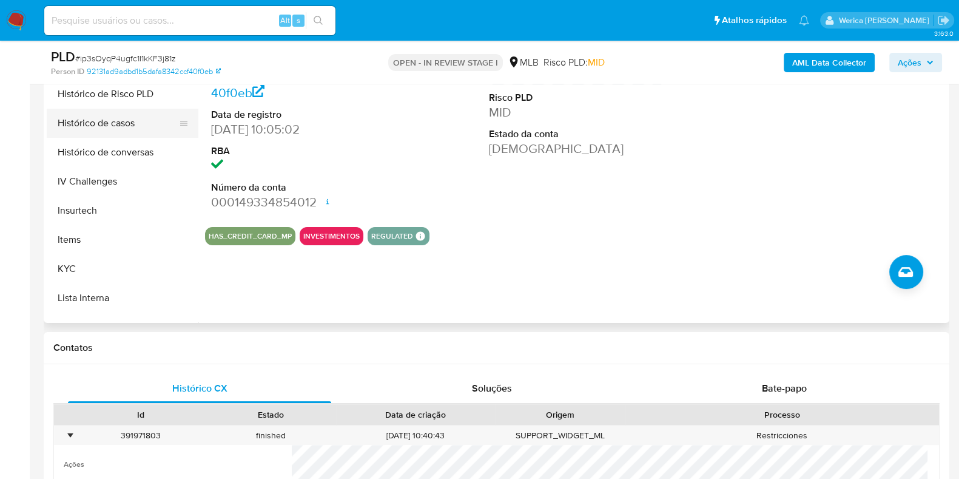
scroll to position [379, 0]
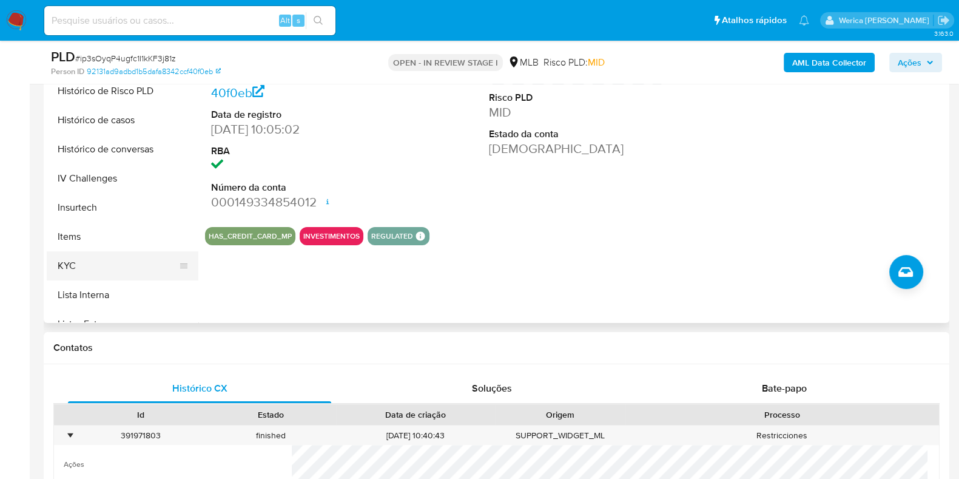
click at [120, 262] on button "KYC" at bounding box center [118, 265] width 142 height 29
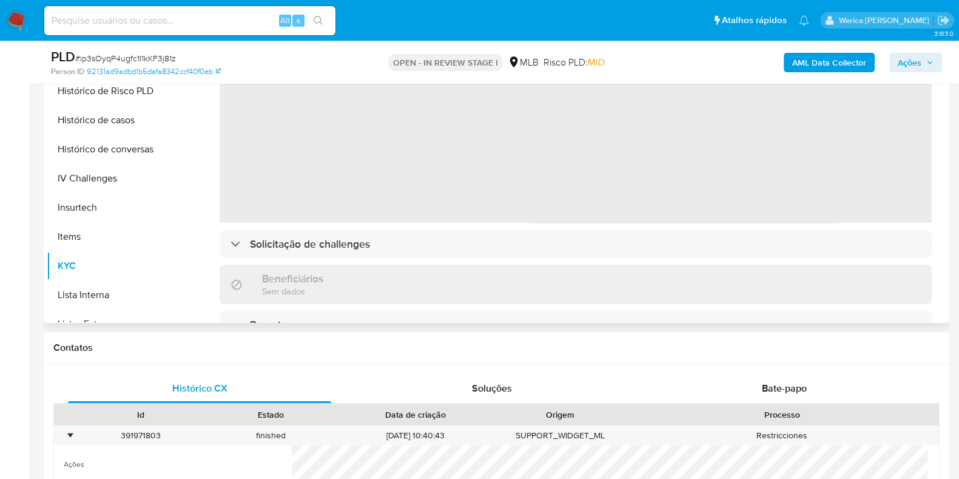
scroll to position [228, 0]
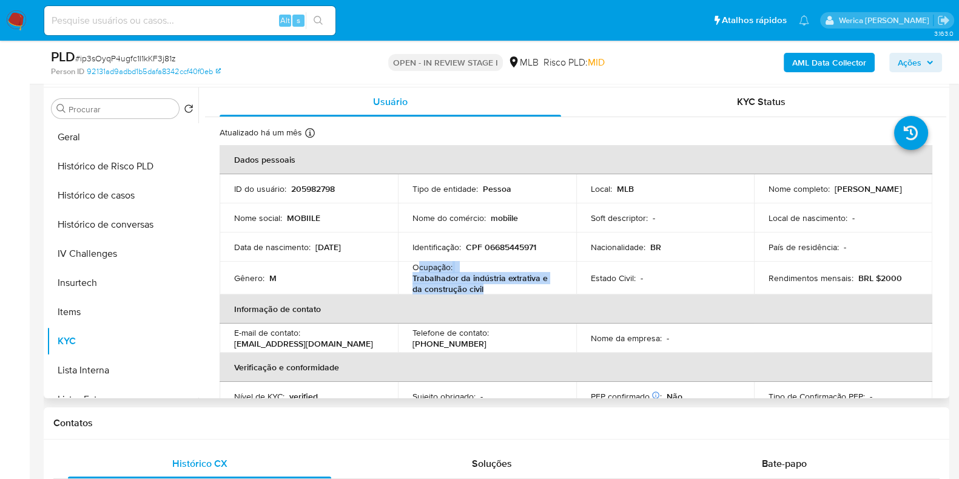
drag, startPoint x: 417, startPoint y: 268, endPoint x: 501, endPoint y: 288, distance: 85.4
click at [501, 288] on div "Ocupação : Trabalhador da indústria extrativa e da construção civil" at bounding box center [487, 278] width 149 height 33
copy div "cupação : Trabalhador da indústria extrativa e da construção civil"
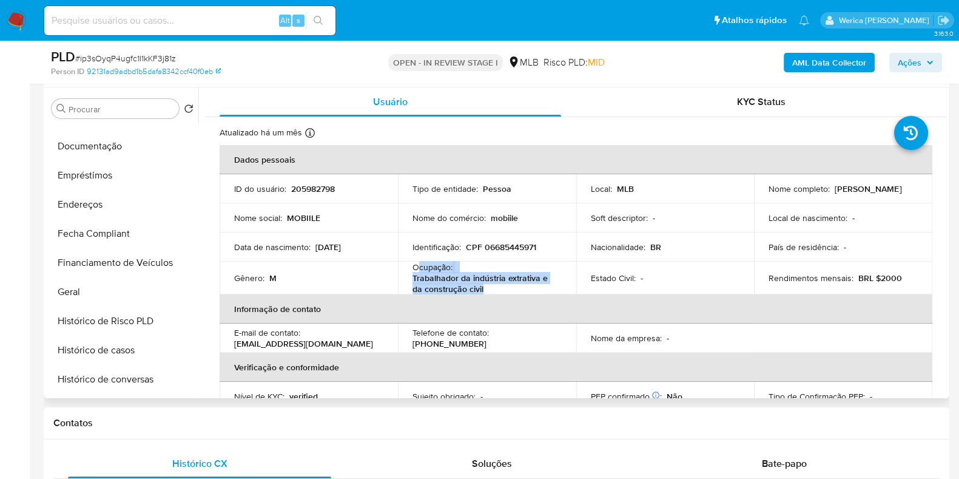
scroll to position [151, 0]
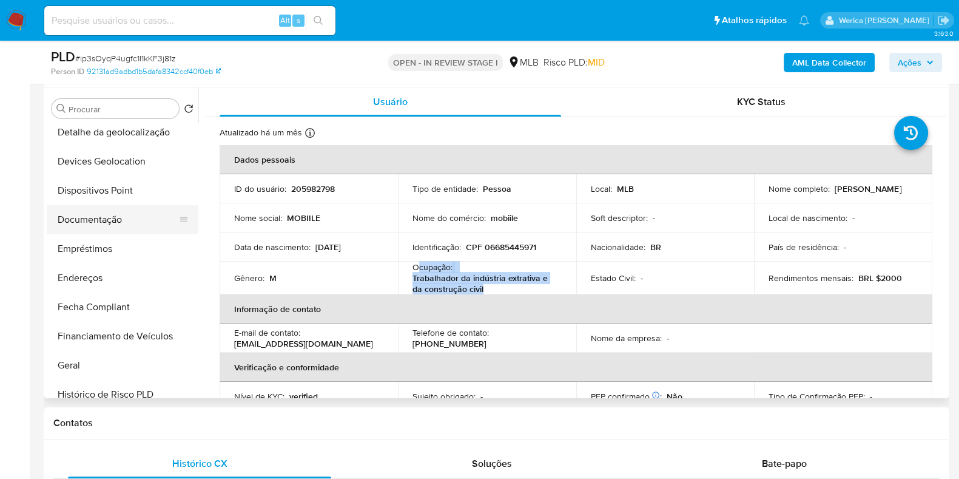
click at [130, 216] on button "Documentação" at bounding box center [118, 219] width 142 height 29
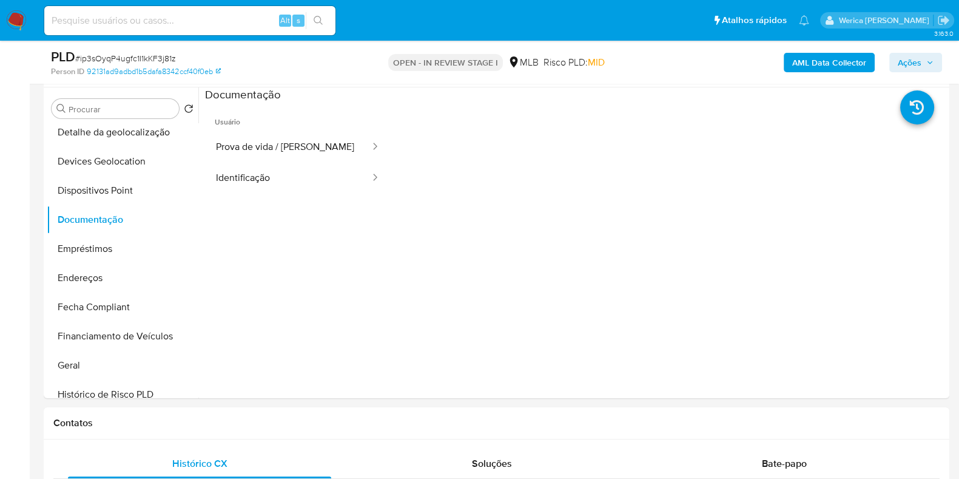
click at [305, 174] on button "Identificação" at bounding box center [288, 178] width 166 height 31
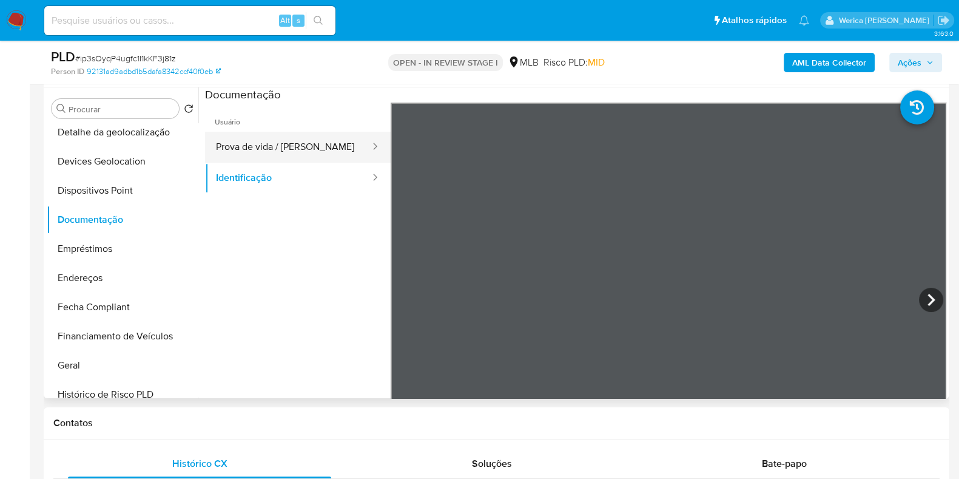
click at [314, 148] on button "Prova de vida / [PERSON_NAME]" at bounding box center [288, 147] width 166 height 31
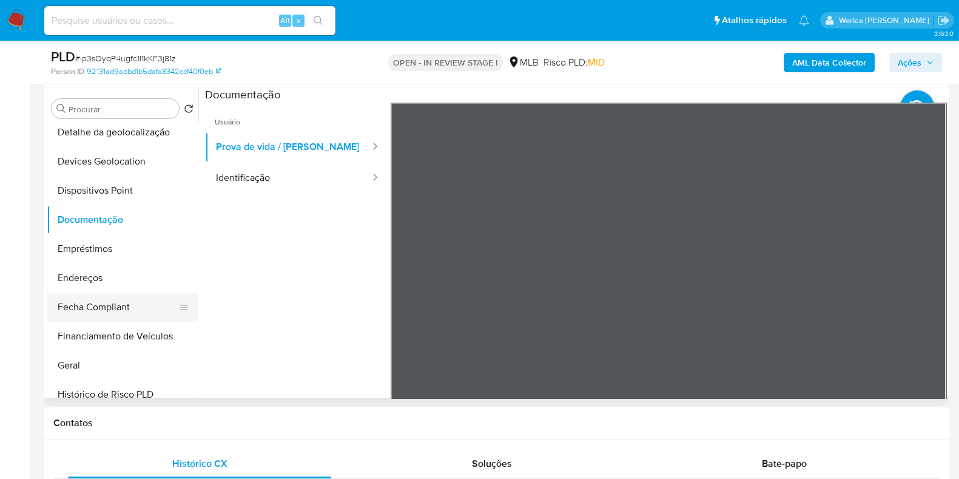
scroll to position [303, 0]
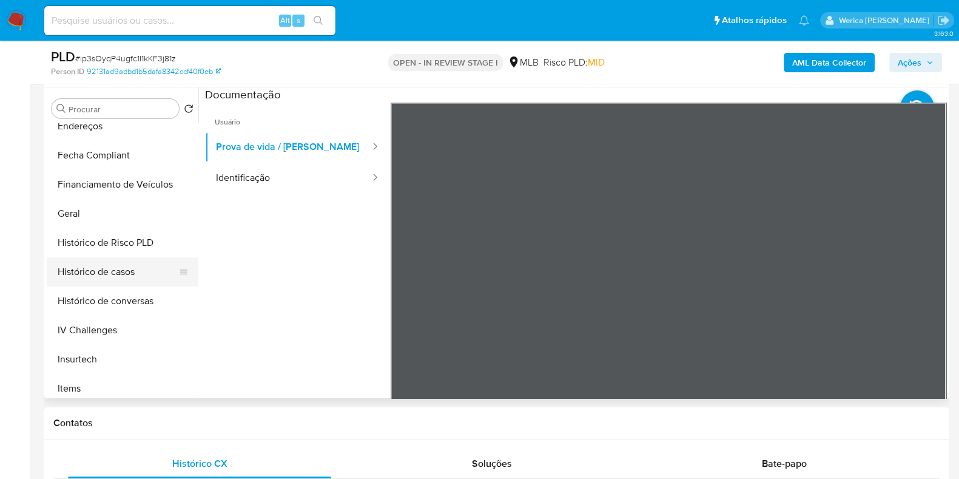
click at [137, 273] on button "Histórico de casos" at bounding box center [118, 271] width 142 height 29
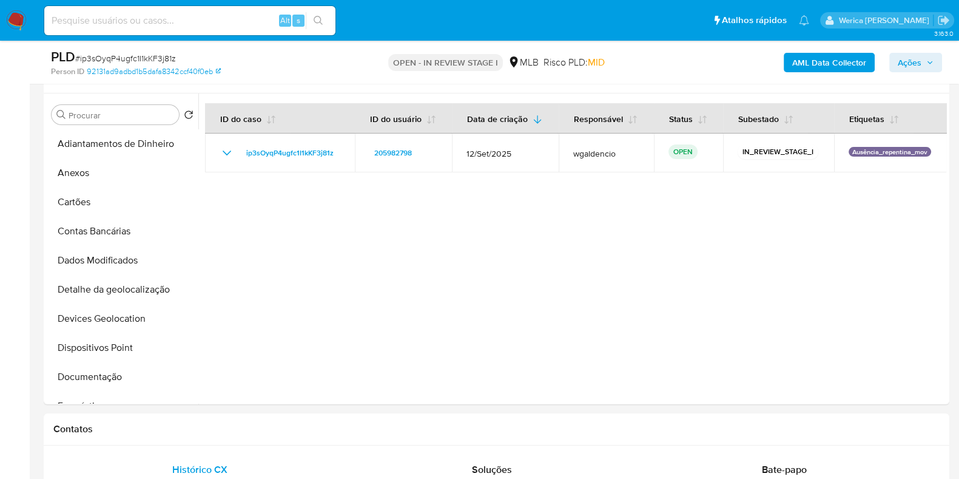
scroll to position [0, 0]
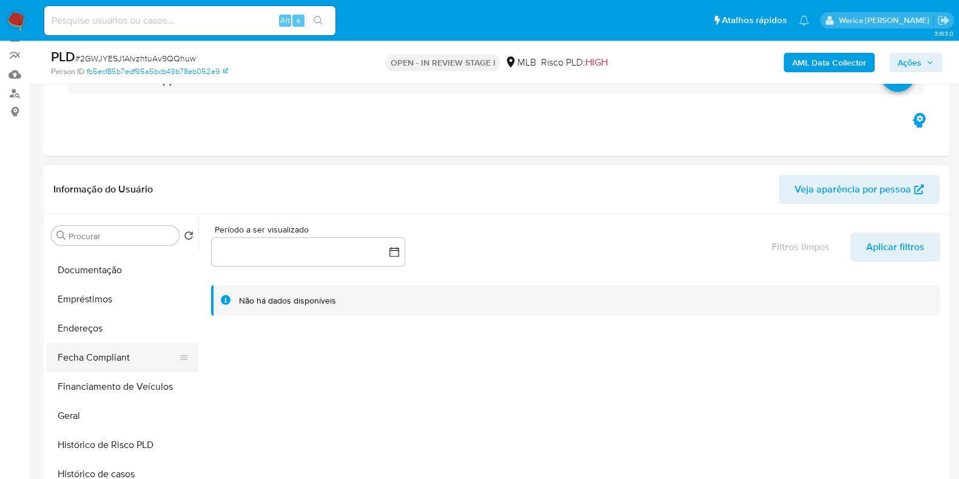
scroll to position [227, 0]
click at [103, 427] on button "Geral" at bounding box center [118, 416] width 142 height 29
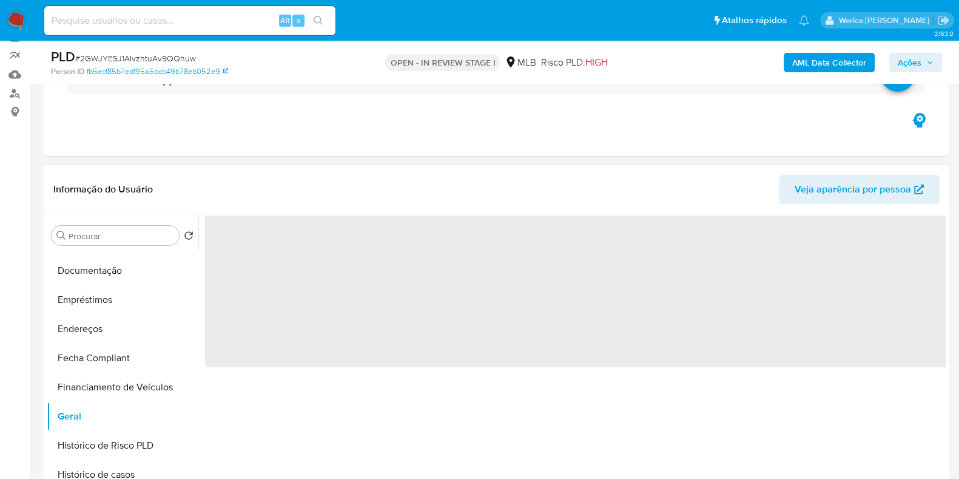
click at [211, 262] on span "‌" at bounding box center [575, 291] width 741 height 152
click at [234, 265] on span "‌" at bounding box center [575, 291] width 741 height 152
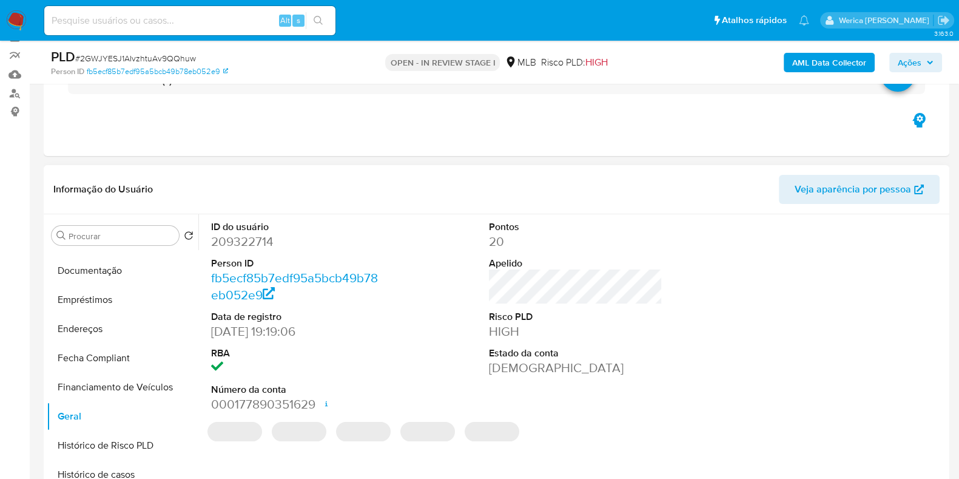
click at [243, 257] on dt "Person ID" at bounding box center [298, 263] width 174 height 13
click at [245, 247] on dd "209322714" at bounding box center [298, 241] width 174 height 17
copy dd "209322714"
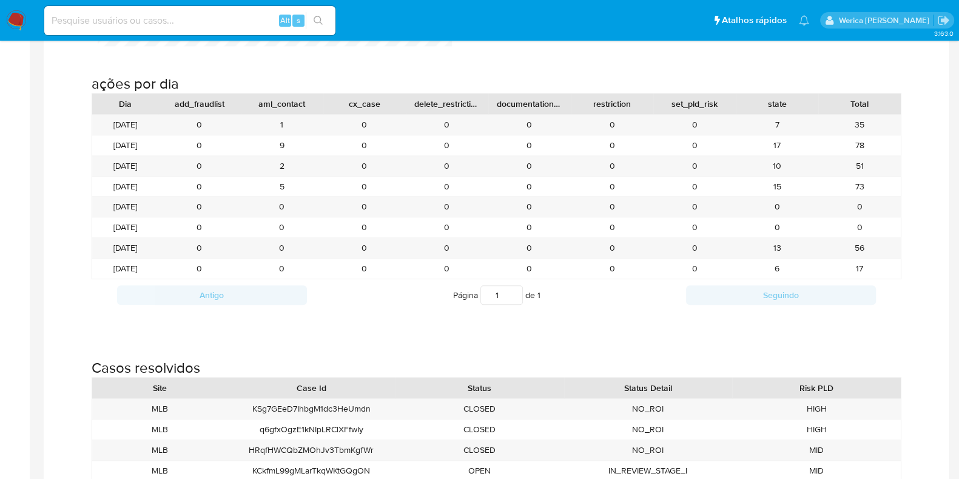
scroll to position [1289, 0]
